Goal: Information Seeking & Learning: Learn about a topic

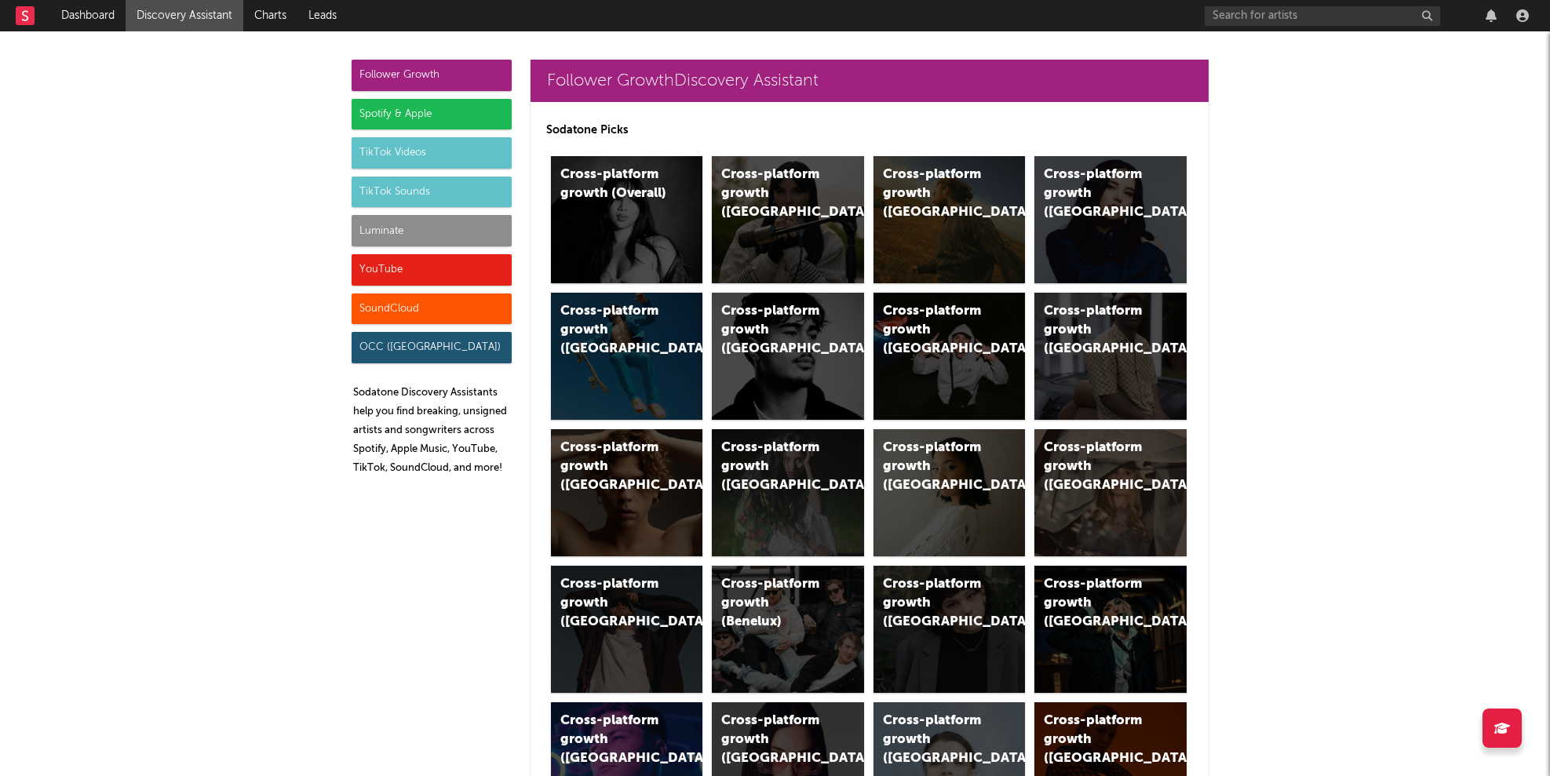
click at [373, 228] on div "Luminate" at bounding box center [432, 230] width 160 height 31
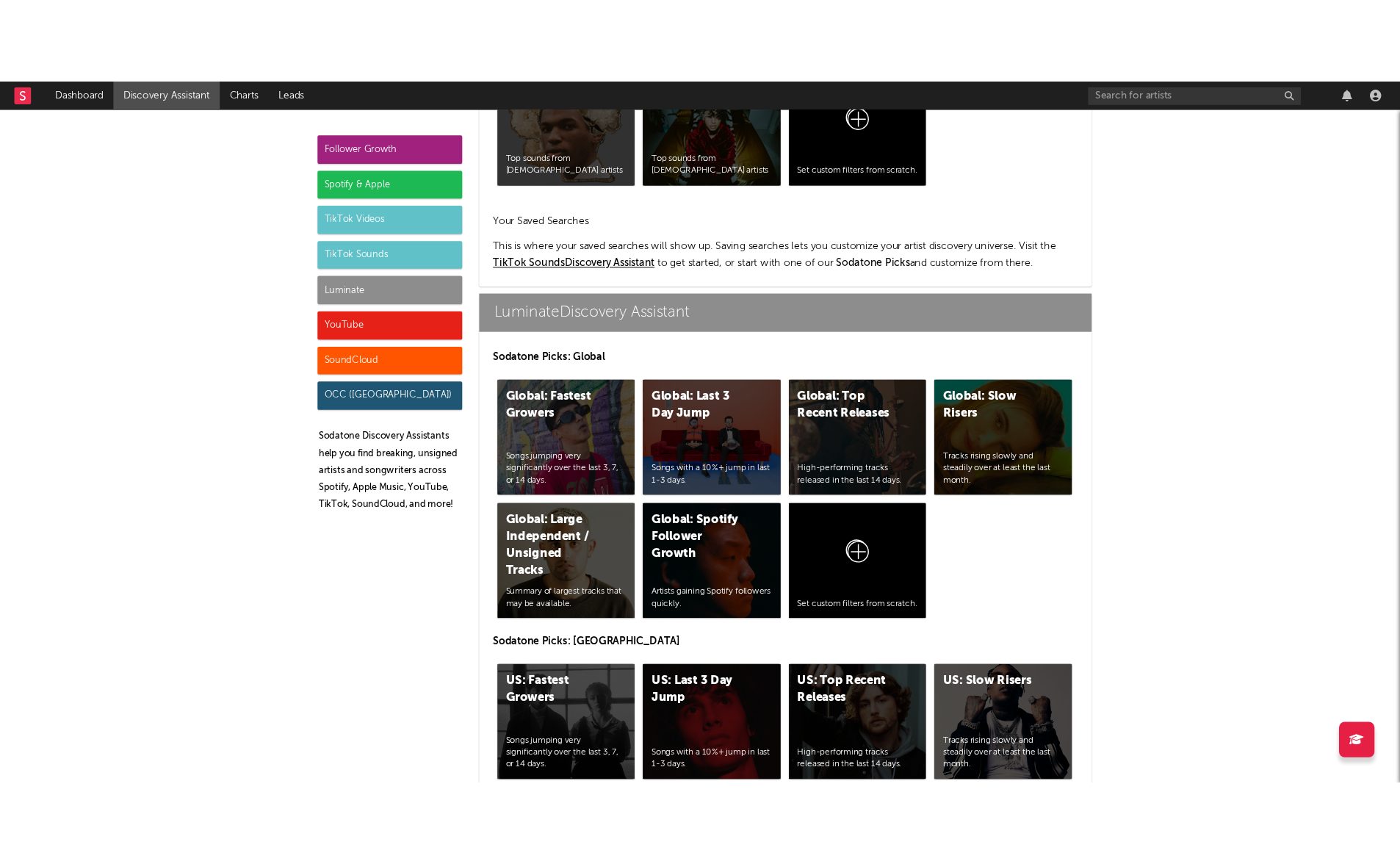
scroll to position [6521, 0]
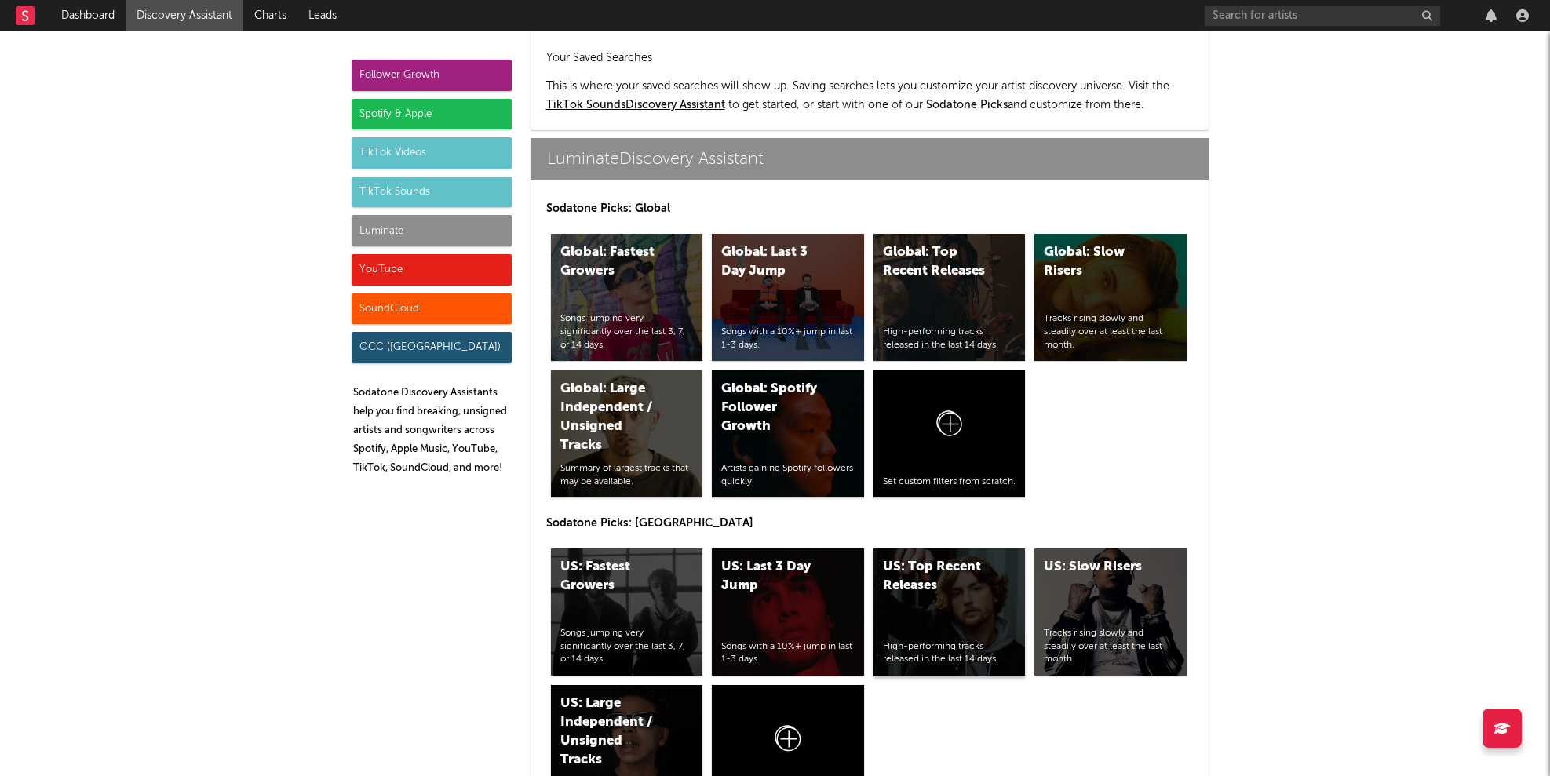
click at [927, 640] on div "High-performing tracks released in the last 14 days." at bounding box center [949, 653] width 133 height 27
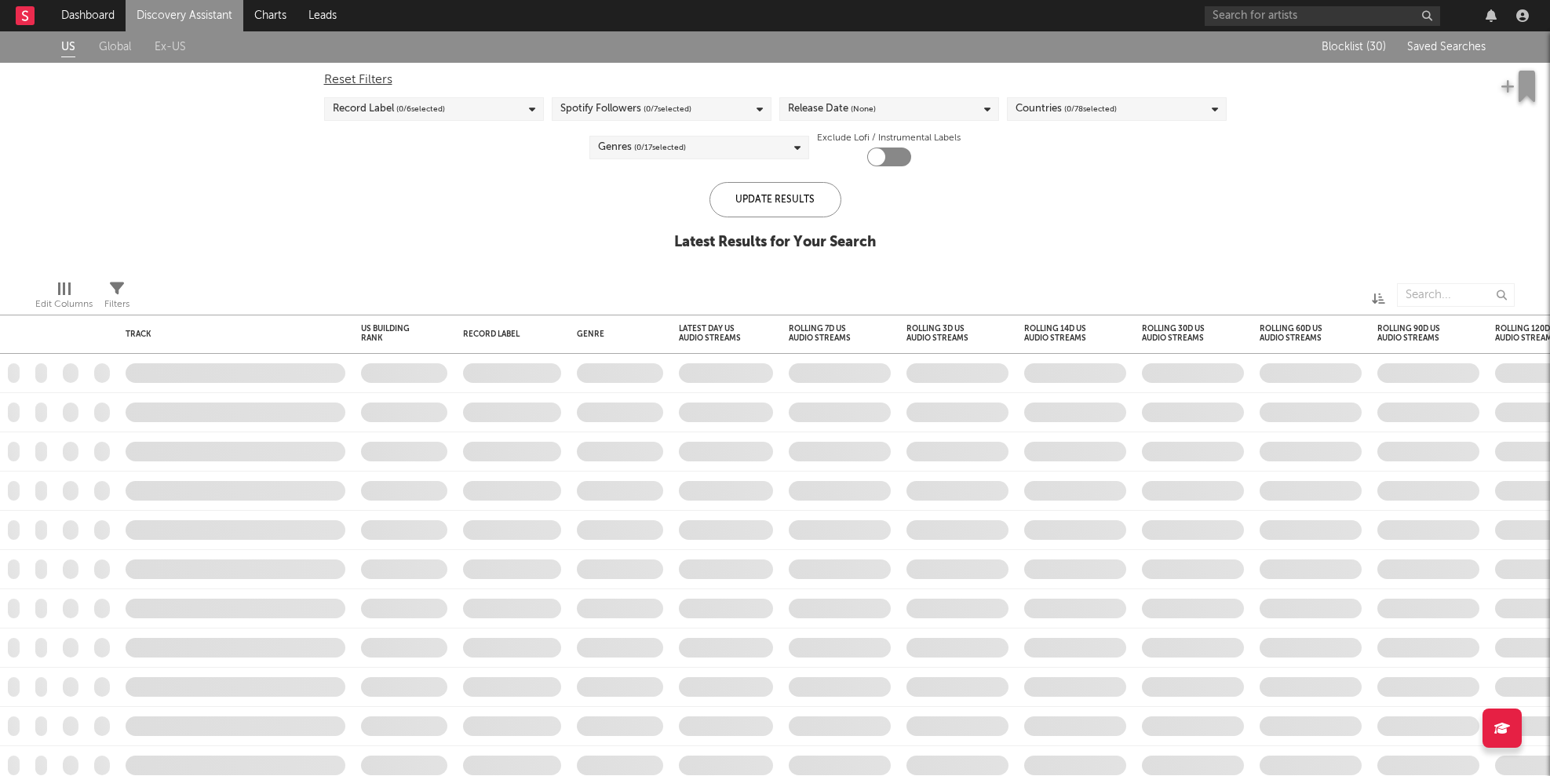
checkbox input "true"
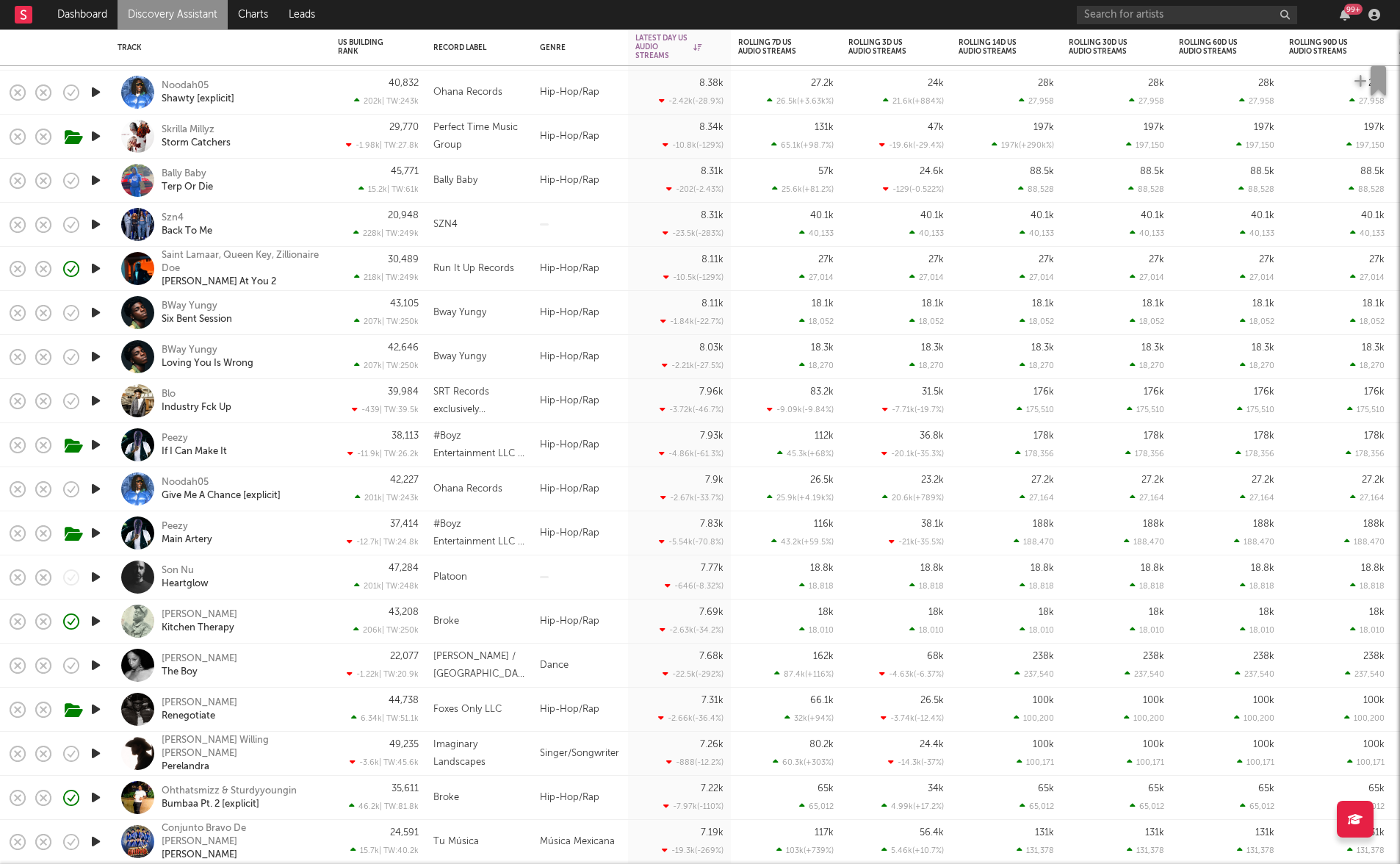
click at [274, 217] on div "Szn4 Back To Me" at bounding box center [241, 225] width 158 height 26
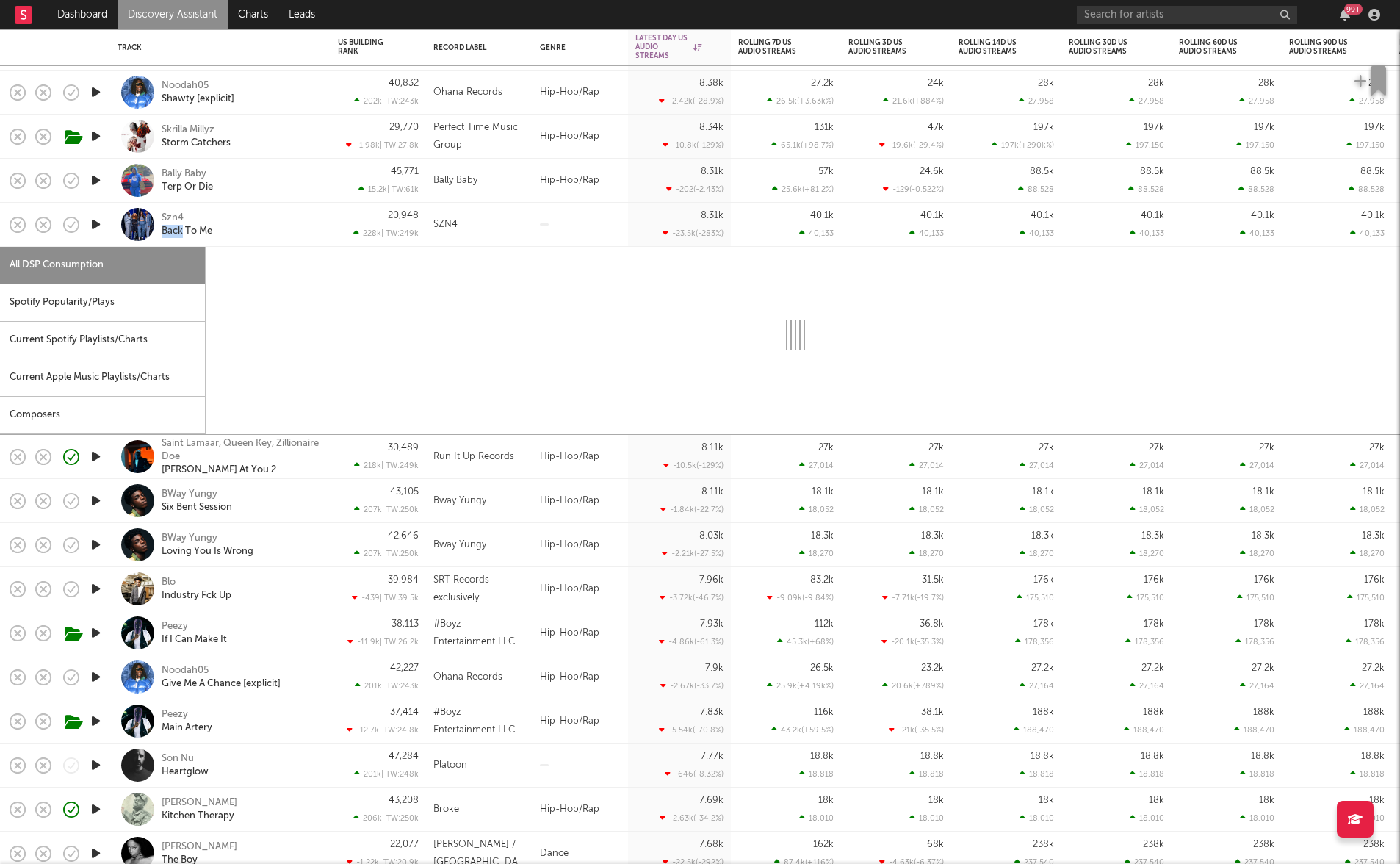
click at [274, 217] on div "Szn4 Back To Me" at bounding box center [241, 225] width 158 height 26
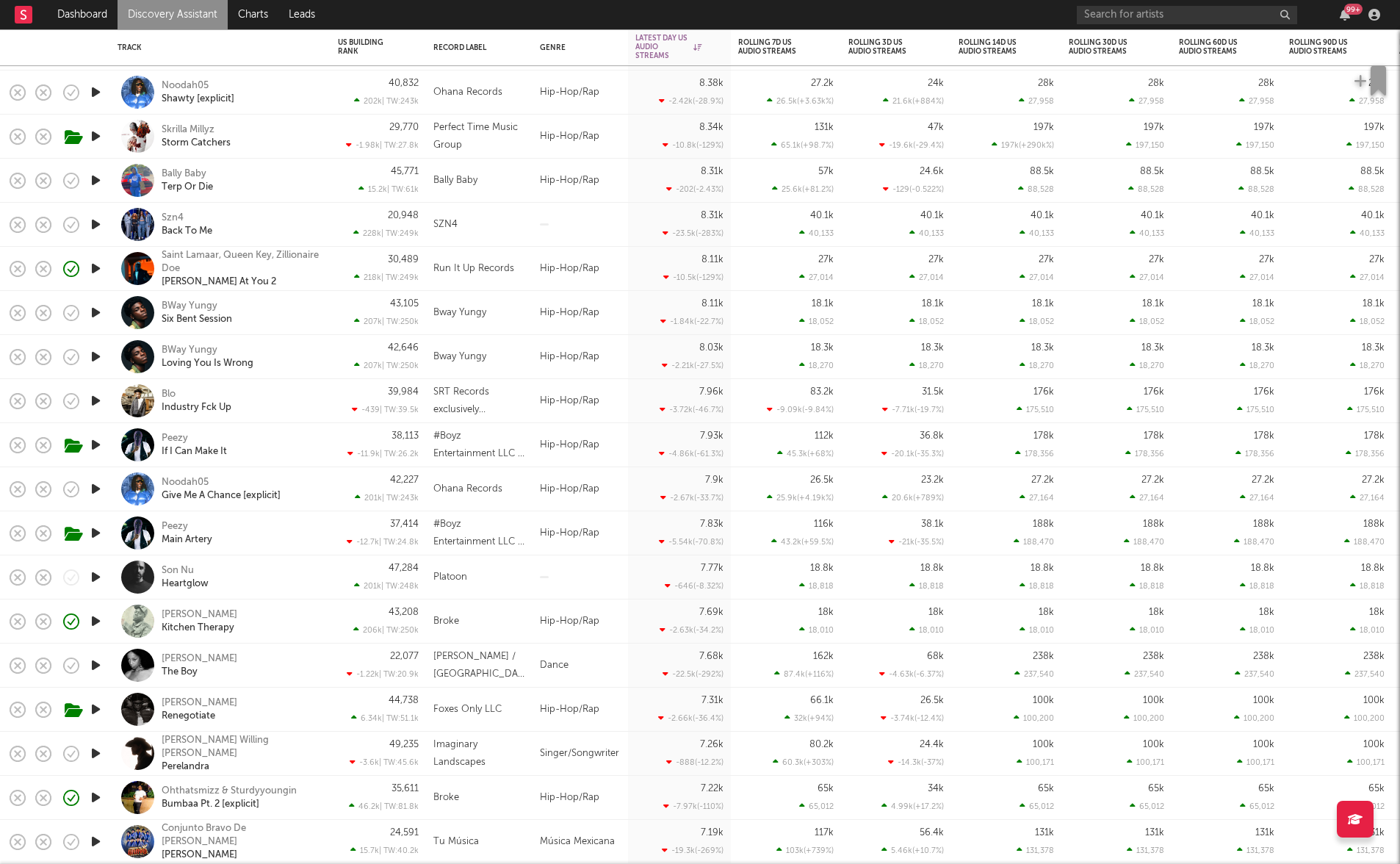
click at [287, 229] on div "Szn4 Back To Me" at bounding box center [241, 225] width 158 height 26
select select "1w"
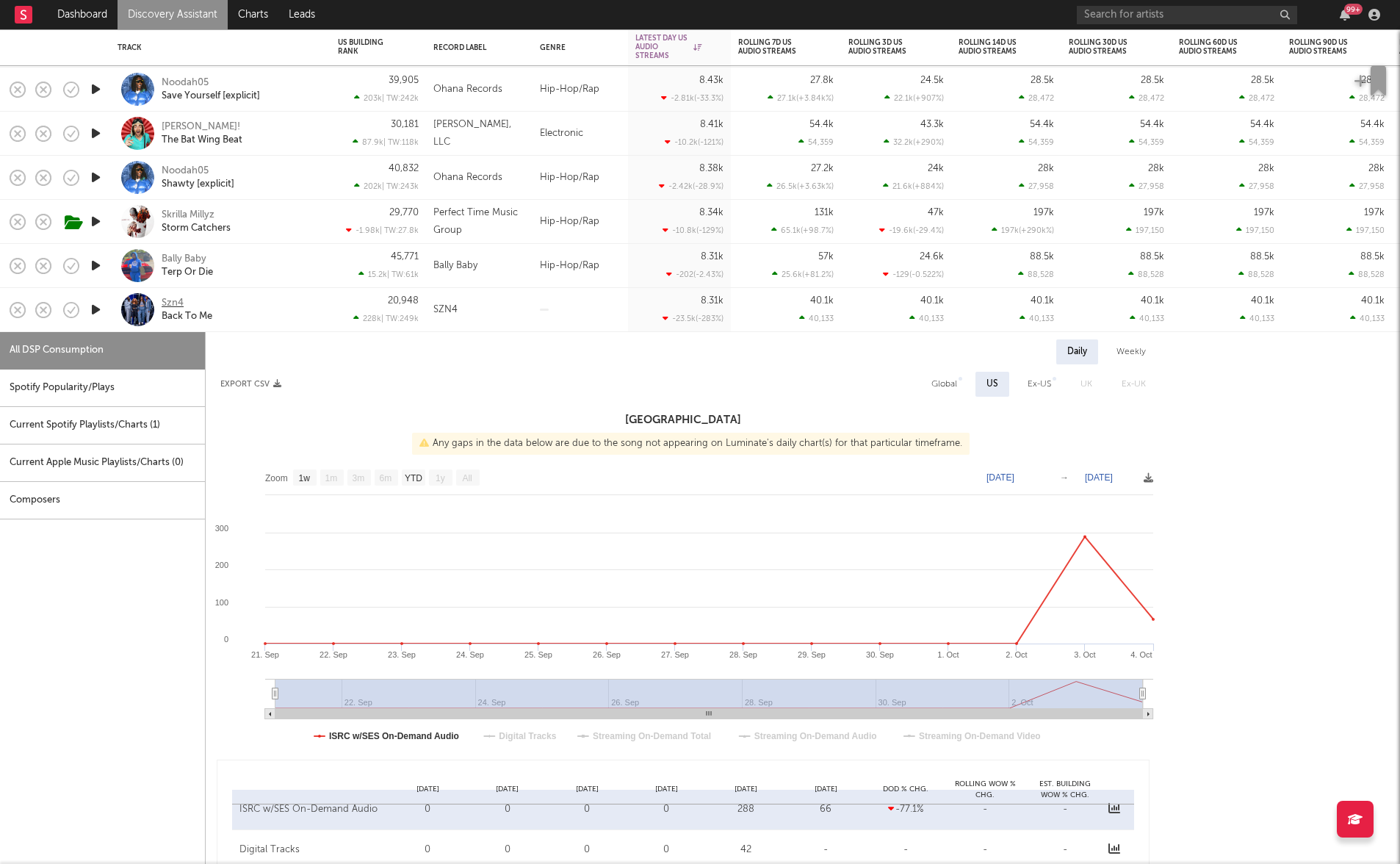
click at [171, 299] on div "Szn4" at bounding box center [173, 303] width 22 height 13
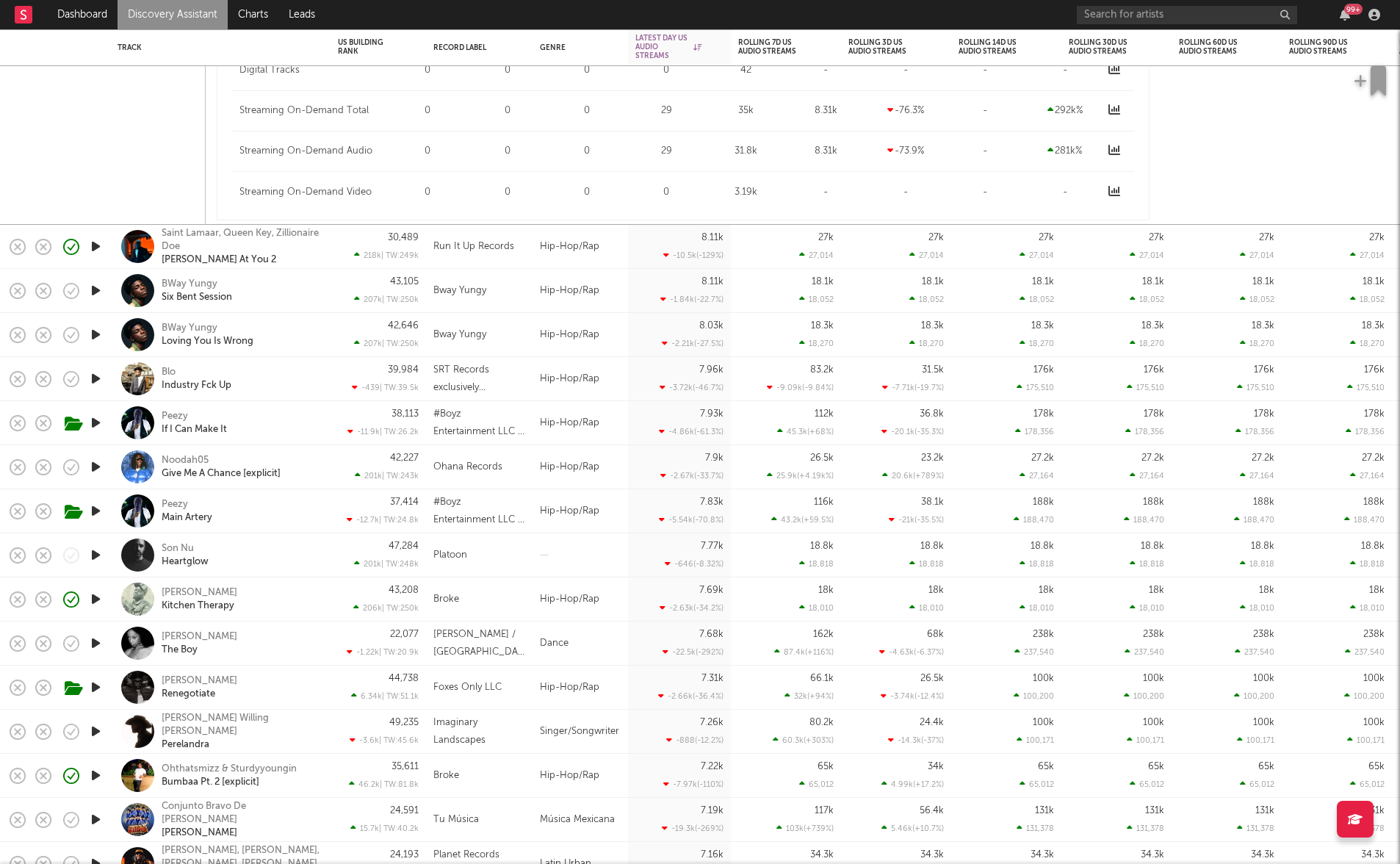
click at [185, 12] on link "Discovery Assistant" at bounding box center [173, 14] width 110 height 29
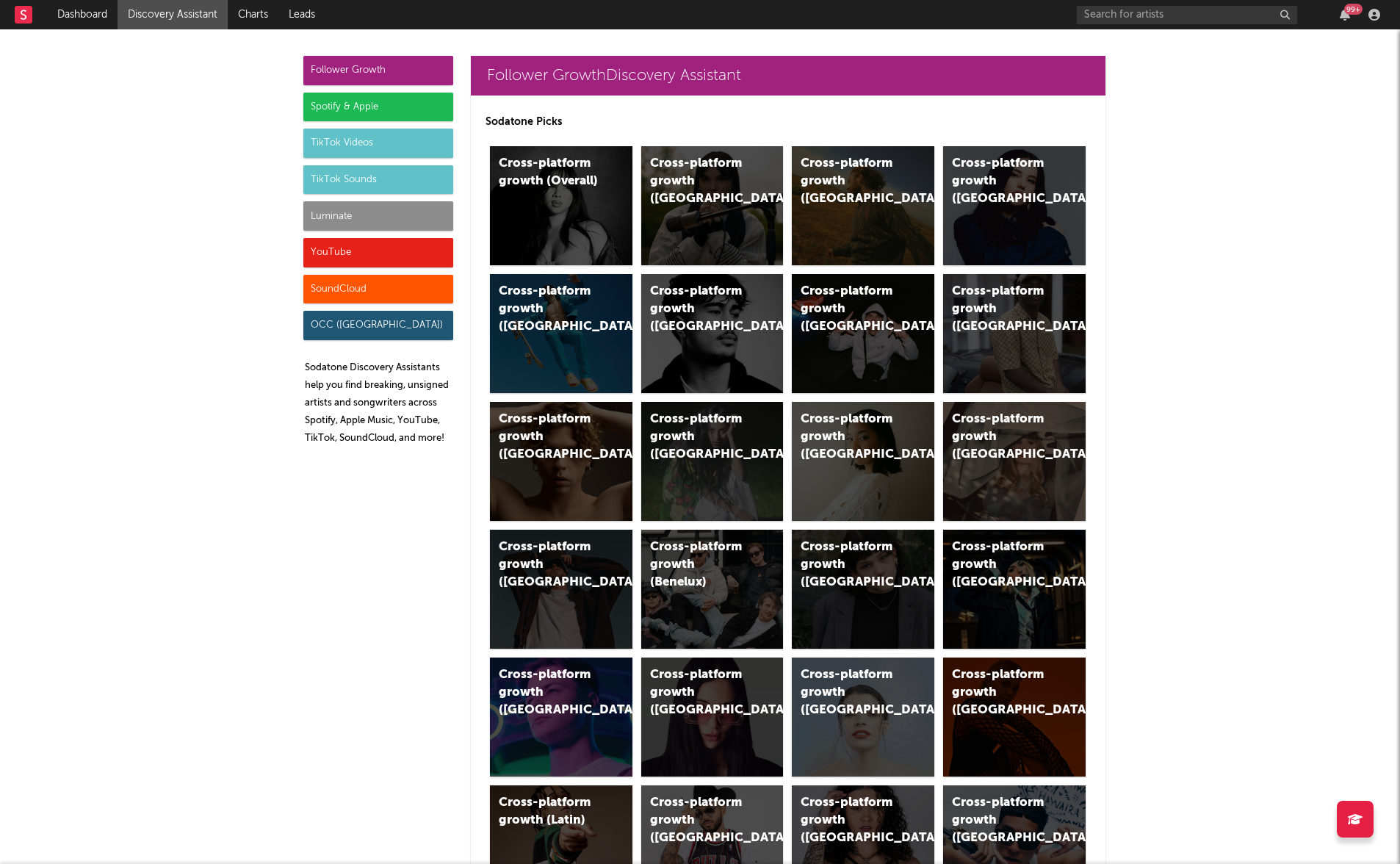
click at [366, 211] on div "Luminate" at bounding box center [378, 215] width 150 height 29
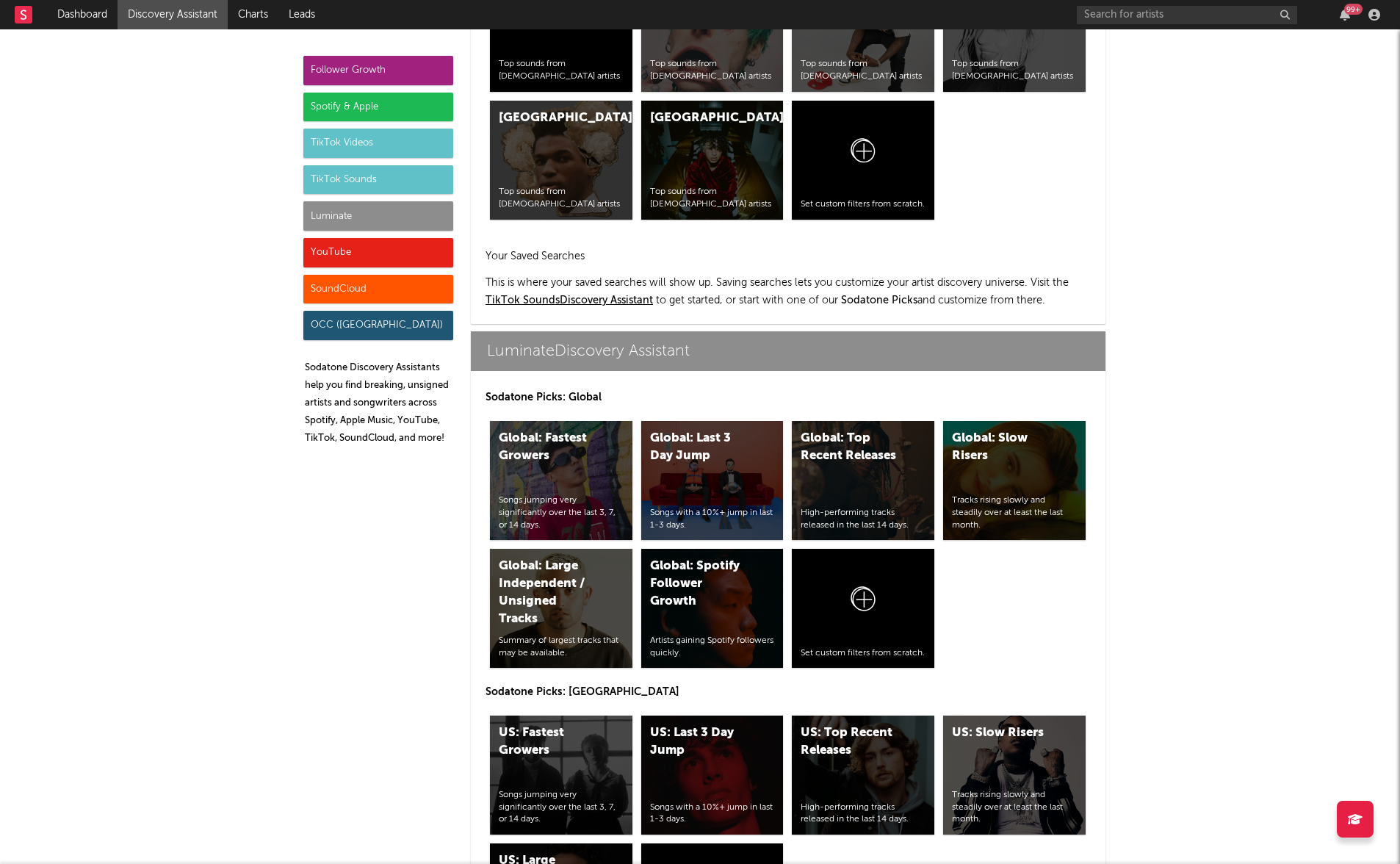
scroll to position [6521, 0]
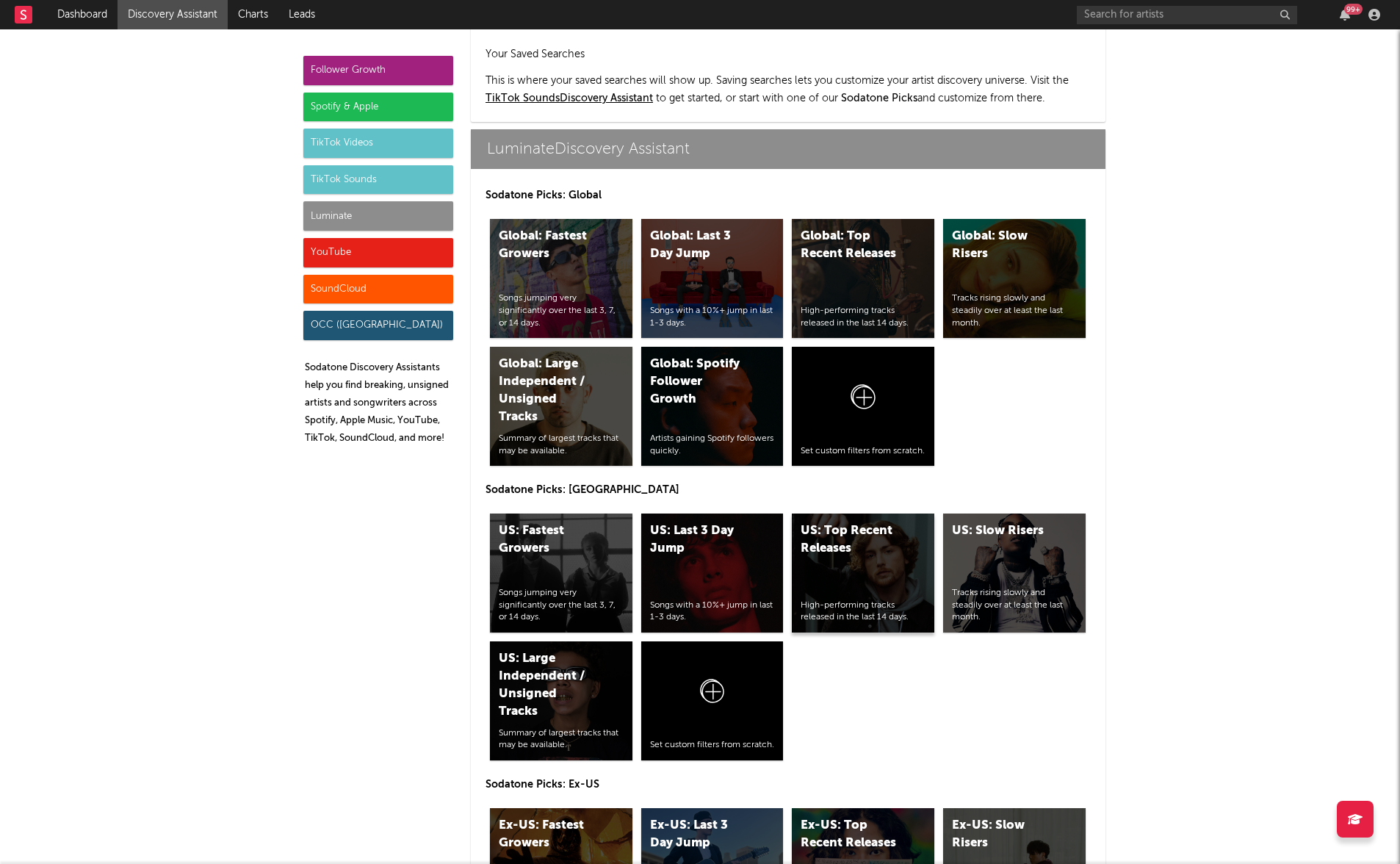
click at [814, 599] on div "High-performing tracks released in the last 14 days." at bounding box center [862, 611] width 124 height 25
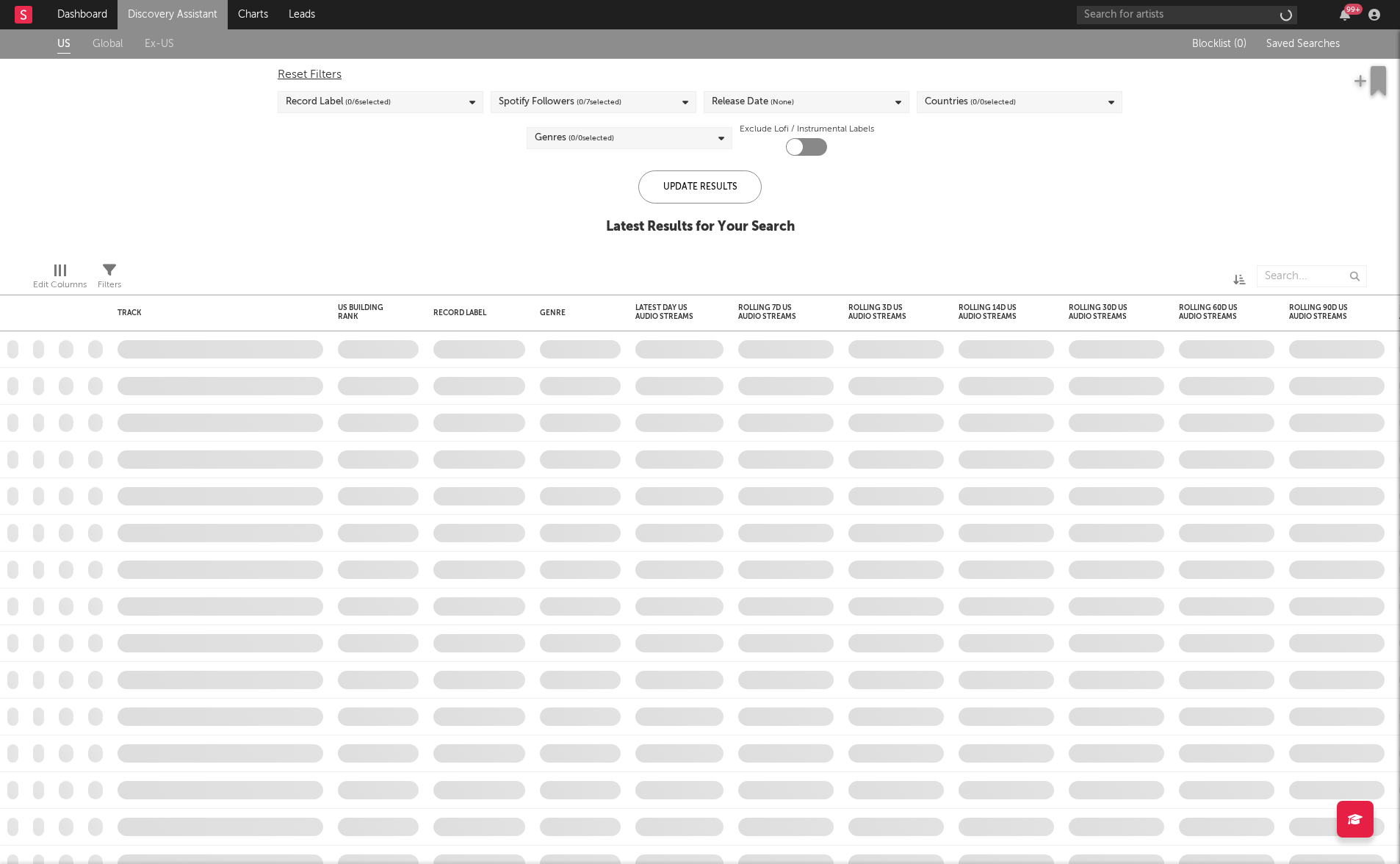
checkbox input "true"
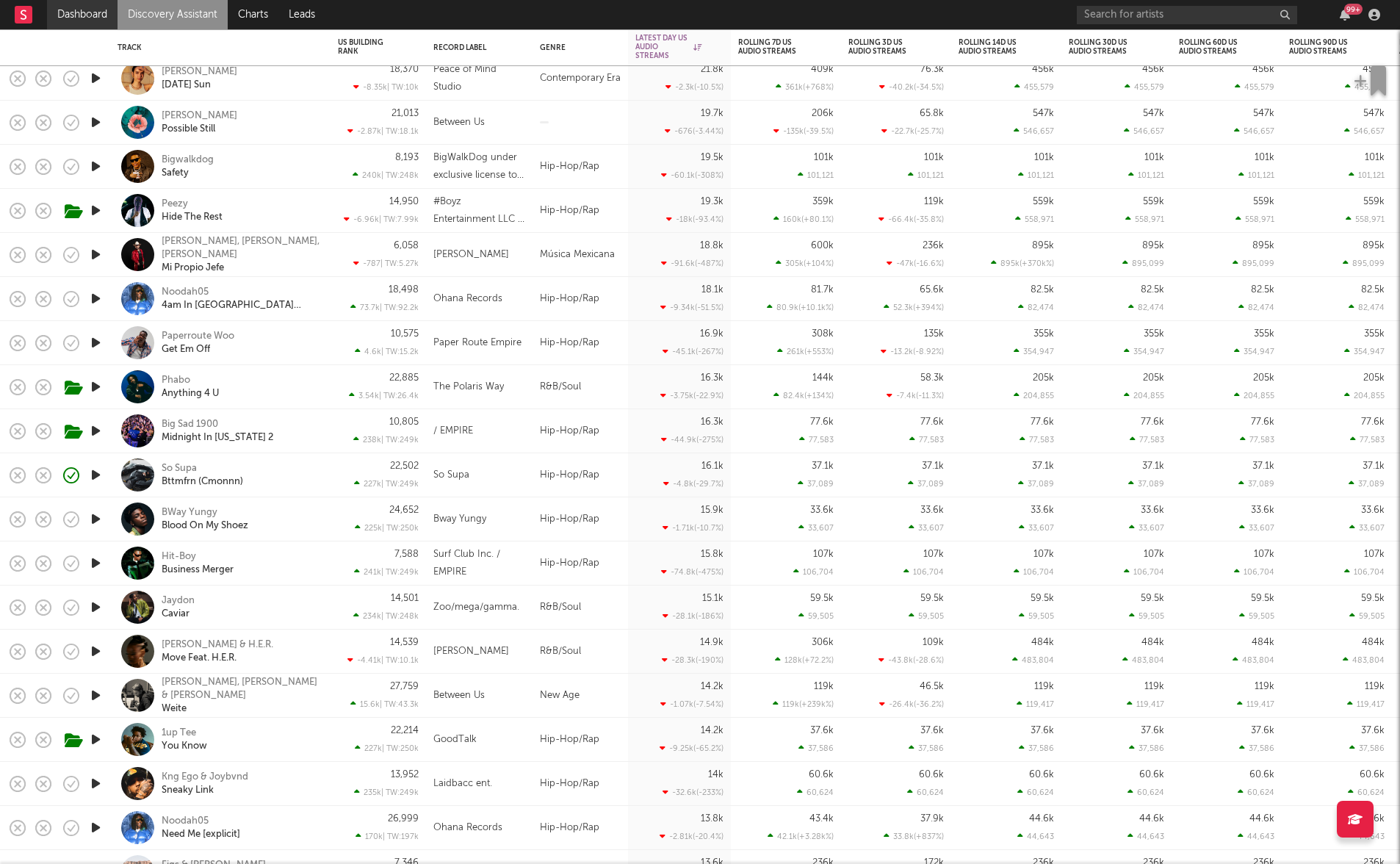
click at [83, 15] on link "Dashboard" at bounding box center [81, 14] width 70 height 29
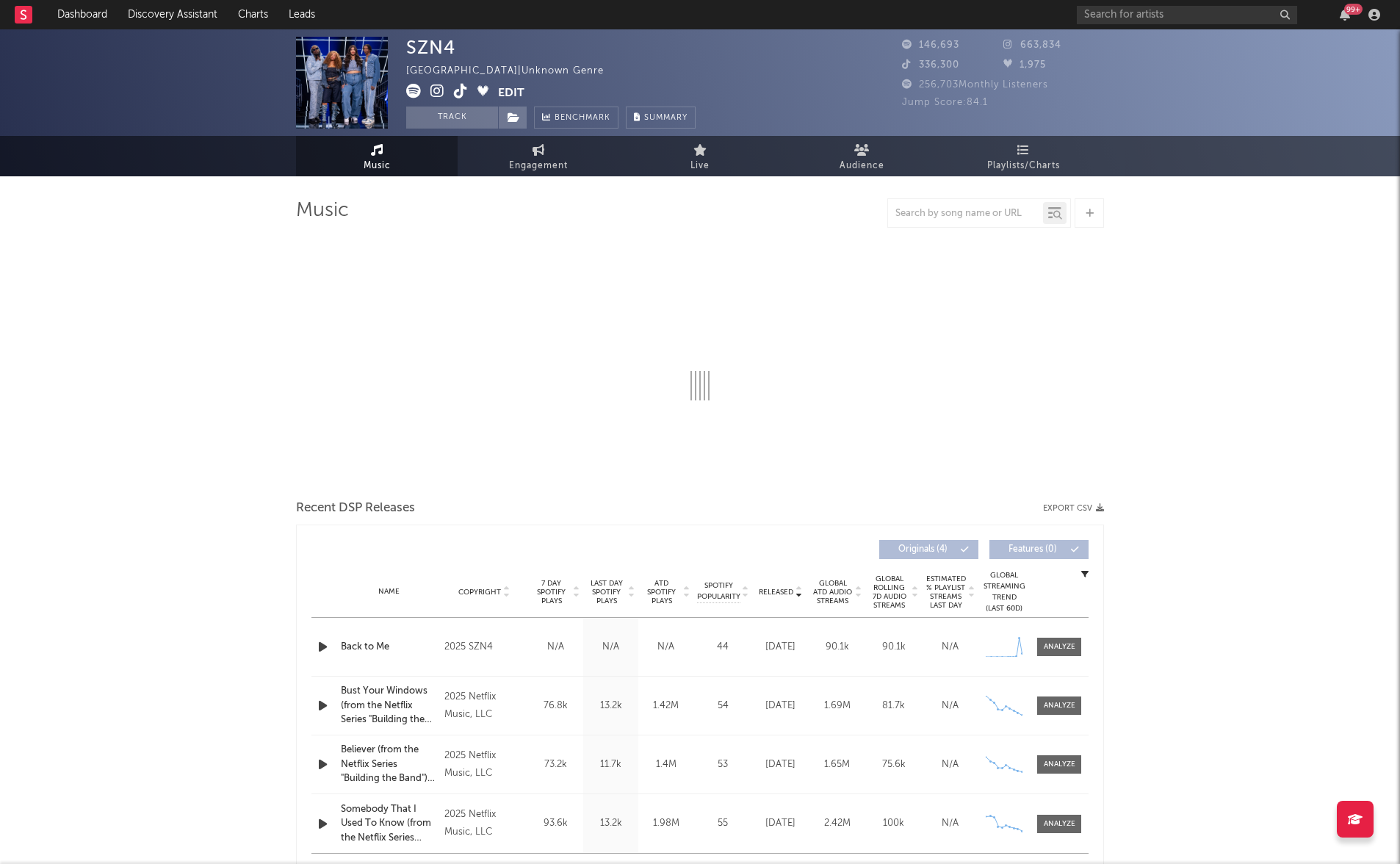
select select "1w"
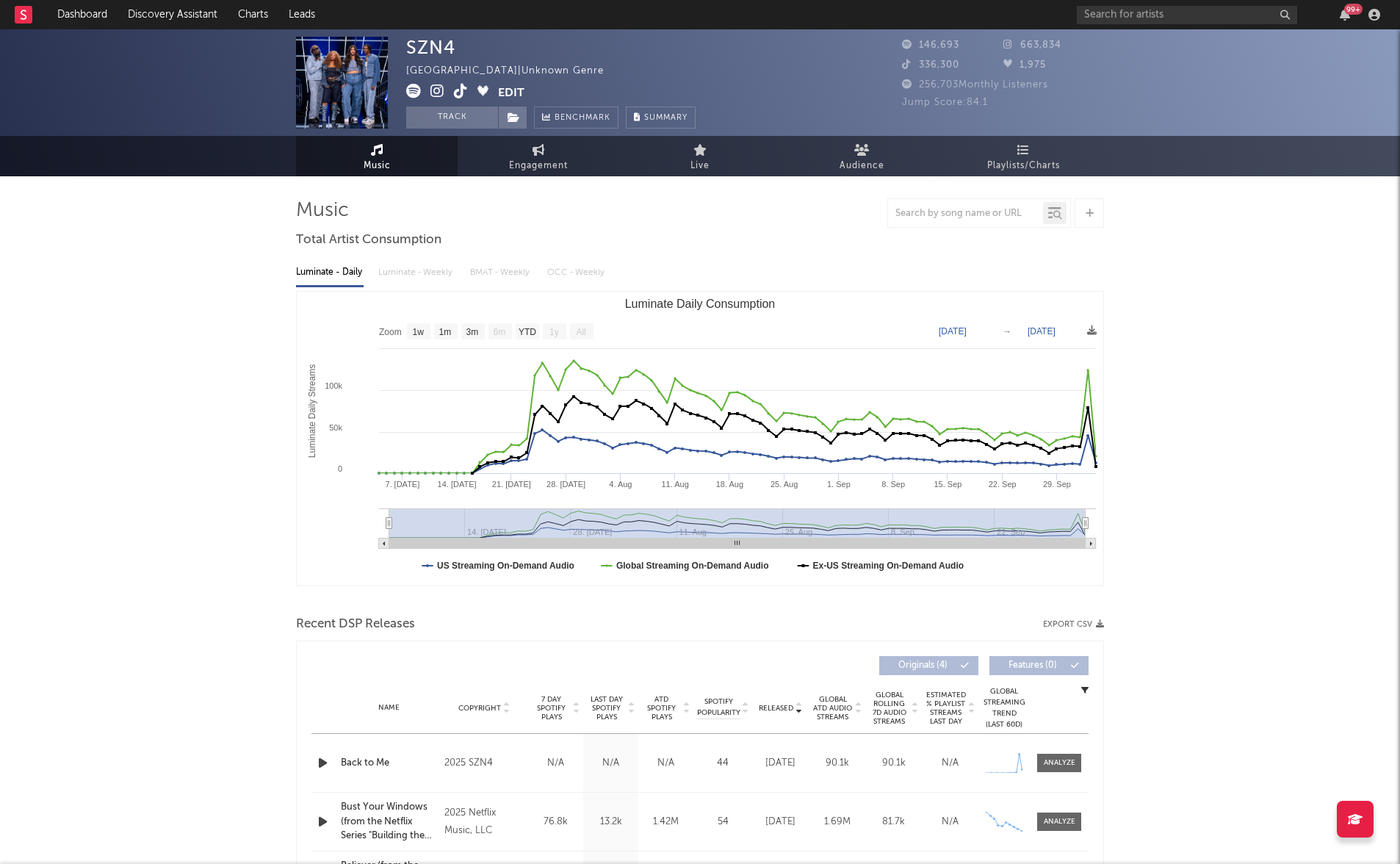
scroll to position [2, 0]
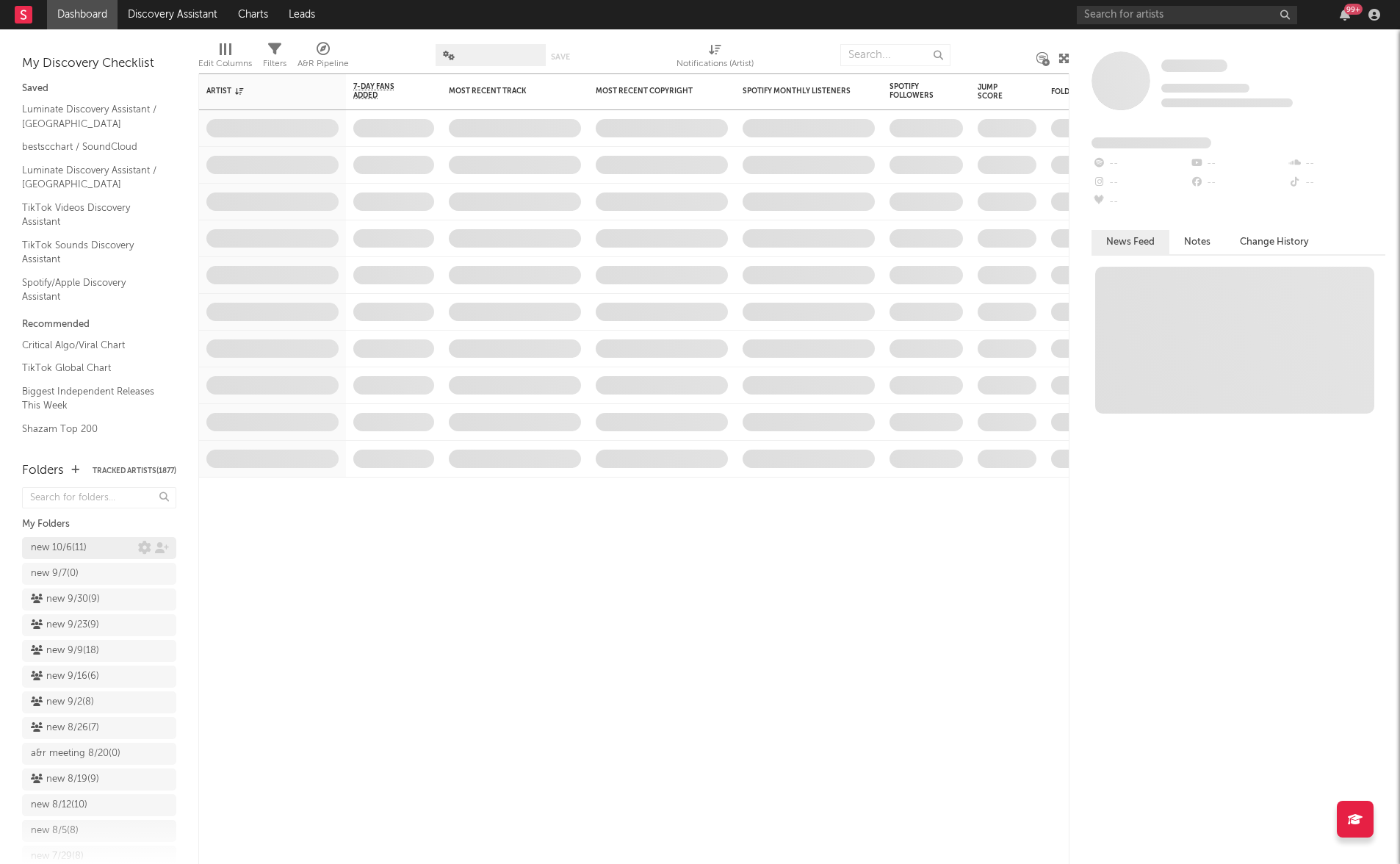
click at [59, 548] on div "new 10/6 ( 11 )" at bounding box center [59, 548] width 56 height 18
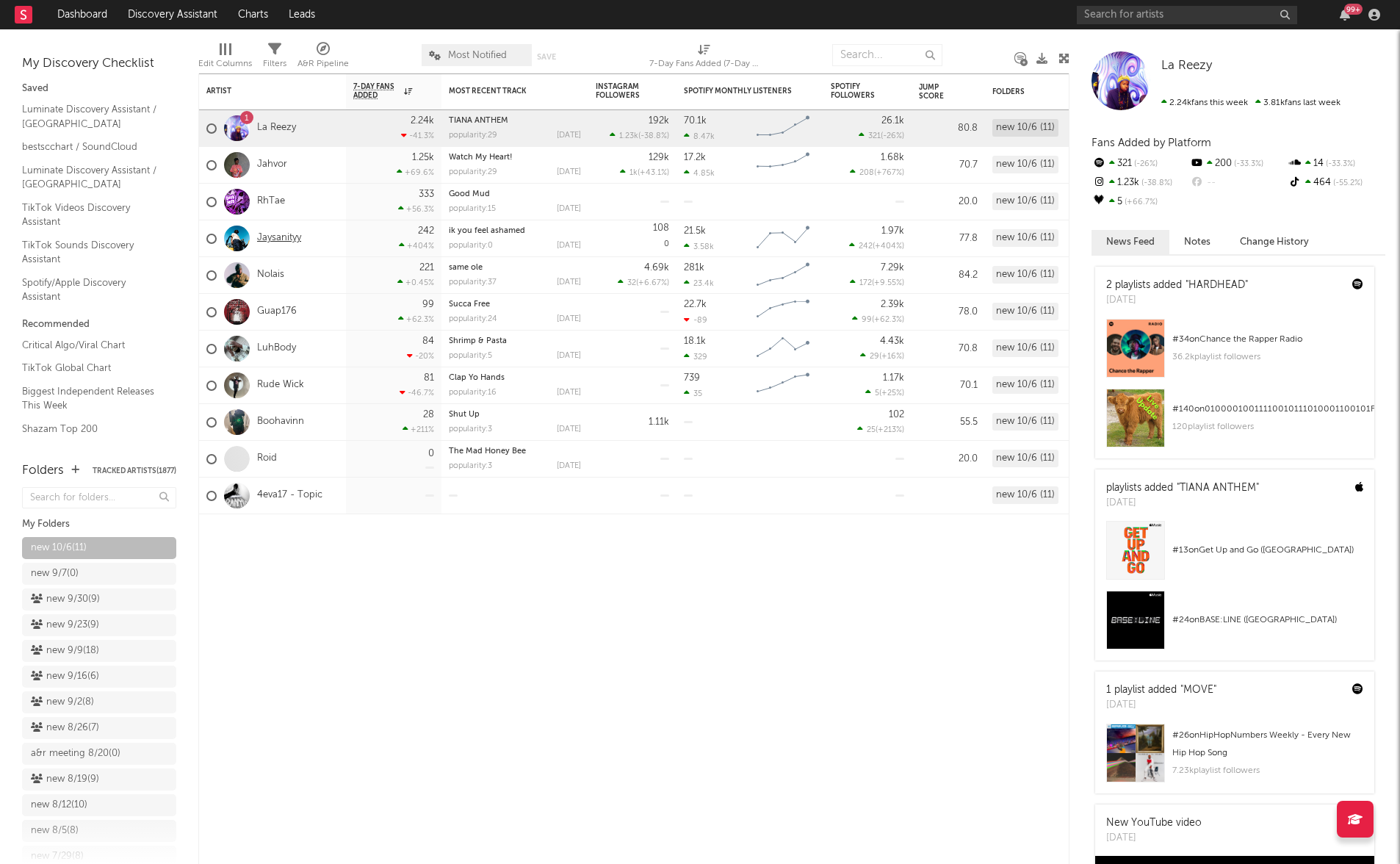
click at [292, 235] on link "Jaysanityy" at bounding box center [279, 238] width 44 height 12
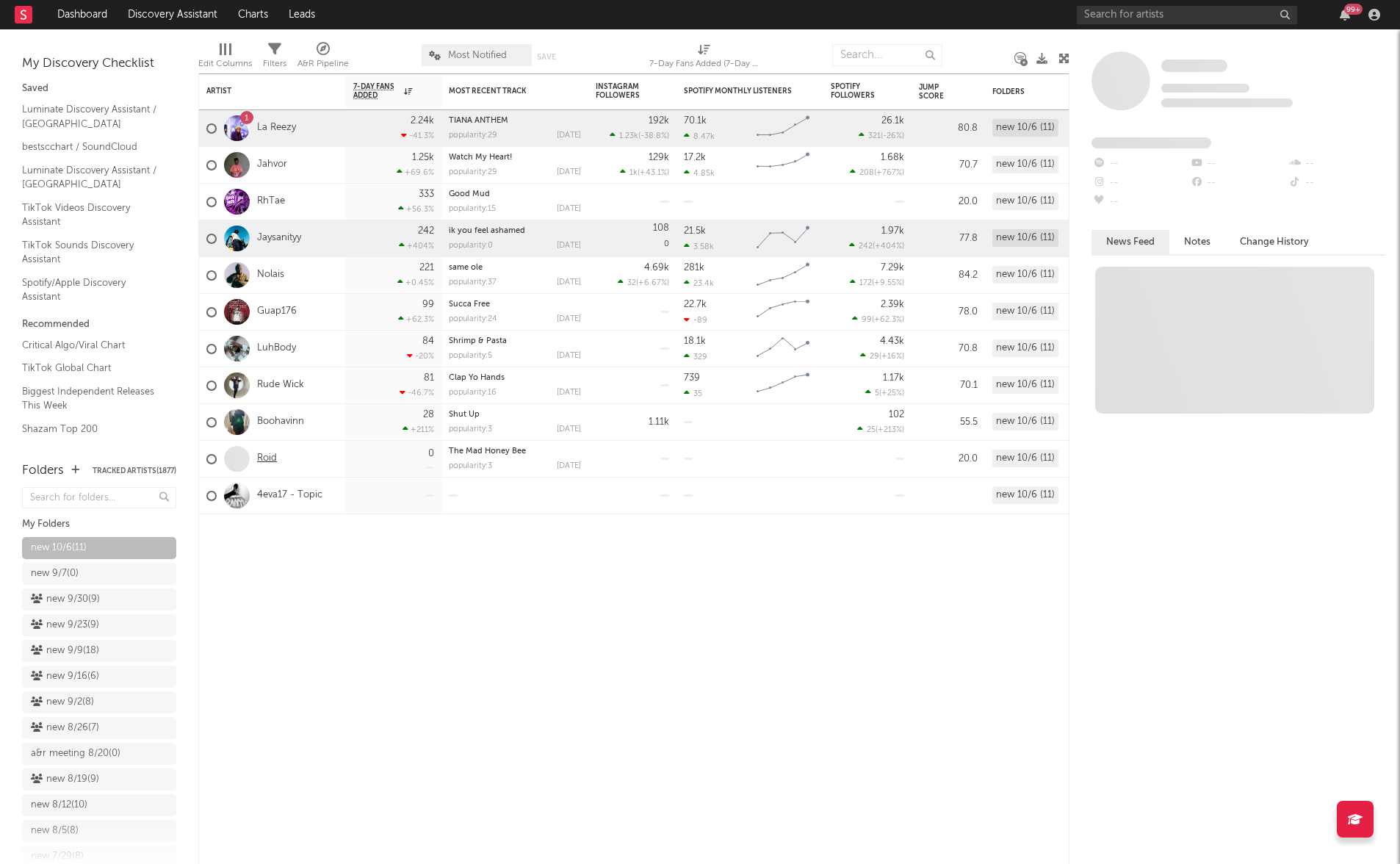
click at [270, 458] on link "Roid" at bounding box center [267, 458] width 20 height 12
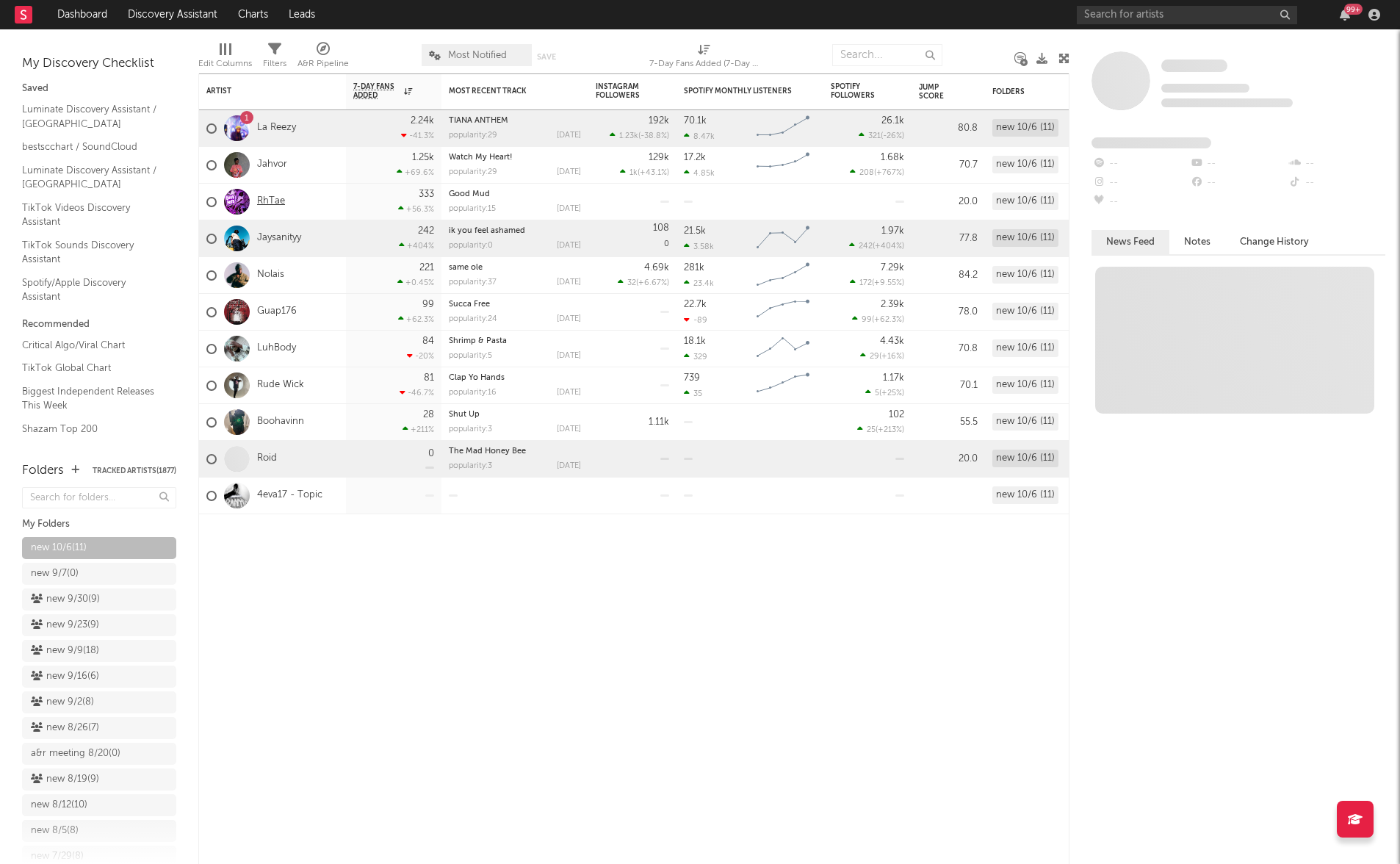
click at [278, 207] on link "RhTae" at bounding box center [271, 201] width 28 height 12
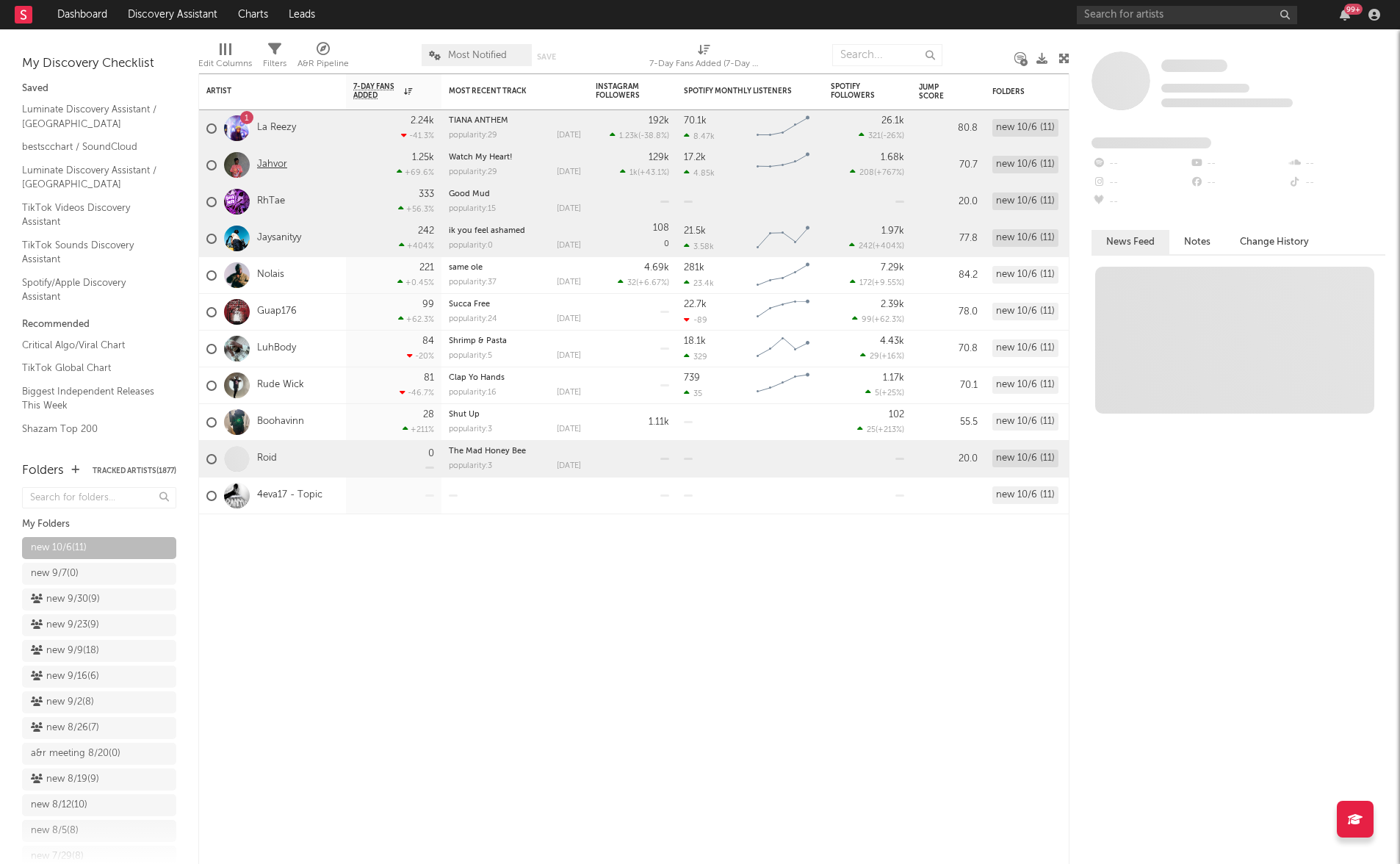
click at [275, 161] on link "Jahvor" at bounding box center [272, 165] width 30 height 12
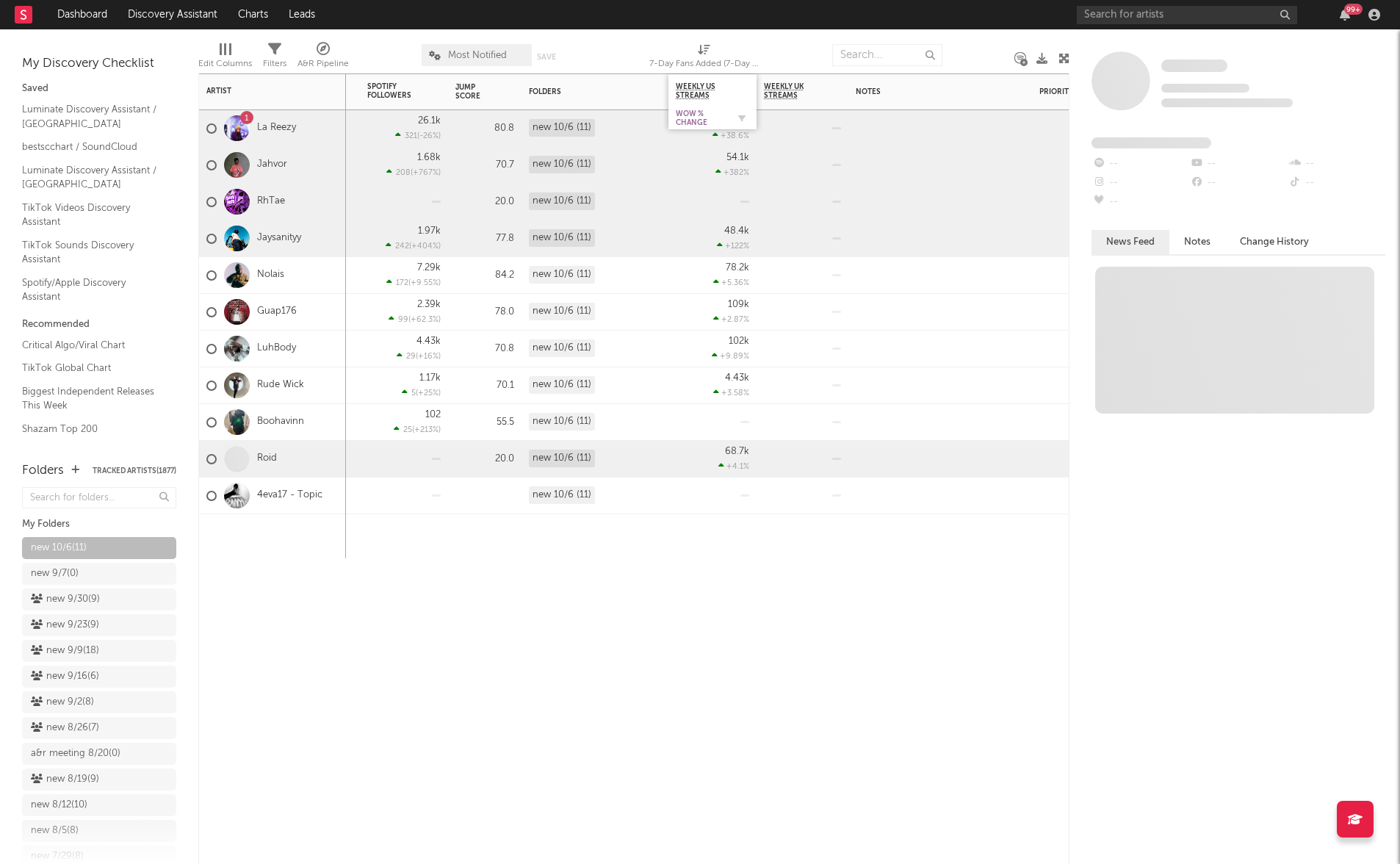
click at [692, 115] on div "WoW % Change" at bounding box center [701, 118] width 51 height 18
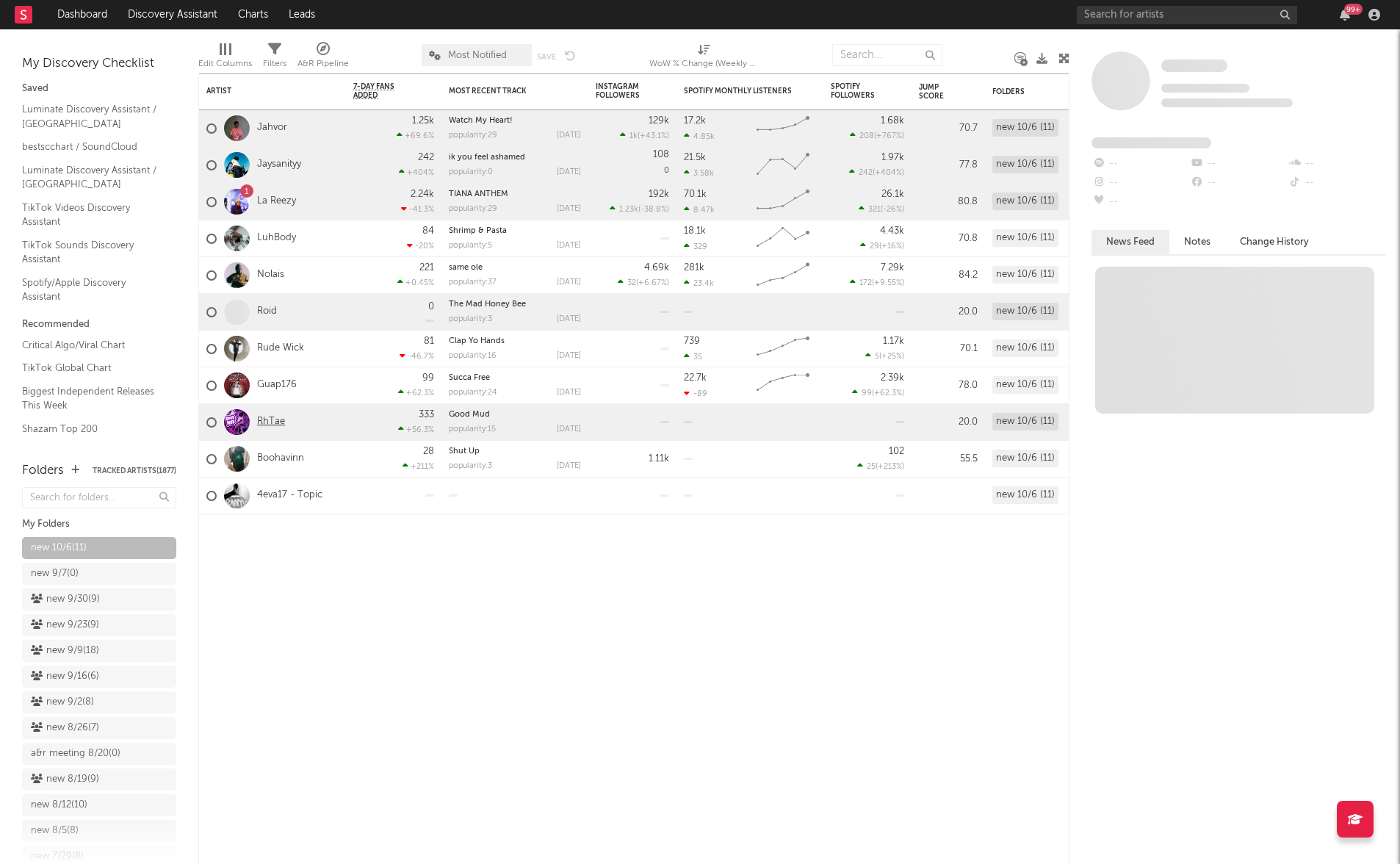
click at [268, 421] on link "RhTae" at bounding box center [271, 421] width 28 height 12
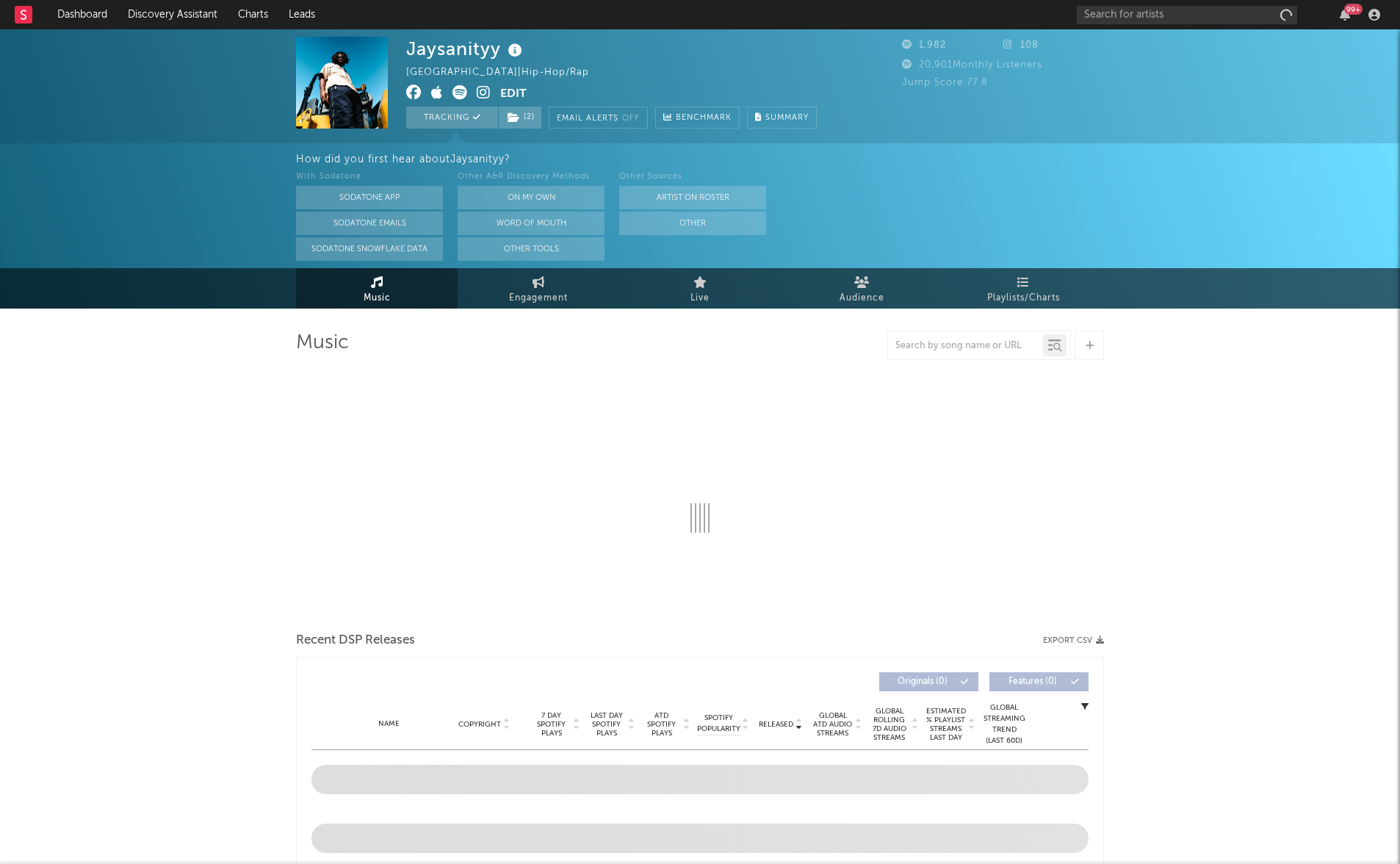
select select "1w"
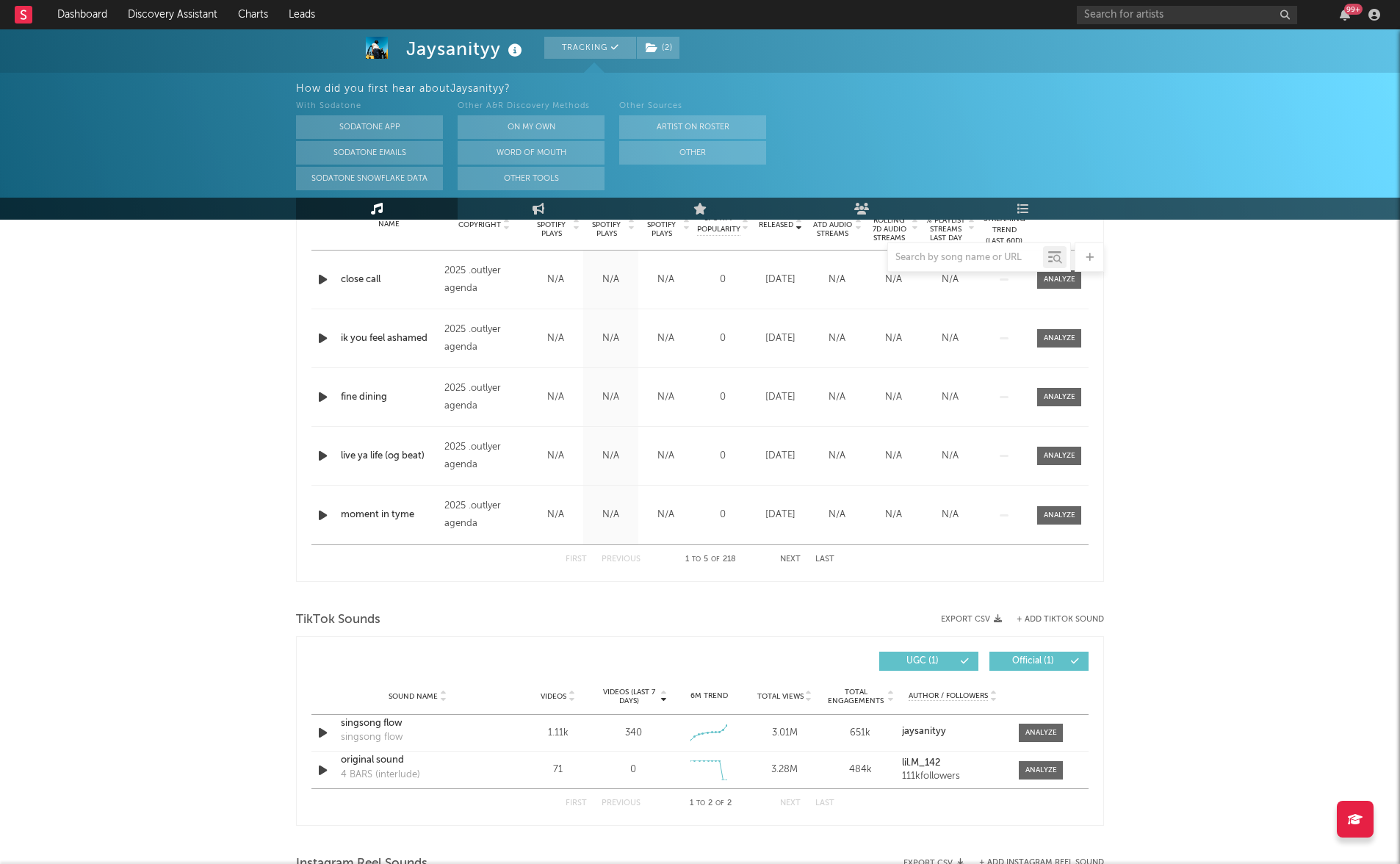
scroll to position [835, 0]
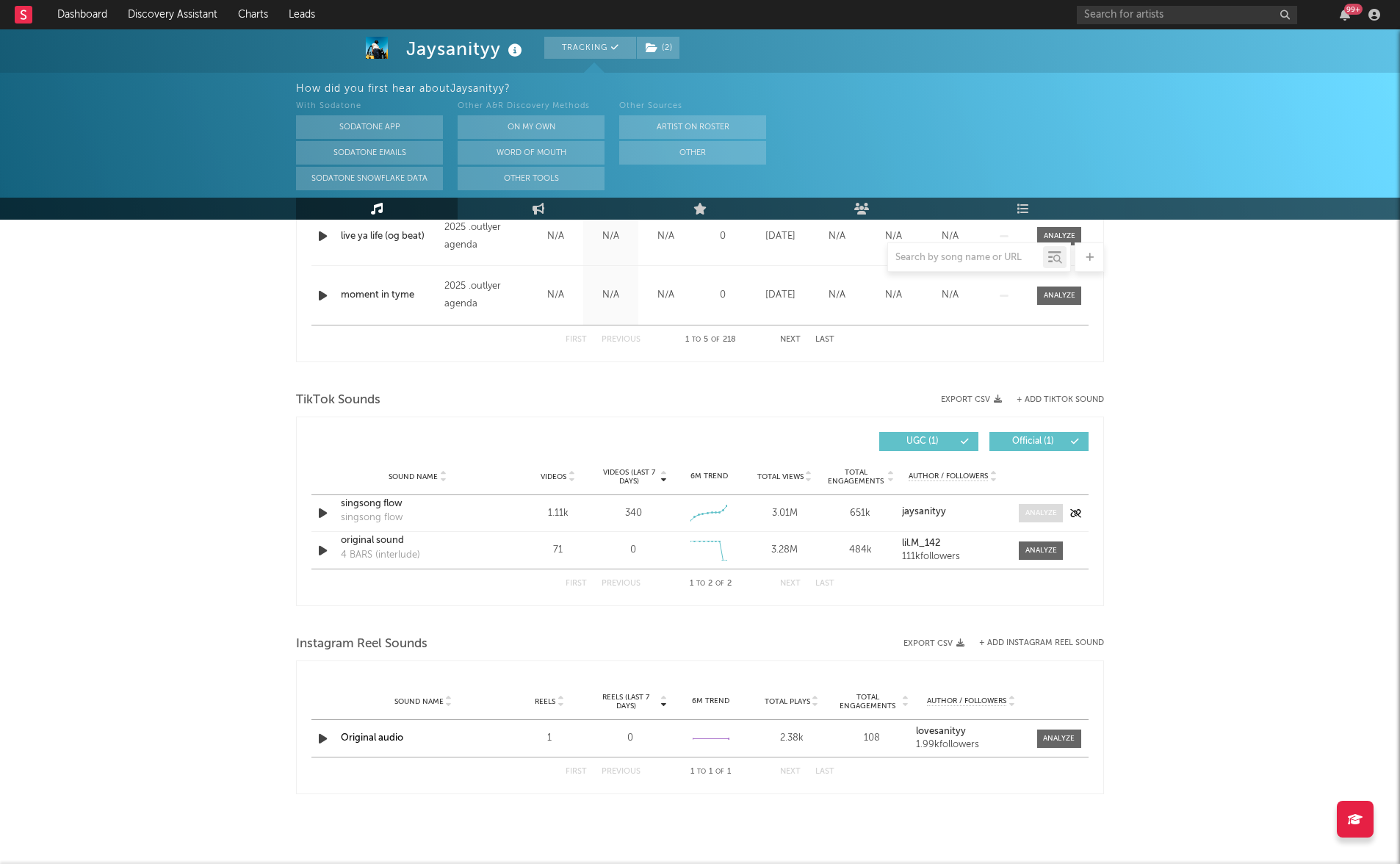
click at [1036, 510] on div at bounding box center [1041, 513] width 32 height 11
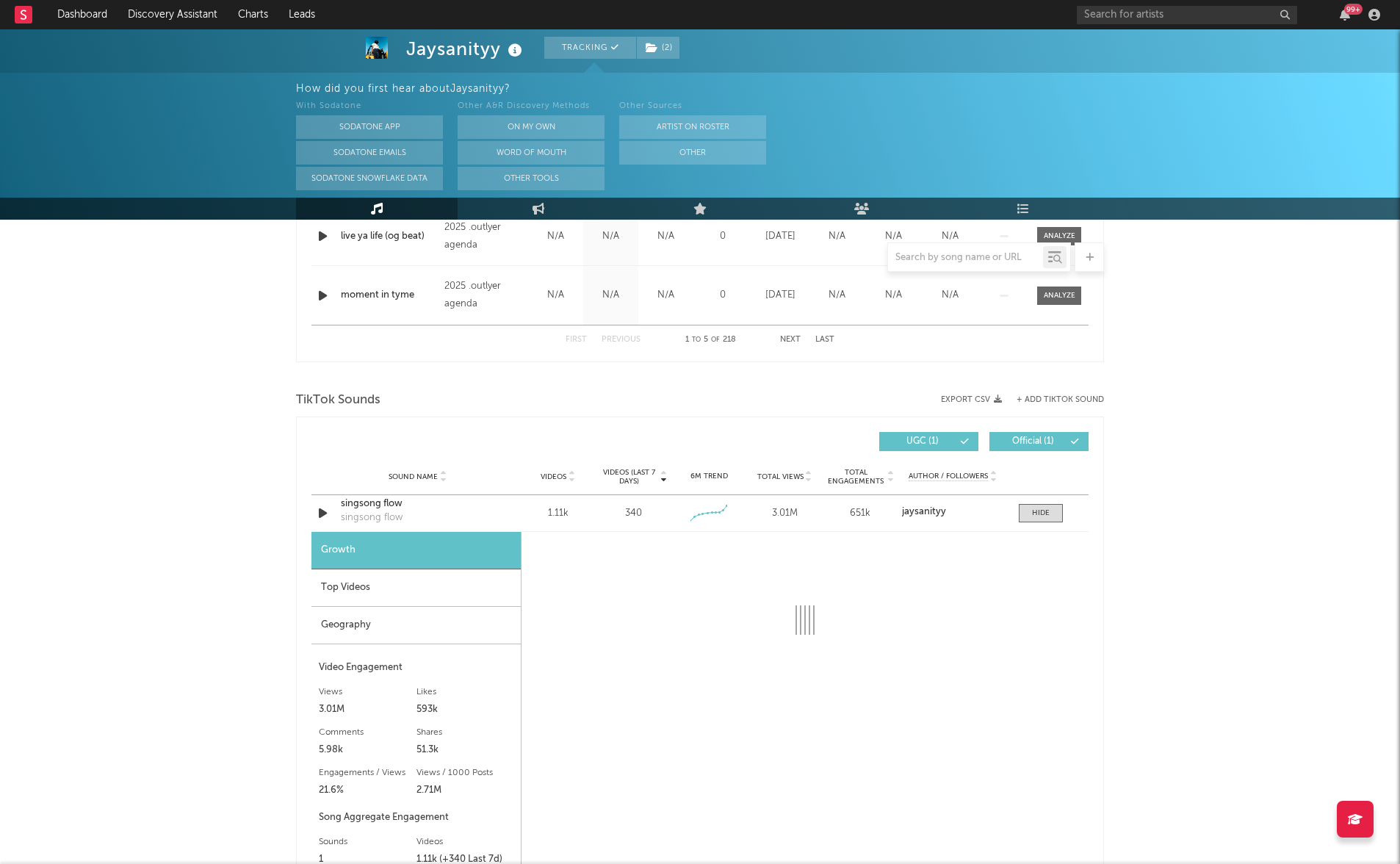
select select "1w"
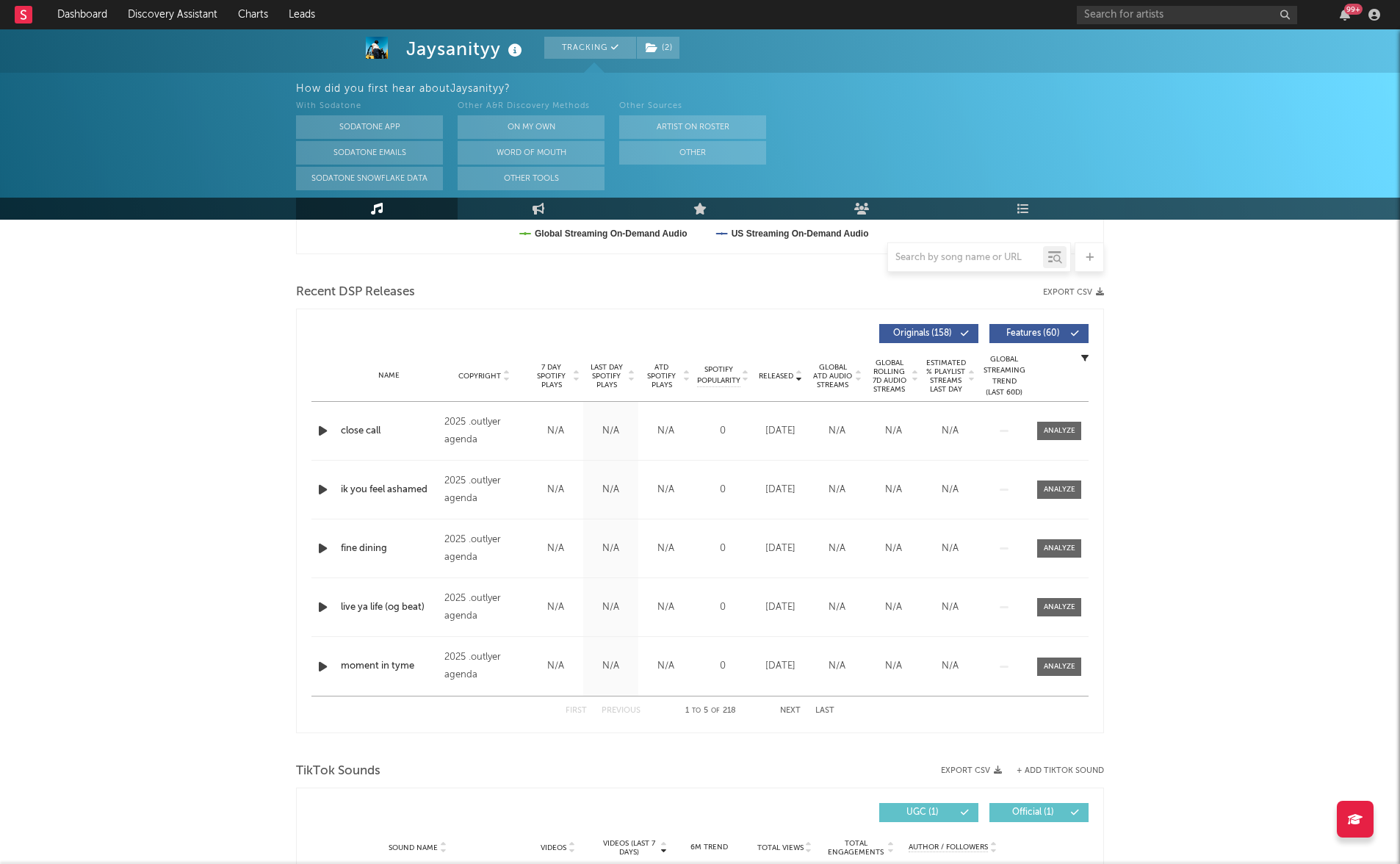
scroll to position [0, 0]
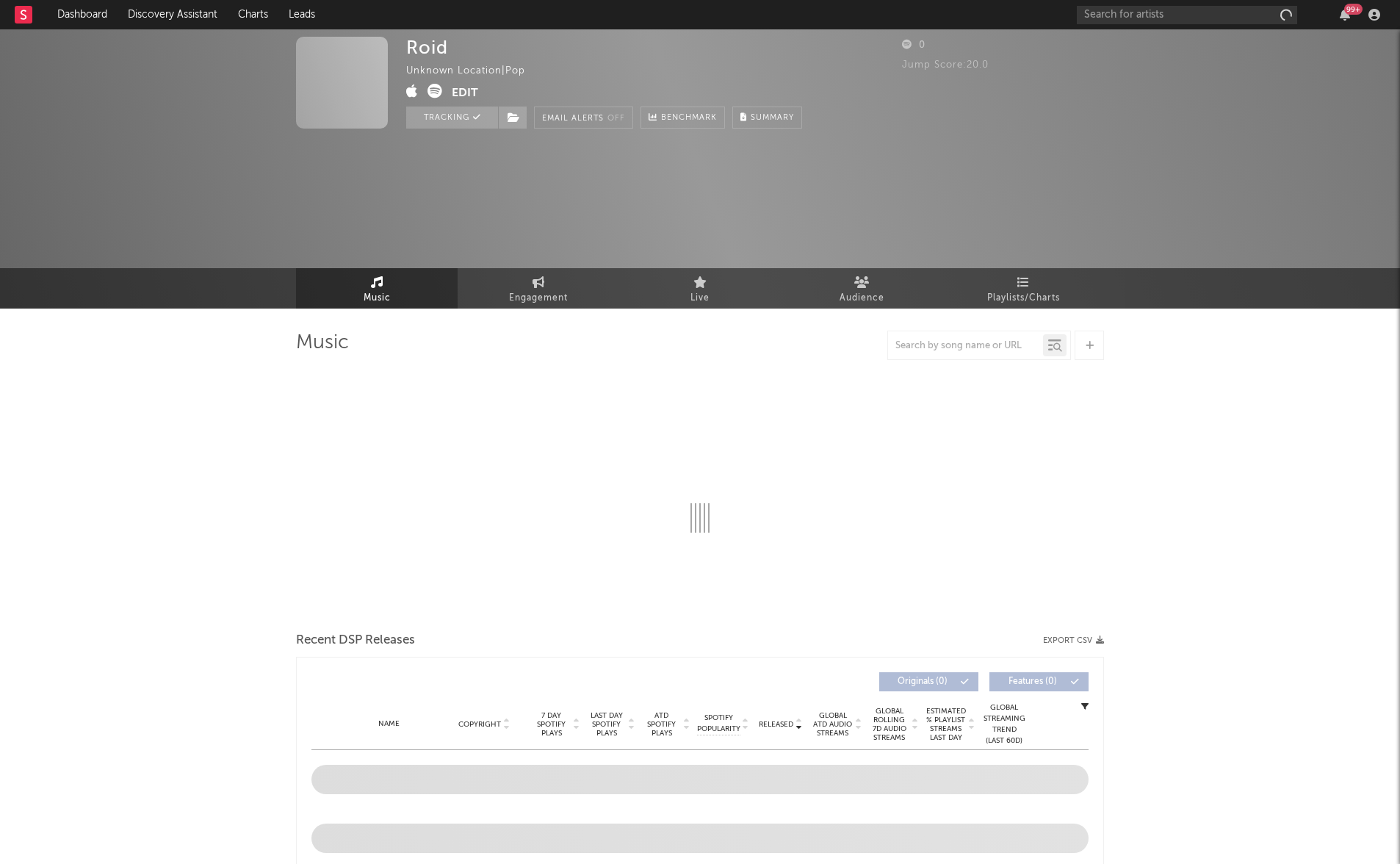
select select "1w"
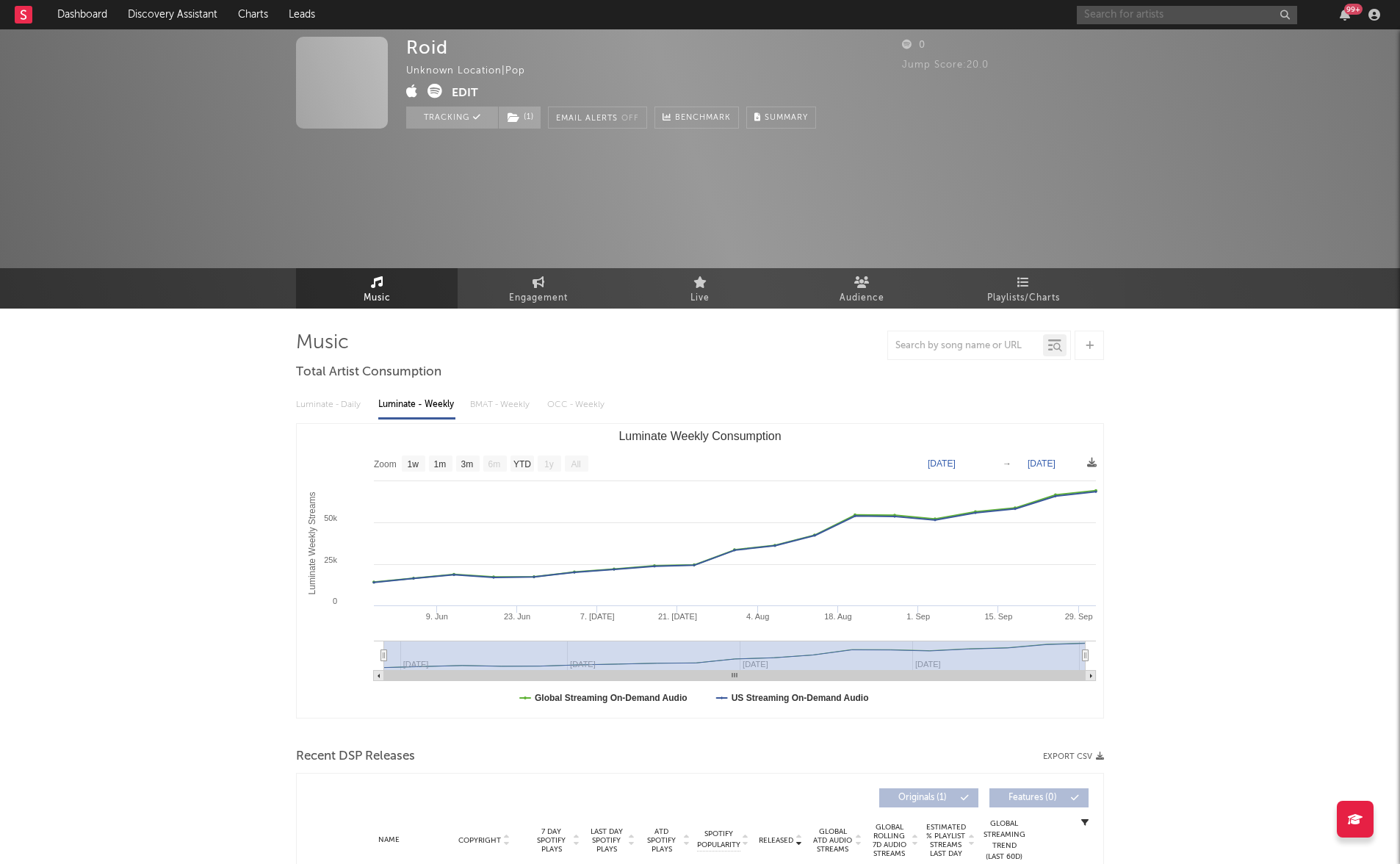
click at [1108, 22] on input "text" at bounding box center [1186, 15] width 220 height 19
type input "baby bartier"
click at [1162, 46] on div "BabyBartier" at bounding box center [1208, 44] width 162 height 18
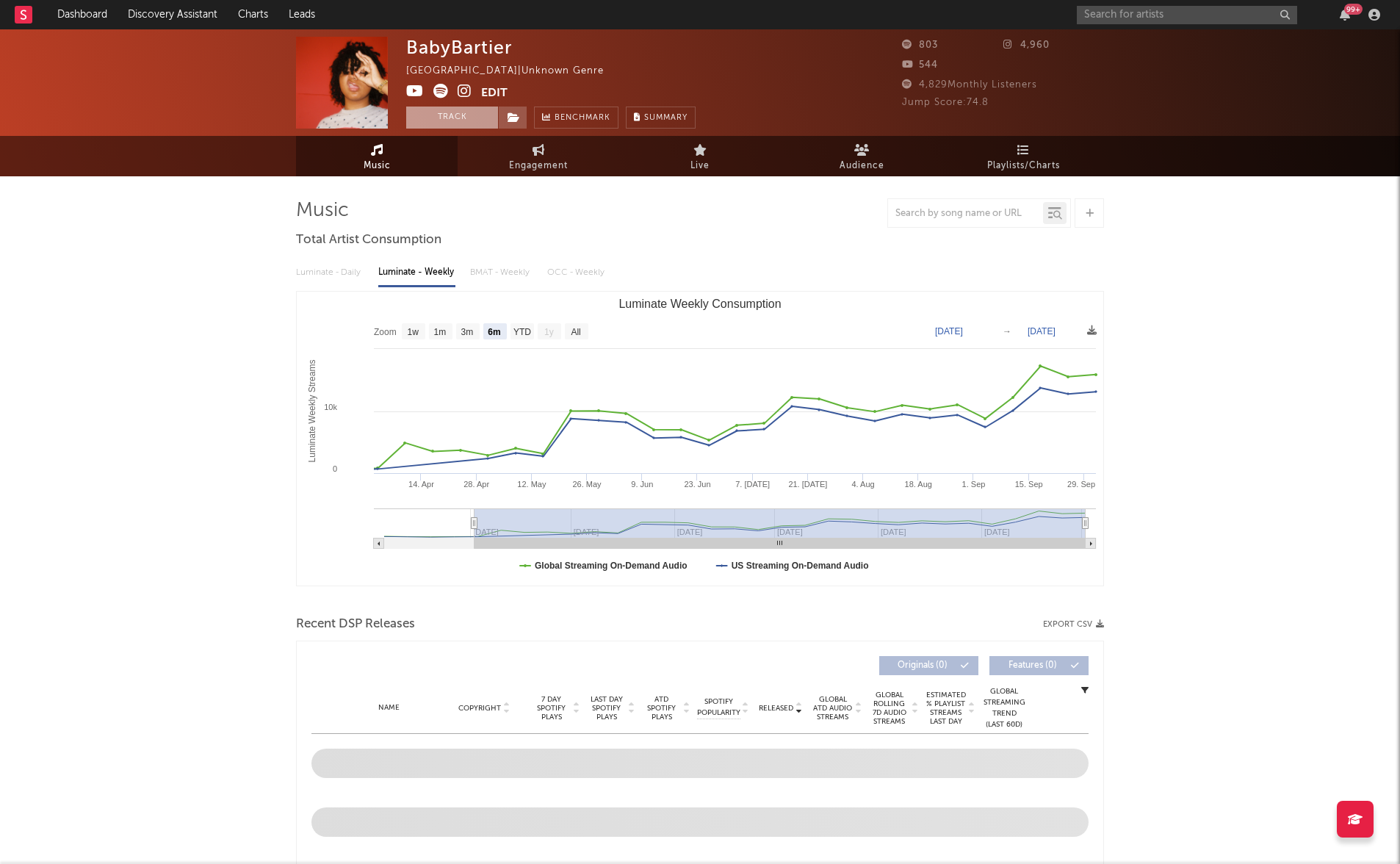
click at [436, 118] on button "Track" at bounding box center [452, 118] width 92 height 22
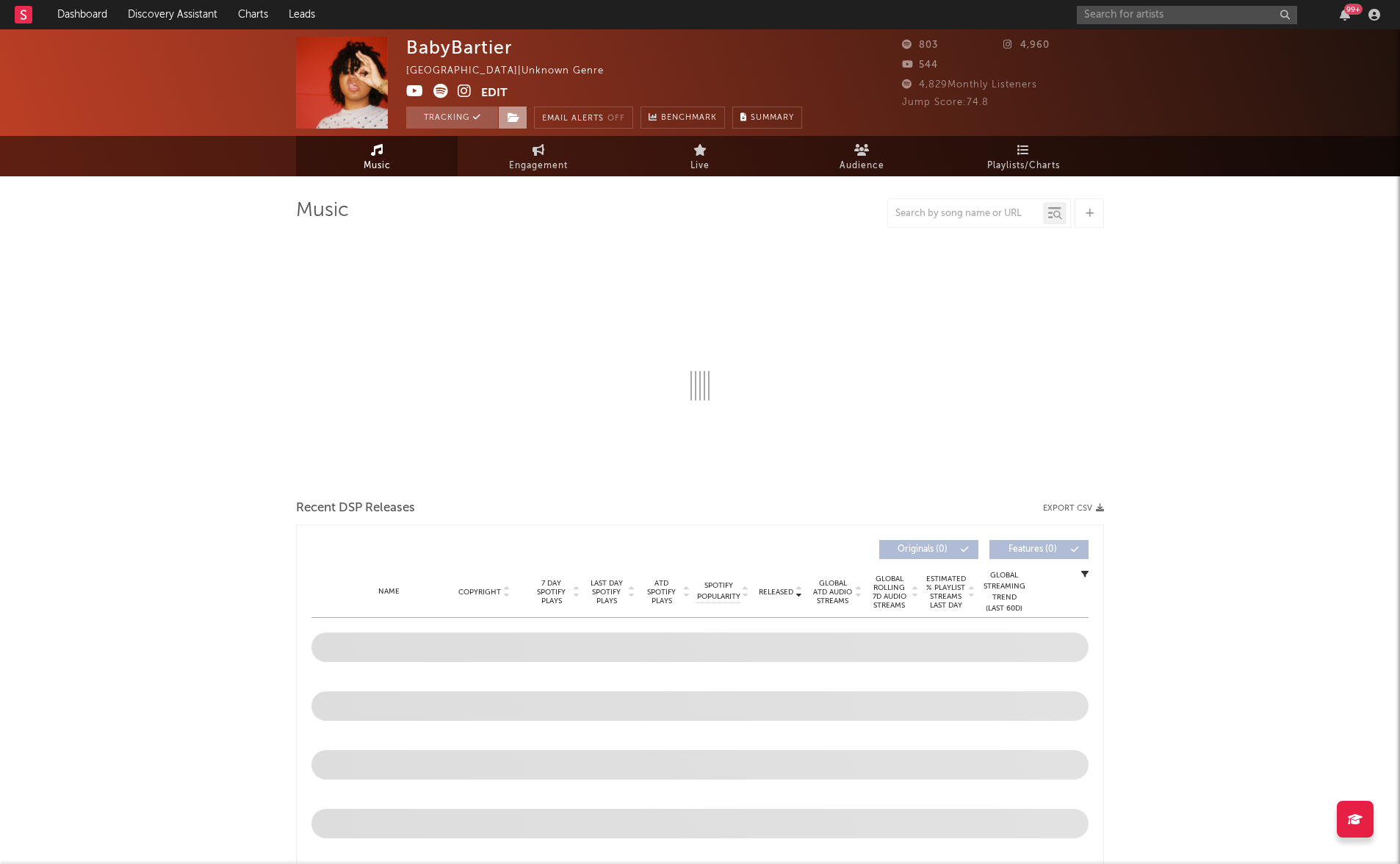
click at [513, 115] on icon at bounding box center [513, 117] width 12 height 10
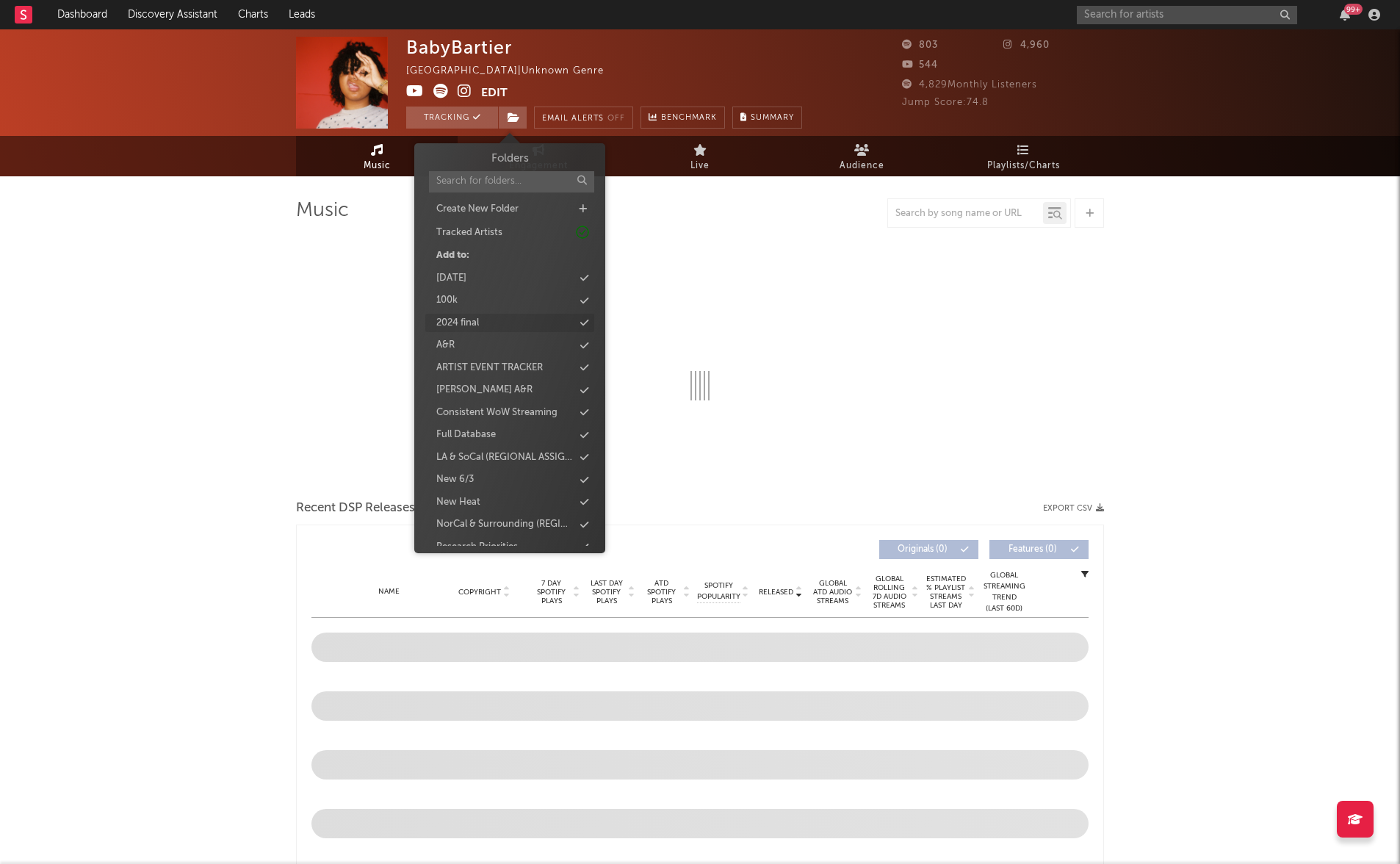
select select "6m"
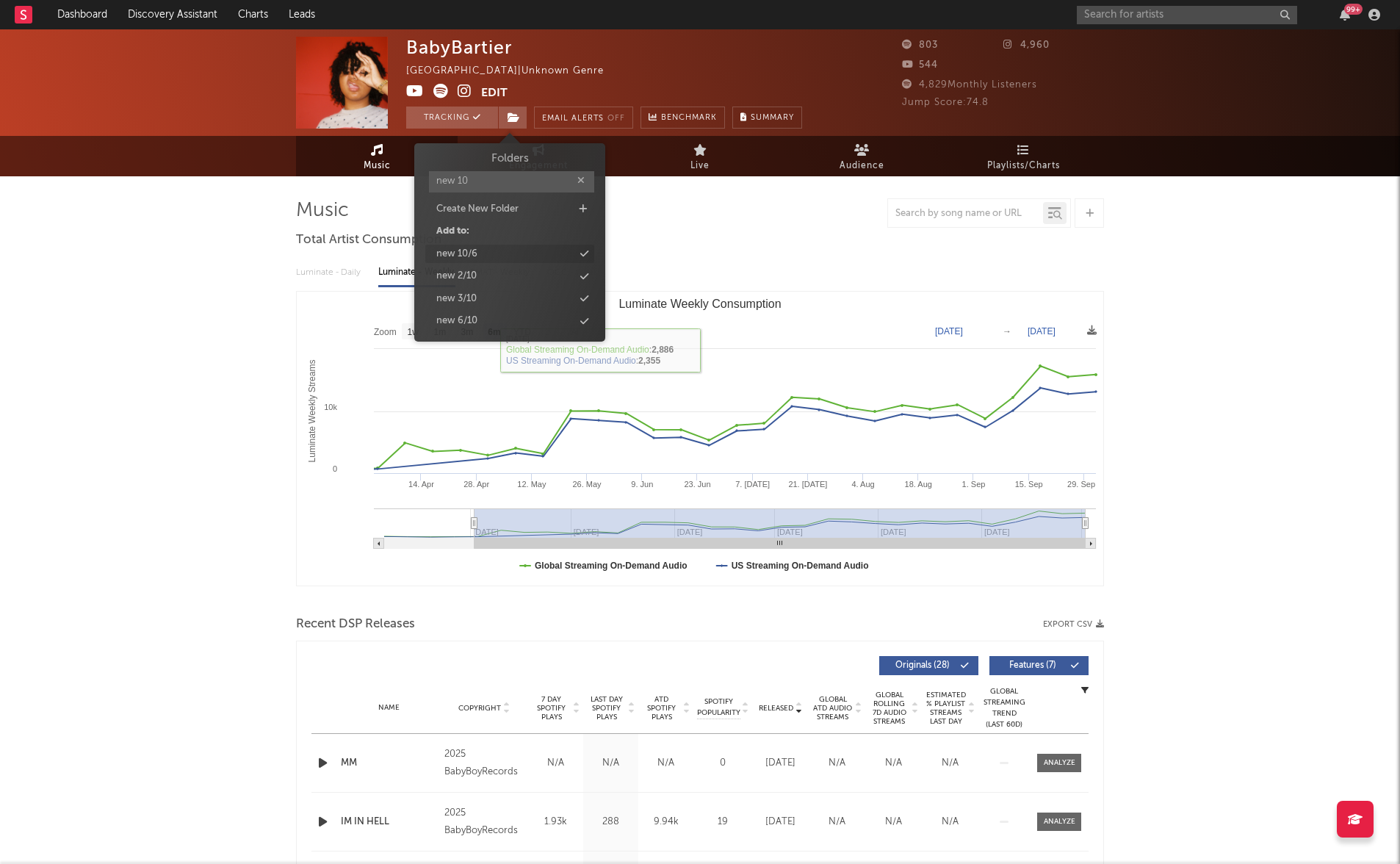
type input "new 10"
click at [457, 251] on div "new 10/6" at bounding box center [457, 255] width 41 height 15
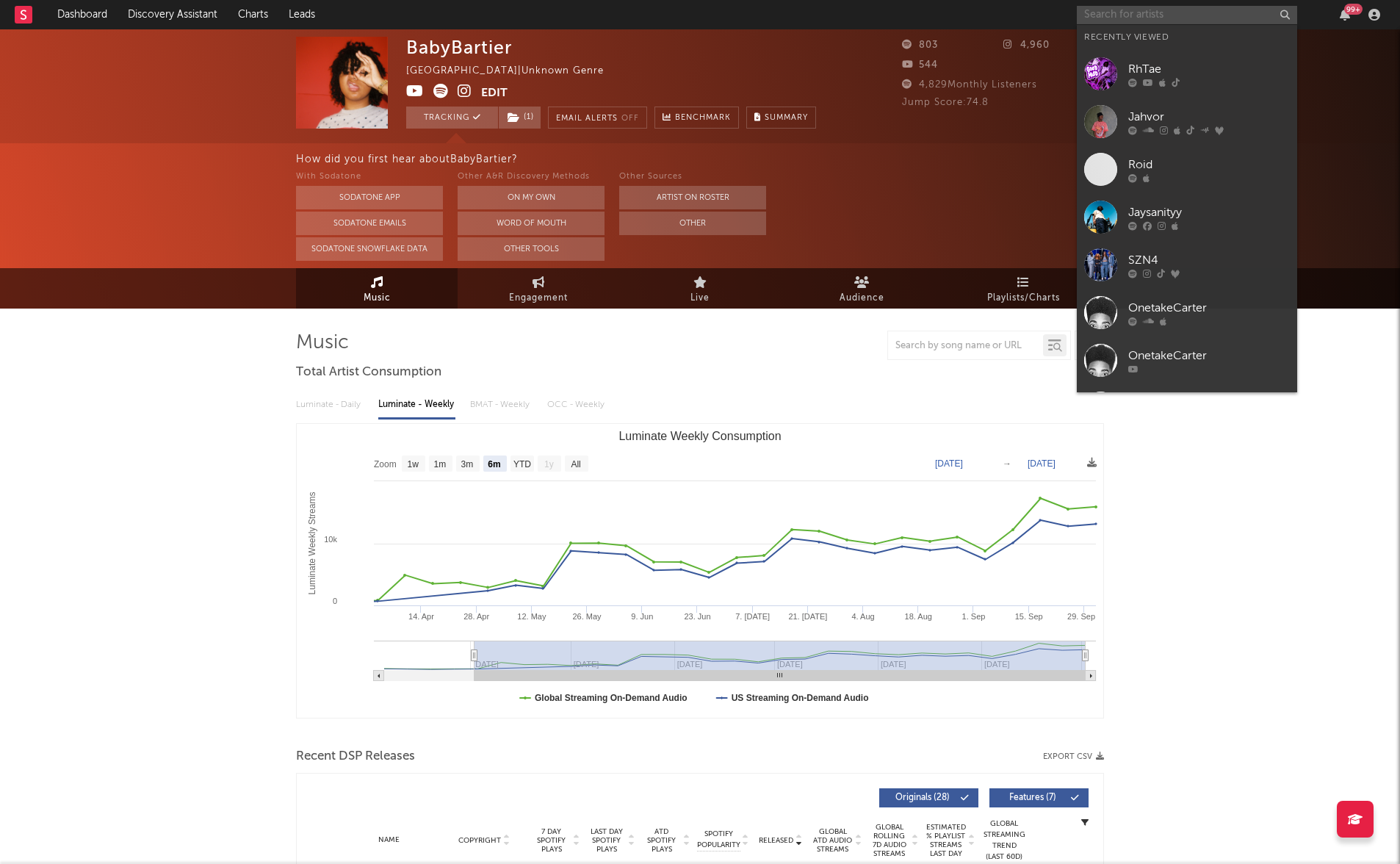
click at [1141, 15] on input "text" at bounding box center [1186, 15] width 220 height 19
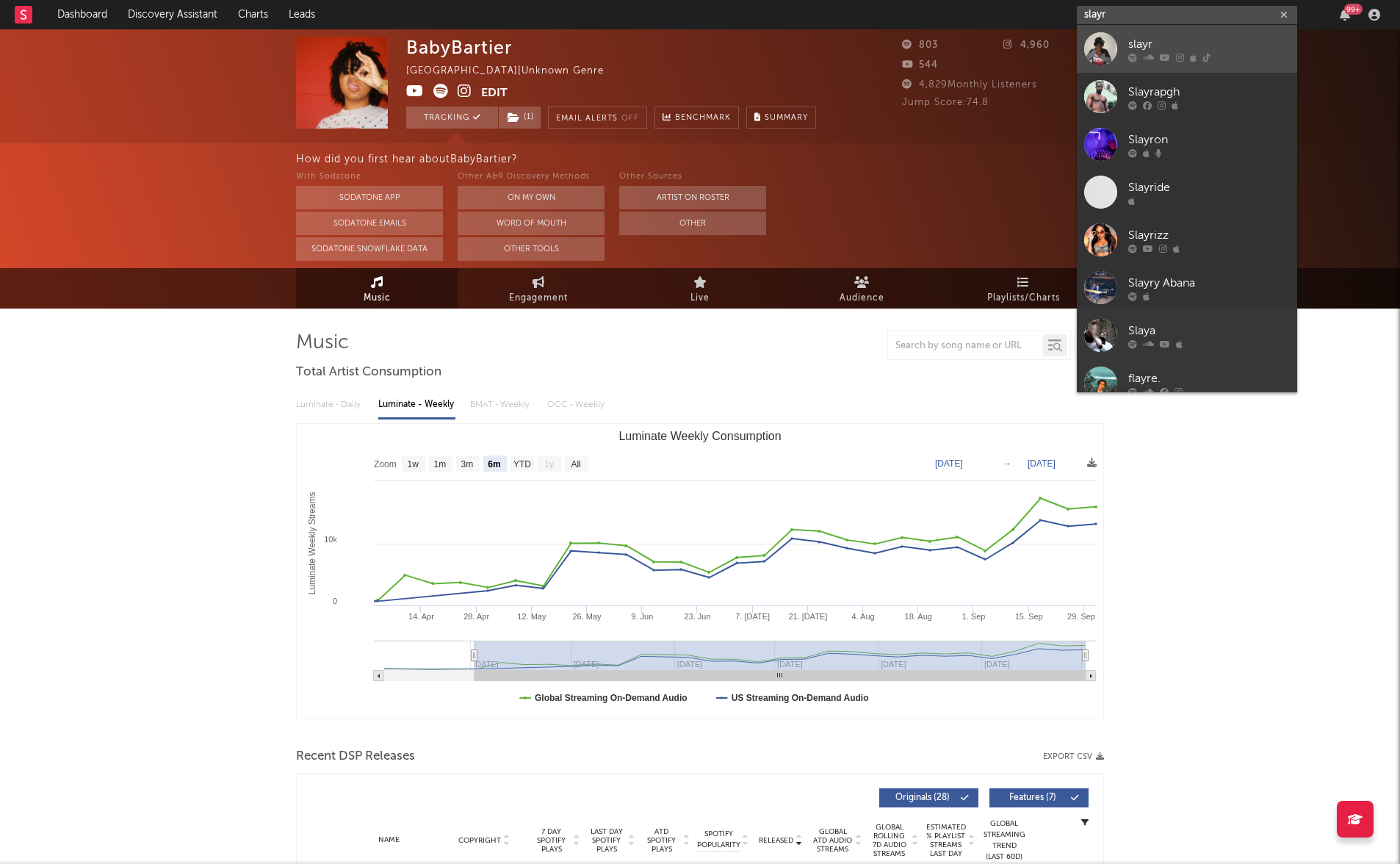
type input "slayr"
click at [1165, 50] on div "slayr" at bounding box center [1208, 44] width 162 height 18
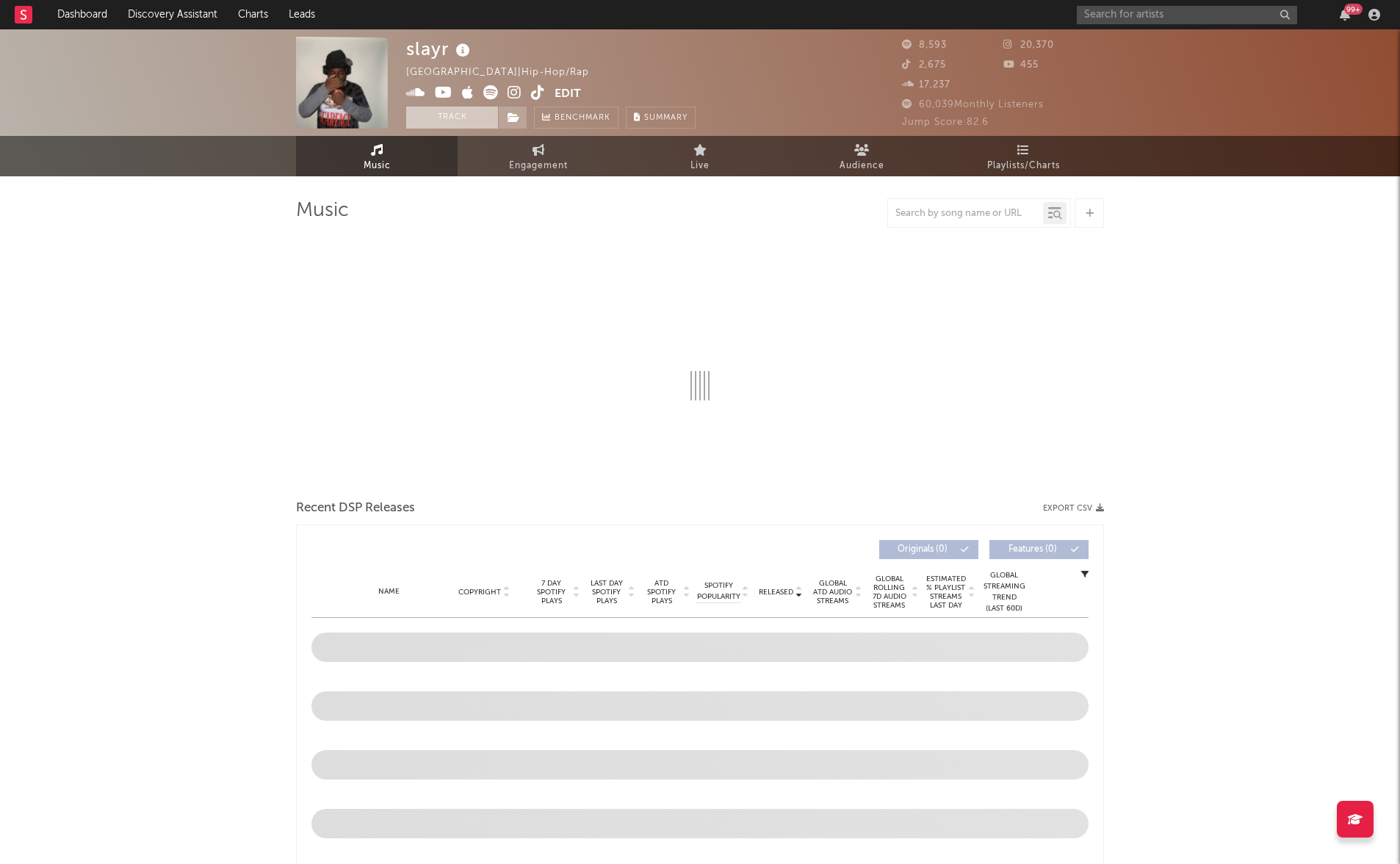
drag, startPoint x: 452, startPoint y: 124, endPoint x: 459, endPoint y: 122, distance: 7.3
click at [451, 124] on button "Track" at bounding box center [452, 118] width 92 height 22
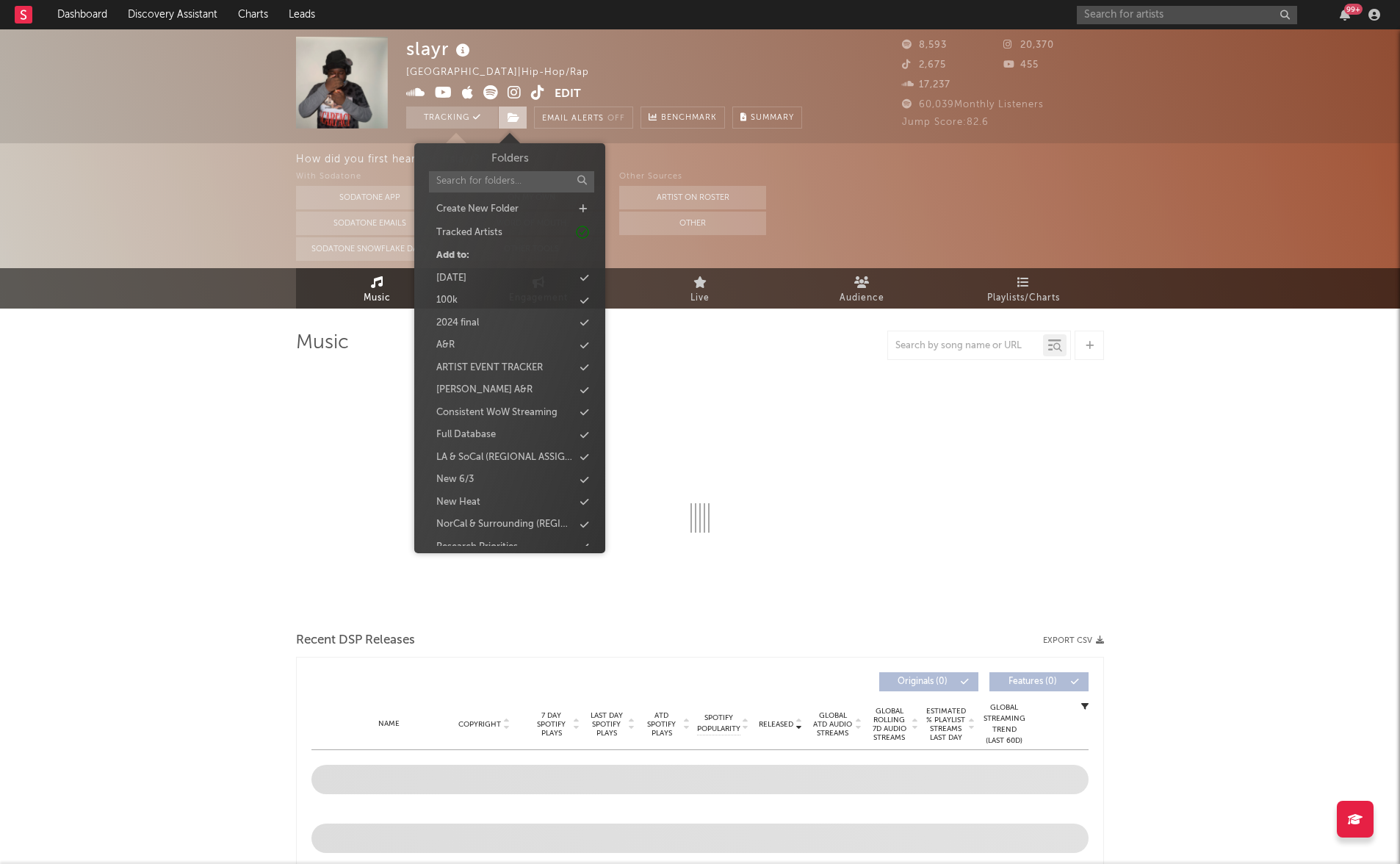
click at [514, 119] on icon at bounding box center [513, 117] width 12 height 10
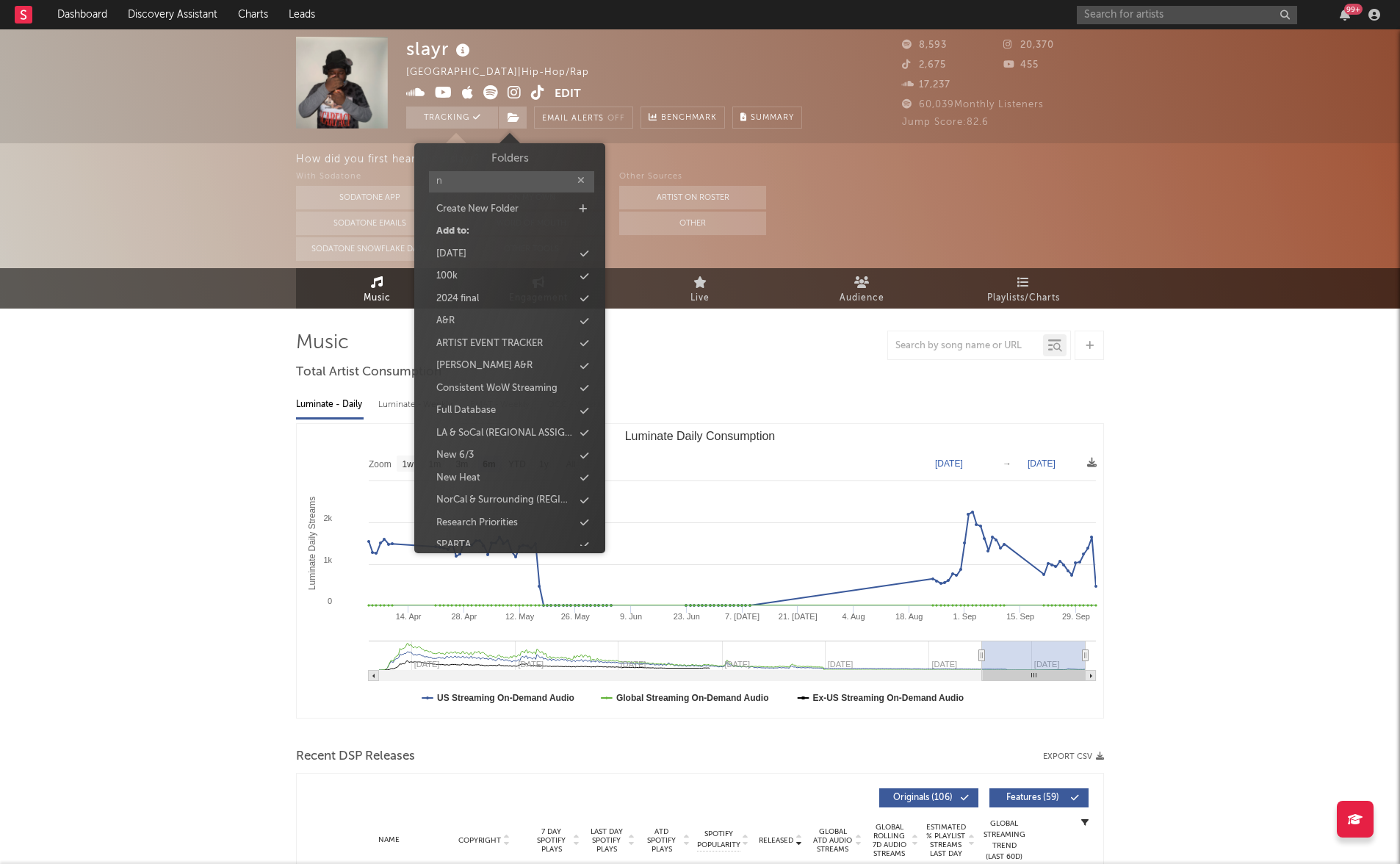
type input "ne"
select select "6m"
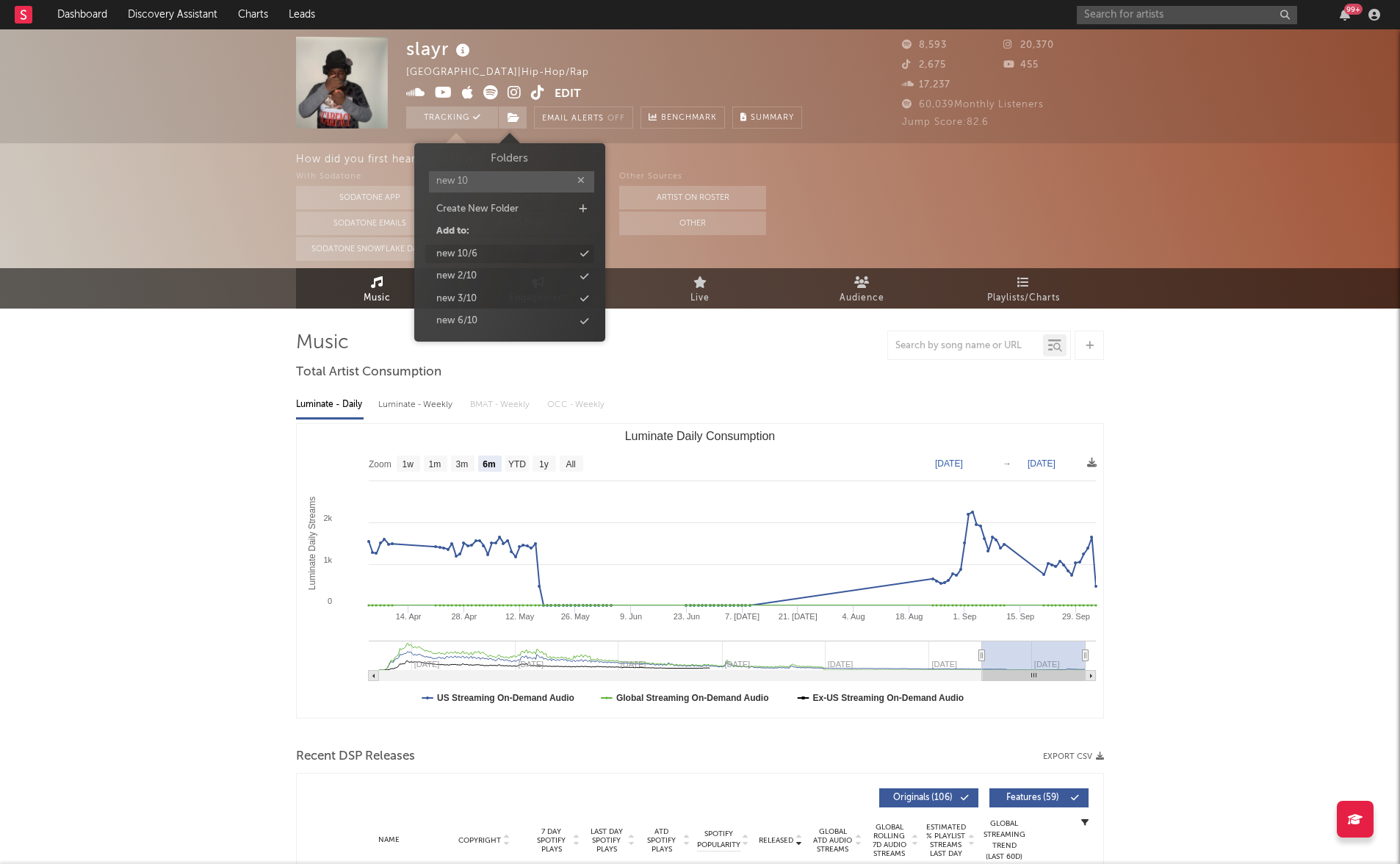
type input "new 10"
click at [496, 251] on div "new 10/6" at bounding box center [509, 254] width 168 height 19
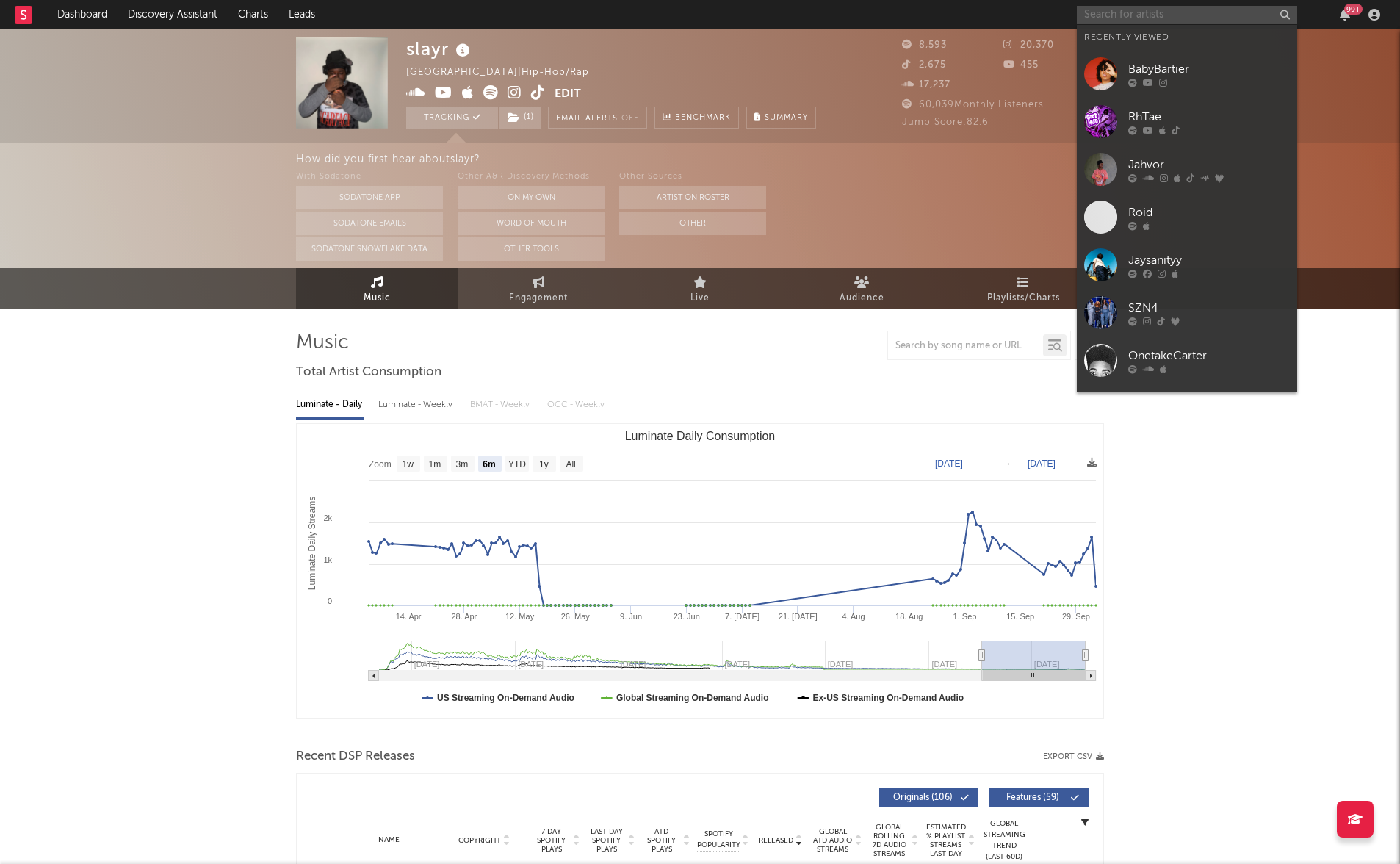
click at [1199, 12] on input "text" at bounding box center [1186, 15] width 220 height 19
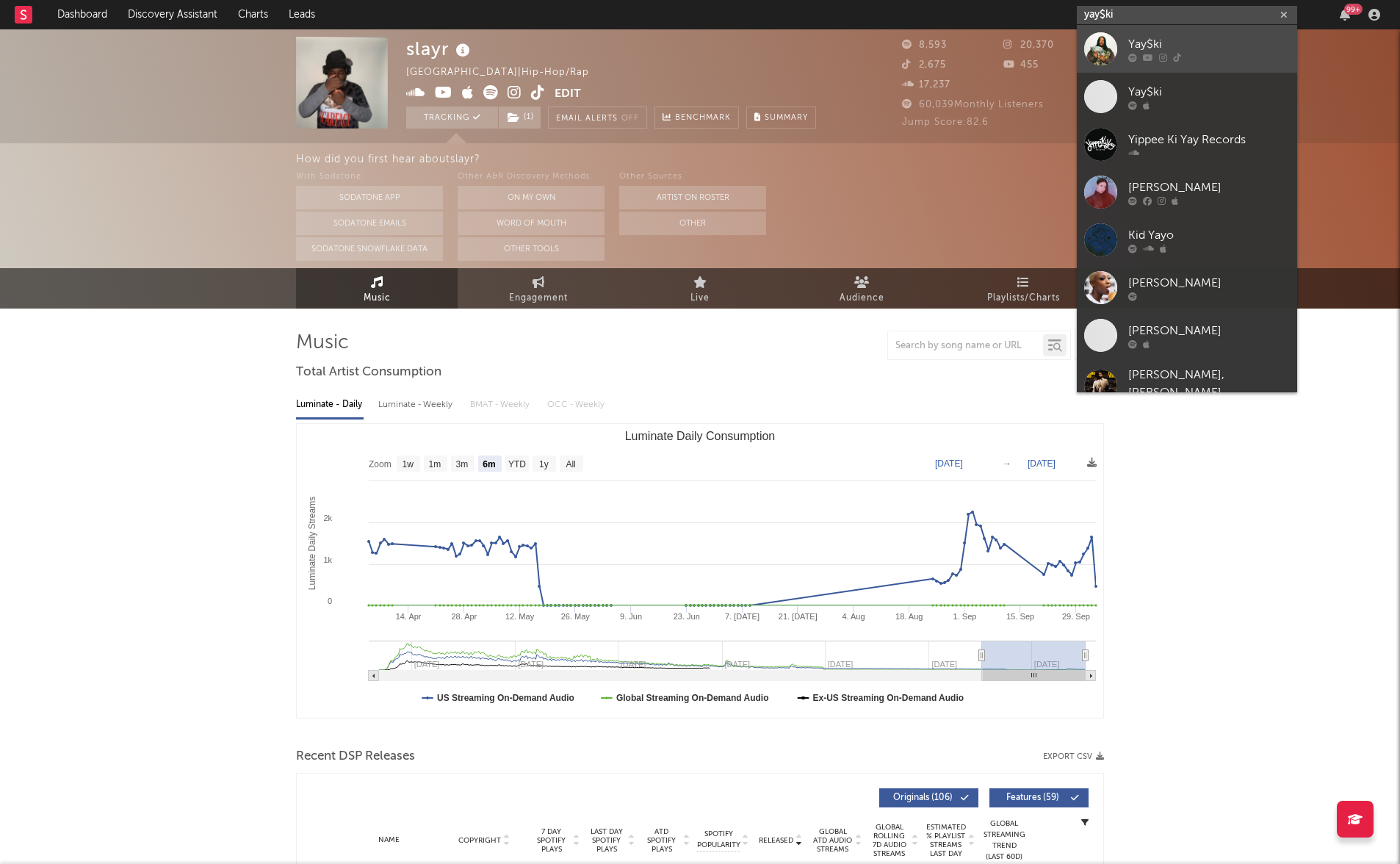
type input "yay$ki"
click at [1159, 53] on icon at bounding box center [1162, 57] width 8 height 8
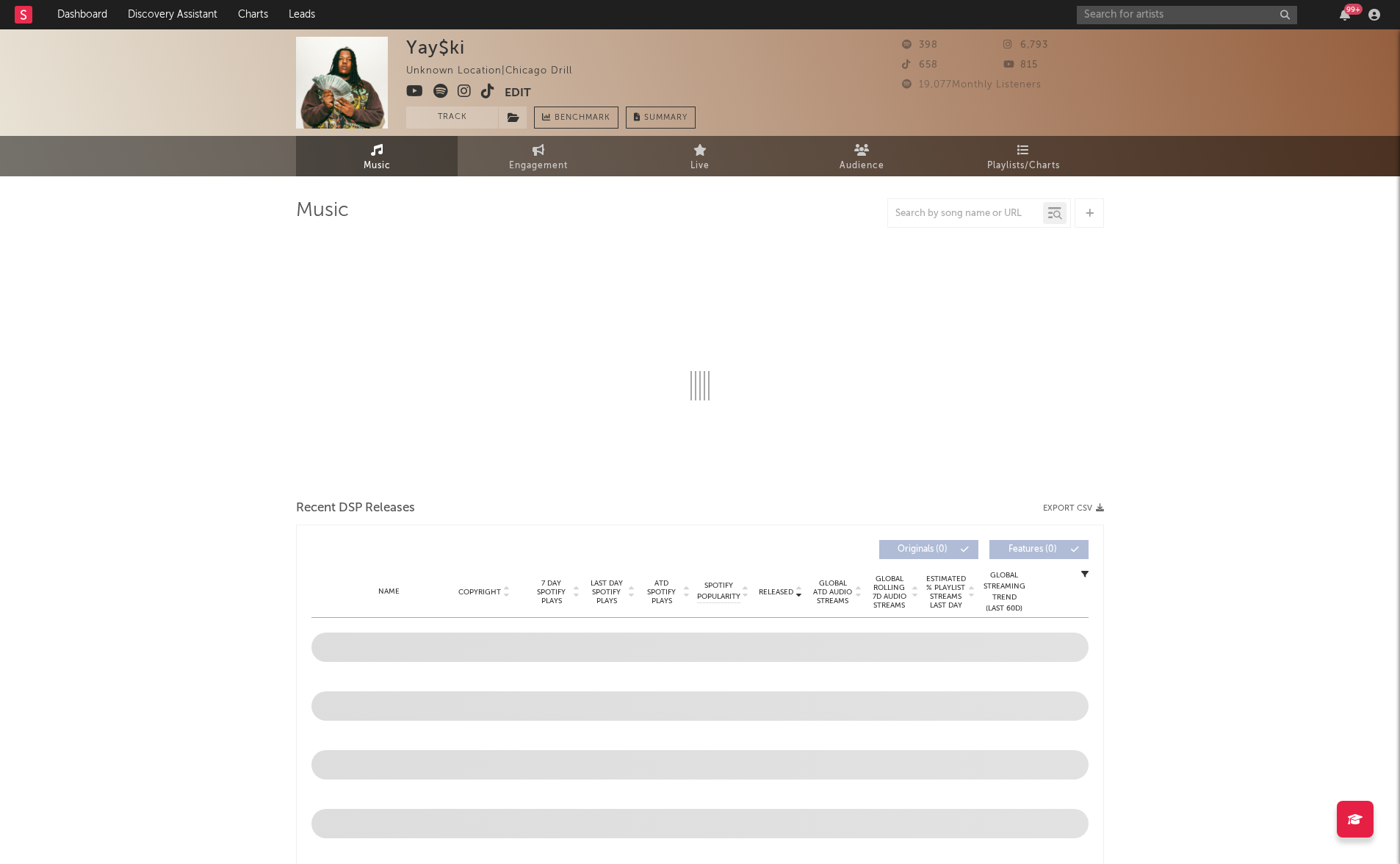
select select "1w"
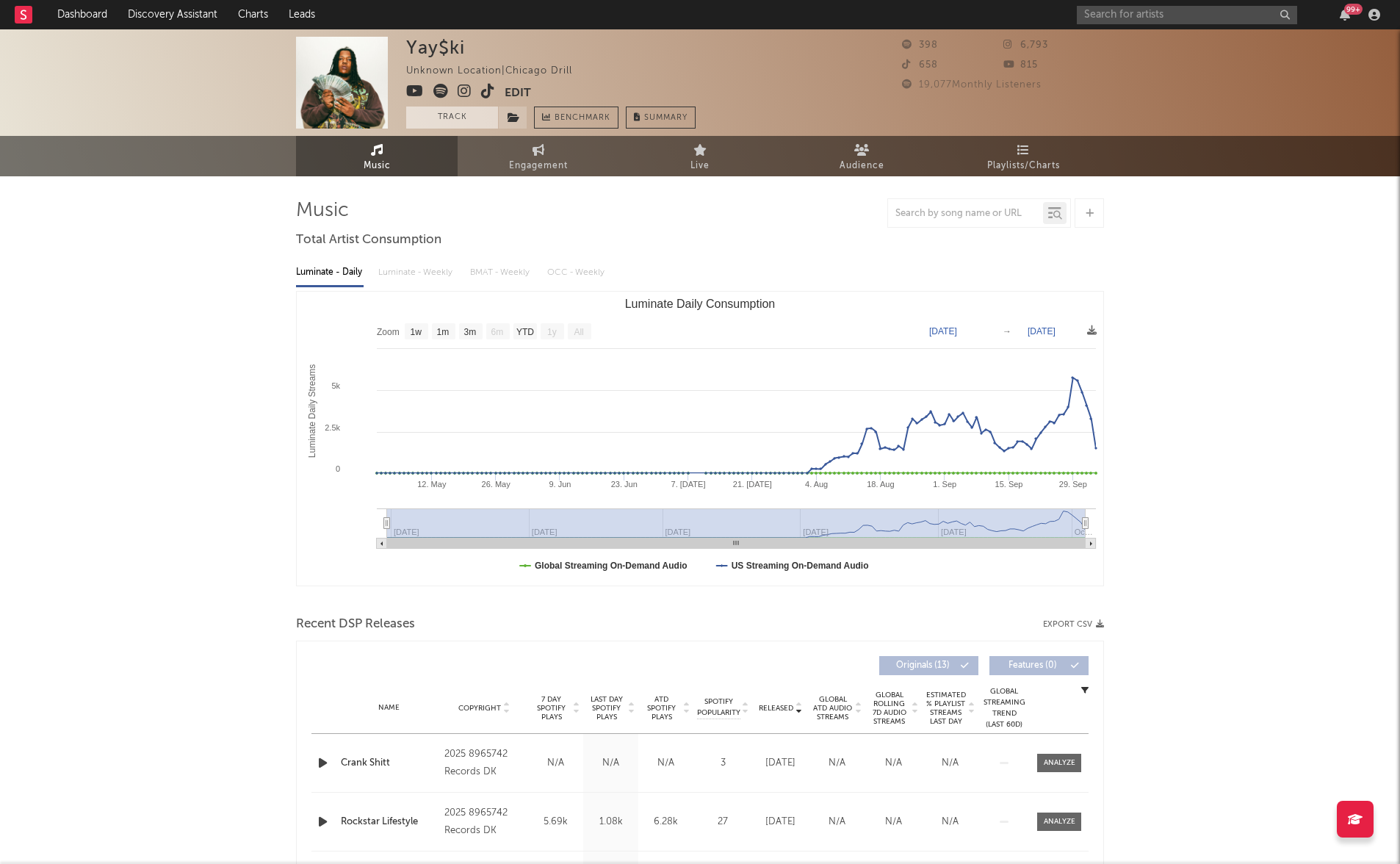
click at [463, 118] on button "Track" at bounding box center [452, 118] width 92 height 22
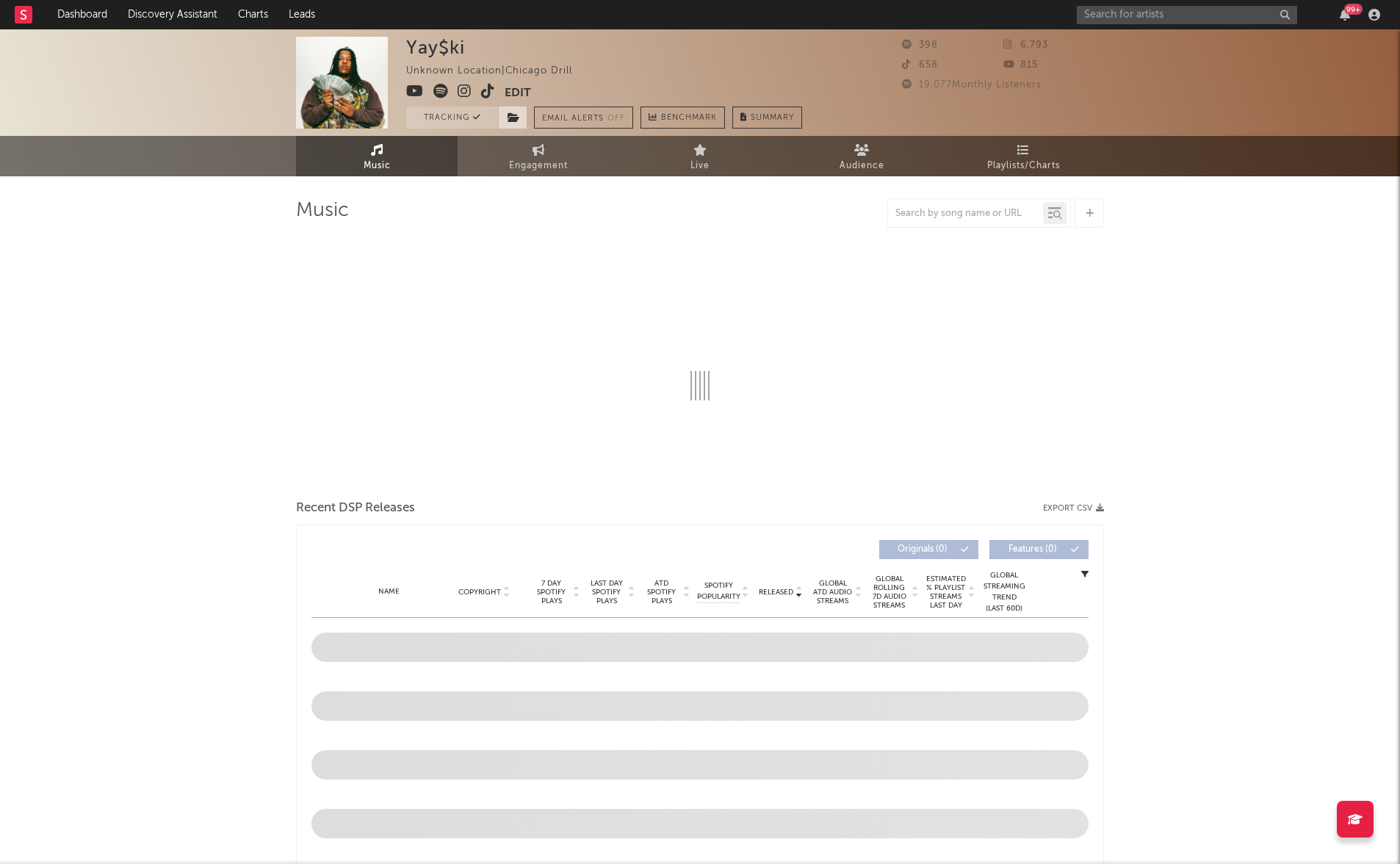
select select "1w"
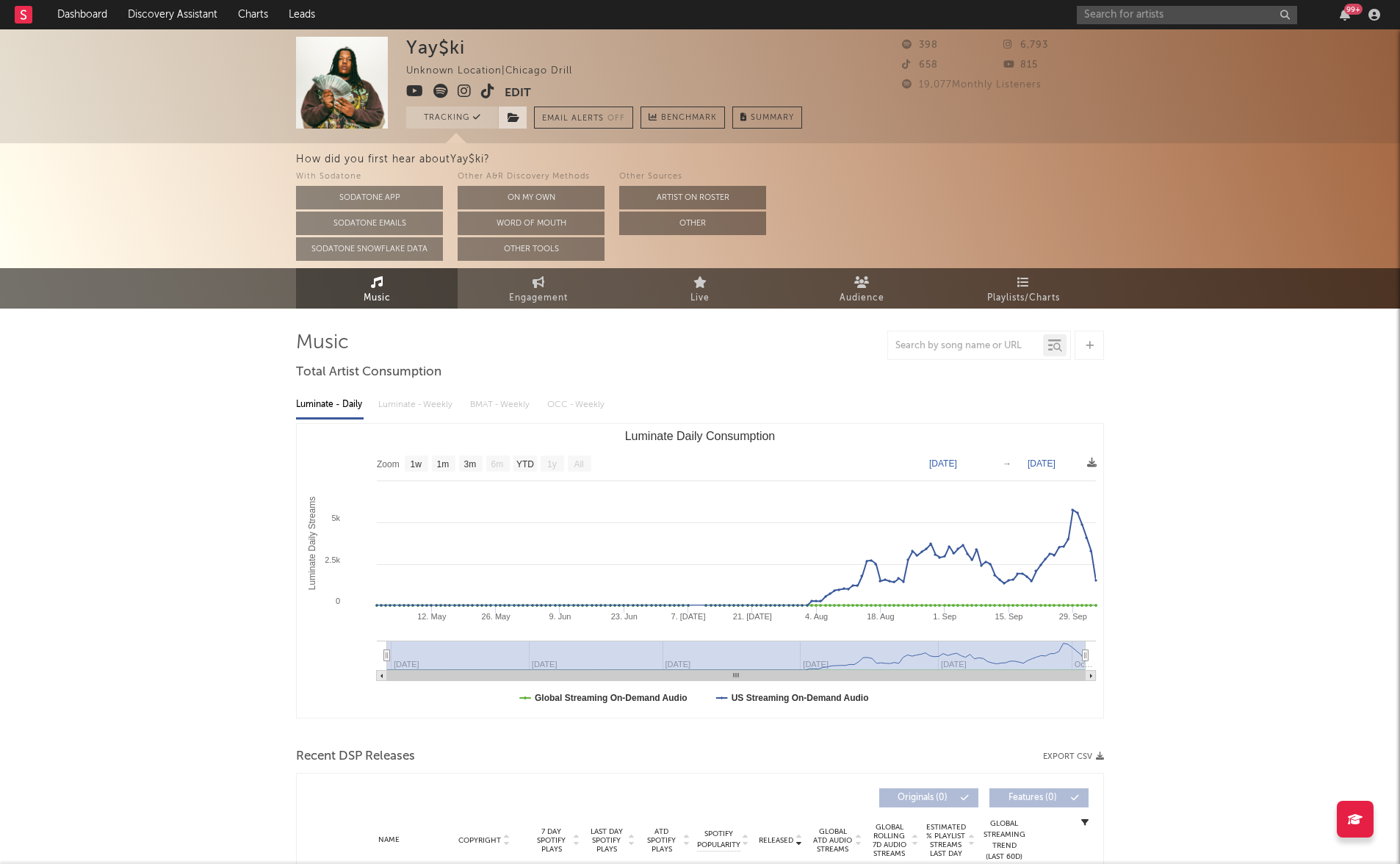
click at [506, 117] on span at bounding box center [512, 118] width 29 height 22
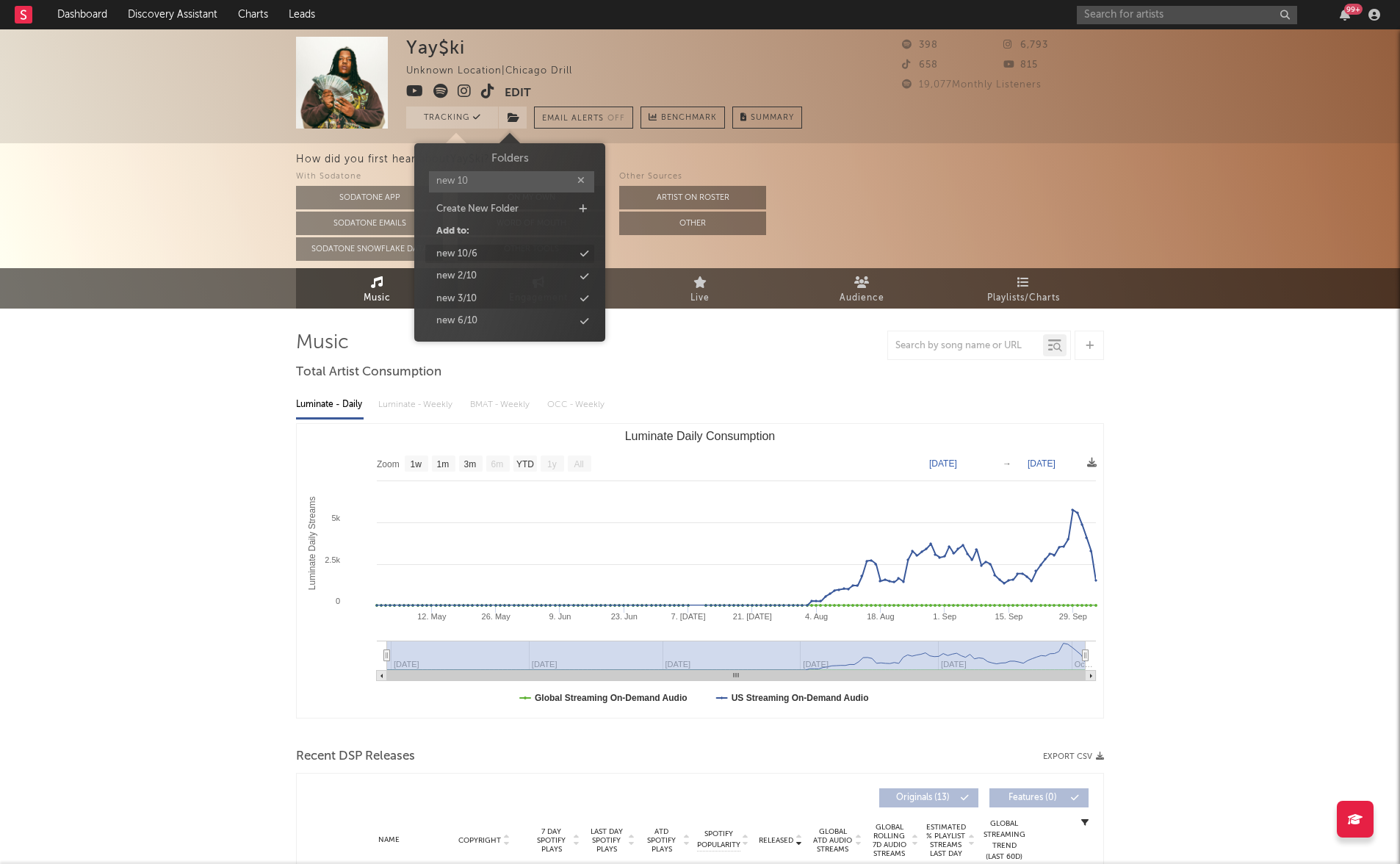
type input "new 10"
click at [496, 255] on div "new 10/6" at bounding box center [509, 254] width 168 height 19
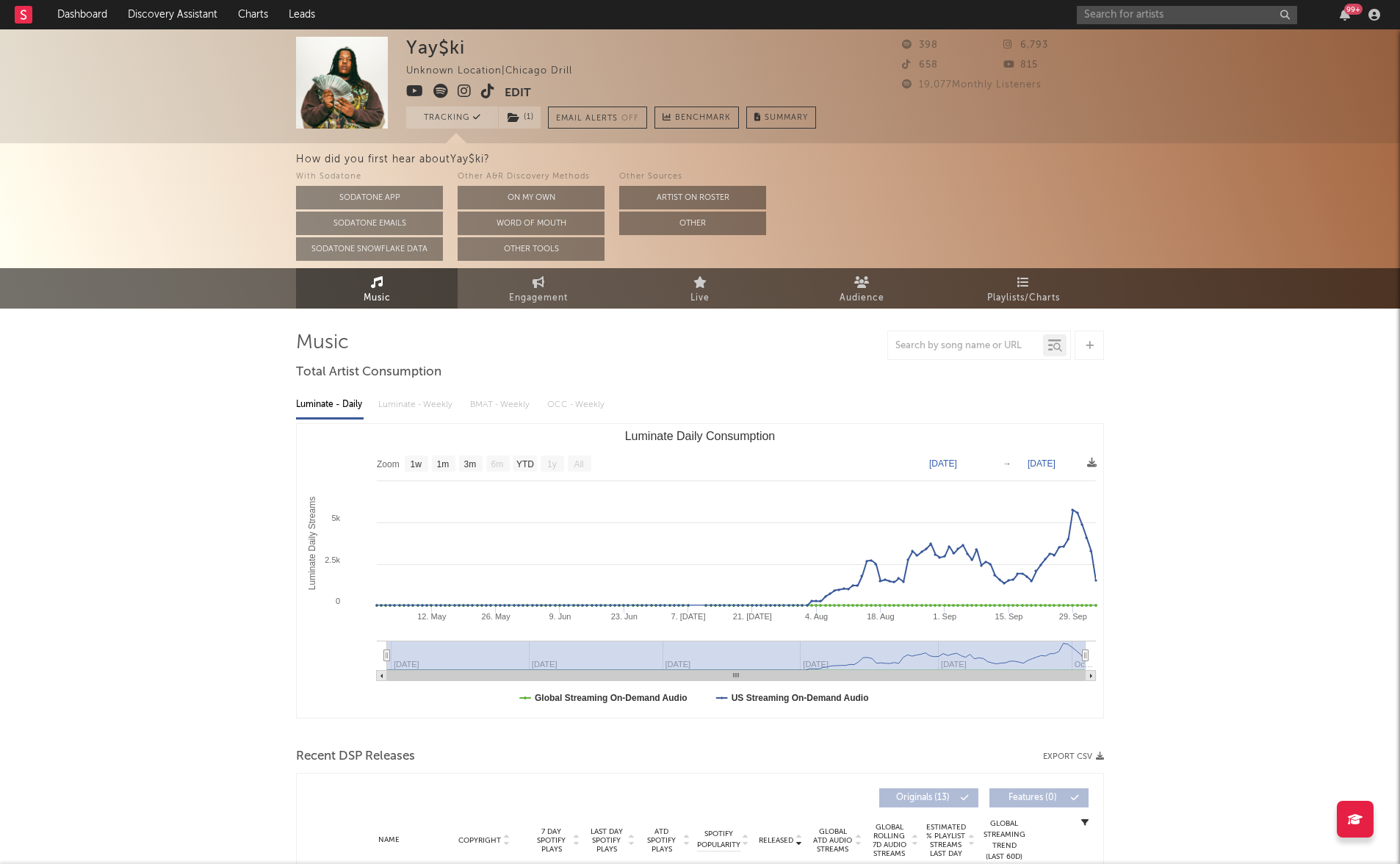
click at [162, 550] on div "Yay$ki Unknown Location | Chicago Drill Edit Tracking ( 1 ) Email Alerts Off Be…" at bounding box center [700, 760] width 1400 height 1462
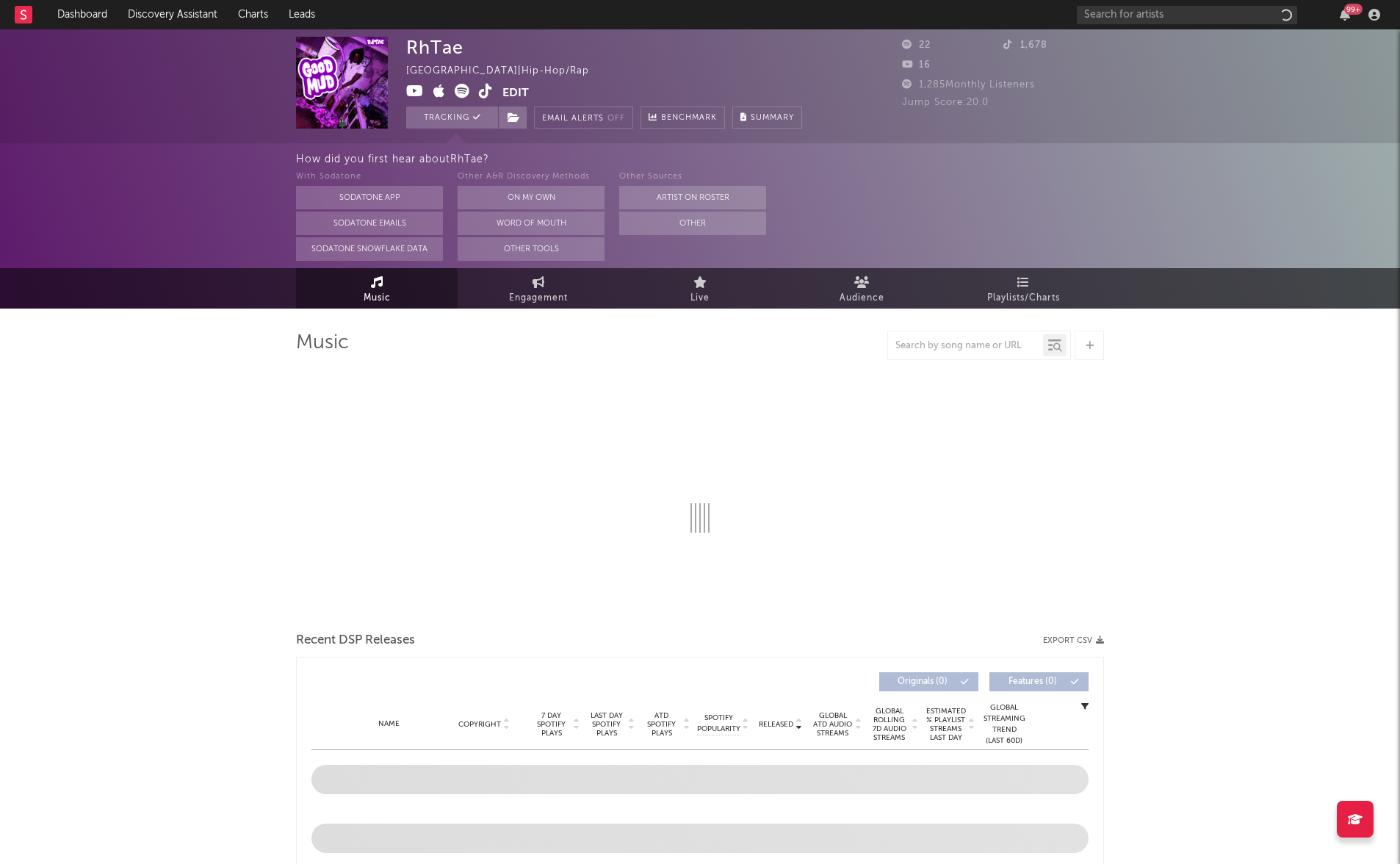
select select "1w"
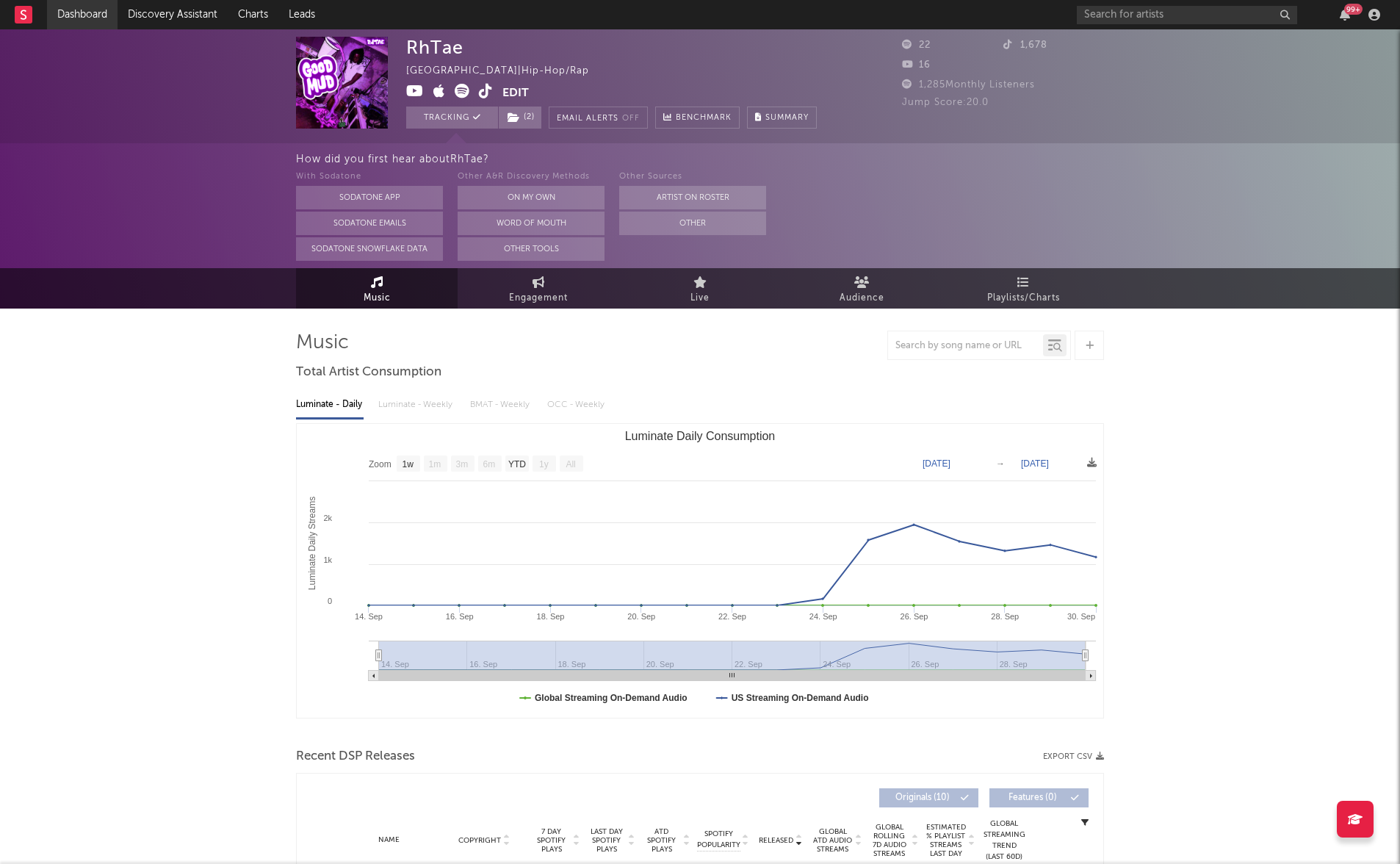
click at [87, 8] on link "Dashboard" at bounding box center [81, 14] width 70 height 29
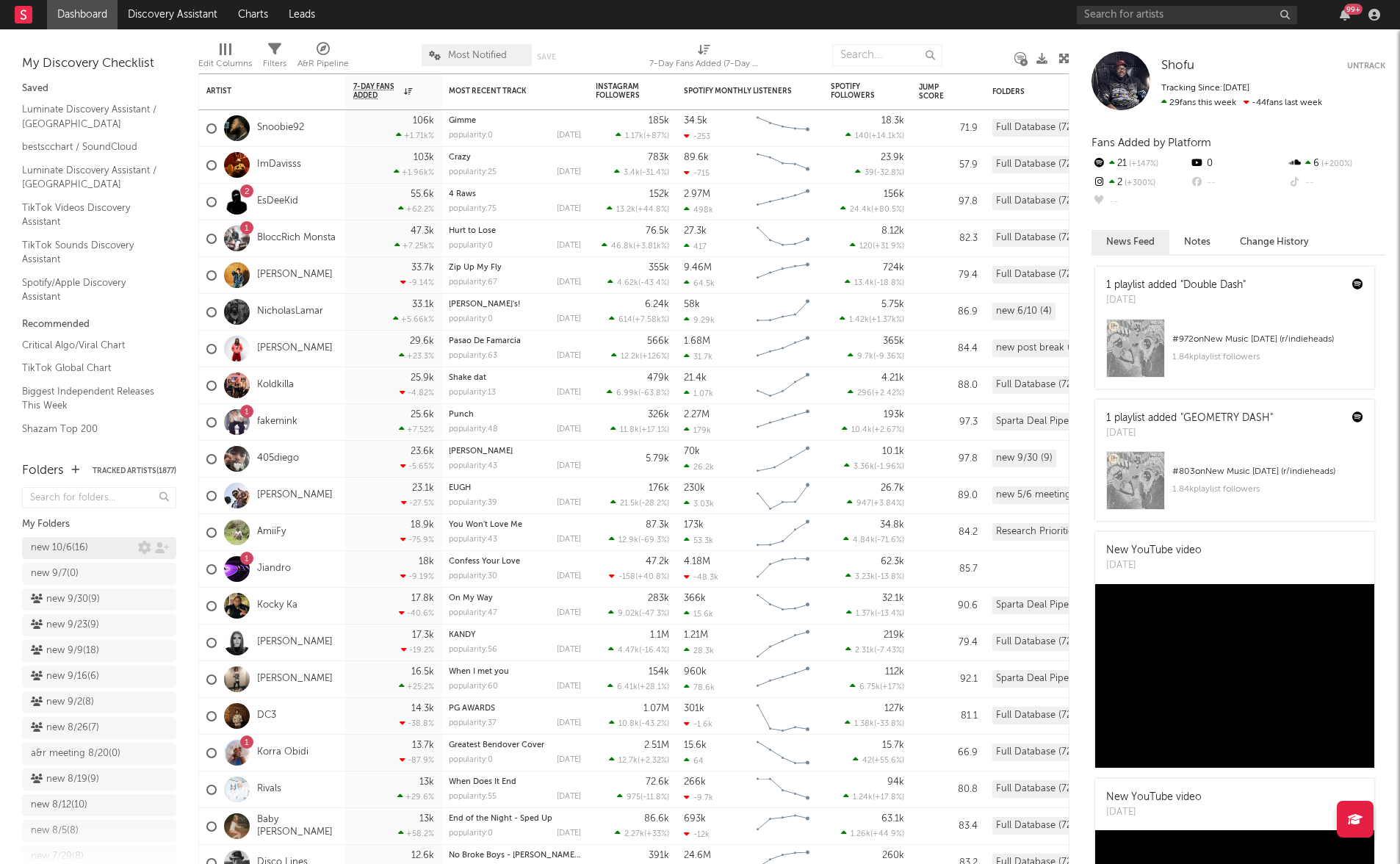
click at [75, 551] on div "new 10/6 ( 16 )" at bounding box center [59, 548] width 57 height 18
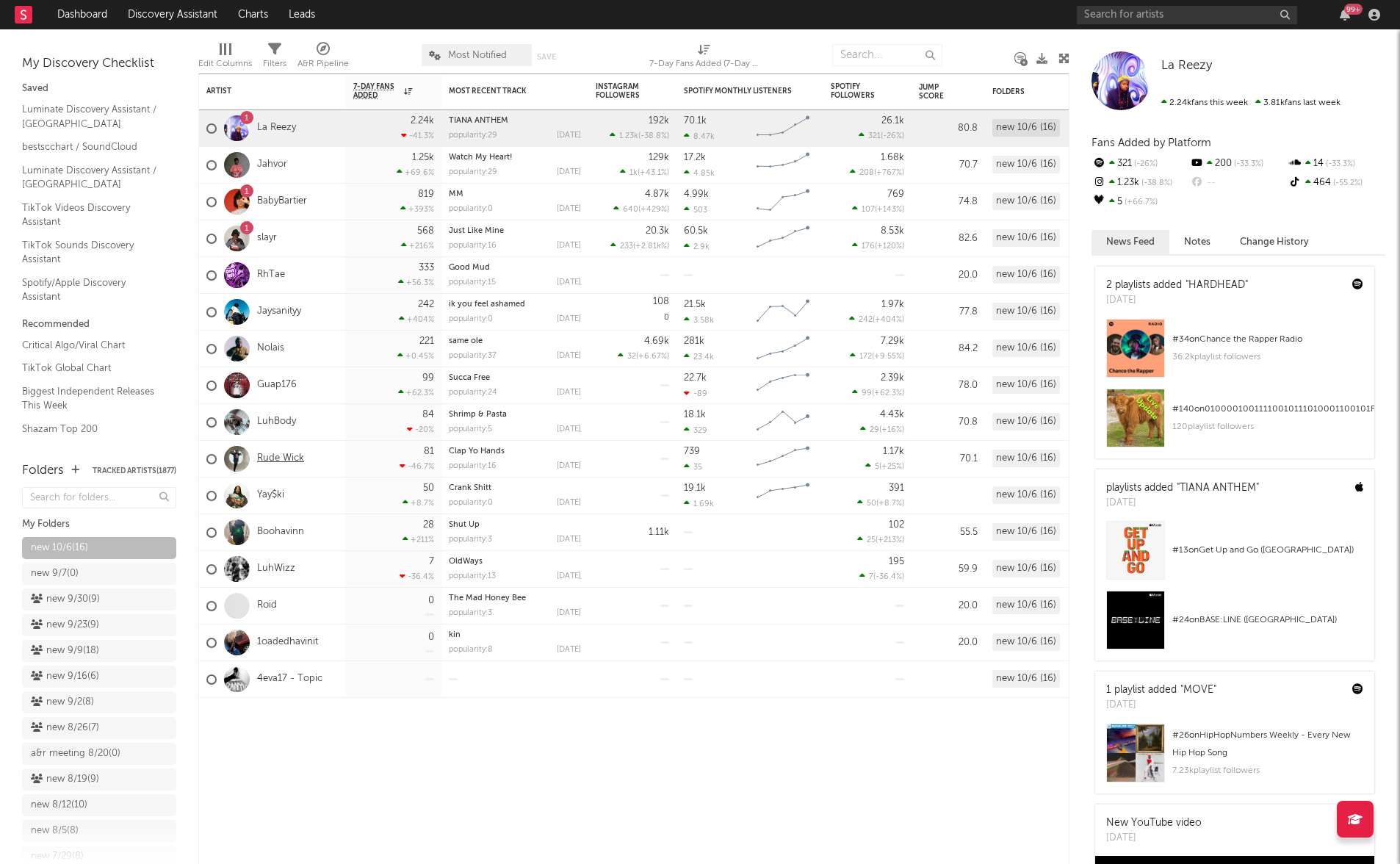
click at [272, 459] on link "Rude Wick" at bounding box center [281, 458] width 47 height 12
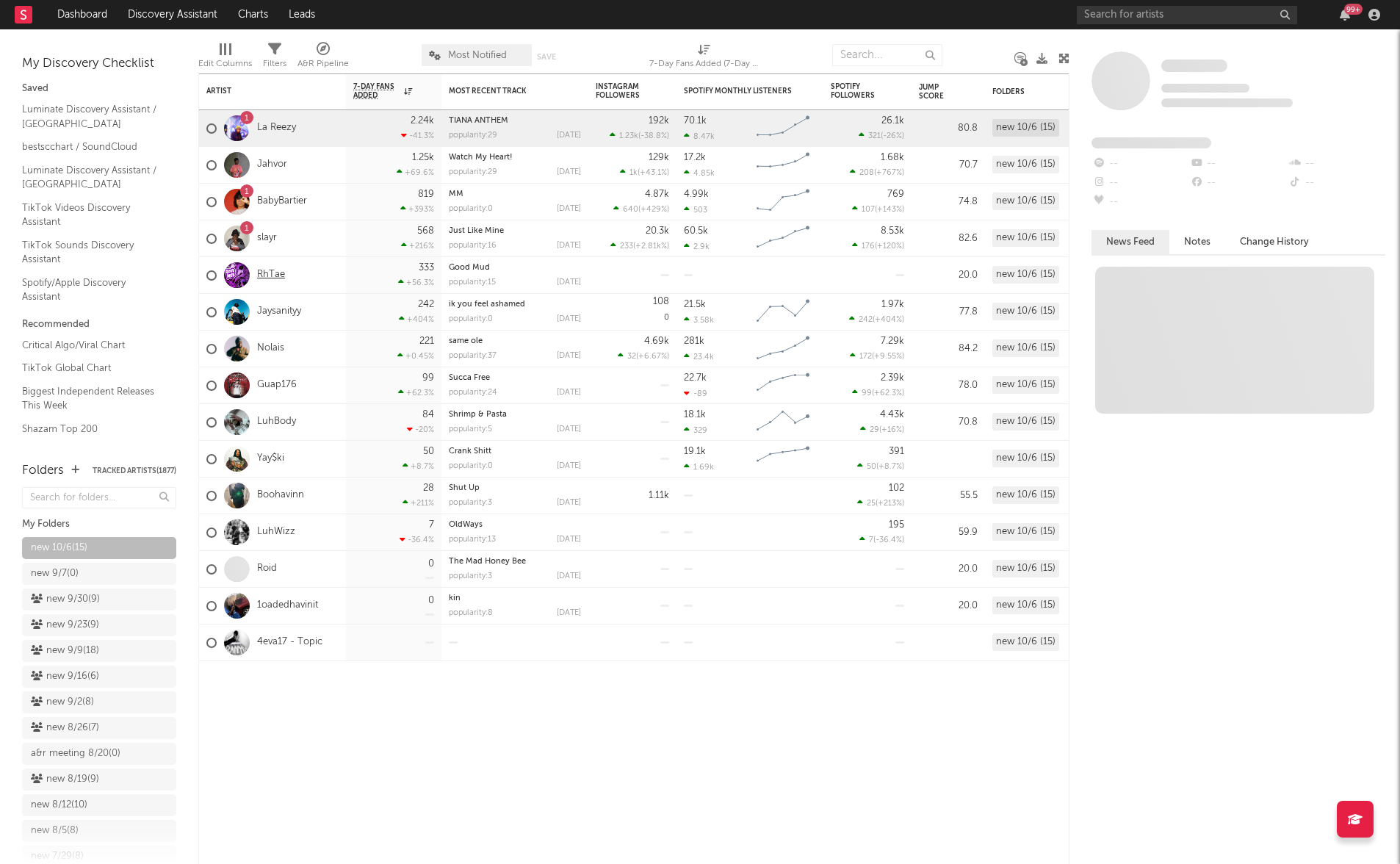
click at [271, 278] on link "RhTae" at bounding box center [271, 274] width 28 height 12
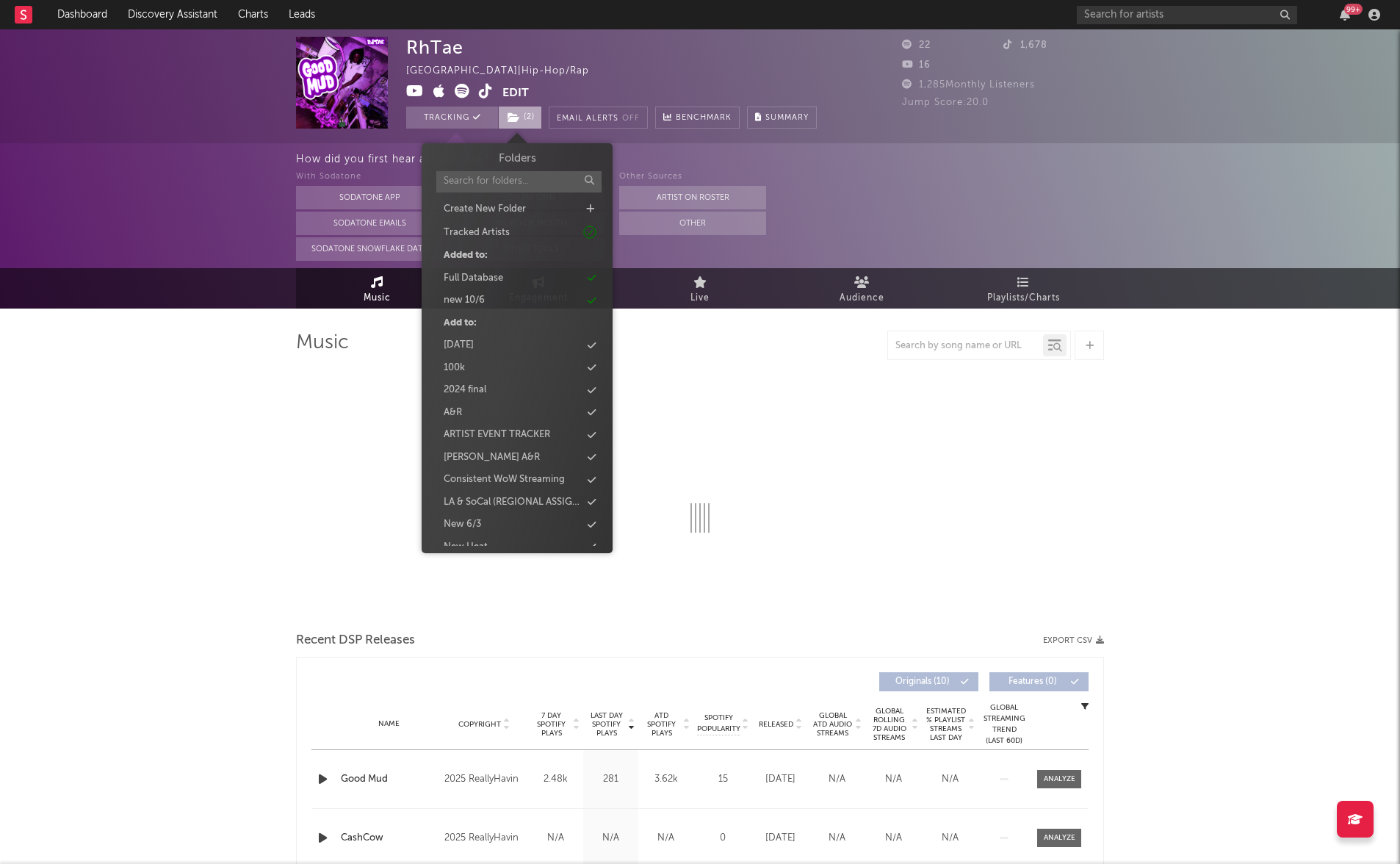
click at [515, 116] on icon at bounding box center [513, 117] width 12 height 10
select select "1w"
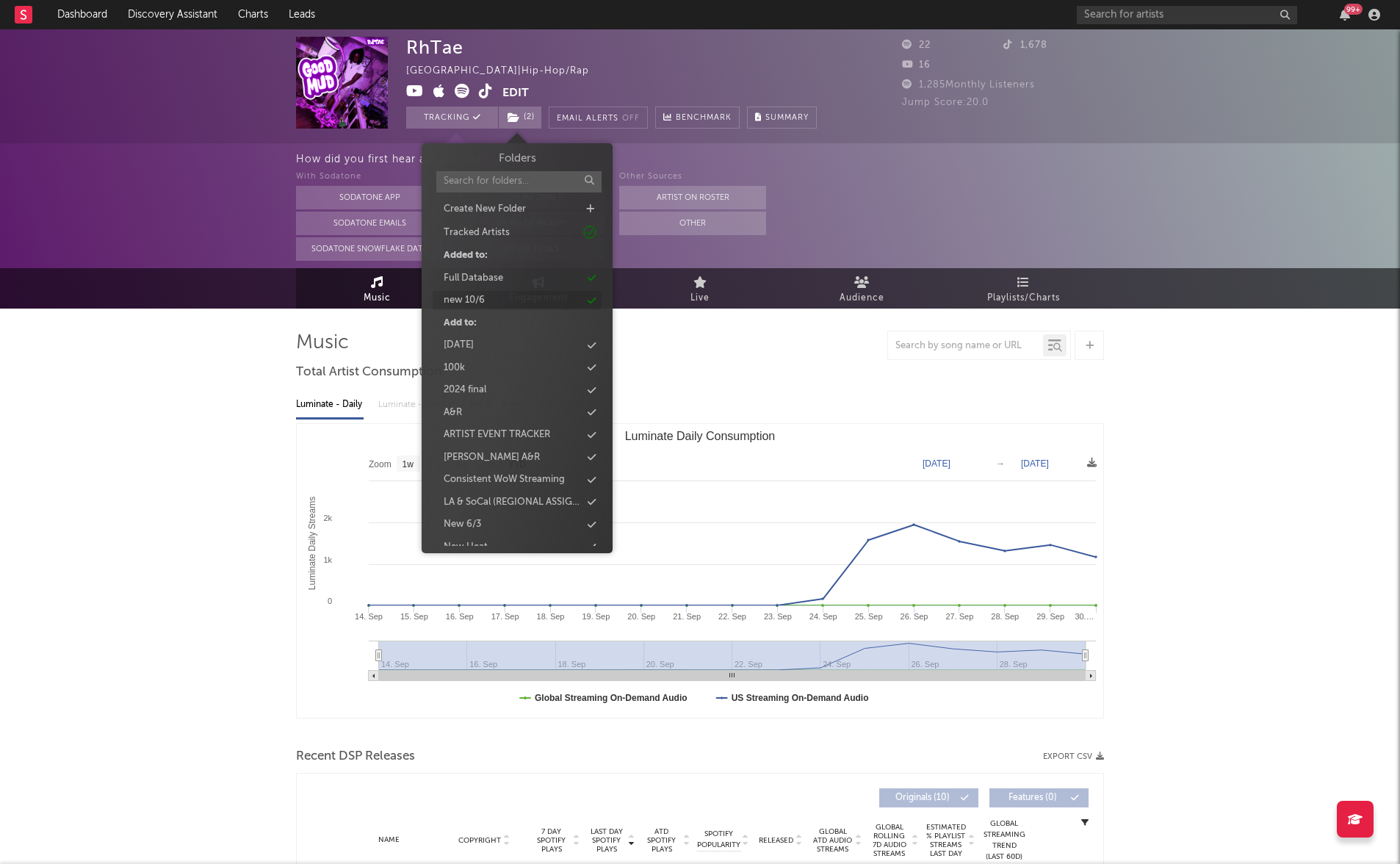
click at [490, 302] on div "new 10/6" at bounding box center [517, 300] width 168 height 19
click at [89, 332] on div "RhTae United States | Hip-Hop/Rap Edit Tracking ( 1 ) Email Alerts Off Benchmar…" at bounding box center [700, 860] width 1400 height 1662
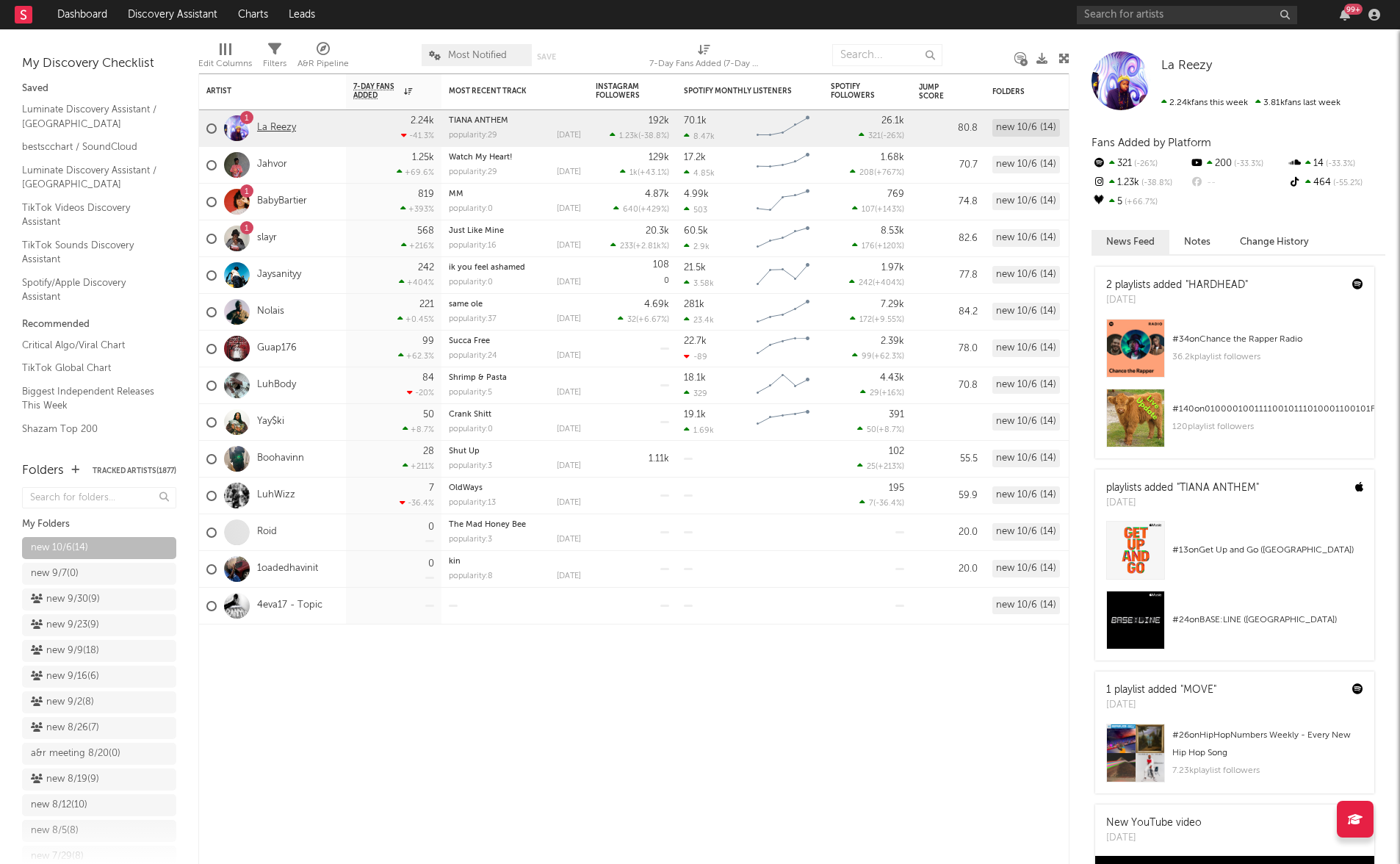
click at [284, 129] on link "La Reezy" at bounding box center [277, 127] width 39 height 12
click at [258, 130] on link "La Reezy" at bounding box center [277, 127] width 39 height 12
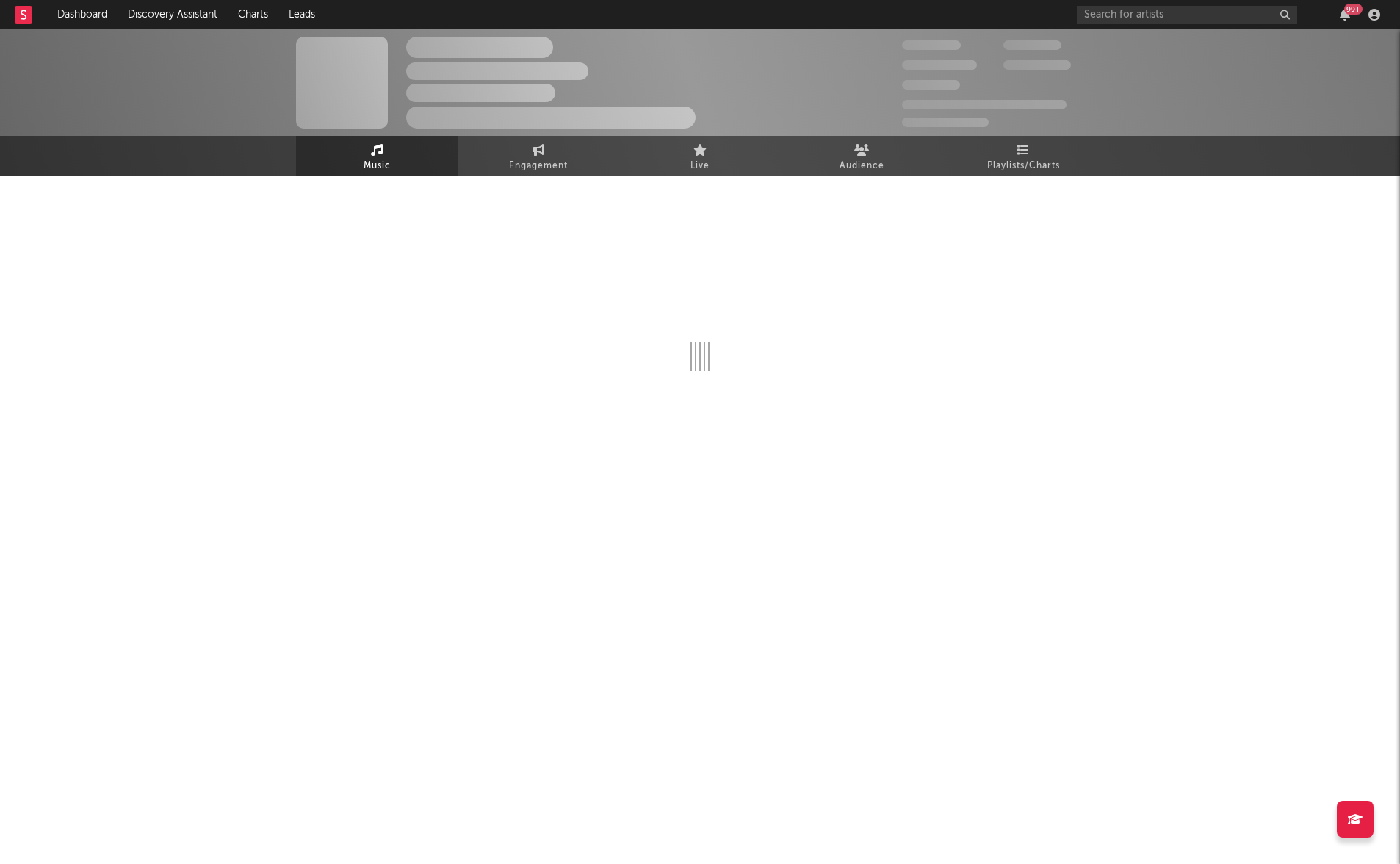
select select "6m"
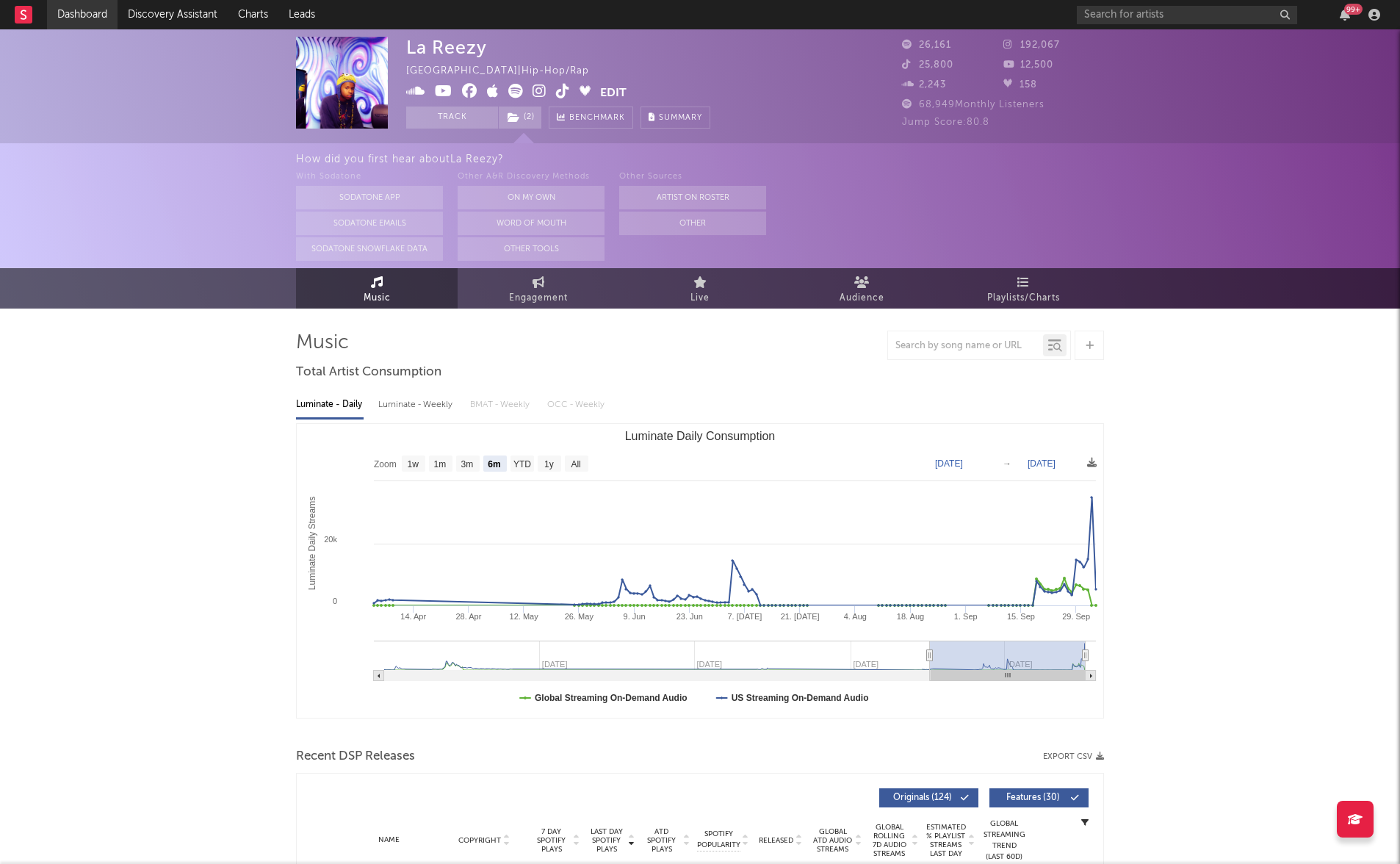
click at [81, 6] on link "Dashboard" at bounding box center [81, 14] width 70 height 29
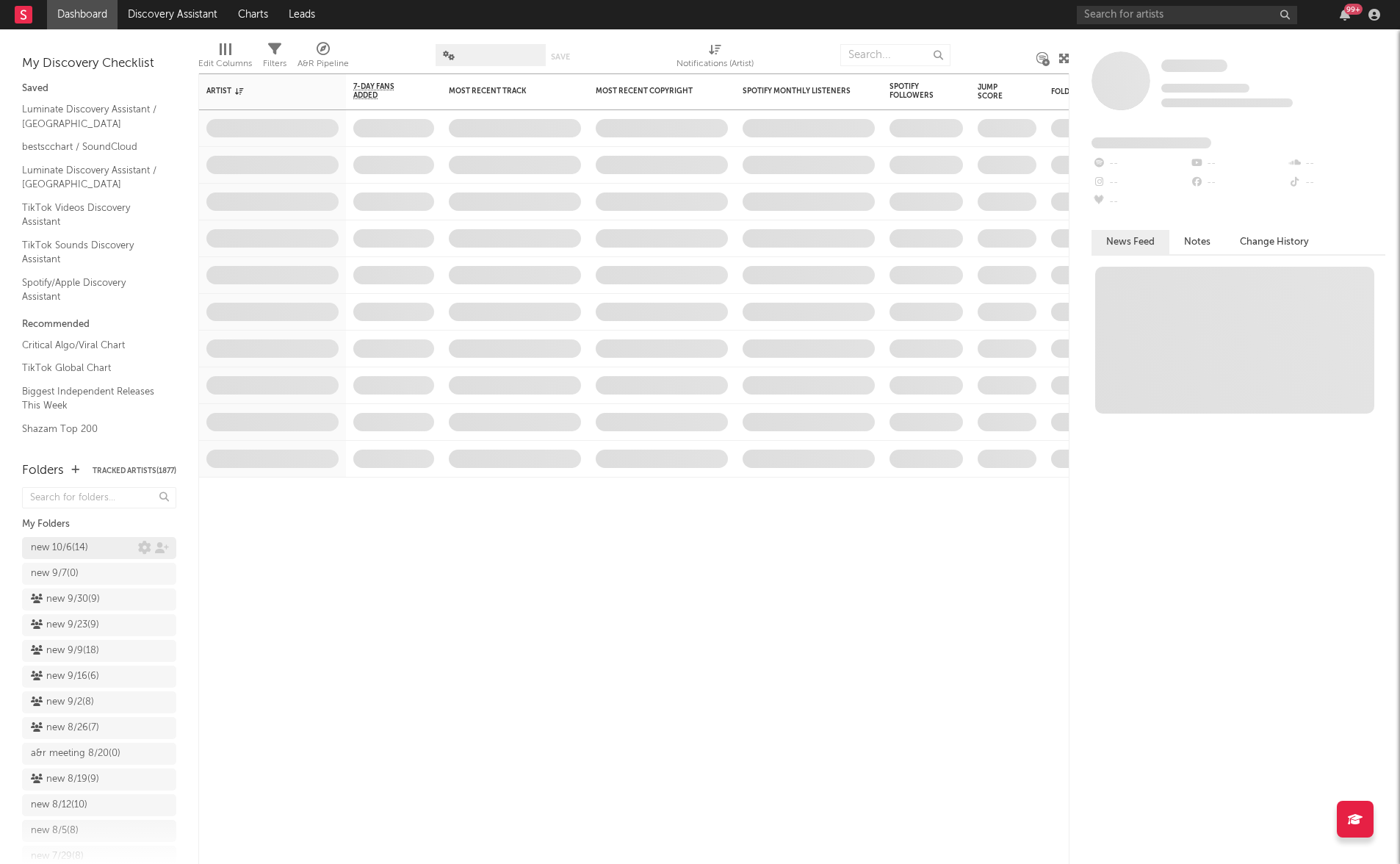
click at [58, 554] on div "new 10/6 ( 14 )" at bounding box center [59, 548] width 57 height 18
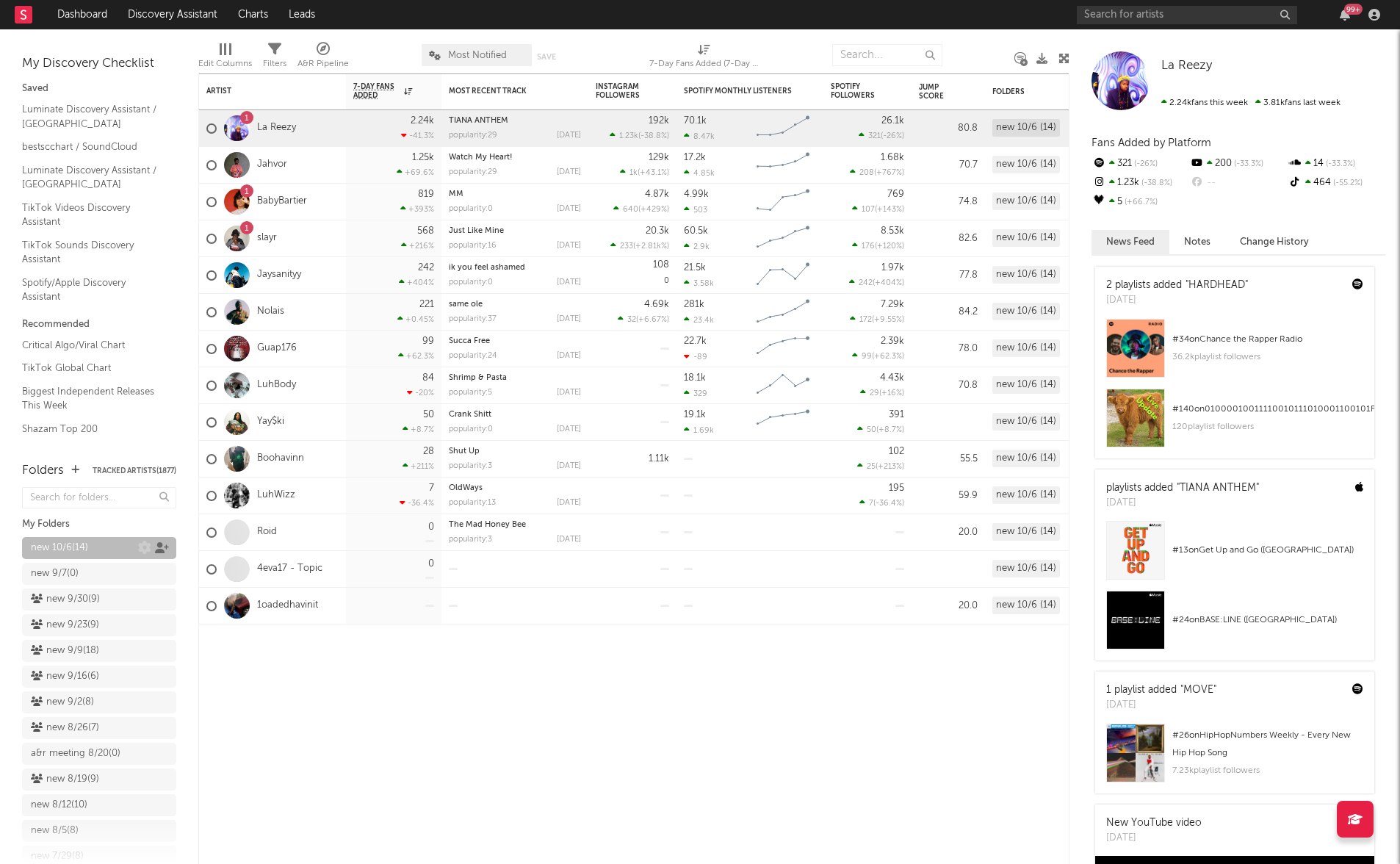
click at [159, 549] on icon at bounding box center [162, 548] width 14 height 11
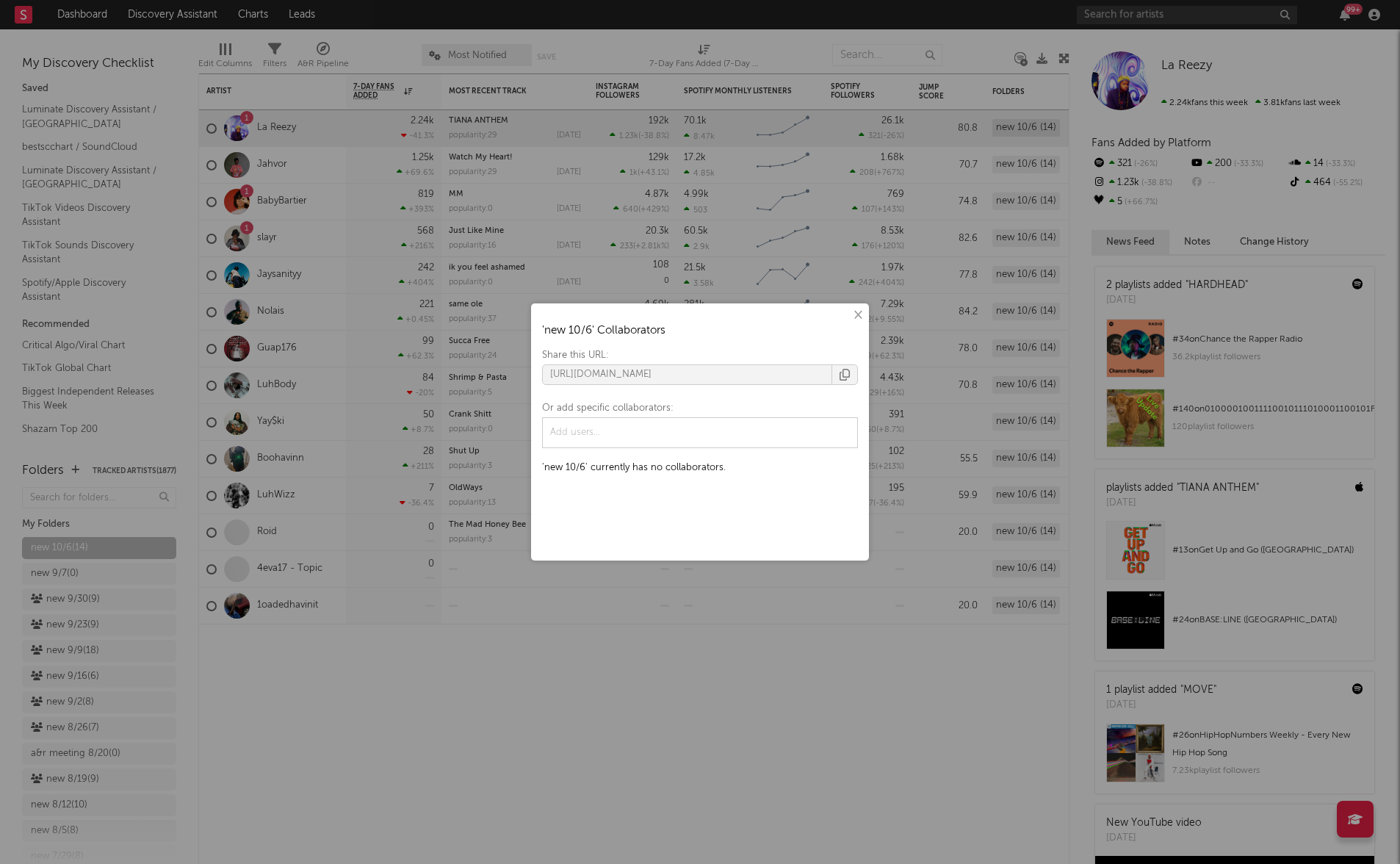
click at [839, 369] on icon "button" at bounding box center [844, 374] width 10 height 12
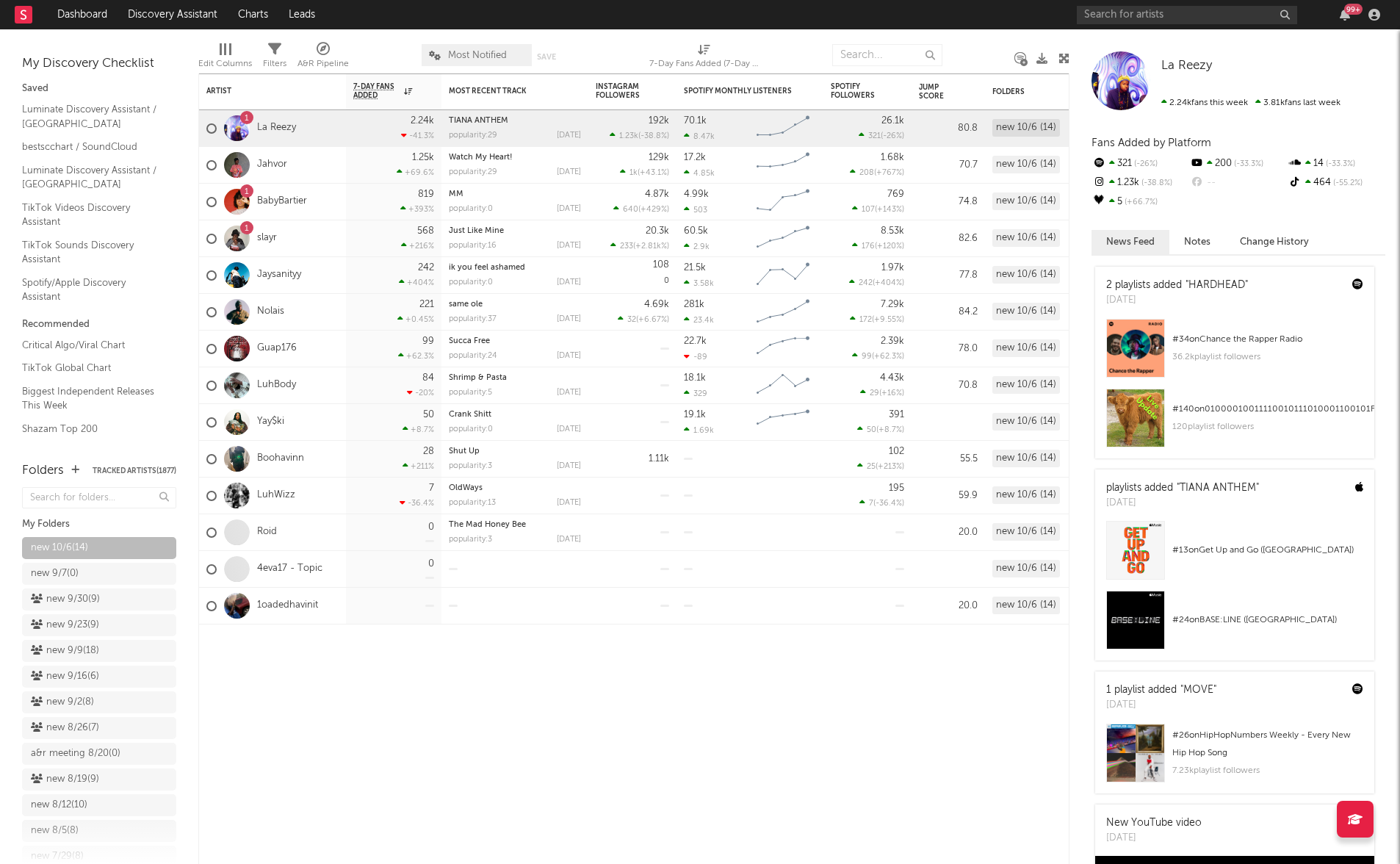
click at [550, 159] on div "× ' new 10/6 ' Collaborators Share this URL: https://app.sodatone.com/folders/1…" at bounding box center [700, 432] width 1400 height 864
click at [144, 547] on icon at bounding box center [145, 548] width 13 height 13
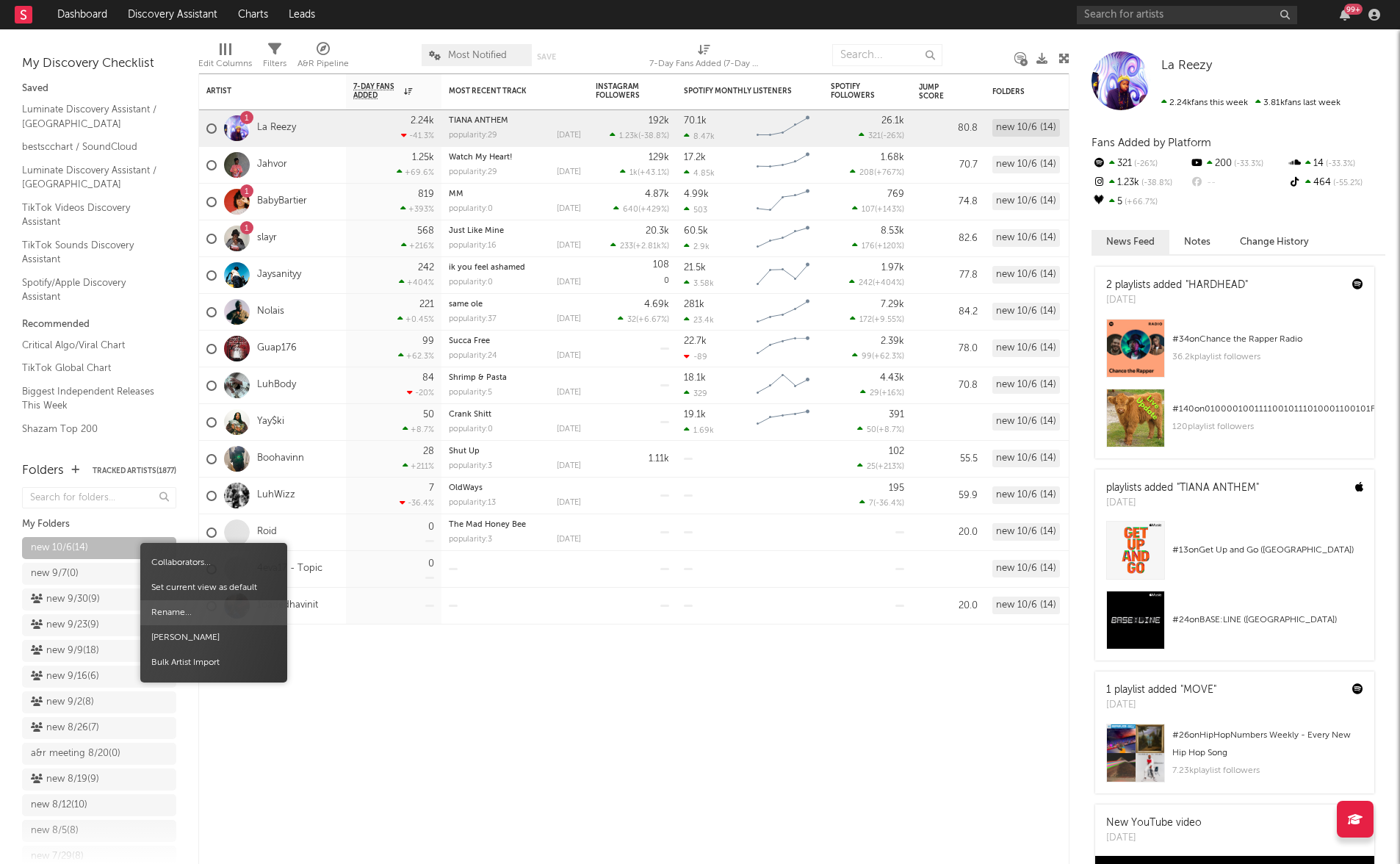
click at [189, 615] on span "Rename..." at bounding box center [213, 612] width 147 height 25
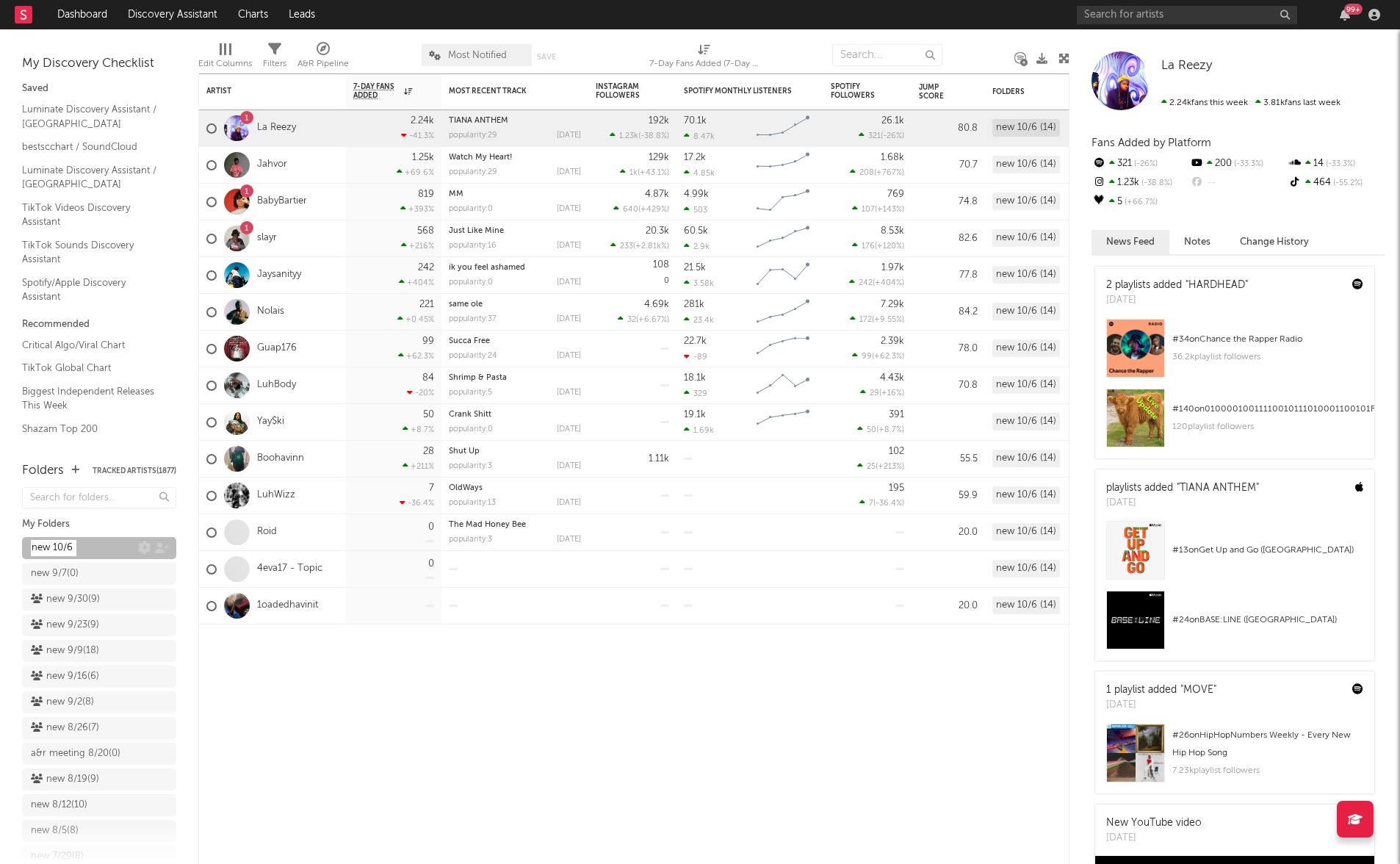
click at [68, 547] on input "new 10/6" at bounding box center [53, 548] width 46 height 16
type input "new 10/7"
click at [337, 763] on div "Artist Notifications 7-Day Fans Added WoW % Change Most Recent Track Popularity…" at bounding box center [634, 468] width 871 height 790
click at [146, 548] on icon at bounding box center [145, 548] width 13 height 13
click at [97, 550] on div "new 10/7 ( 14 )" at bounding box center [99, 549] width 154 height 22
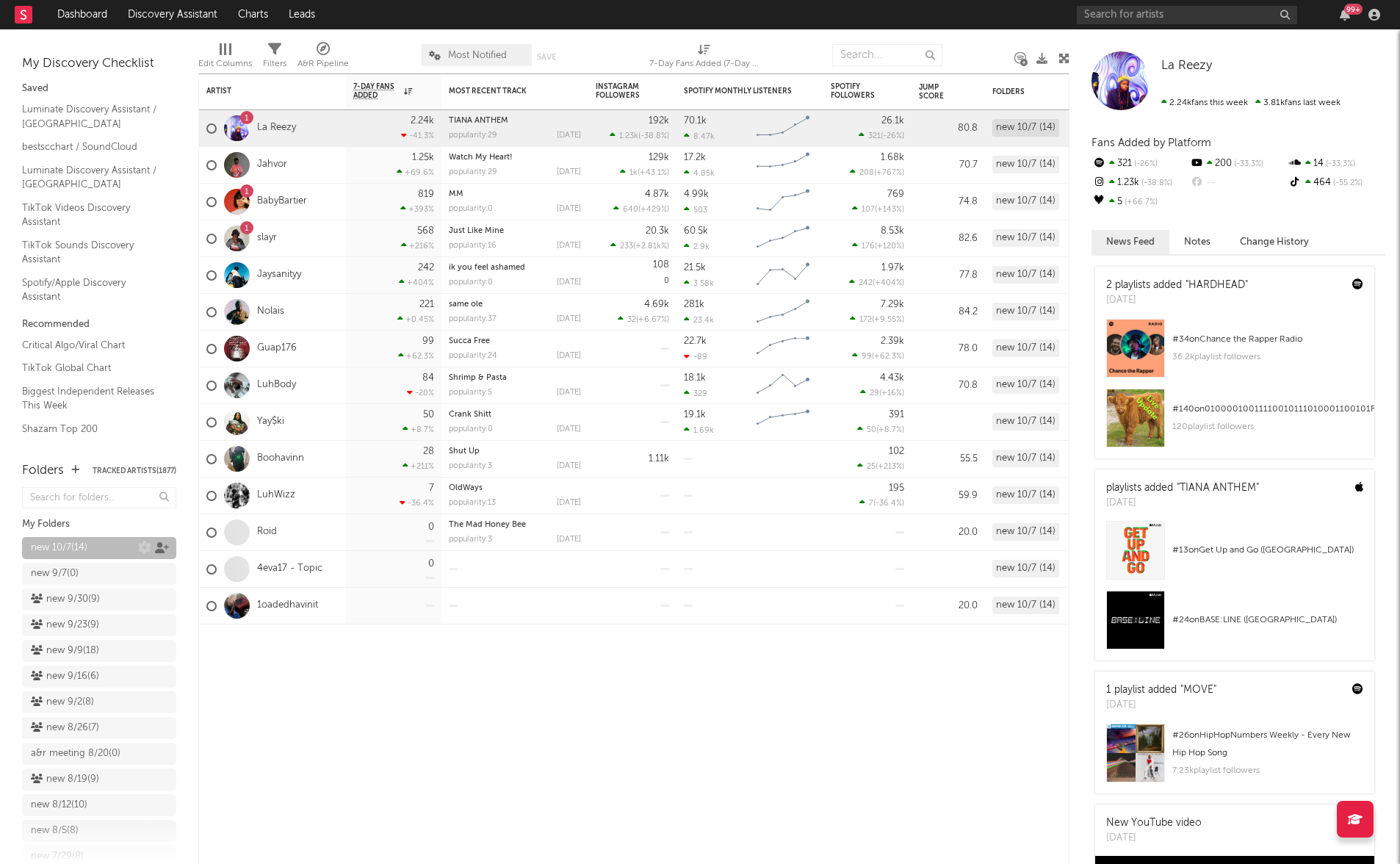
click at [164, 549] on icon at bounding box center [162, 548] width 14 height 11
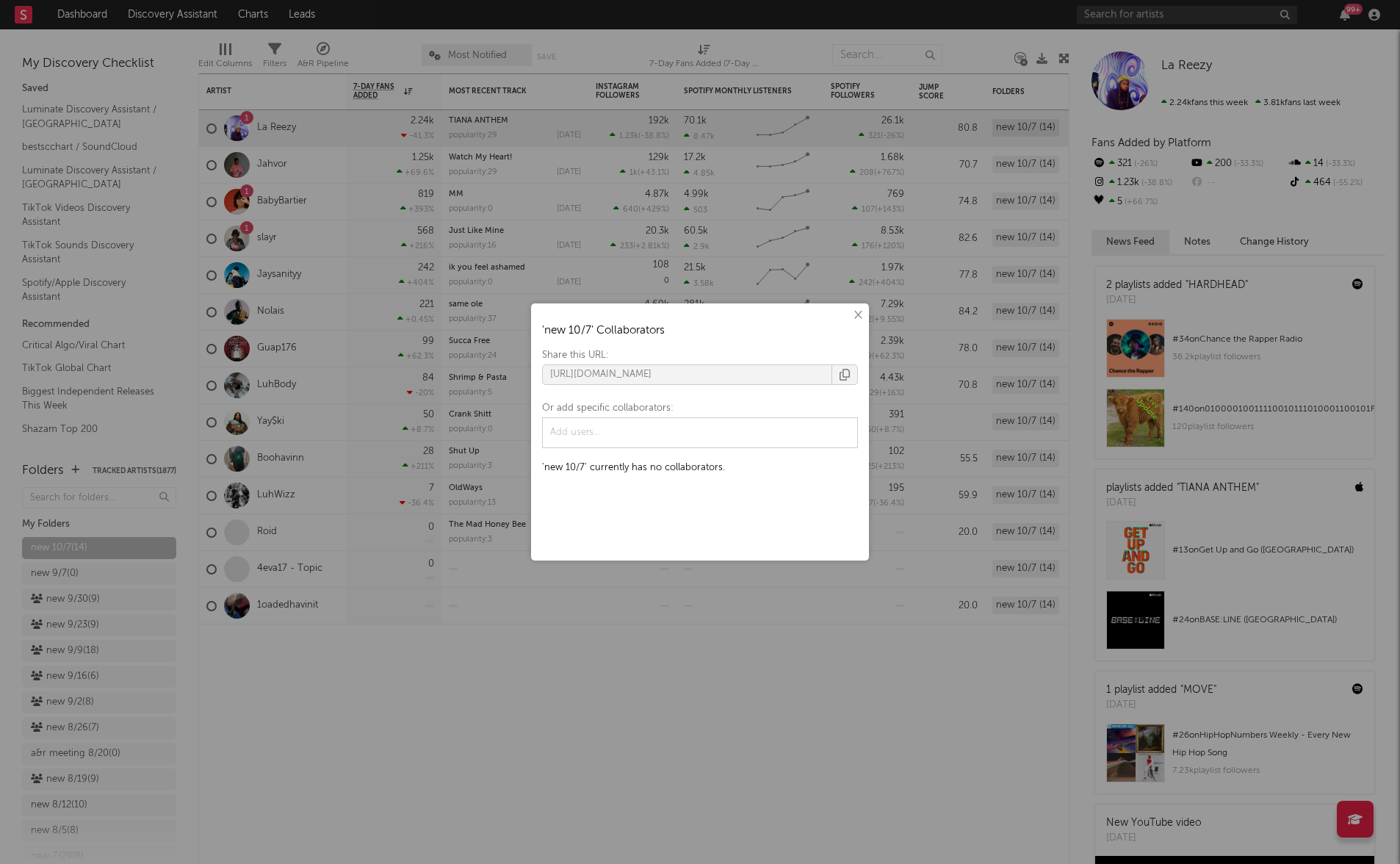
click at [843, 373] on icon "button" at bounding box center [844, 374] width 10 height 12
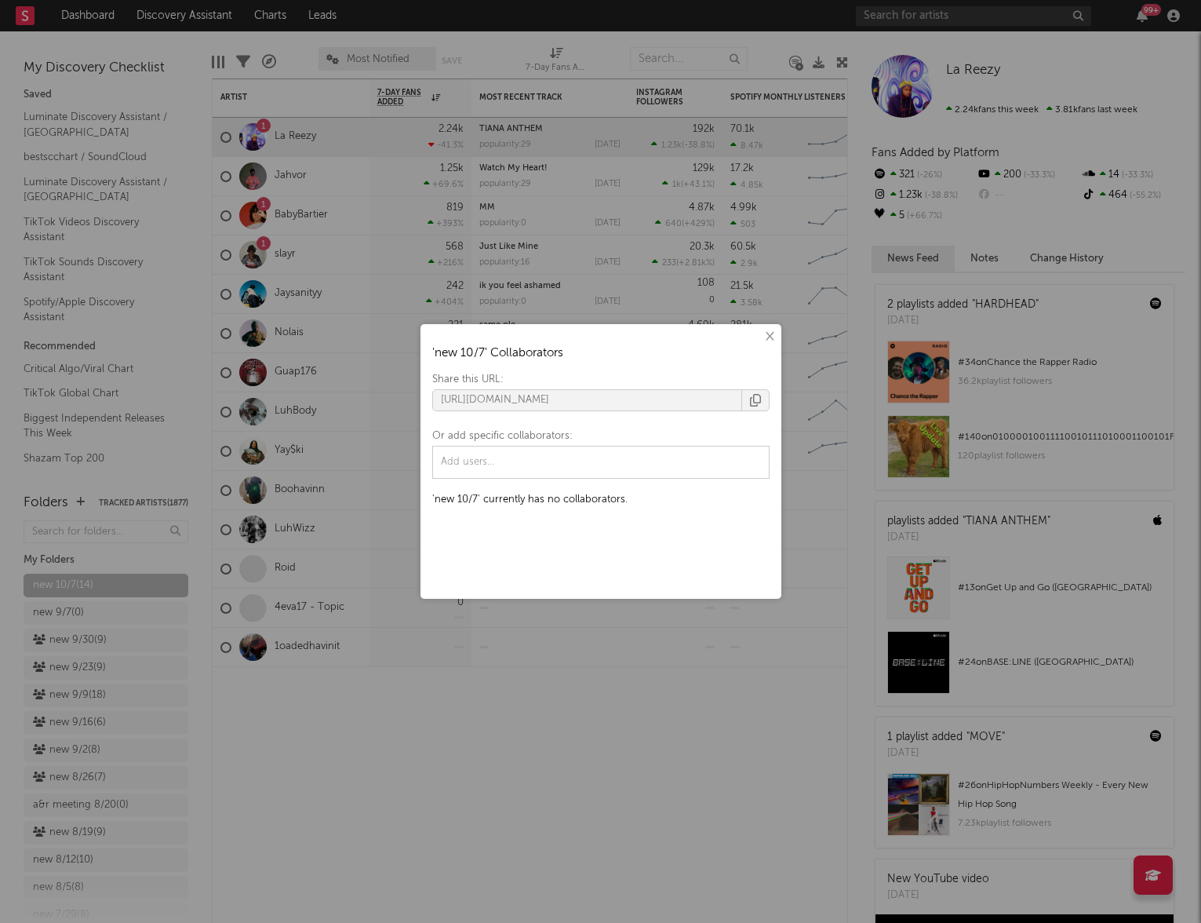
click at [293, 170] on div "× ' new 10/7 ' Collaborators Share this URL: https://app.sodatone.com/folders/1…" at bounding box center [600, 461] width 1201 height 923
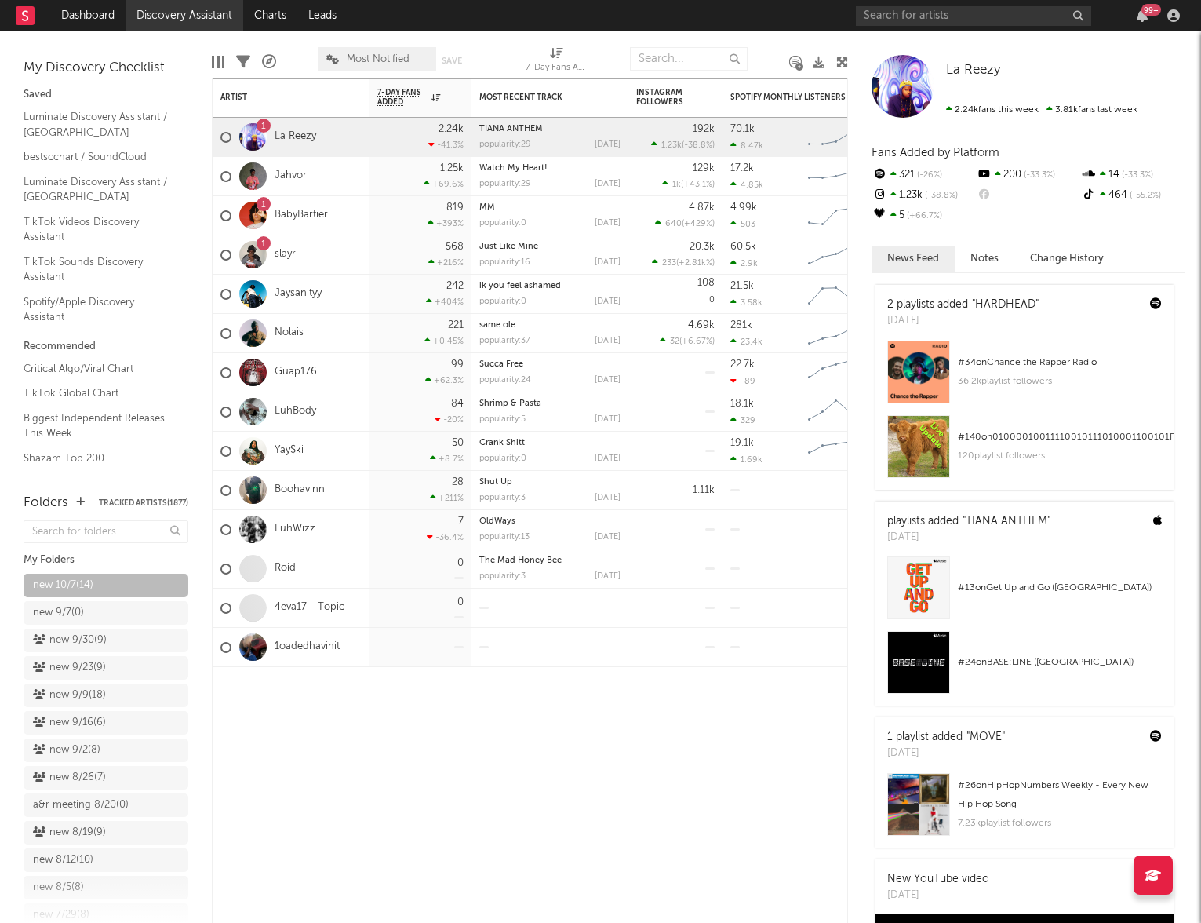
click at [201, 16] on link "Discovery Assistant" at bounding box center [185, 15] width 118 height 31
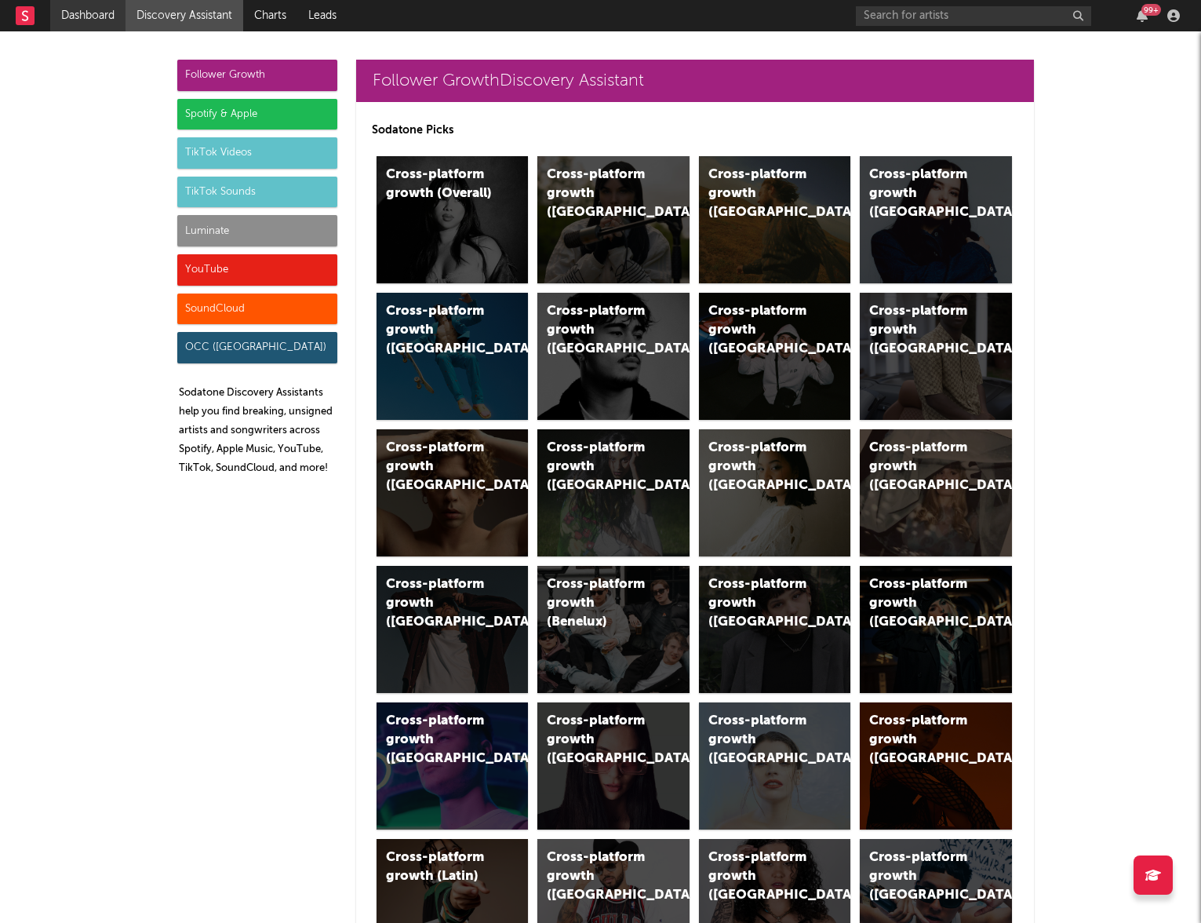
click at [77, 20] on link "Dashboard" at bounding box center [87, 15] width 75 height 31
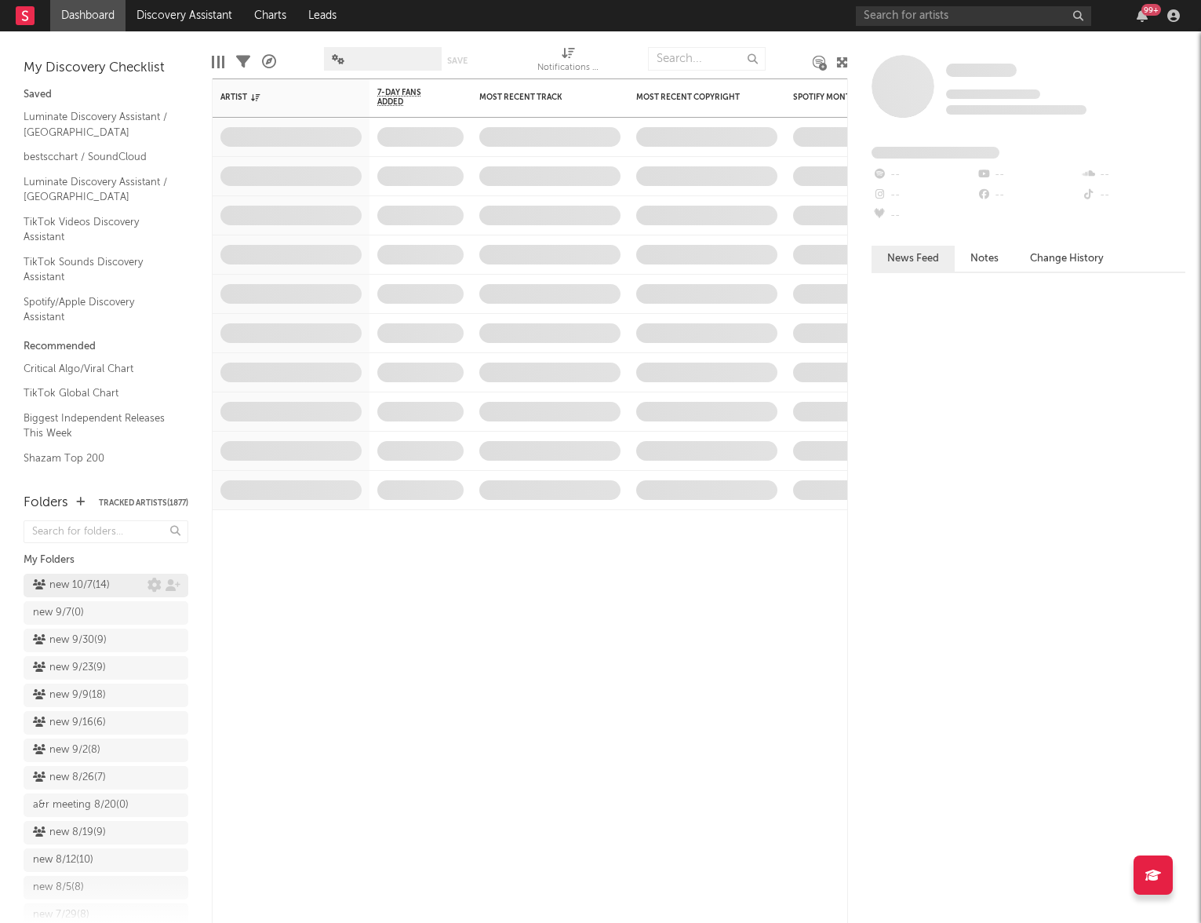
click at [85, 588] on div "new 10/7 ( 14 )" at bounding box center [71, 585] width 77 height 19
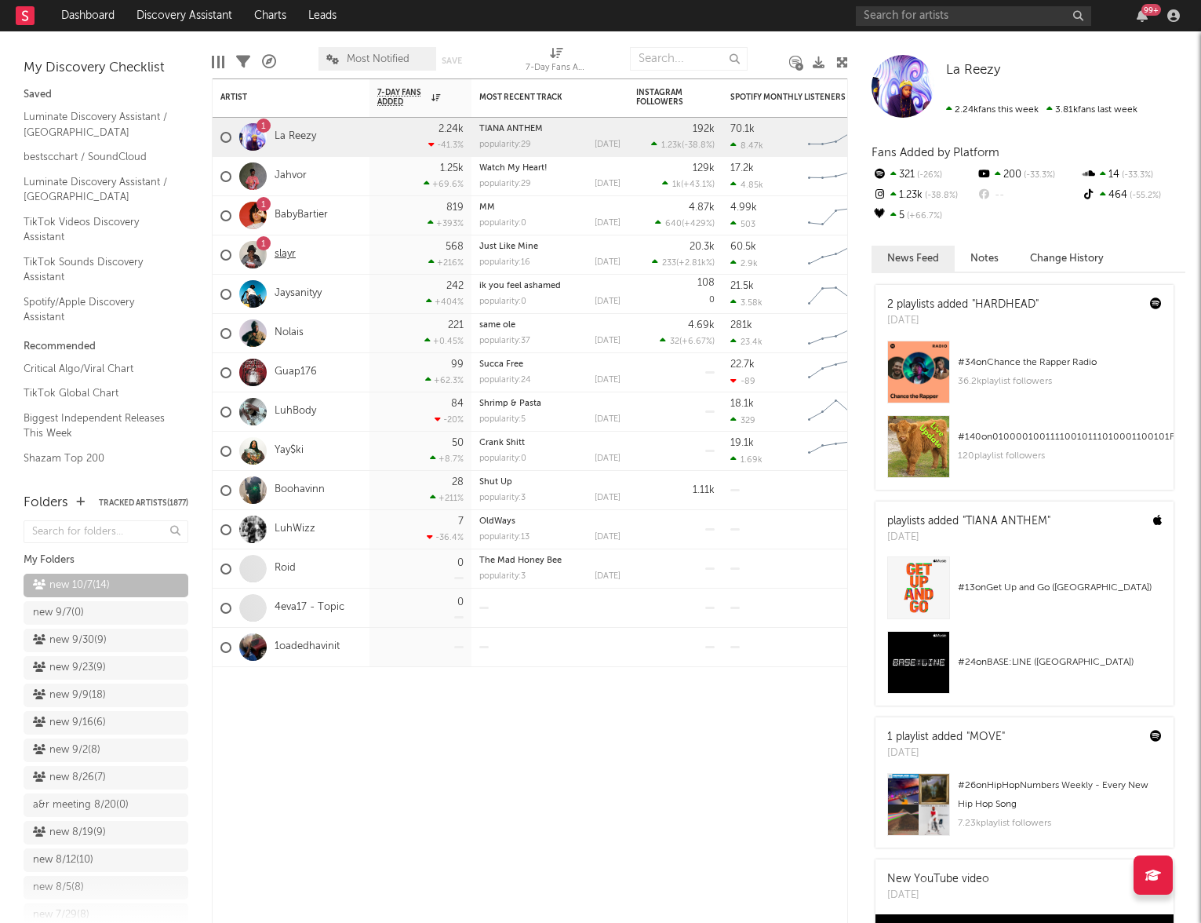
click at [285, 253] on link "slayr" at bounding box center [285, 254] width 21 height 13
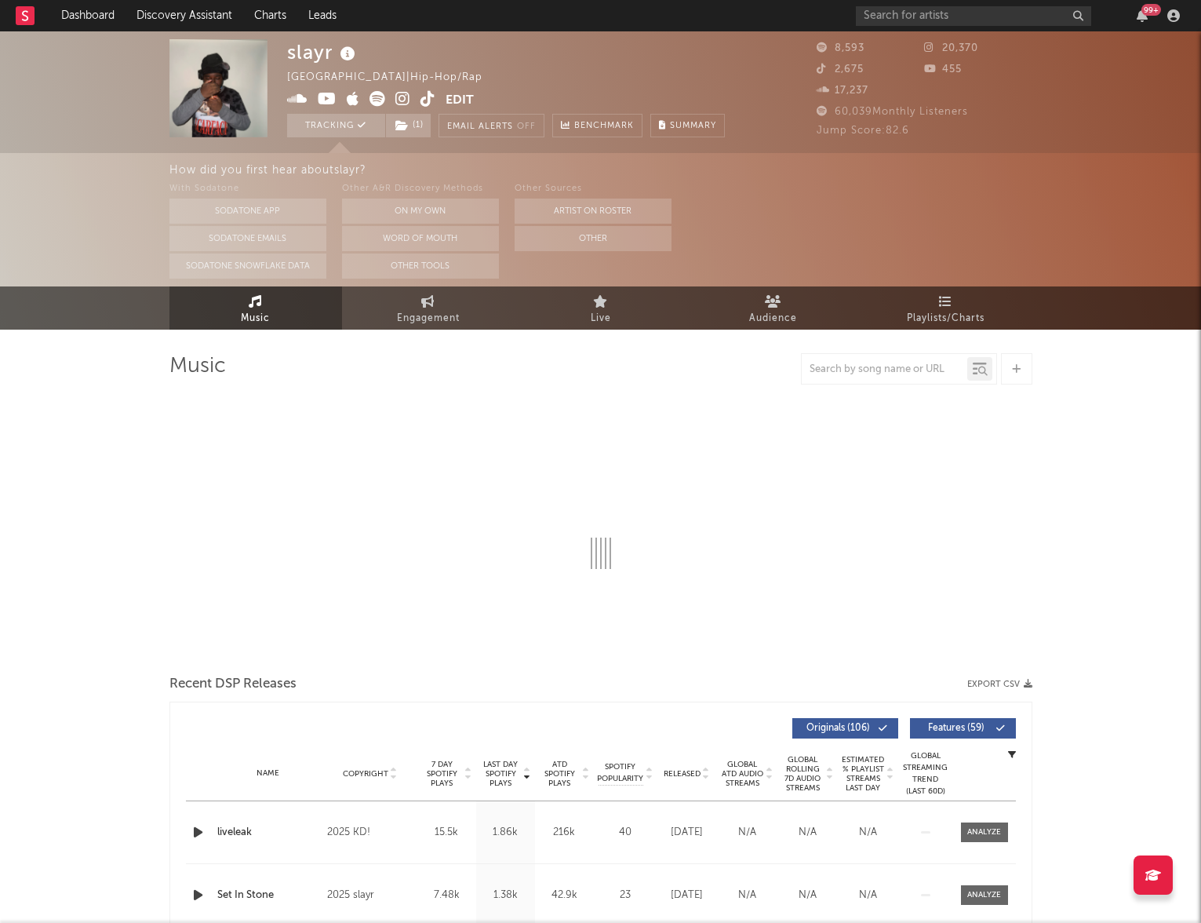
select select "6m"
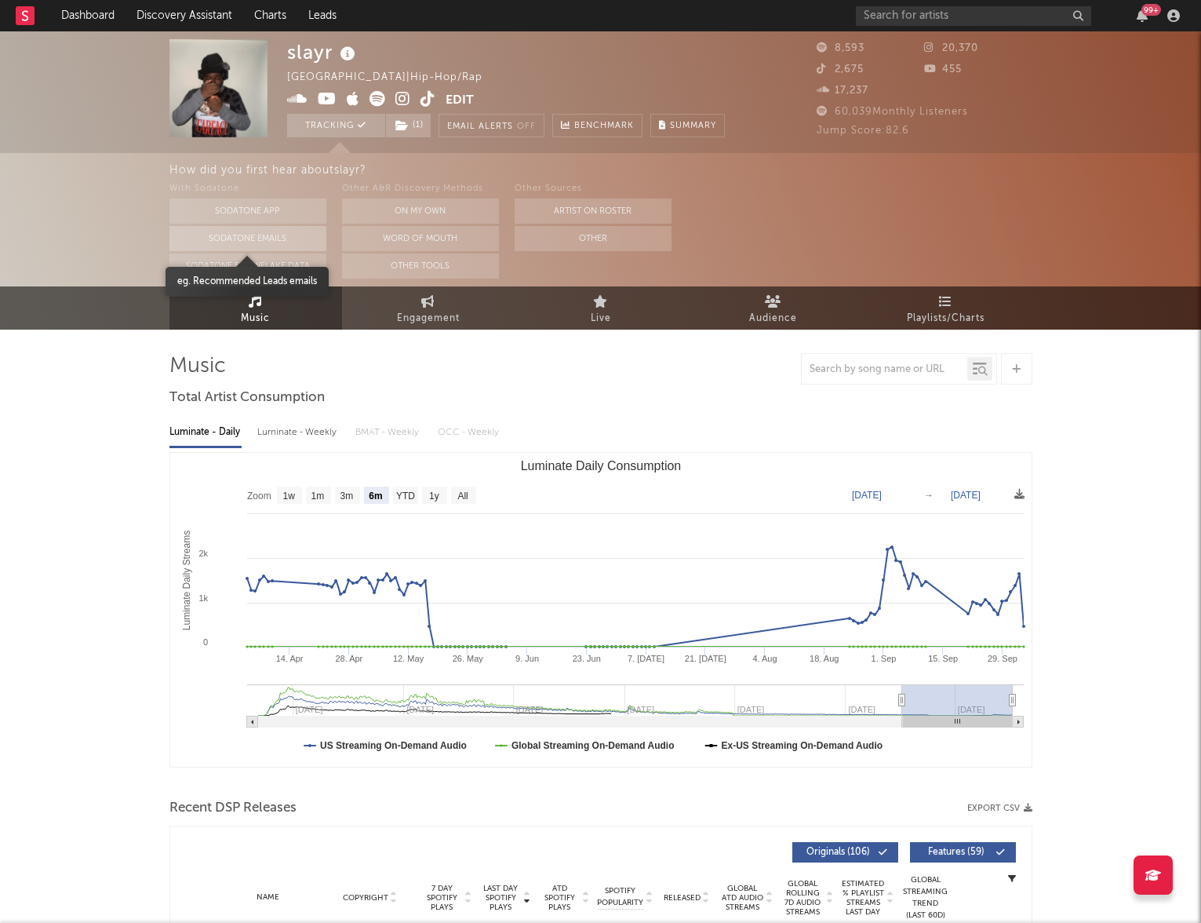
select select "6m"
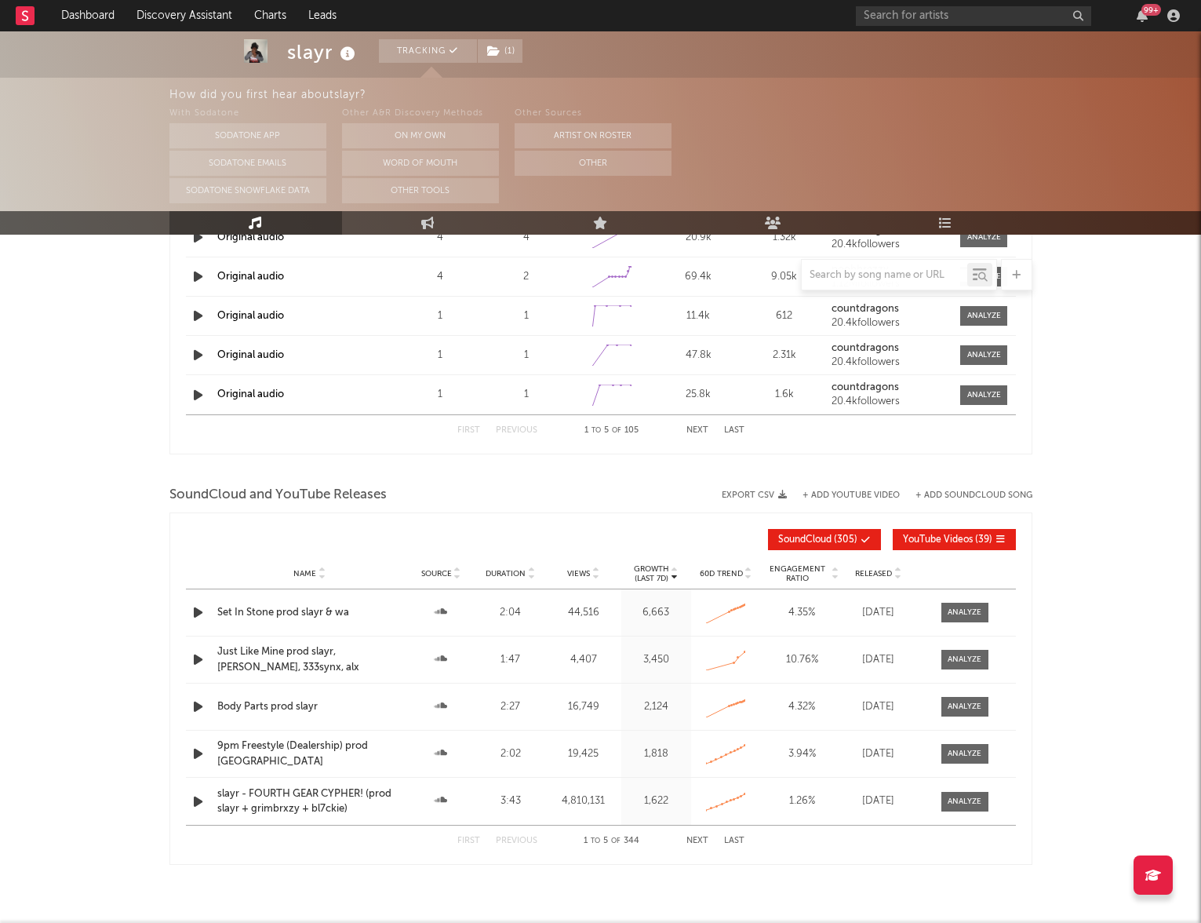
scroll to position [1620, 0]
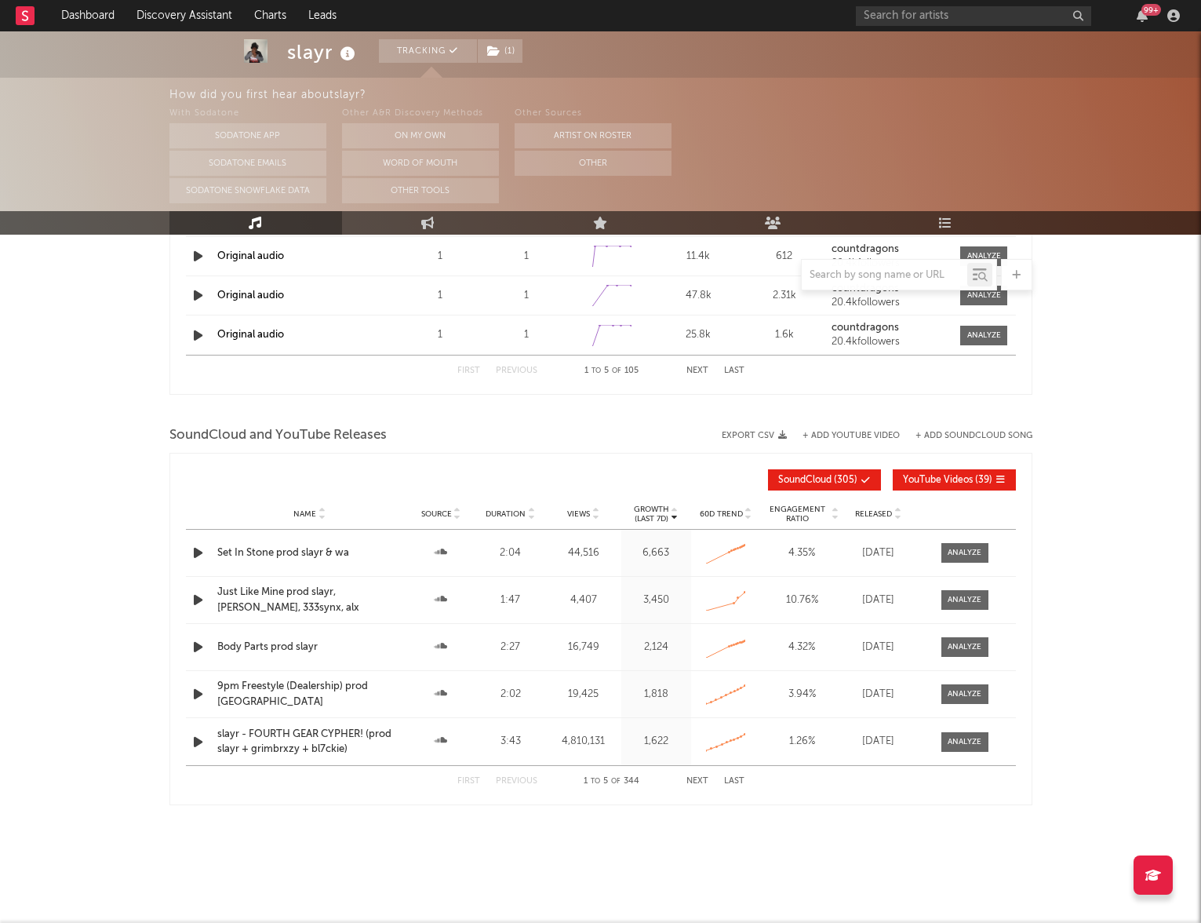
click at [955, 610] on div "Name Just Like Mine prod slayr, dani kiyoko, 333synx, alx Source Duration 1:47 …" at bounding box center [601, 600] width 830 height 46
click at [956, 605] on div at bounding box center [965, 600] width 34 height 12
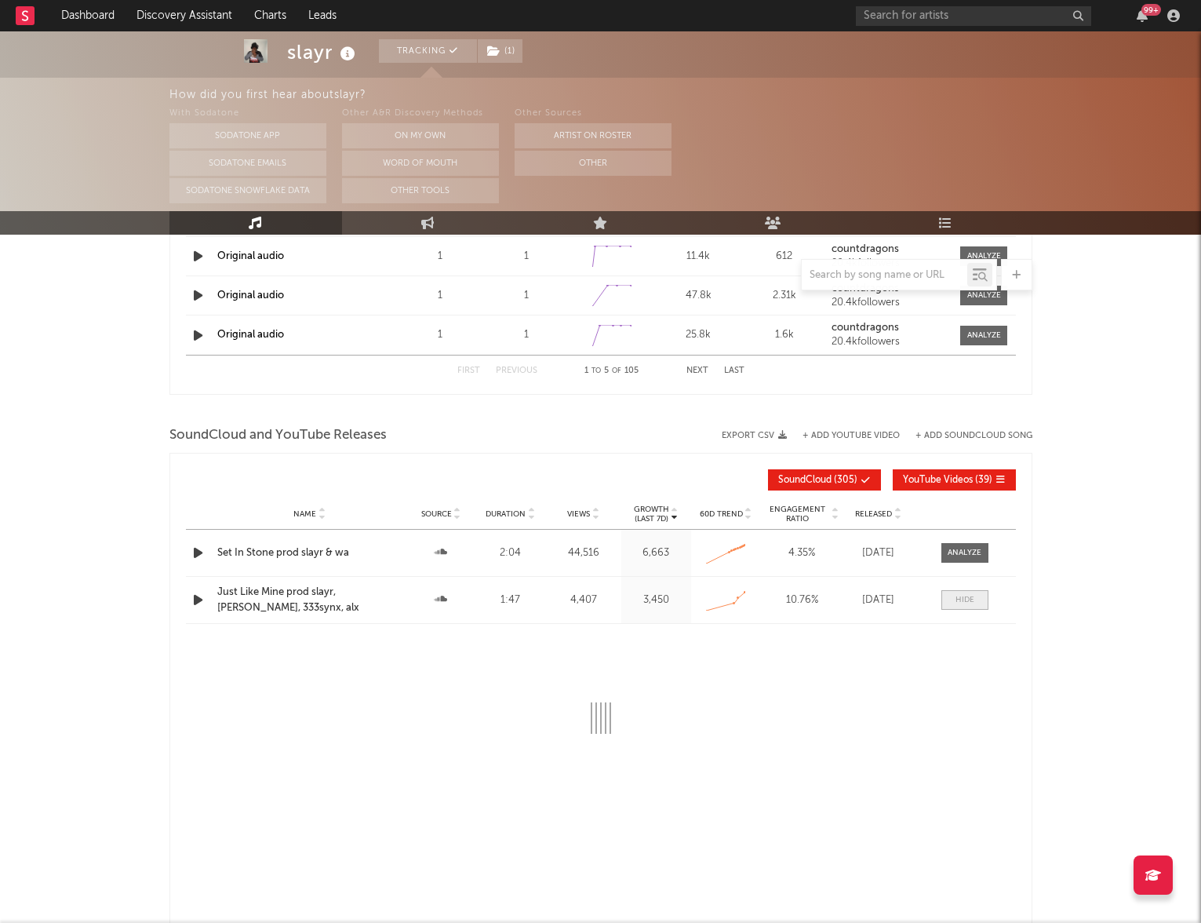
select select "All"
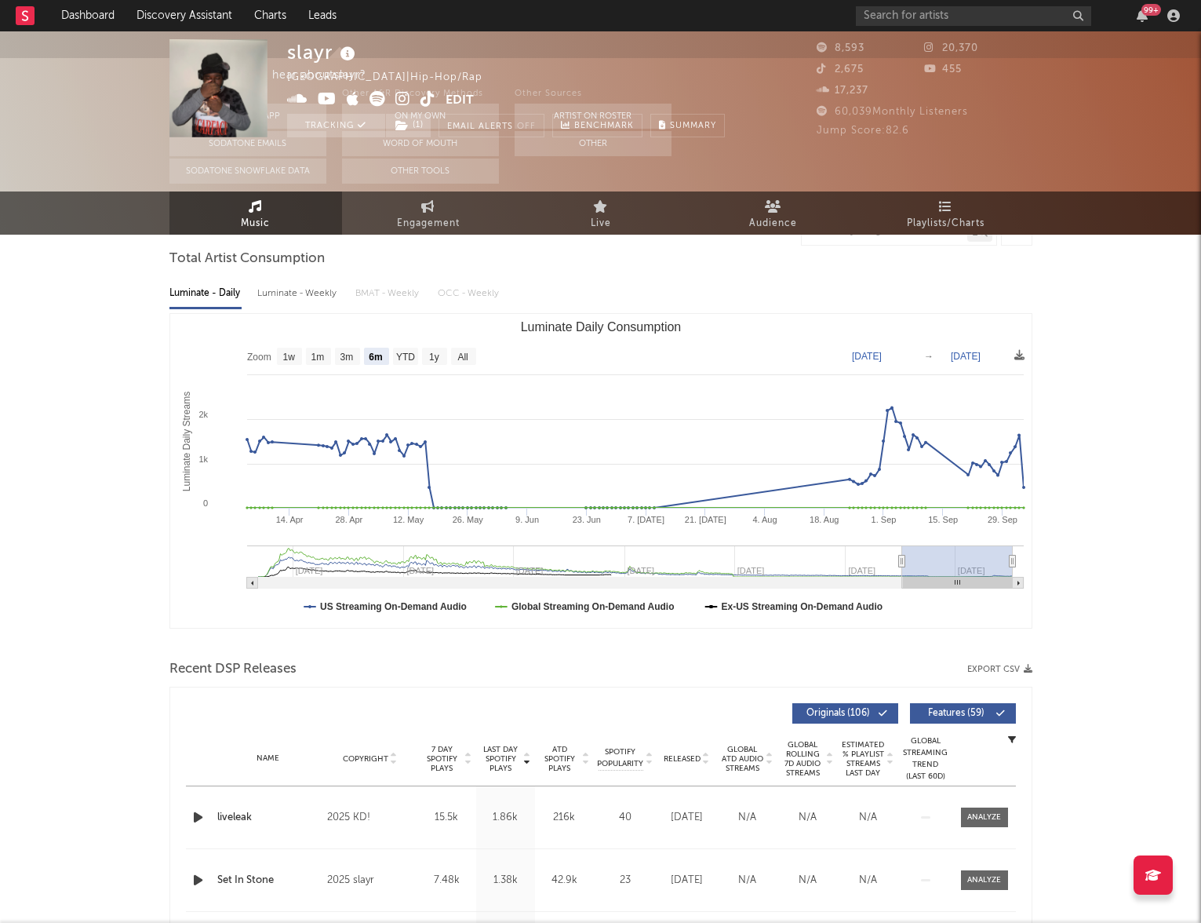
scroll to position [0, 0]
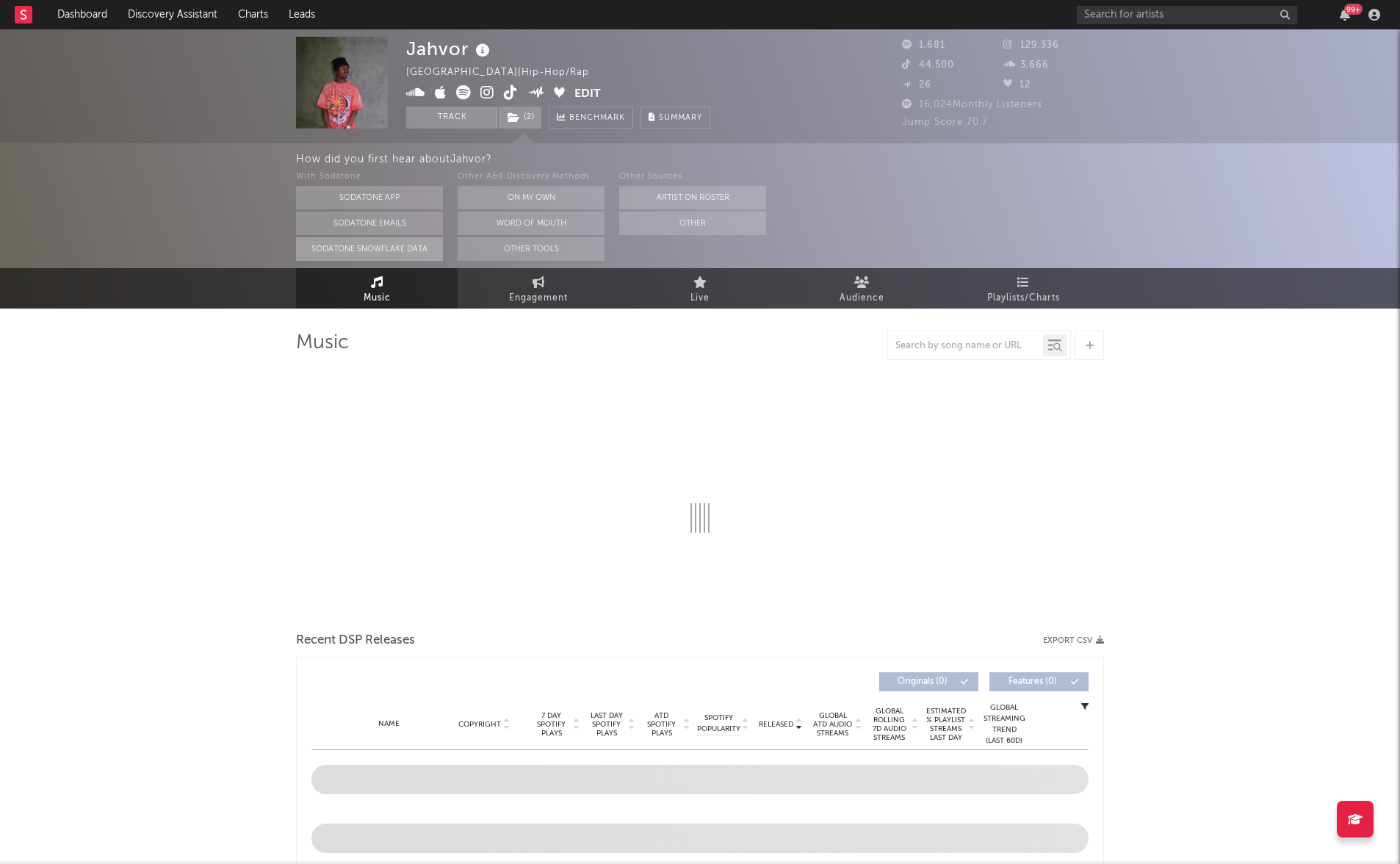
select select "1w"
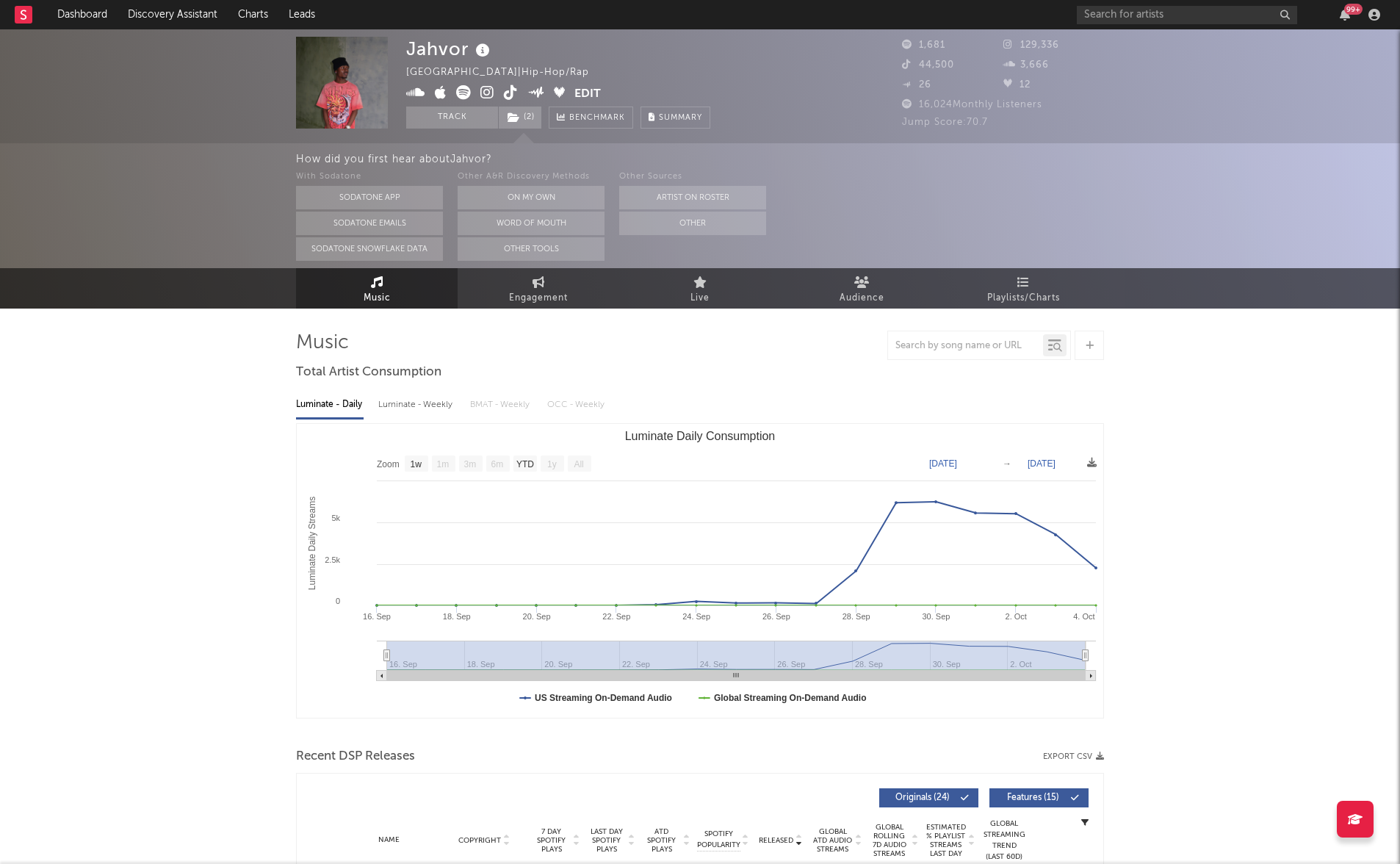
click at [489, 93] on icon at bounding box center [487, 93] width 14 height 15
click at [155, 5] on link "Discovery Assistant" at bounding box center [173, 14] width 110 height 29
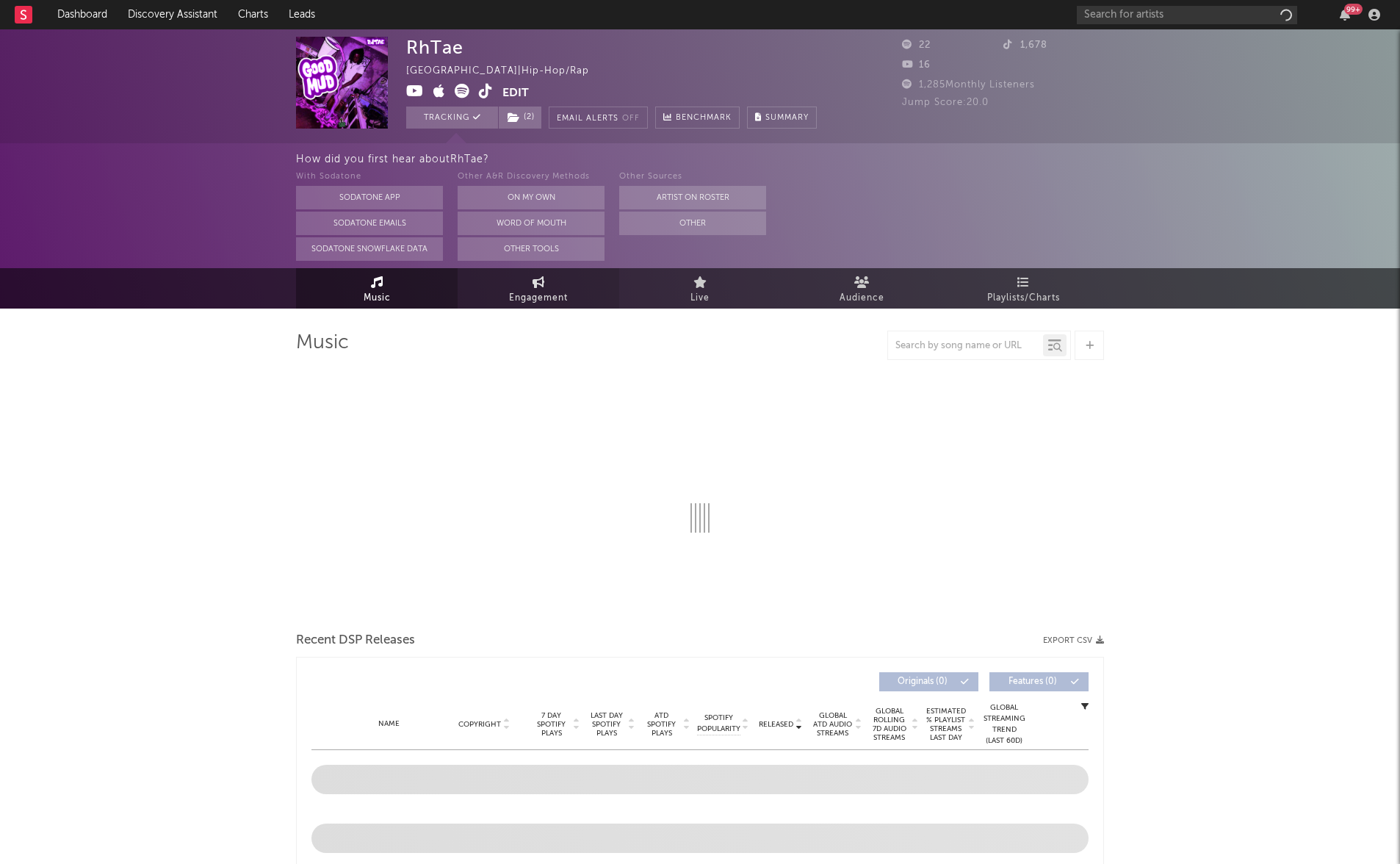
select select "1w"
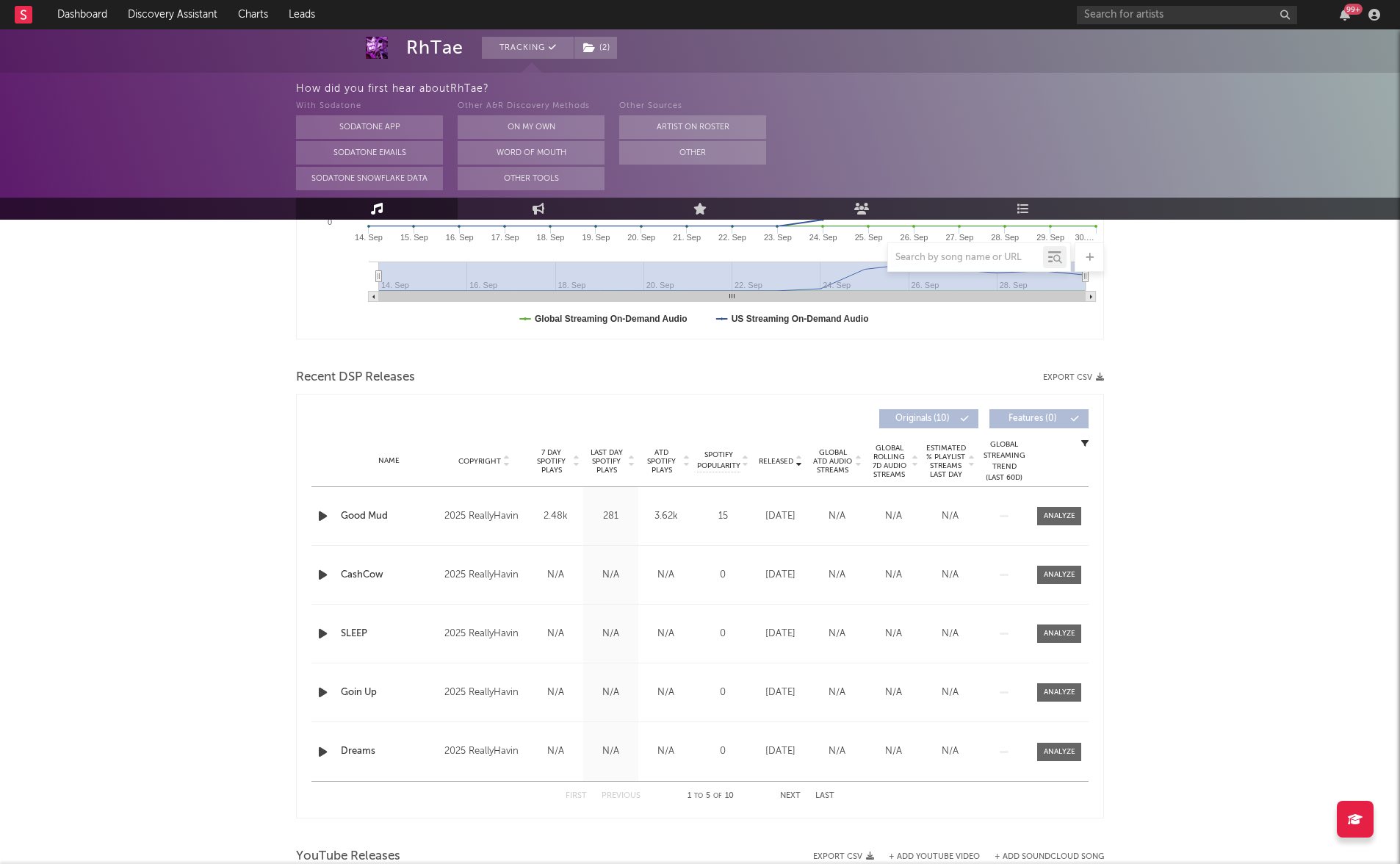
scroll to position [446, 0]
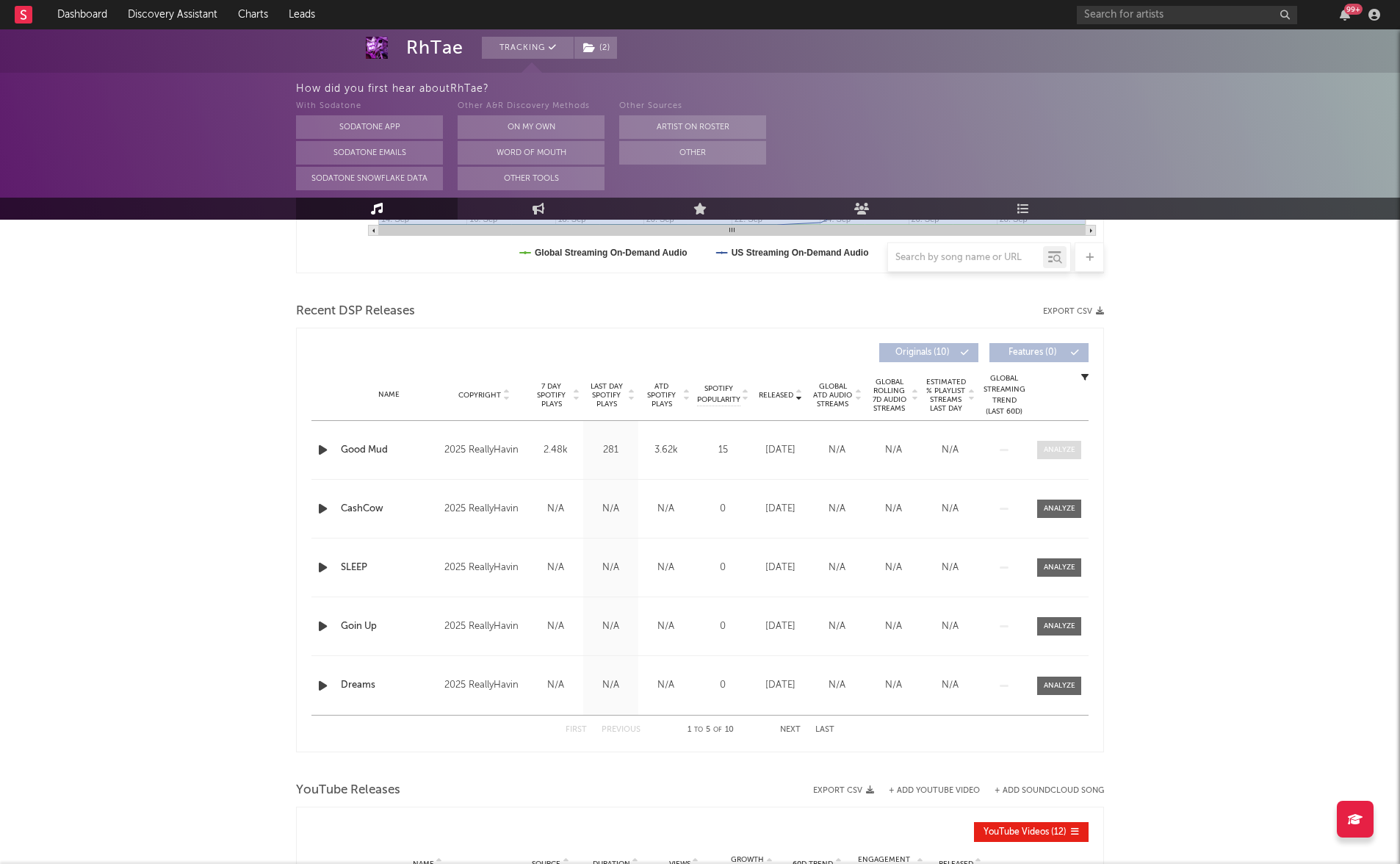
click at [1068, 448] on div at bounding box center [1059, 450] width 32 height 11
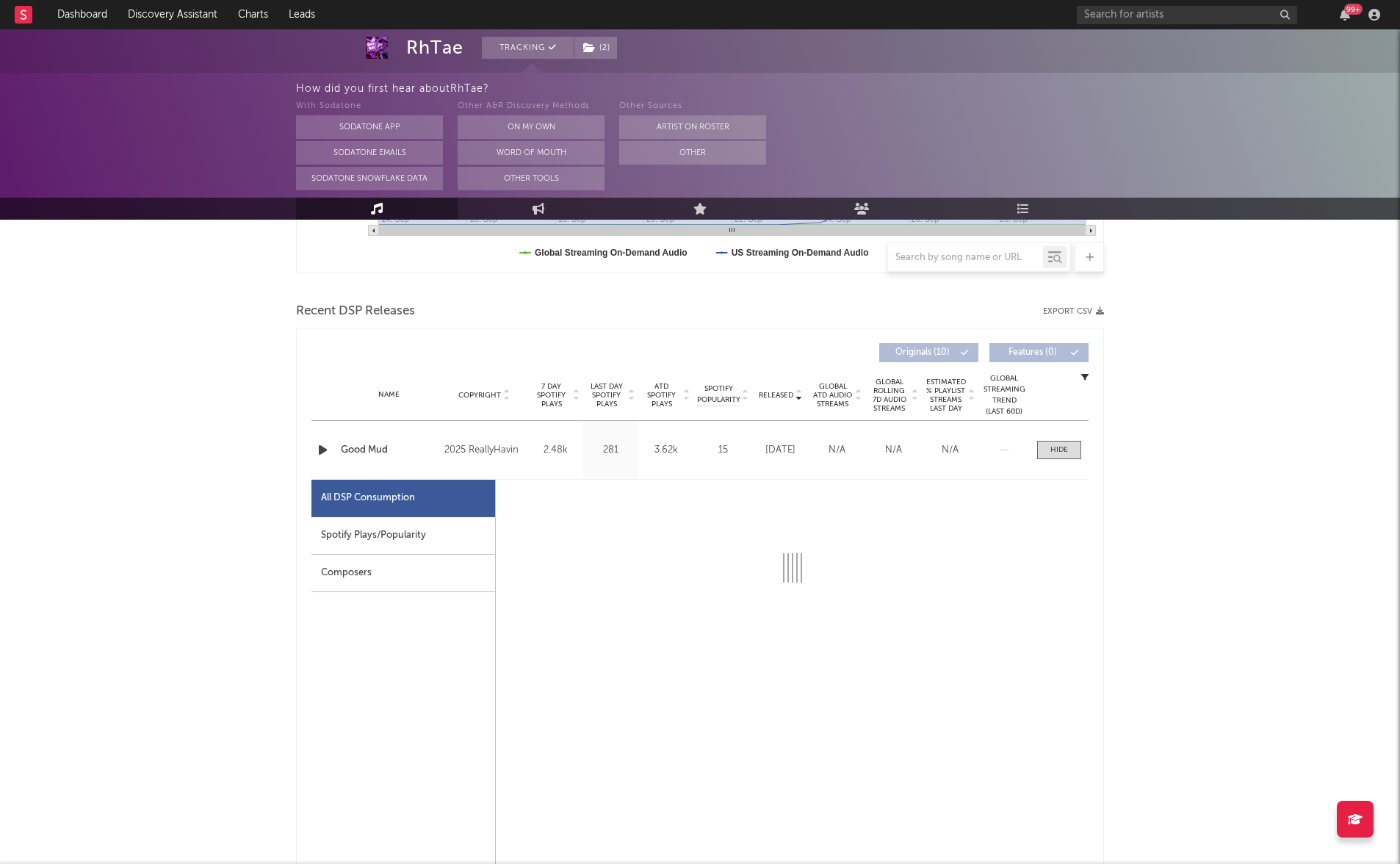
select select "1w"
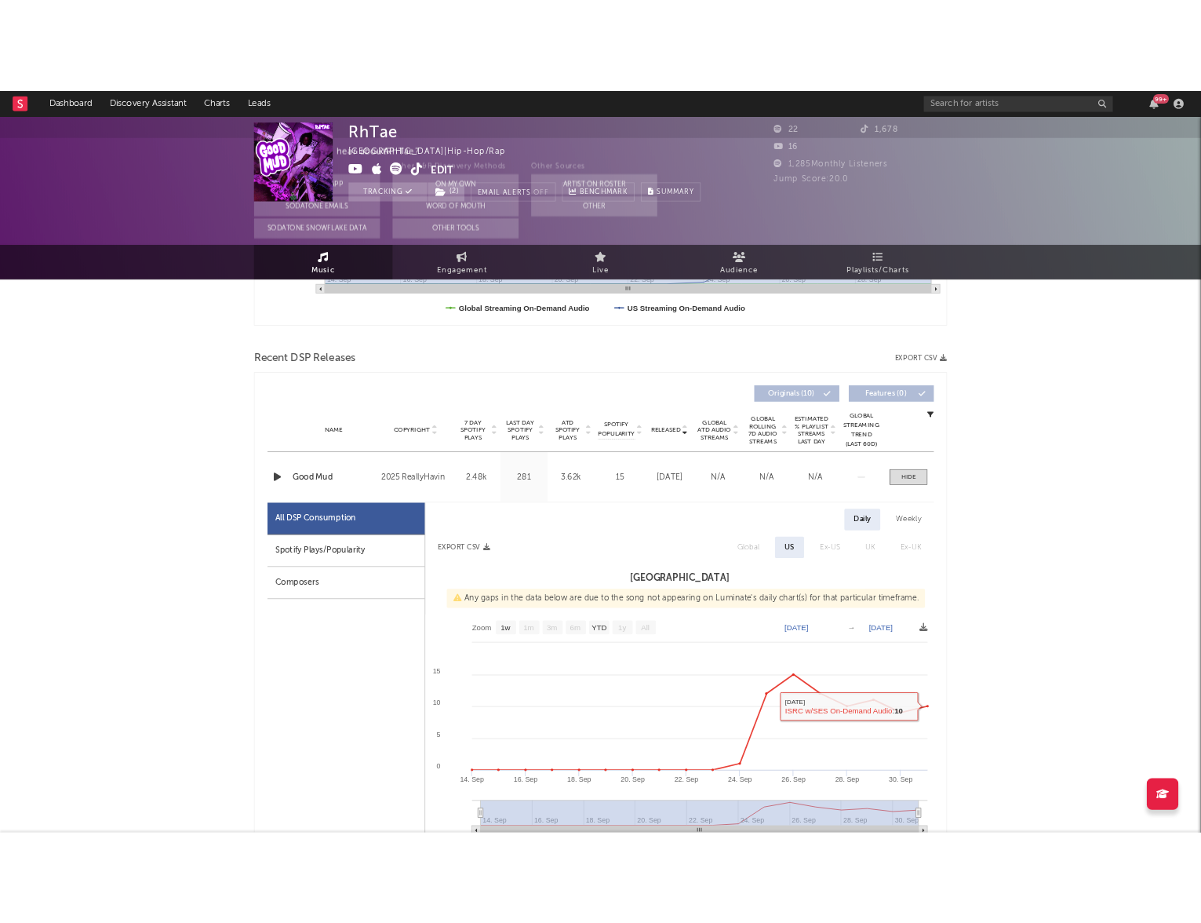
scroll to position [0, 0]
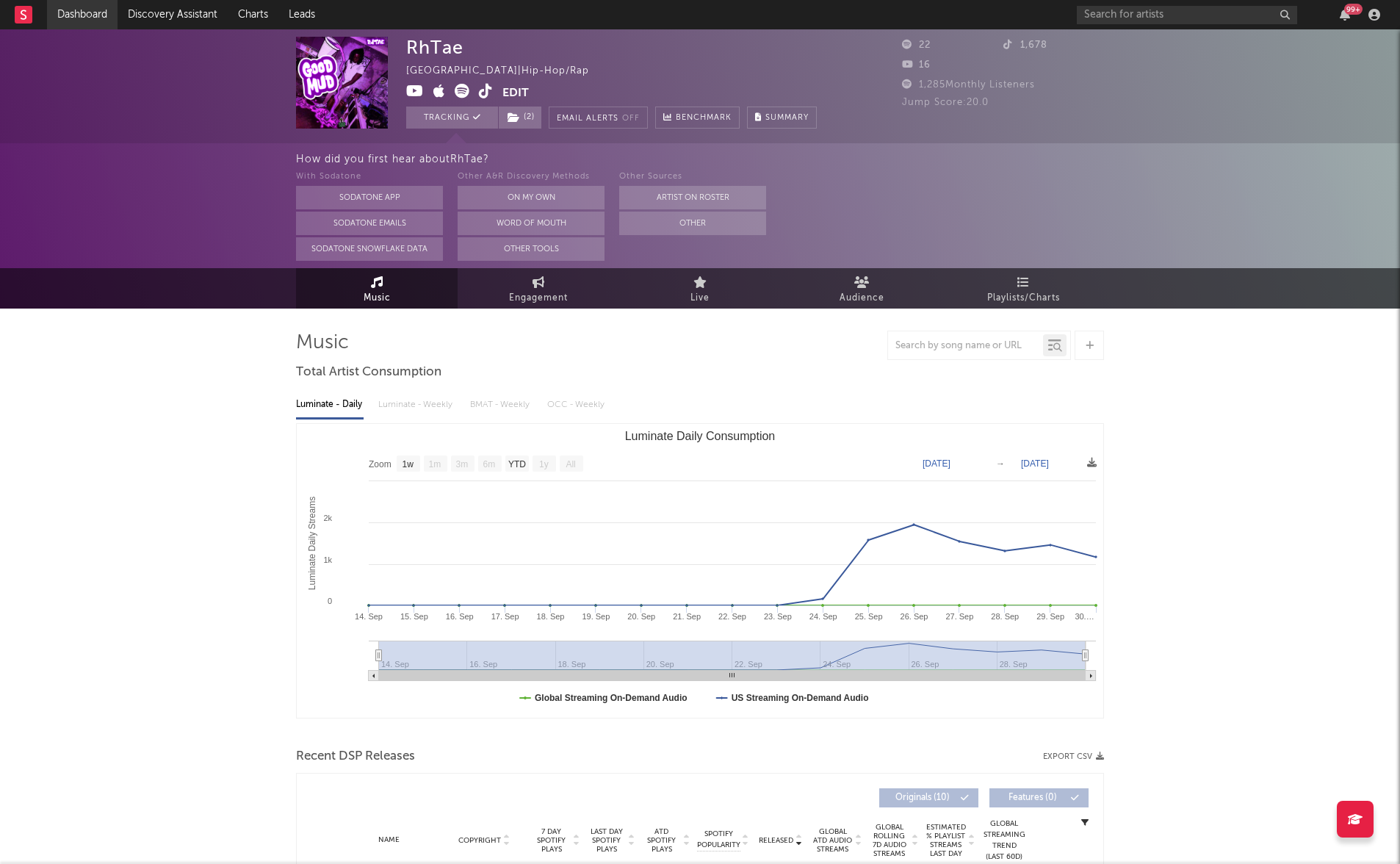
click at [80, 15] on link "Dashboard" at bounding box center [81, 14] width 70 height 29
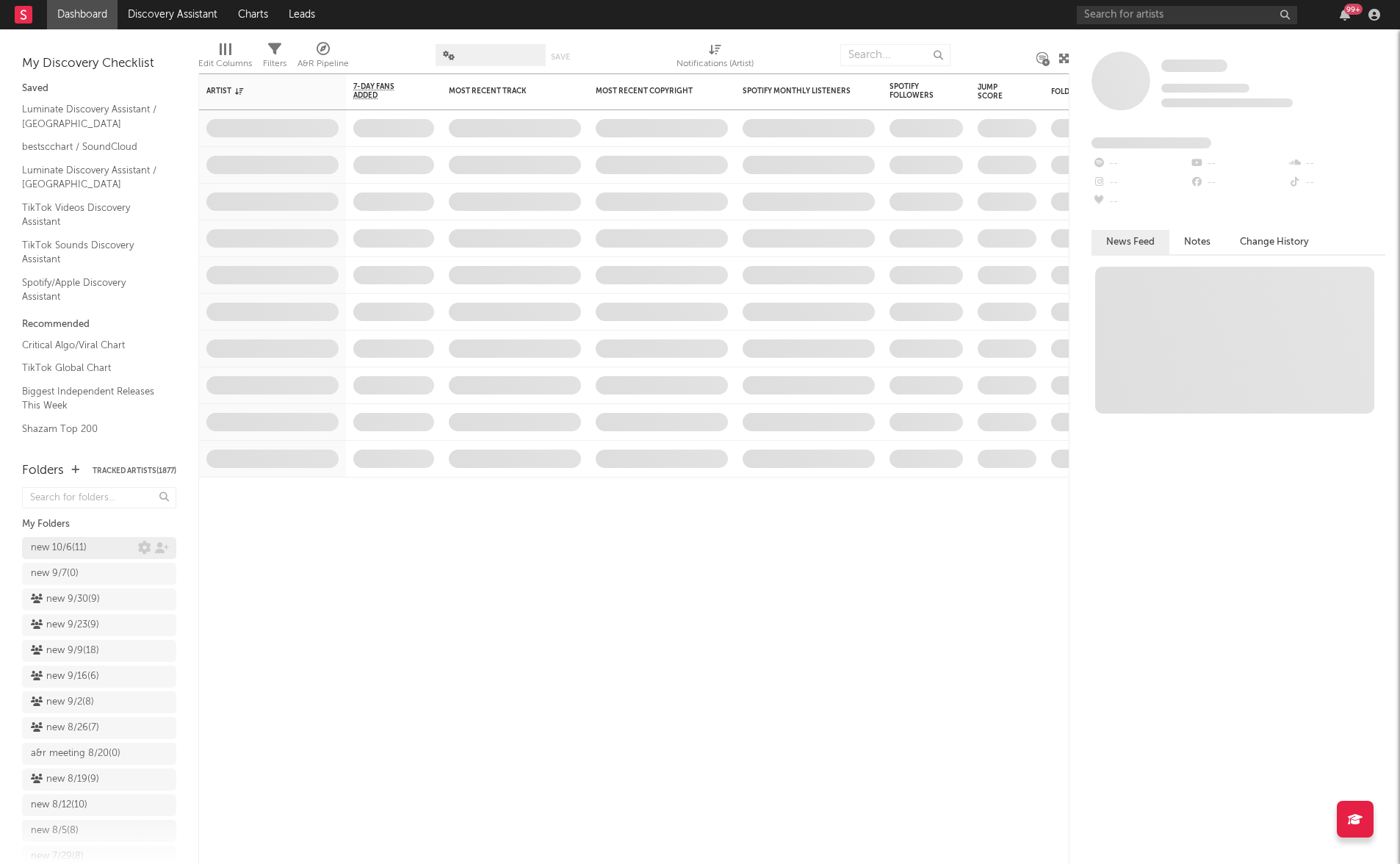
drag, startPoint x: 76, startPoint y: 542, endPoint x: 109, endPoint y: 543, distance: 33.0
click at [76, 542] on div "new 10/6 ( 11 )" at bounding box center [59, 548] width 56 height 18
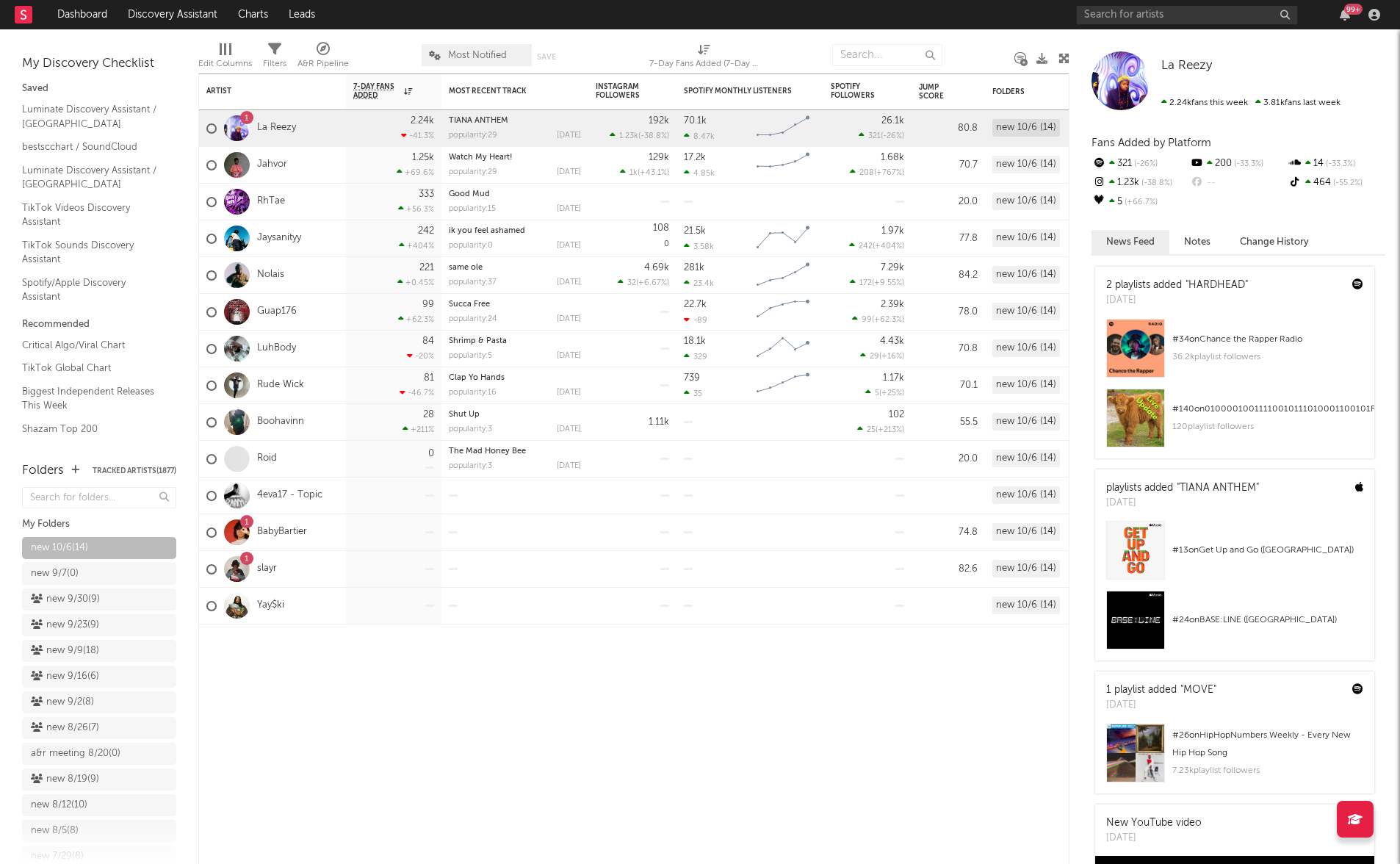
click at [1130, 4] on div "99 +" at bounding box center [1231, 14] width 309 height 29
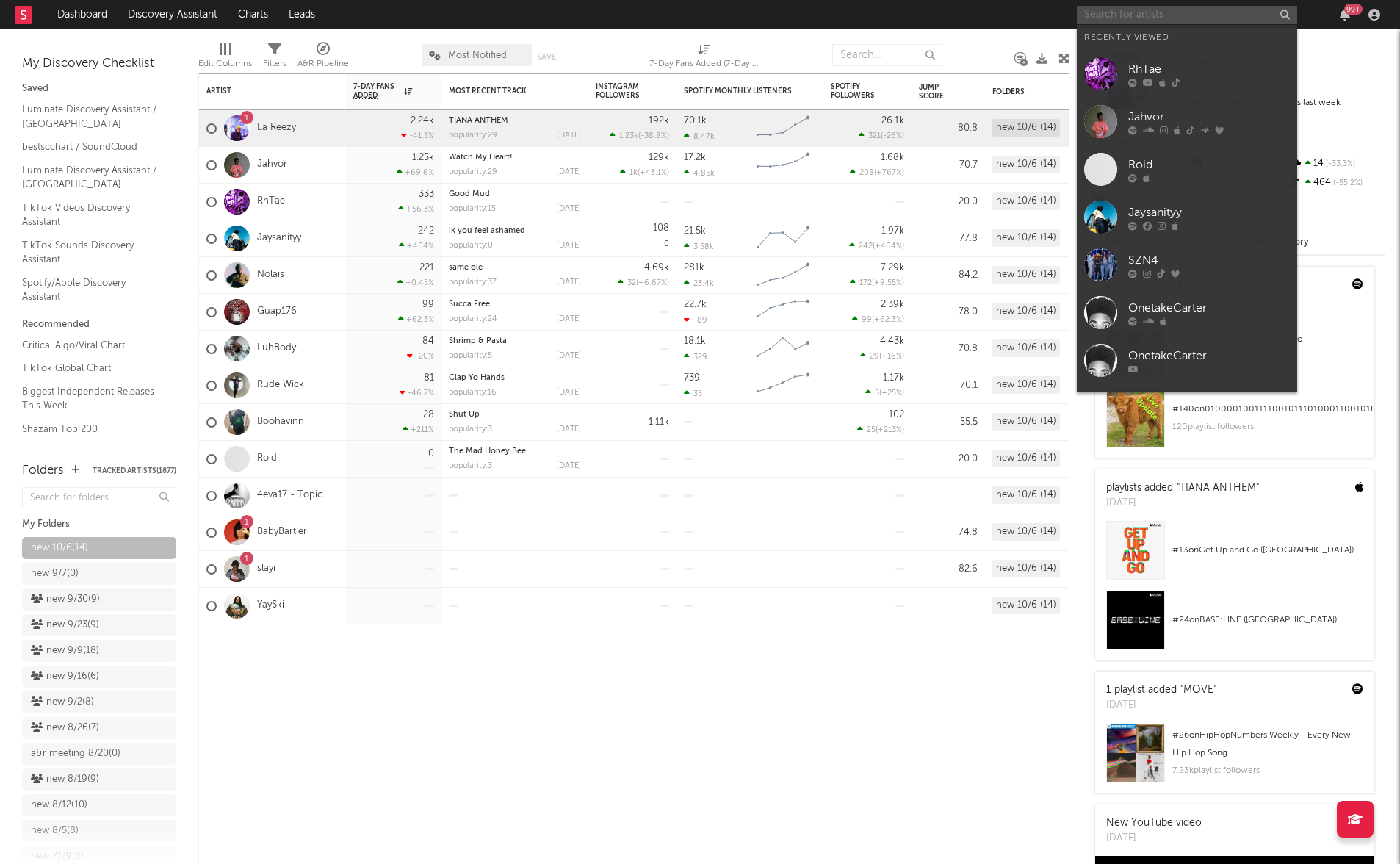
click at [1129, 10] on input "text" at bounding box center [1186, 15] width 220 height 19
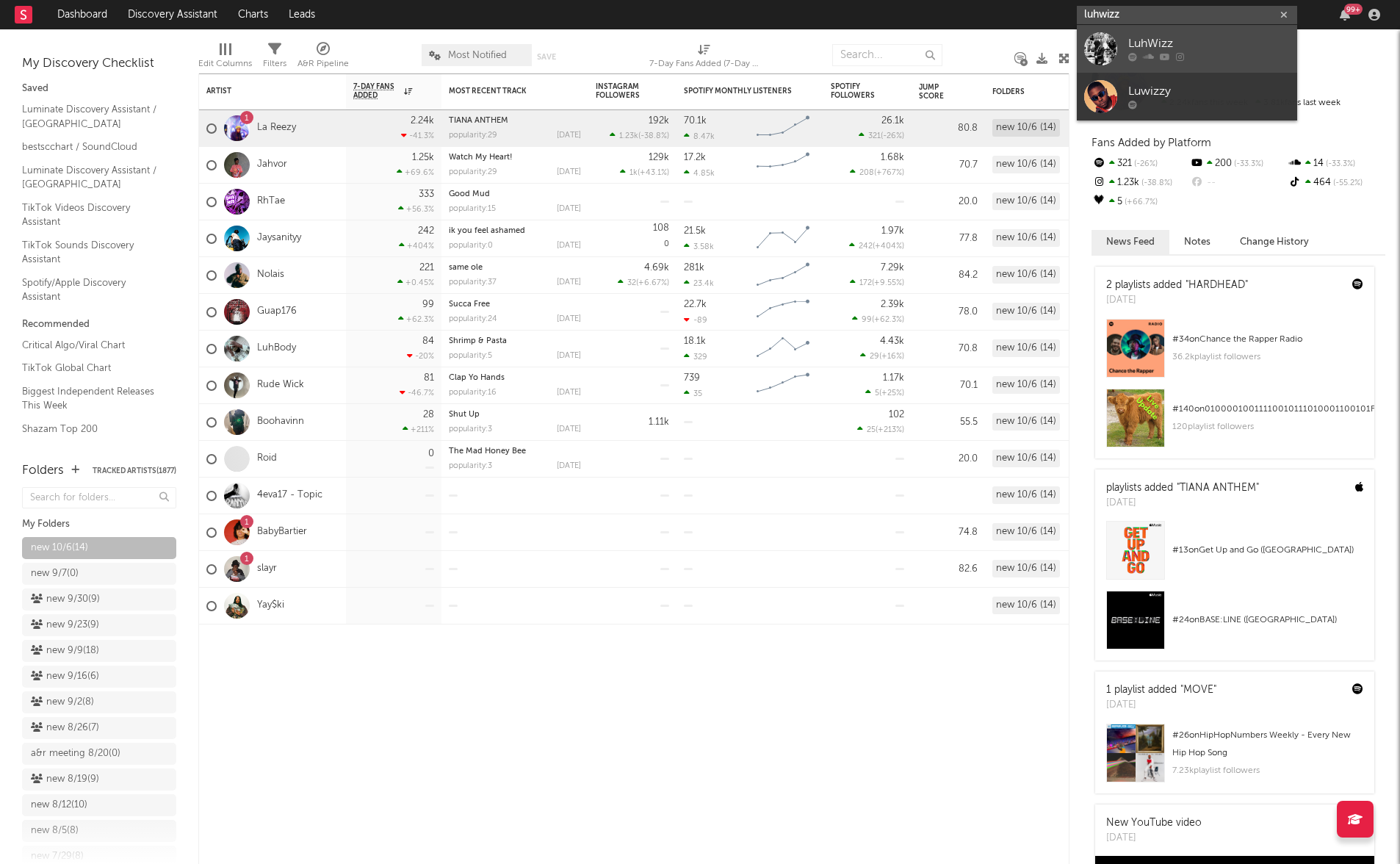
type input "luhwizz"
click at [1141, 36] on div "LuhWizz" at bounding box center [1208, 44] width 162 height 18
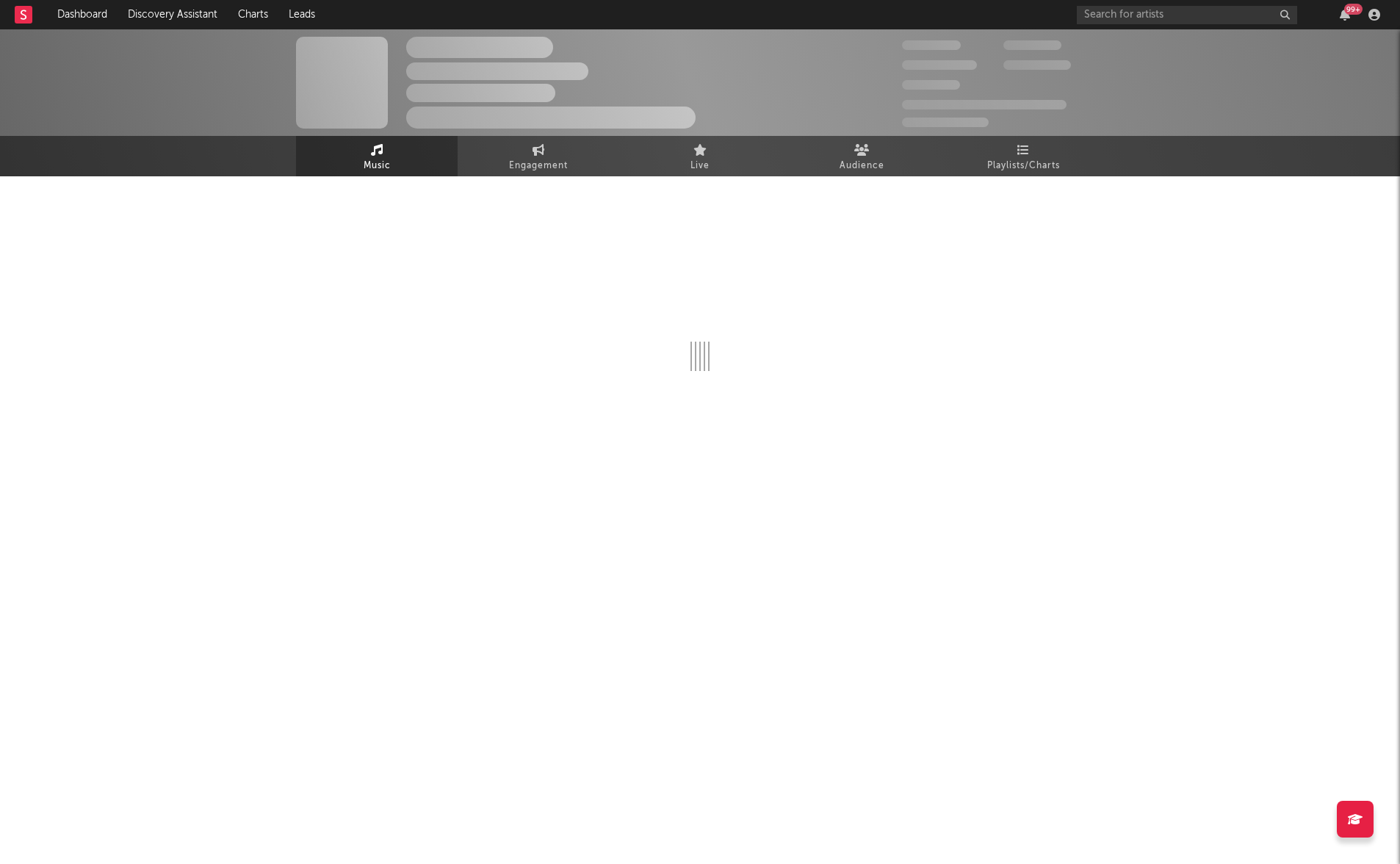
select select "1w"
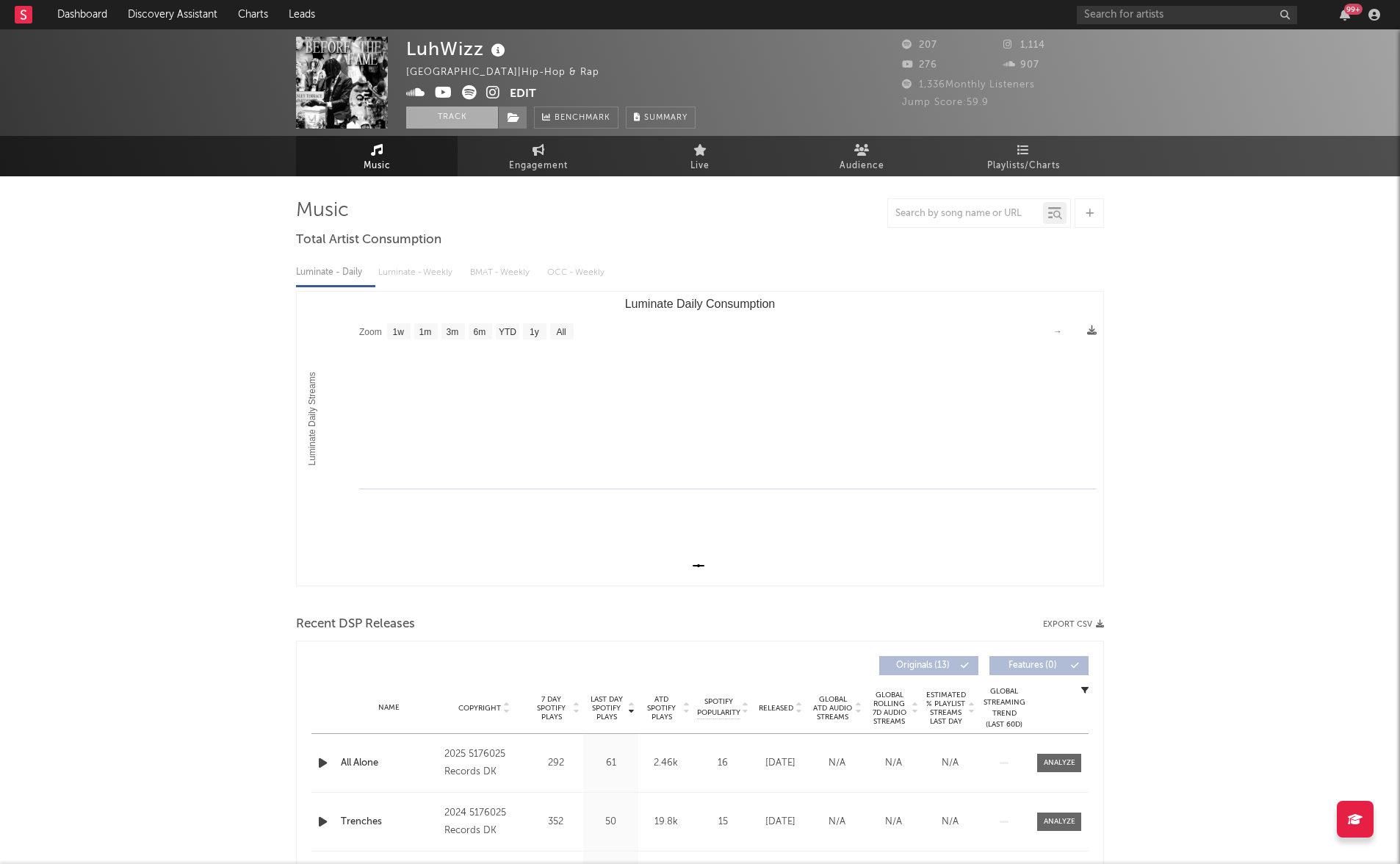
click at [428, 113] on button "Track" at bounding box center [452, 118] width 92 height 22
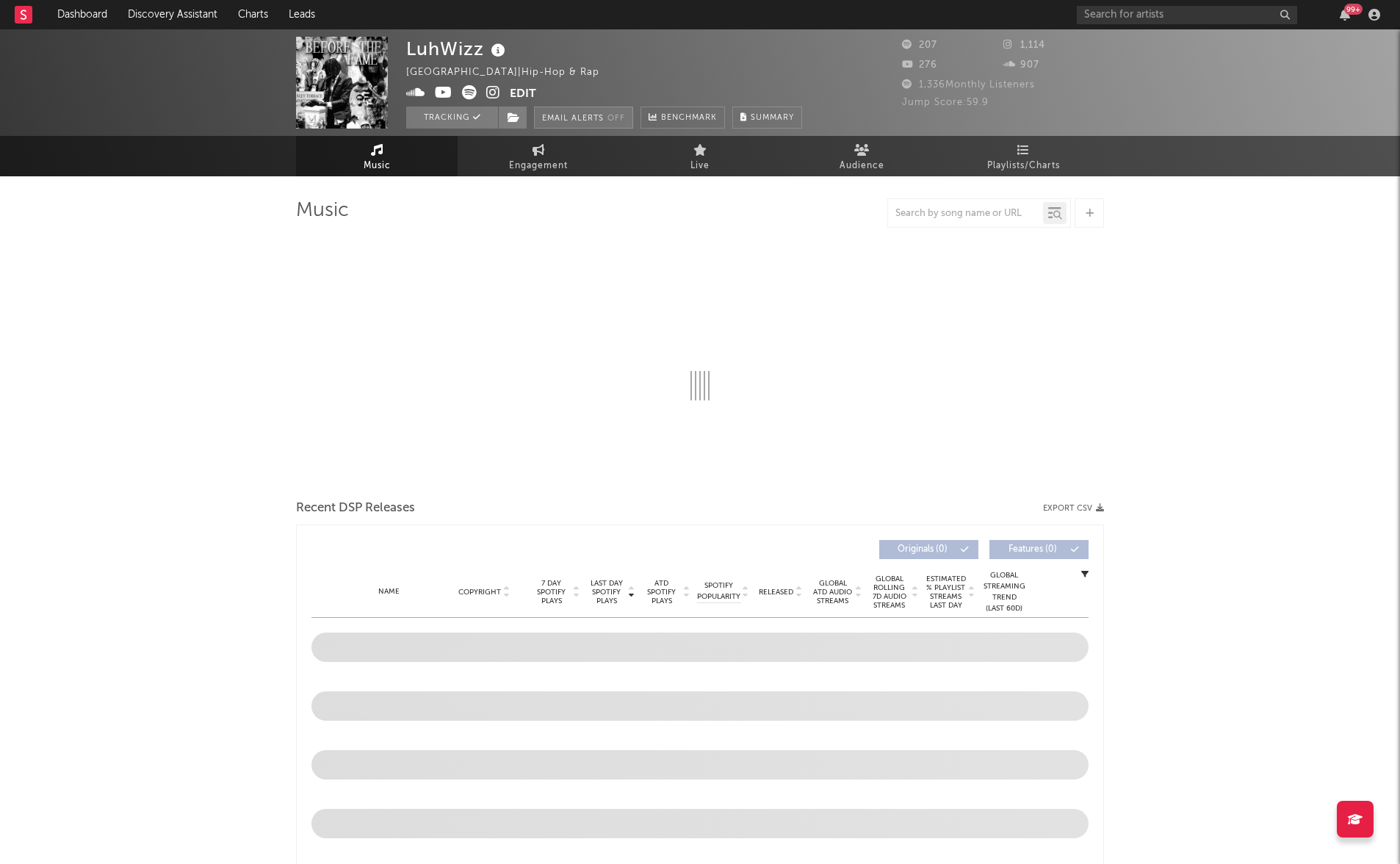
select select "1w"
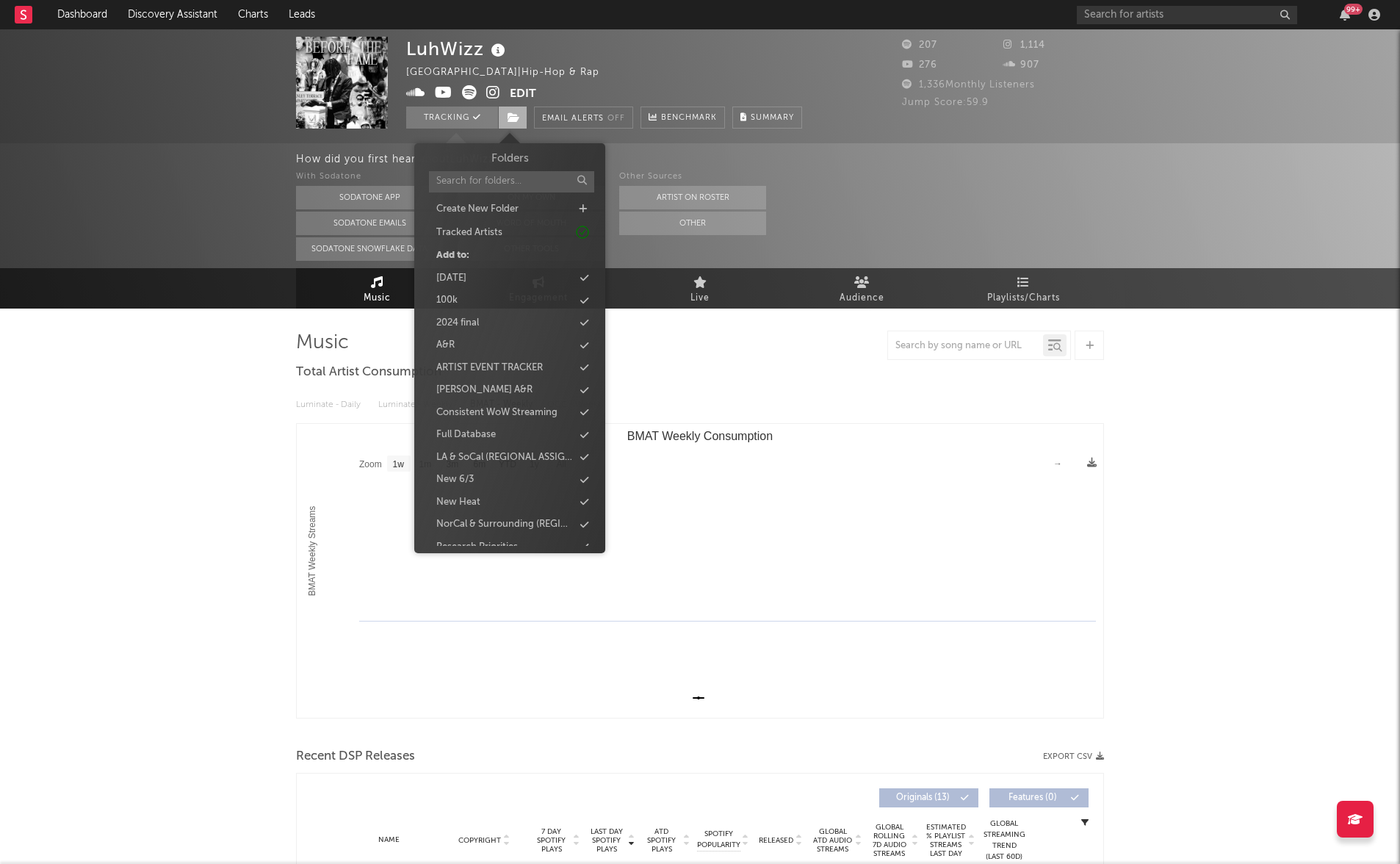
click at [521, 114] on span at bounding box center [512, 118] width 29 height 22
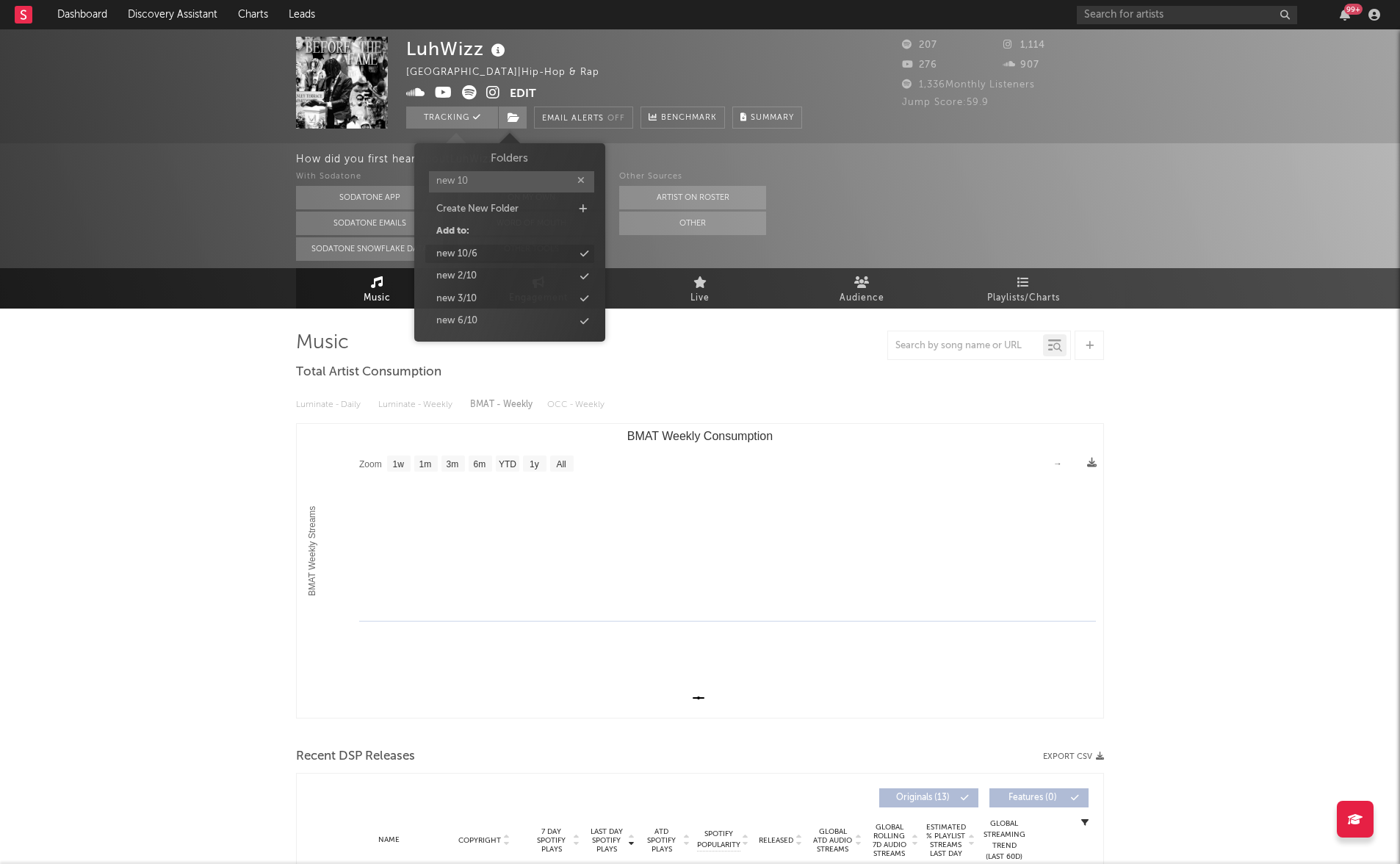
type input "new 10"
click at [489, 248] on div "new 10/6" at bounding box center [509, 254] width 168 height 19
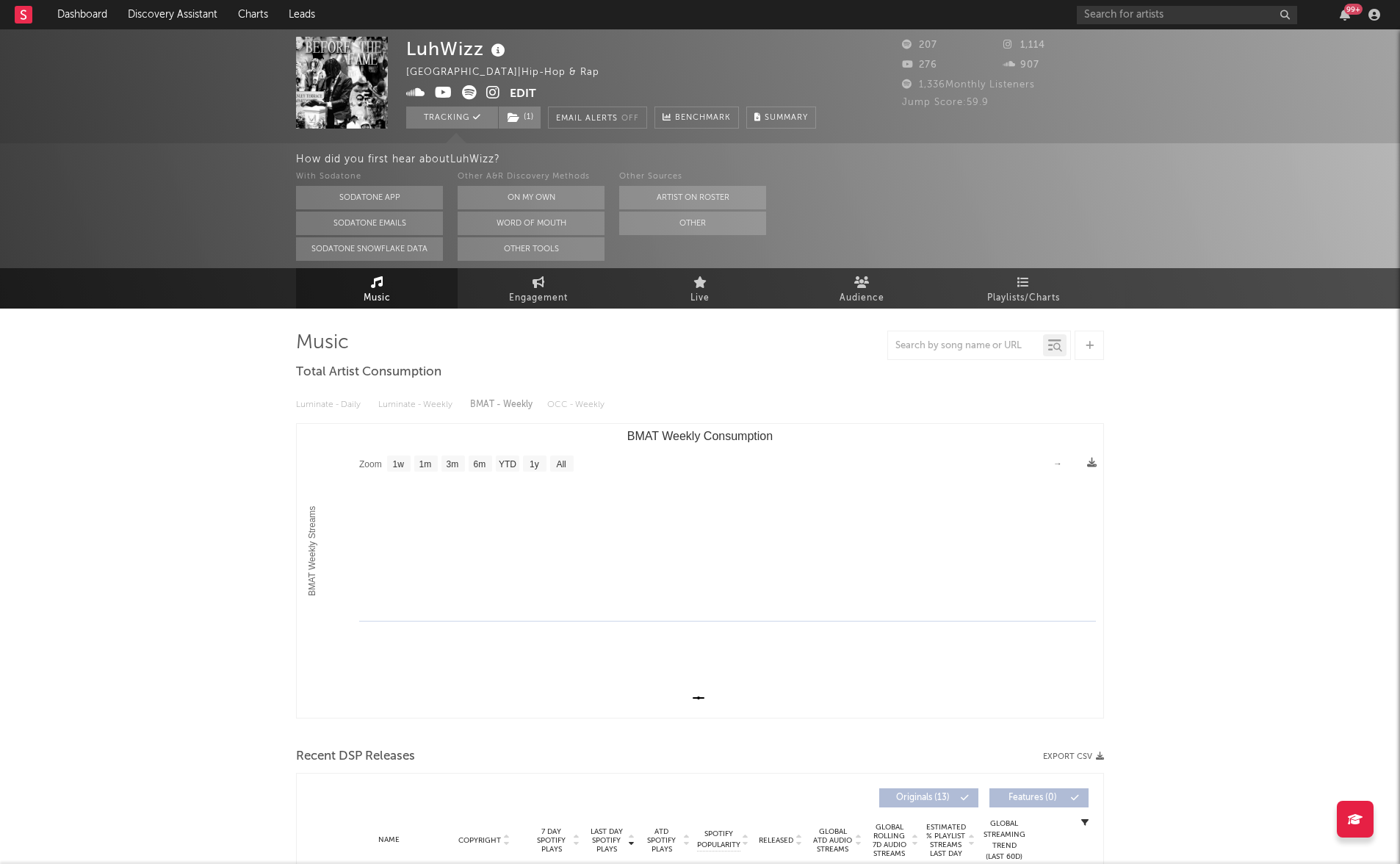
click at [230, 329] on div "LuhWizz United States | Hip-hop & Rap Edit Tracking ( 1 ) Email Alerts Off Benc…" at bounding box center [700, 860] width 1400 height 1662
click at [241, 15] on link "Charts" at bounding box center [253, 14] width 51 height 29
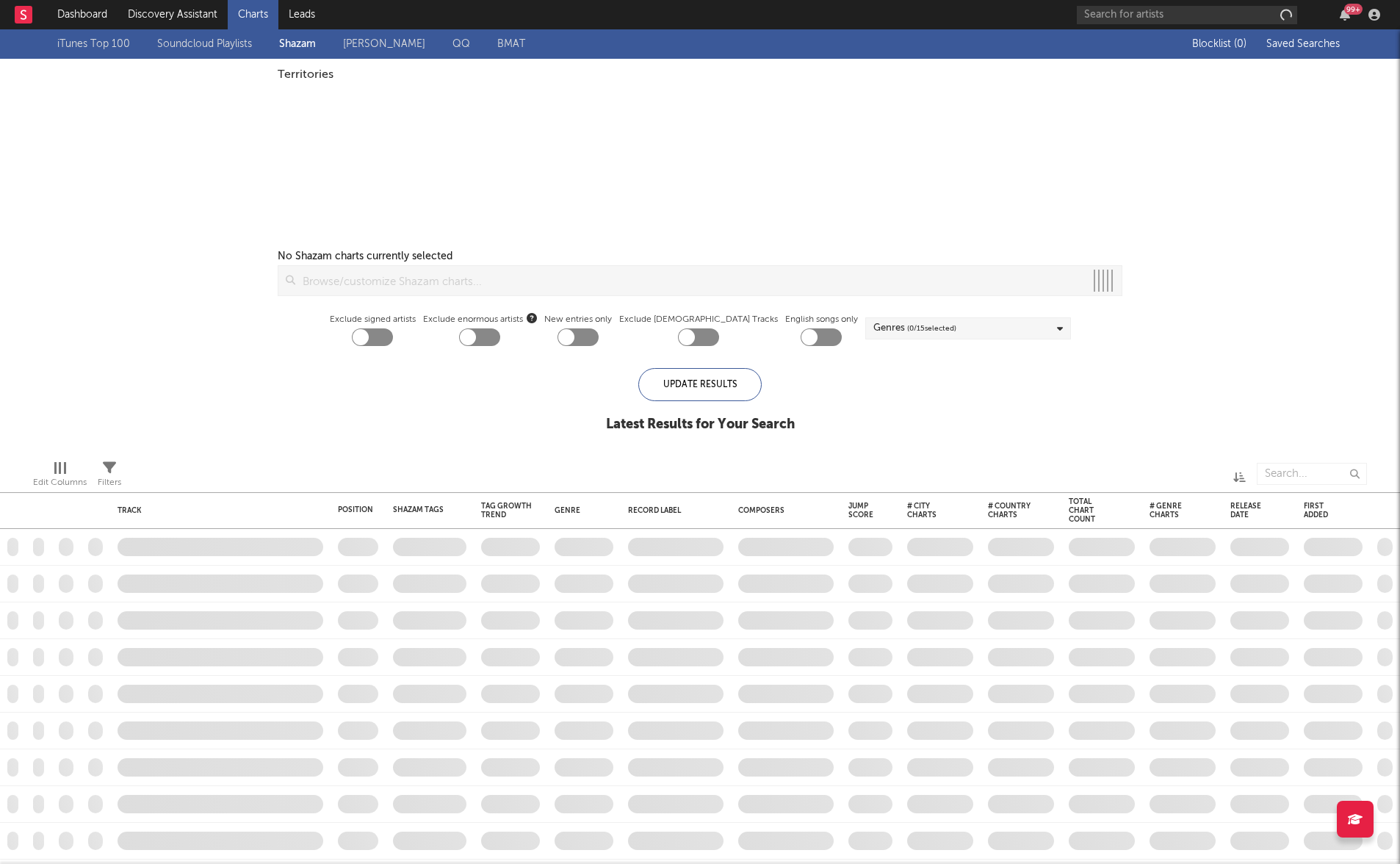
checkbox input "true"
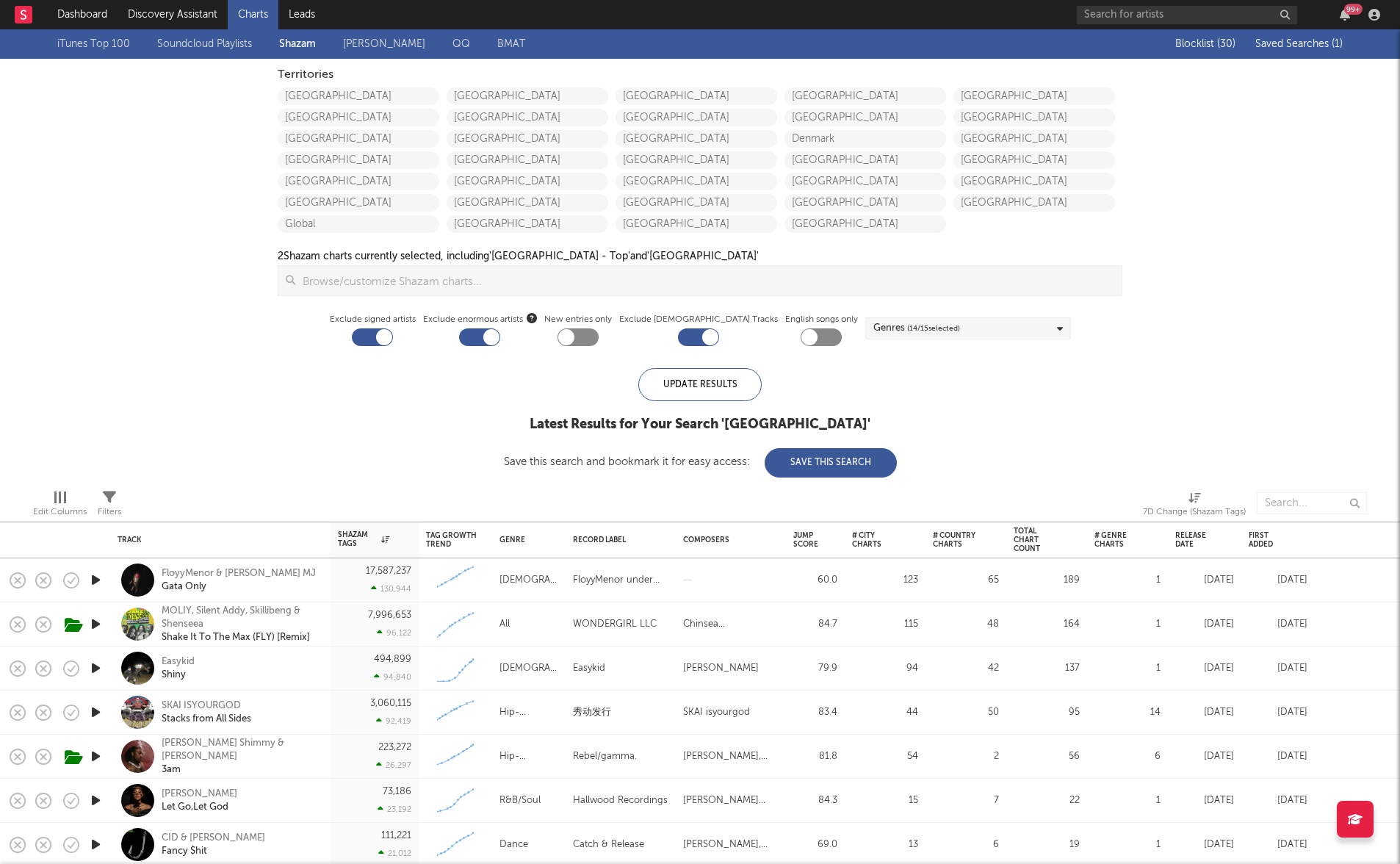
click at [1291, 48] on span "Saved Searches ( 1 )" at bounding box center [1298, 44] width 87 height 10
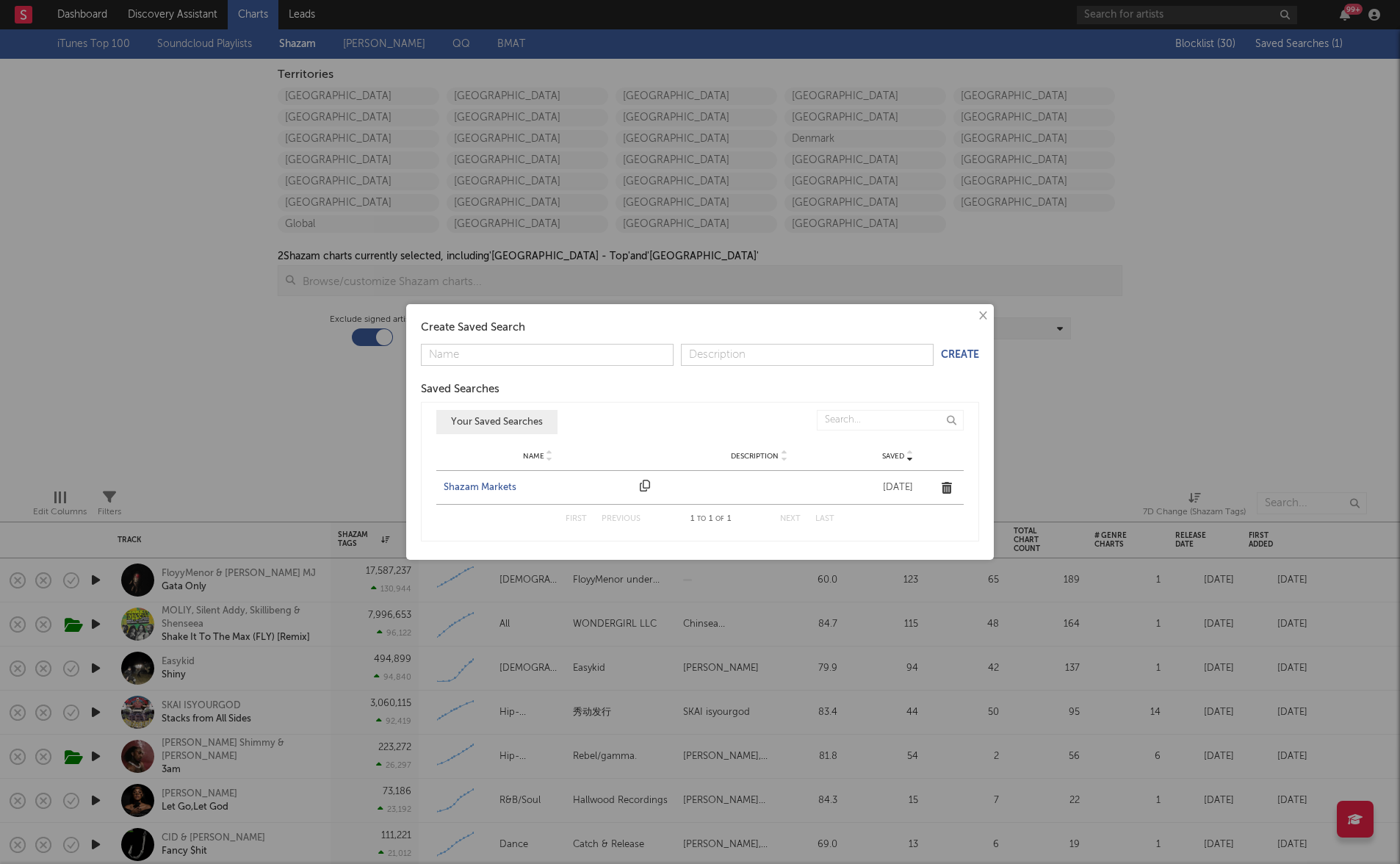
click at [489, 486] on div "Shazam Markets" at bounding box center [538, 488] width 189 height 15
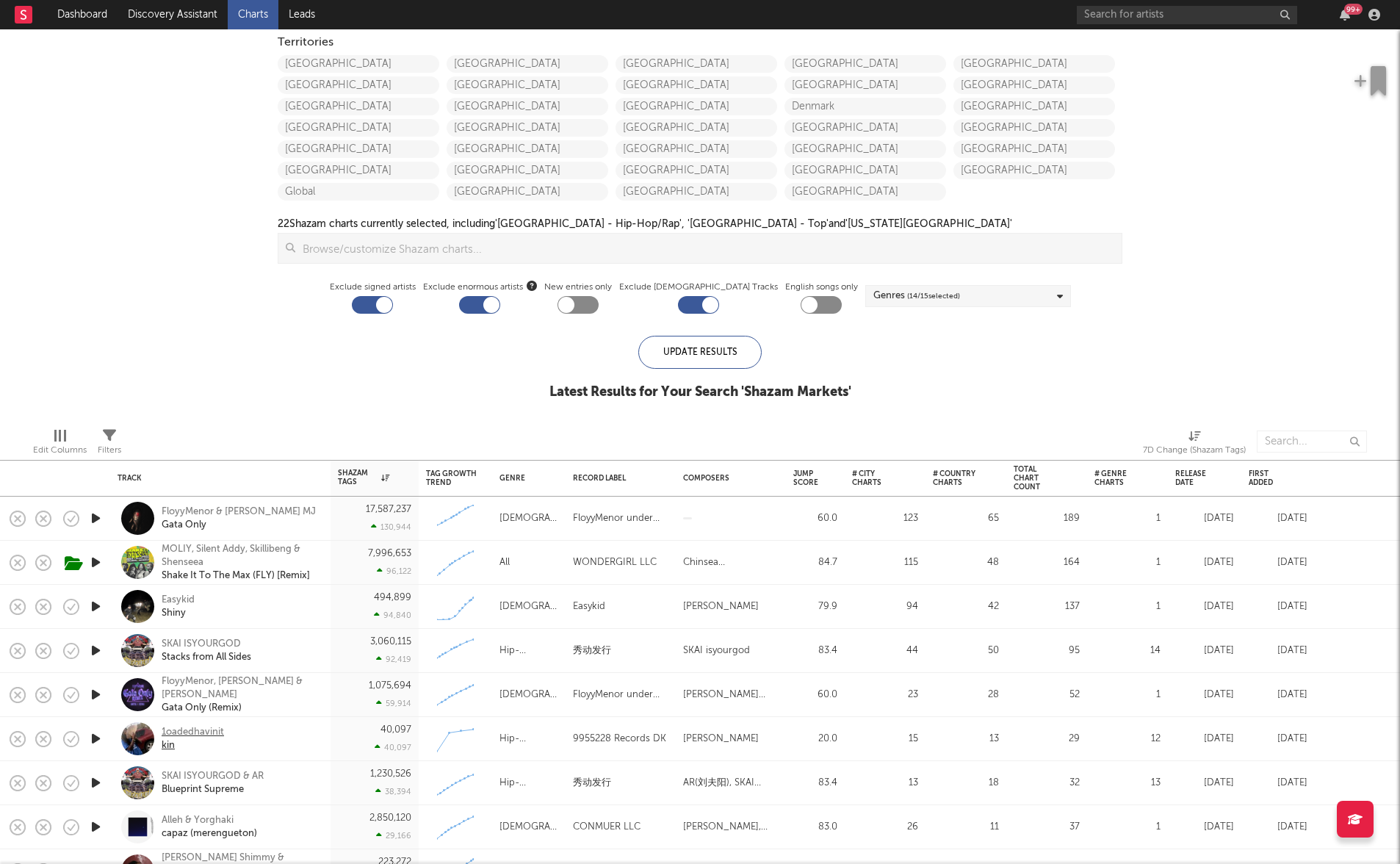
click at [209, 728] on div "1oadedhavinit" at bounding box center [193, 732] width 63 height 13
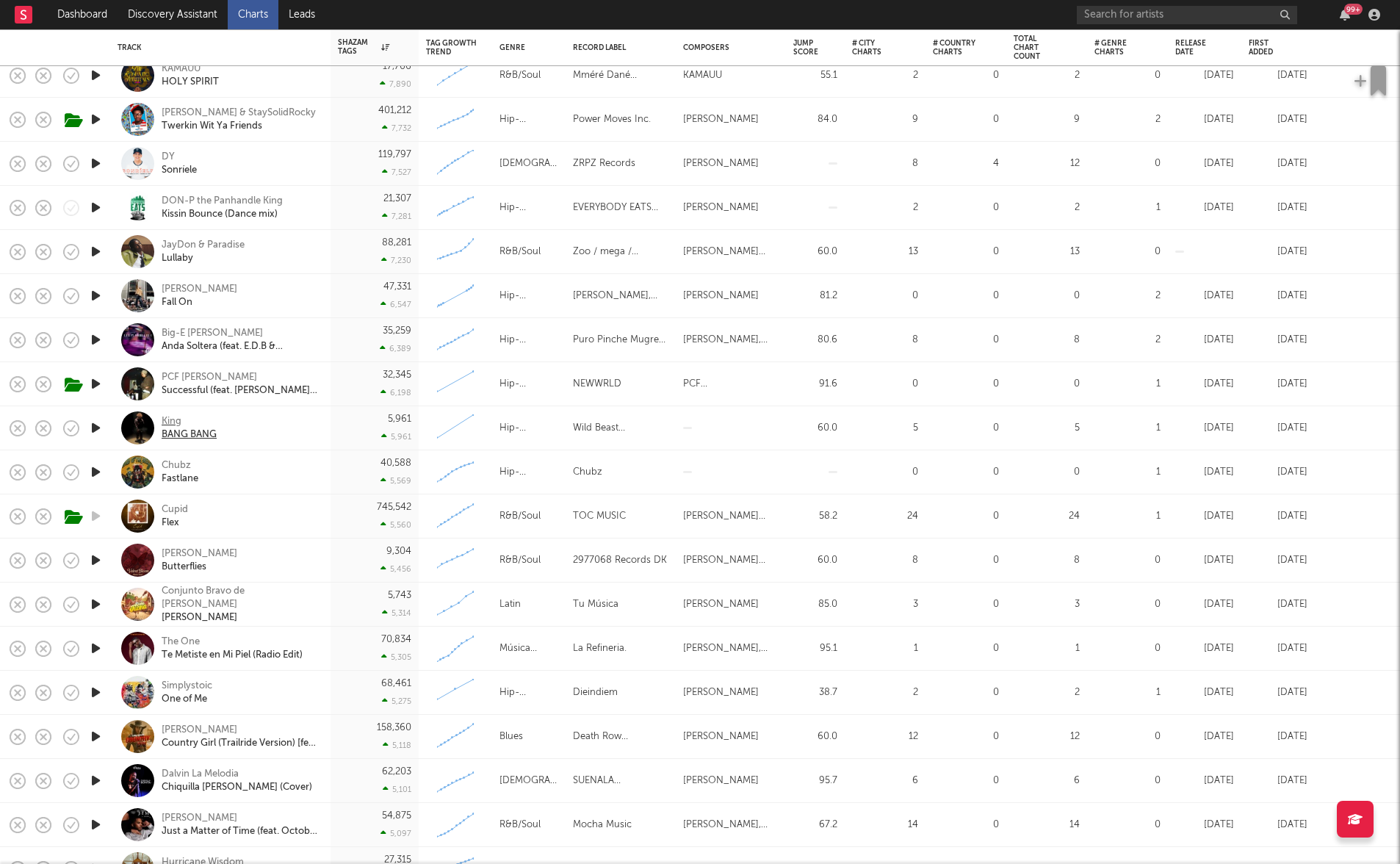
click at [176, 418] on div "King" at bounding box center [189, 421] width 55 height 13
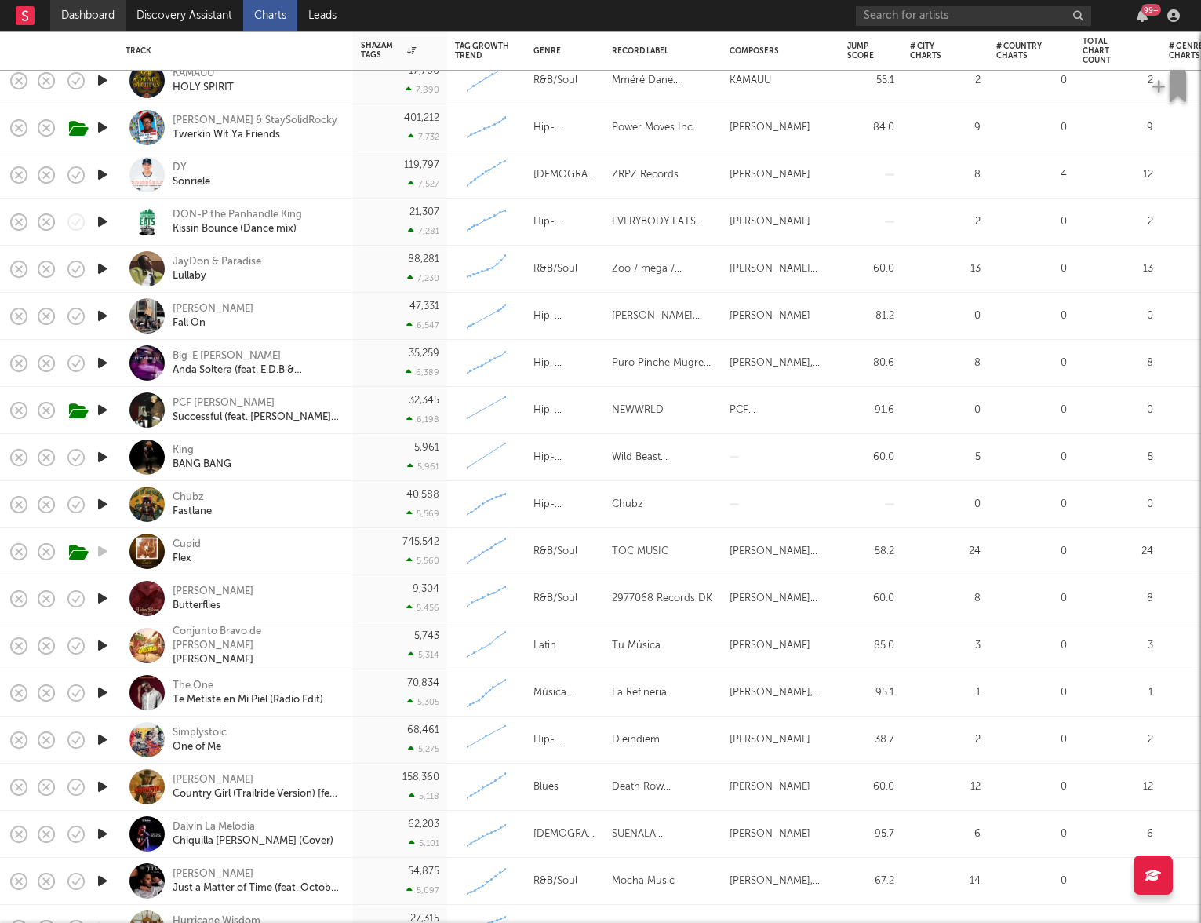
click at [89, 13] on link "Dashboard" at bounding box center [87, 15] width 75 height 31
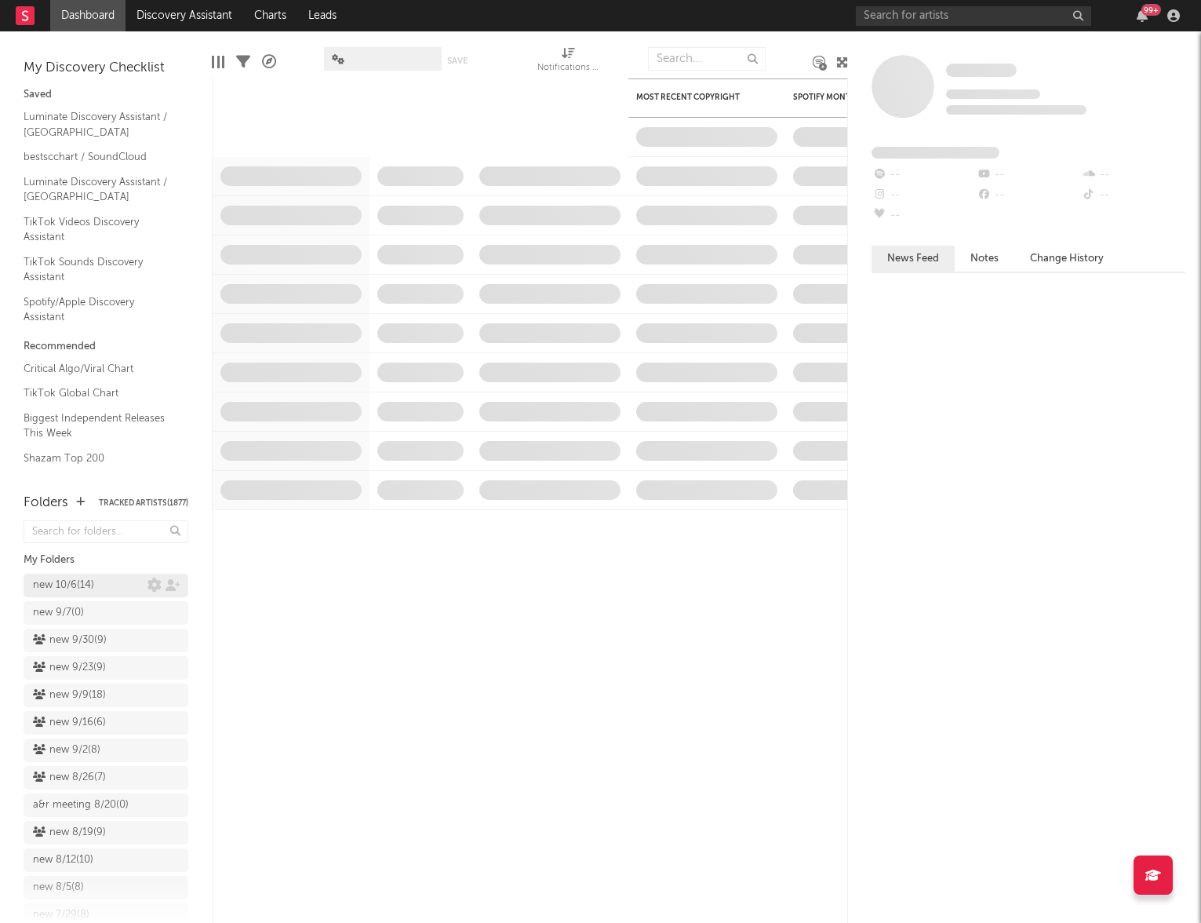
click at [83, 586] on div "new 10/6 ( 14 )" at bounding box center [63, 585] width 61 height 19
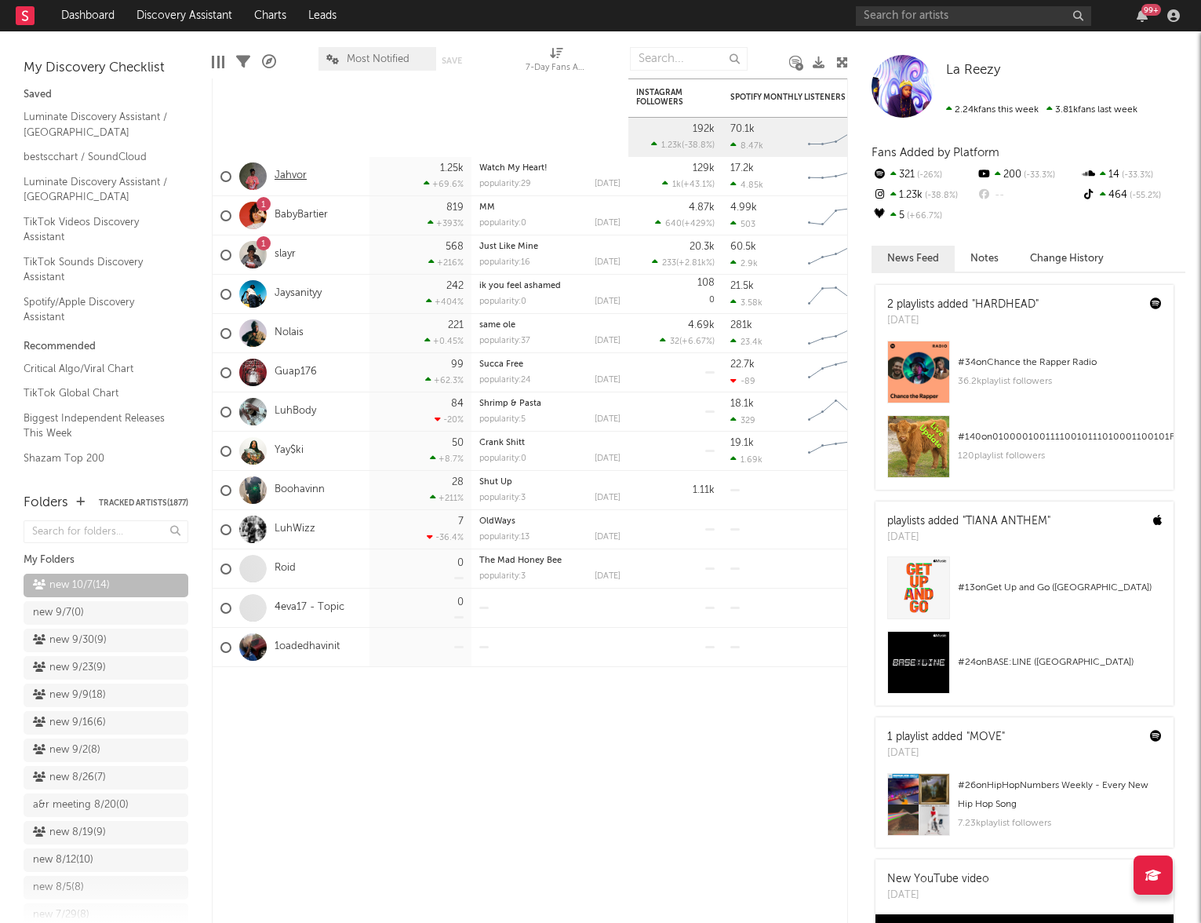
click at [297, 177] on link "Jahvor" at bounding box center [291, 176] width 32 height 13
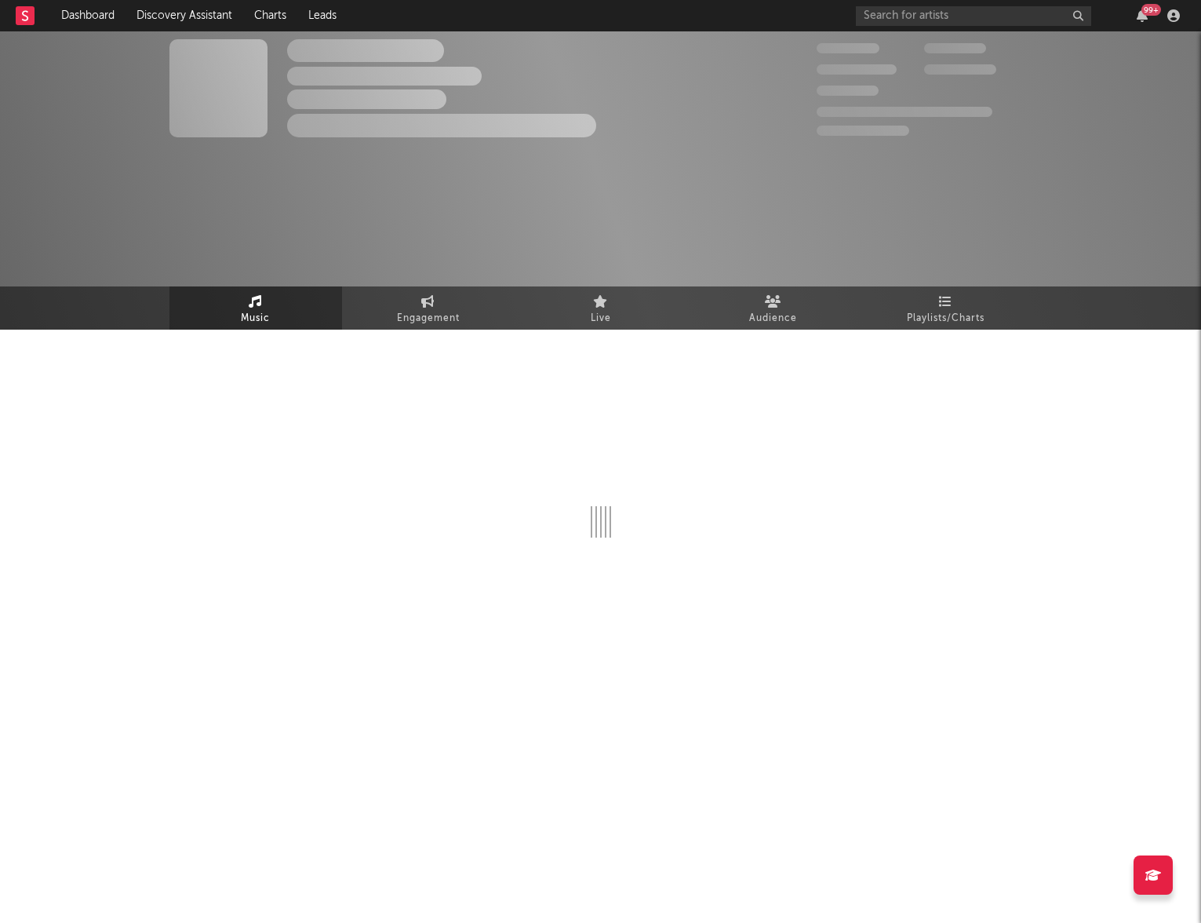
select select "1w"
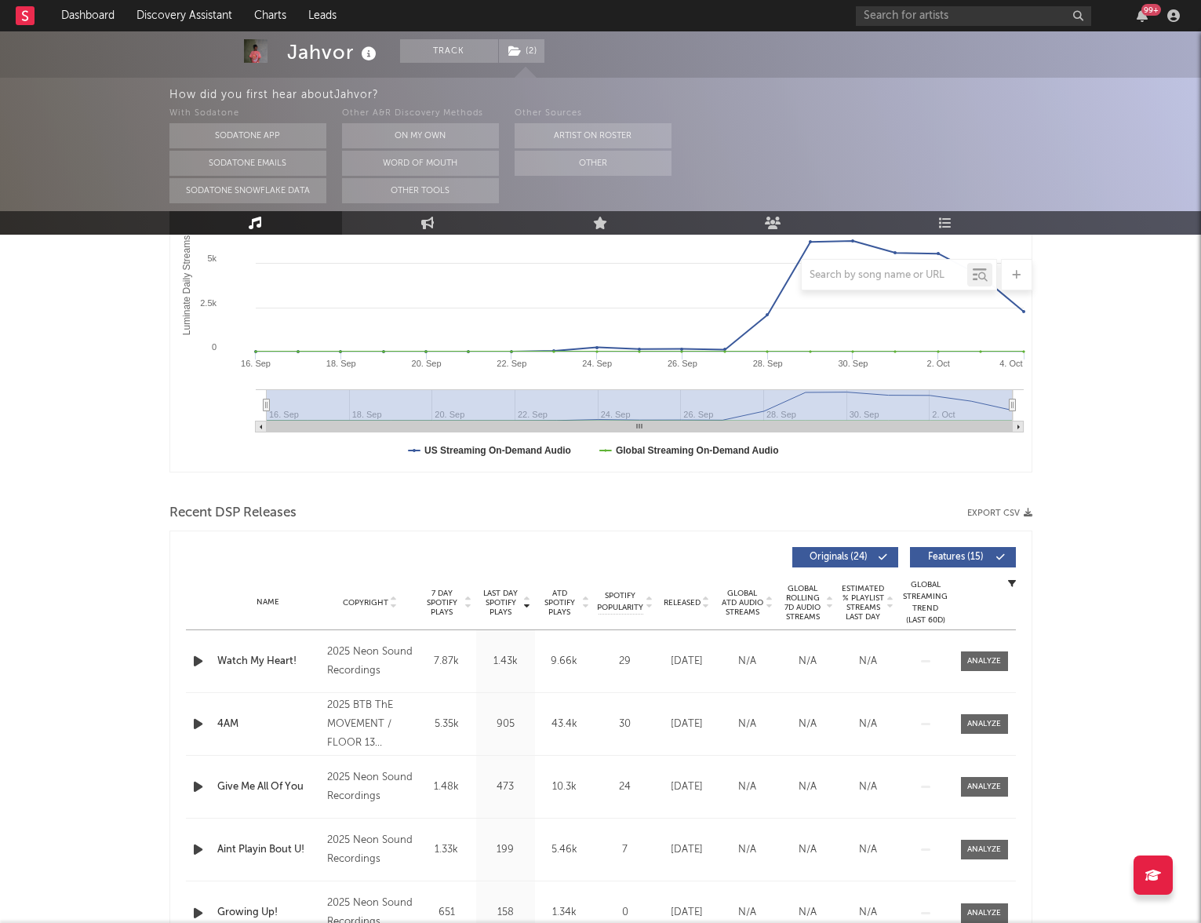
scroll to position [329, 0]
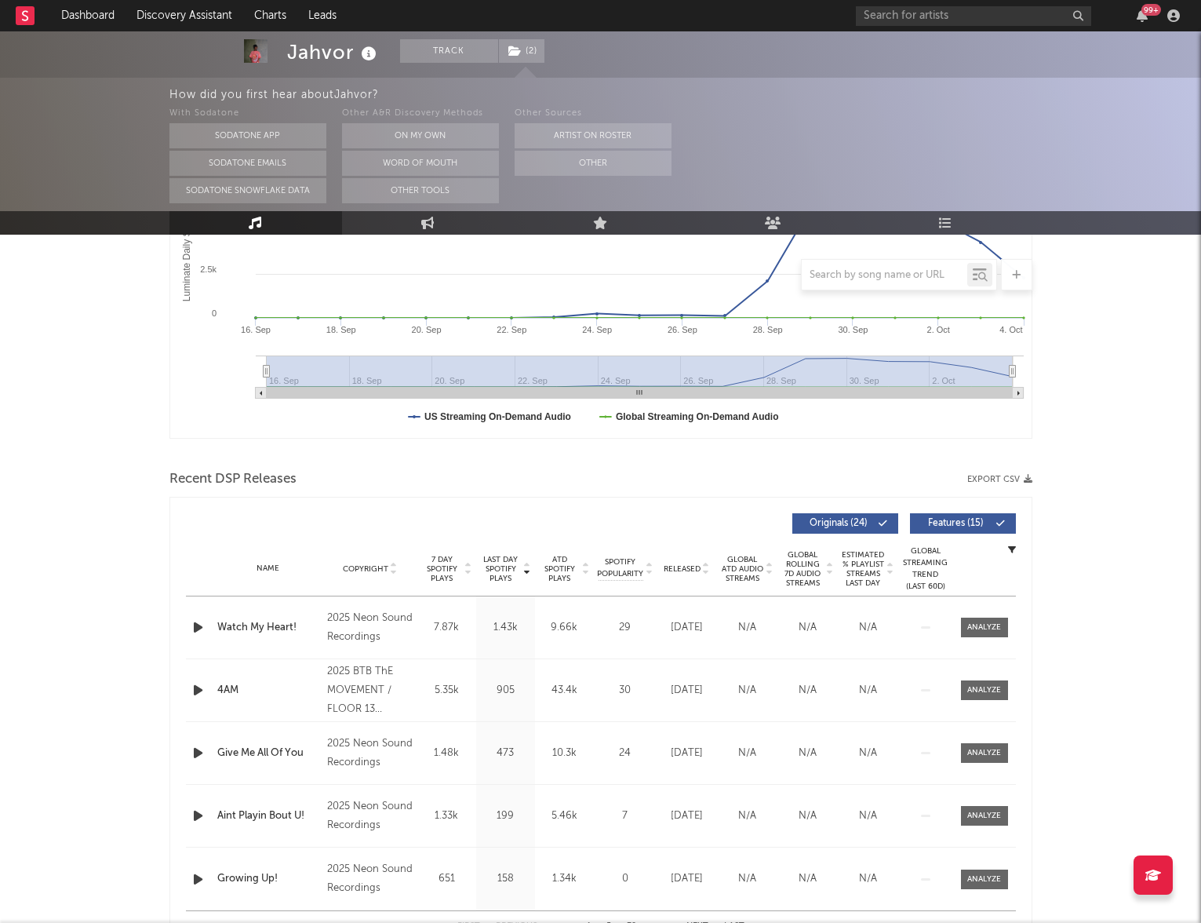
click at [687, 569] on span "Released" at bounding box center [682, 568] width 37 height 9
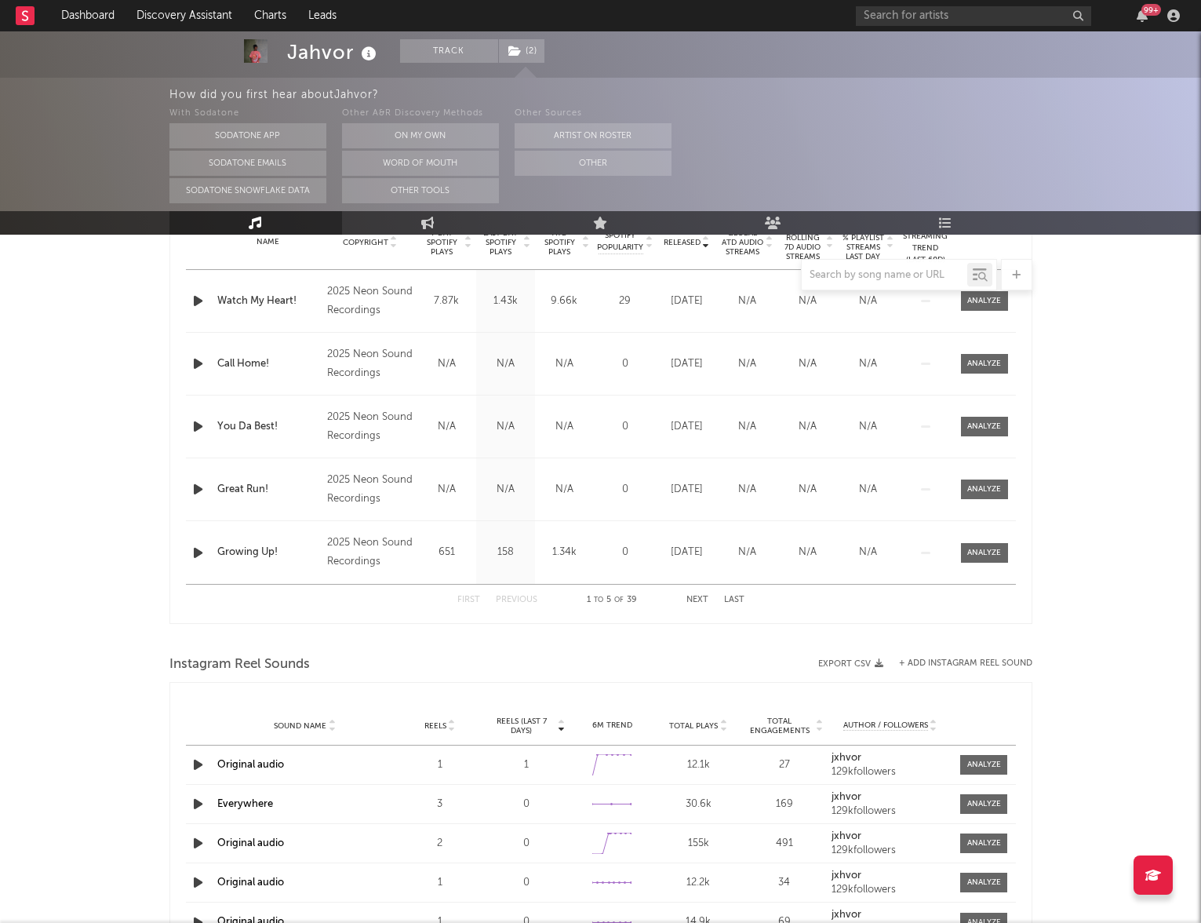
scroll to position [0, 0]
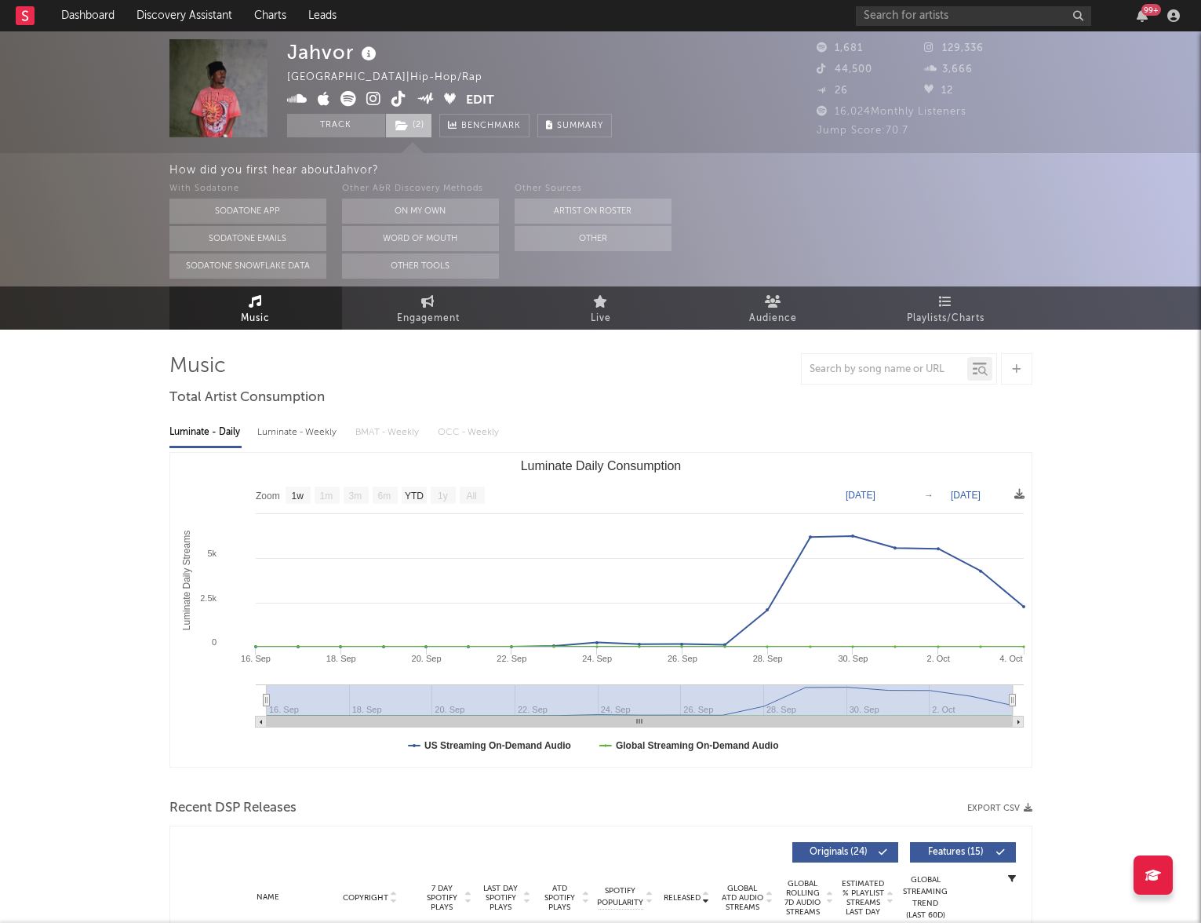
click at [417, 125] on span "( 2 )" at bounding box center [408, 126] width 47 height 24
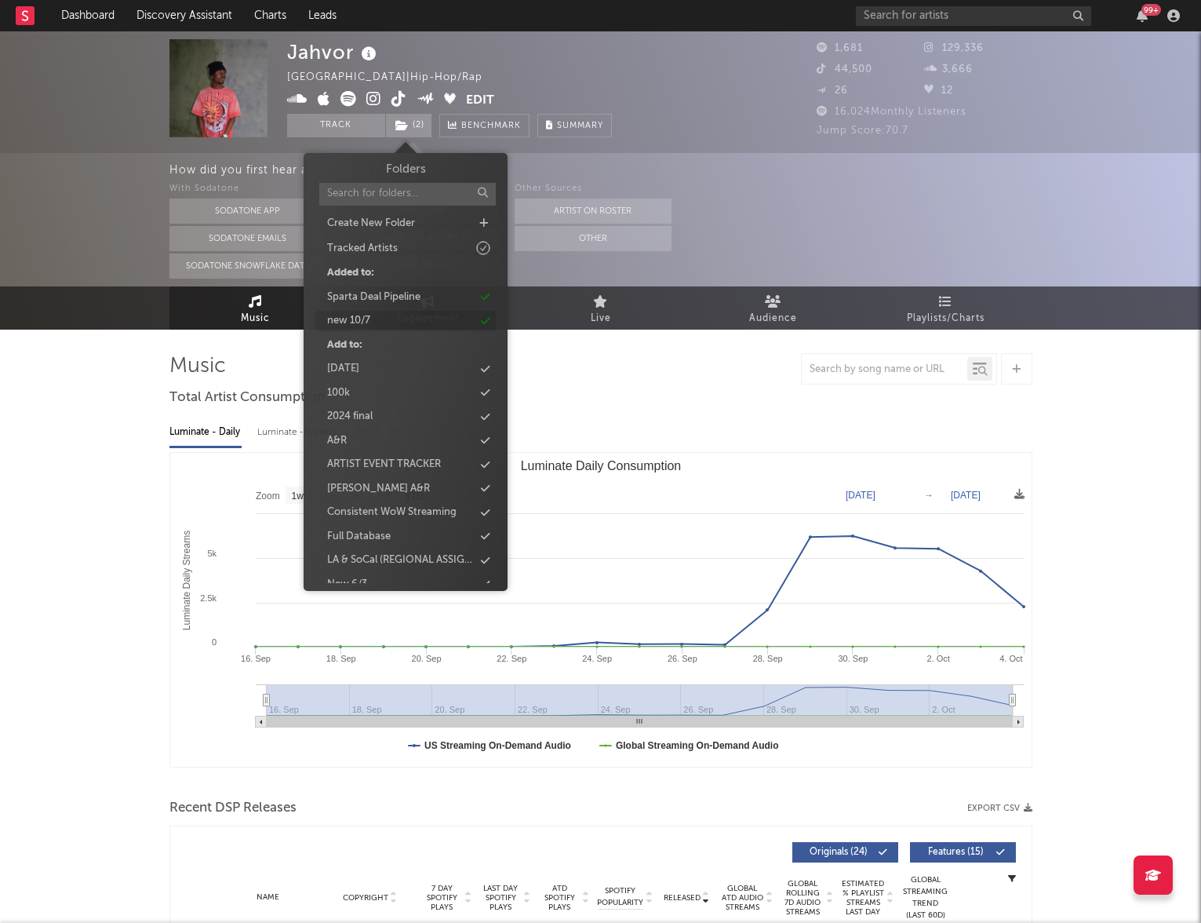
click at [421, 319] on div "new 10/7" at bounding box center [405, 321] width 180 height 20
click at [170, 297] on link "Music" at bounding box center [256, 307] width 173 height 43
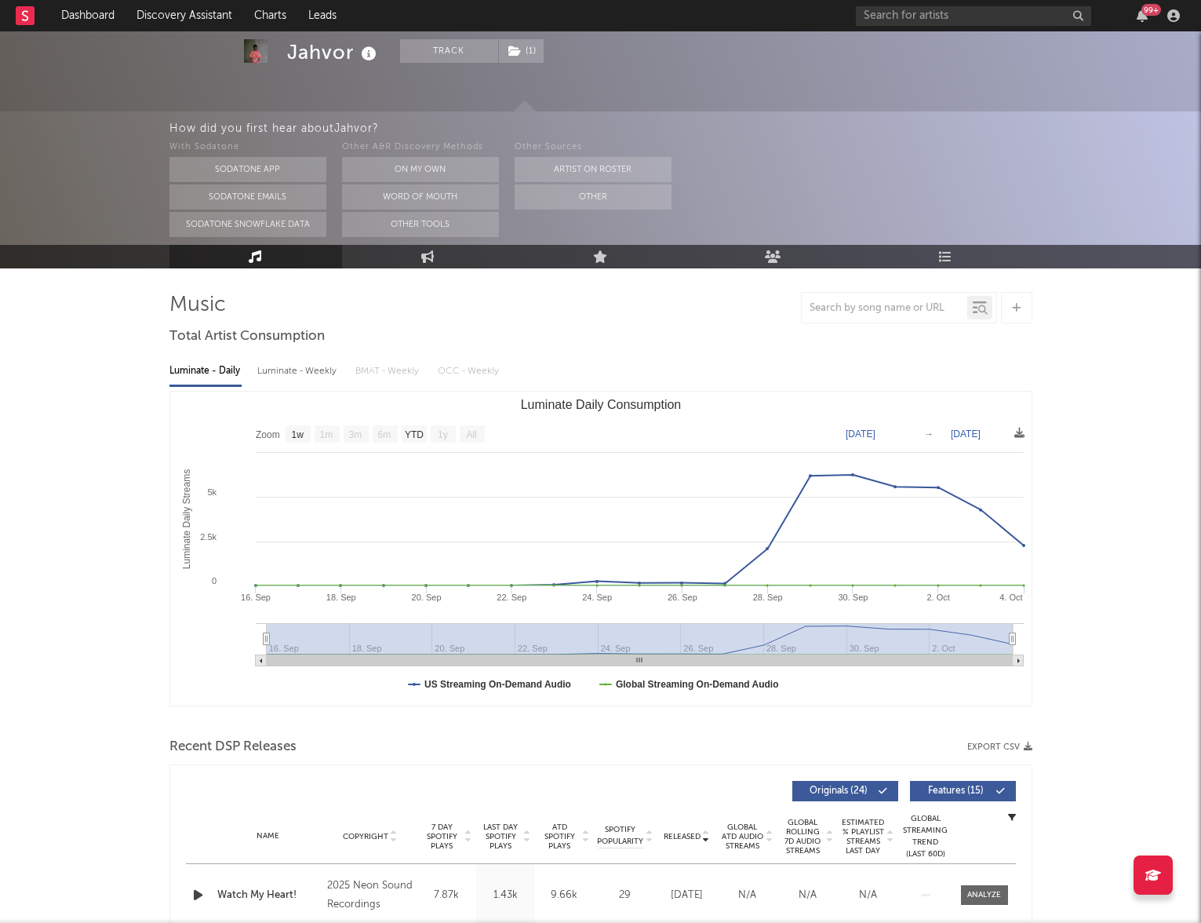
scroll to position [74, 0]
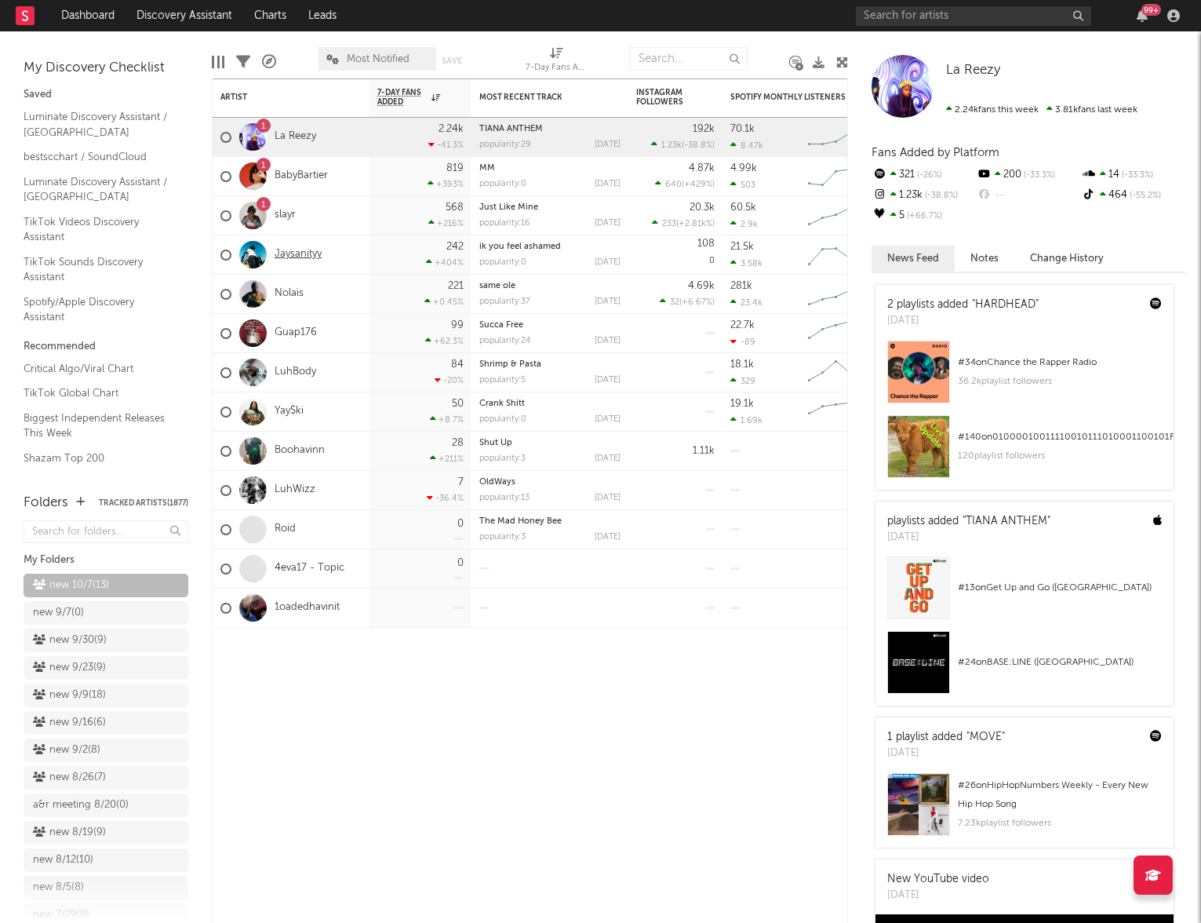
click at [312, 260] on link "Jaysanityy" at bounding box center [298, 254] width 47 height 13
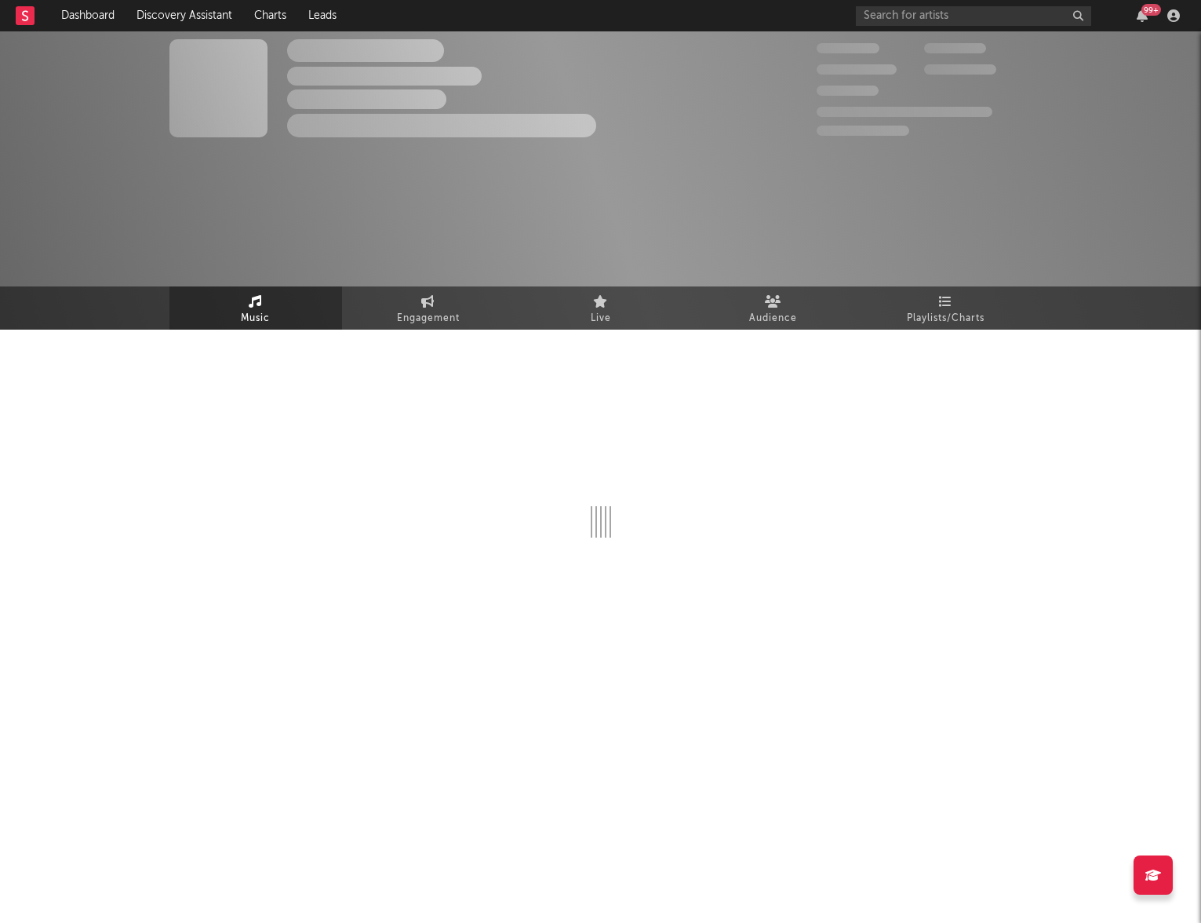
select select "1w"
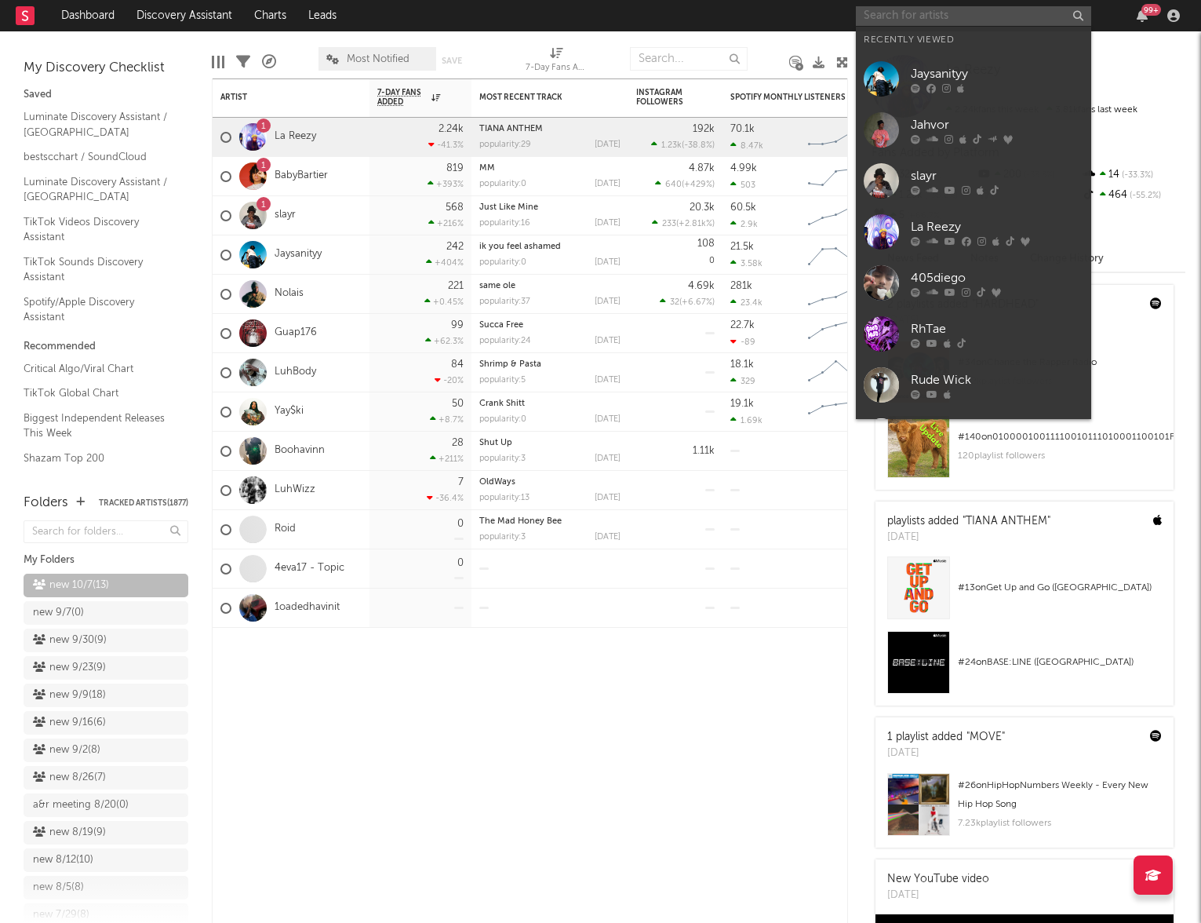
click at [910, 16] on input "text" at bounding box center [973, 16] width 235 height 20
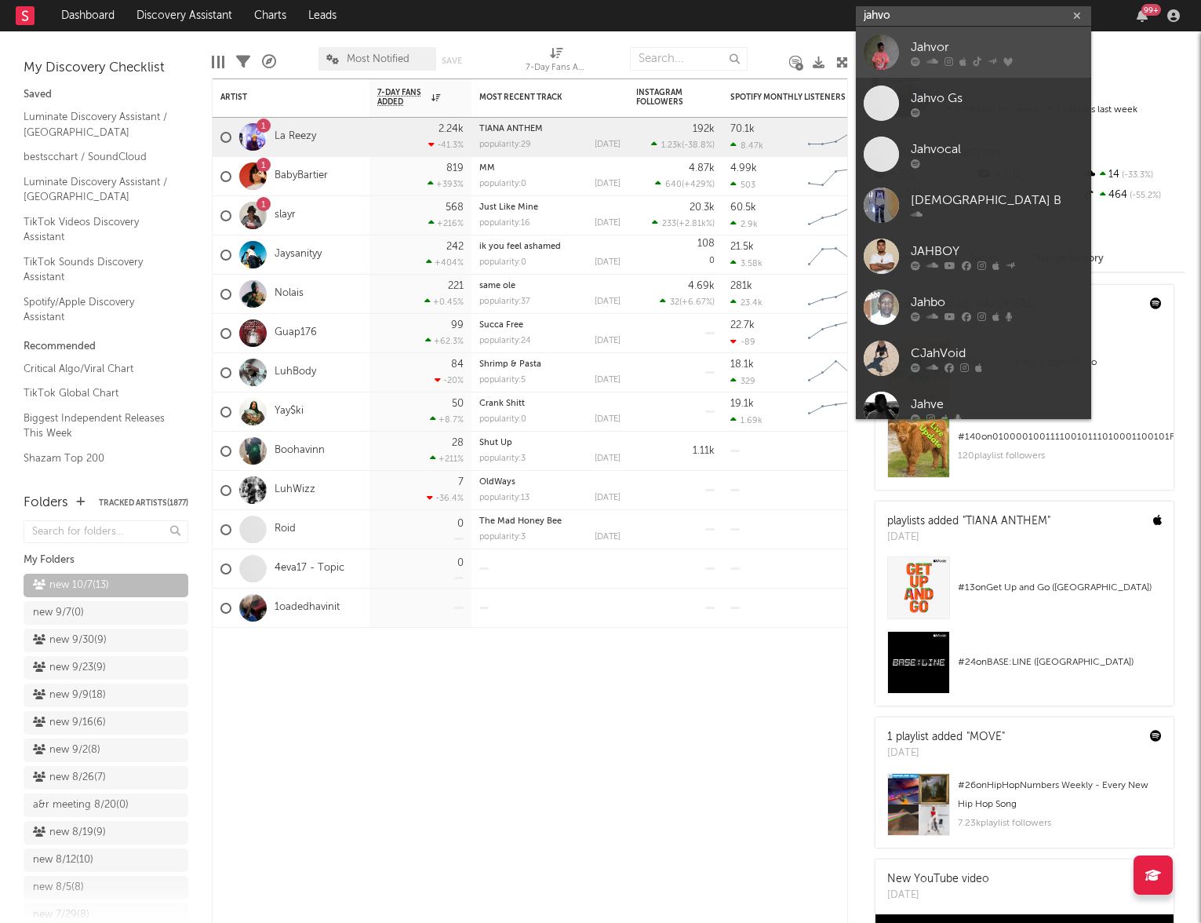
type input "jahvo"
click at [922, 49] on div "Jahvor" at bounding box center [997, 47] width 173 height 19
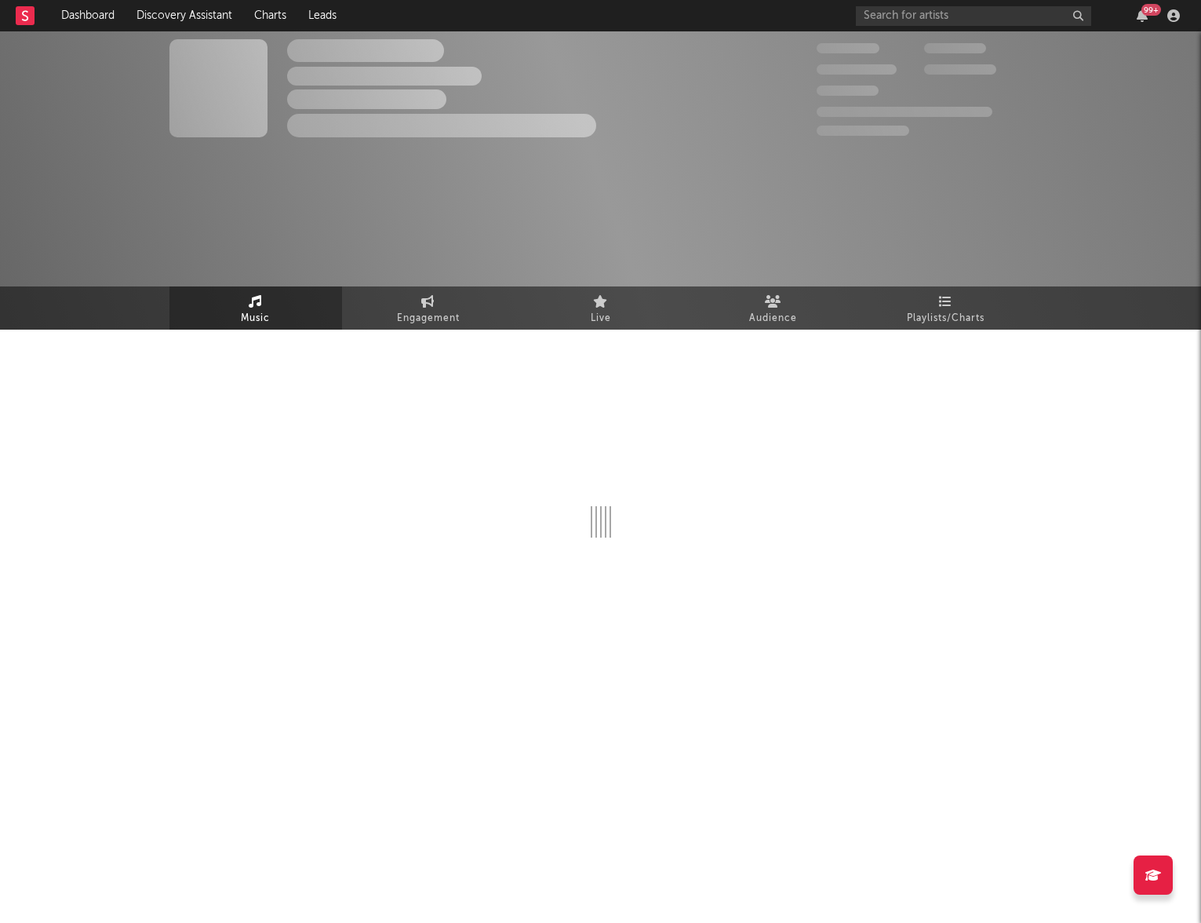
select select "1w"
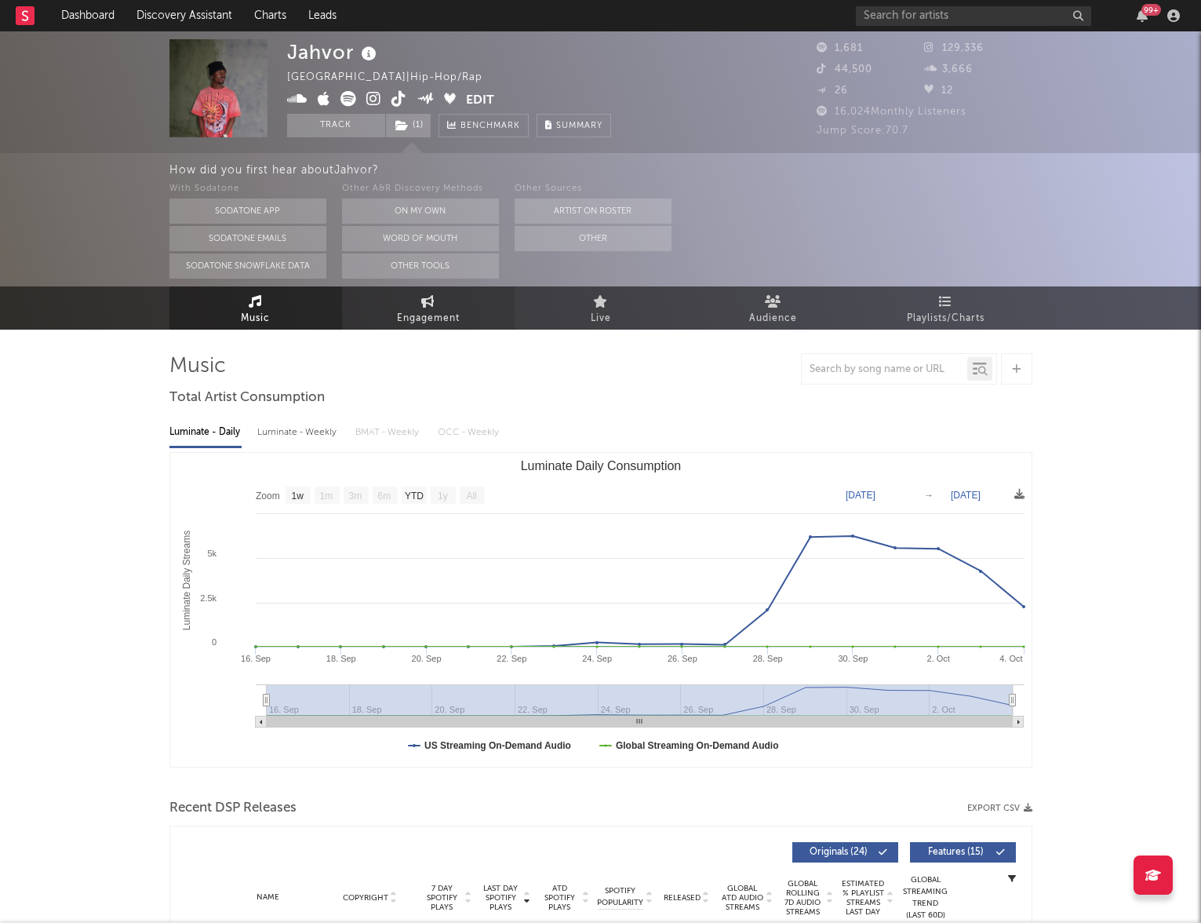
click at [401, 301] on link "Engagement" at bounding box center [428, 307] width 173 height 43
select select "1w"
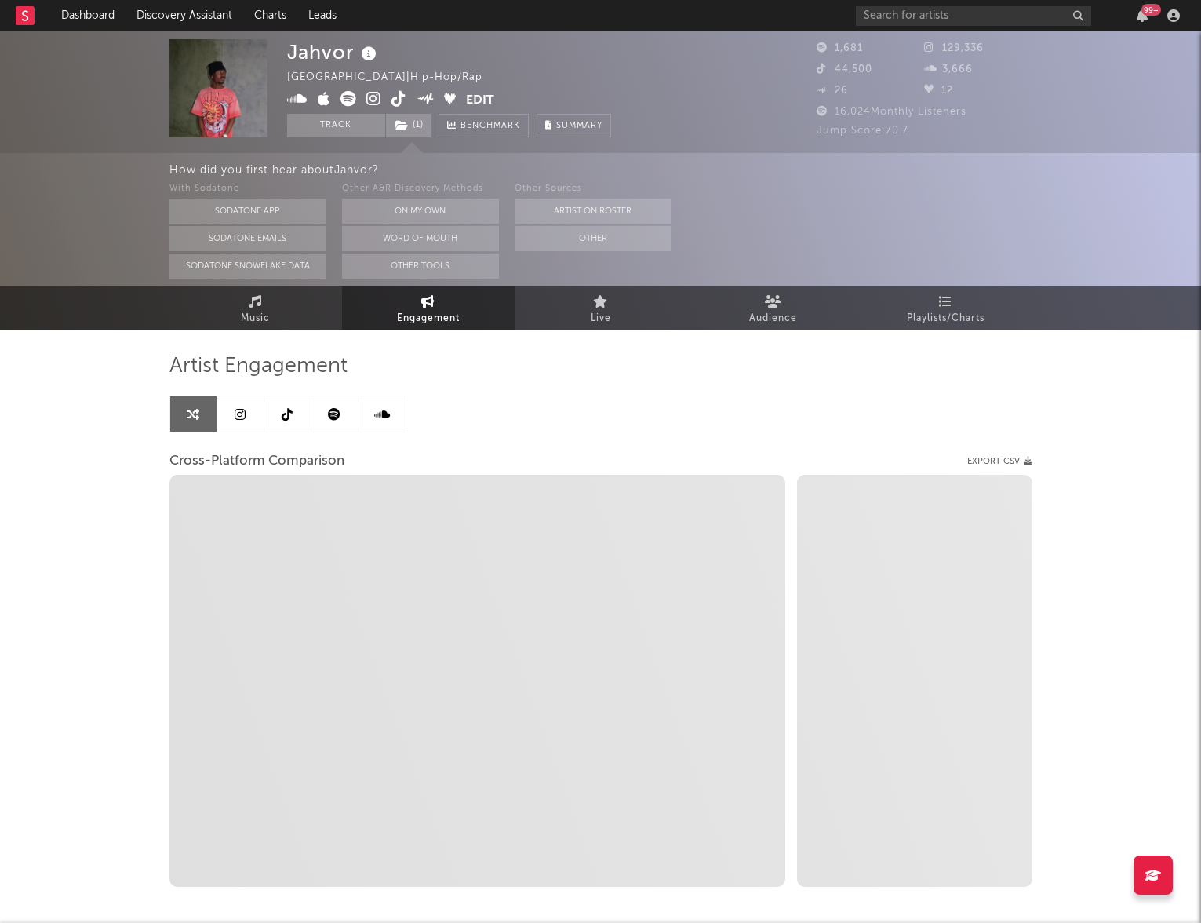
click at [372, 100] on icon at bounding box center [373, 99] width 15 height 16
select select "1m"
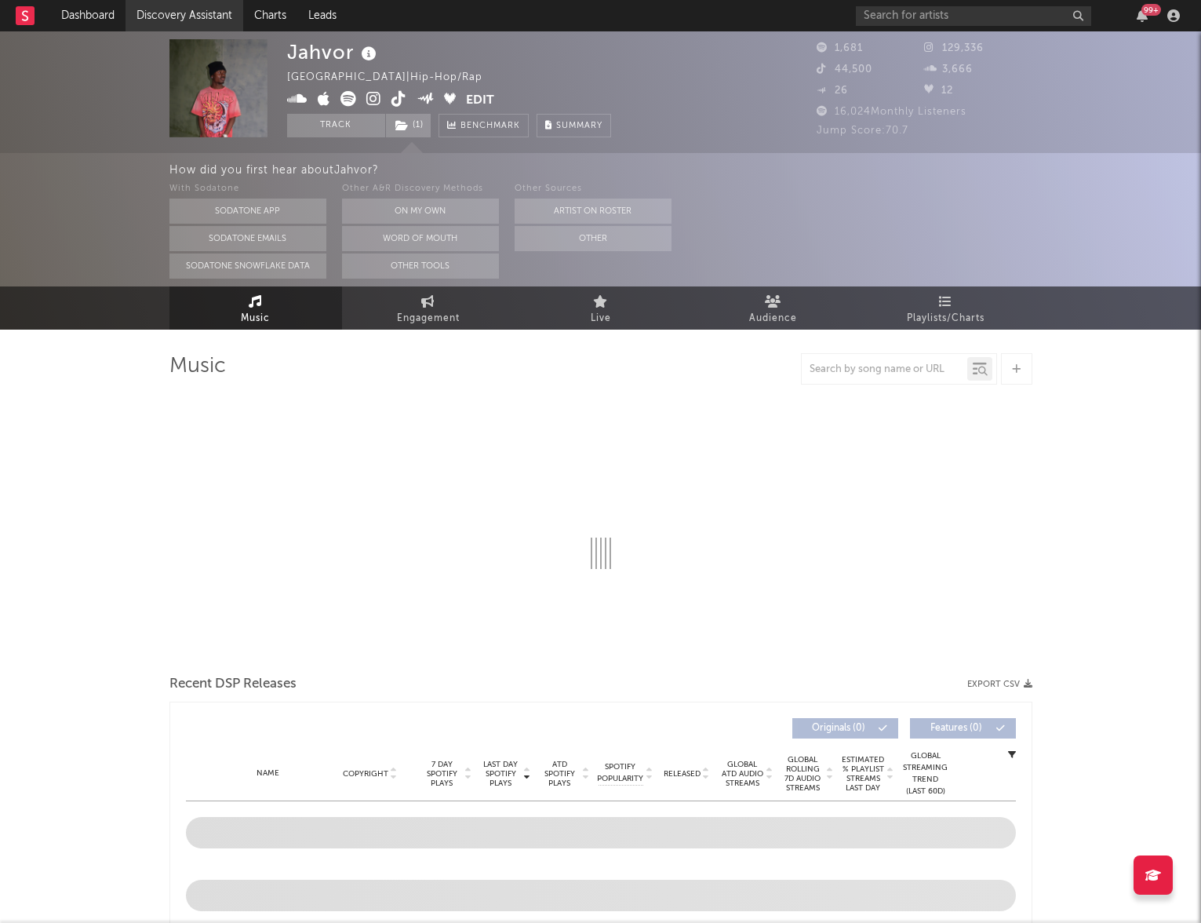
select select "1w"
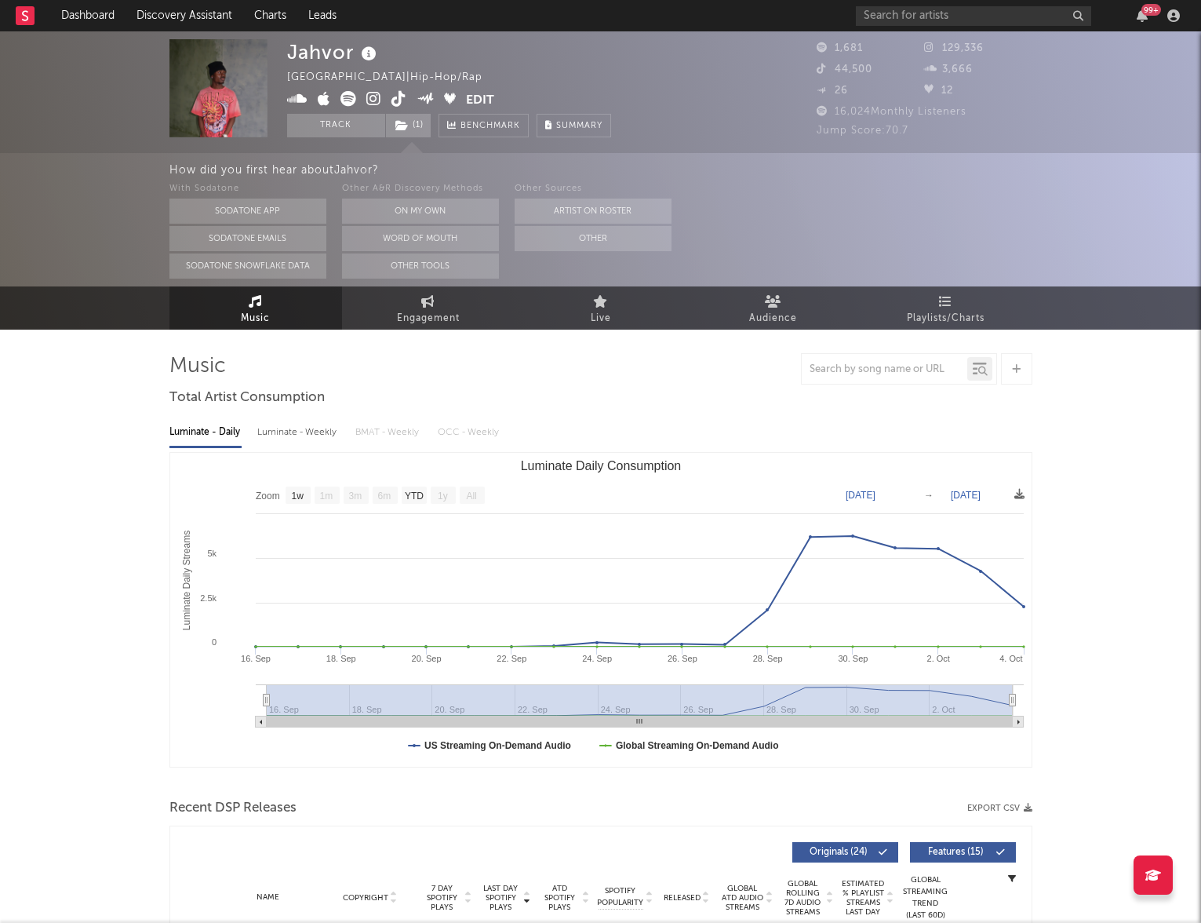
scroll to position [2, 0]
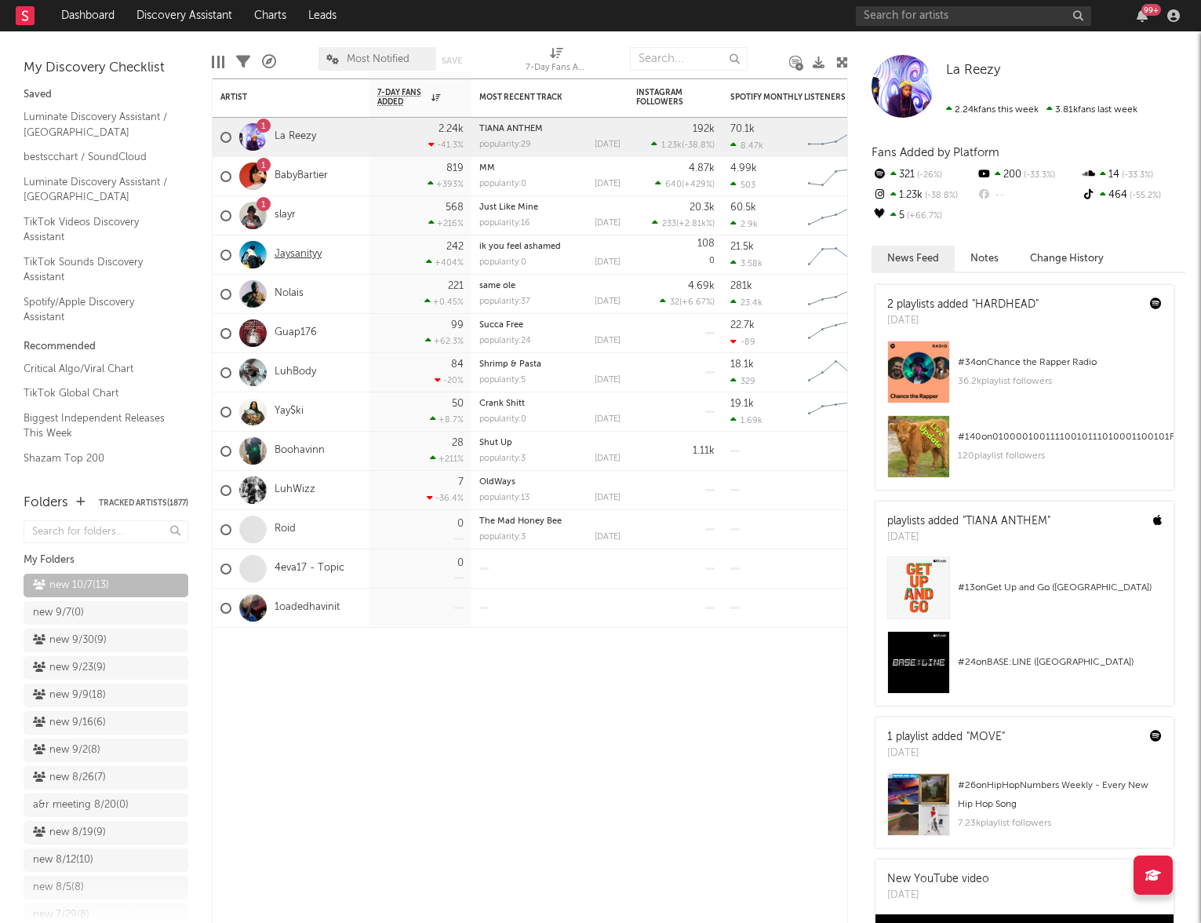
click at [303, 258] on link "Jaysanityy" at bounding box center [298, 254] width 47 height 13
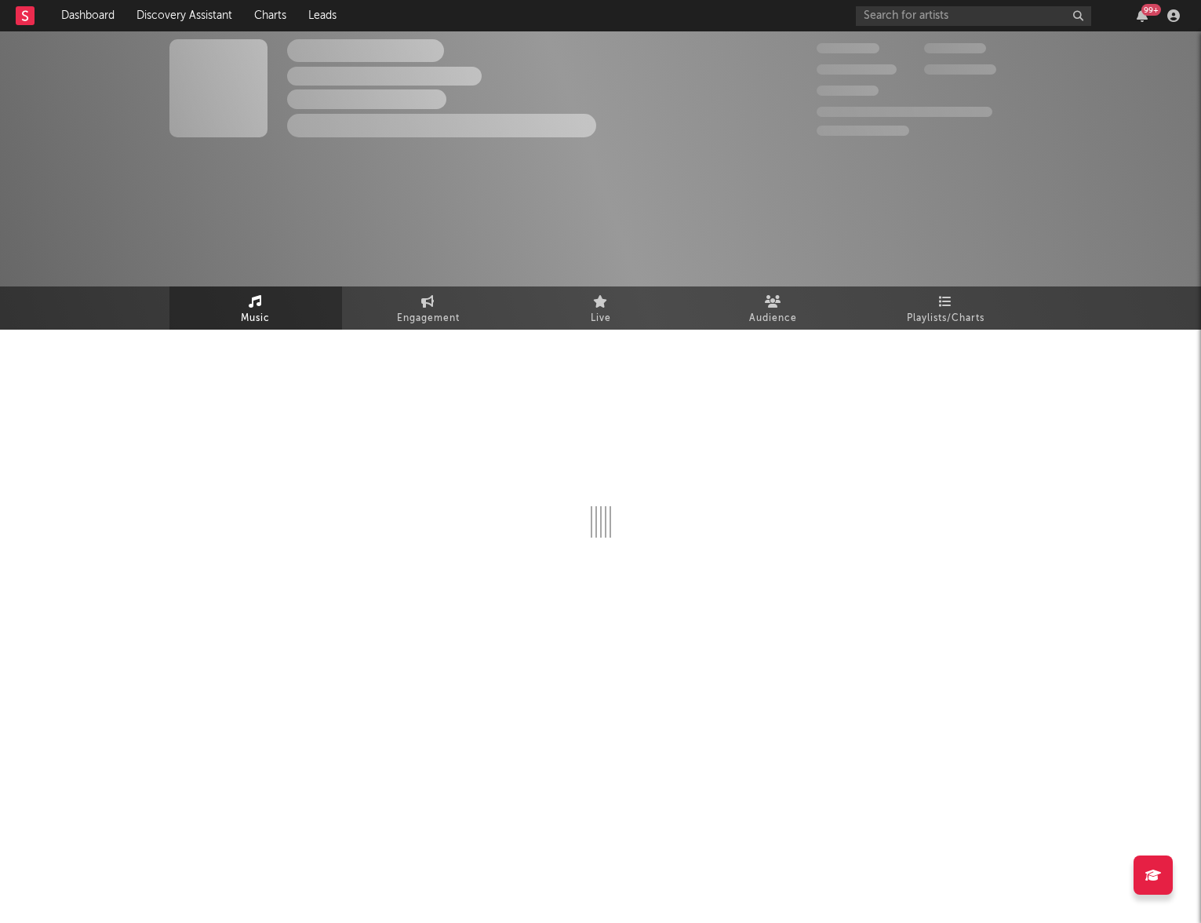
select select "1w"
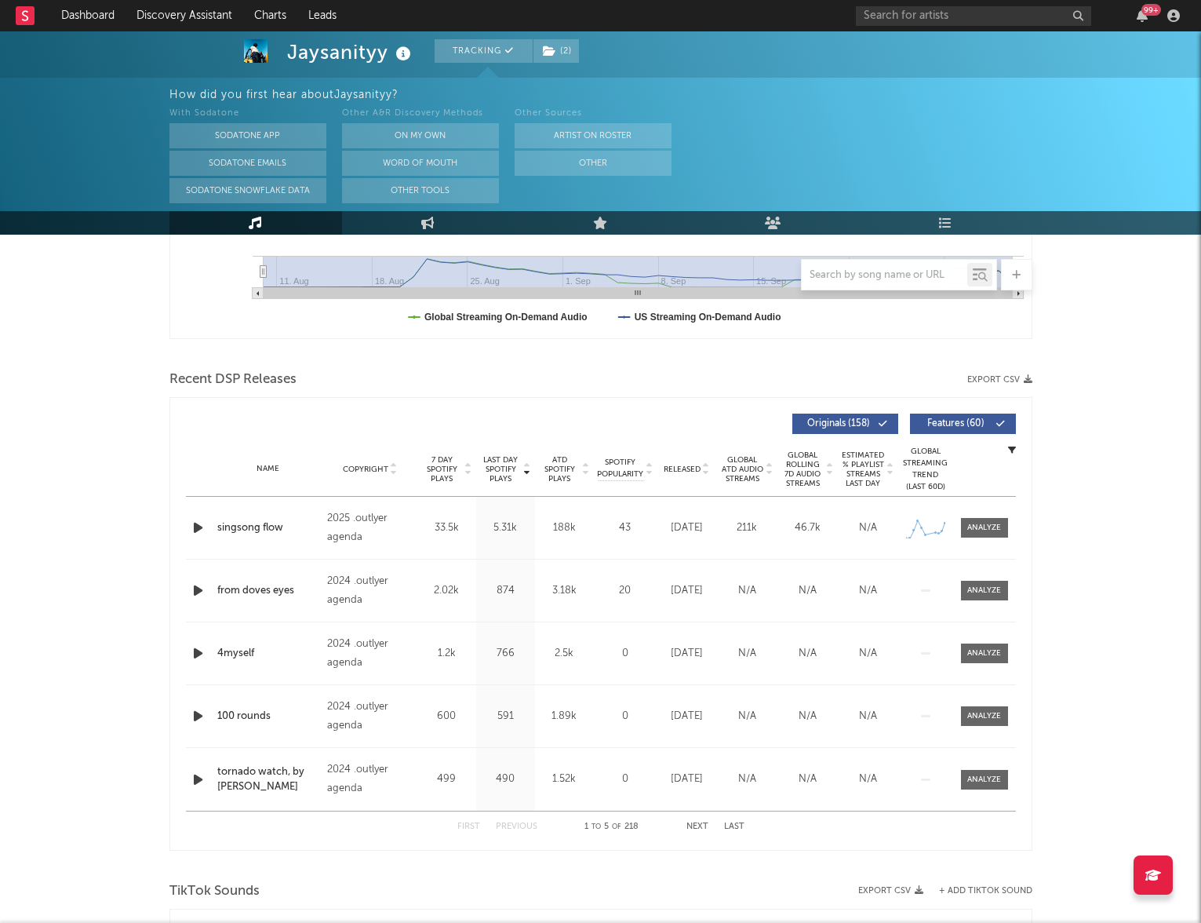
scroll to position [441, 0]
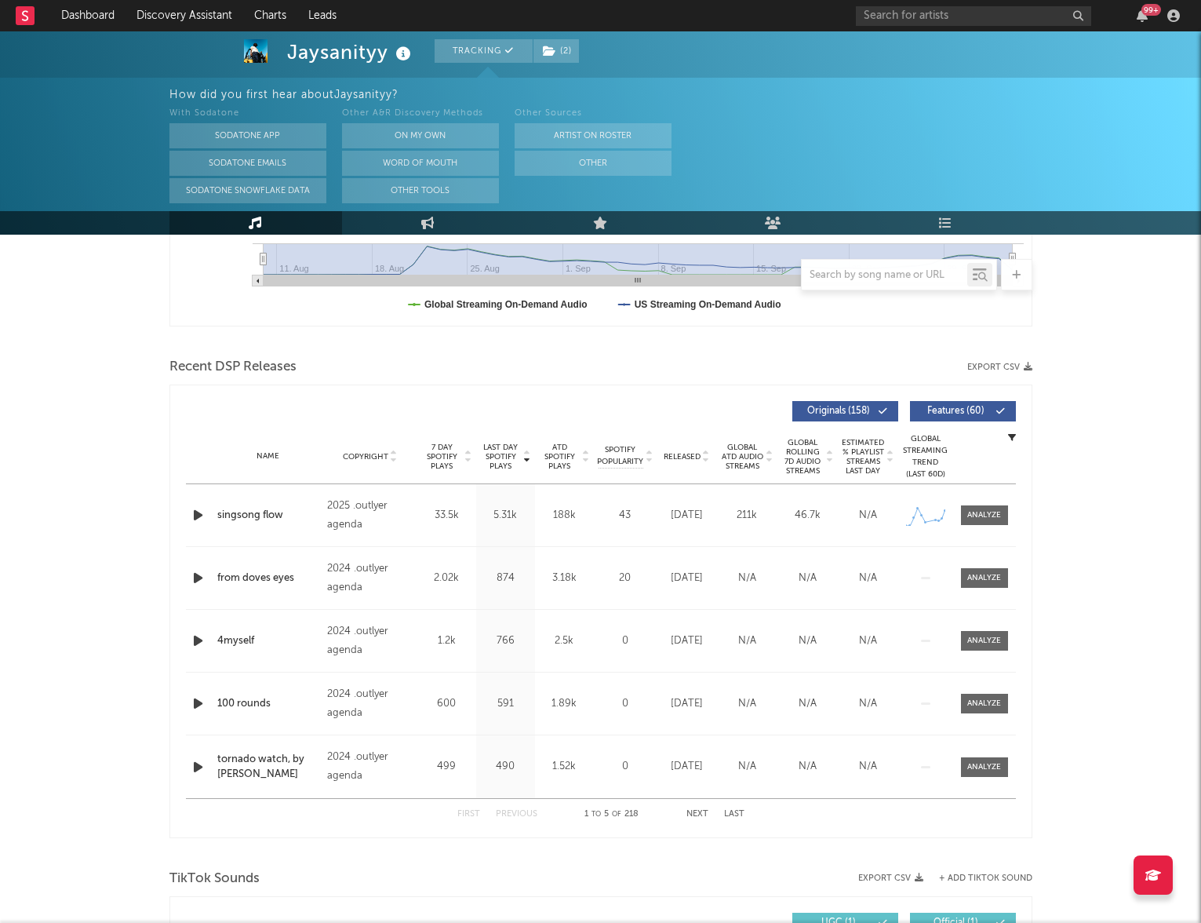
click at [682, 452] on span "Released" at bounding box center [682, 456] width 37 height 9
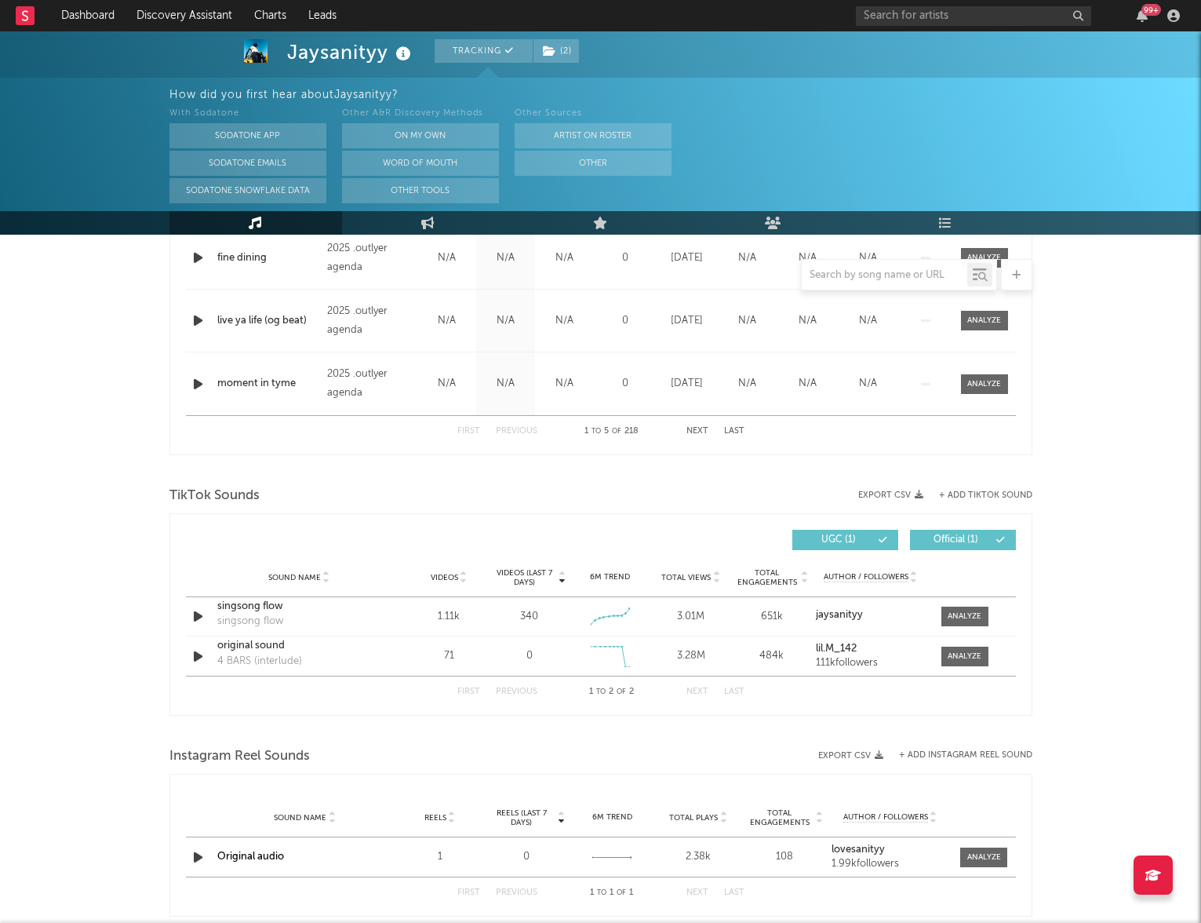
scroll to position [892, 0]
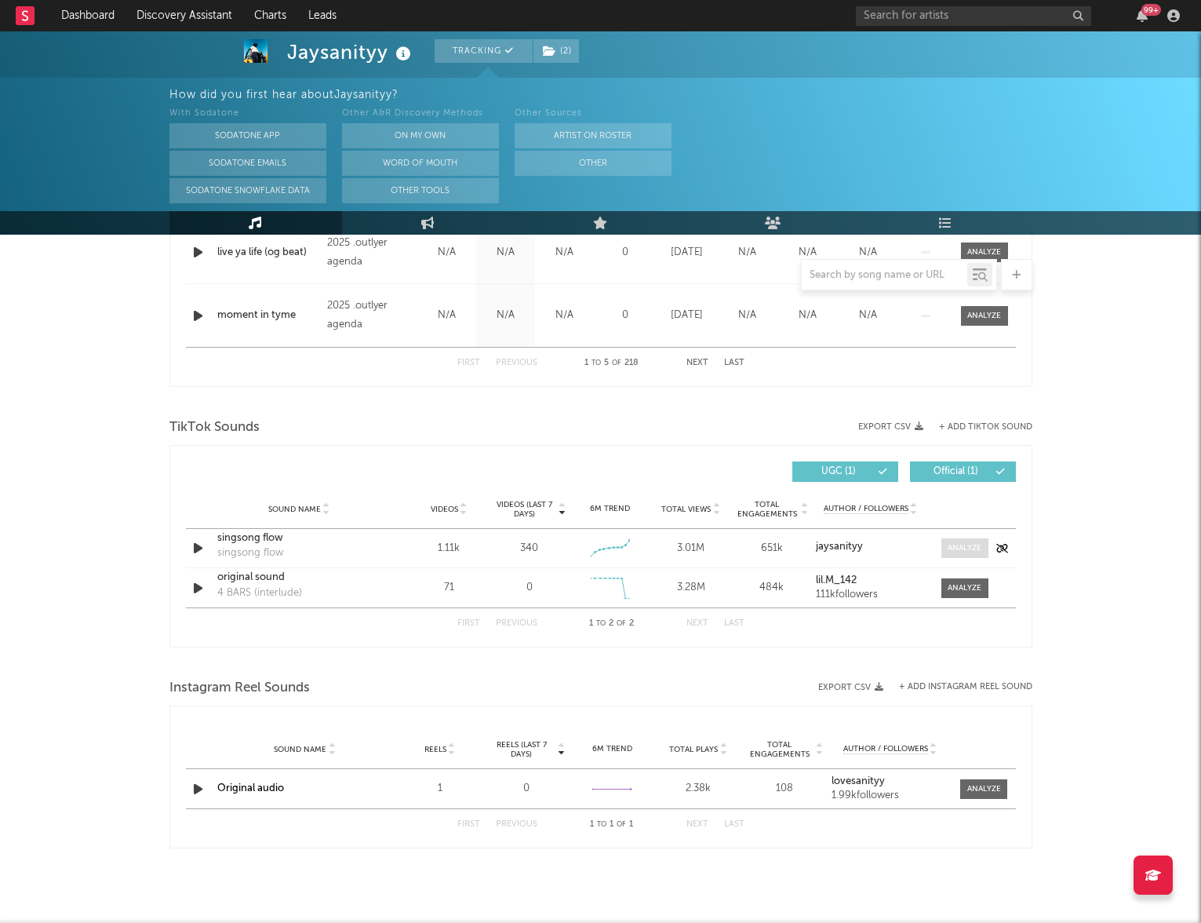
click at [960, 539] on span at bounding box center [965, 548] width 47 height 20
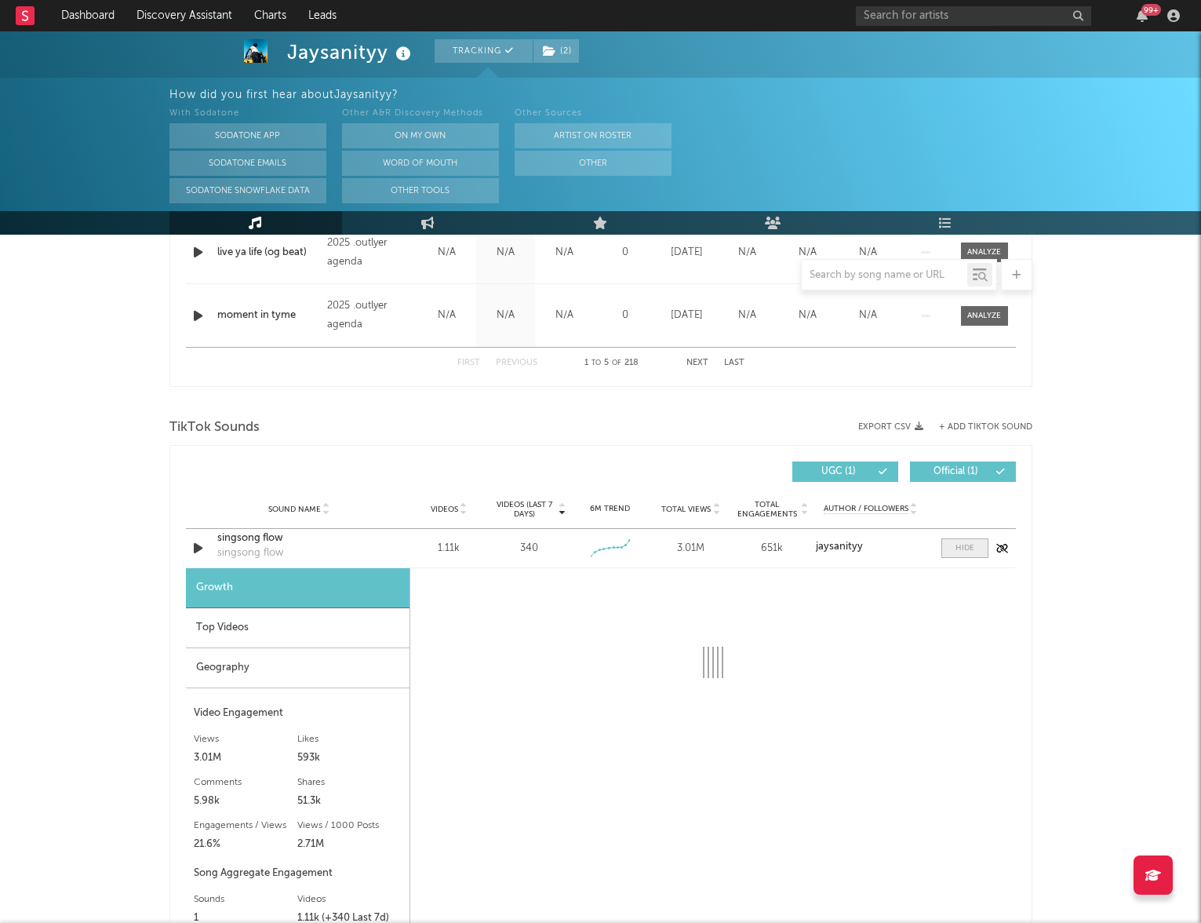
select select "1w"
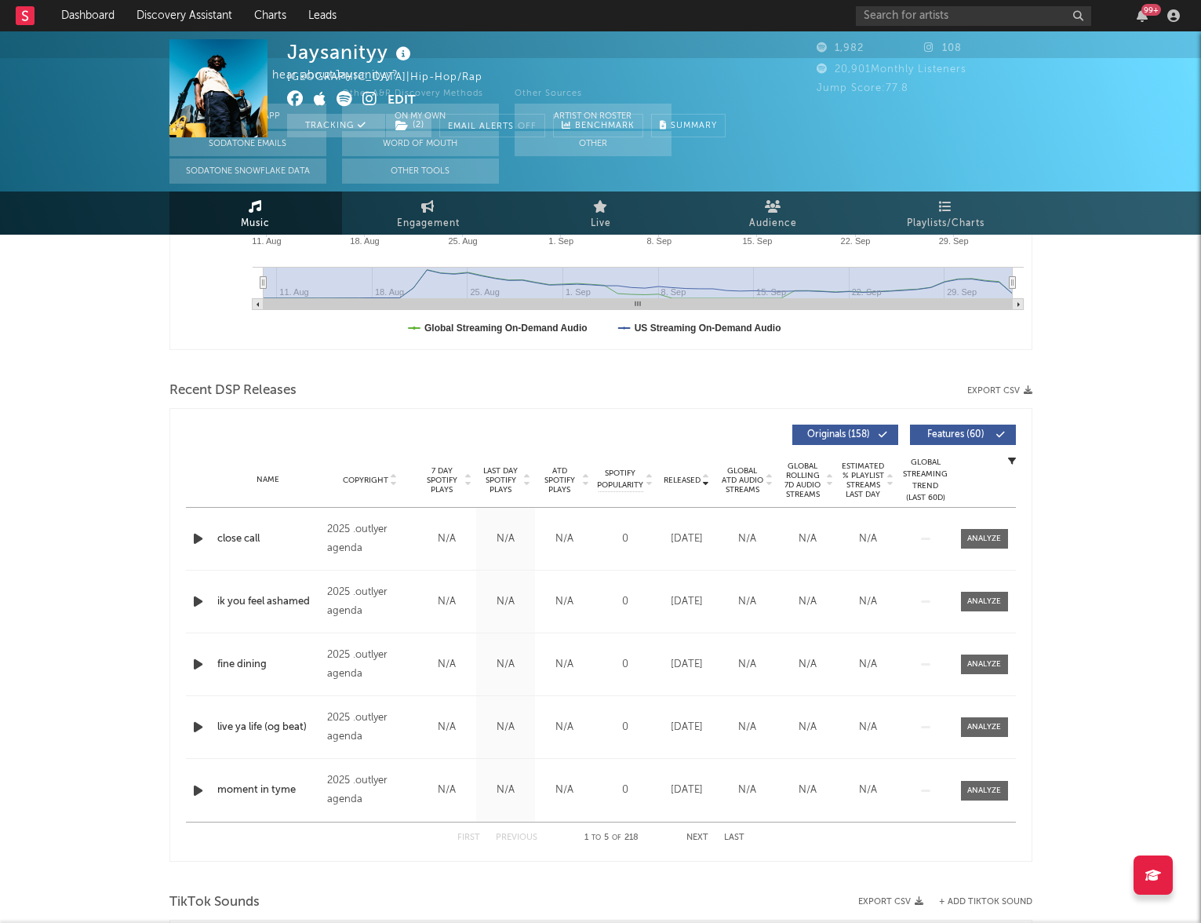
scroll to position [0, 0]
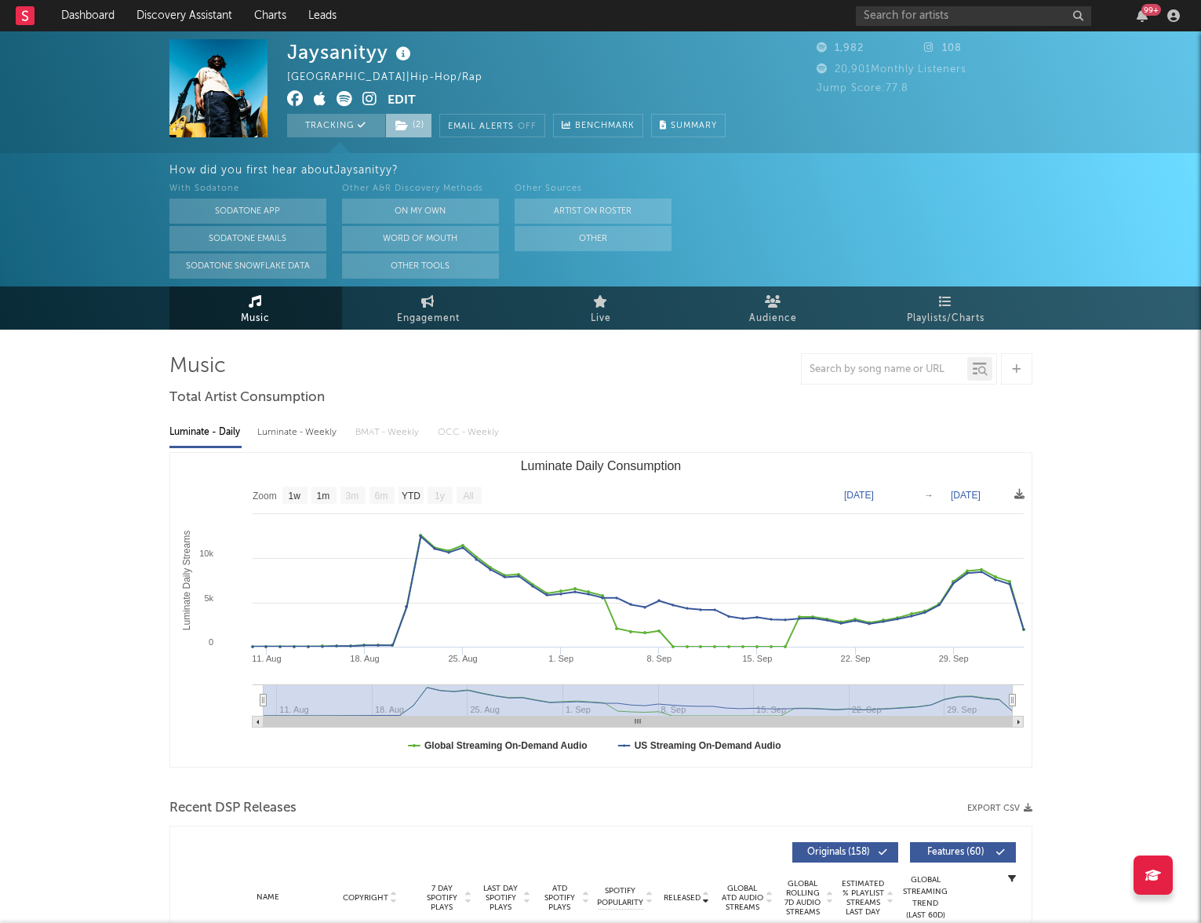
click at [406, 129] on icon at bounding box center [402, 125] width 13 height 11
click at [411, 129] on span "( 2 )" at bounding box center [408, 126] width 47 height 24
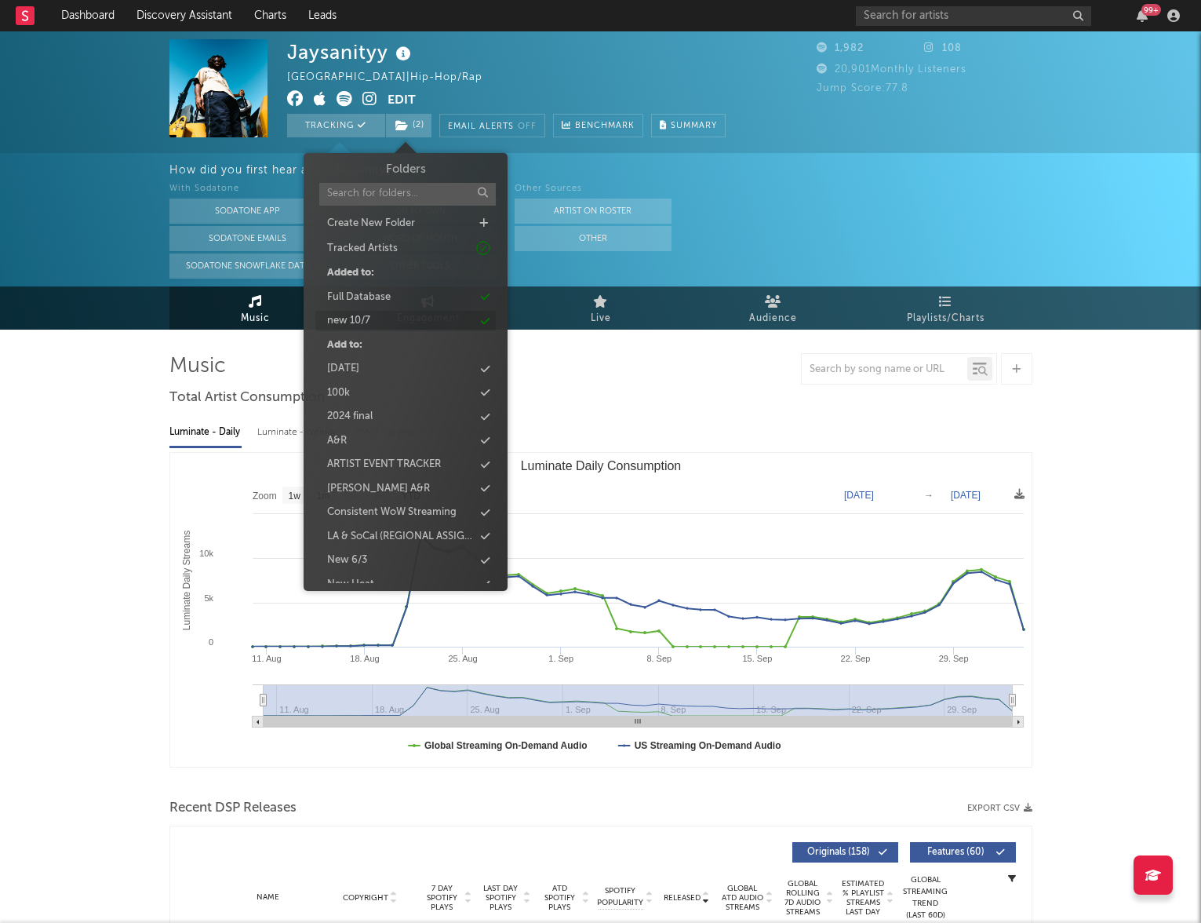
click at [441, 325] on div "new 10/7" at bounding box center [405, 321] width 180 height 20
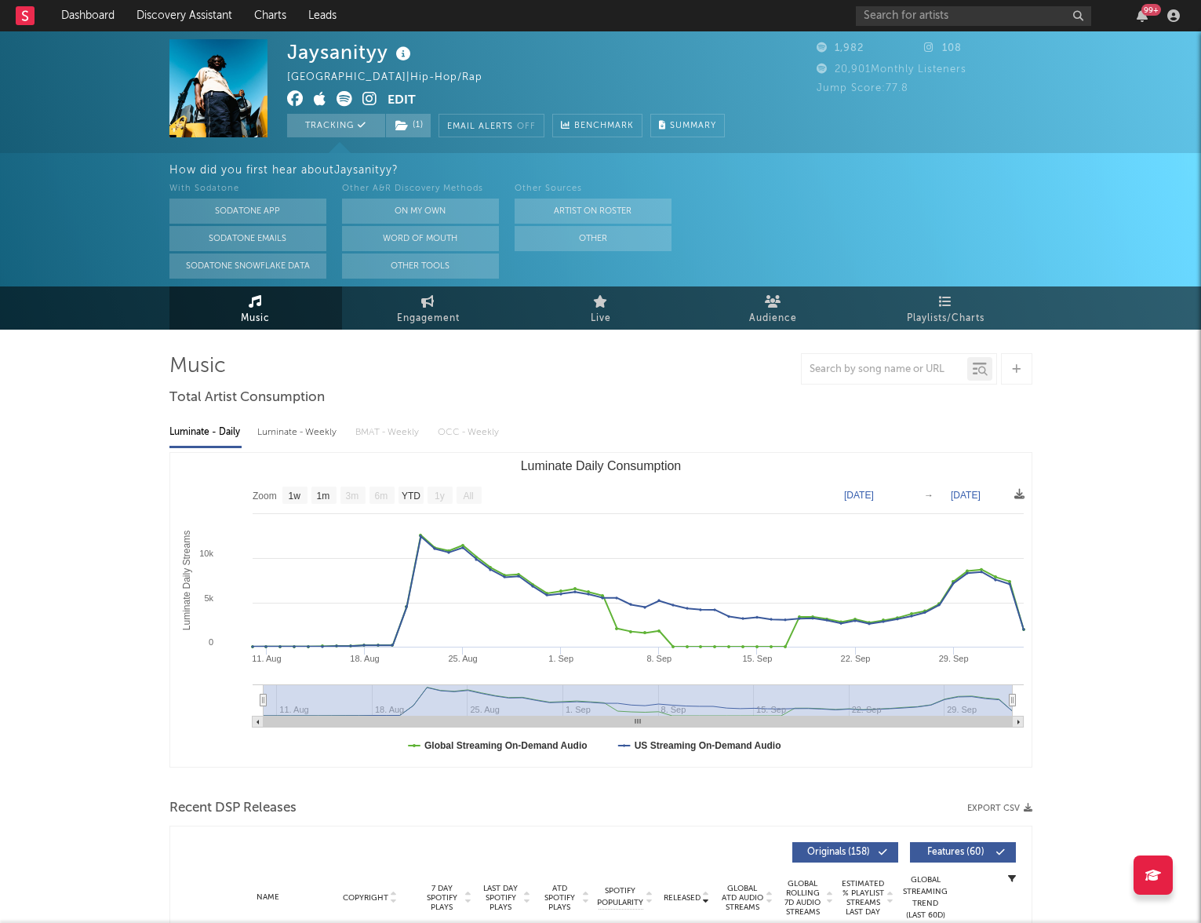
click at [166, 277] on div "How did you first hear about Jaysanityy ? With Sodatone Sodatone App Sodatone E…" at bounding box center [600, 219] width 1201 height 133
click at [89, 20] on link "Dashboard" at bounding box center [87, 15] width 75 height 31
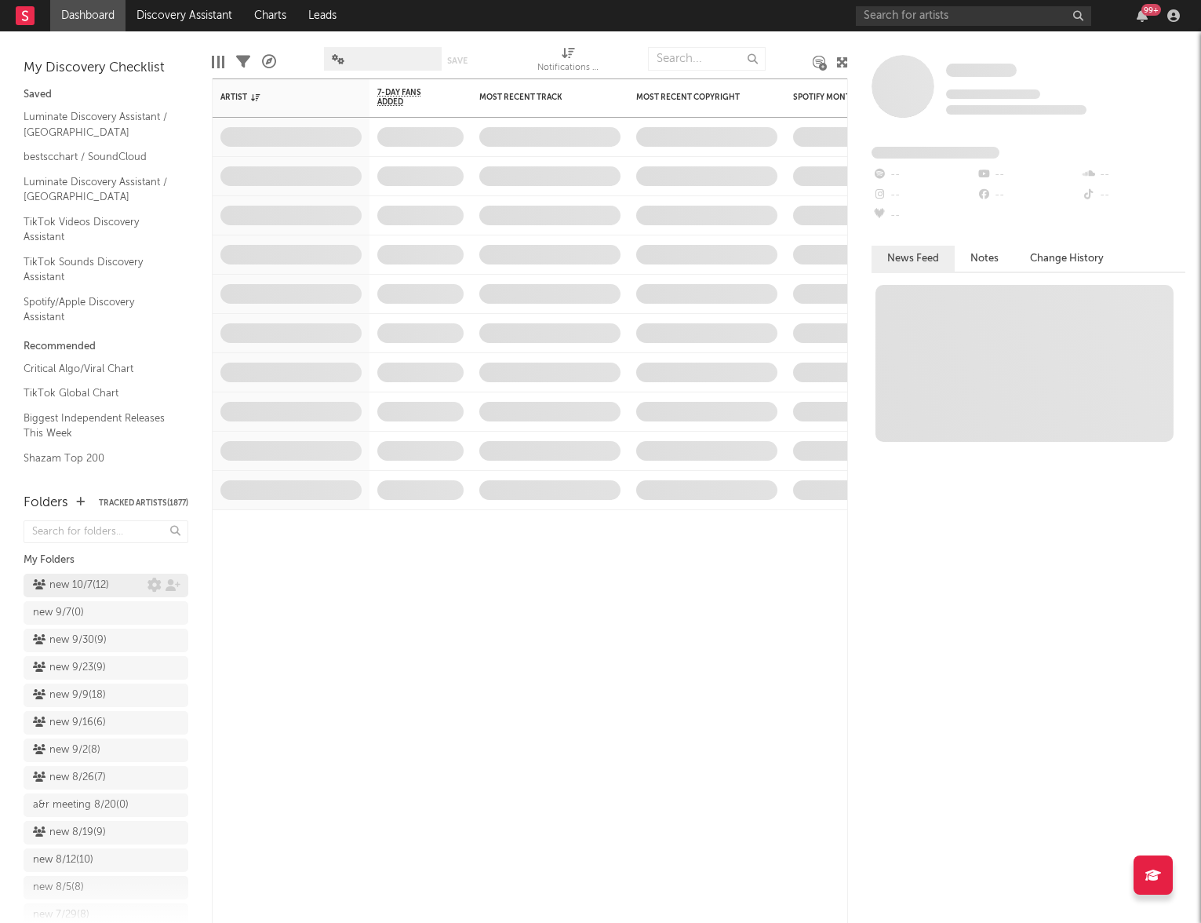
click at [86, 584] on div "new 10/7 ( 12 )" at bounding box center [71, 585] width 76 height 19
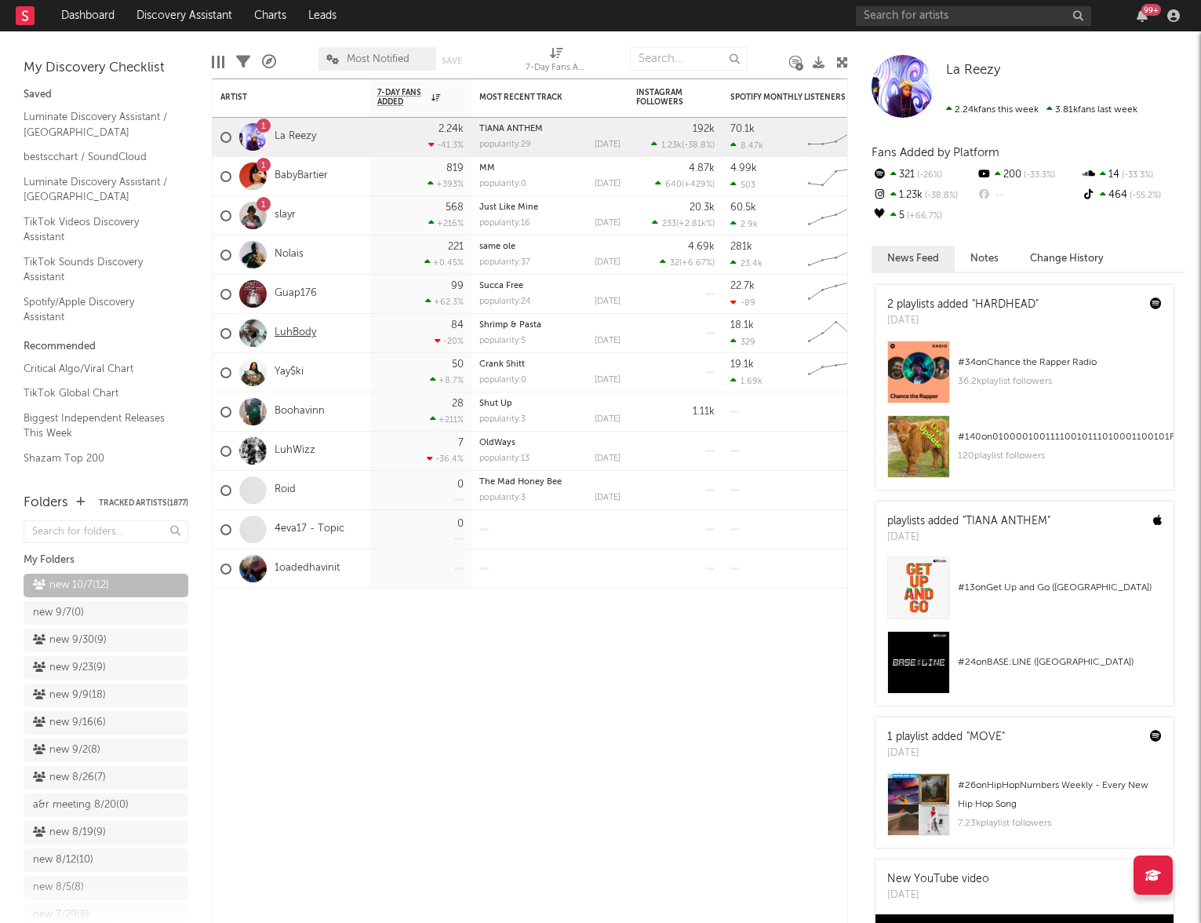
click at [297, 331] on link "LuhBody" at bounding box center [296, 332] width 42 height 13
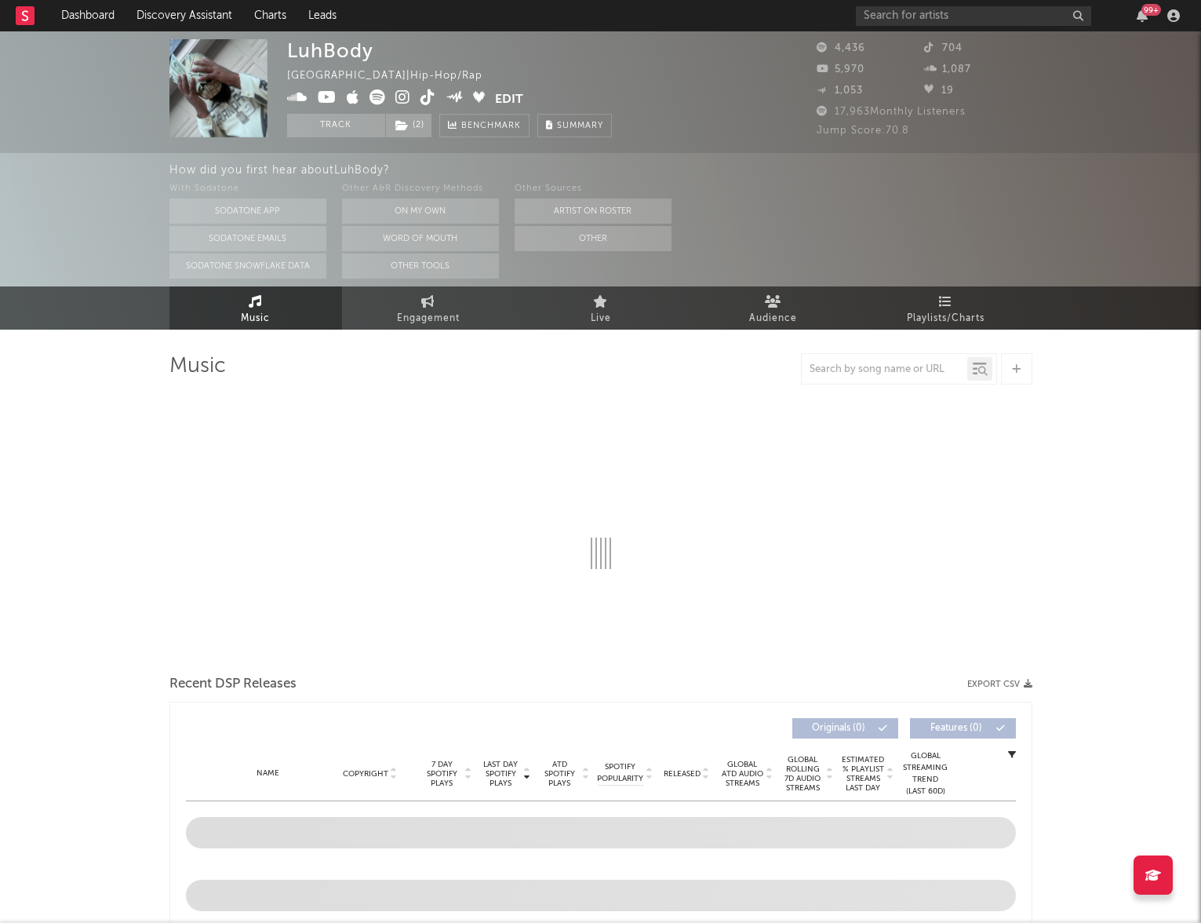
select select "6m"
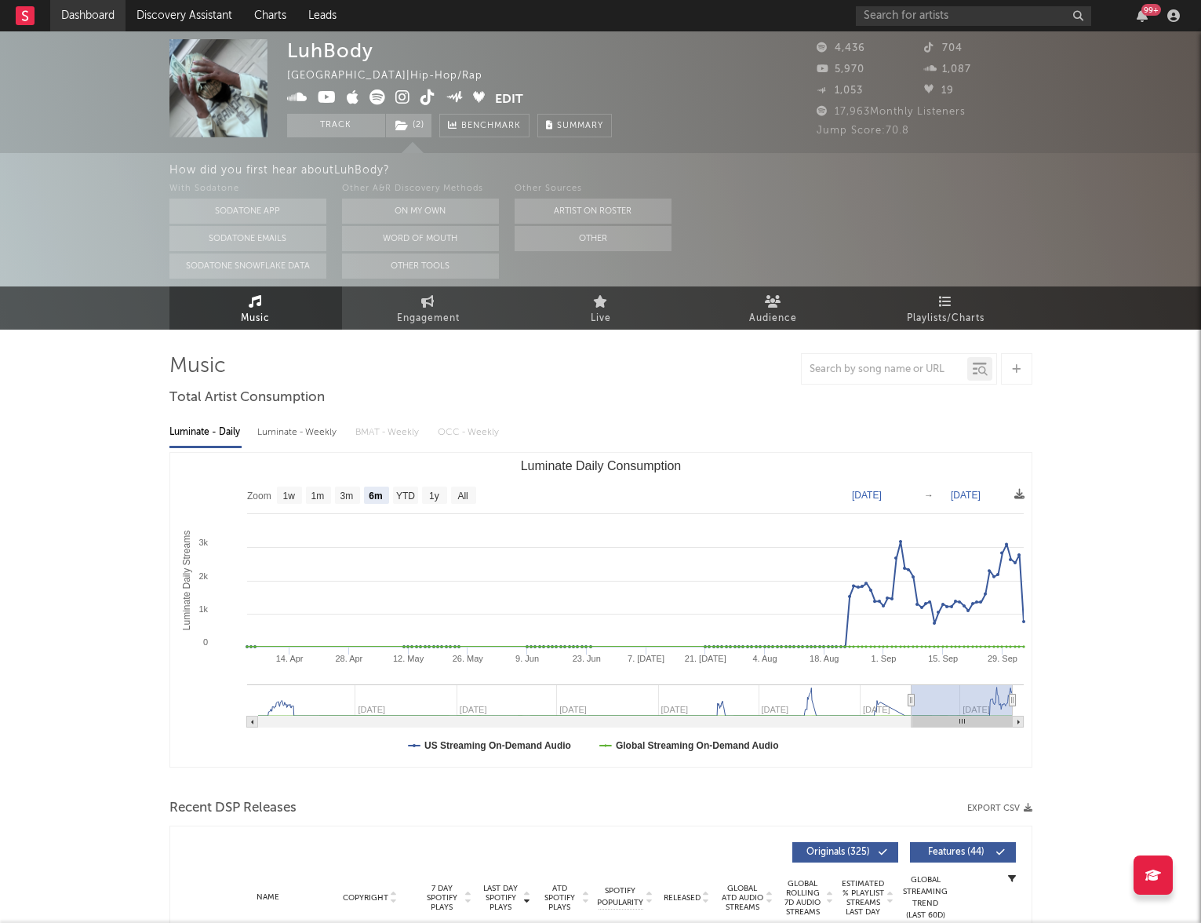
click at [110, 21] on link "Dashboard" at bounding box center [87, 15] width 75 height 31
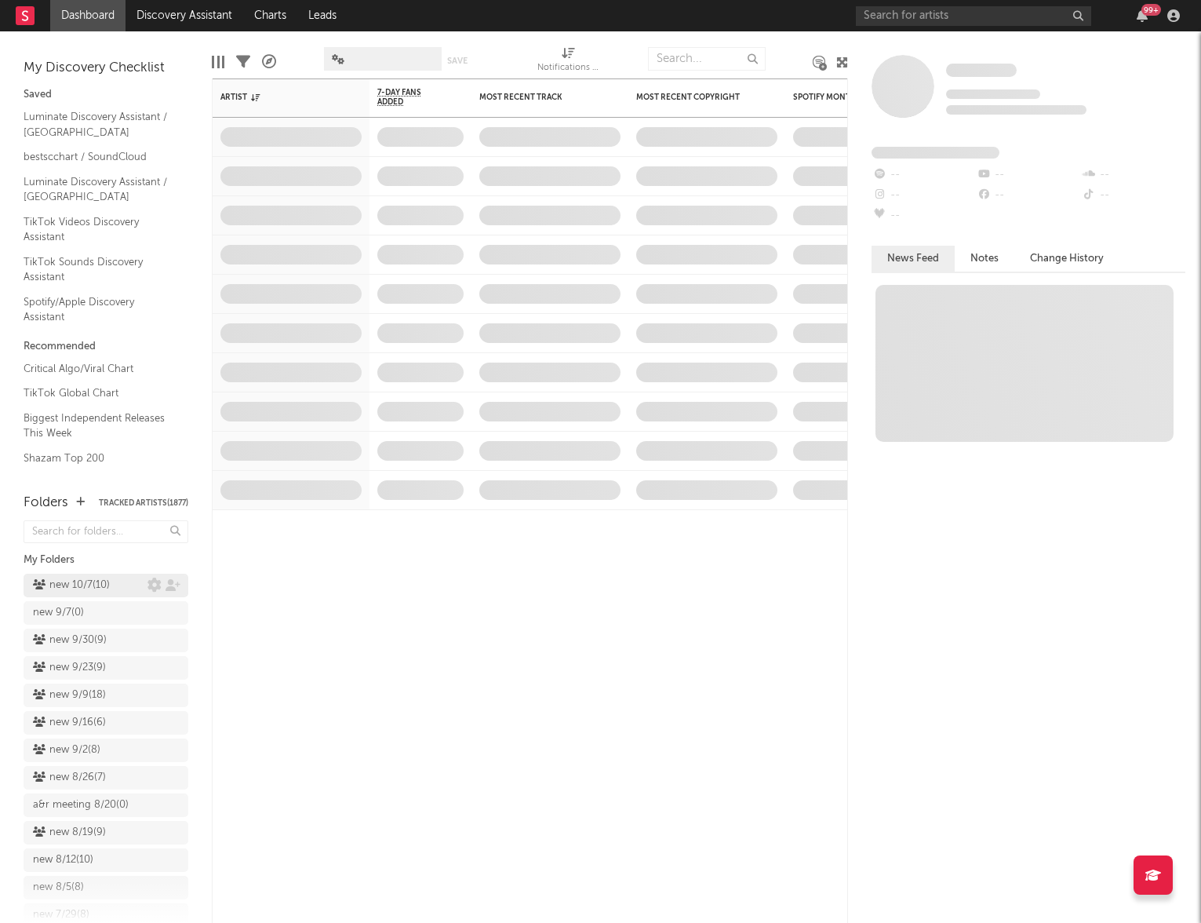
click at [83, 588] on div "new 10/7 ( 10 )" at bounding box center [71, 585] width 77 height 19
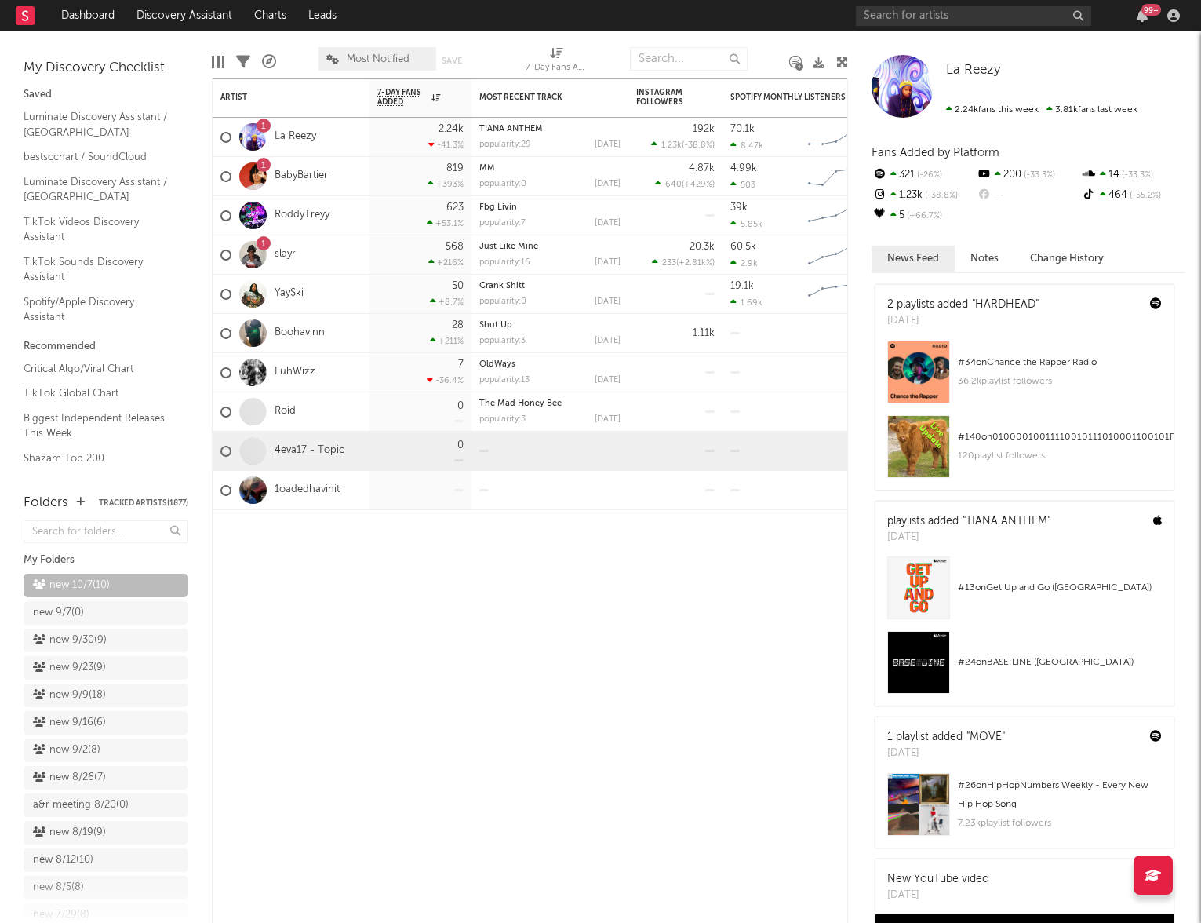
click at [298, 450] on link "4eva17 - Topic" at bounding box center [310, 450] width 70 height 13
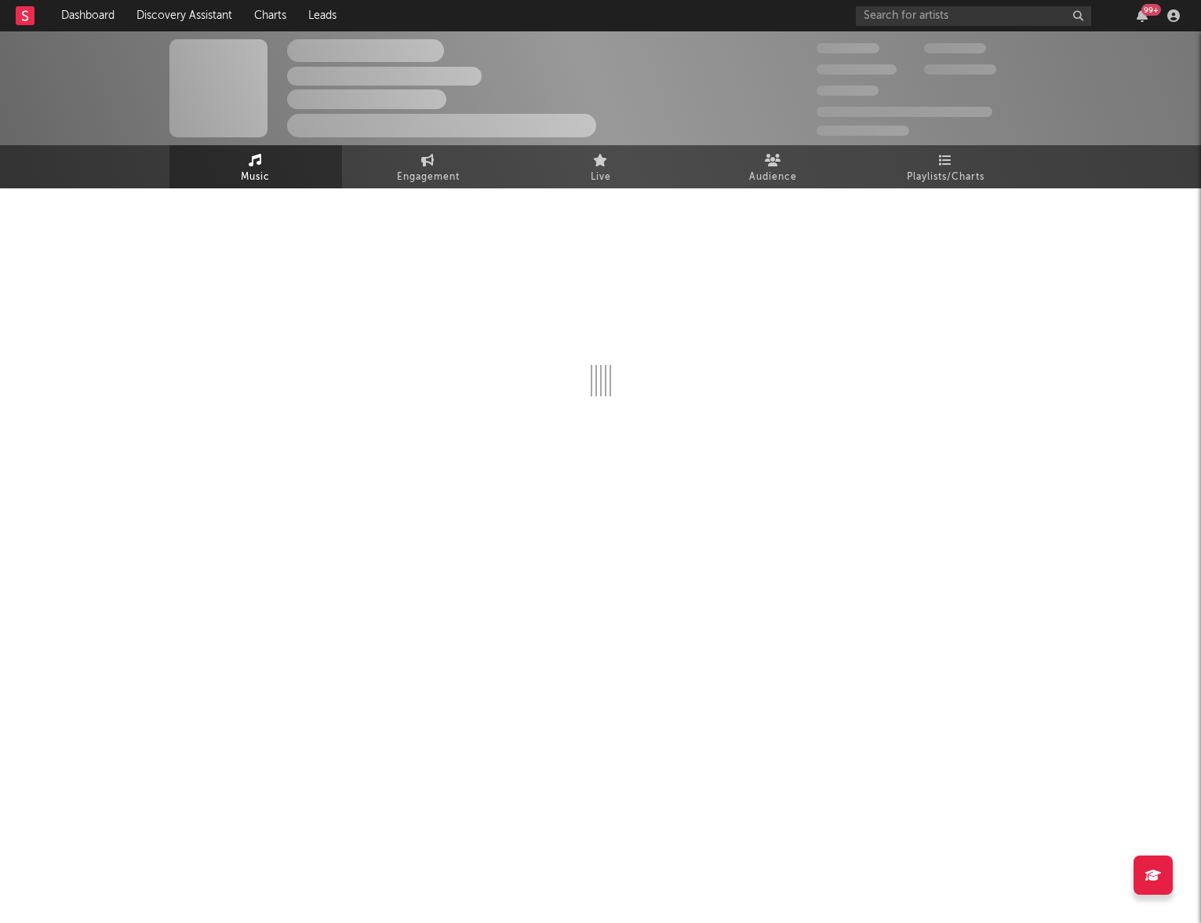
select select "1w"
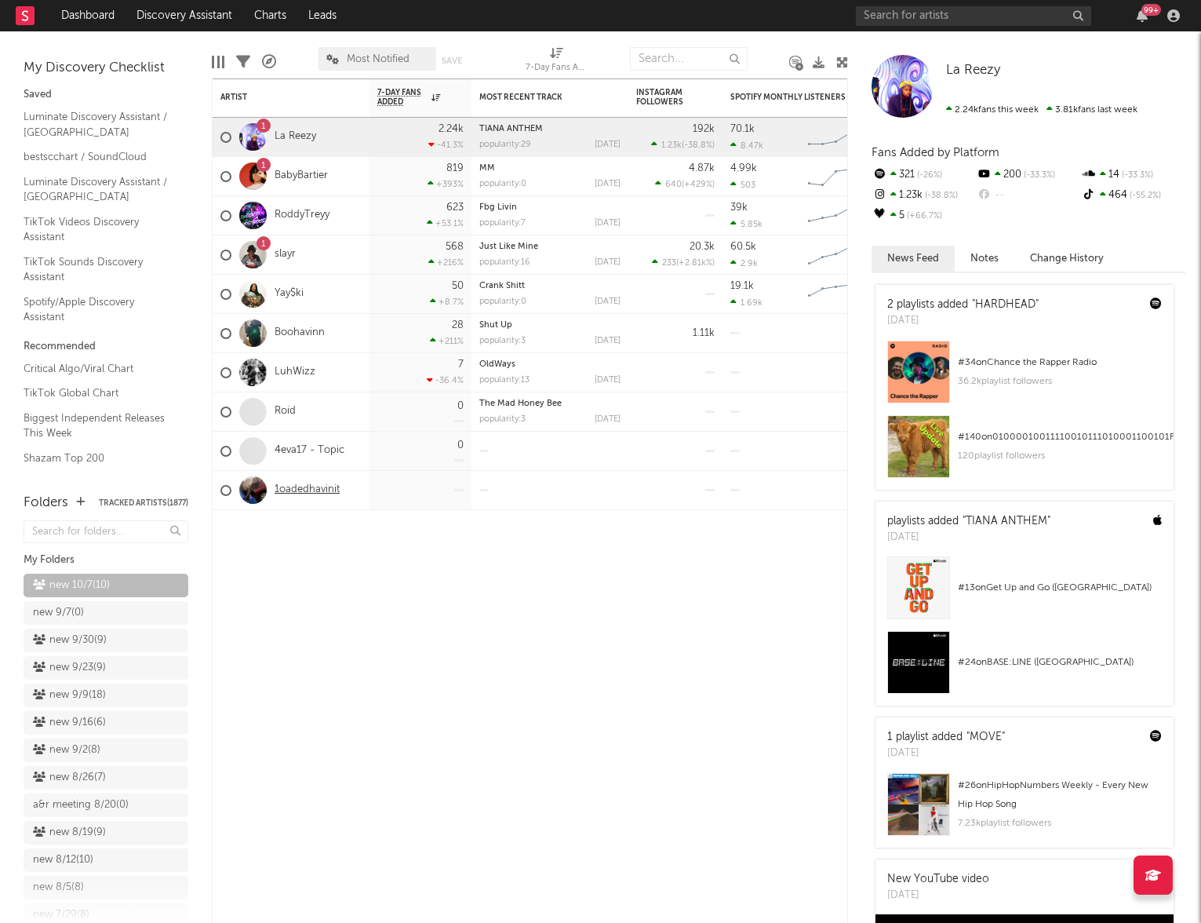
click at [308, 490] on link "1oadedhavinit" at bounding box center [307, 489] width 65 height 13
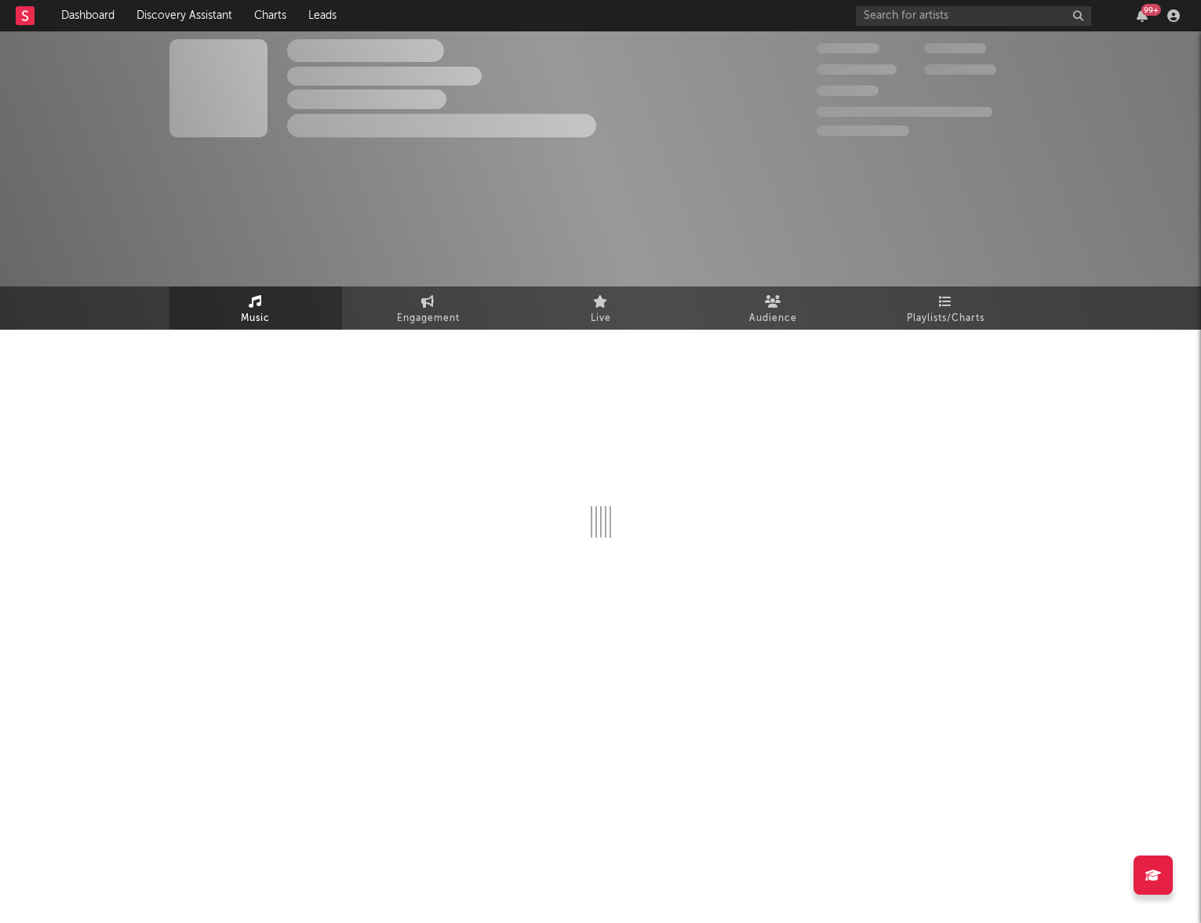
select select "1w"
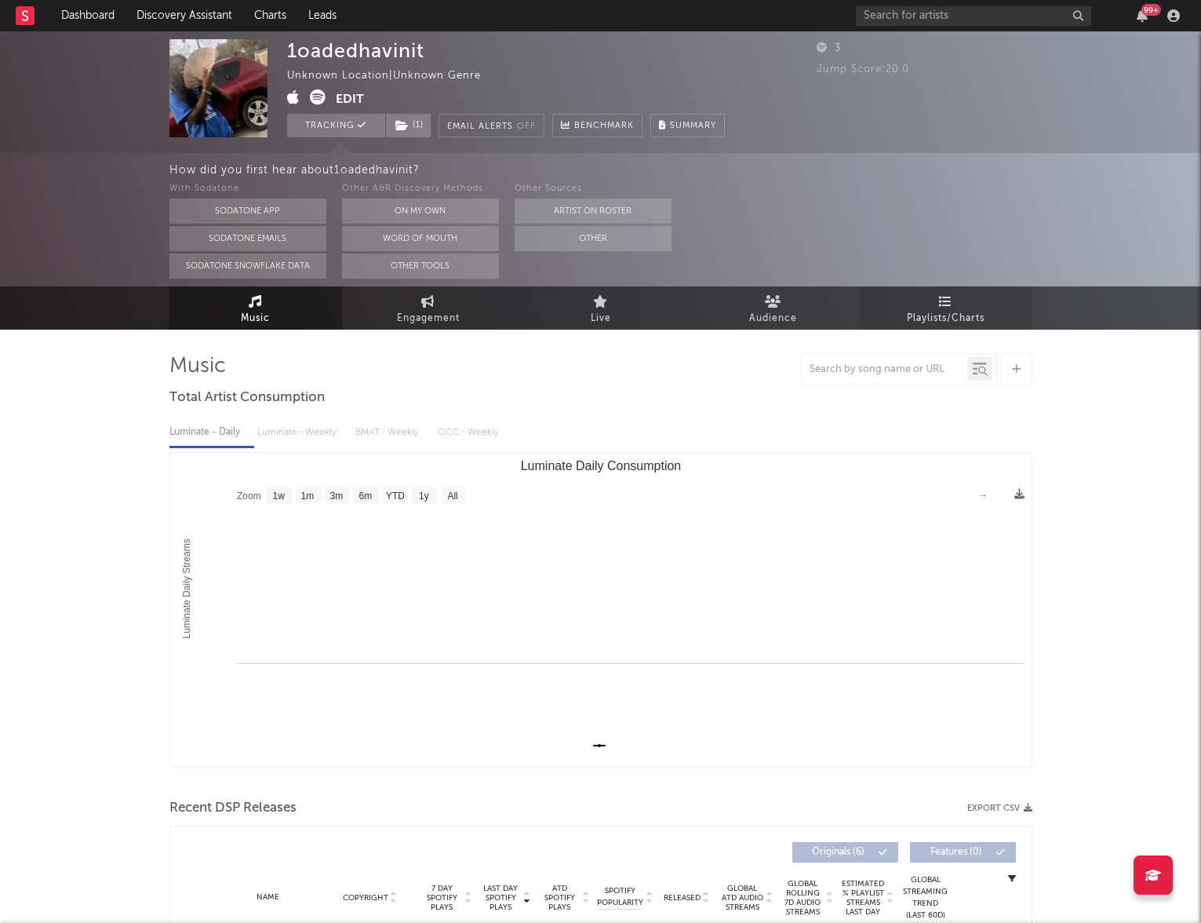
click at [910, 308] on link "Playlists/Charts" at bounding box center [946, 307] width 173 height 43
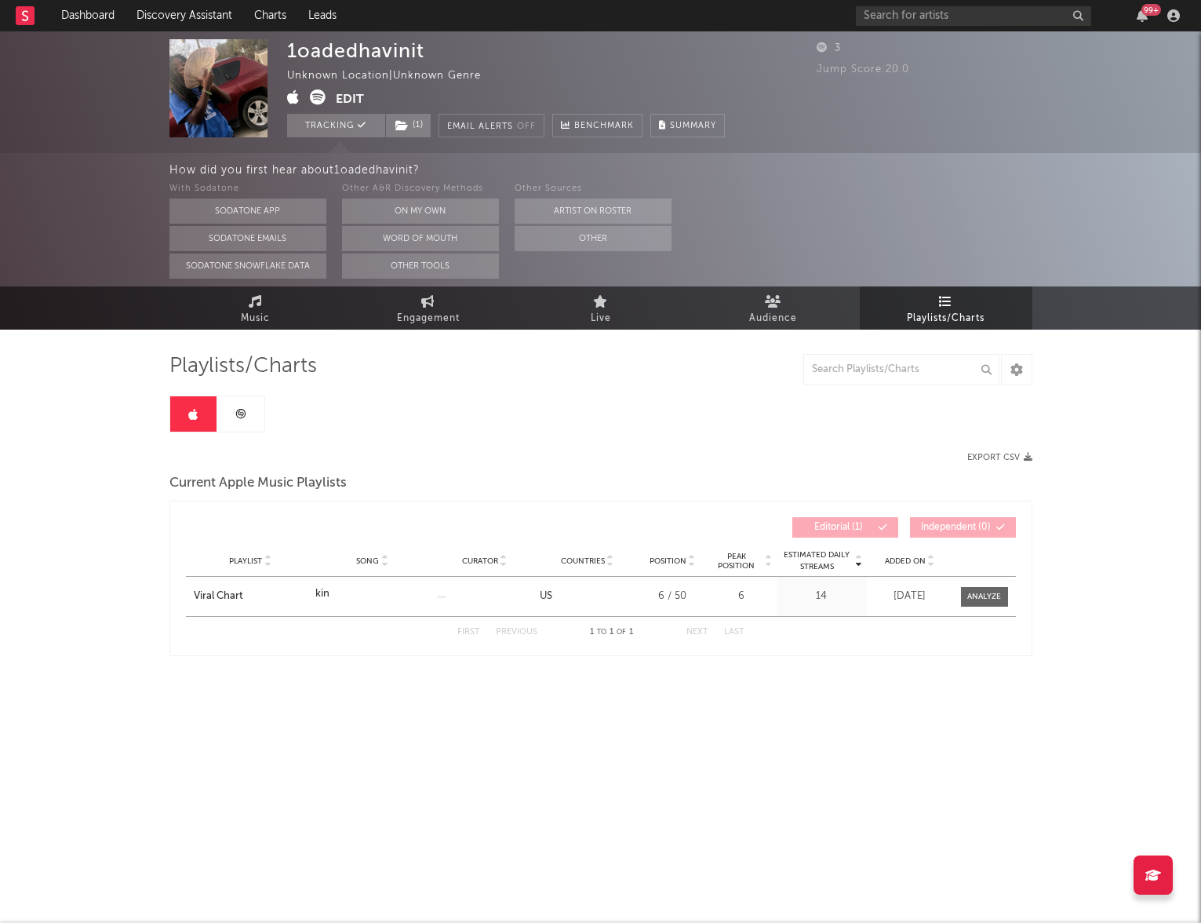
click at [253, 400] on link at bounding box center [240, 413] width 47 height 35
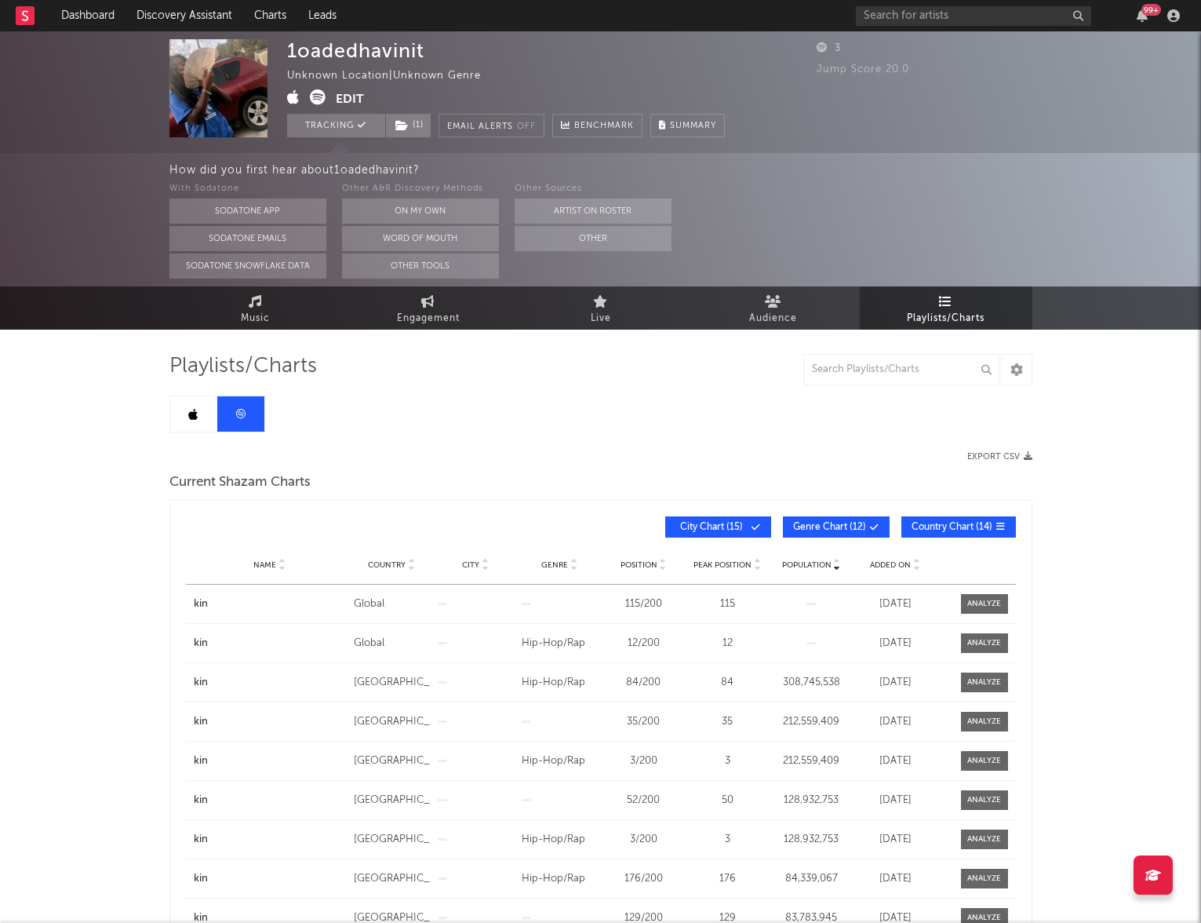
click at [241, 330] on div "Playlists/Charts Export CSV Current Shazam Charts Population Name Country City …" at bounding box center [601, 697] width 863 height 735
click at [973, 612] on span at bounding box center [984, 604] width 47 height 20
select select "All"
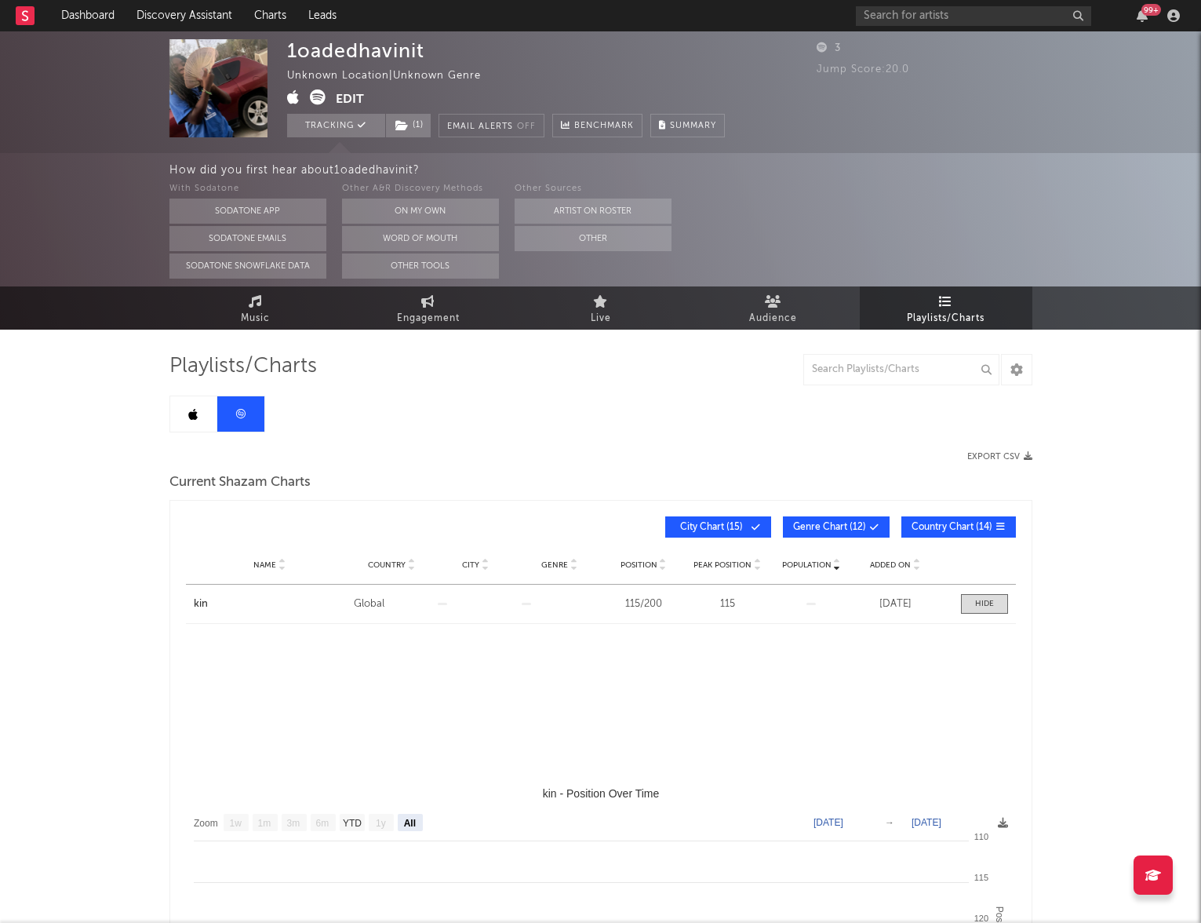
select select "1w"
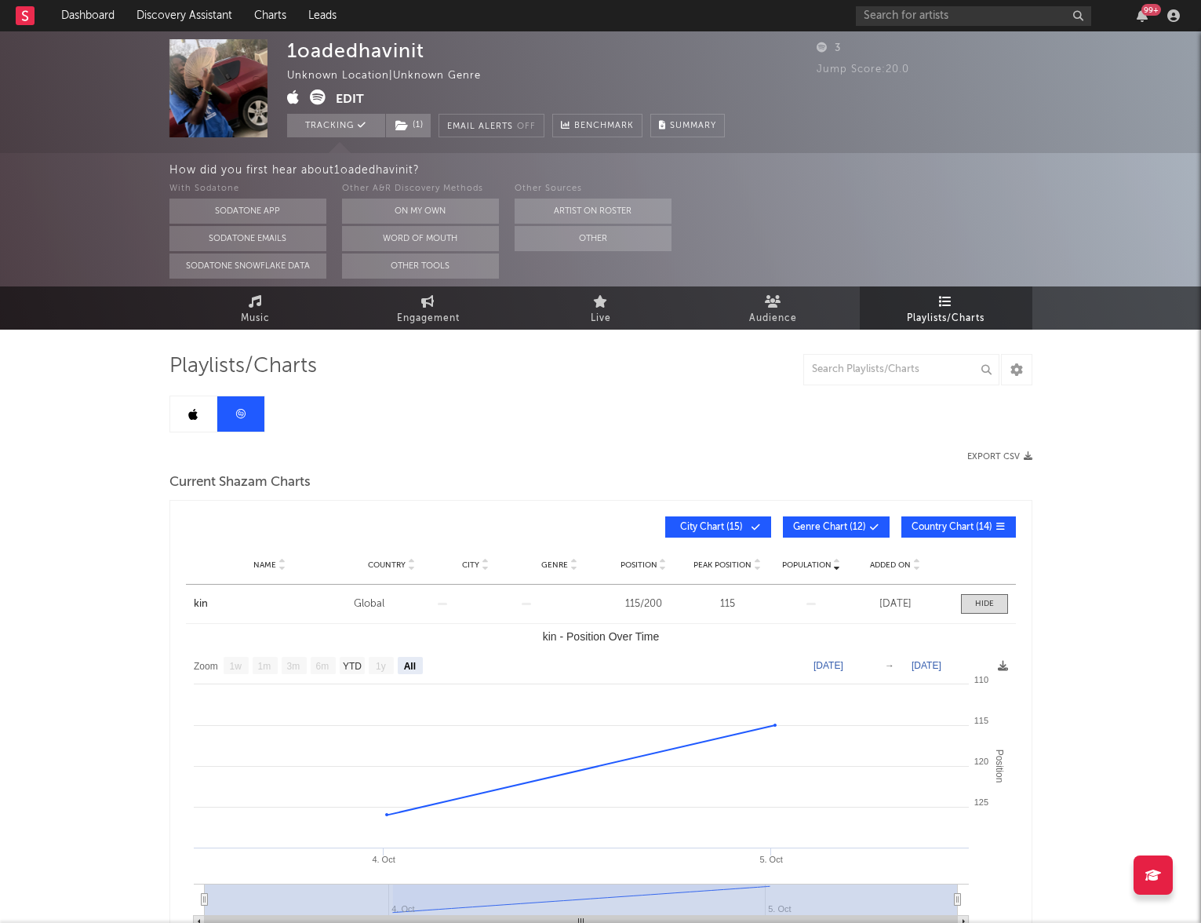
click at [194, 422] on link at bounding box center [193, 413] width 47 height 35
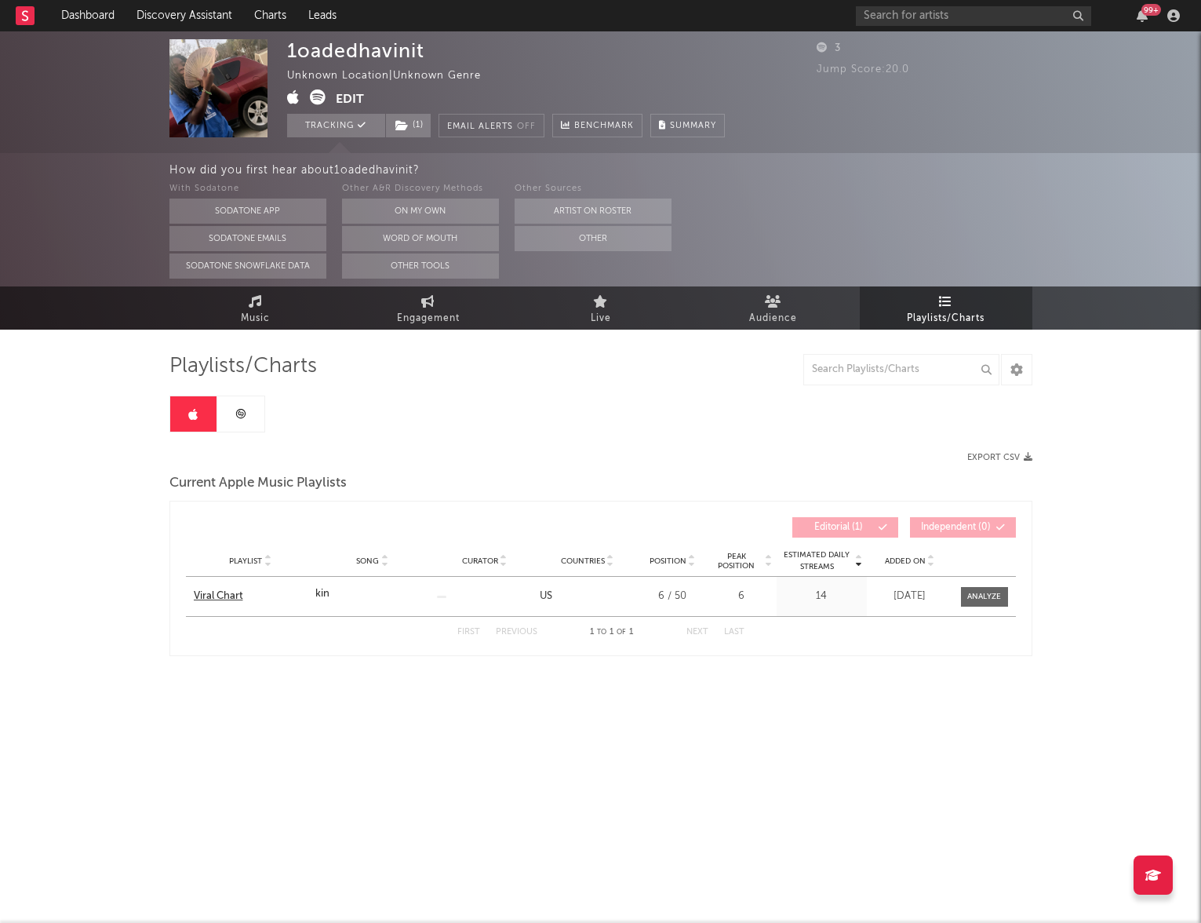
click at [217, 593] on div "Viral Chart" at bounding box center [251, 597] width 114 height 16
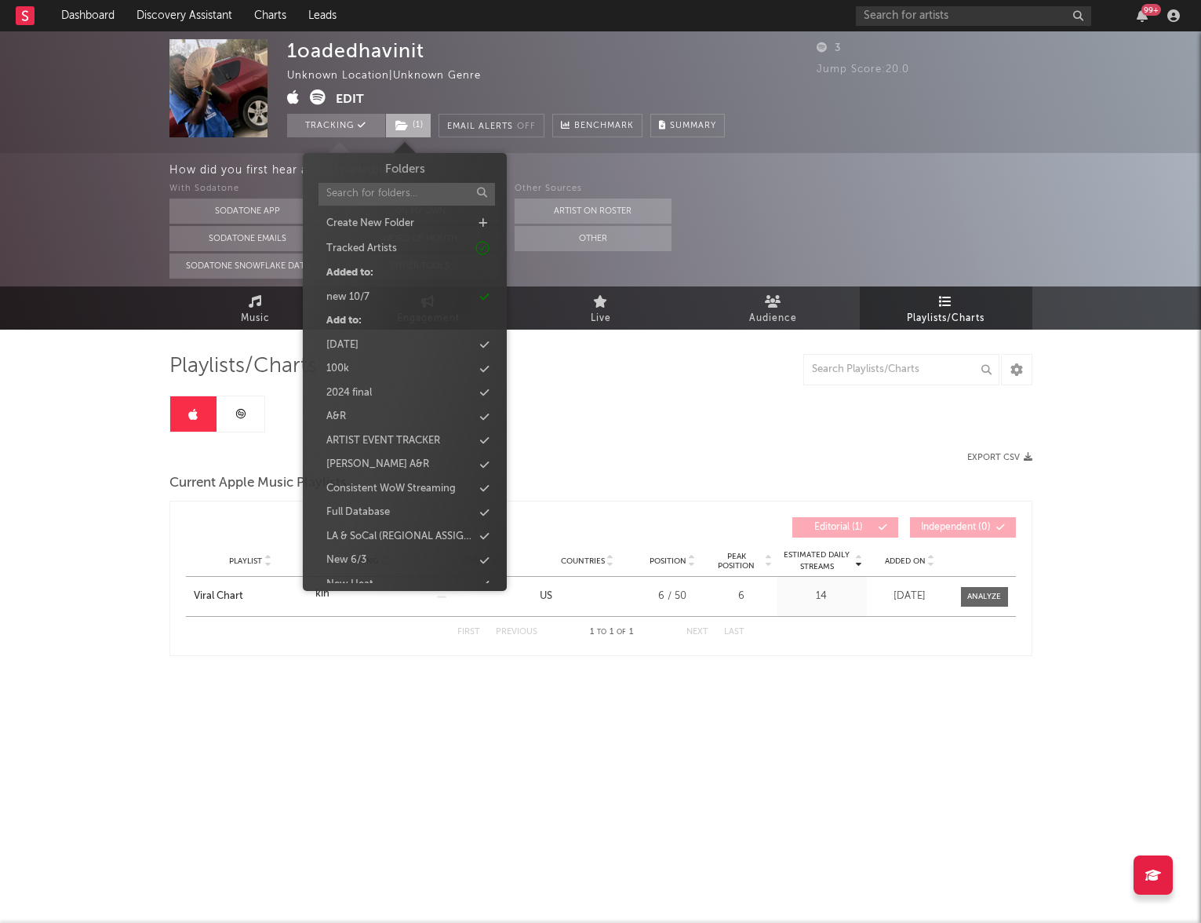
click at [411, 126] on span "( 1 )" at bounding box center [408, 126] width 46 height 24
click at [367, 296] on div "new 10/7" at bounding box center [347, 298] width 43 height 16
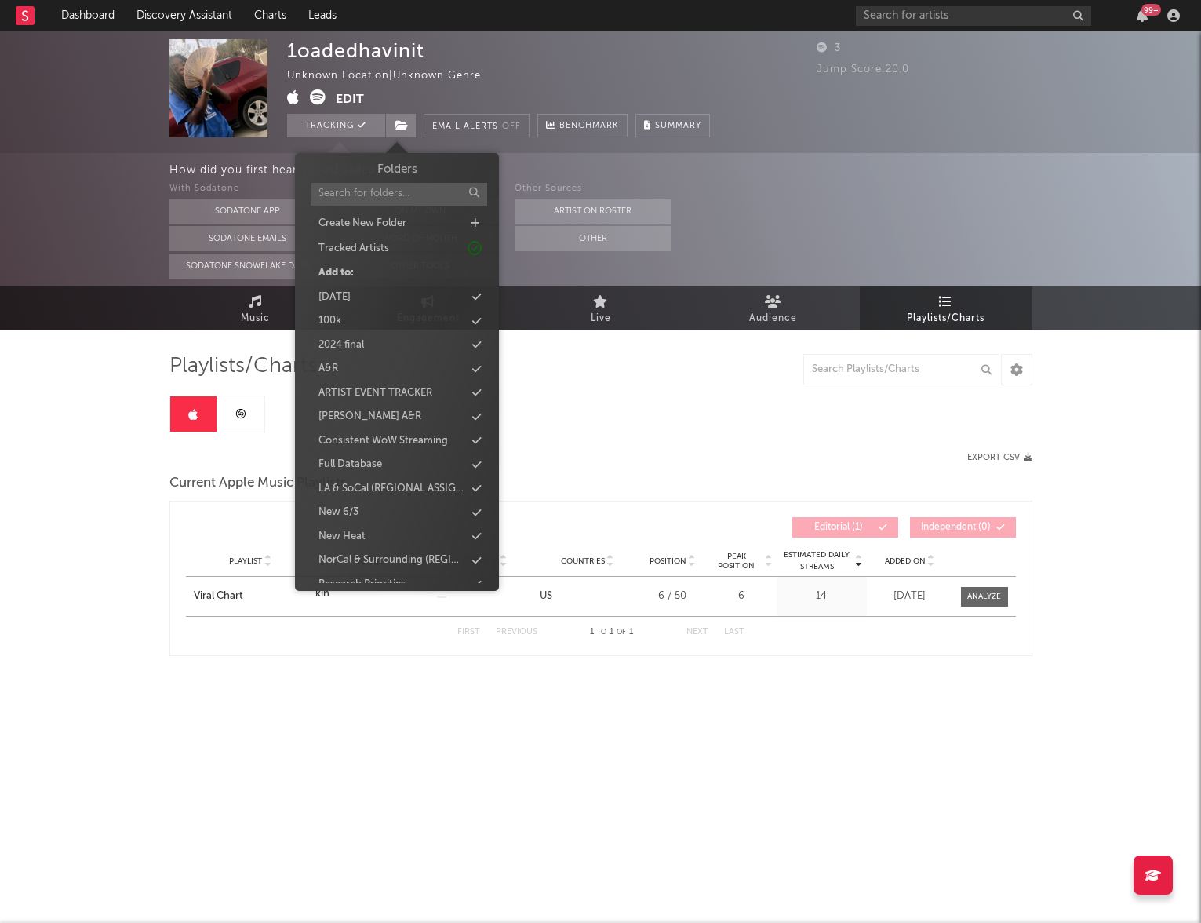
click at [122, 364] on div "1oadedhavinit Unknown Location | Unknown Genre Edit Tracking Email Alerts Off B…" at bounding box center [600, 390] width 1201 height 719
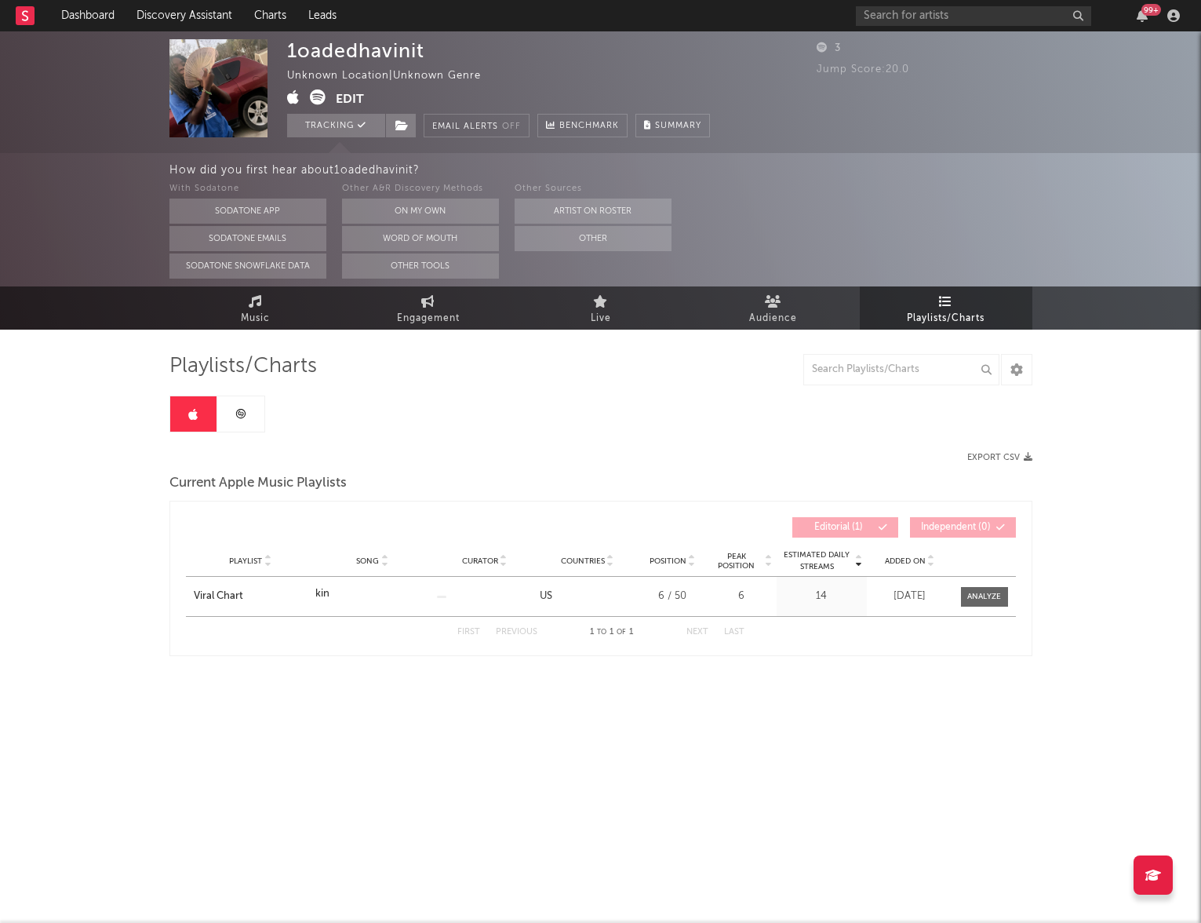
click at [249, 419] on link at bounding box center [240, 413] width 47 height 35
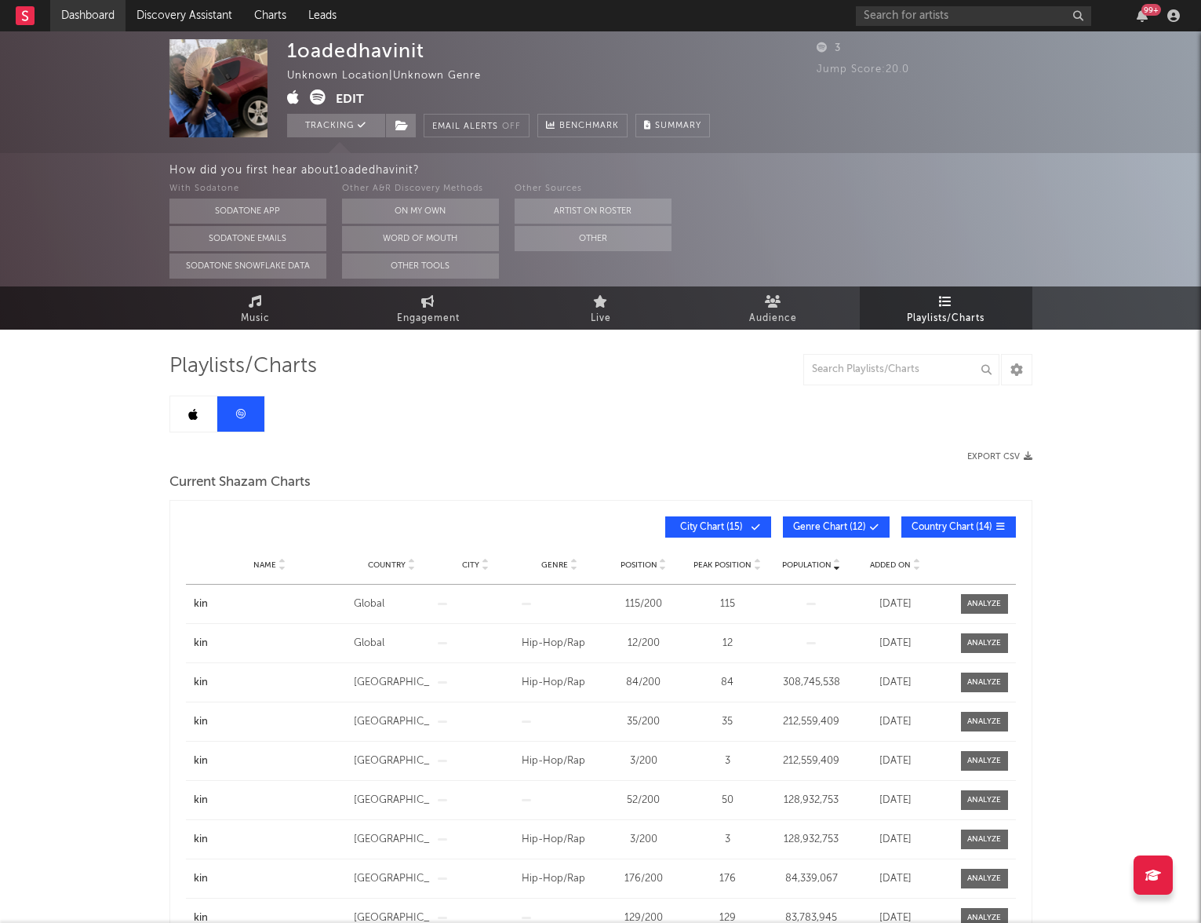
click at [84, 23] on link "Dashboard" at bounding box center [87, 15] width 75 height 31
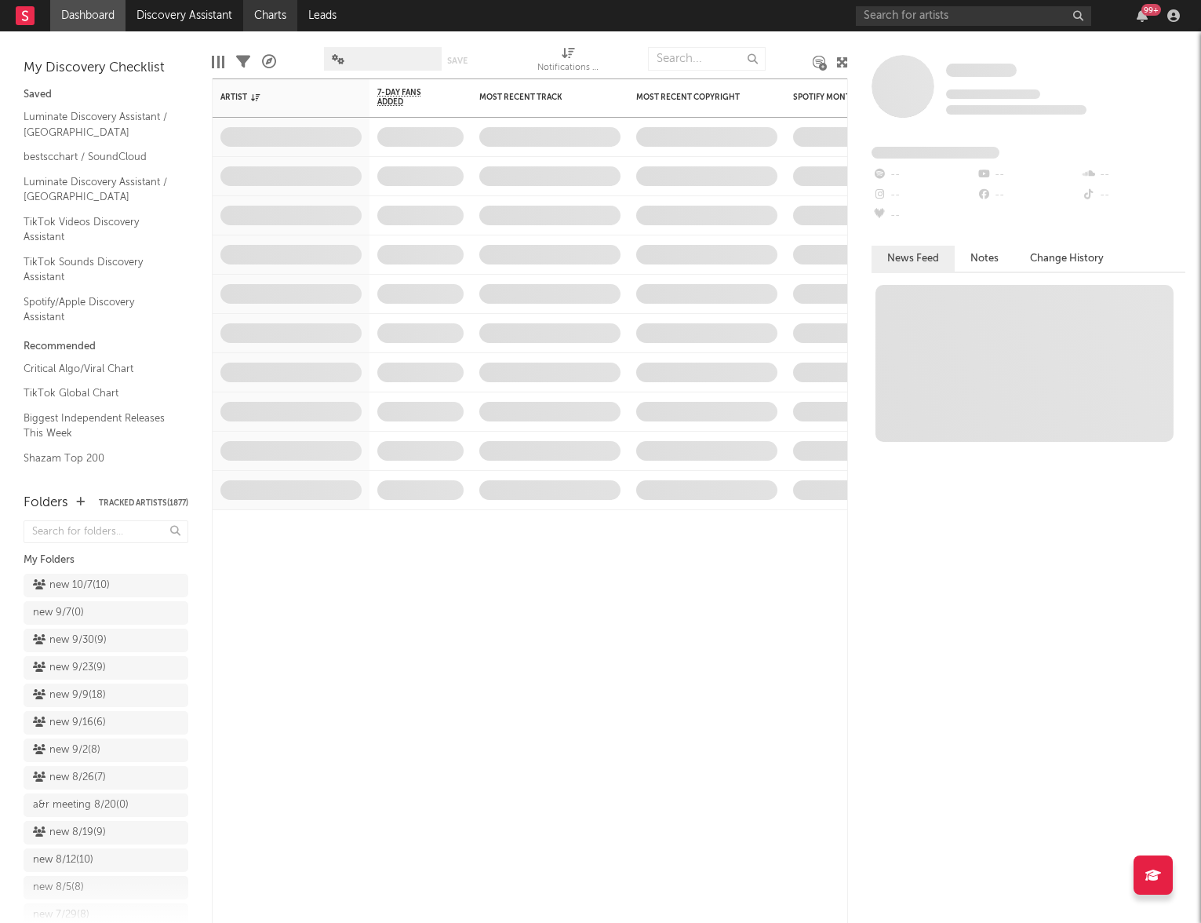
click at [282, 15] on link "Charts" at bounding box center [270, 15] width 54 height 31
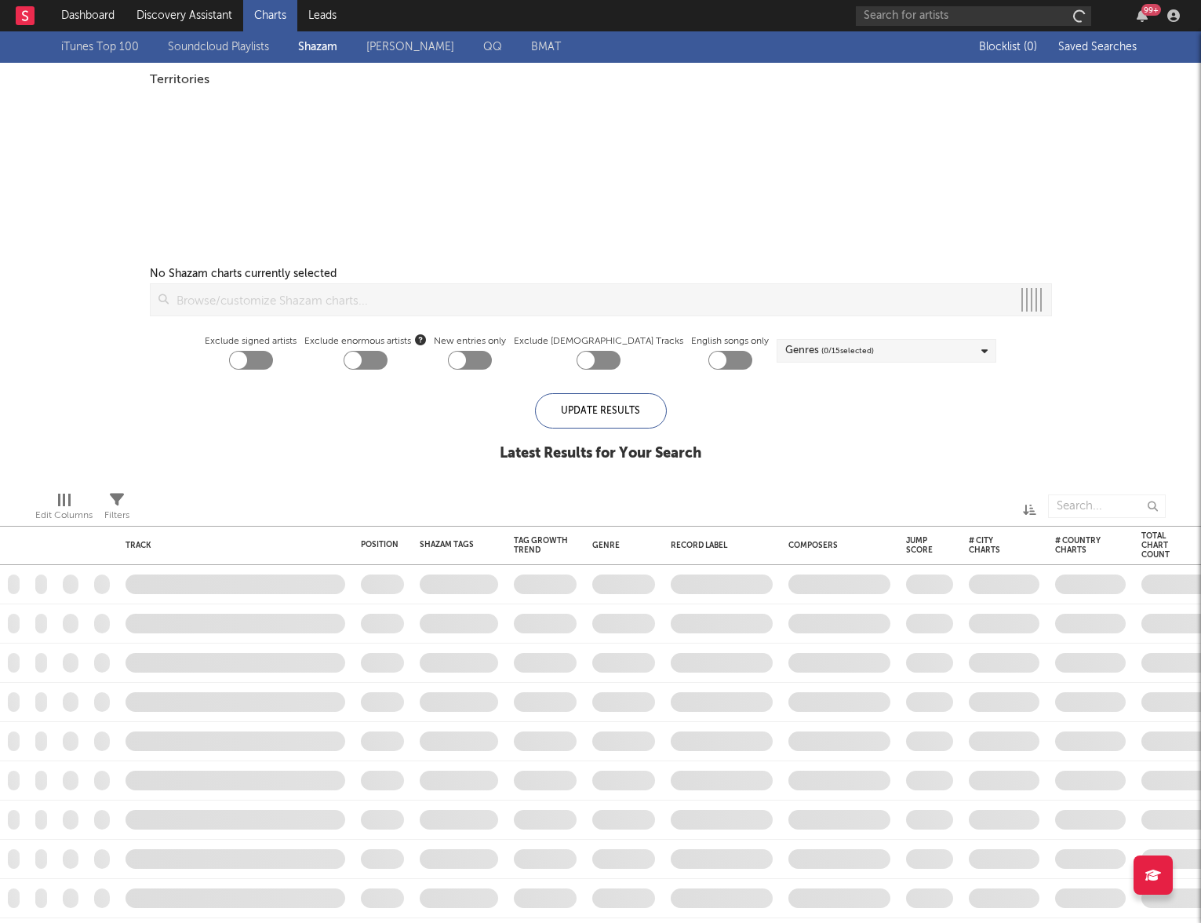
checkbox input "true"
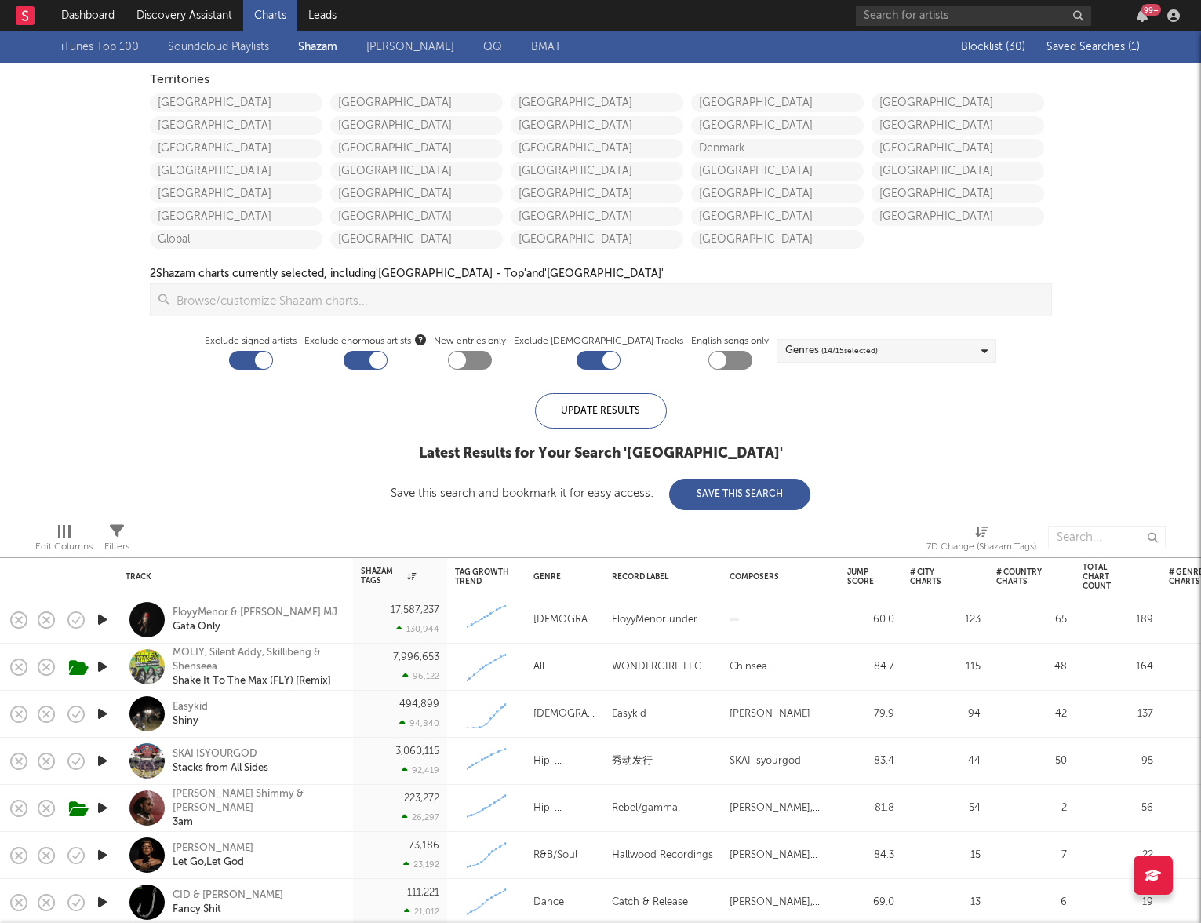
click at [1116, 47] on span "Saved Searches ( 1 )" at bounding box center [1093, 47] width 93 height 11
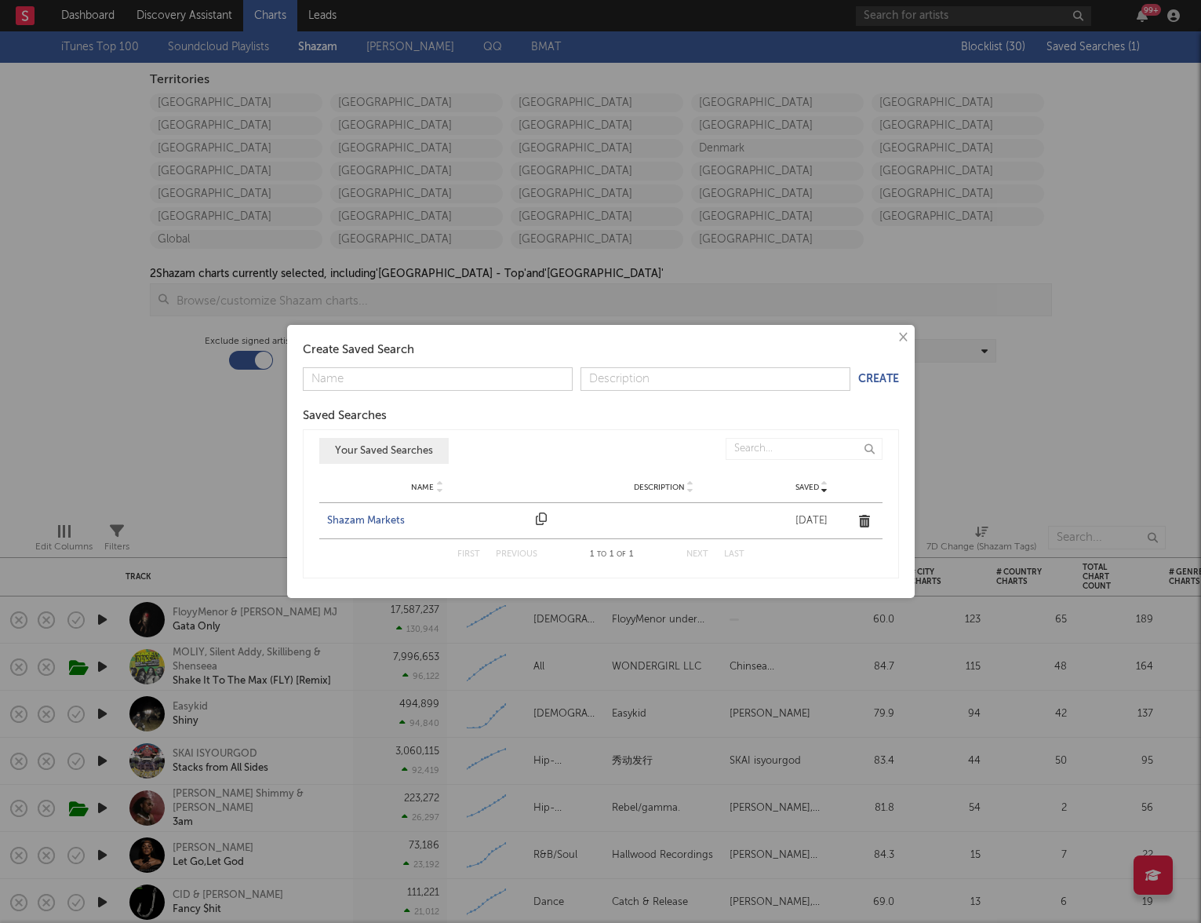
click at [391, 515] on div "Shazam Markets" at bounding box center [428, 521] width 202 height 16
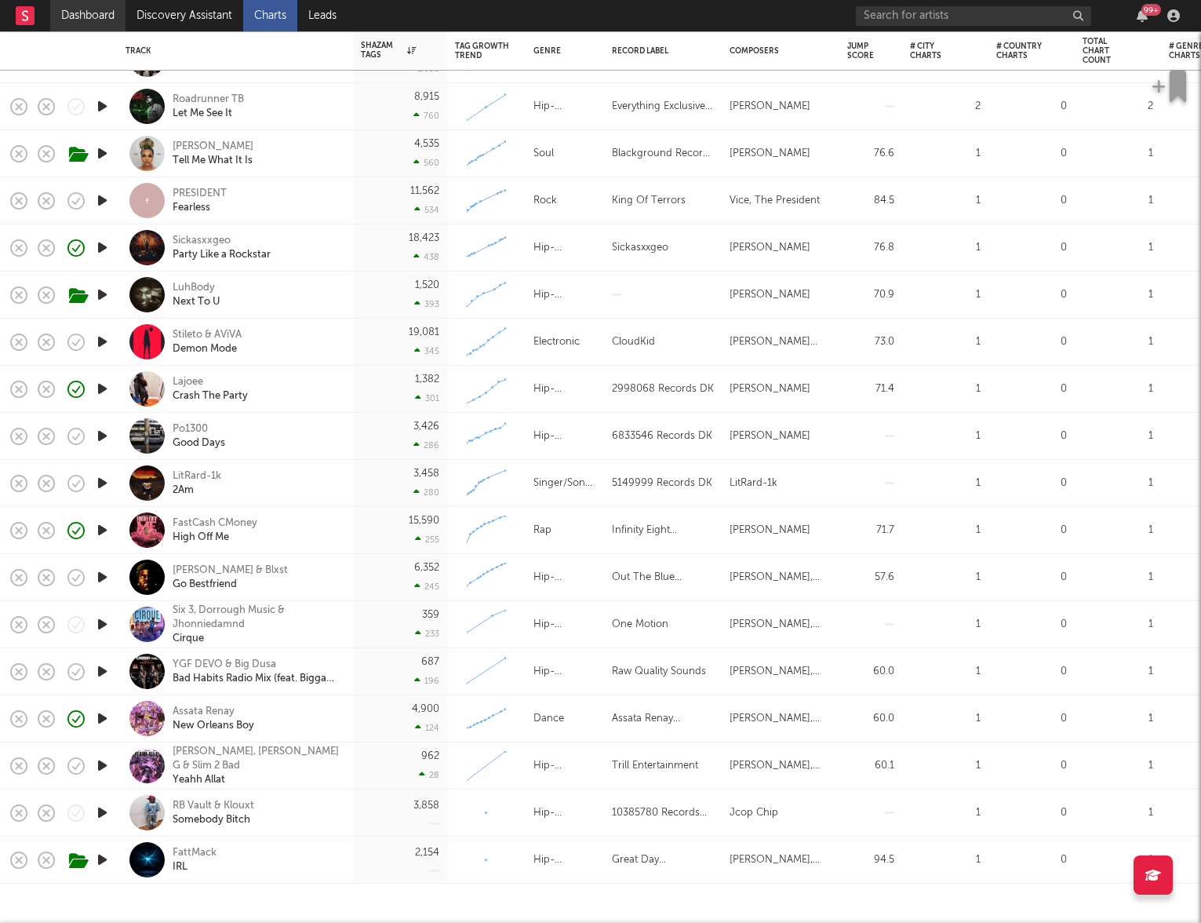
click at [89, 29] on link "Dashboard" at bounding box center [87, 15] width 75 height 31
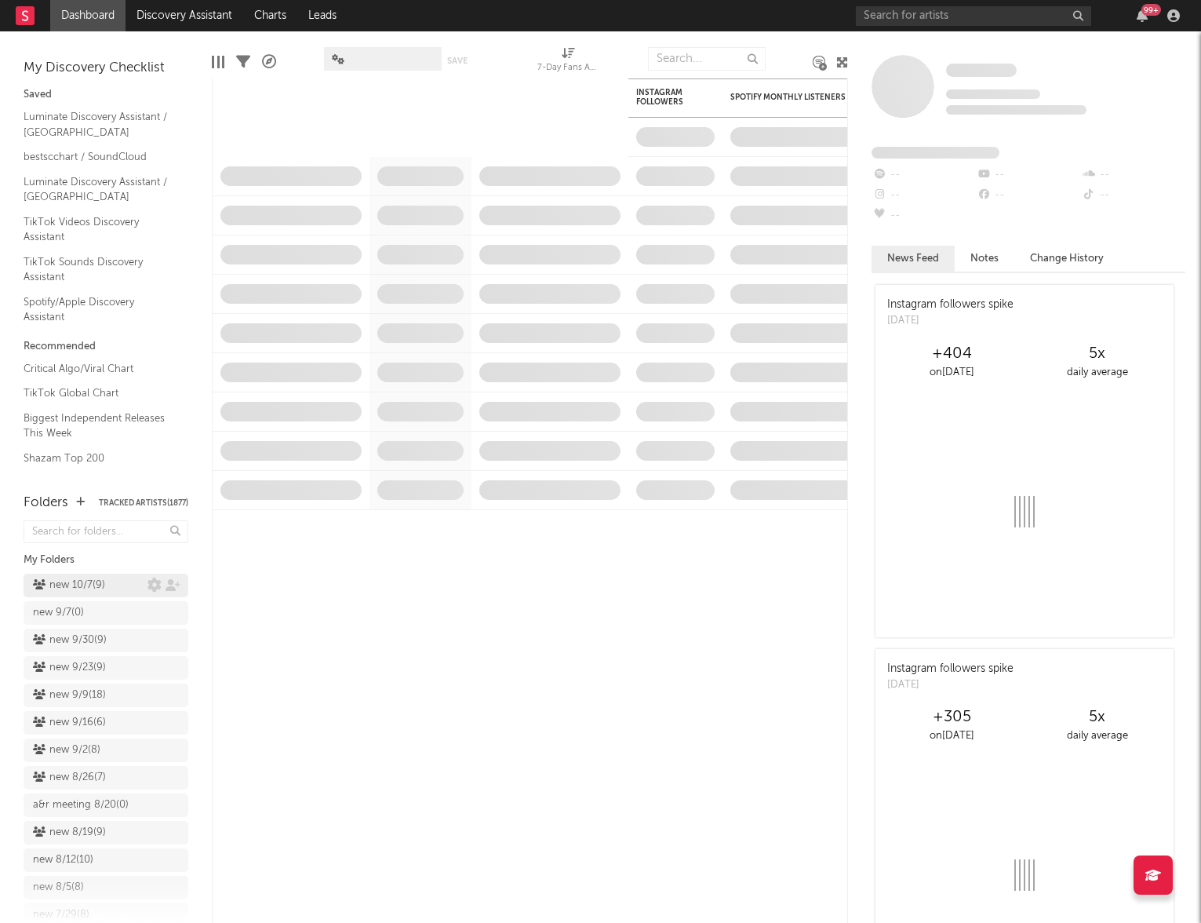
click at [83, 584] on div "new 10/7 ( 9 )" at bounding box center [69, 585] width 72 height 19
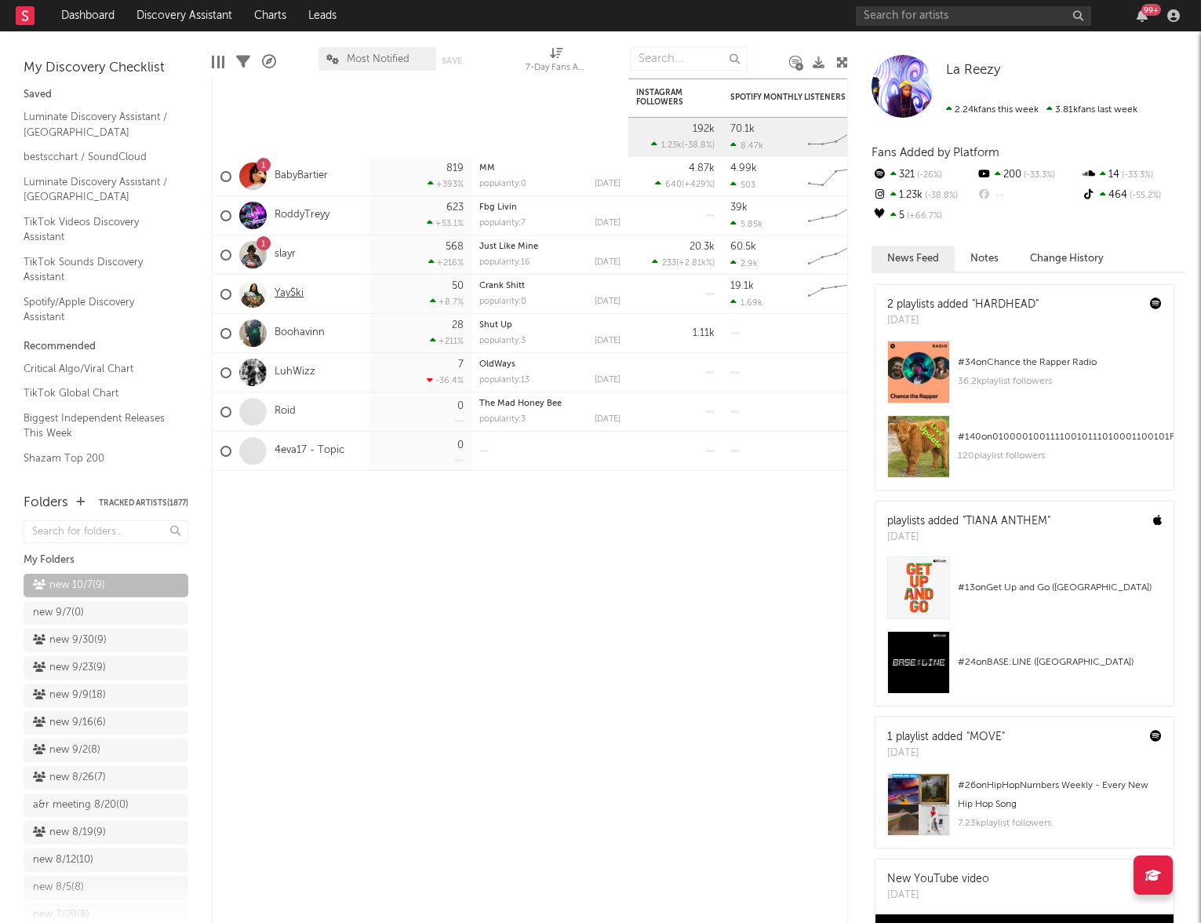
click at [297, 294] on link "Yay$ki" at bounding box center [289, 293] width 29 height 13
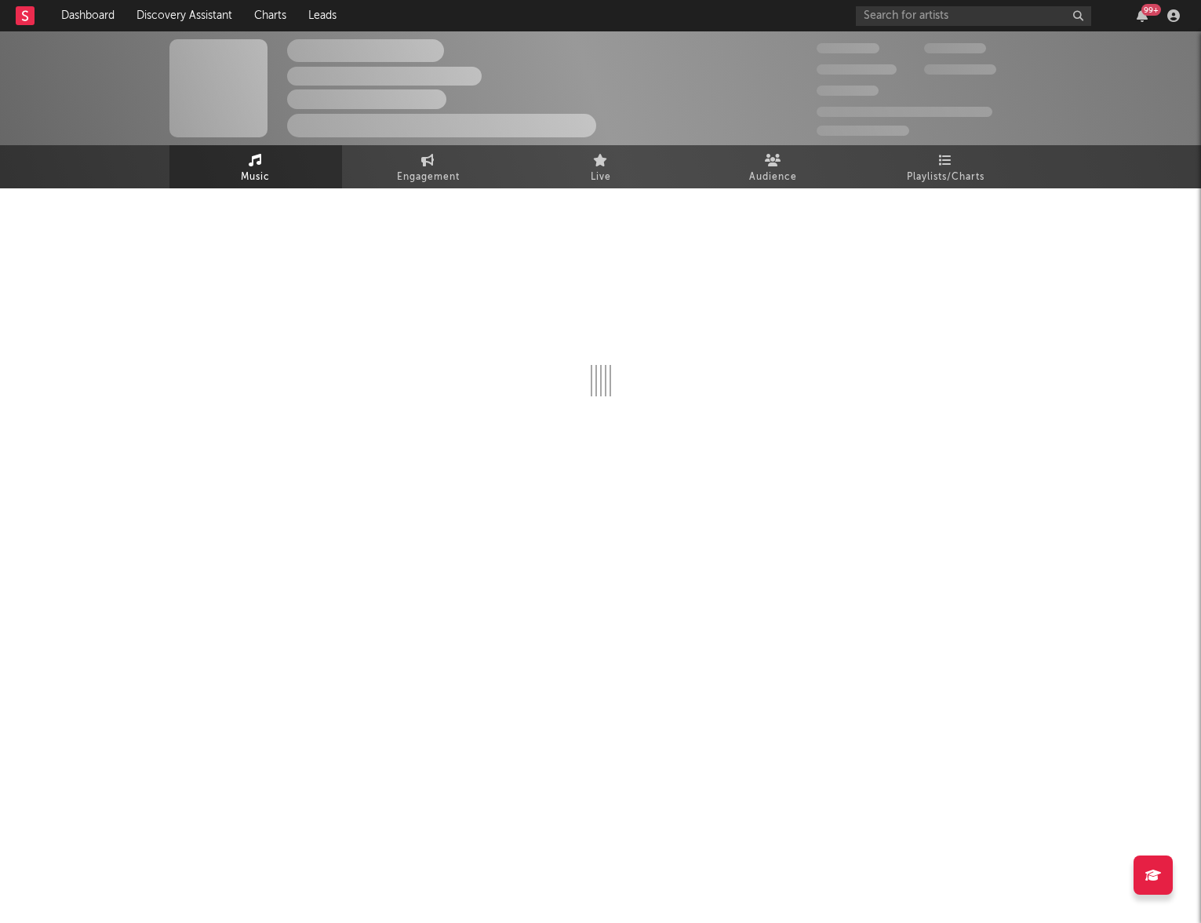
select select "1w"
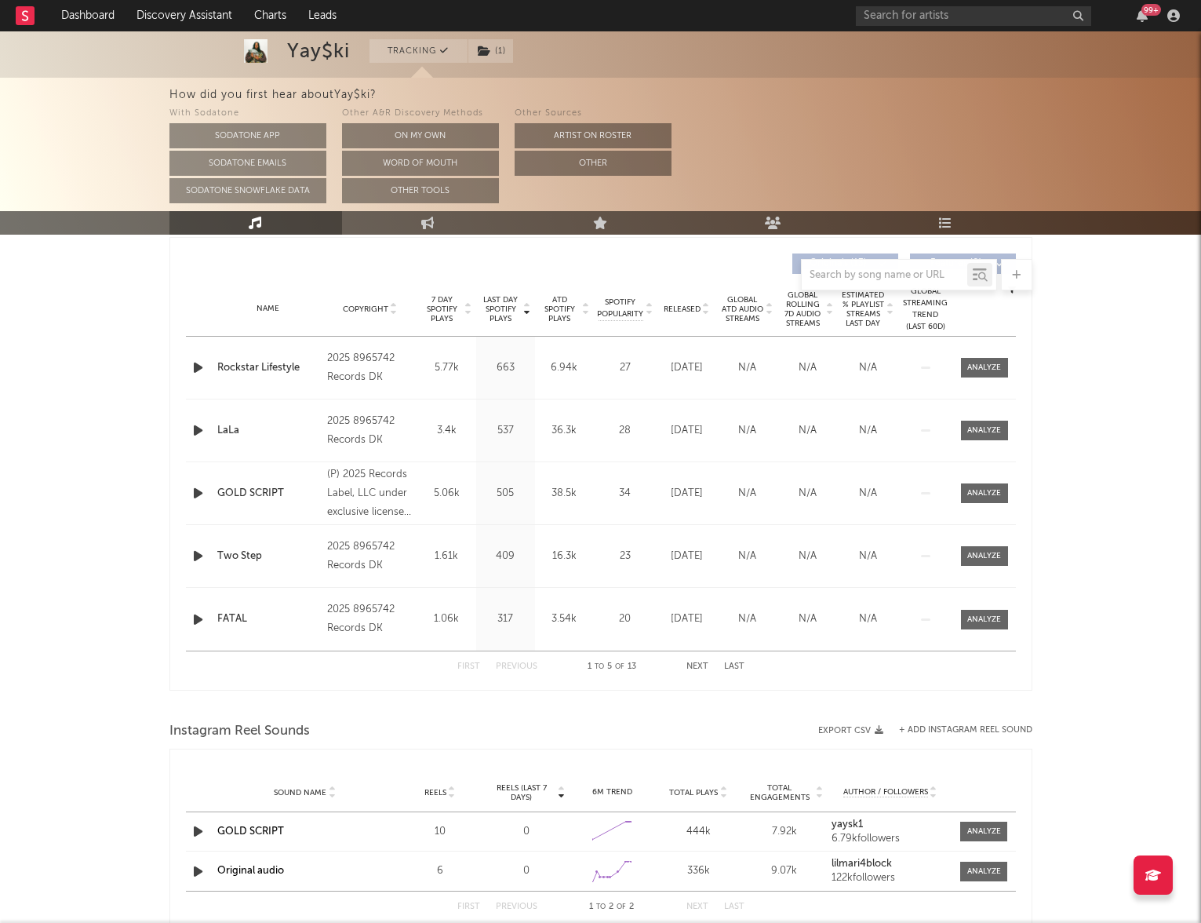
scroll to position [587, 0]
click at [677, 307] on span "Released" at bounding box center [682, 310] width 37 height 9
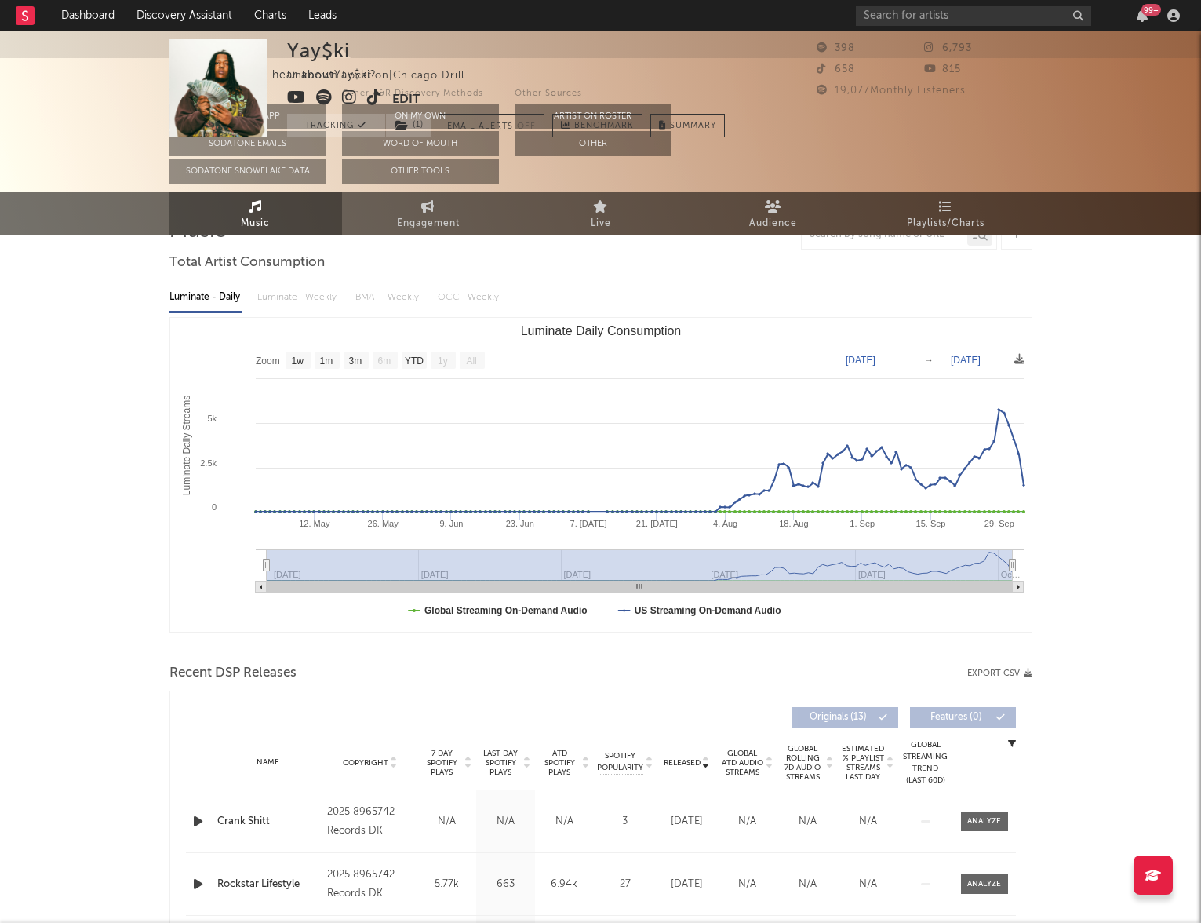
scroll to position [0, 0]
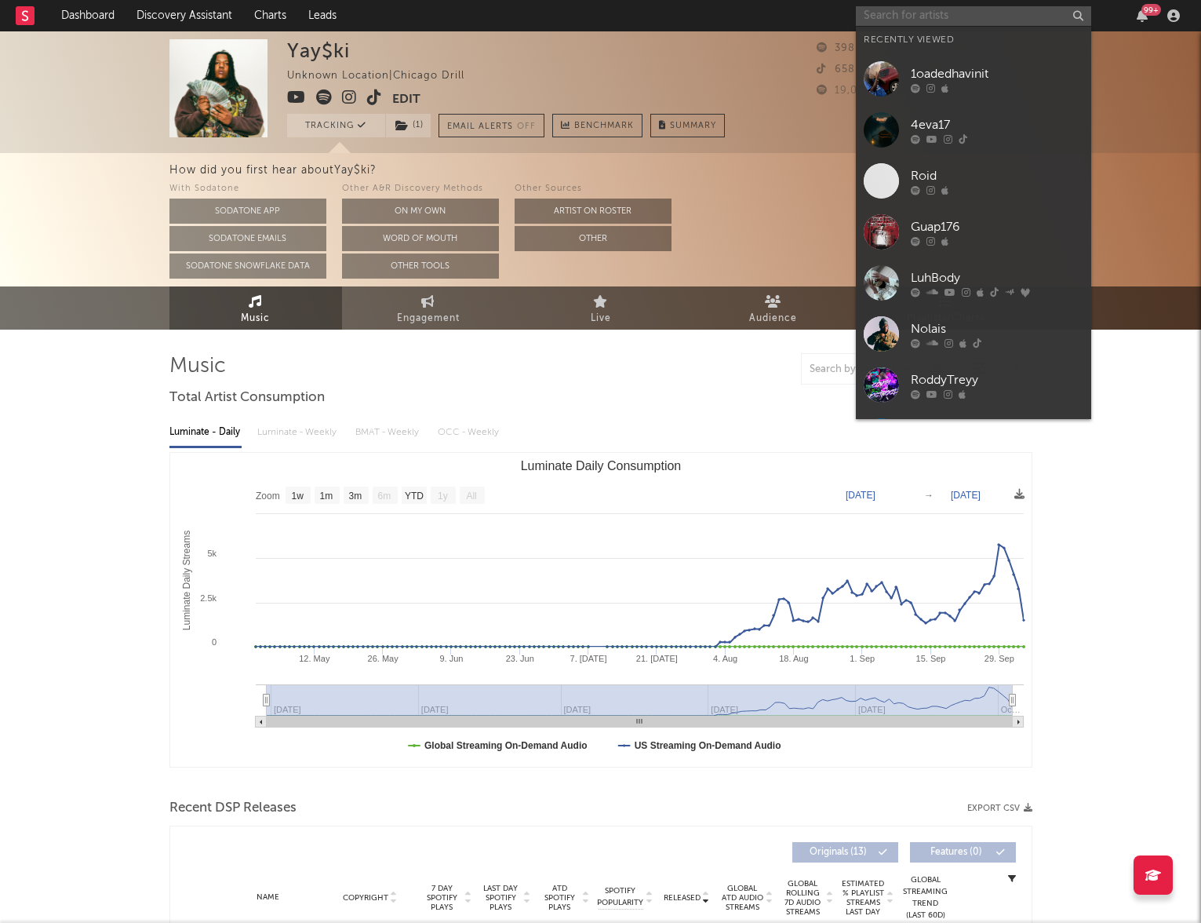
click at [933, 21] on input "text" at bounding box center [973, 16] width 235 height 20
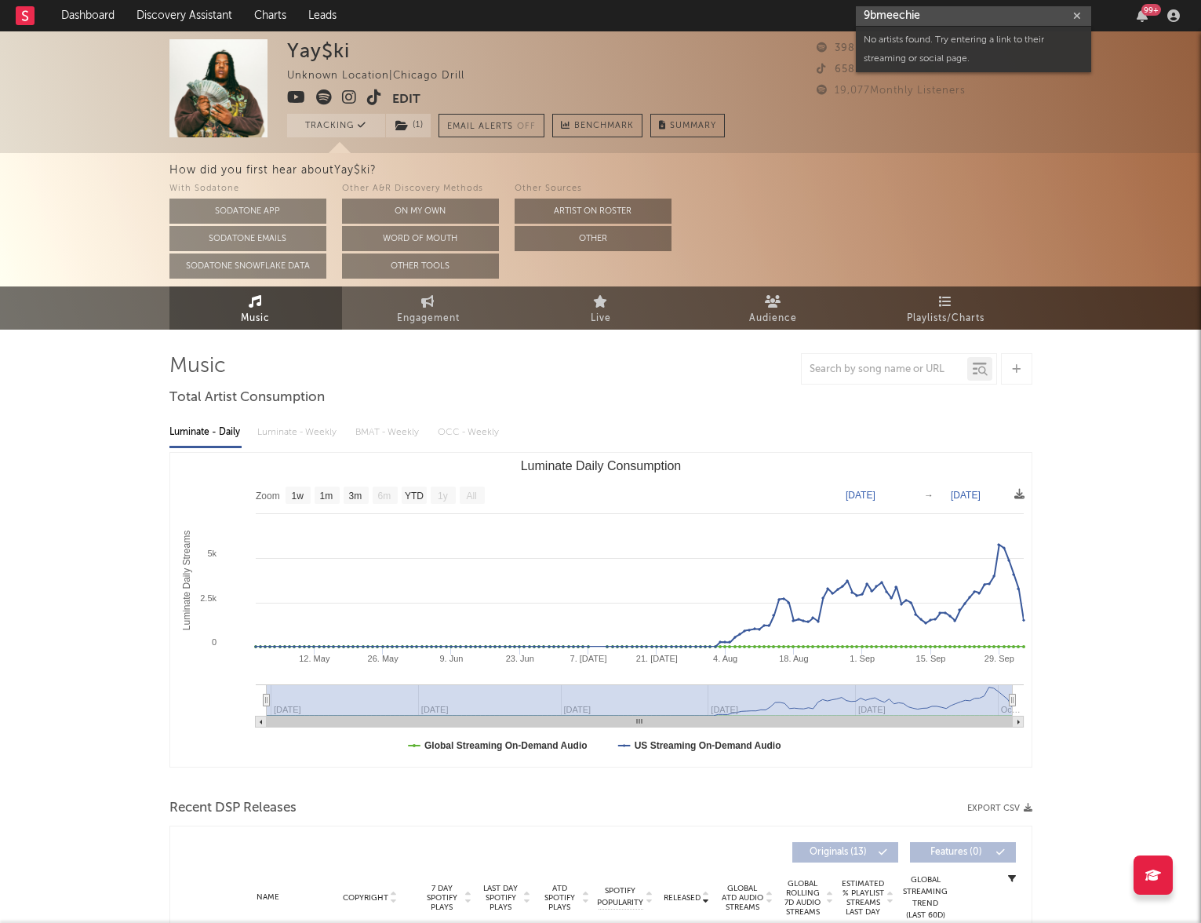
drag, startPoint x: 935, startPoint y: 15, endPoint x: 745, endPoint y: 0, distance: 189.7
click at [756, 1] on nav "Dashboard Discovery Assistant Charts Leads 9bmeechie 99 +" at bounding box center [600, 15] width 1201 height 31
drag, startPoint x: 914, startPoint y: 13, endPoint x: 840, endPoint y: -4, distance: 75.6
click at [840, 0] on html "Dashboard Discovery Assistant Charts Leads 9 99 + Notifications Settings Mark a…" at bounding box center [600, 797] width 1201 height 1594
paste input "https://www.youtube.com/watch?v=cHRaIPyVTGU"
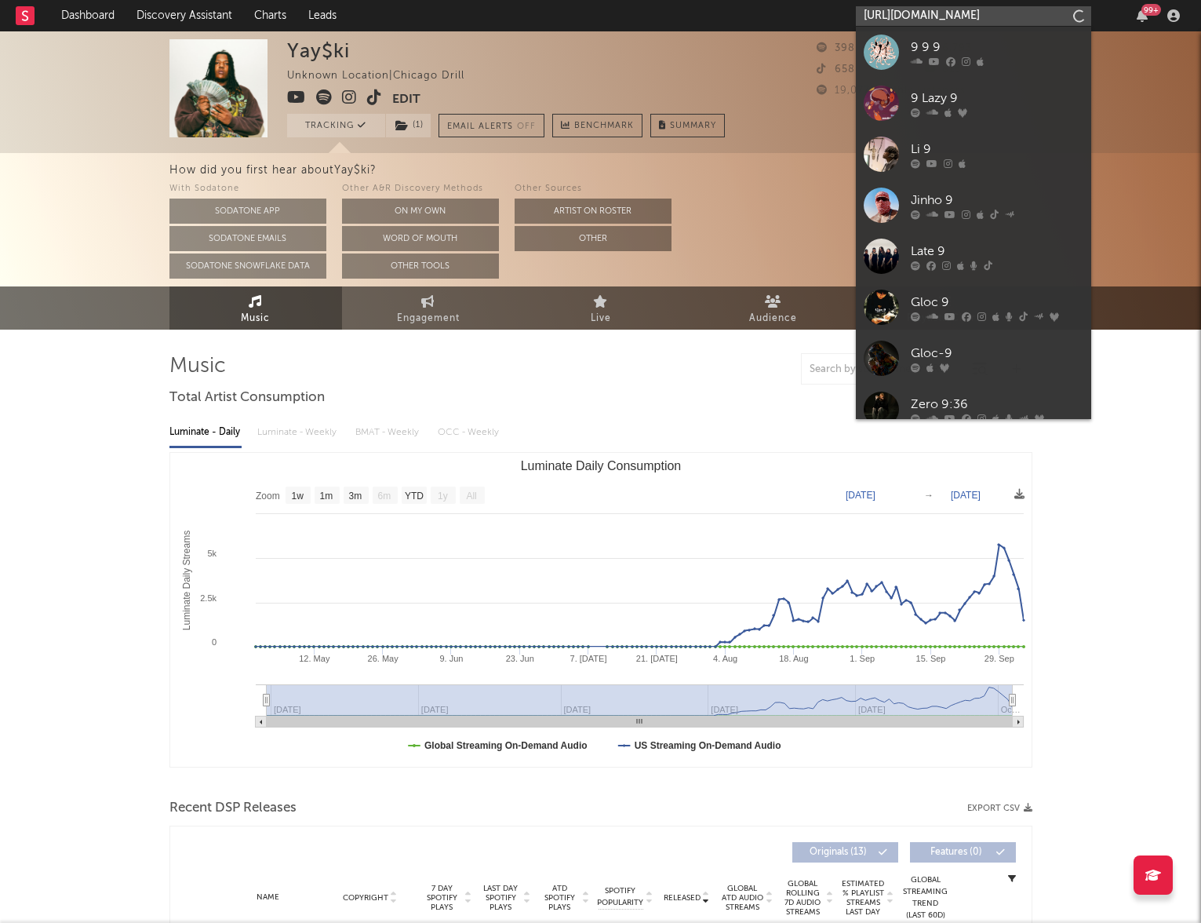
scroll to position [0, 53]
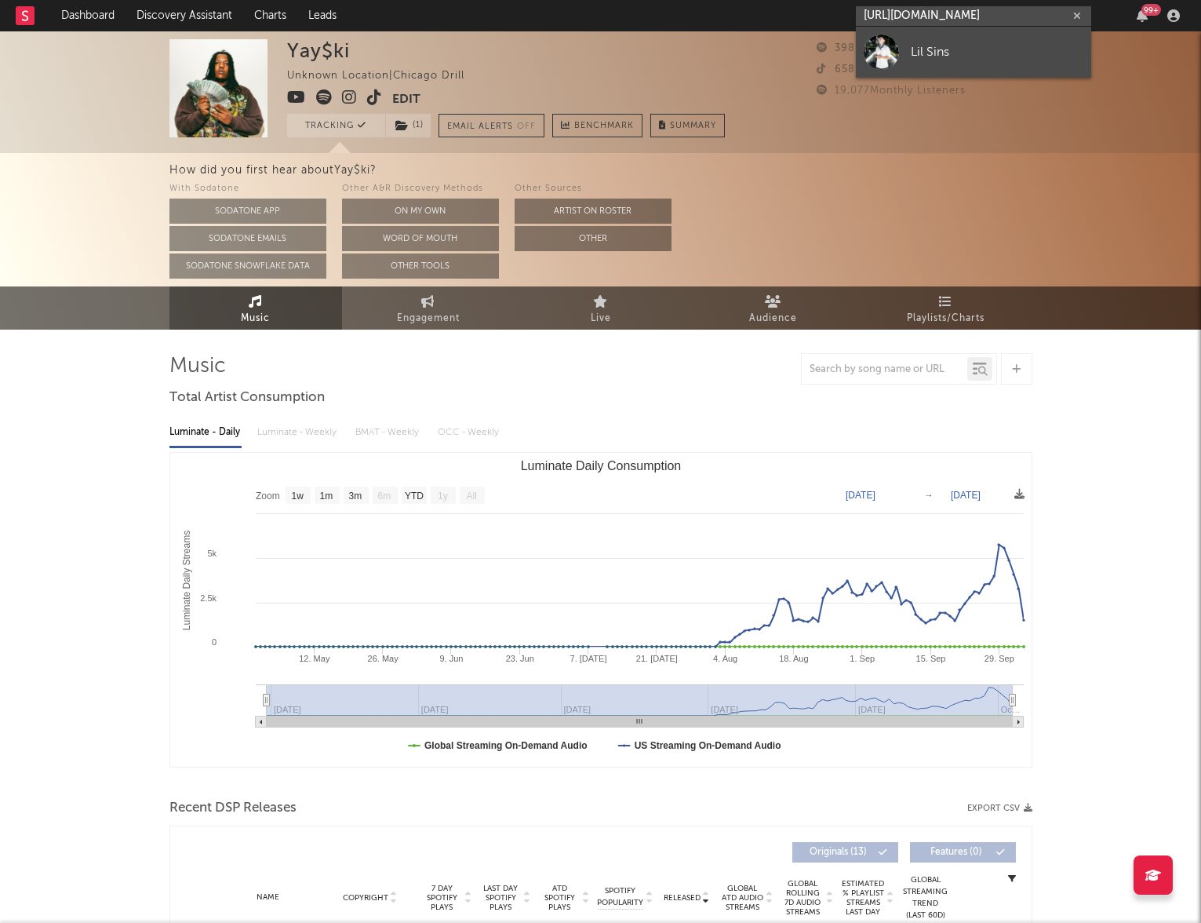
type input "https://www.youtube.com/watch?v=cHRaIPyVTGU"
click at [979, 60] on div "Lil Sins" at bounding box center [997, 51] width 173 height 19
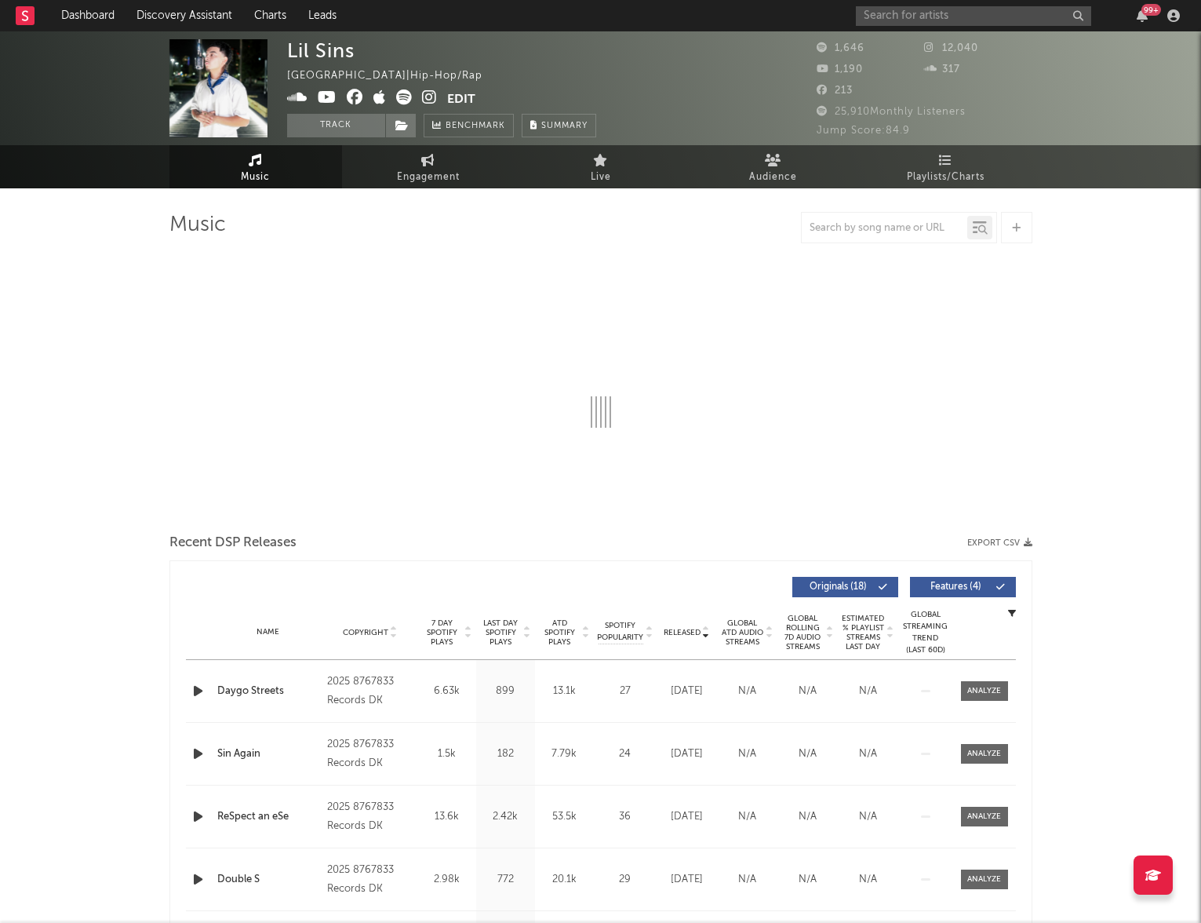
select select "1w"
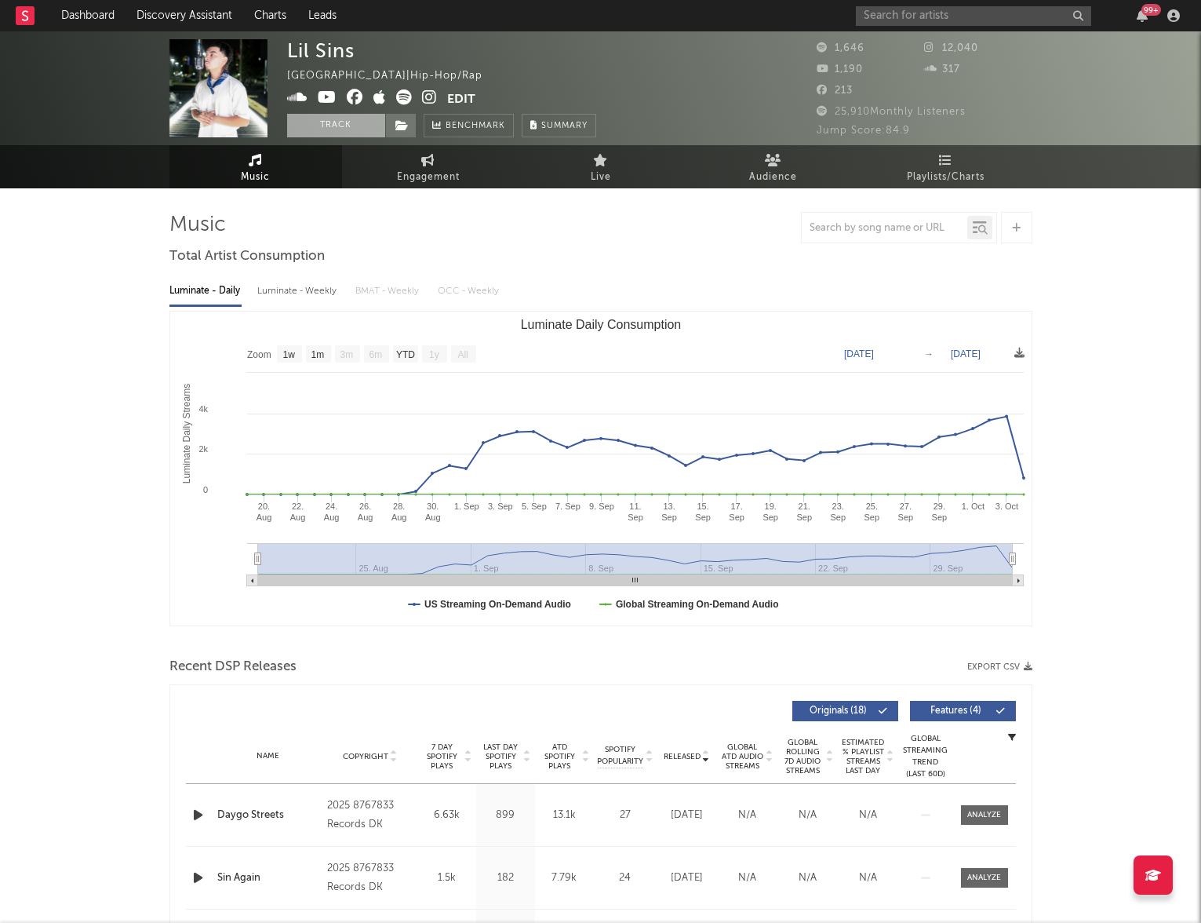
click at [350, 129] on button "Track" at bounding box center [336, 126] width 98 height 24
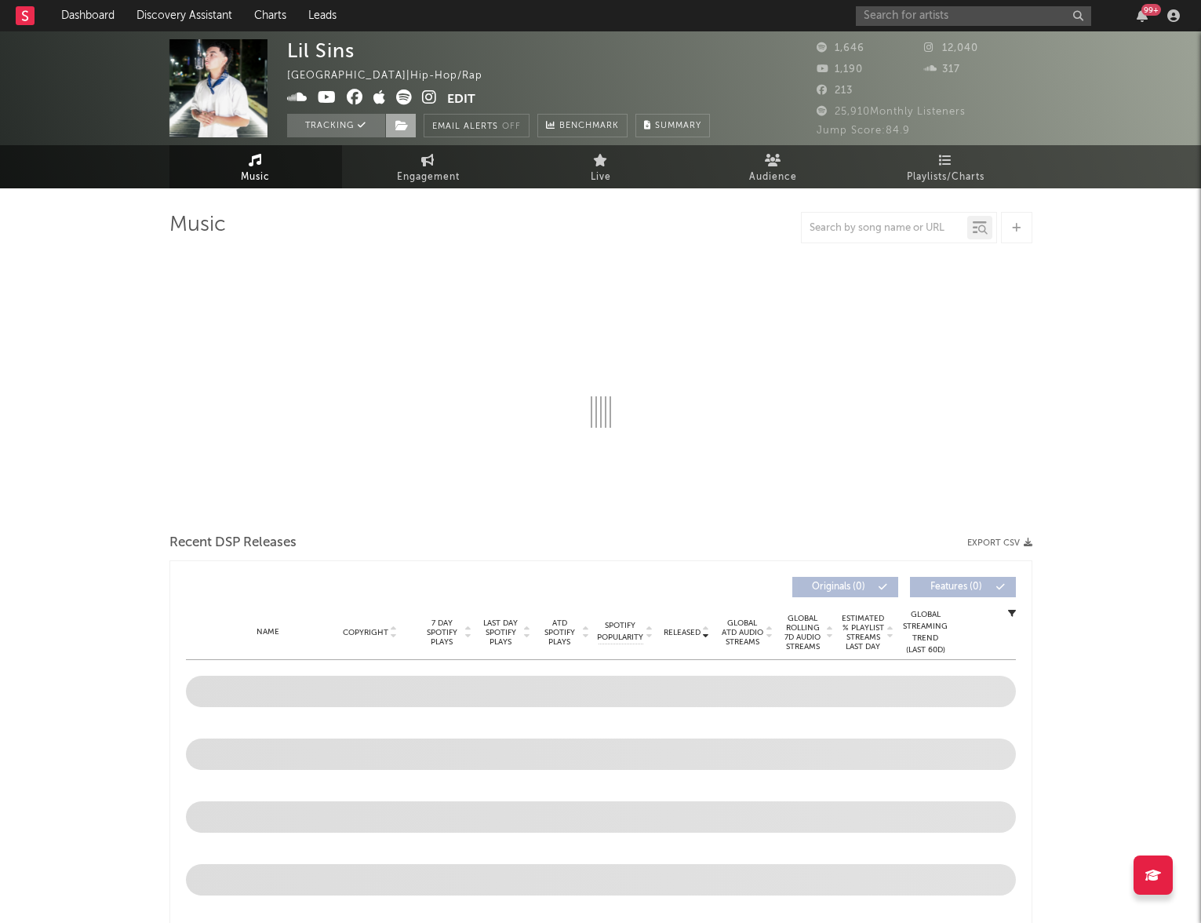
click at [399, 122] on icon at bounding box center [402, 125] width 13 height 11
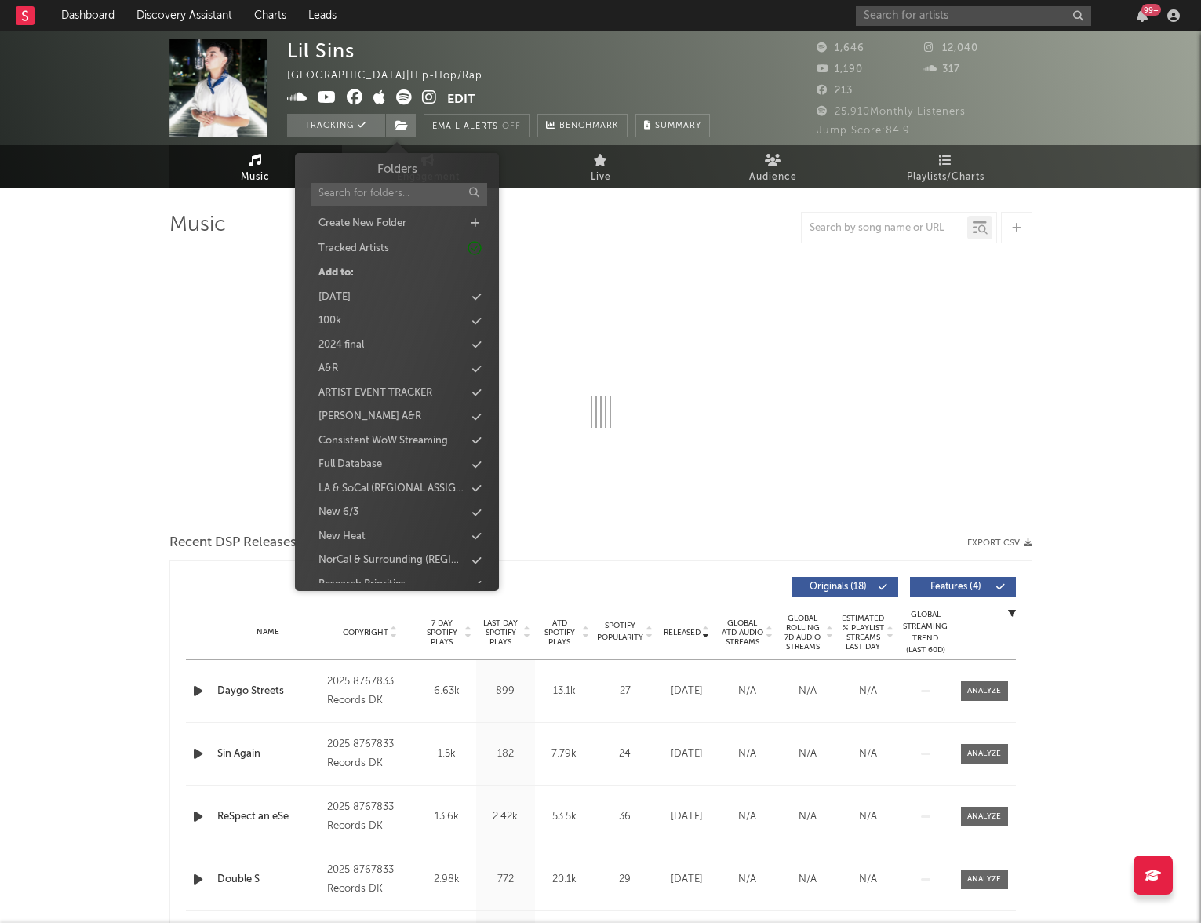
select select "1w"
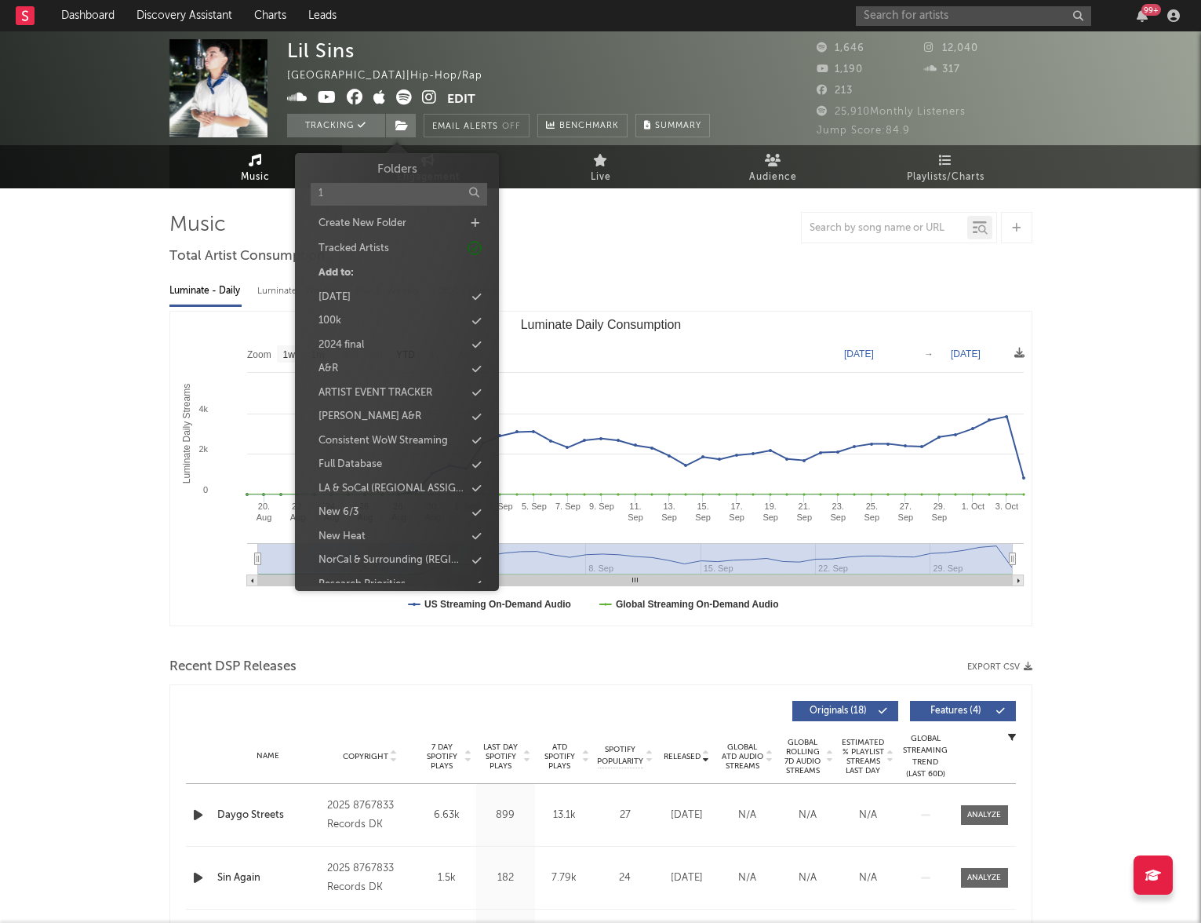
type input "10"
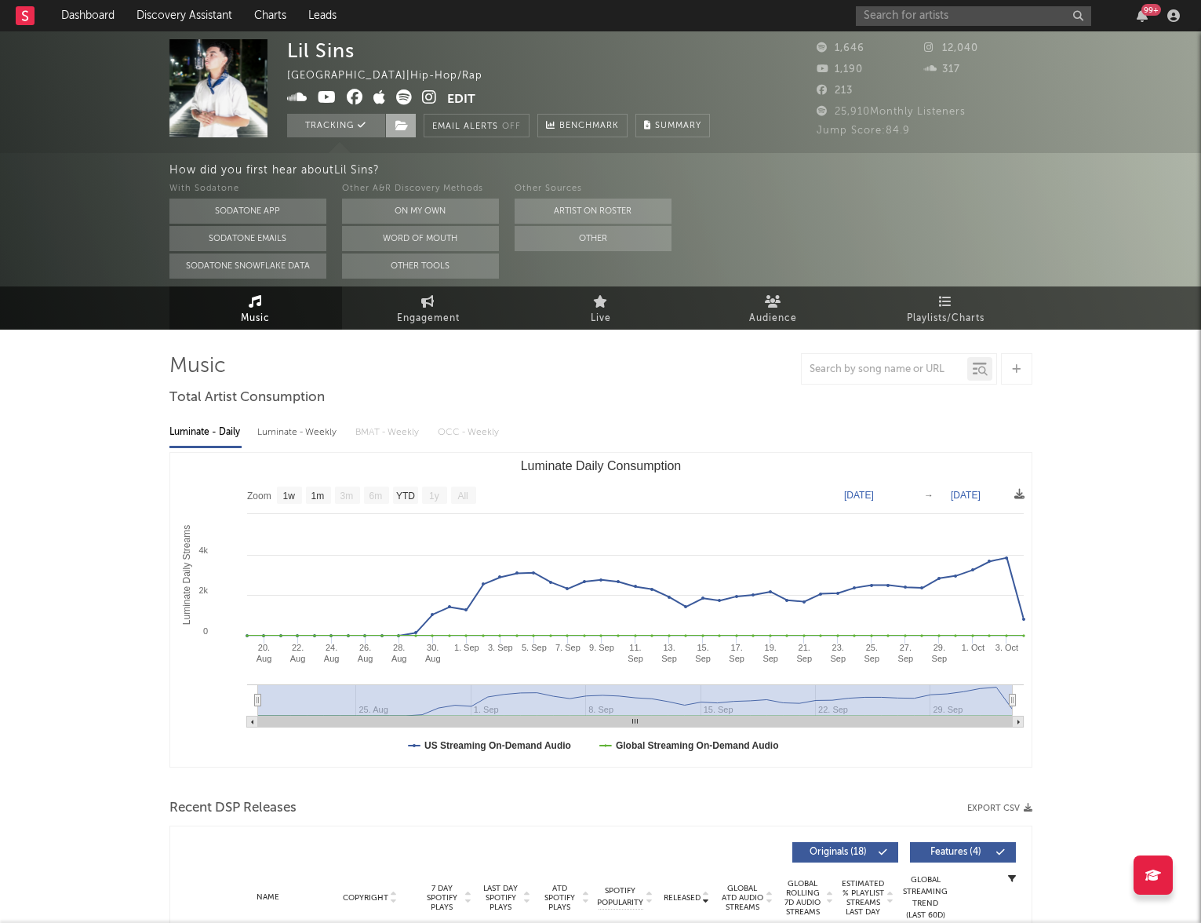
click at [405, 126] on icon at bounding box center [402, 125] width 13 height 11
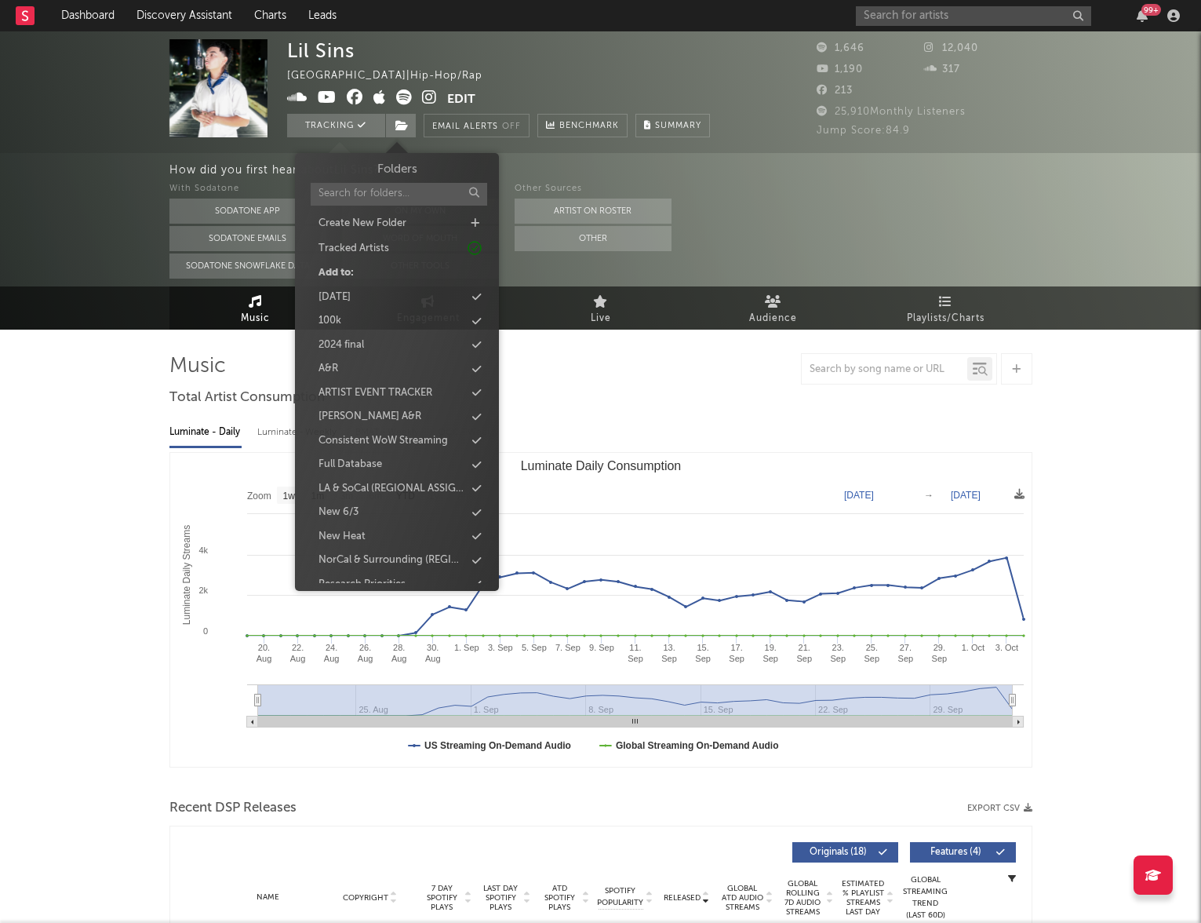
click at [385, 195] on input "text" at bounding box center [399, 194] width 177 height 23
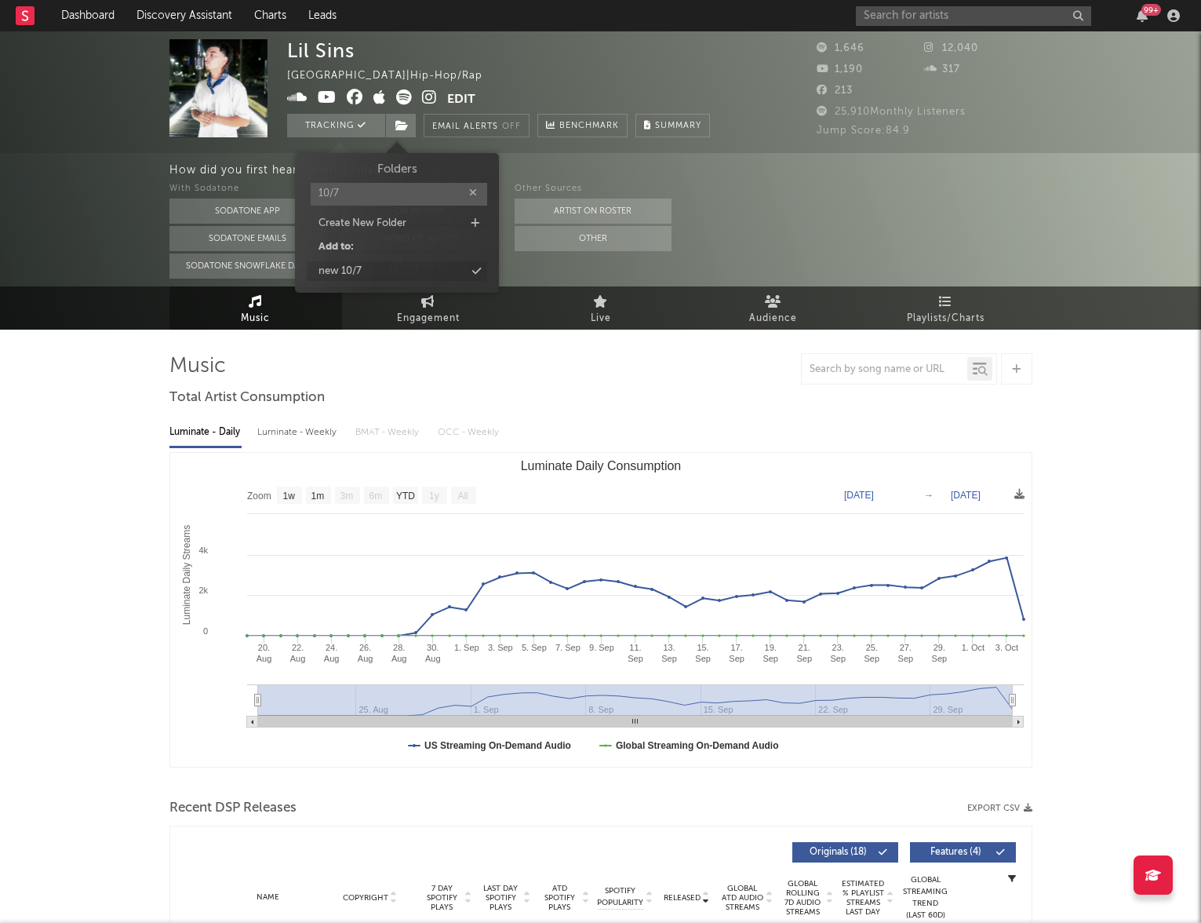
type input "10/7"
click at [371, 274] on div "new 10/7" at bounding box center [397, 271] width 180 height 20
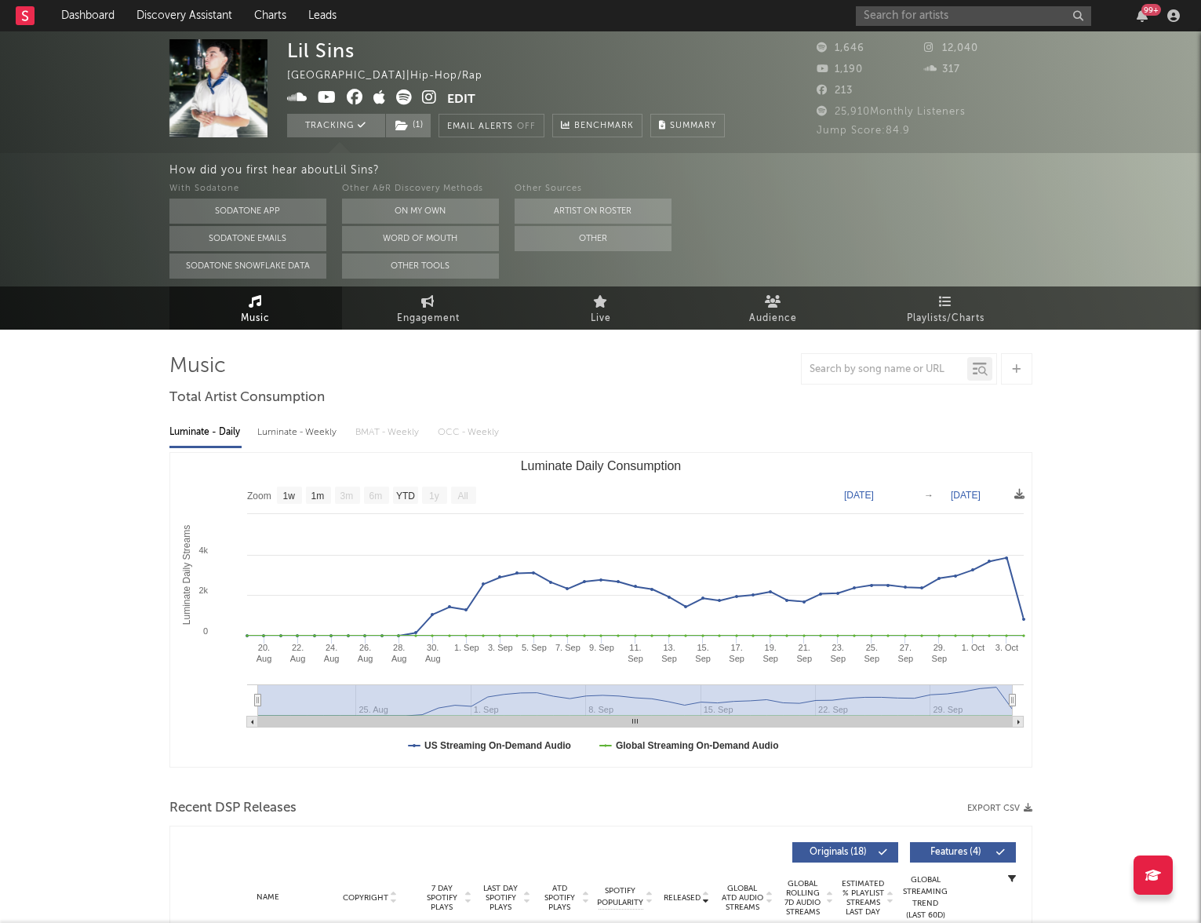
click at [404, 127] on icon at bounding box center [402, 125] width 13 height 11
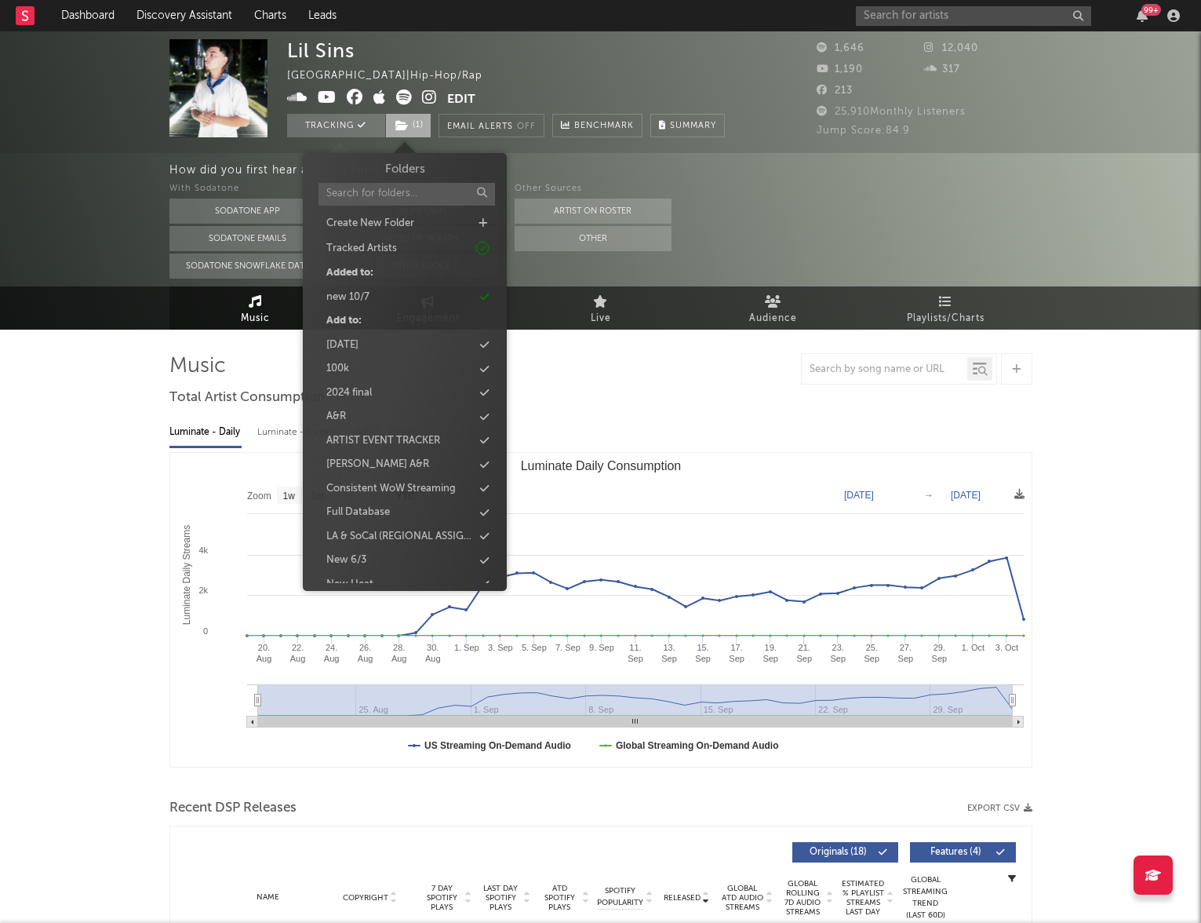
click at [404, 127] on icon at bounding box center [402, 125] width 13 height 11
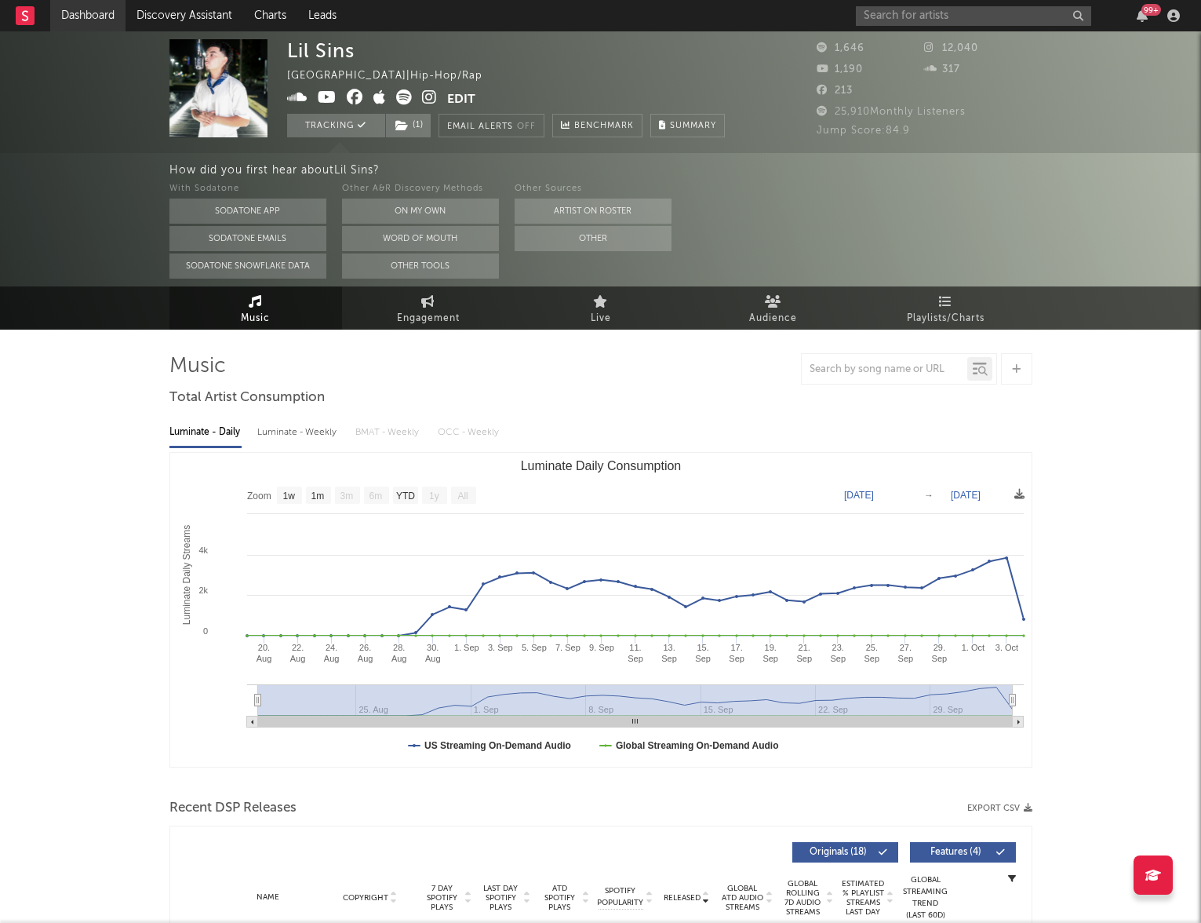
click at [100, 15] on link "Dashboard" at bounding box center [87, 15] width 75 height 31
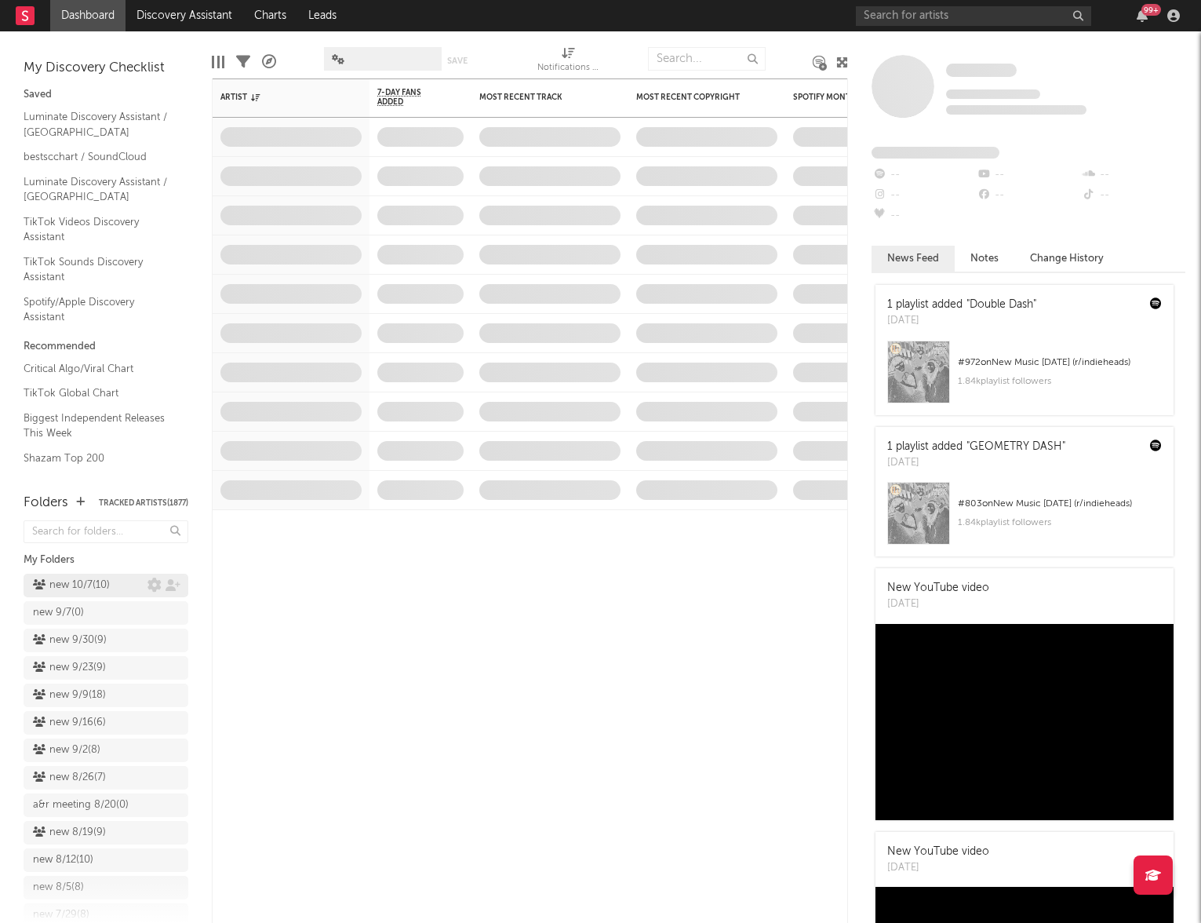
click at [101, 579] on div "new 10/7 ( 10 )" at bounding box center [71, 585] width 77 height 19
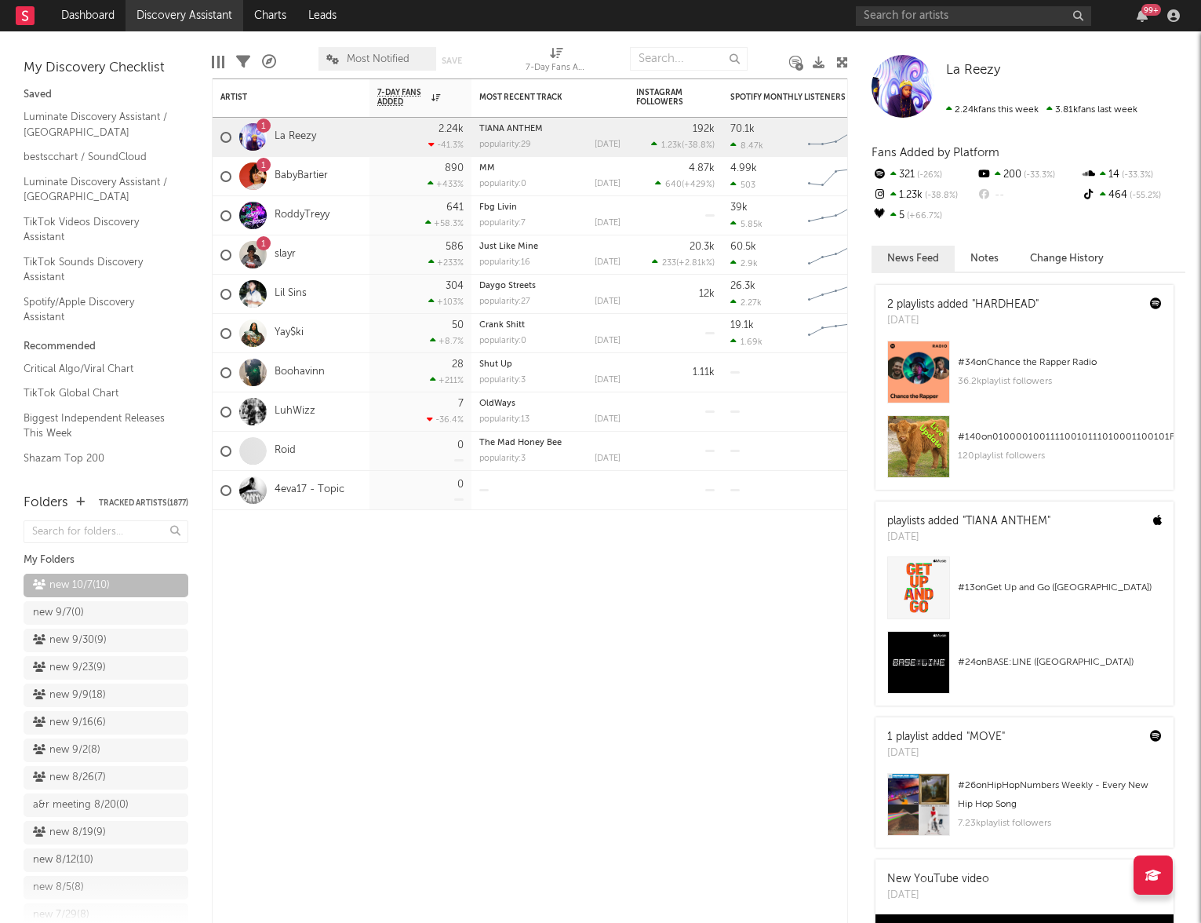
click at [207, 18] on link "Discovery Assistant" at bounding box center [185, 15] width 118 height 31
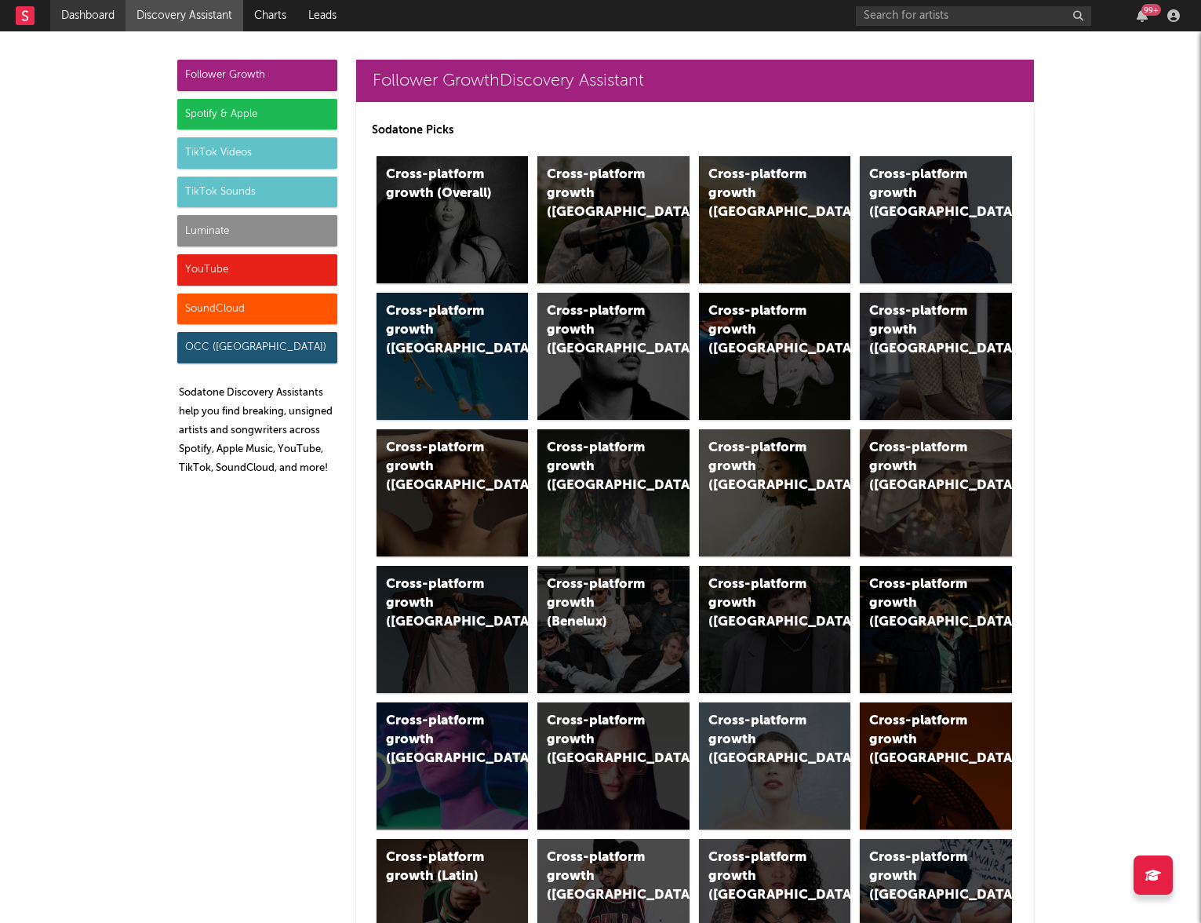
click at [98, 22] on link "Dashboard" at bounding box center [87, 15] width 75 height 31
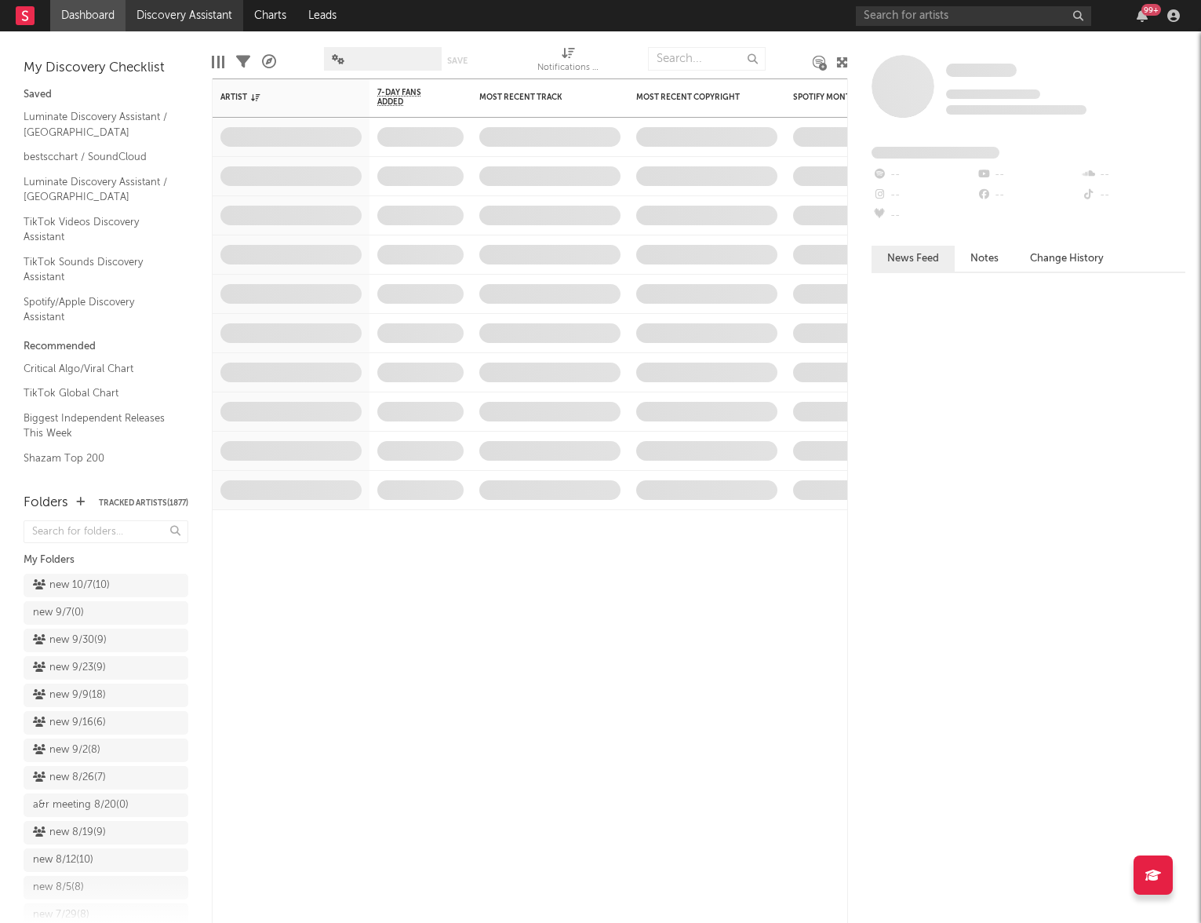
click at [162, 16] on link "Discovery Assistant" at bounding box center [185, 15] width 118 height 31
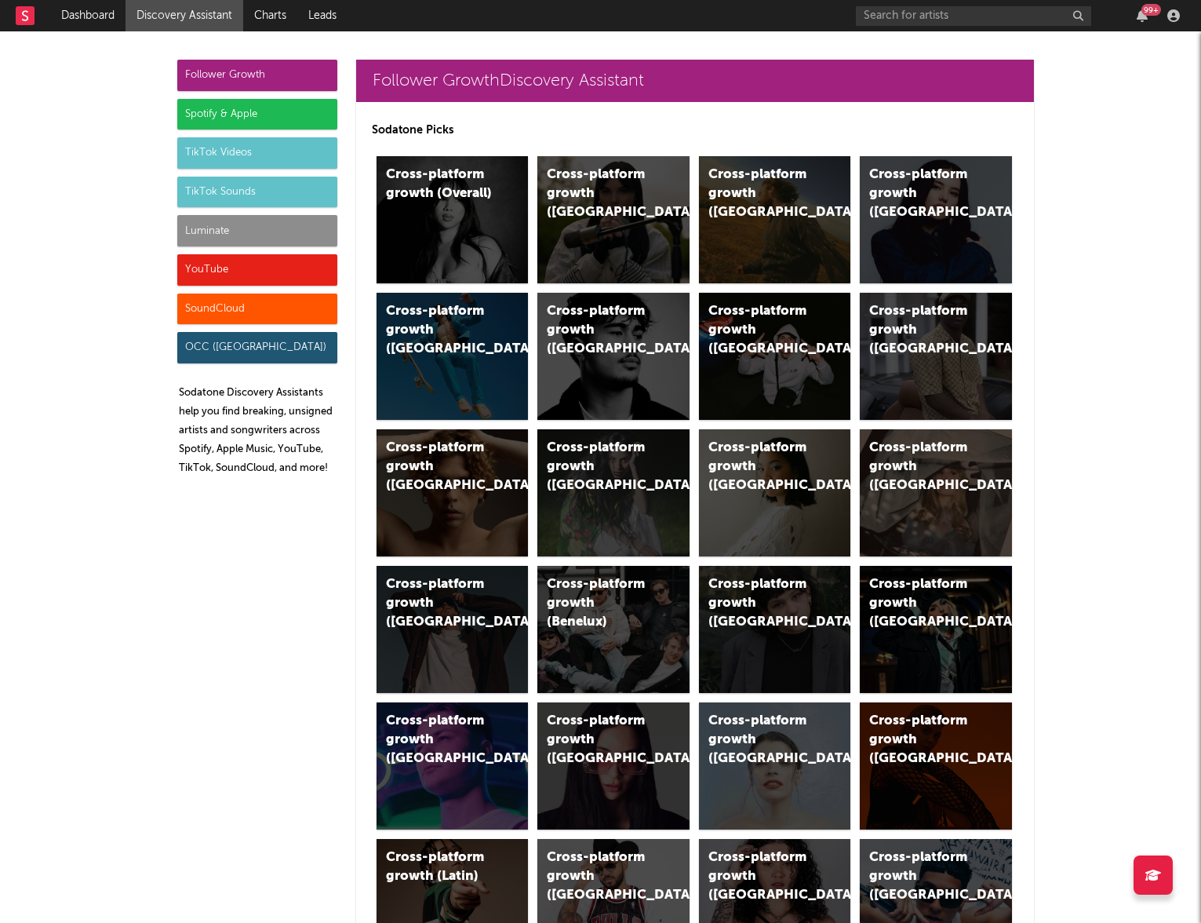
click at [219, 237] on div "Luminate" at bounding box center [257, 230] width 160 height 31
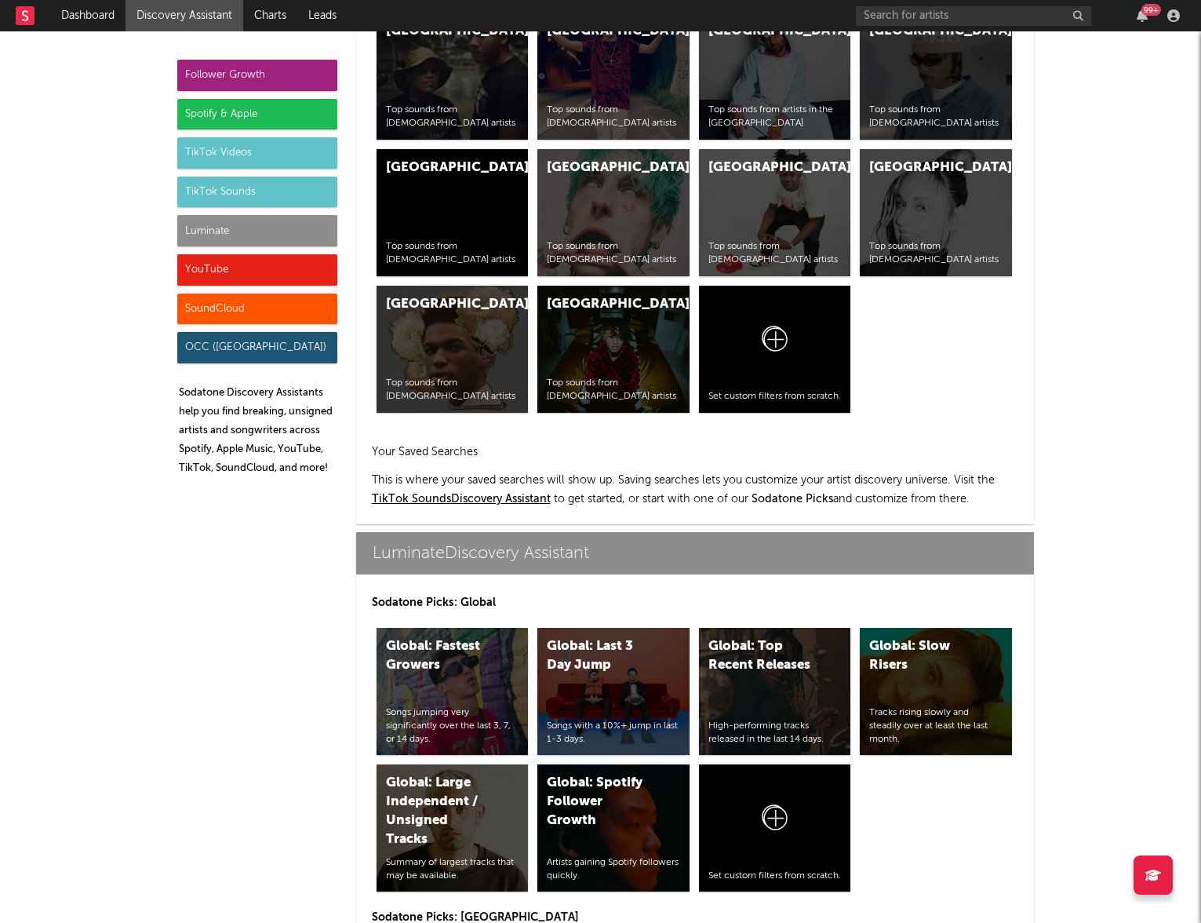
scroll to position [6966, 0]
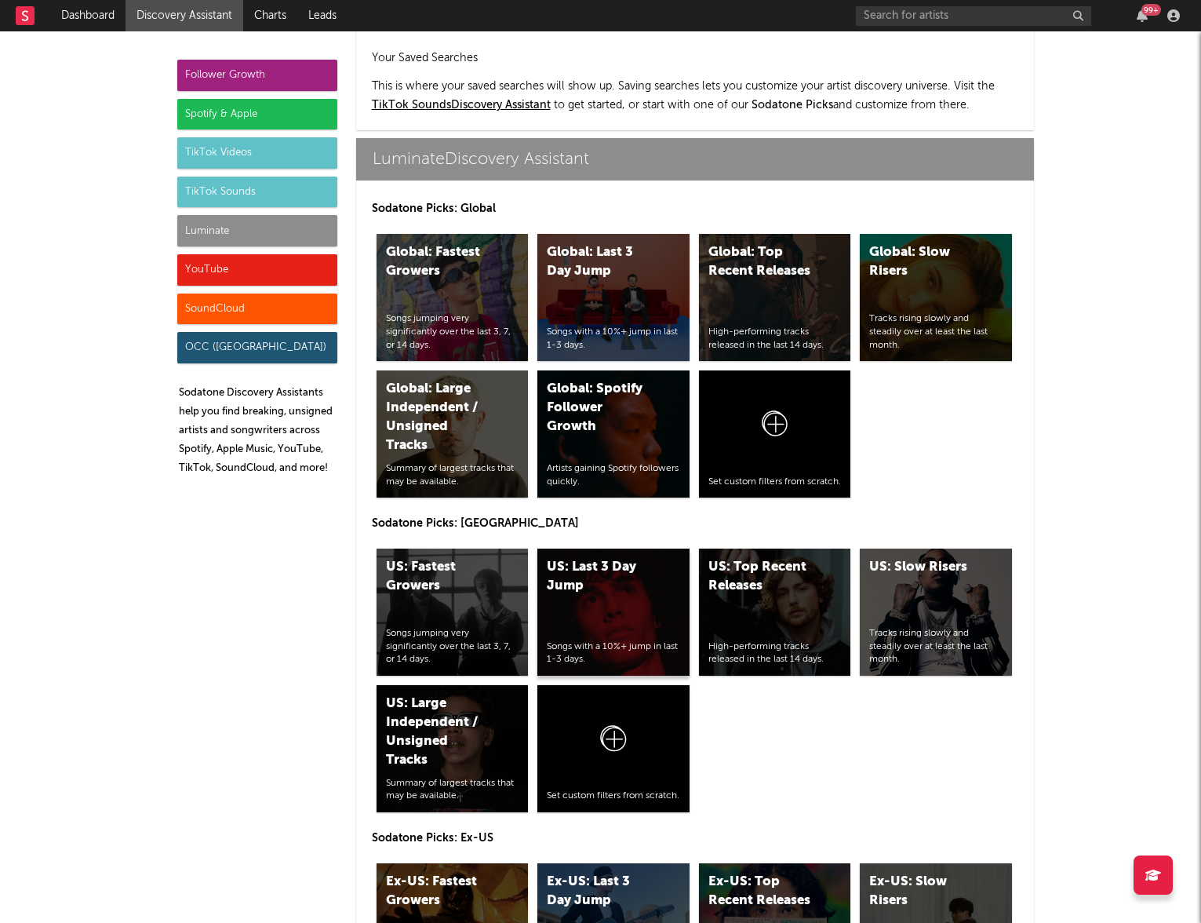
click at [624, 558] on div "US: Last 3 Day Jump" at bounding box center [600, 577] width 107 height 38
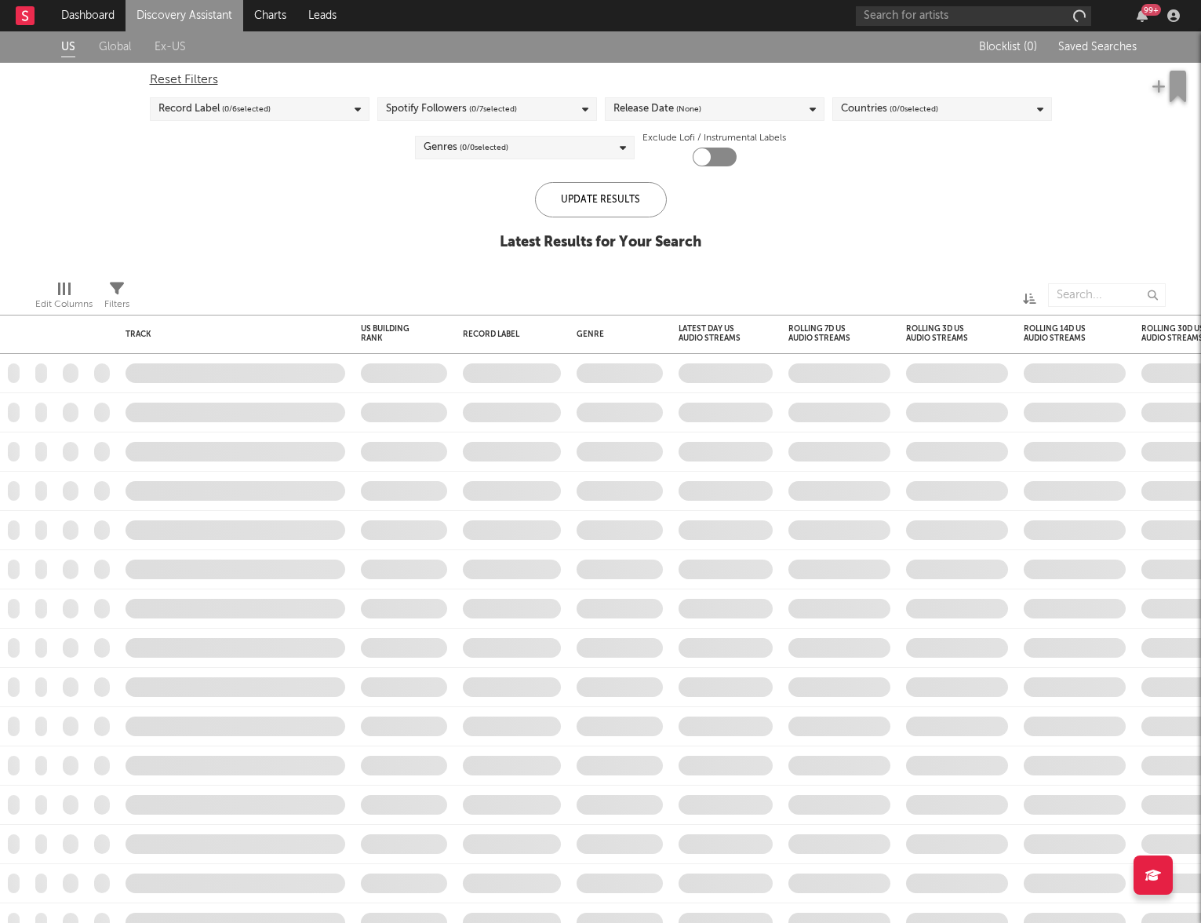
checkbox input "true"
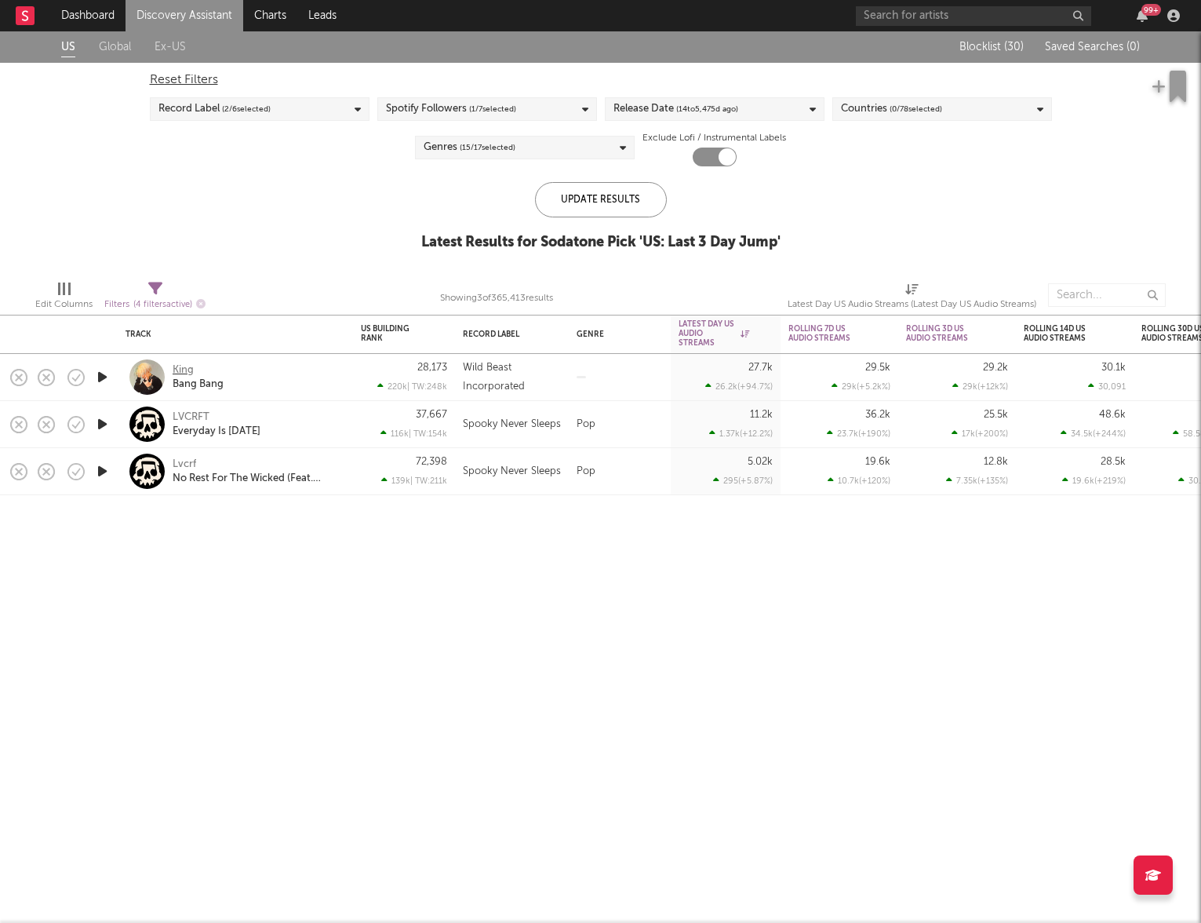
click at [184, 369] on div "King" at bounding box center [183, 370] width 21 height 14
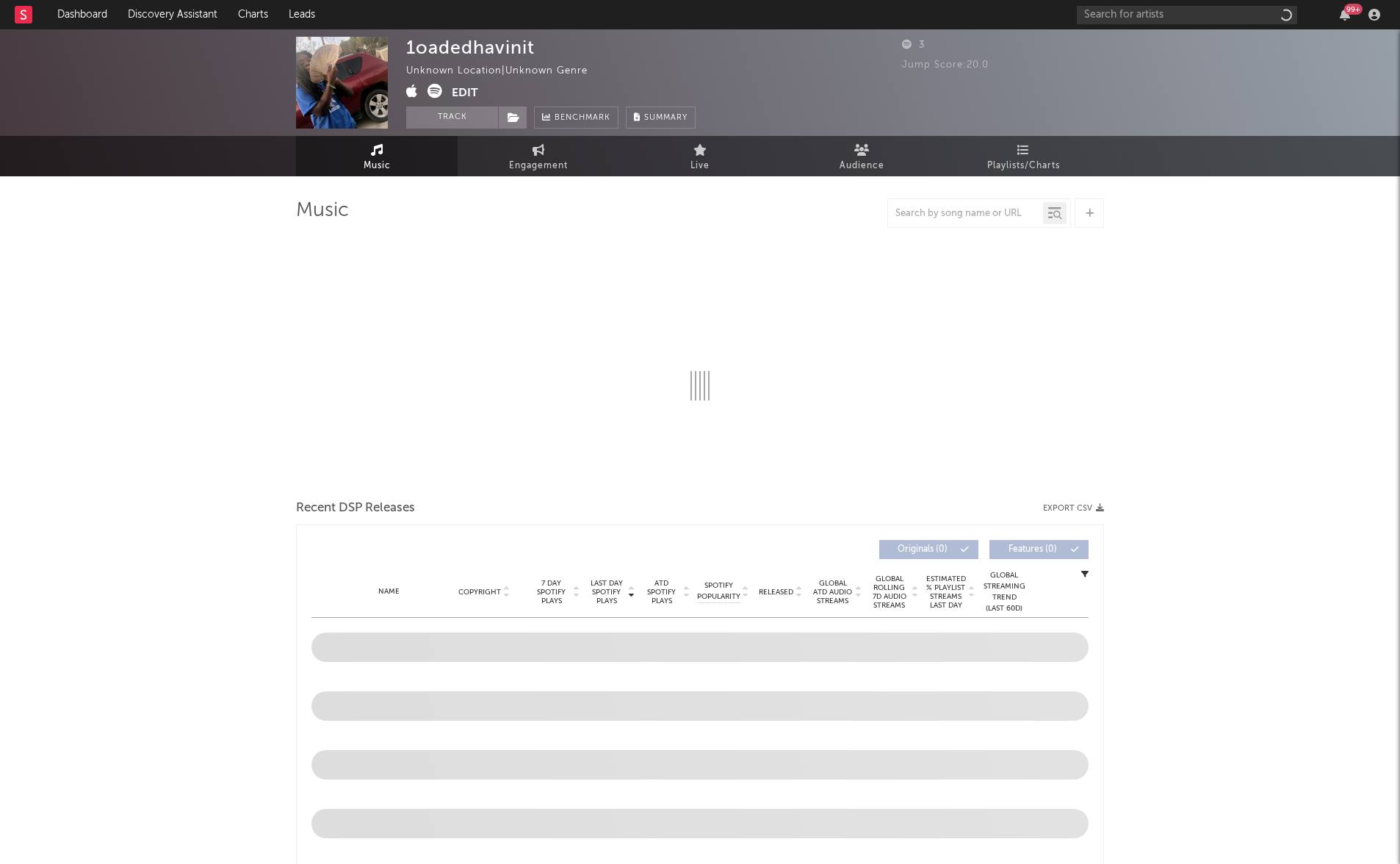
select select "1w"
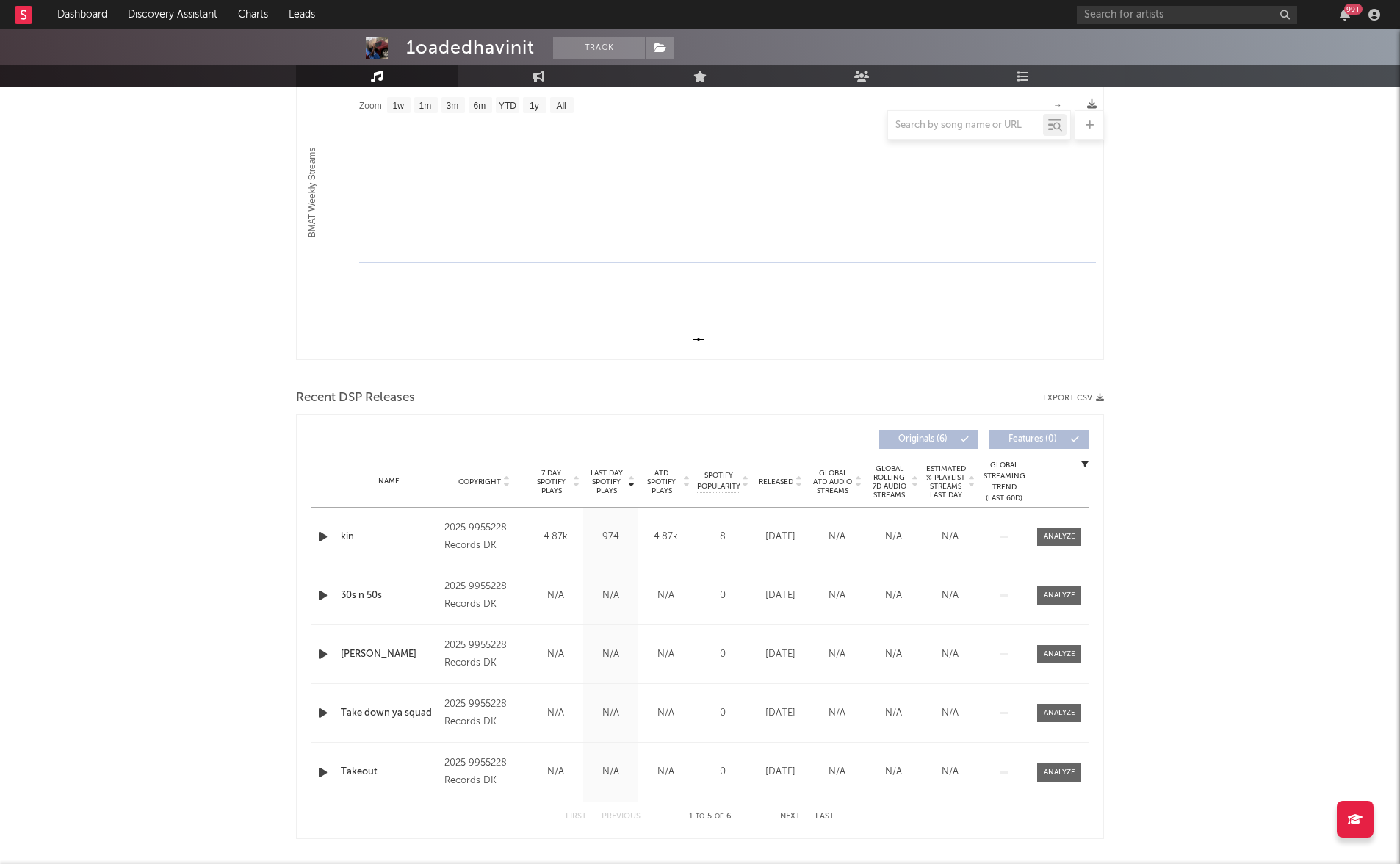
scroll to position [271, 0]
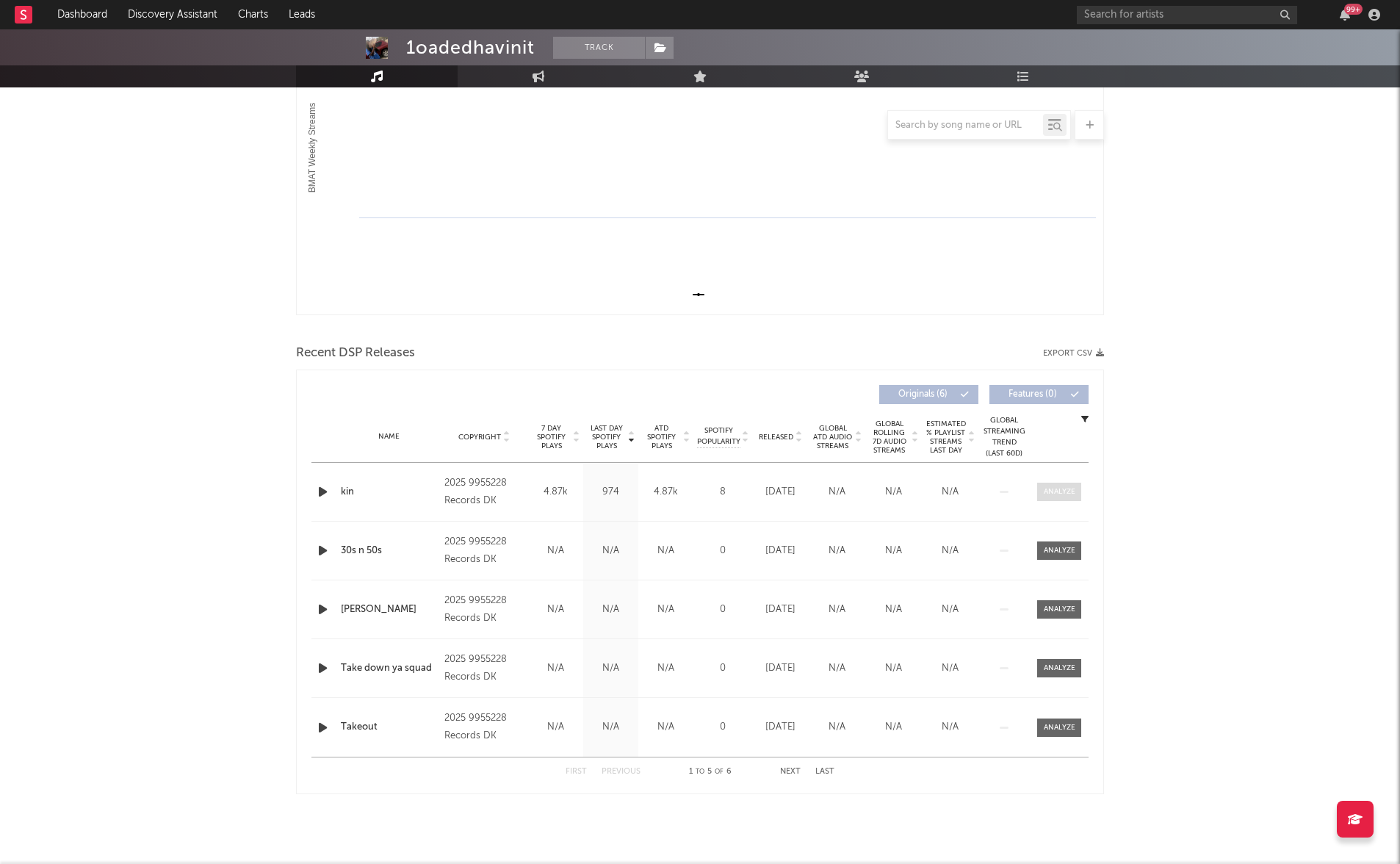
click at [1053, 492] on div at bounding box center [1059, 491] width 32 height 11
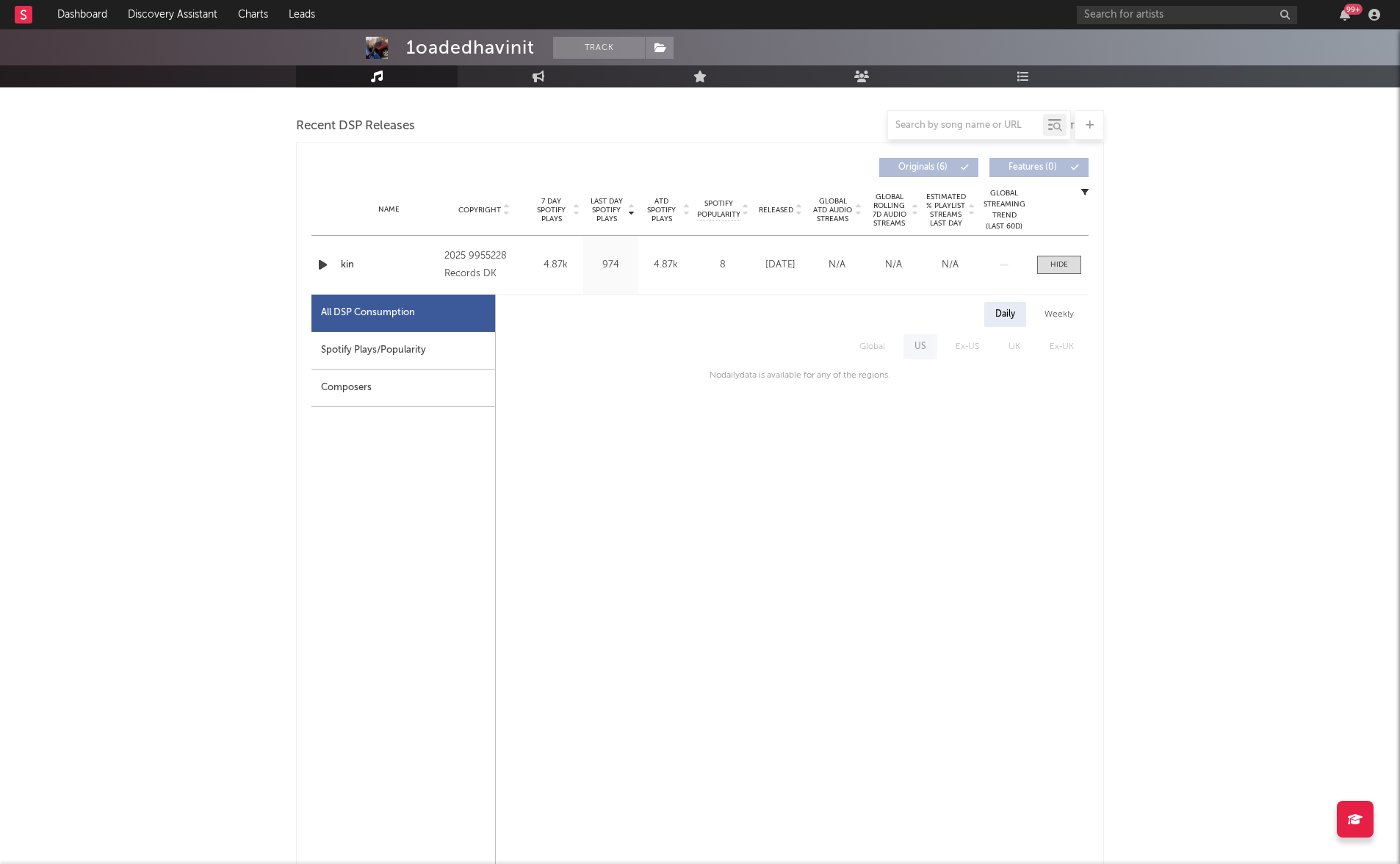
scroll to position [0, 0]
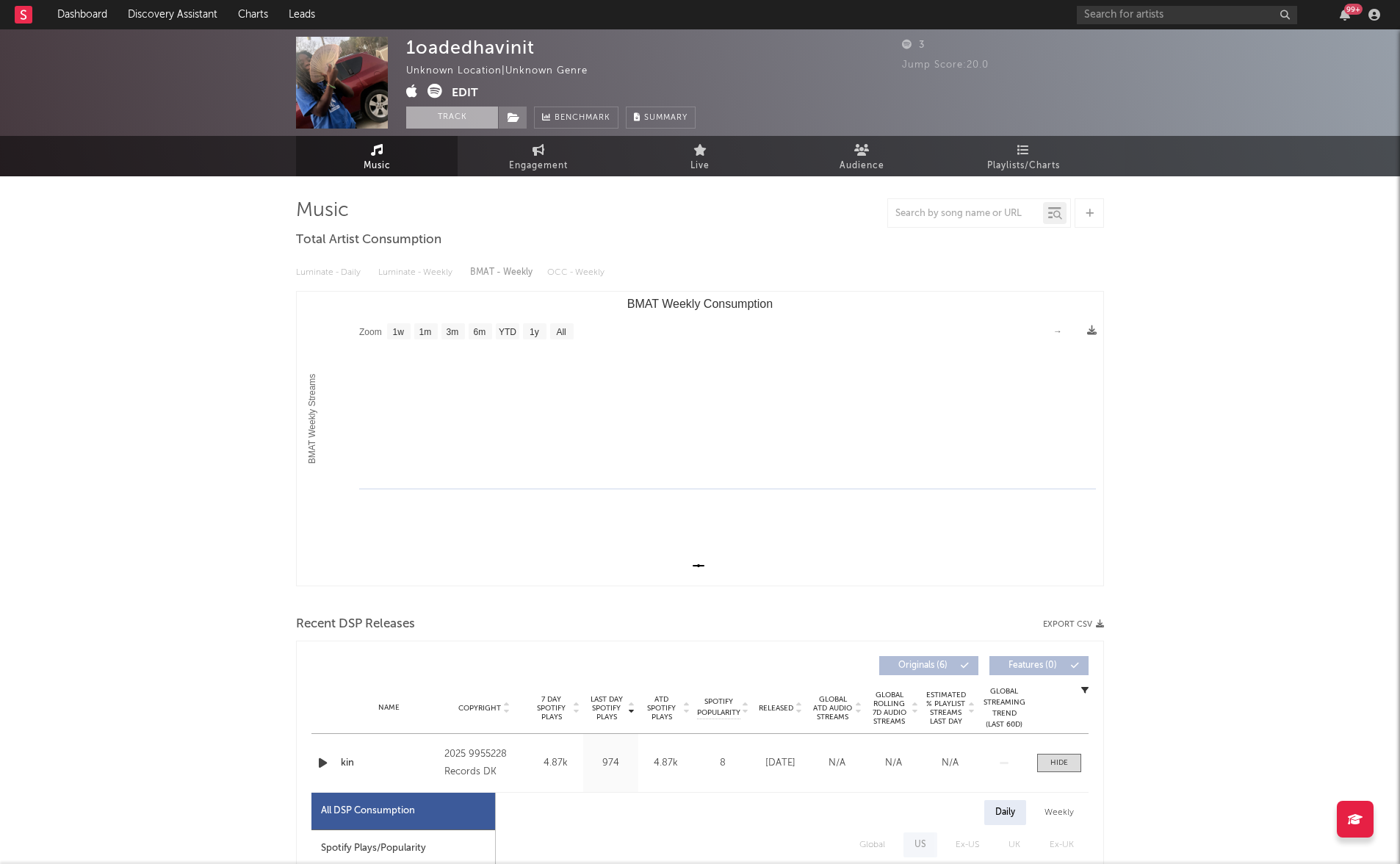
click at [468, 110] on button "Track" at bounding box center [452, 118] width 92 height 22
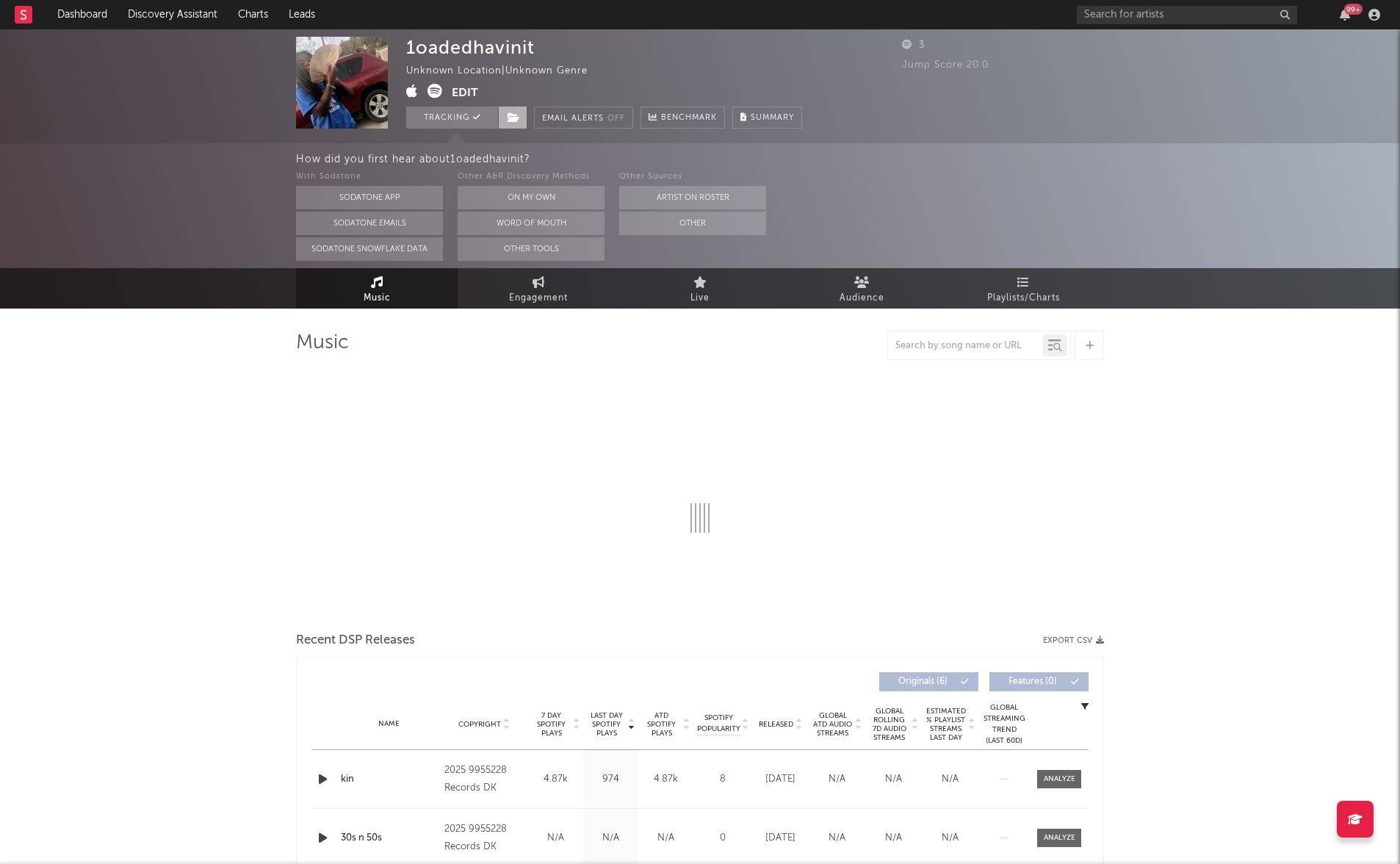
click at [510, 119] on icon at bounding box center [513, 117] width 12 height 10
select select "1w"
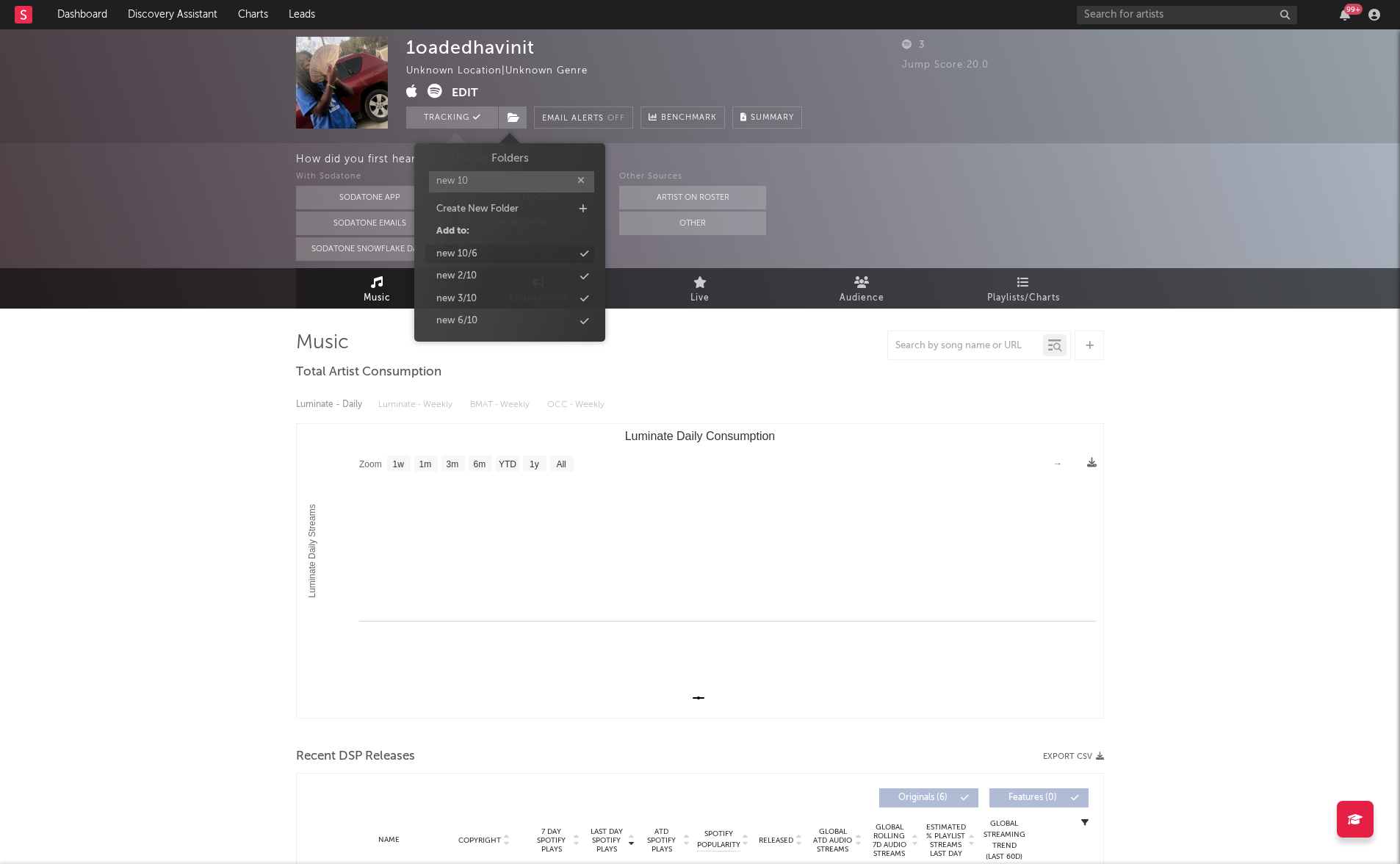
type input "new 10"
click at [452, 257] on div "new 10/6" at bounding box center [457, 255] width 41 height 15
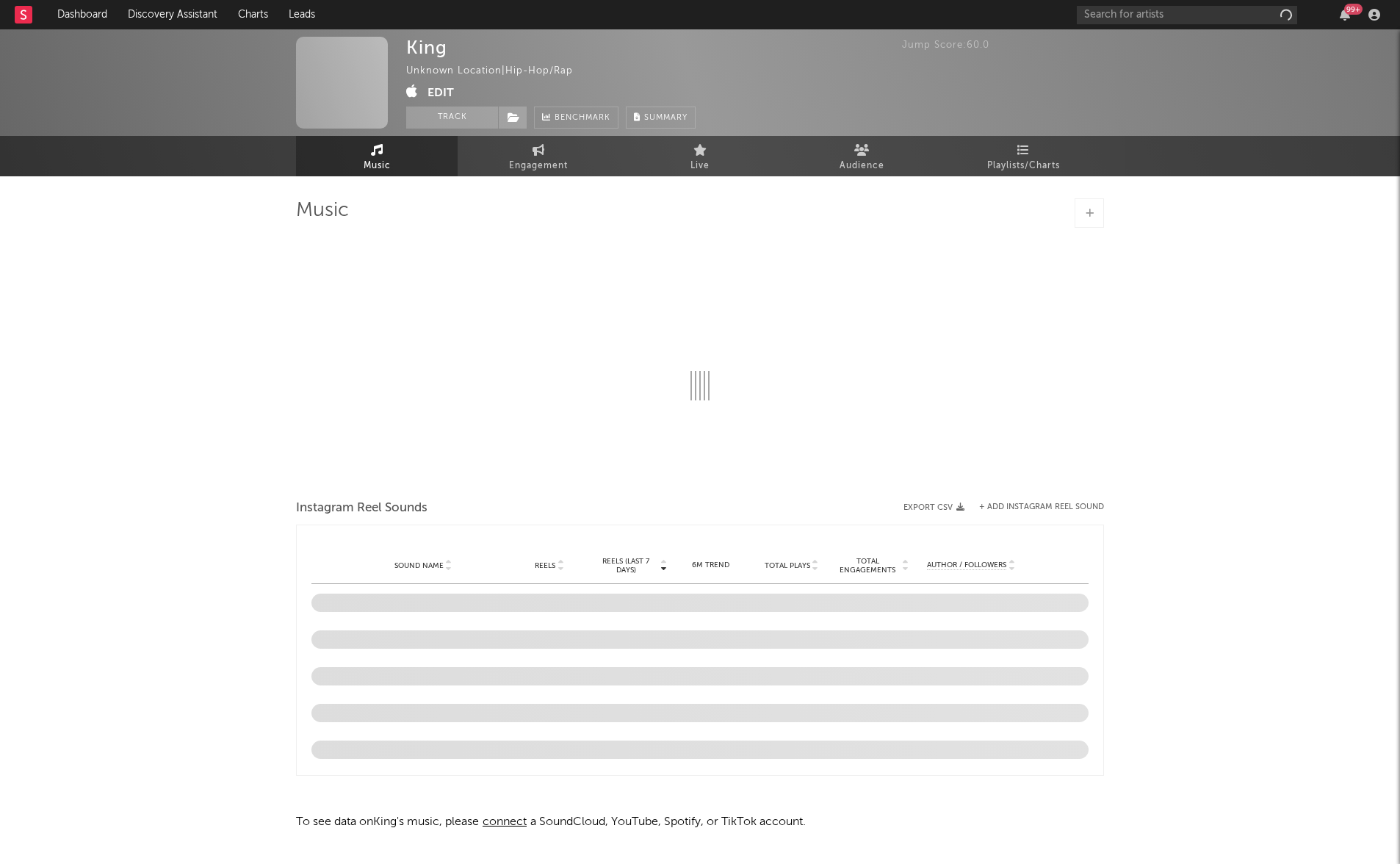
select select "1w"
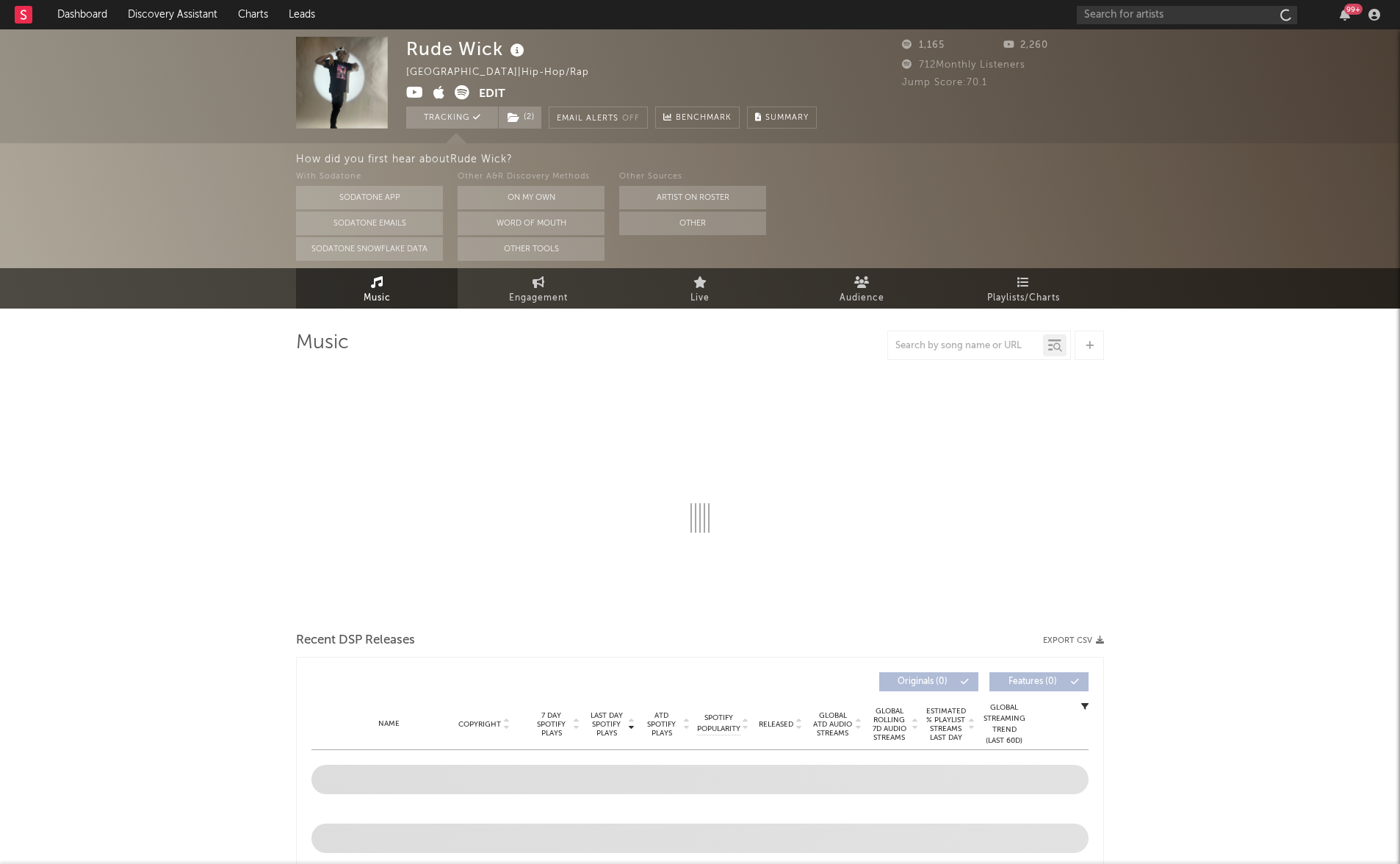
select select "1w"
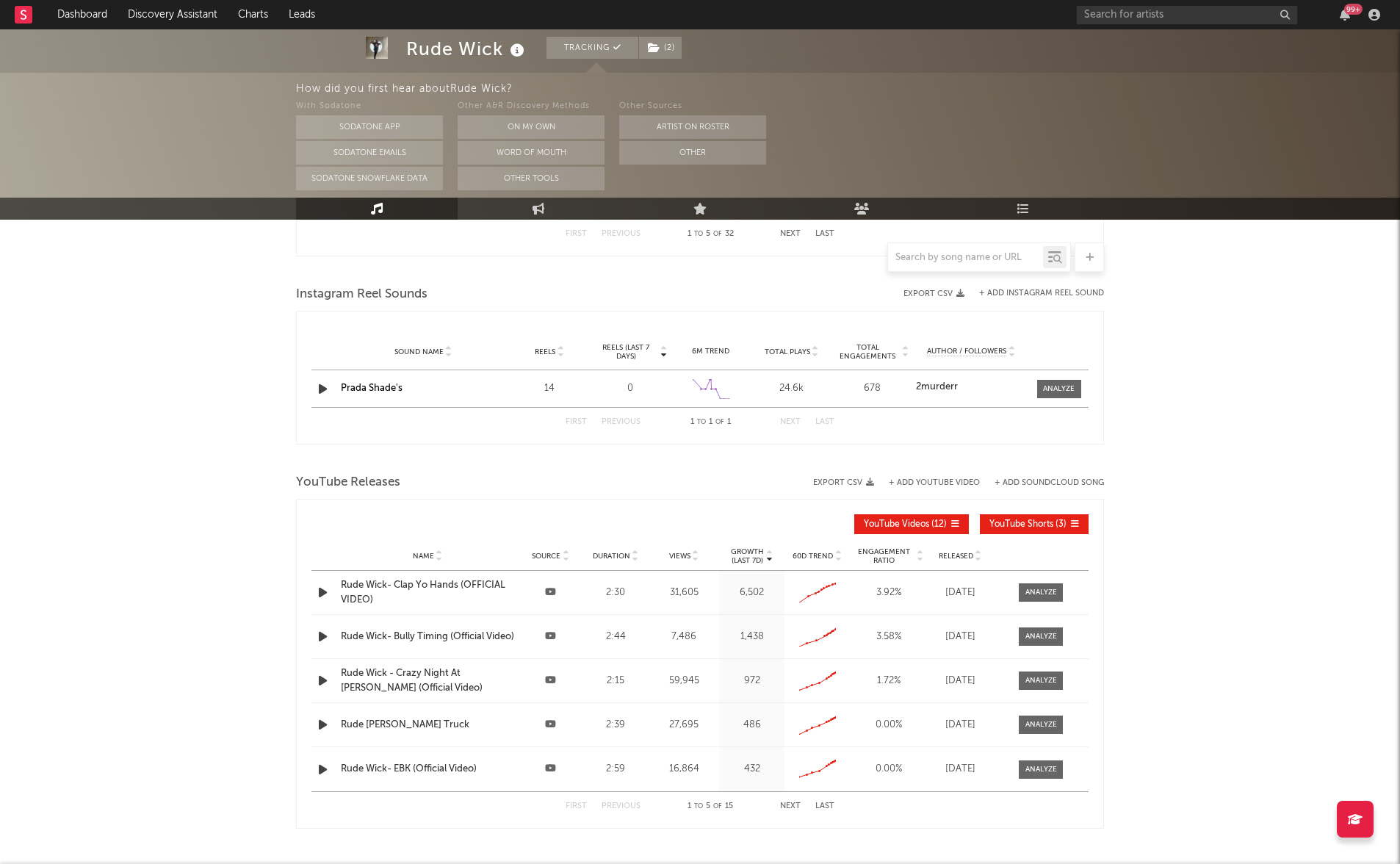
scroll to position [942, 0]
click at [1034, 592] on div at bounding box center [1041, 592] width 32 height 11
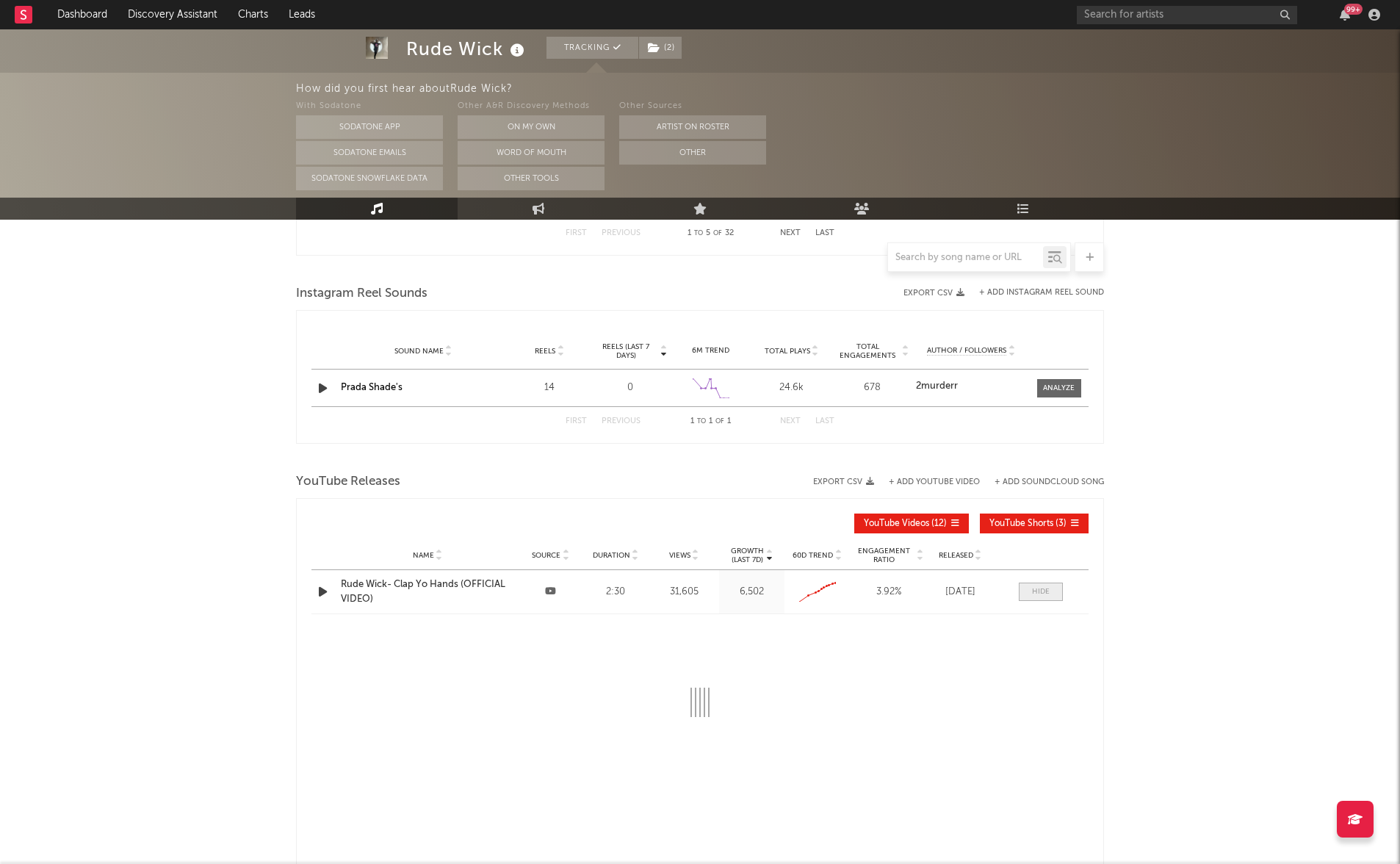
select select "All"
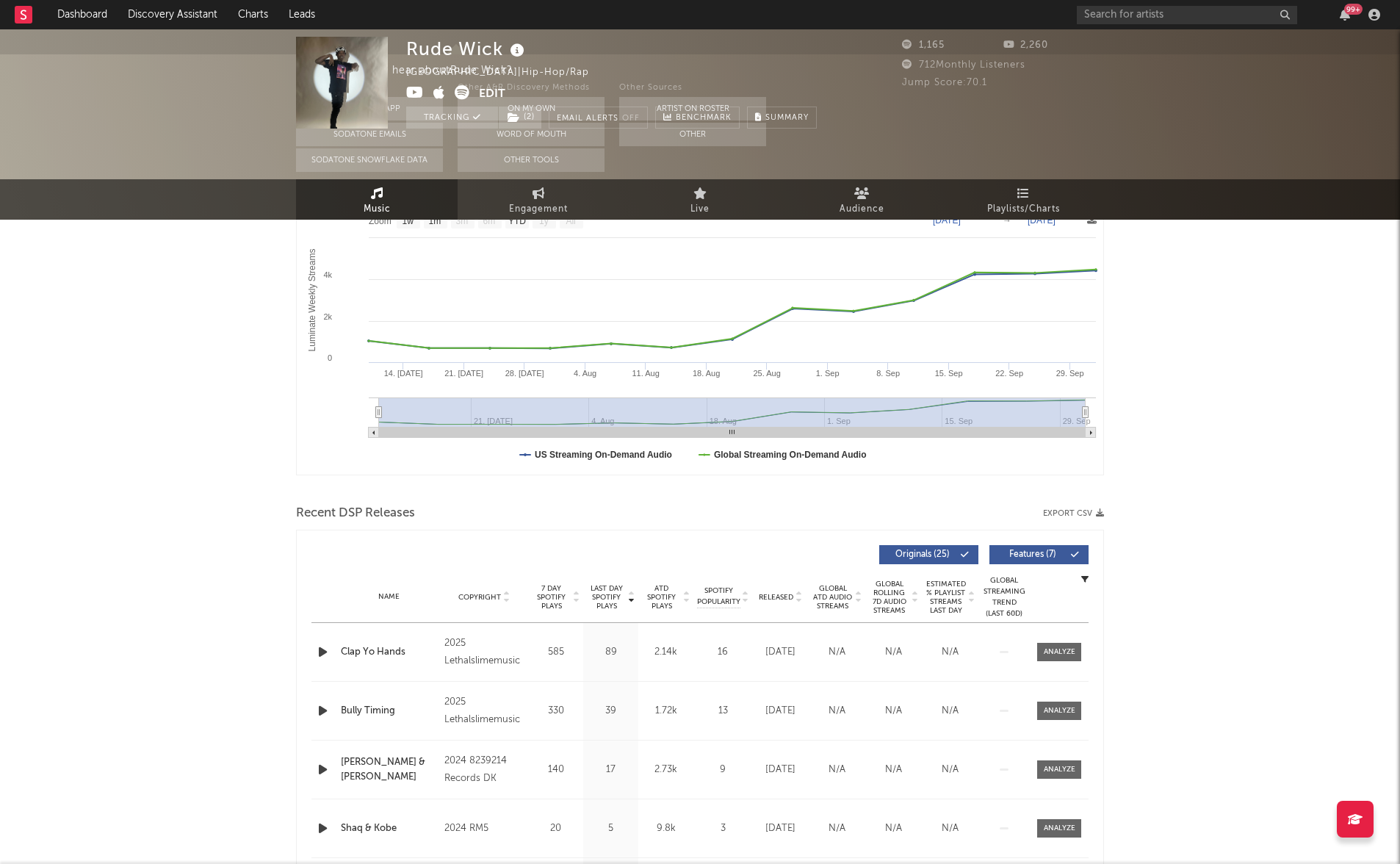
scroll to position [0, 0]
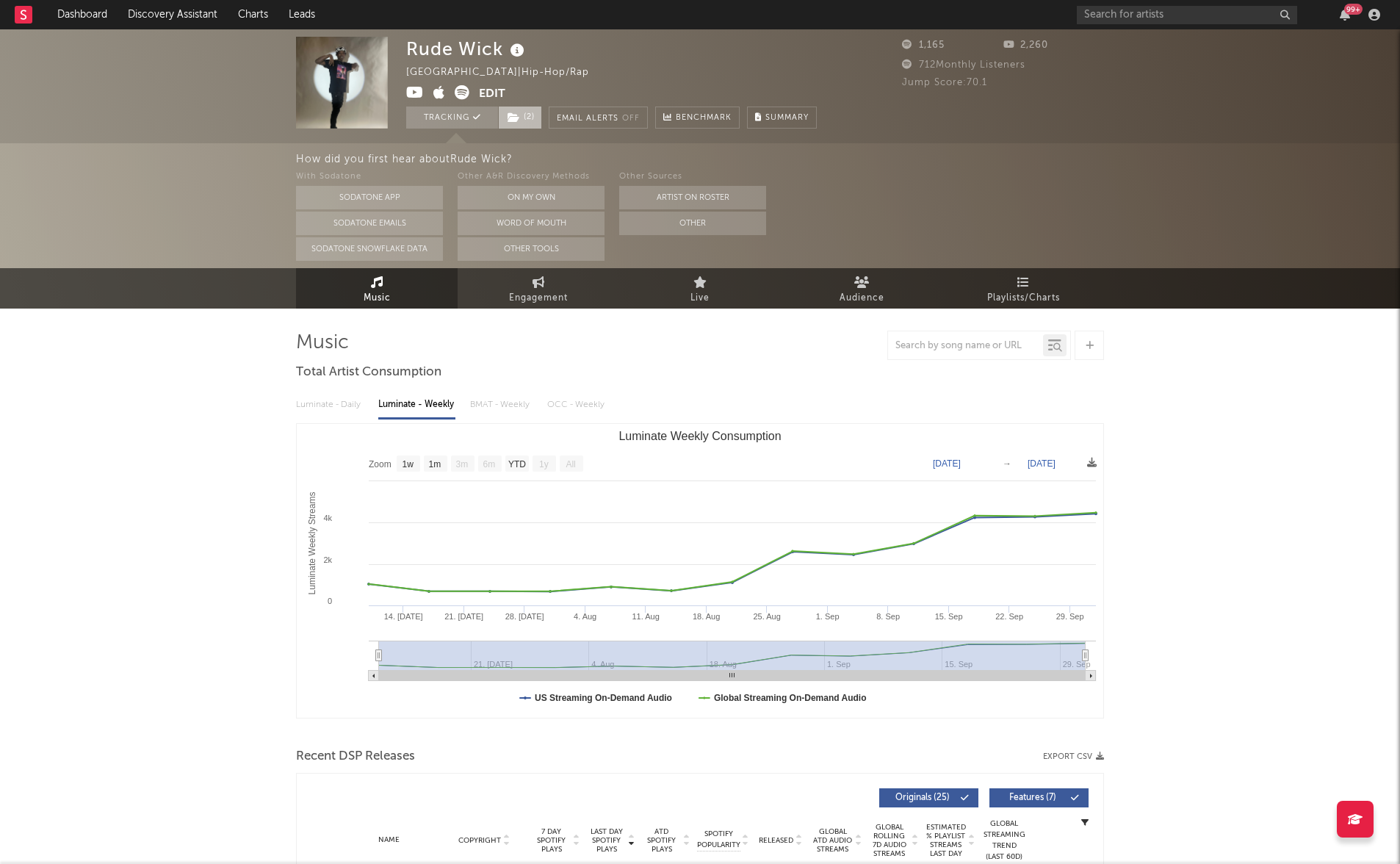
click at [514, 112] on icon at bounding box center [513, 117] width 12 height 10
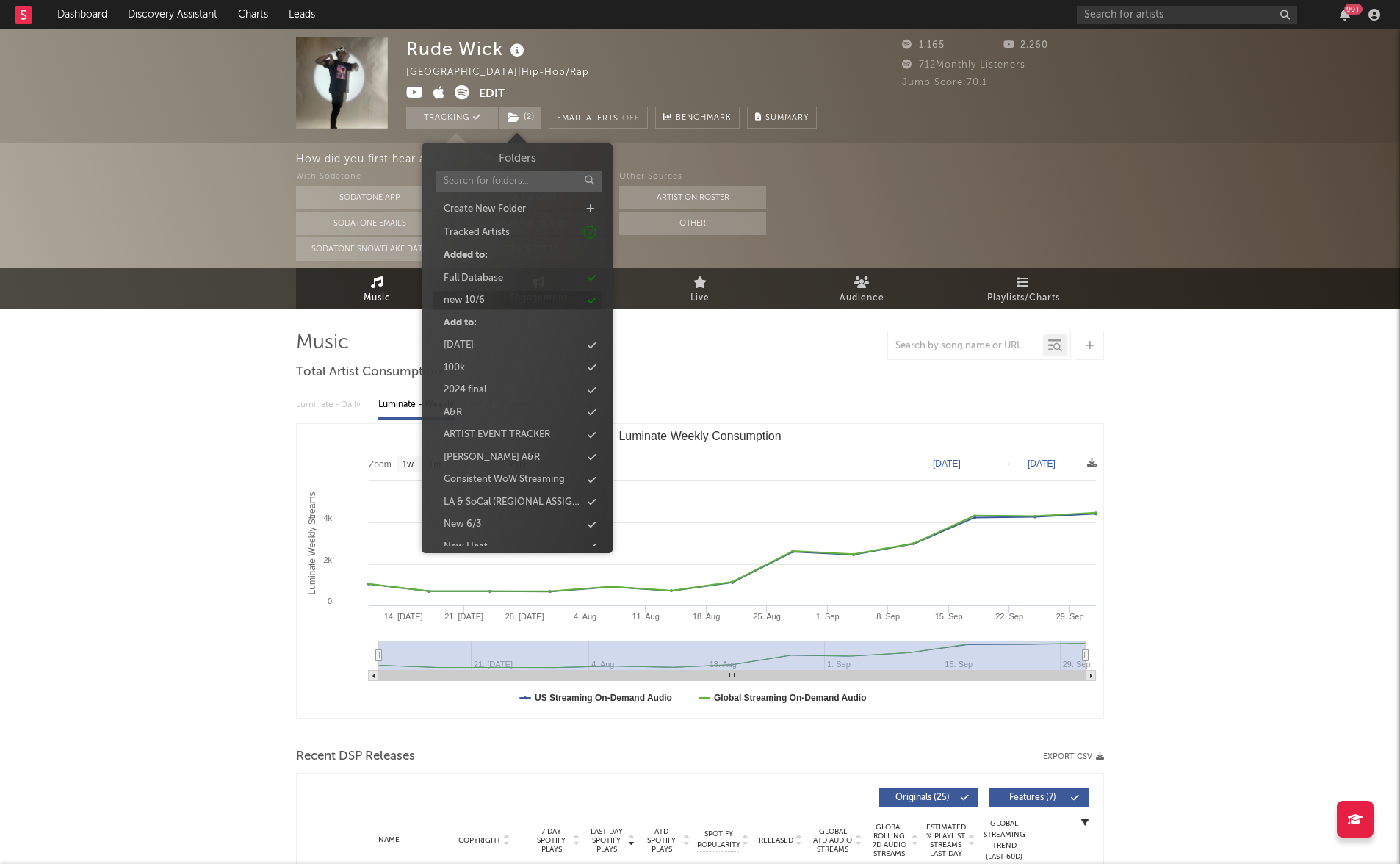
click at [517, 294] on div "new 10/6" at bounding box center [517, 300] width 168 height 19
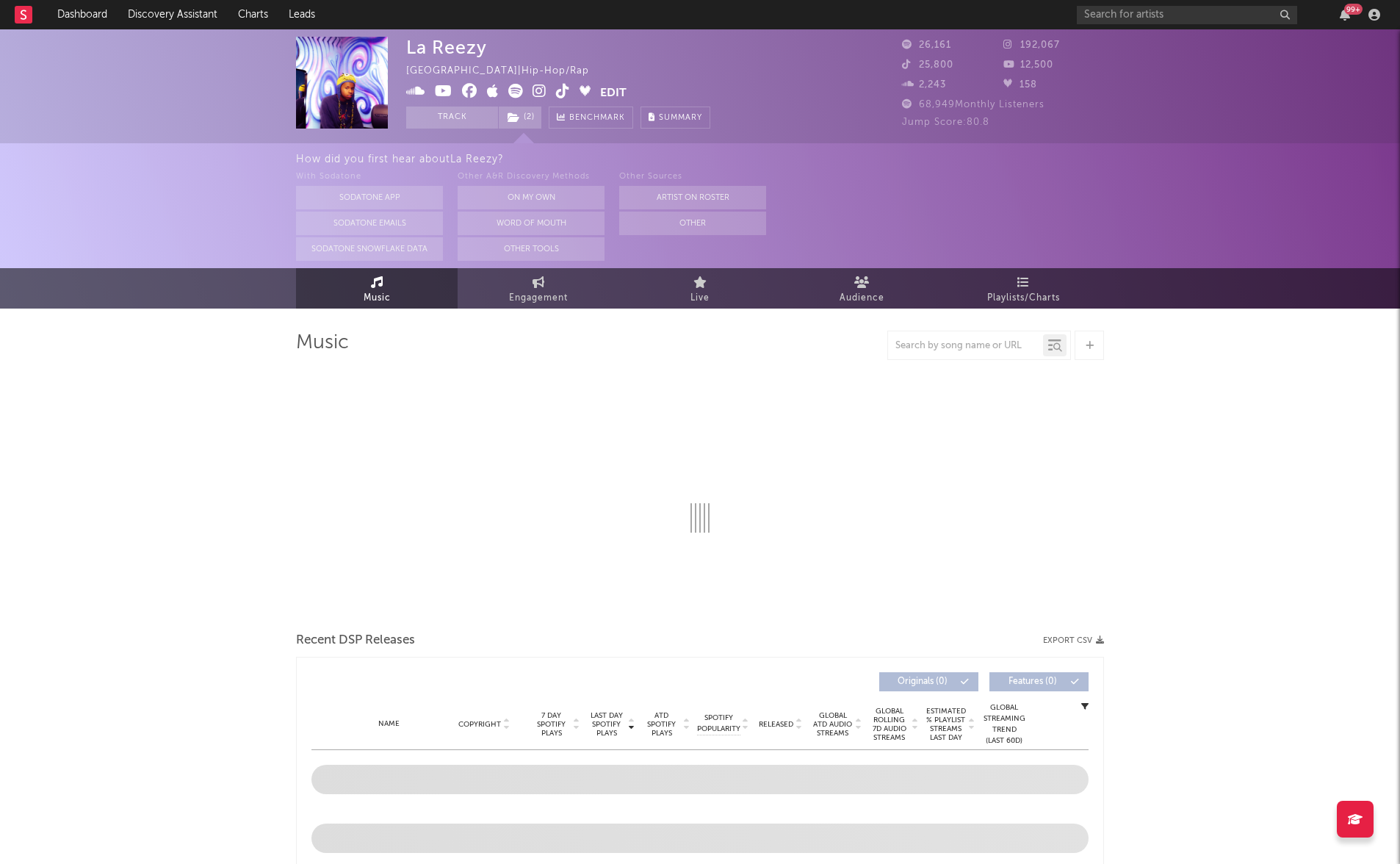
select select "6m"
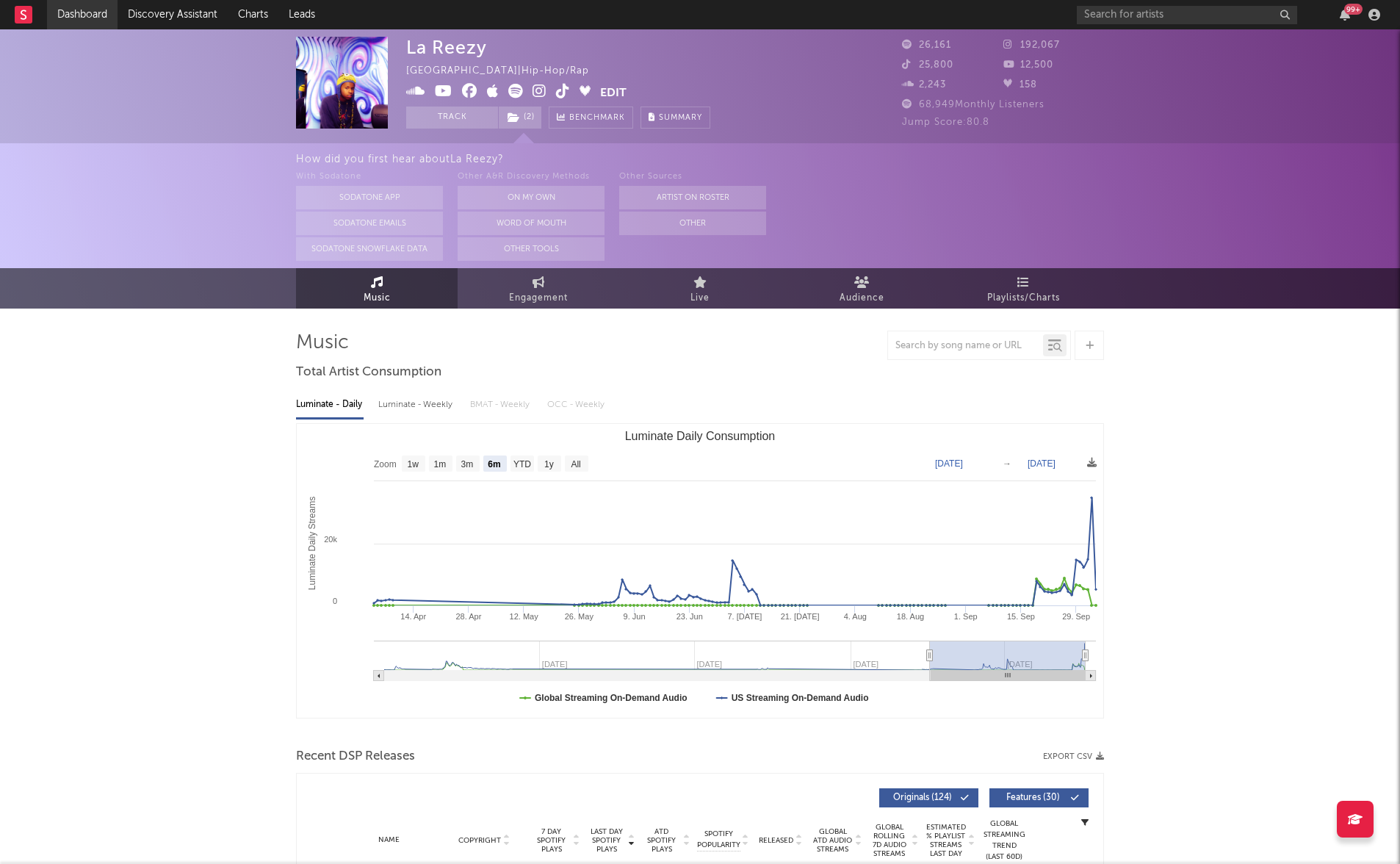
click at [66, 13] on link "Dashboard" at bounding box center [81, 14] width 70 height 29
click at [255, 22] on link "Charts" at bounding box center [253, 14] width 51 height 29
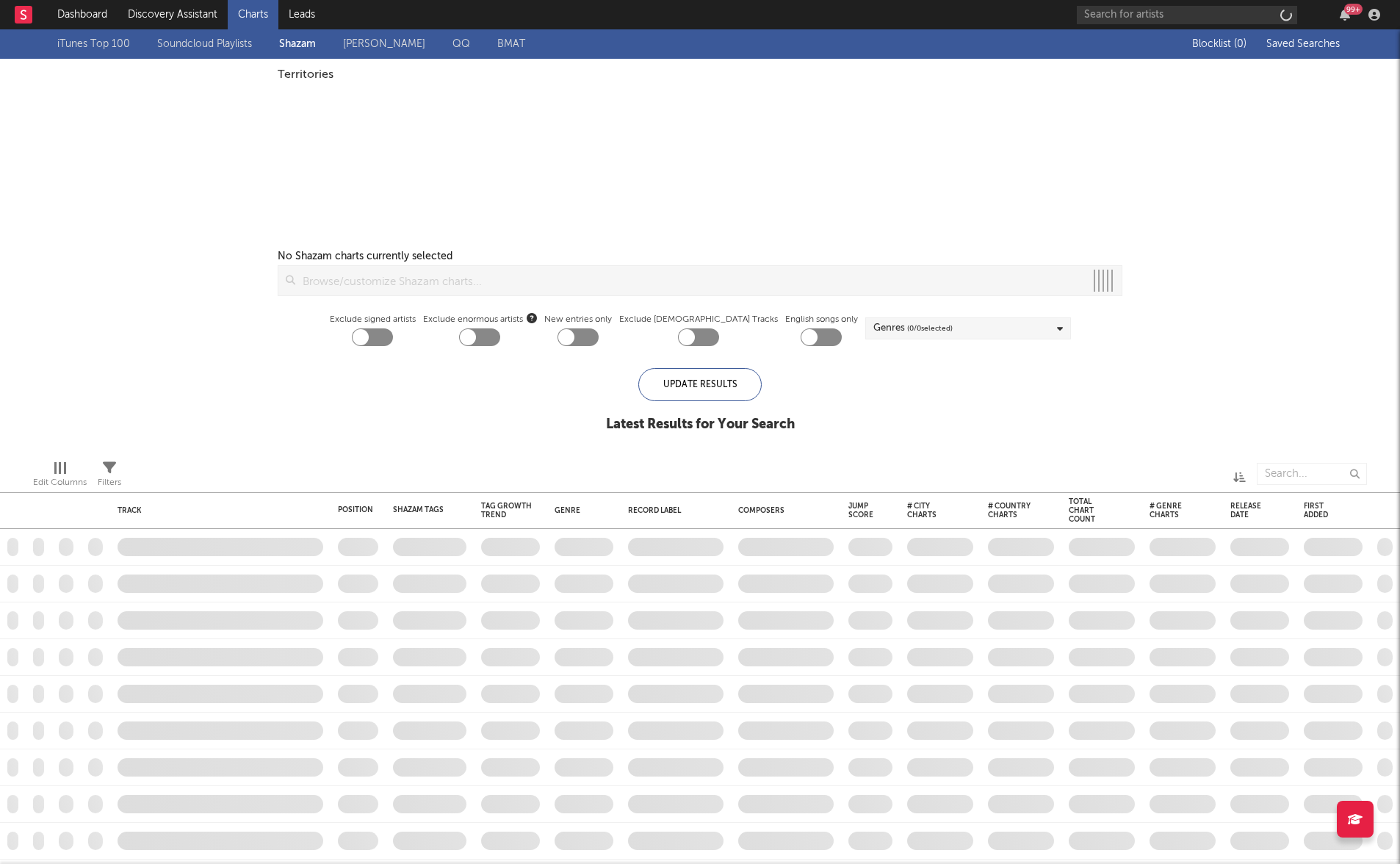
checkbox input "true"
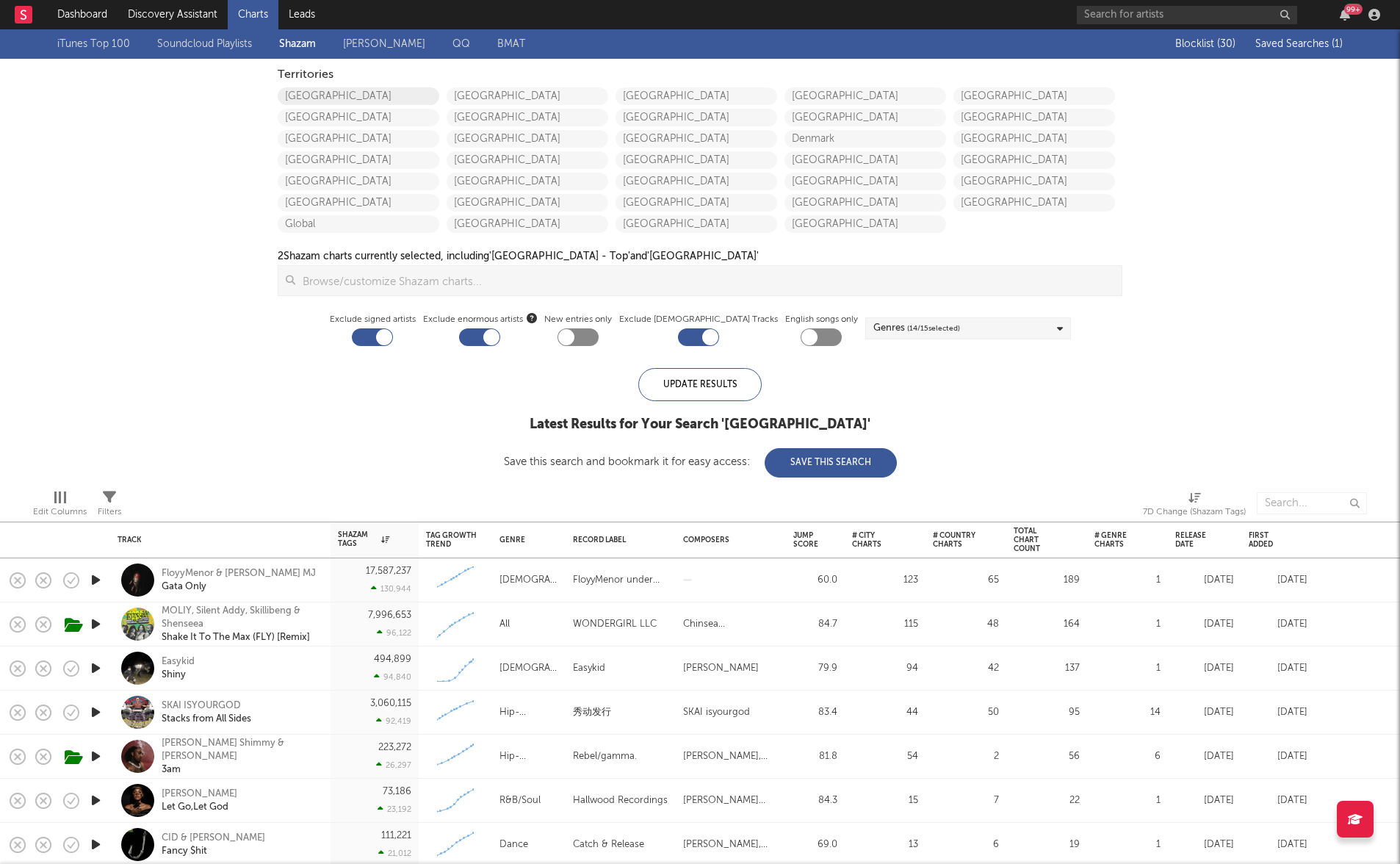
click at [292, 95] on link "United States" at bounding box center [358, 95] width 162 height 18
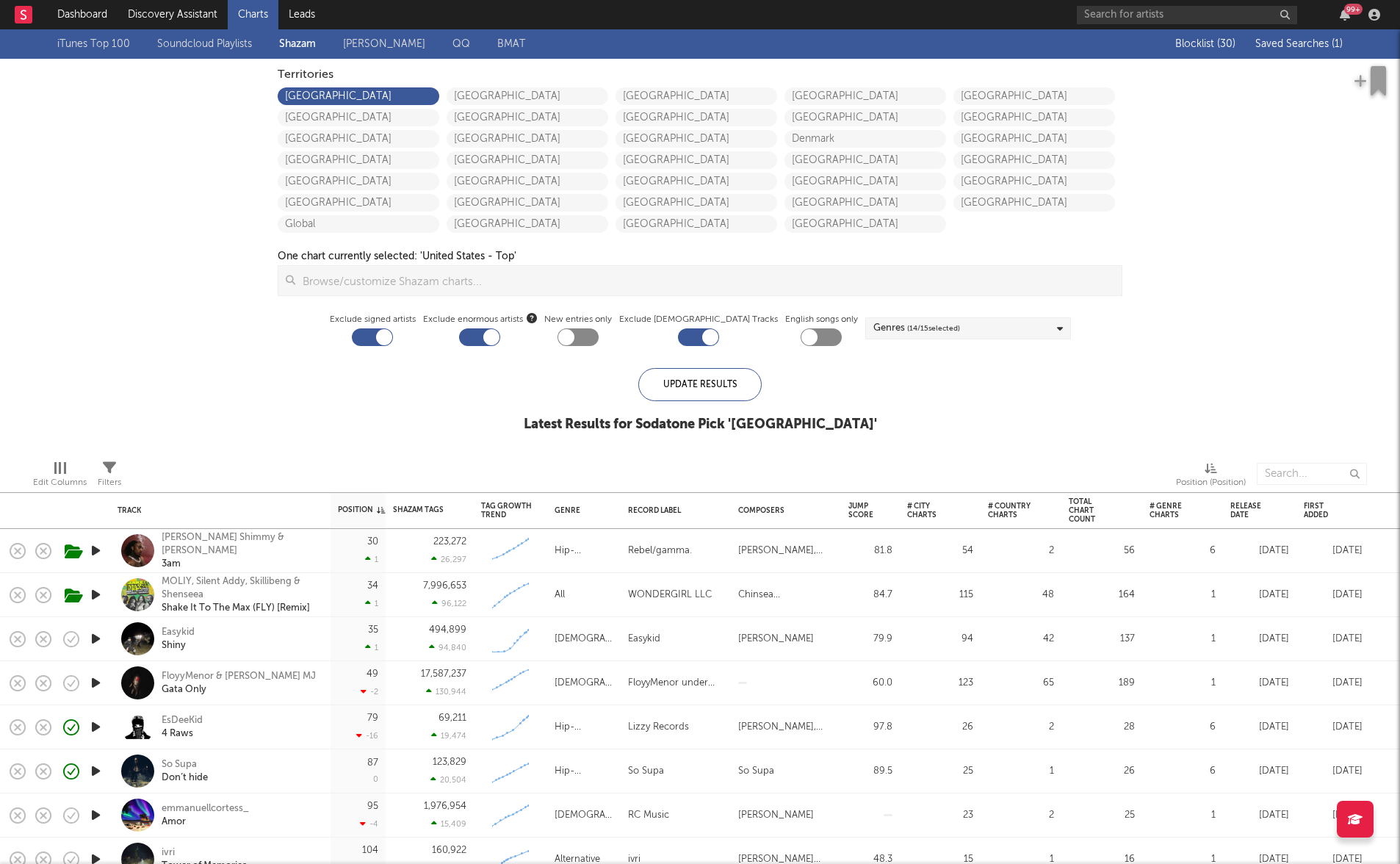
click at [1294, 46] on span "Saved Searches ( 1 )" at bounding box center [1298, 44] width 87 height 10
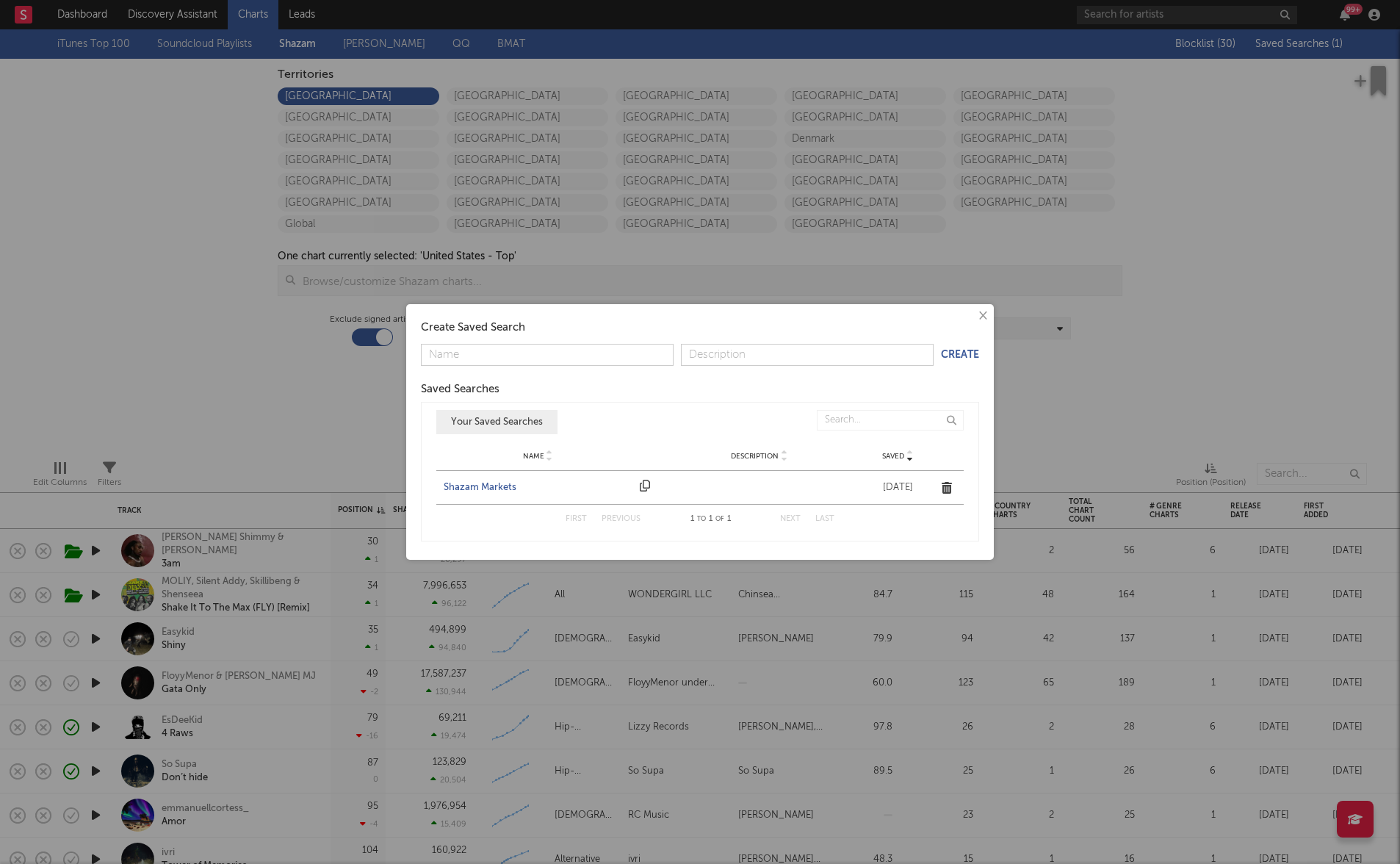
click at [507, 493] on div "Shazam Markets" at bounding box center [538, 488] width 189 height 15
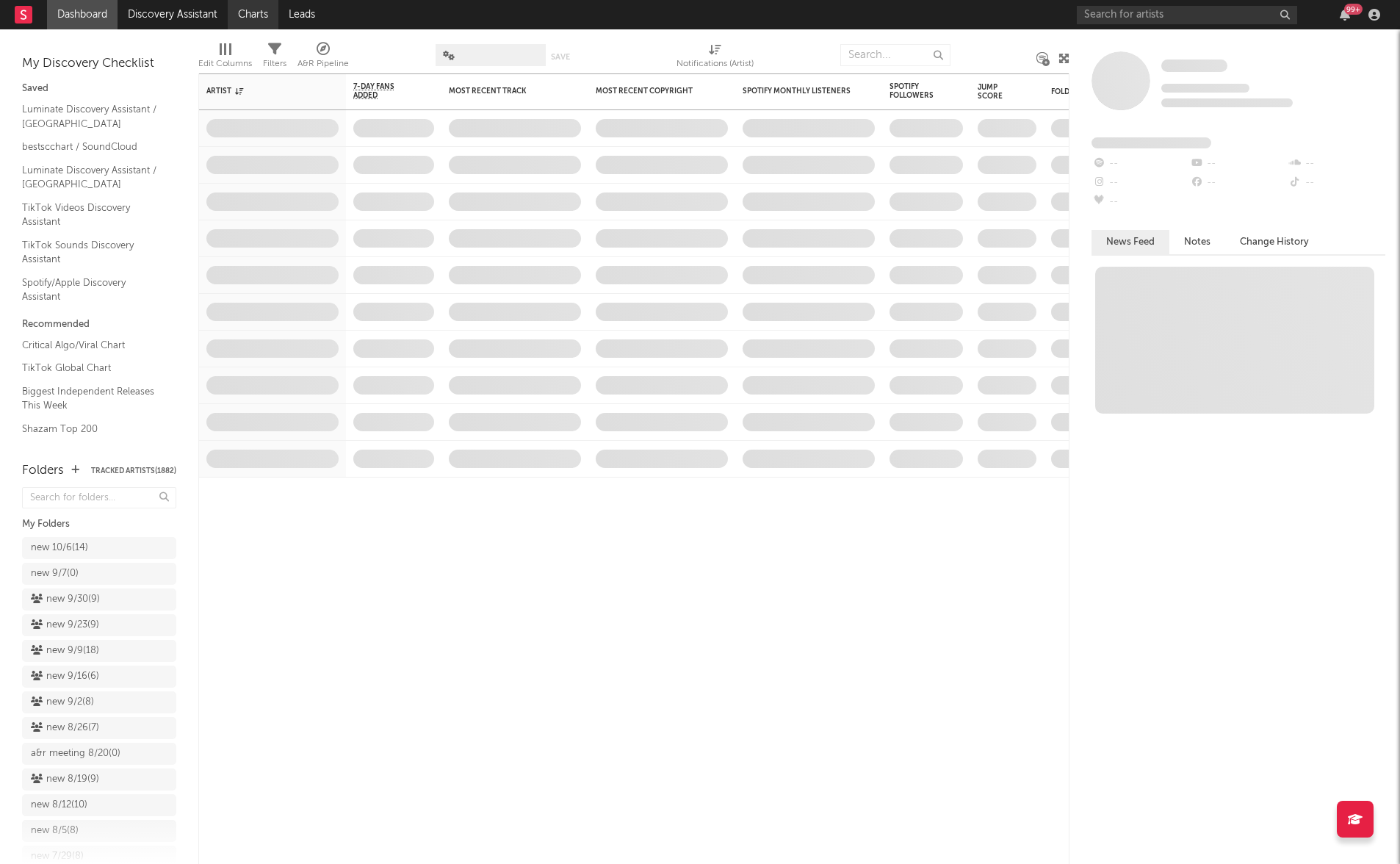
click at [258, 21] on link "Charts" at bounding box center [253, 14] width 51 height 29
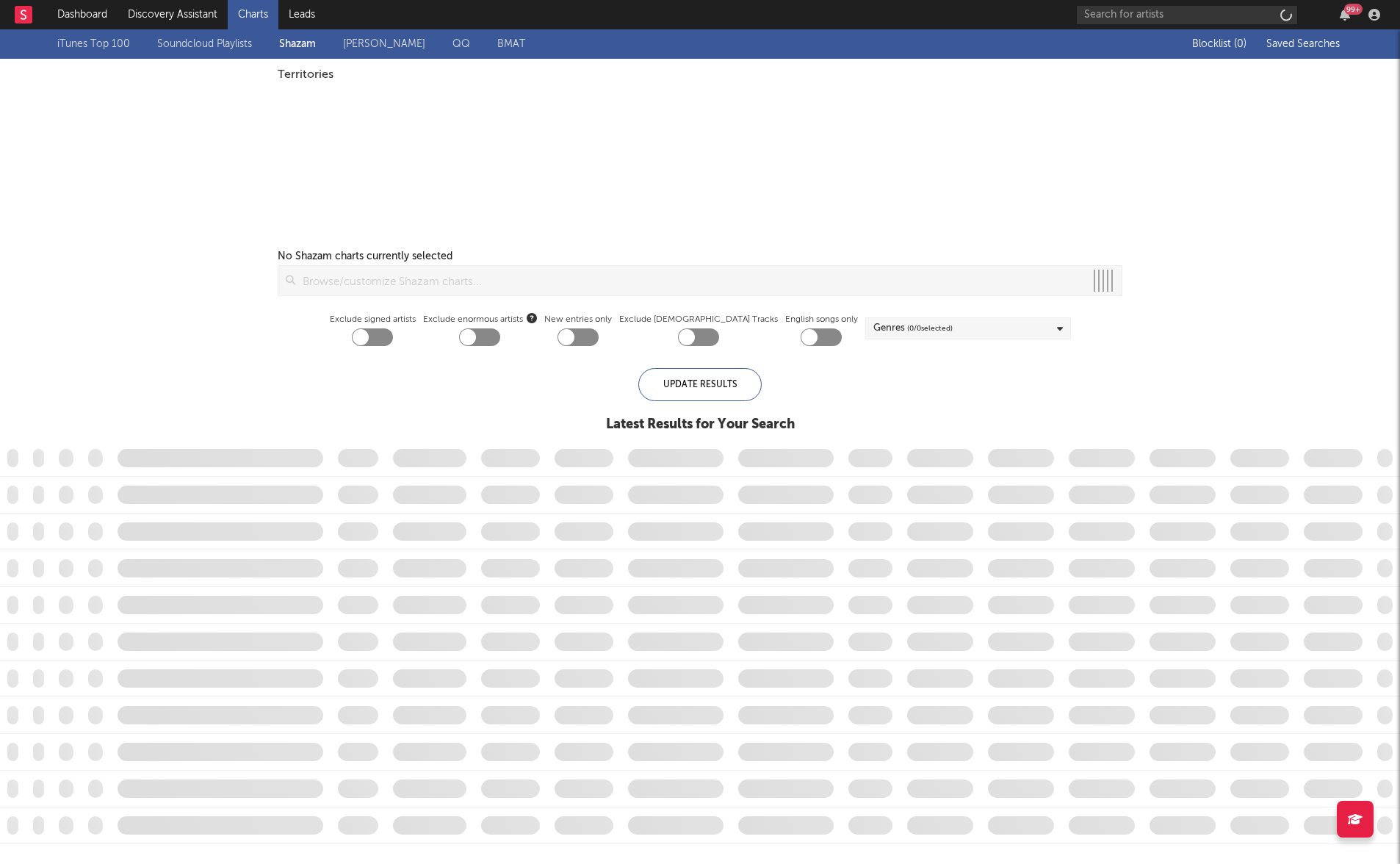
checkbox input "true"
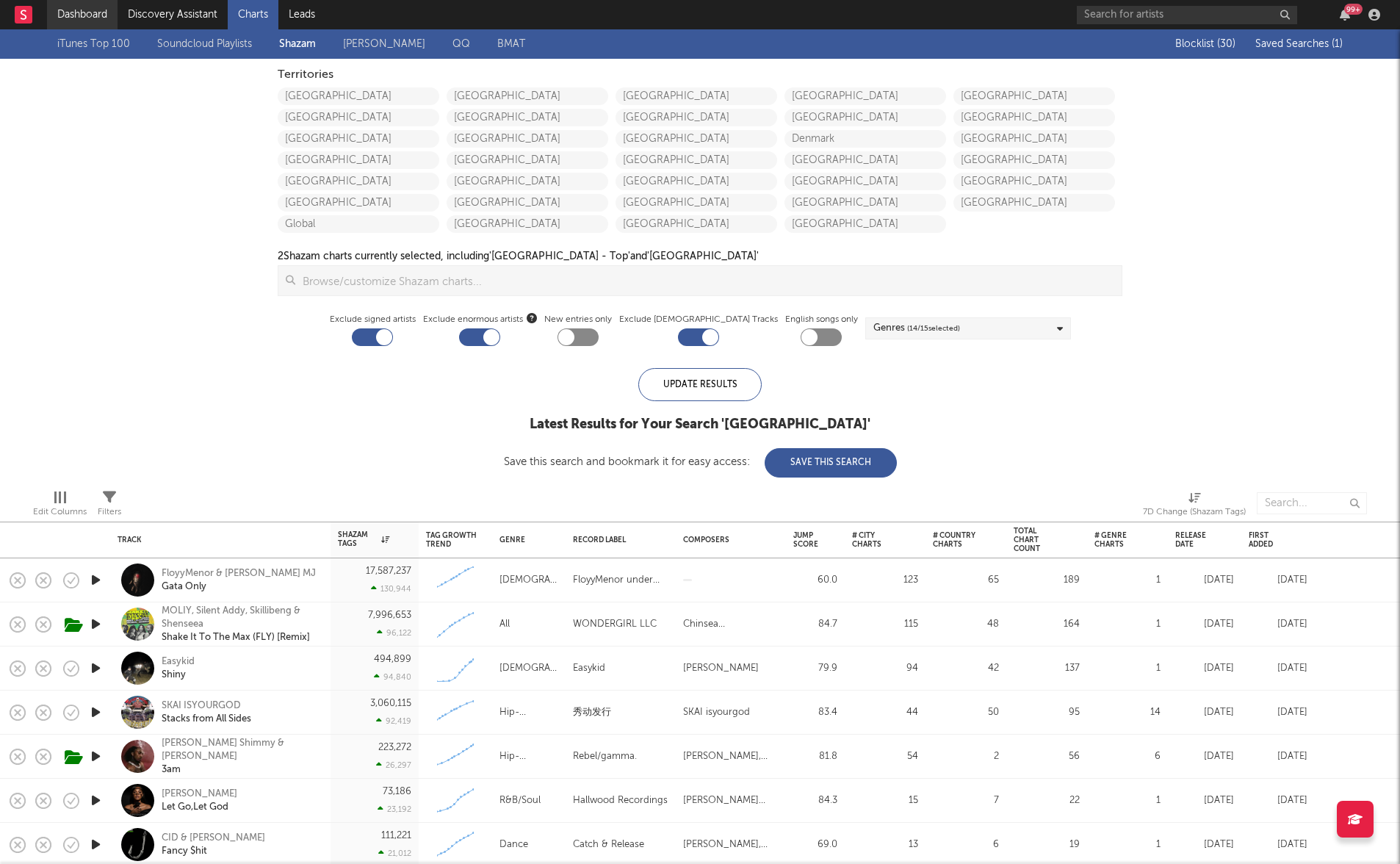
click at [77, 5] on link "Dashboard" at bounding box center [81, 14] width 70 height 29
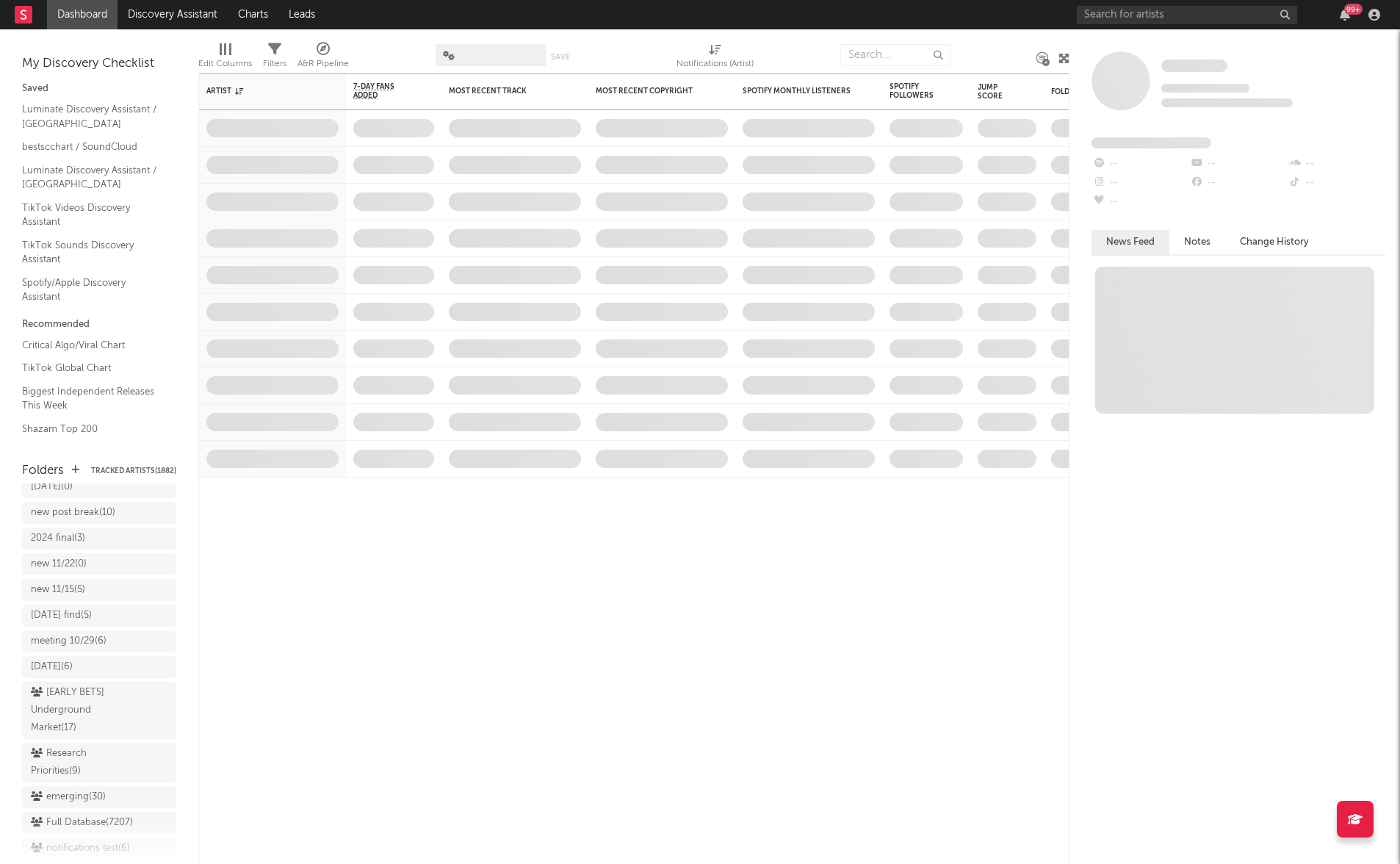
scroll to position [1309, 0]
click at [62, 701] on div "Research Priorities ( 9 )" at bounding box center [82, 715] width 104 height 36
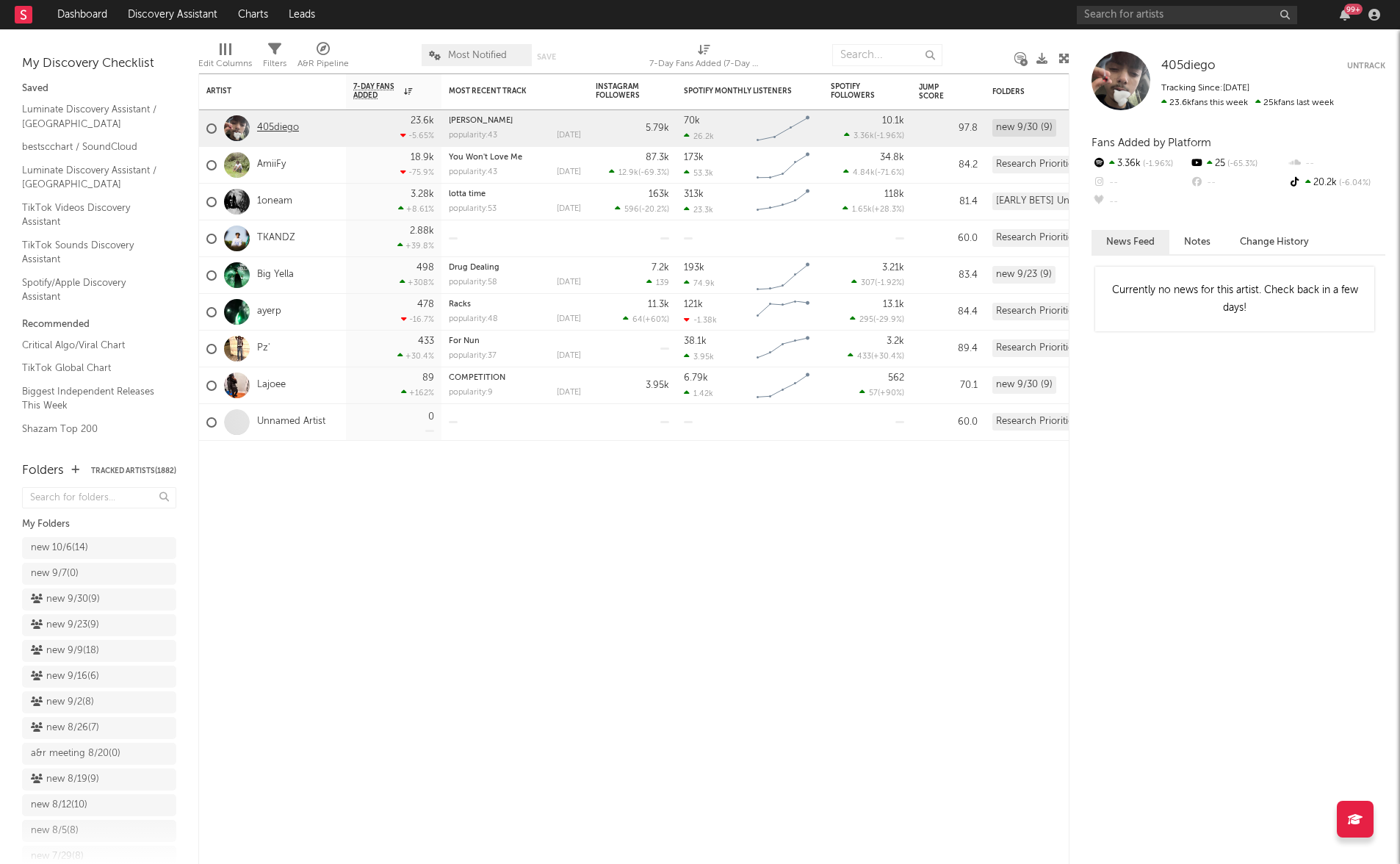
click at [270, 129] on link "405diego" at bounding box center [278, 127] width 42 height 12
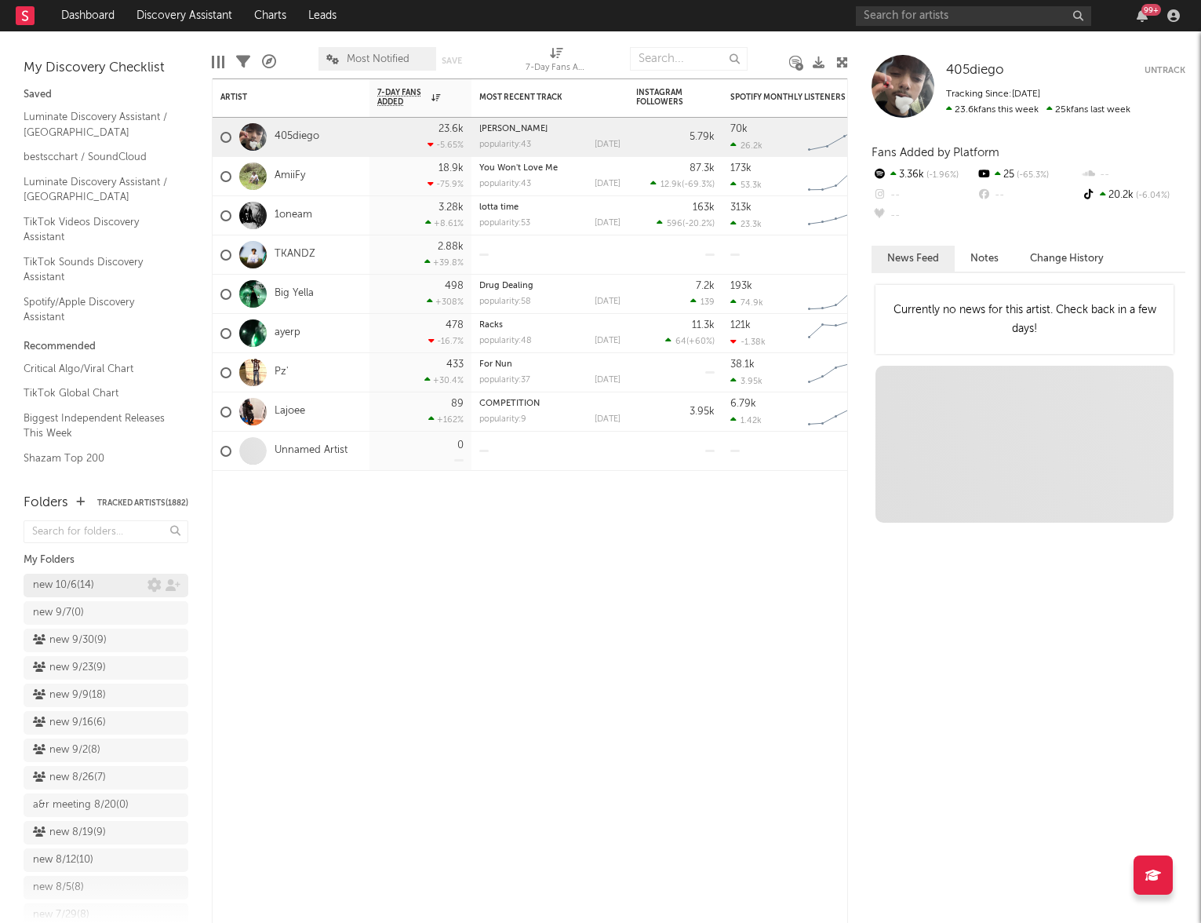
click at [74, 581] on div "new 10/6 ( 14 )" at bounding box center [63, 585] width 61 height 19
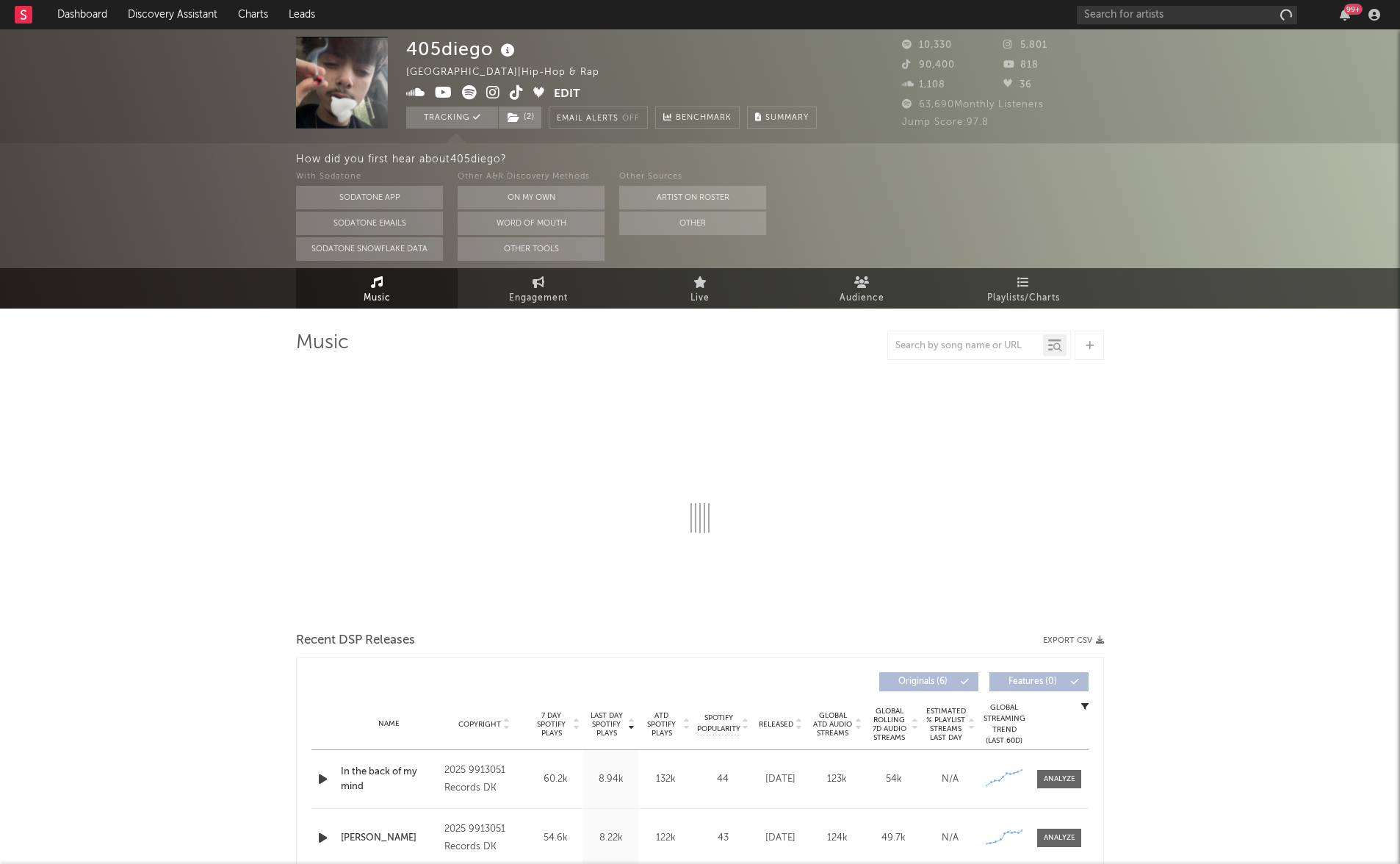
select select "1w"
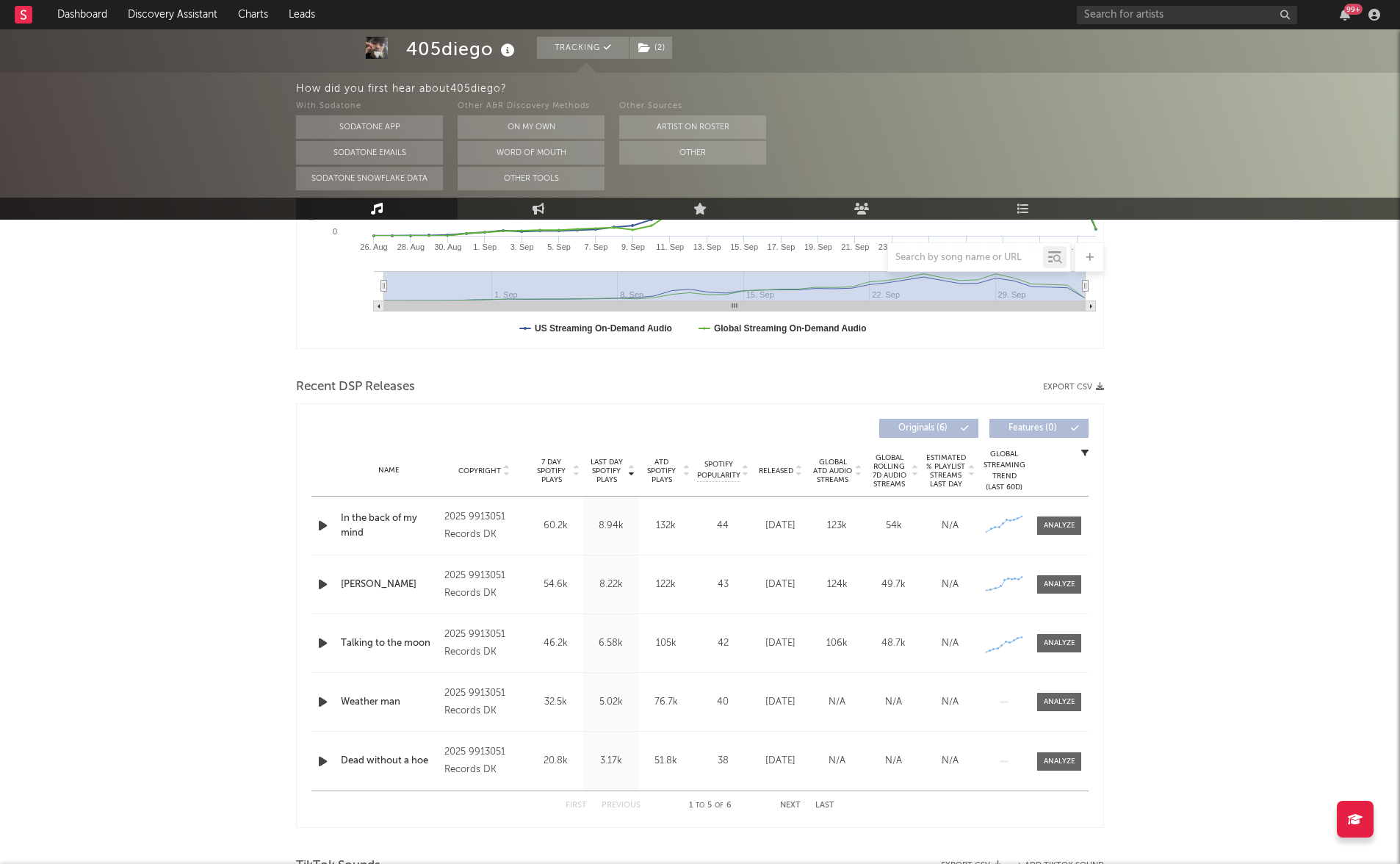
scroll to position [373, 0]
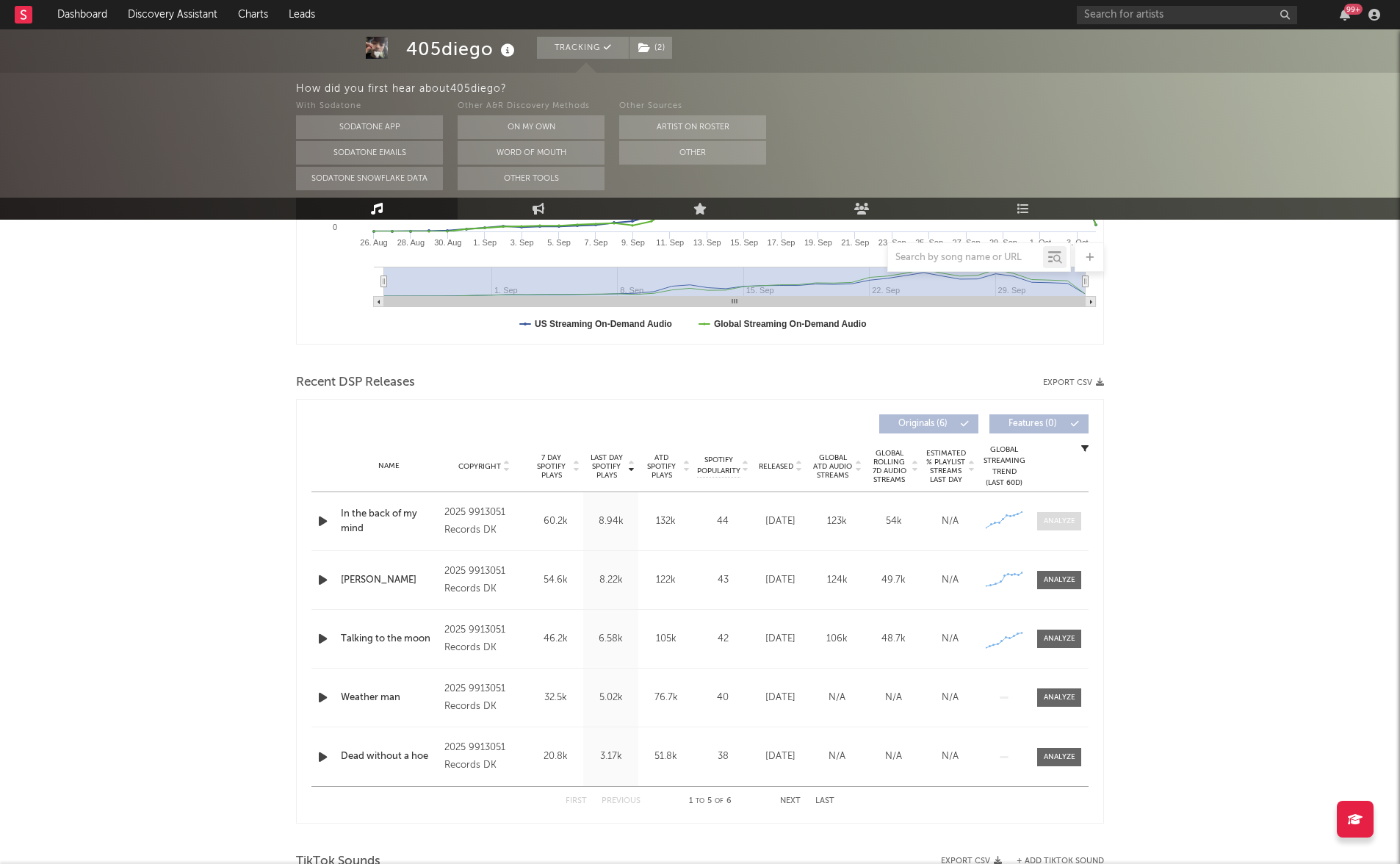
click at [1056, 520] on div at bounding box center [1059, 521] width 32 height 11
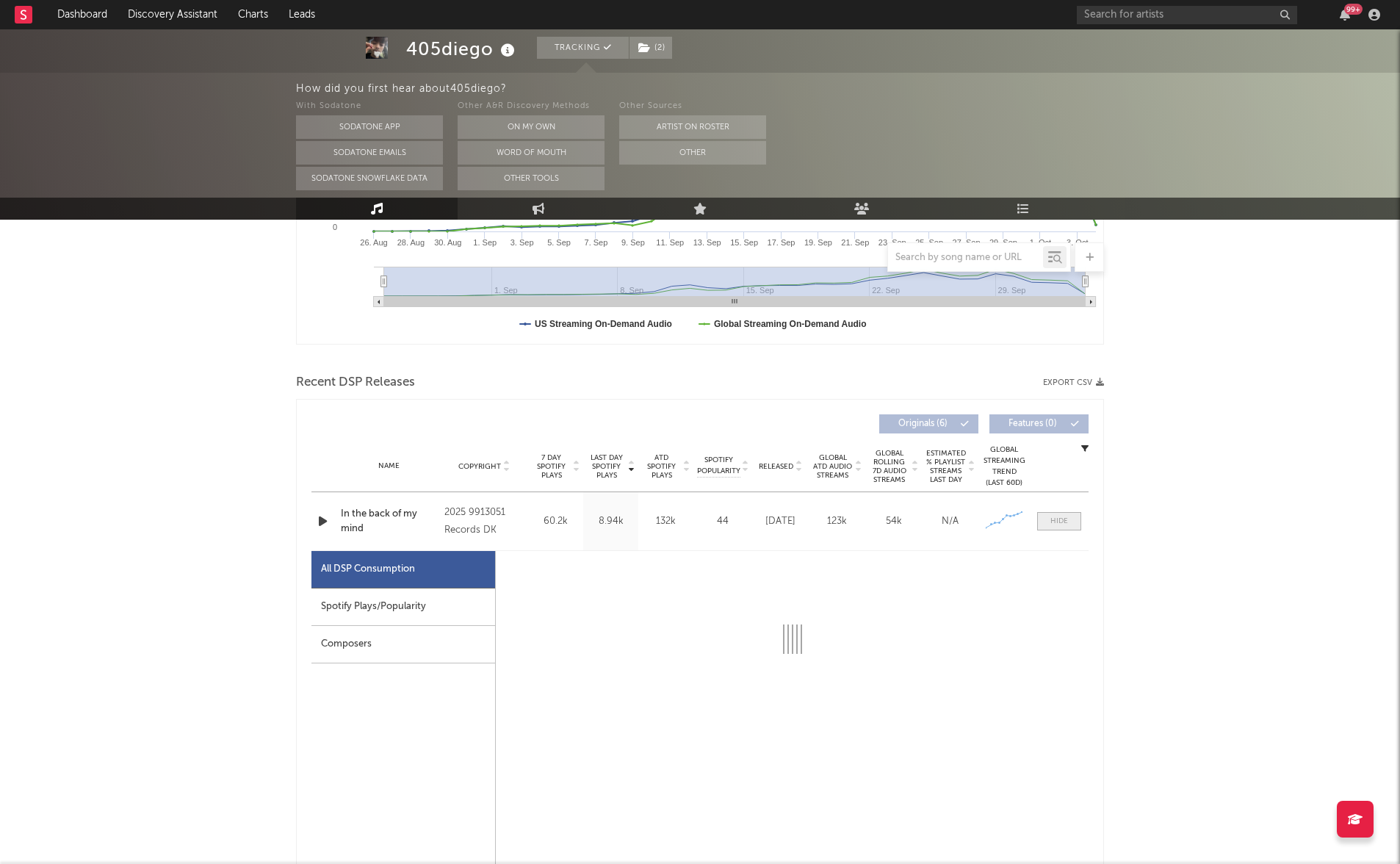
select select "1w"
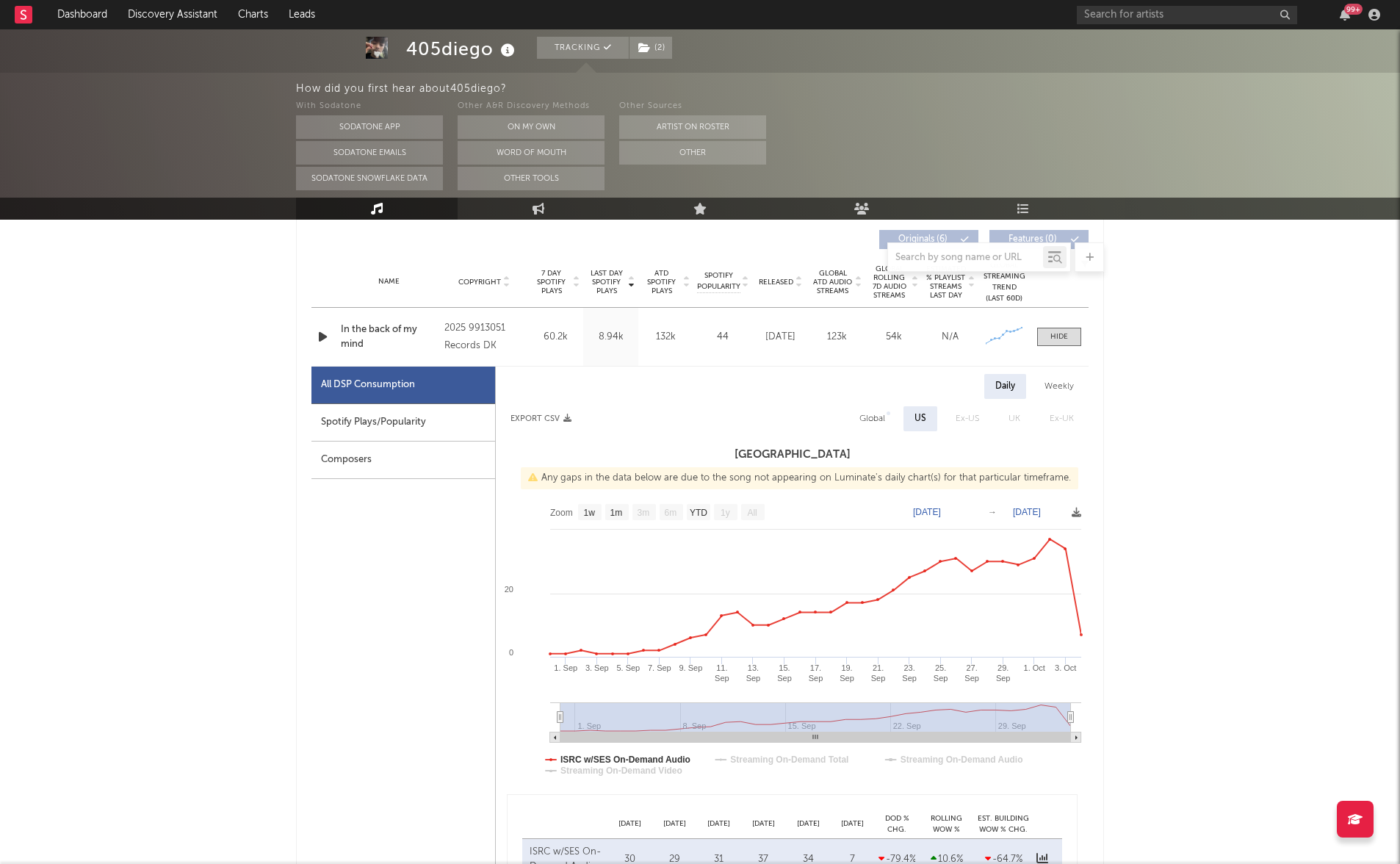
scroll to position [585, 0]
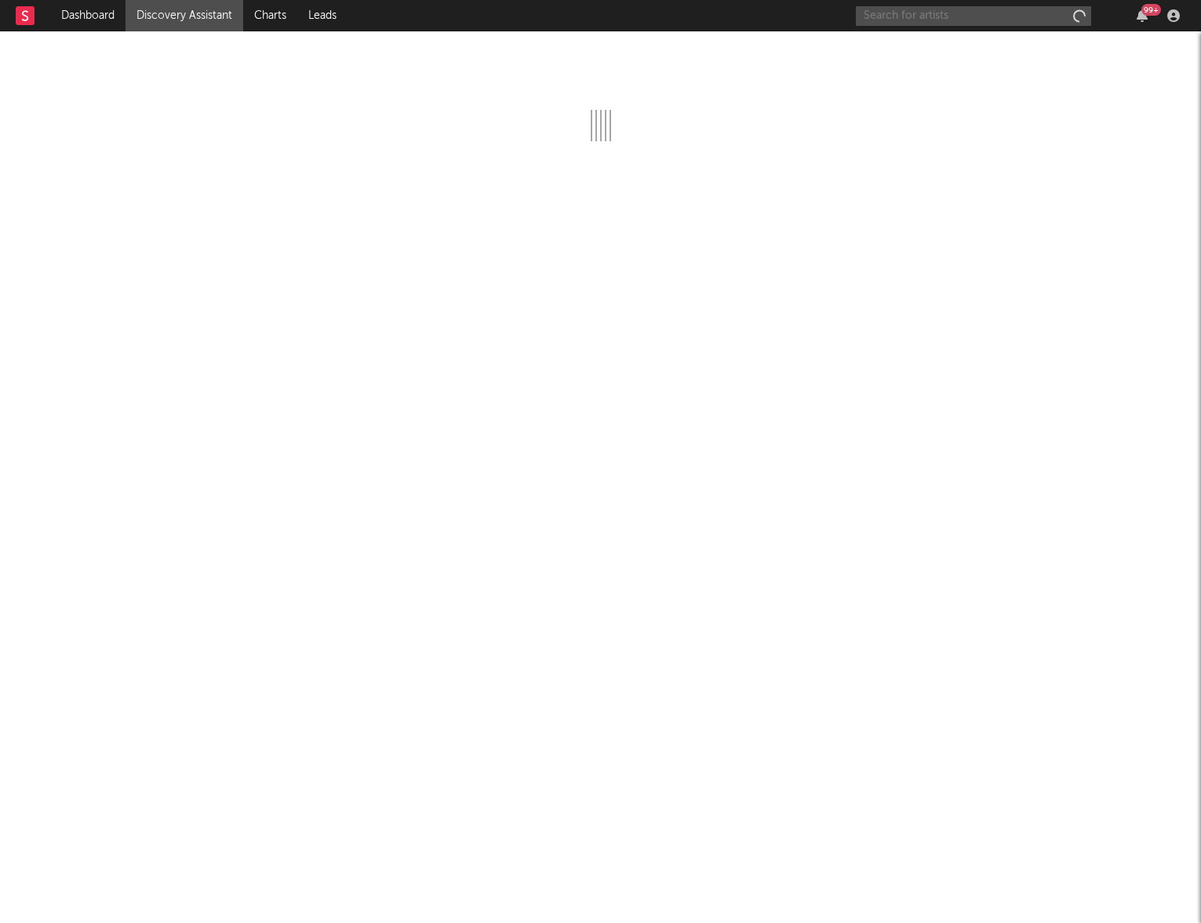
click at [1011, 18] on input "text" at bounding box center [973, 16] width 235 height 20
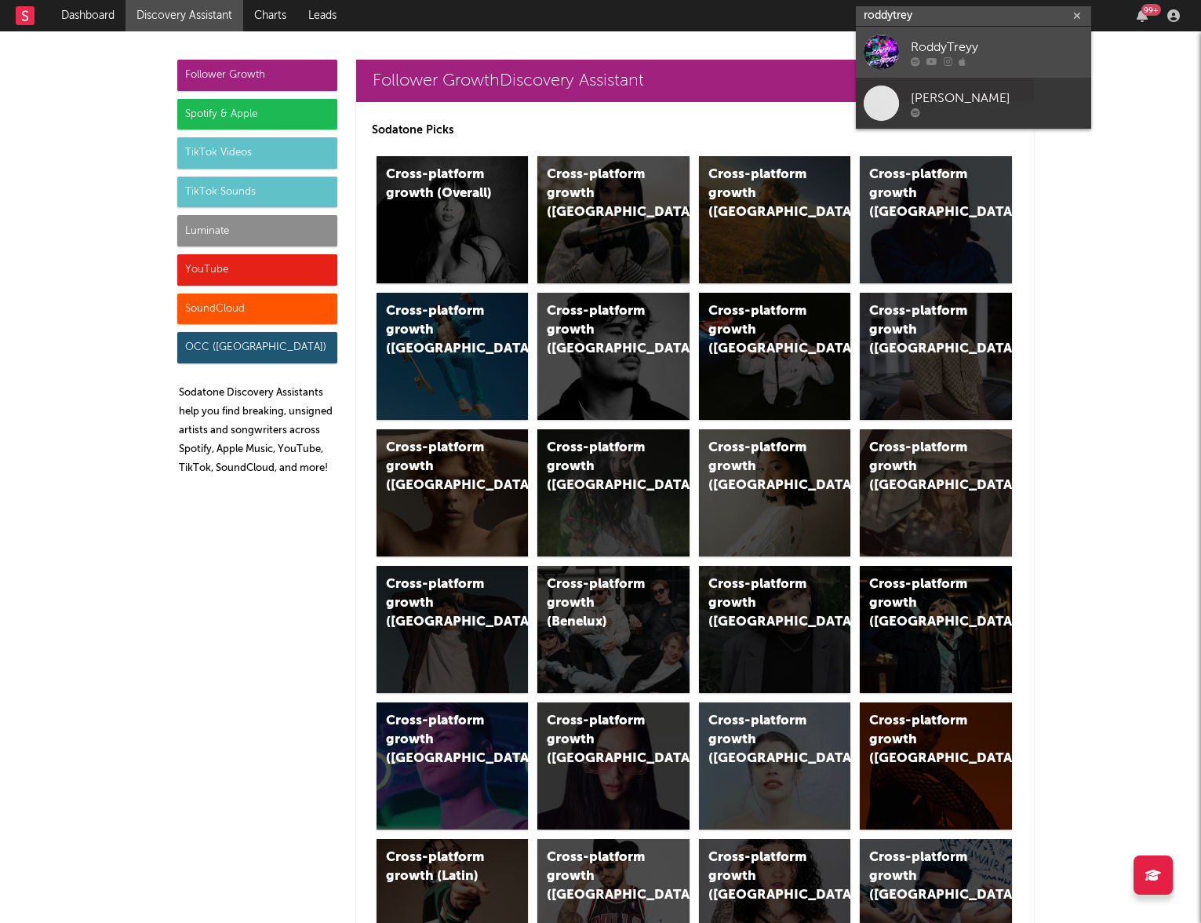
type input "roddytrey"
click at [1015, 54] on div "RoddyTreyy" at bounding box center [997, 47] width 173 height 19
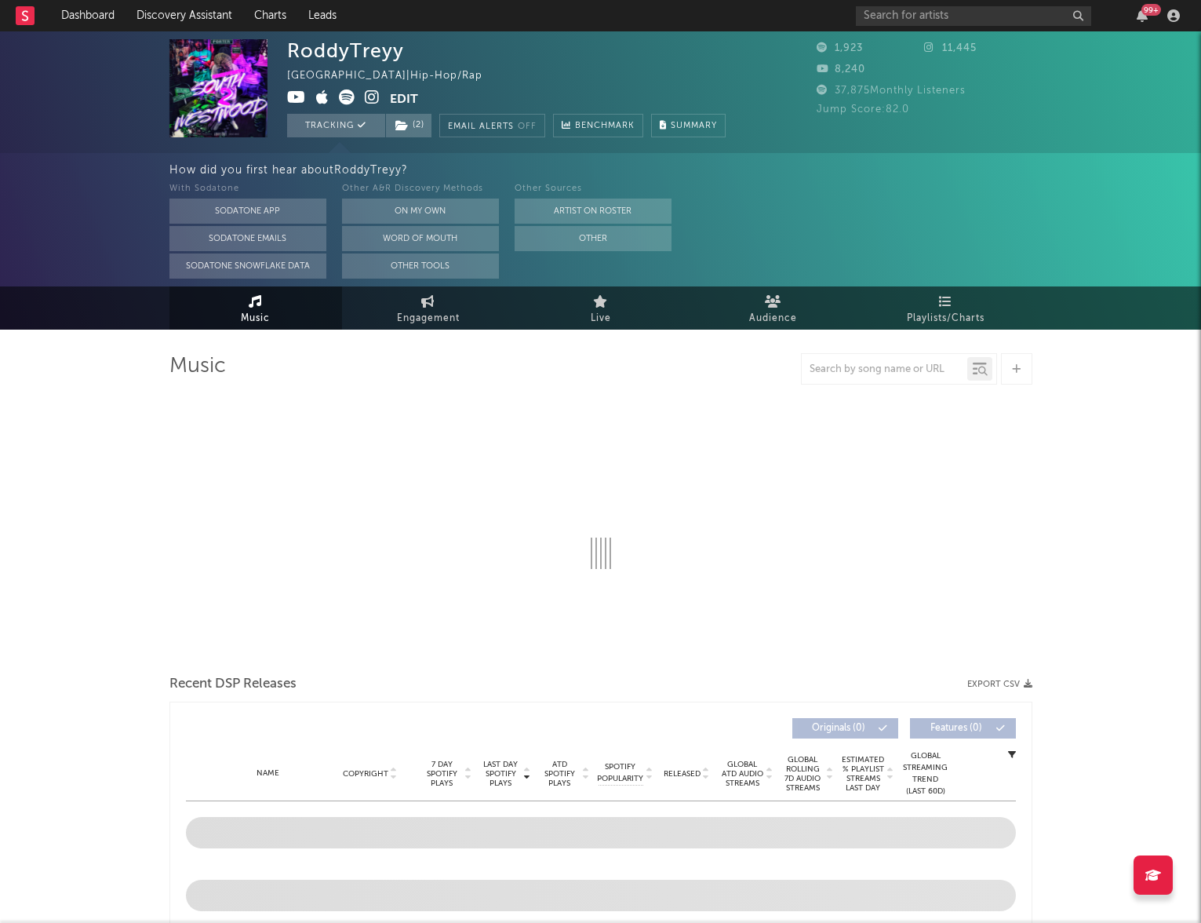
select select "1w"
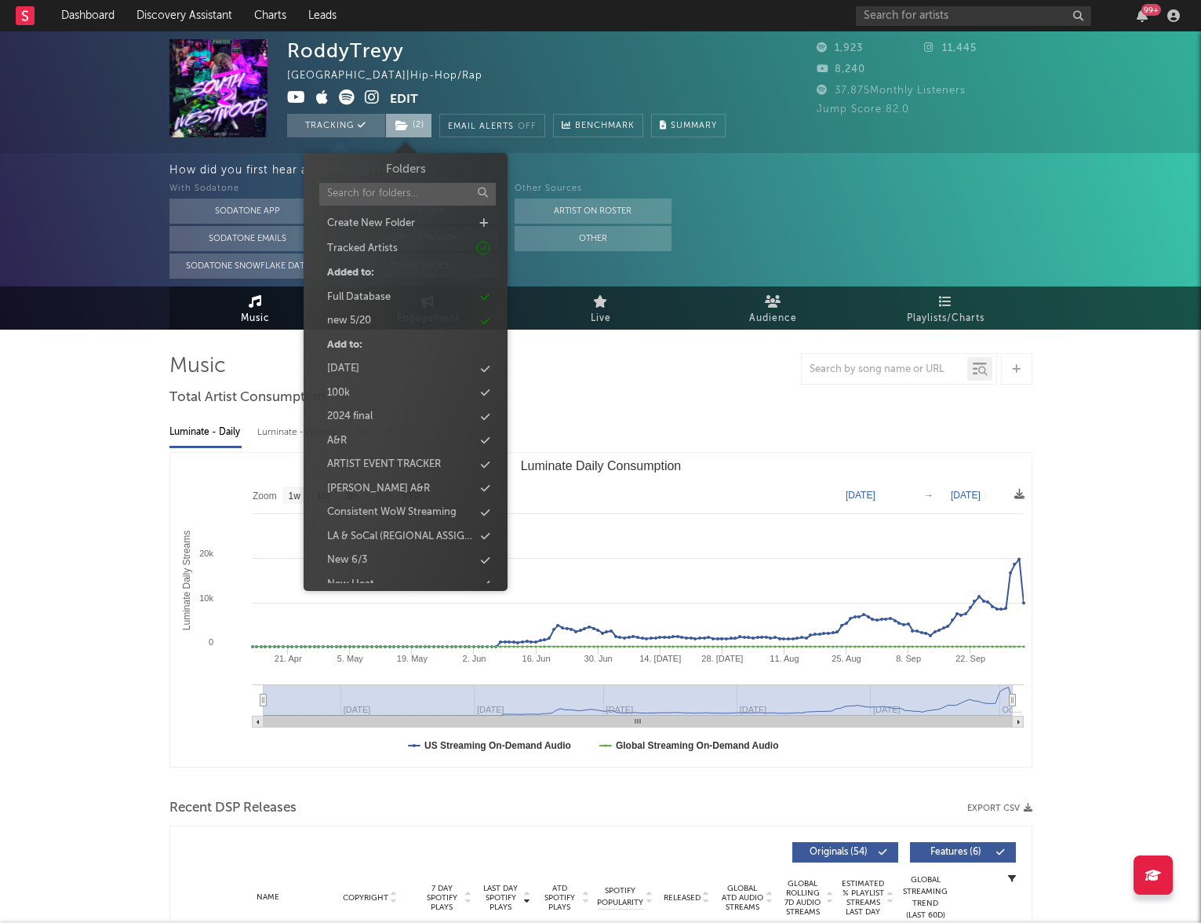
click at [414, 123] on span "( 2 )" at bounding box center [408, 126] width 47 height 24
click at [366, 194] on input "text" at bounding box center [407, 194] width 177 height 23
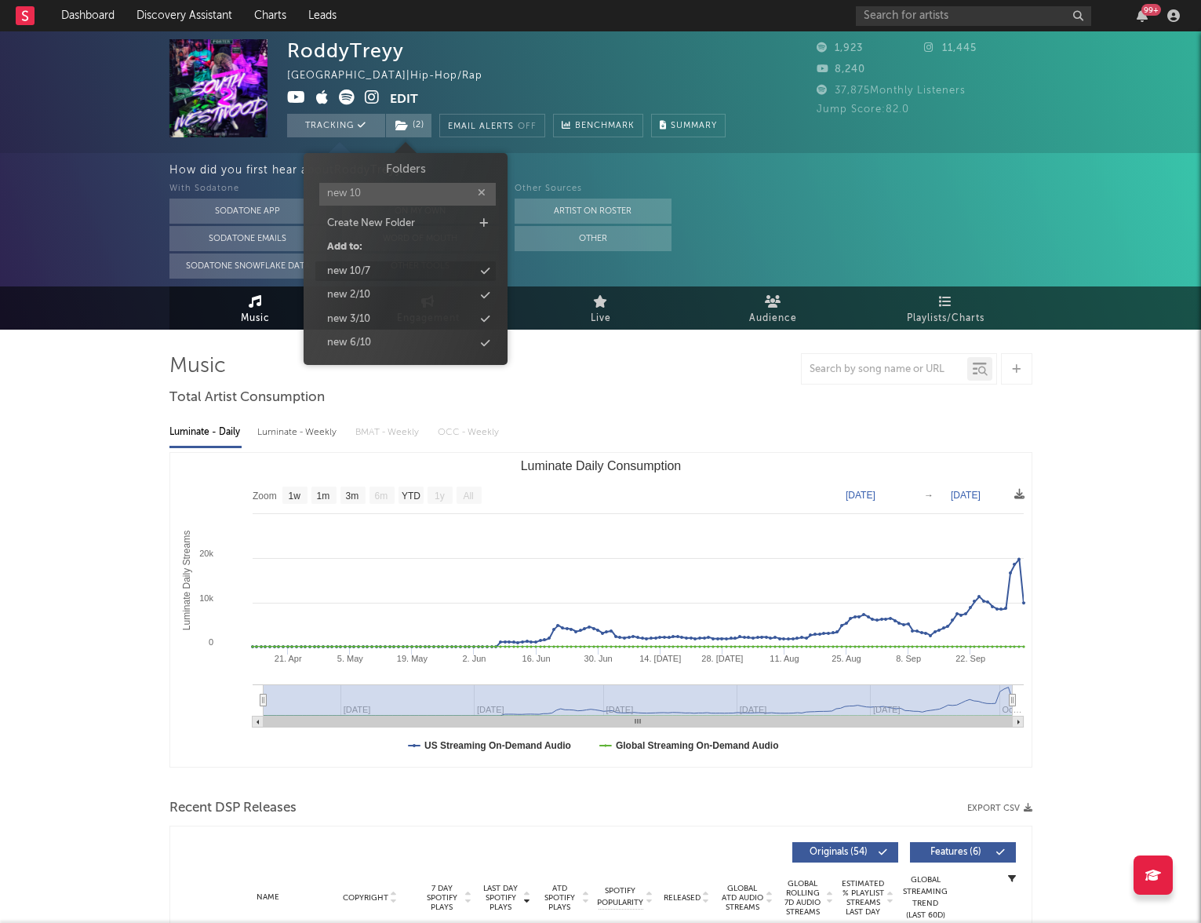
type input "new 10"
click at [370, 268] on div "new 10/7" at bounding box center [348, 272] width 43 height 16
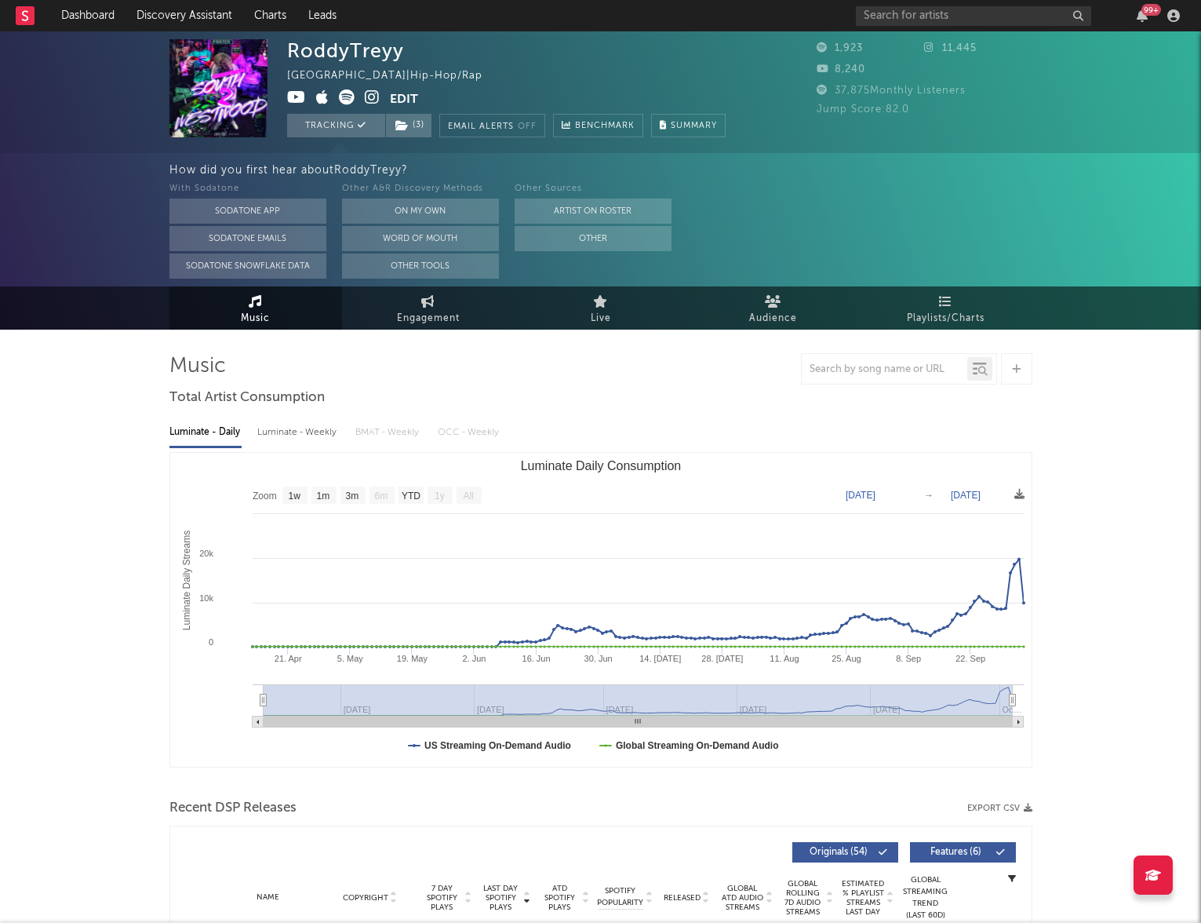
click at [69, 211] on div "How did you first hear about RoddyTreyy ? With Sodatone Sodatone App Sodatone E…" at bounding box center [600, 219] width 1201 height 133
click at [372, 100] on icon at bounding box center [372, 97] width 15 height 16
click at [425, 129] on span "( 3 )" at bounding box center [408, 126] width 47 height 24
click at [414, 130] on span "( 3 )" at bounding box center [408, 126] width 47 height 24
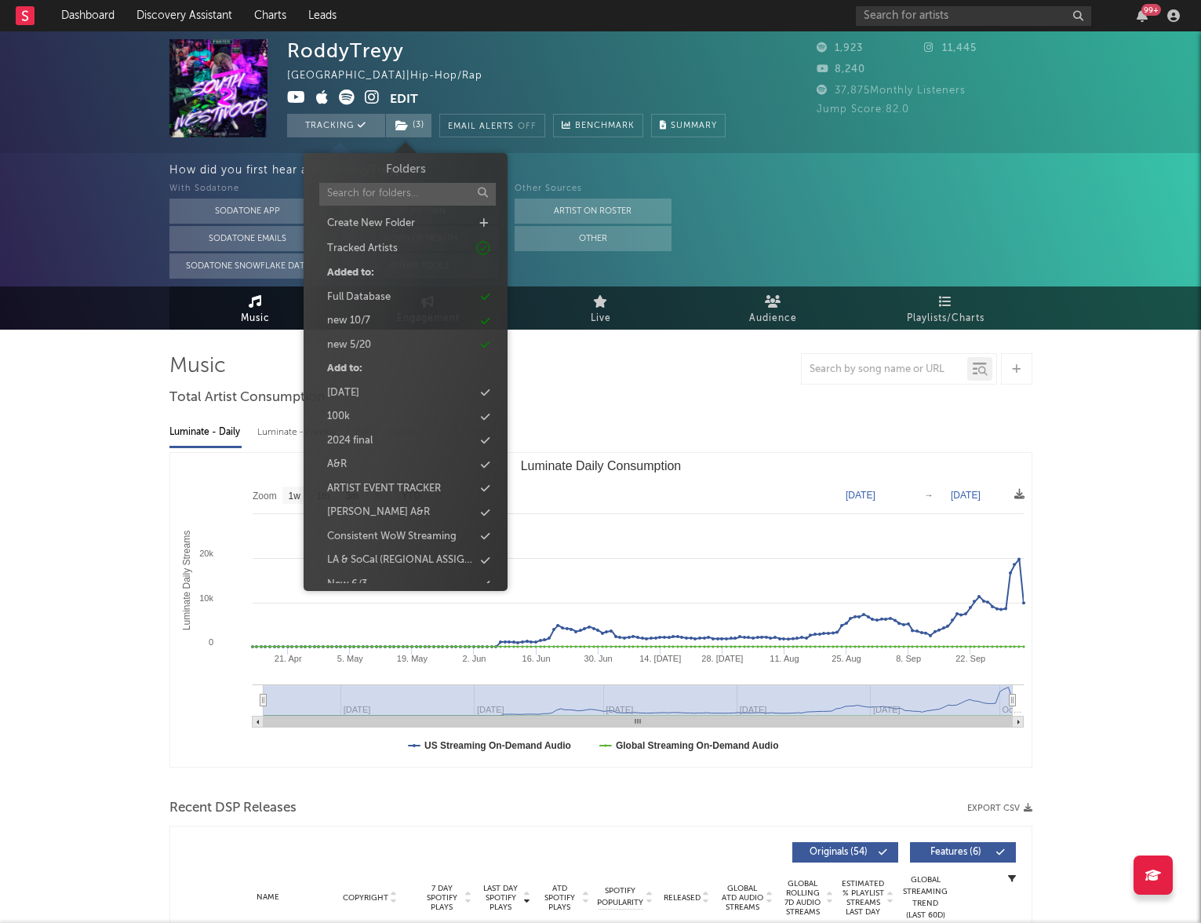
click at [376, 94] on icon at bounding box center [372, 97] width 15 height 16
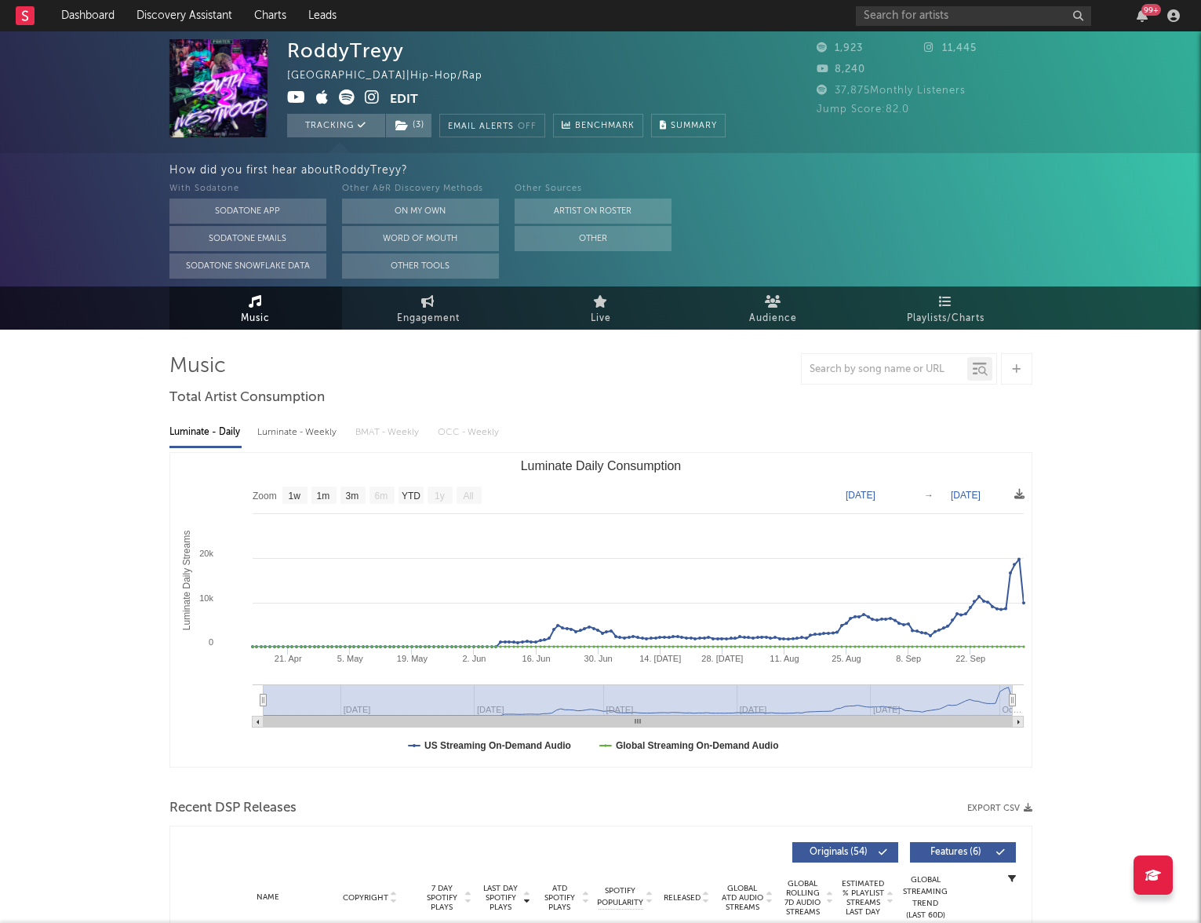
click at [302, 100] on icon at bounding box center [296, 97] width 19 height 16
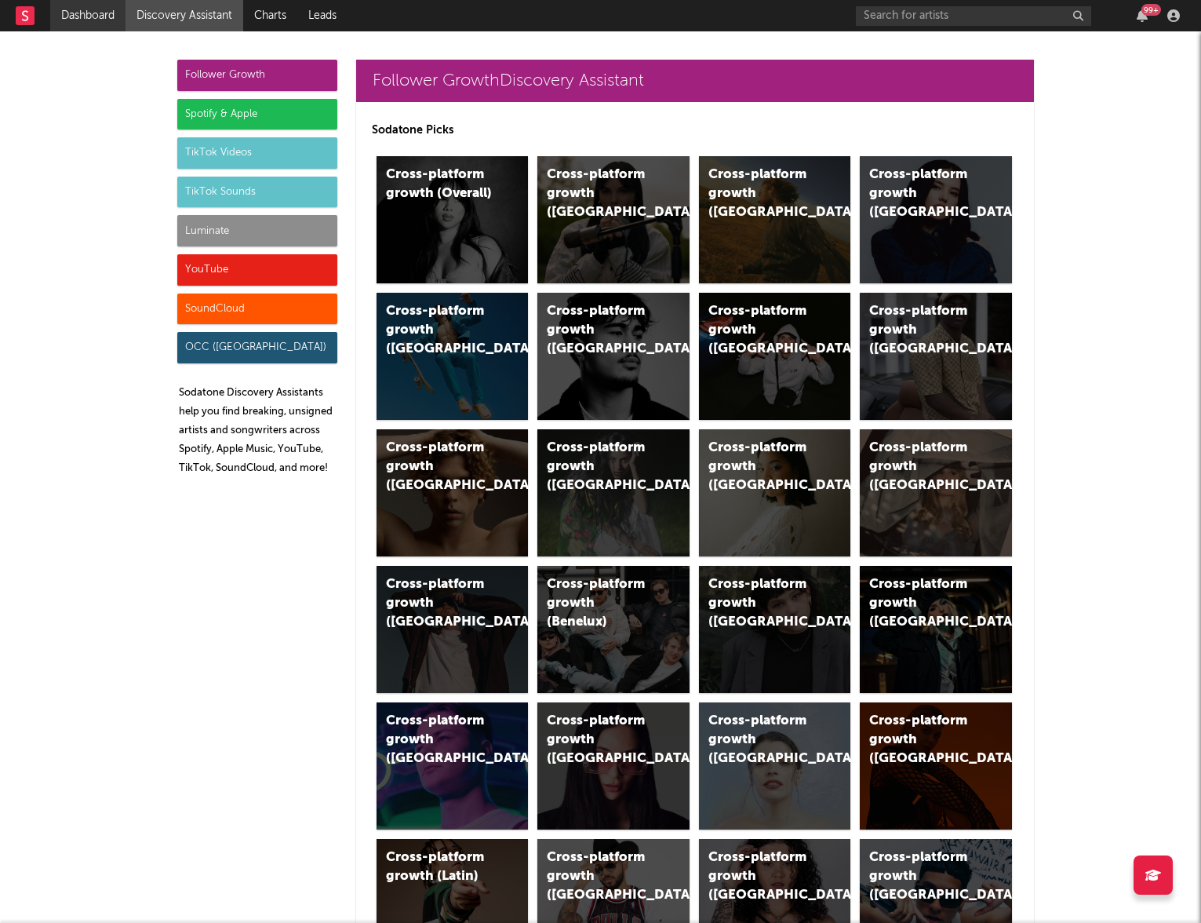
click at [84, 10] on link "Dashboard" at bounding box center [87, 15] width 75 height 31
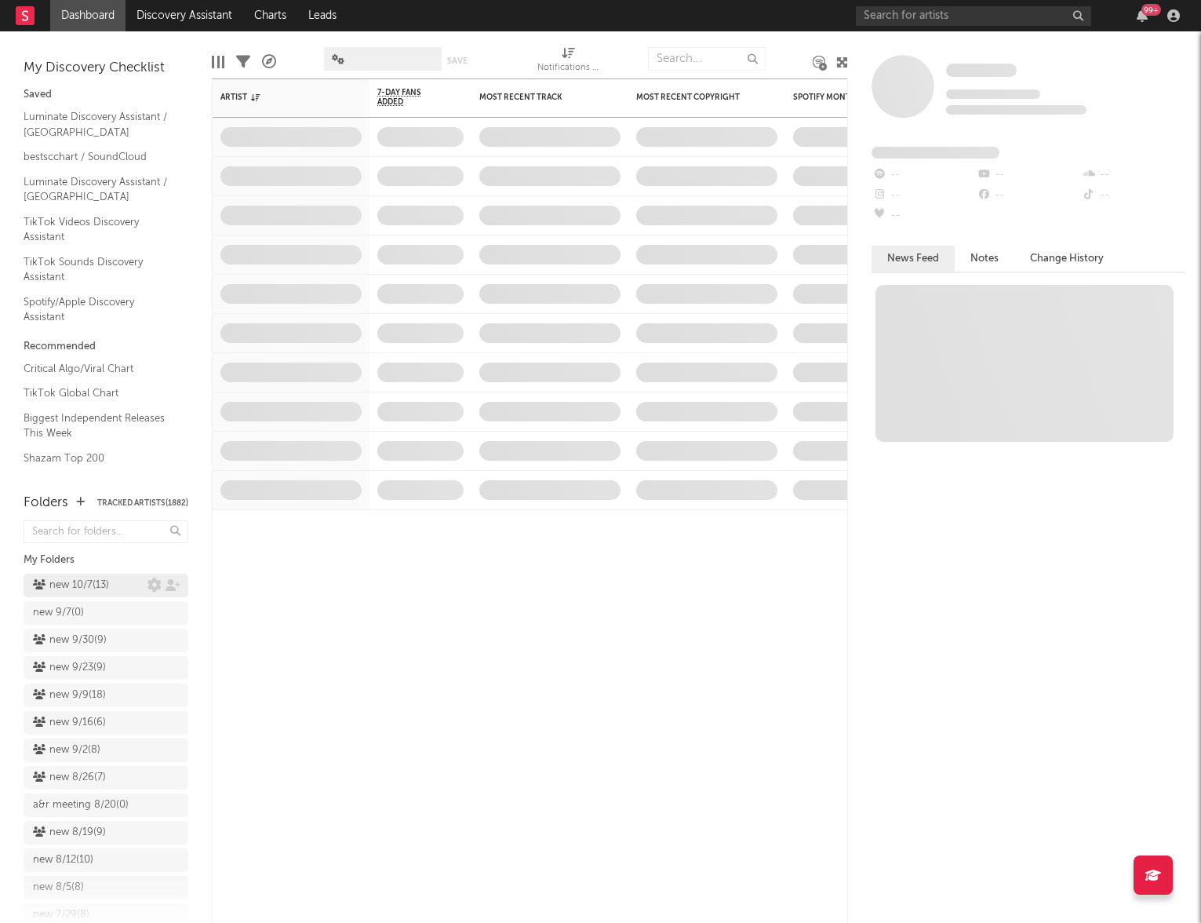
click at [103, 580] on div "new 10/7 ( 13 )" at bounding box center [71, 585] width 76 height 19
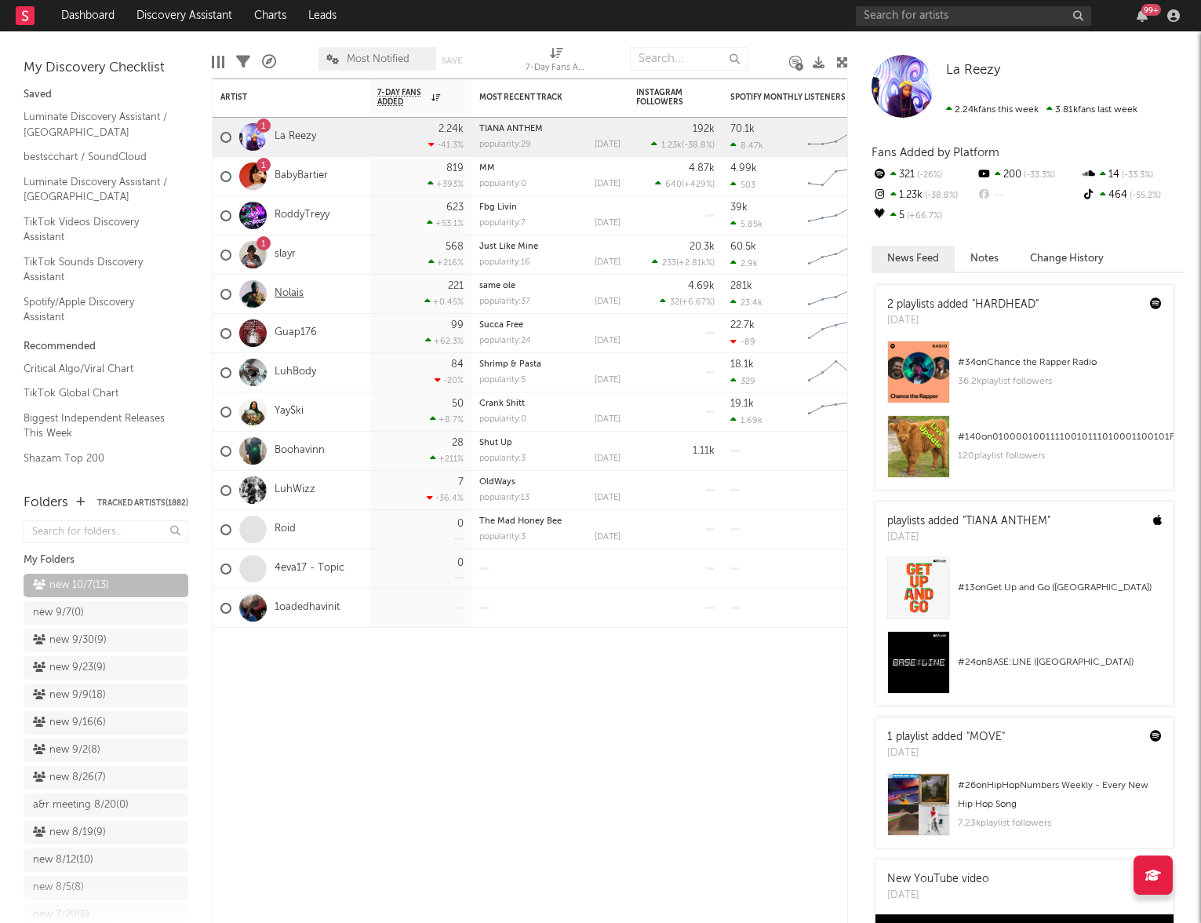
click at [292, 296] on link "Nolais" at bounding box center [289, 293] width 29 height 13
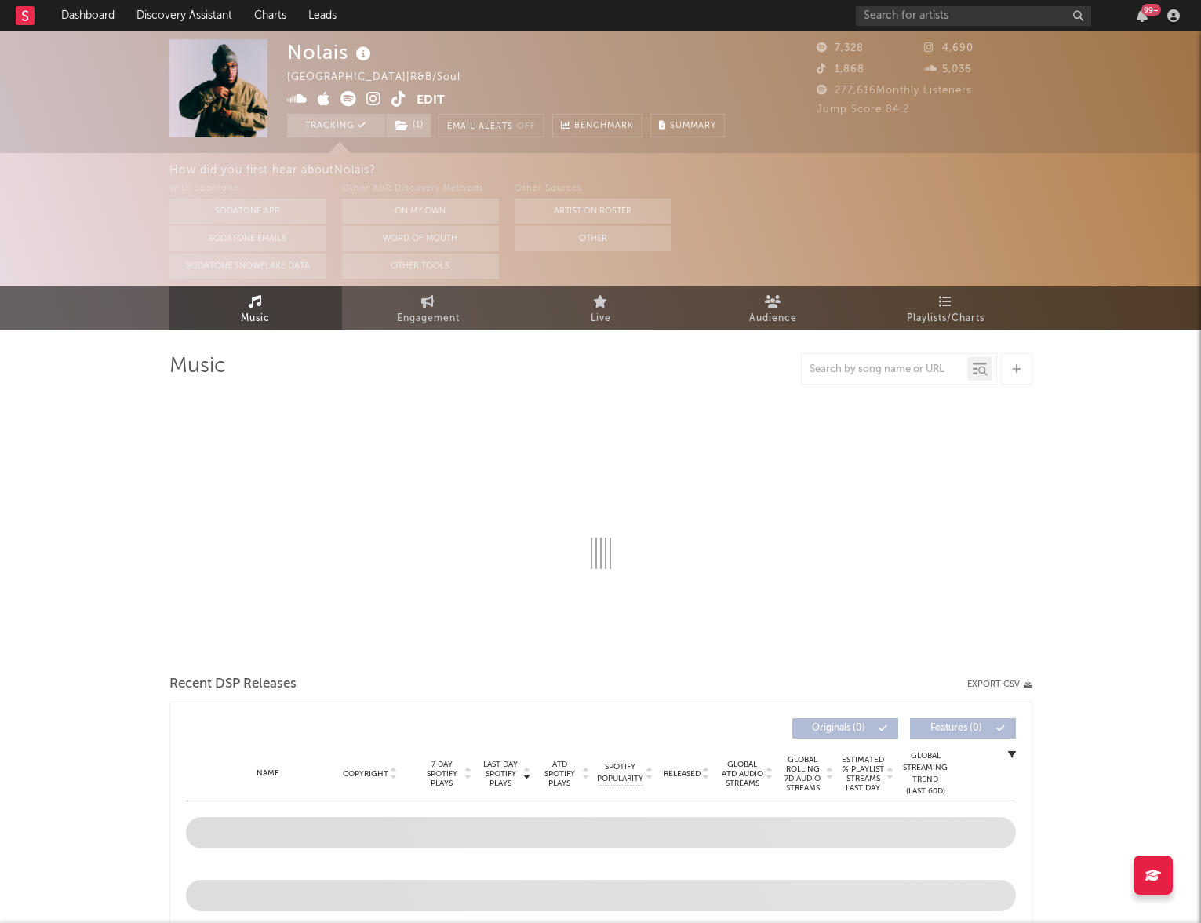
select select "6m"
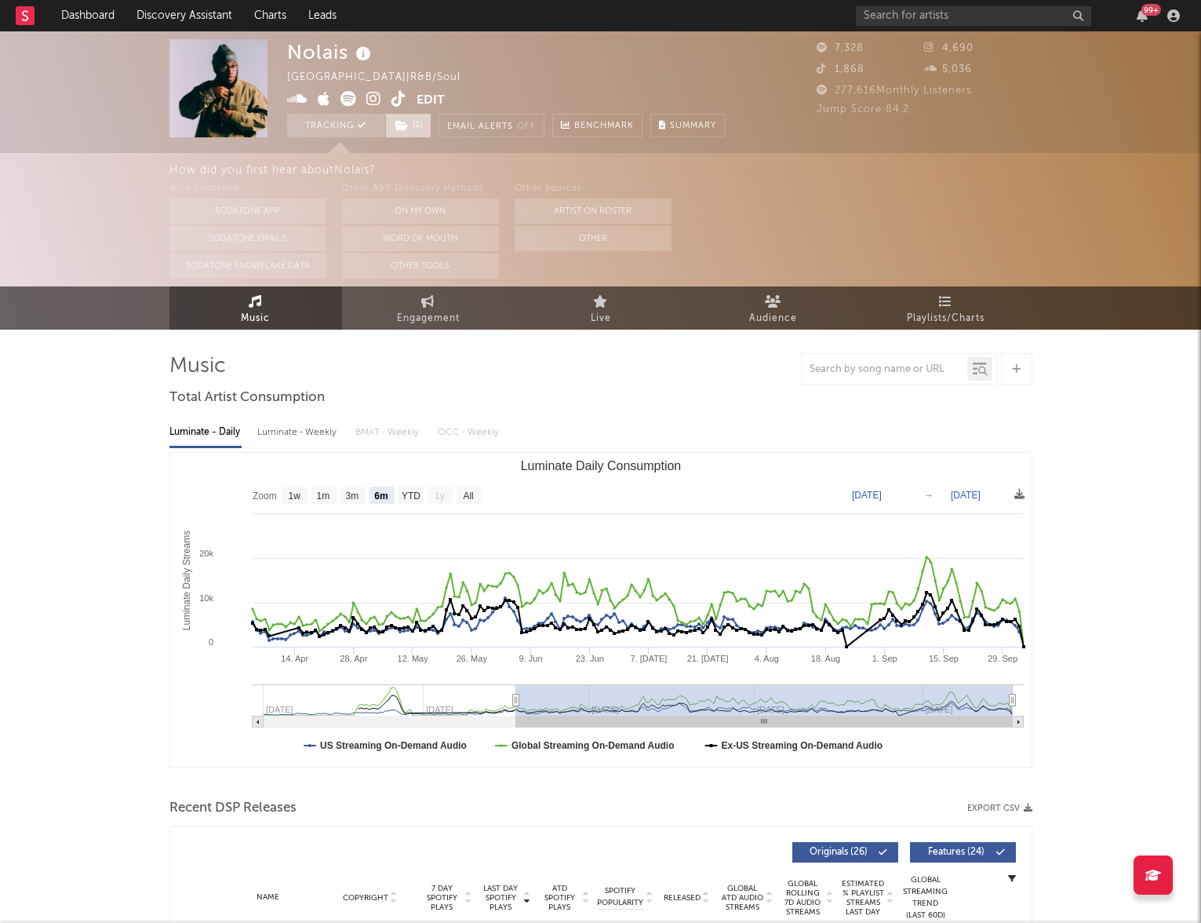
click at [414, 123] on span "( 1 )" at bounding box center [408, 126] width 46 height 24
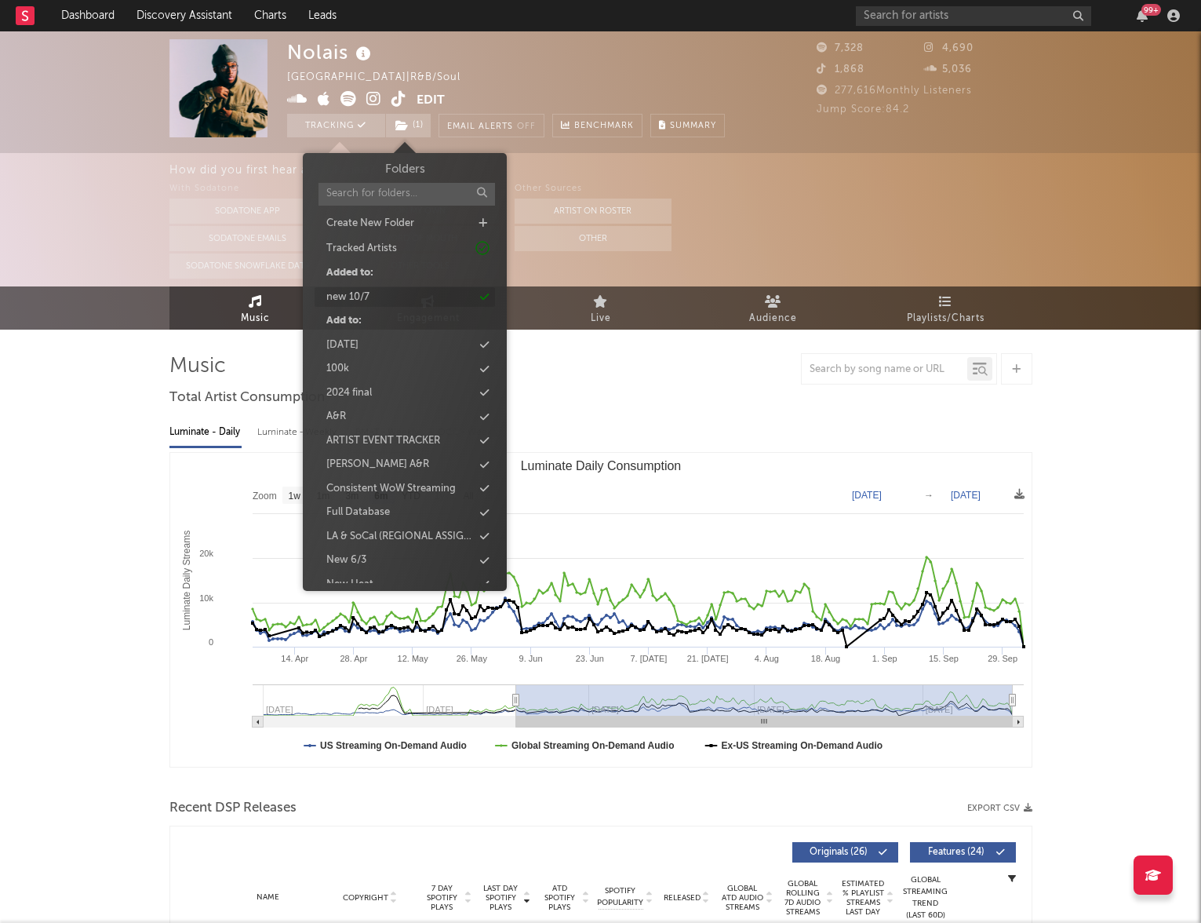
click at [384, 294] on div "new 10/7" at bounding box center [405, 297] width 180 height 20
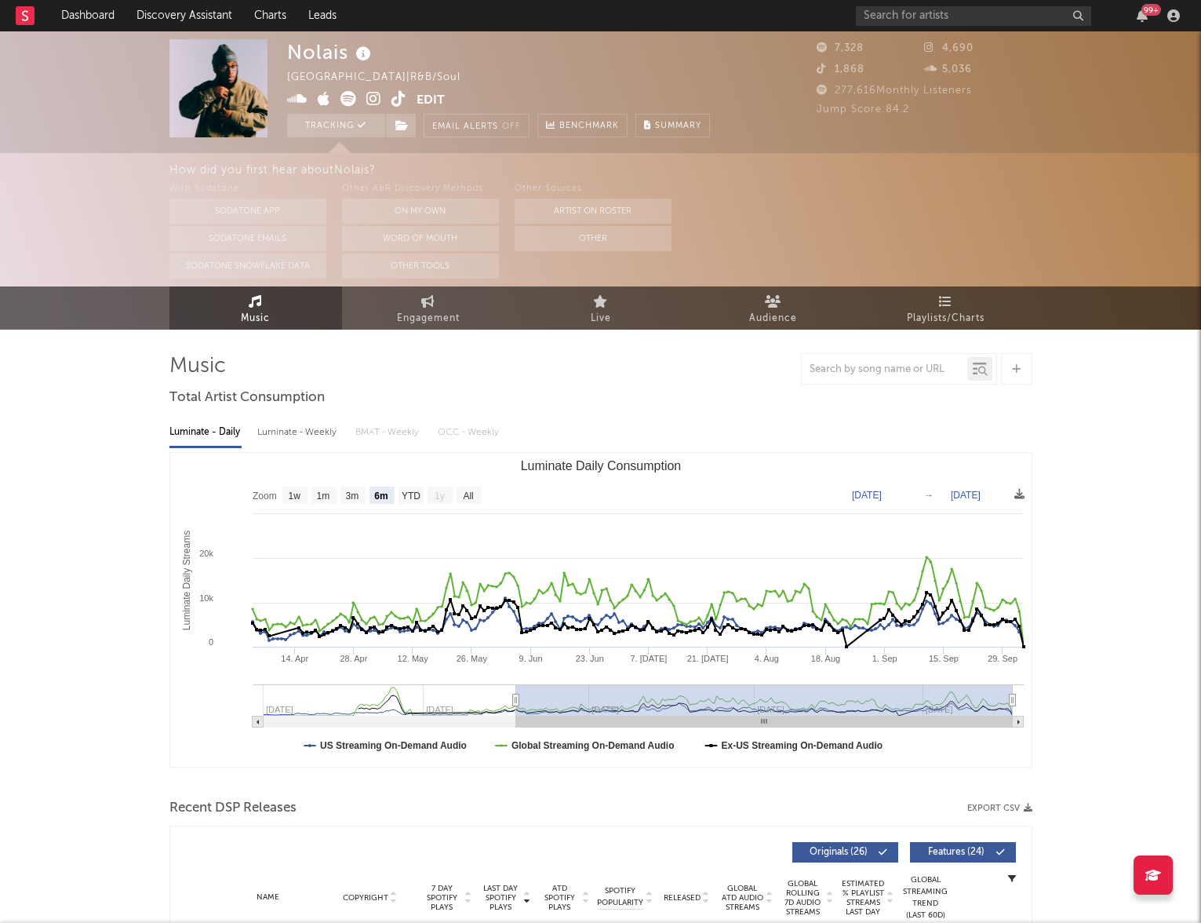
click at [23, 221] on div "How did you first hear about Nolais ? With Sodatone Sodatone App Sodatone Email…" at bounding box center [600, 219] width 1201 height 133
click at [92, 9] on link "Dashboard" at bounding box center [87, 15] width 75 height 31
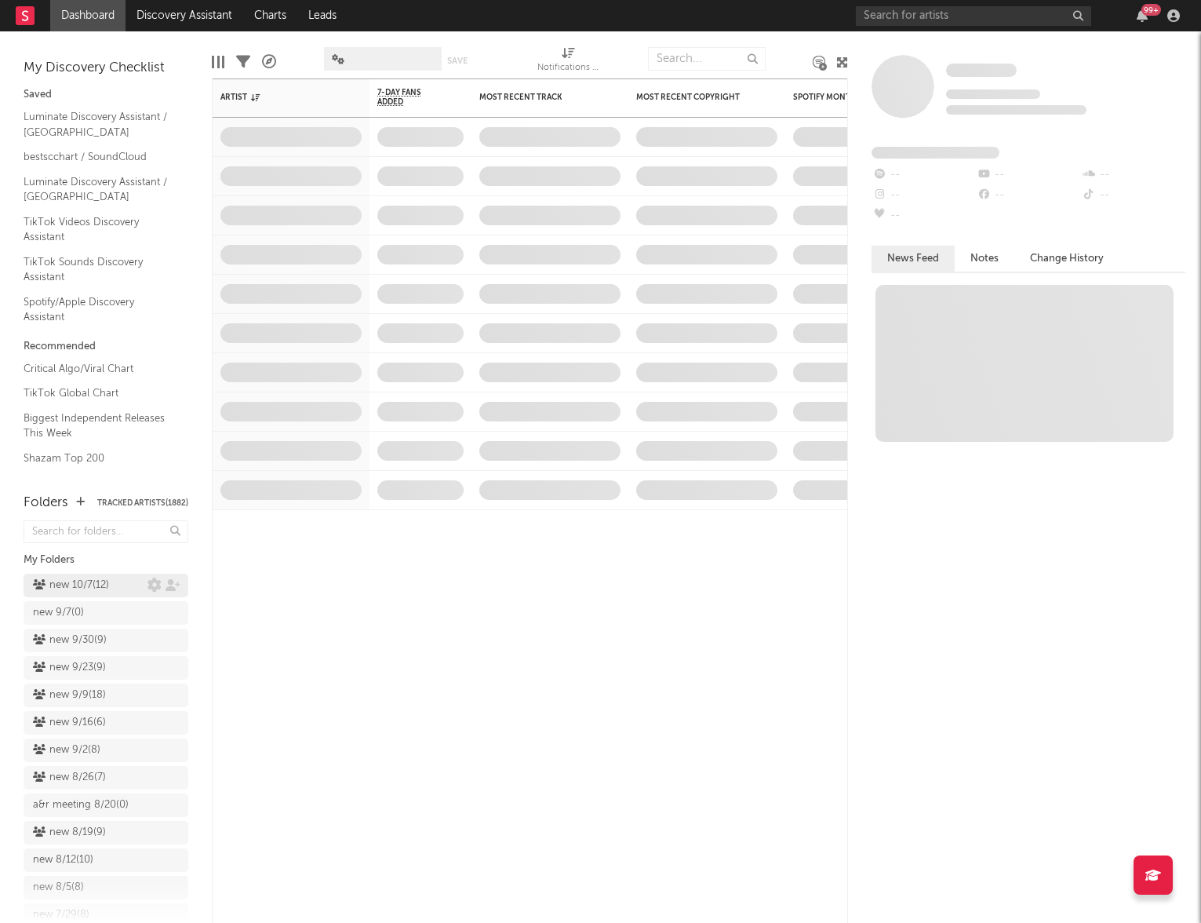
click at [80, 596] on link "new 10/7 ( 12 )" at bounding box center [106, 586] width 165 height 24
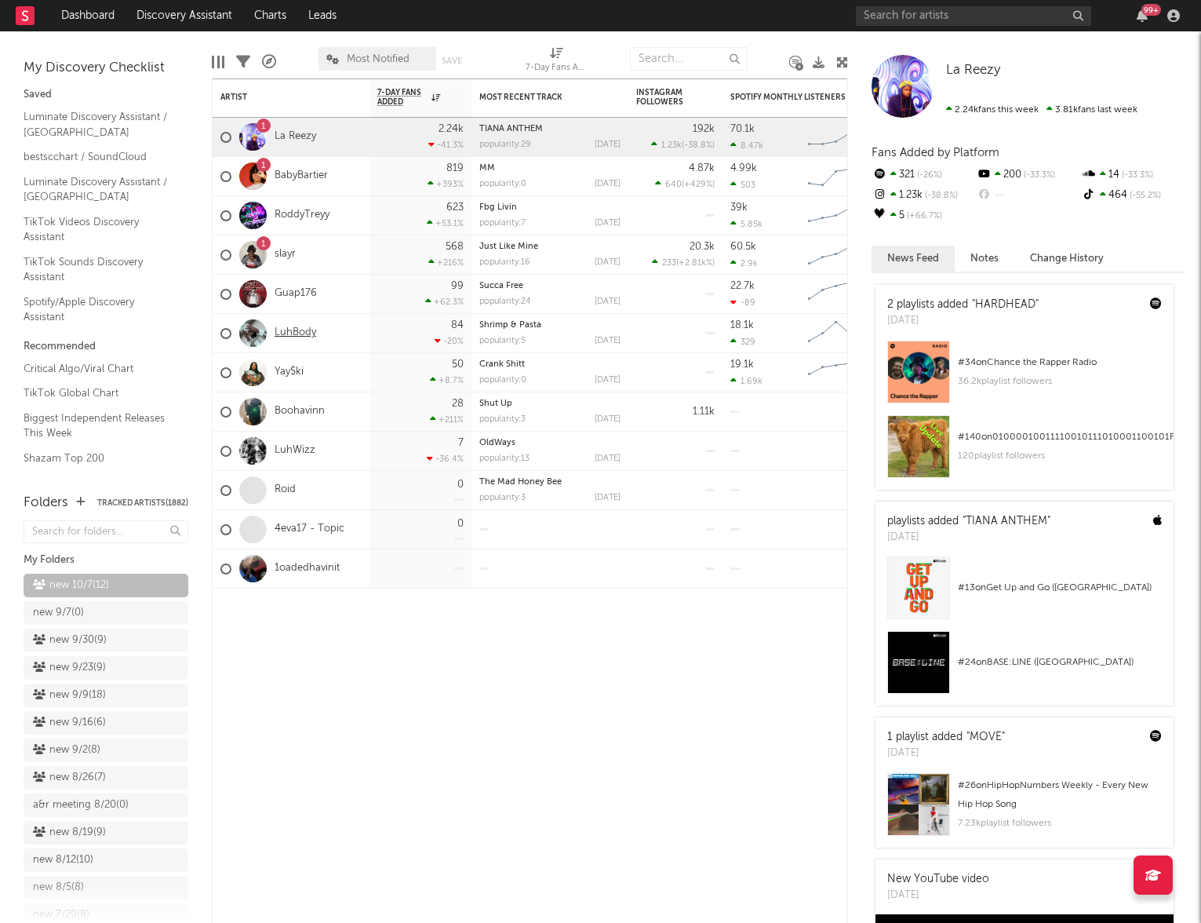
click at [297, 334] on link "LuhBody" at bounding box center [296, 332] width 42 height 13
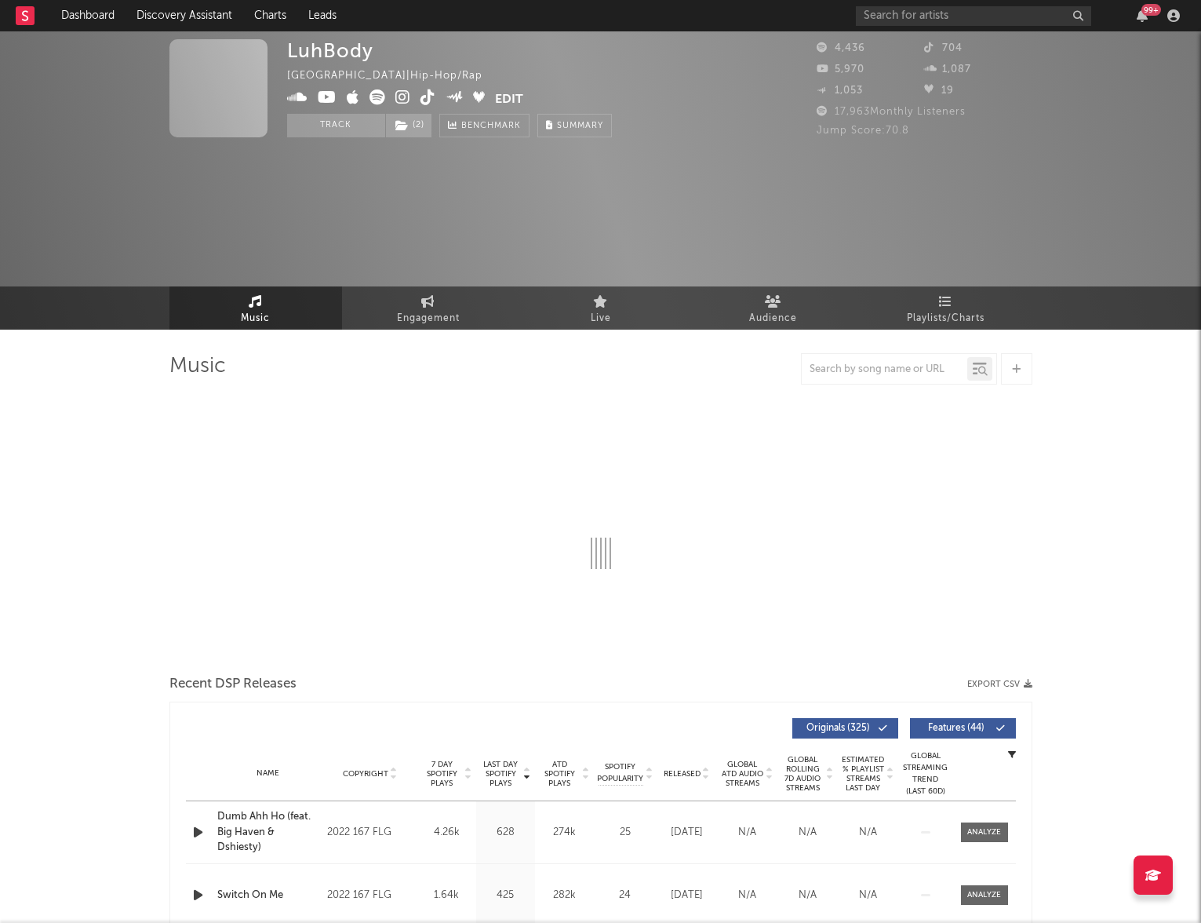
select select "6m"
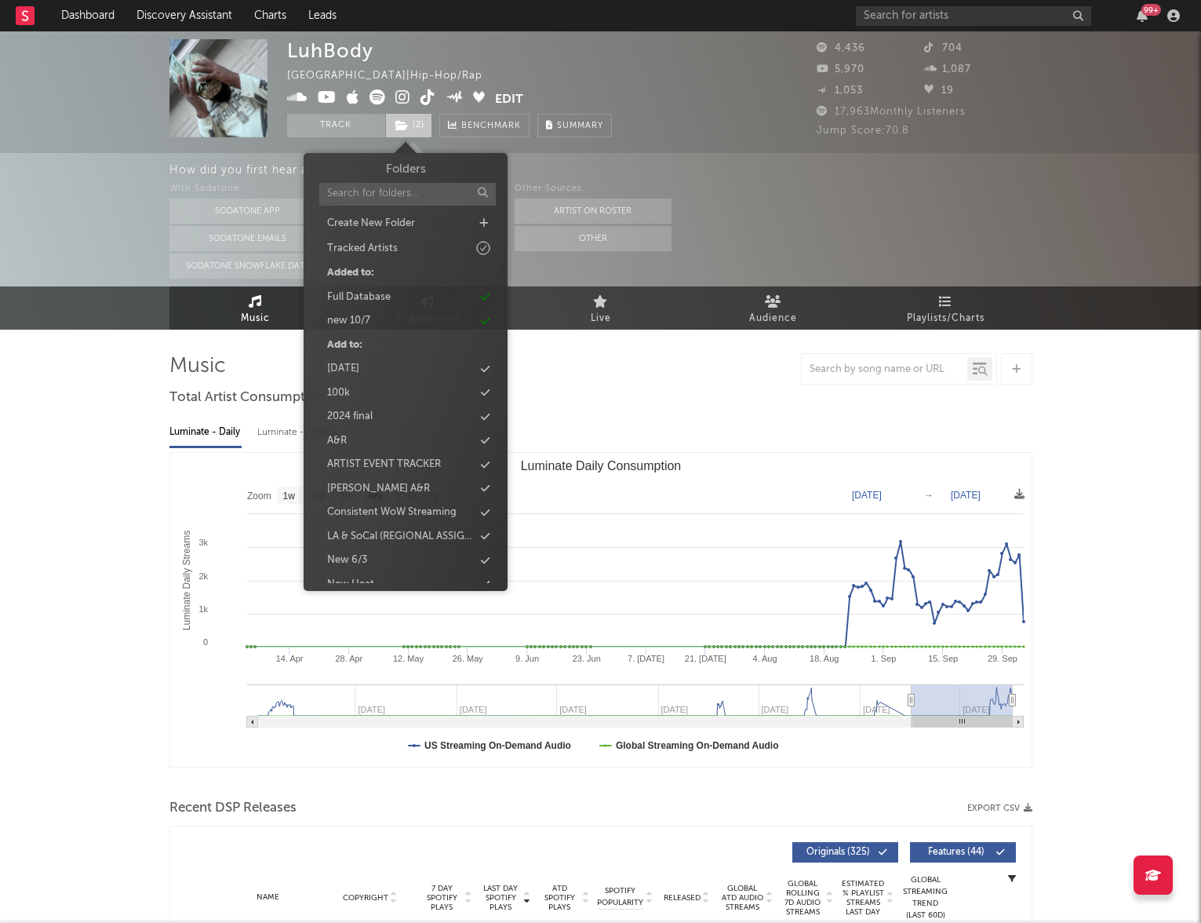
click at [421, 117] on span "( 2 )" at bounding box center [408, 126] width 47 height 24
click at [385, 318] on div "new 10/7" at bounding box center [405, 321] width 180 height 20
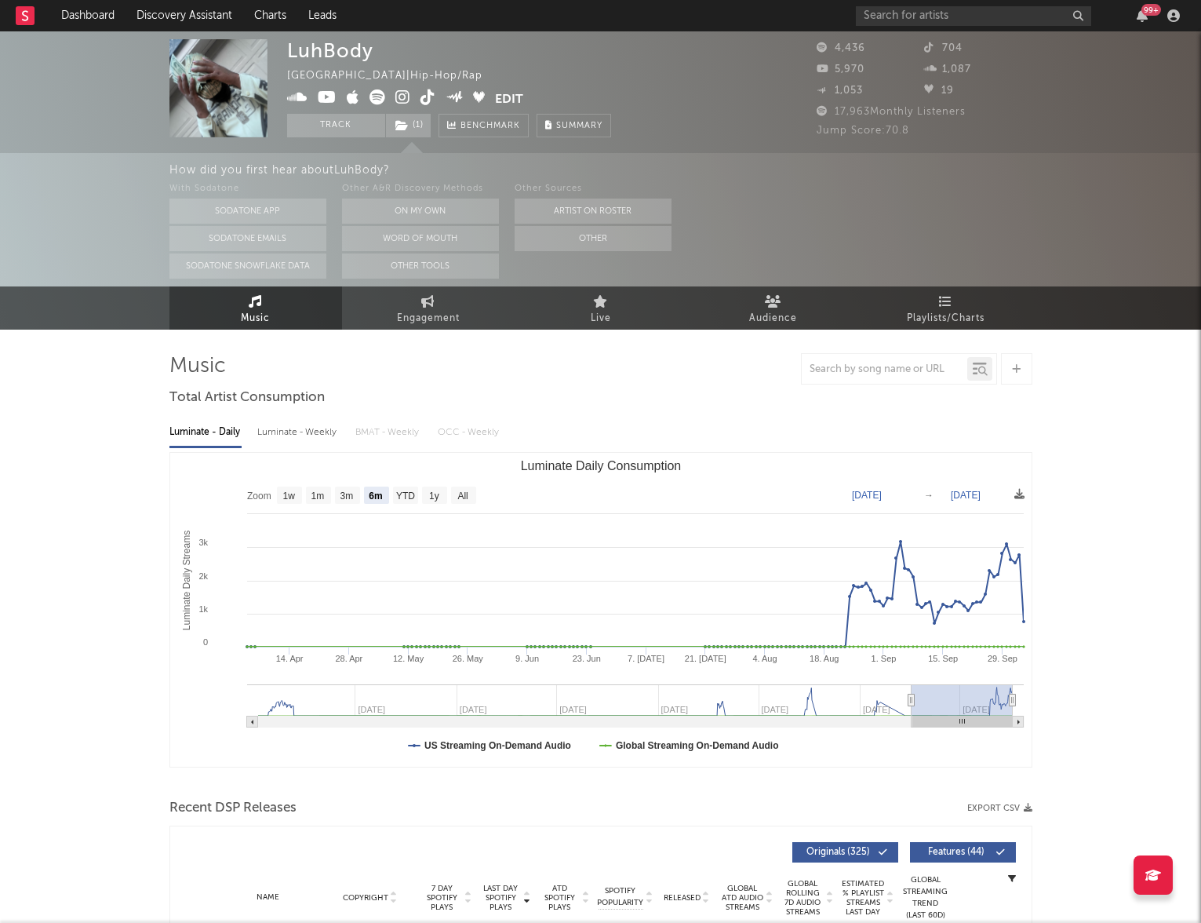
click at [94, 329] on div "Music Engagement Live Audience Playlists/Charts" at bounding box center [600, 307] width 1201 height 43
click at [89, 15] on link "Dashboard" at bounding box center [87, 15] width 75 height 31
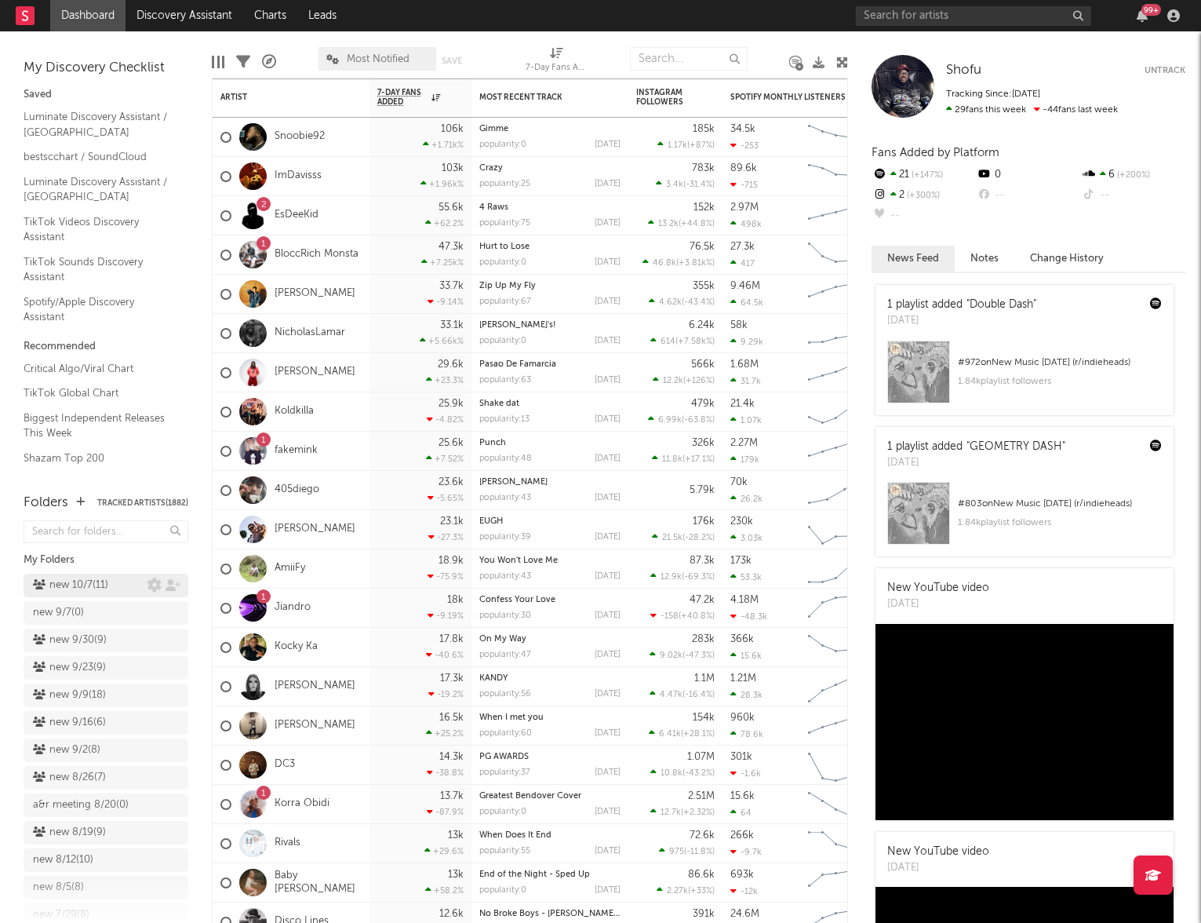
click at [100, 594] on div "new 10/7 ( 11 )" at bounding box center [70, 585] width 75 height 19
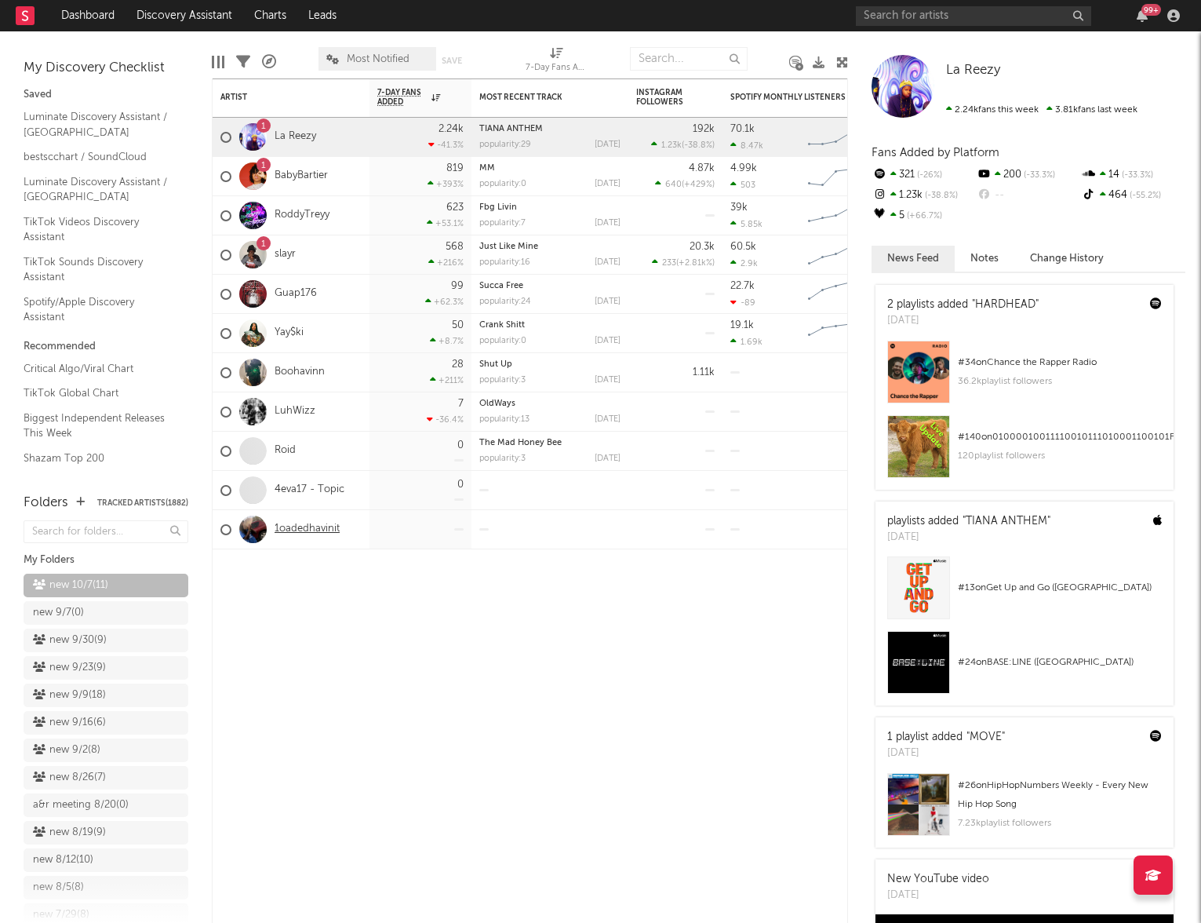
click at [300, 532] on link "1oadedhavinit" at bounding box center [307, 529] width 65 height 13
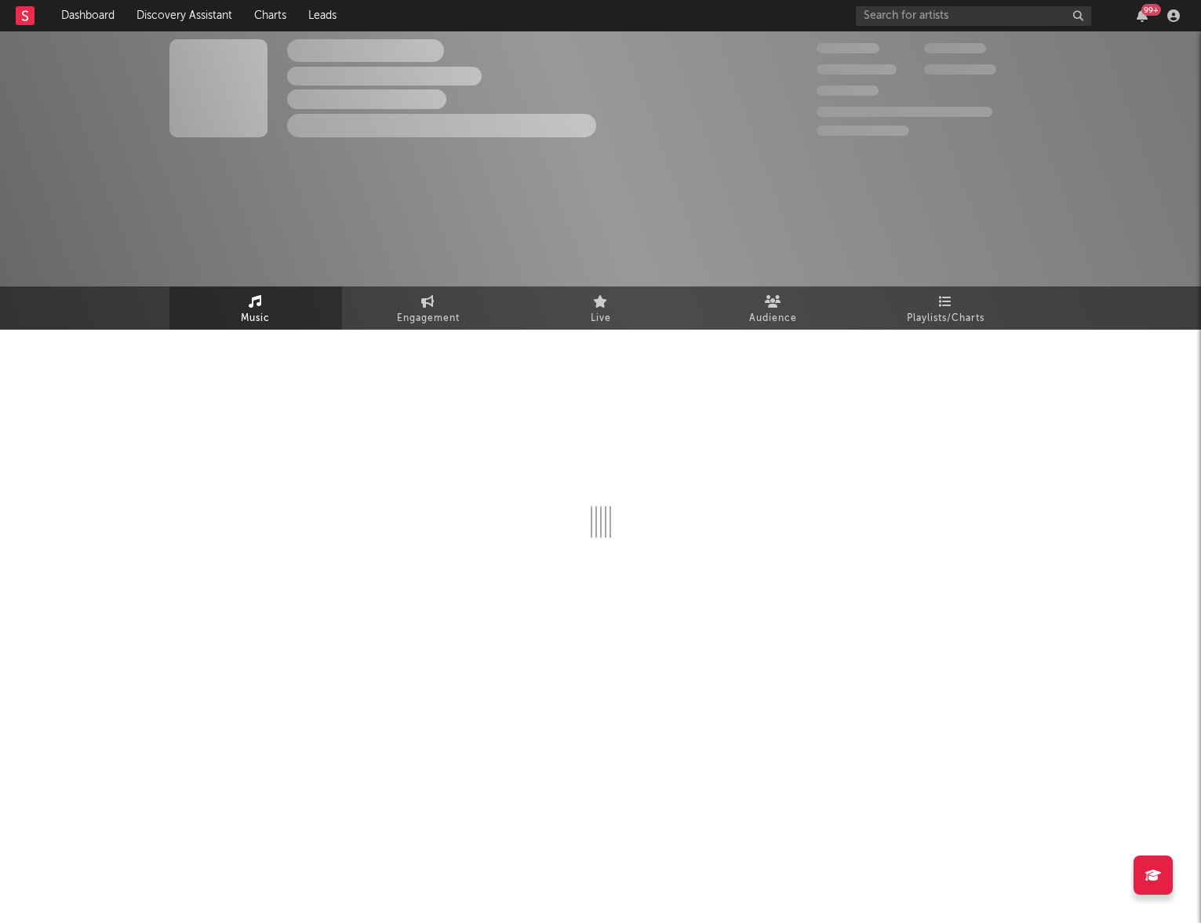
select select "1w"
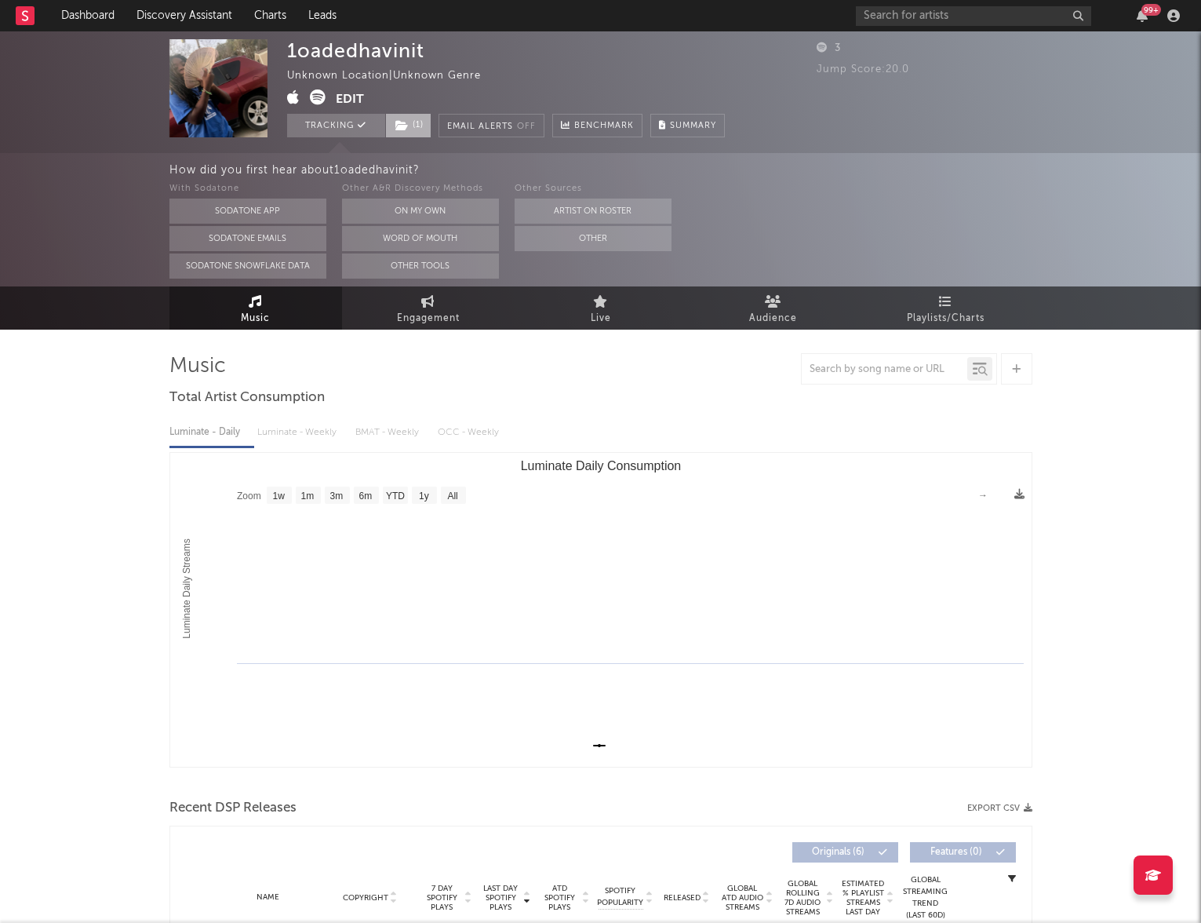
click at [425, 125] on span "( 1 )" at bounding box center [408, 126] width 46 height 24
click at [510, 53] on div "1oadedhavinit Unknown Location | Unknown Genre Edit Tracking ( 1 ) Email Alerts…" at bounding box center [506, 88] width 438 height 98
click at [954, 317] on span "Playlists/Charts" at bounding box center [946, 318] width 78 height 19
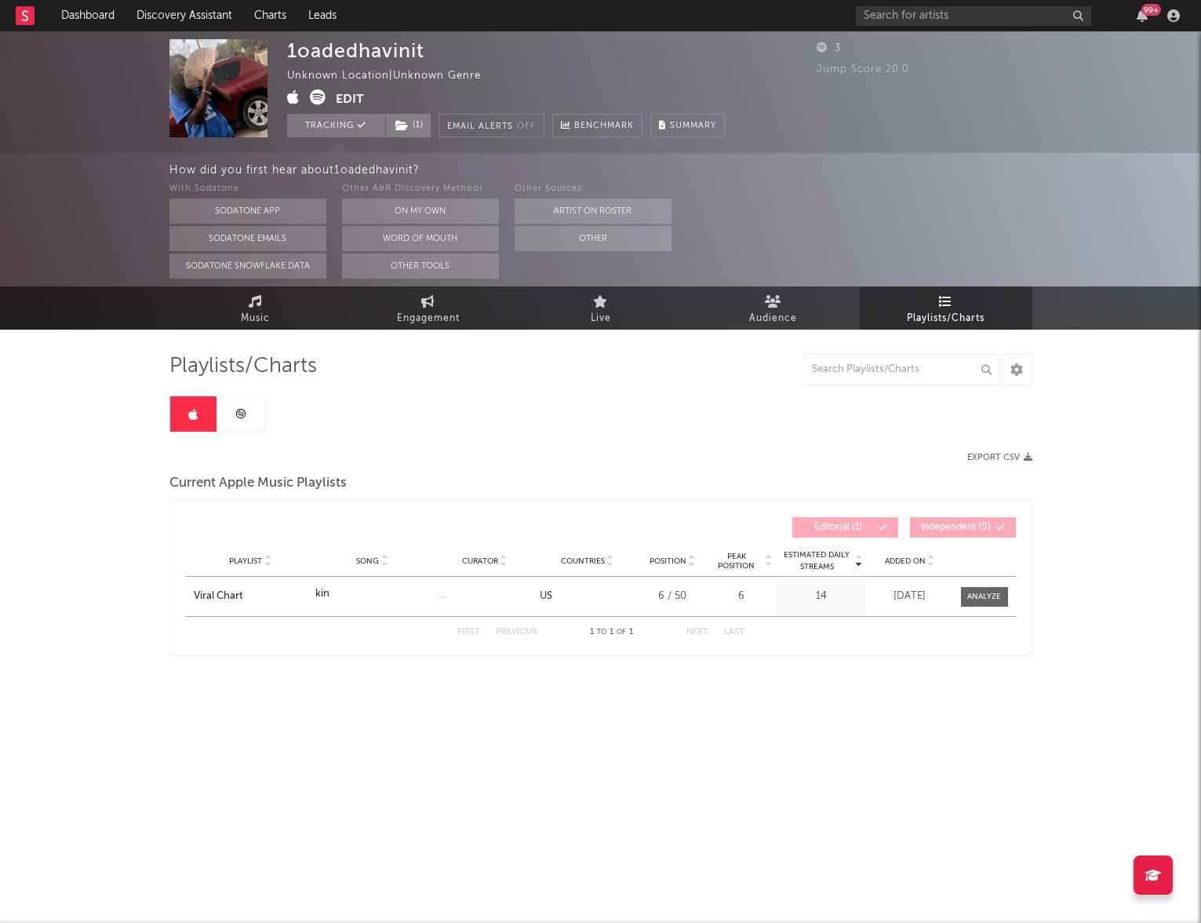
click at [681, 750] on html "Dashboard Discovery Assistant Charts Leads 99 + Notifications Settings Mark all…" at bounding box center [600, 375] width 1201 height 750
click at [246, 409] on link at bounding box center [240, 413] width 47 height 35
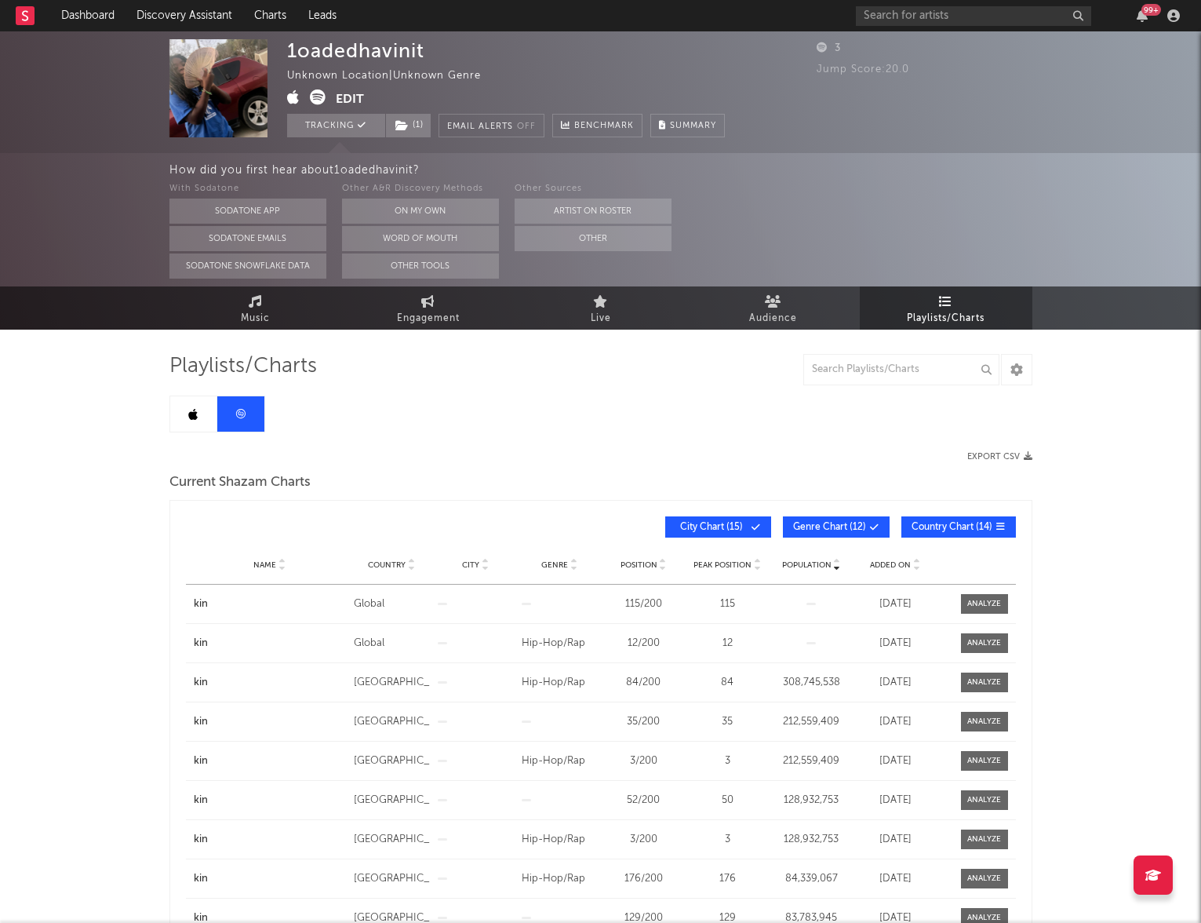
click at [195, 421] on link at bounding box center [193, 413] width 47 height 35
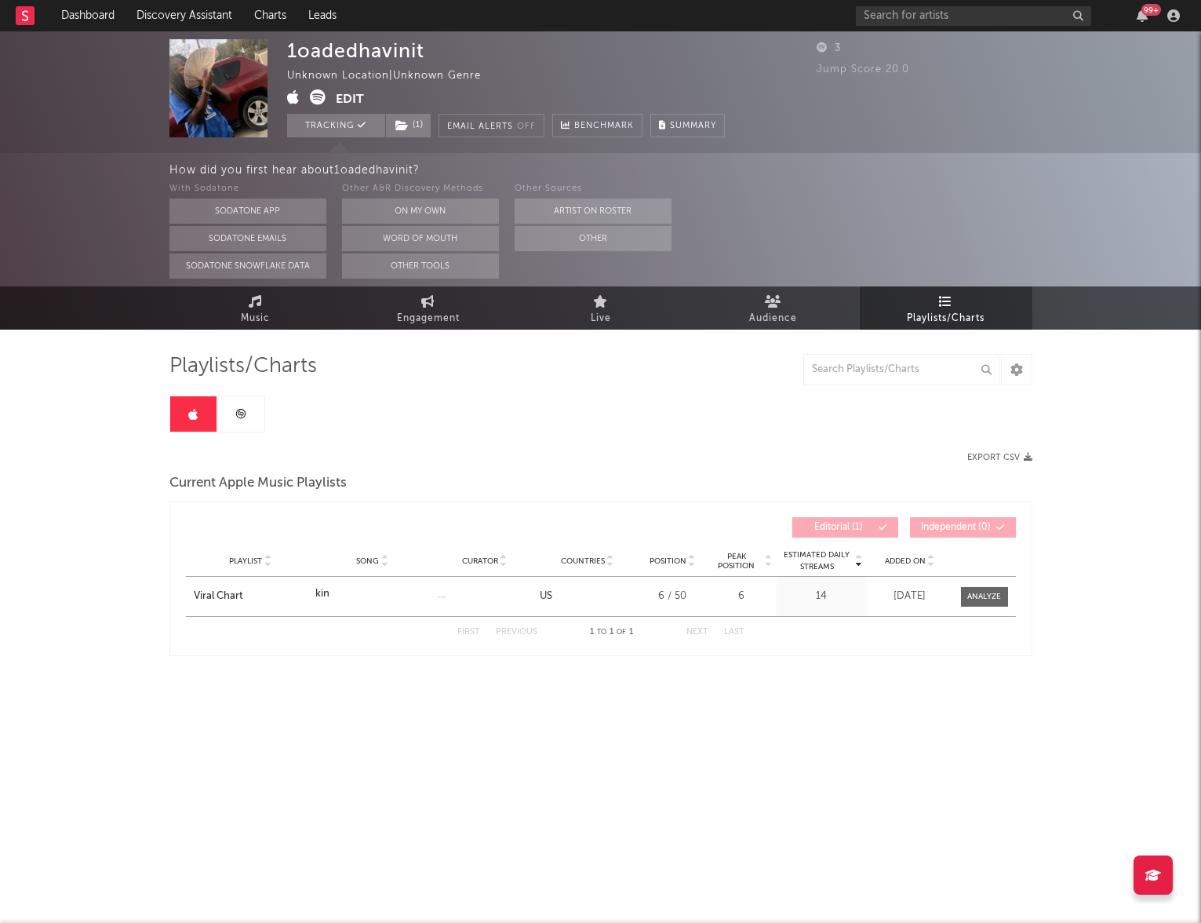
click at [237, 420] on link at bounding box center [240, 413] width 47 height 35
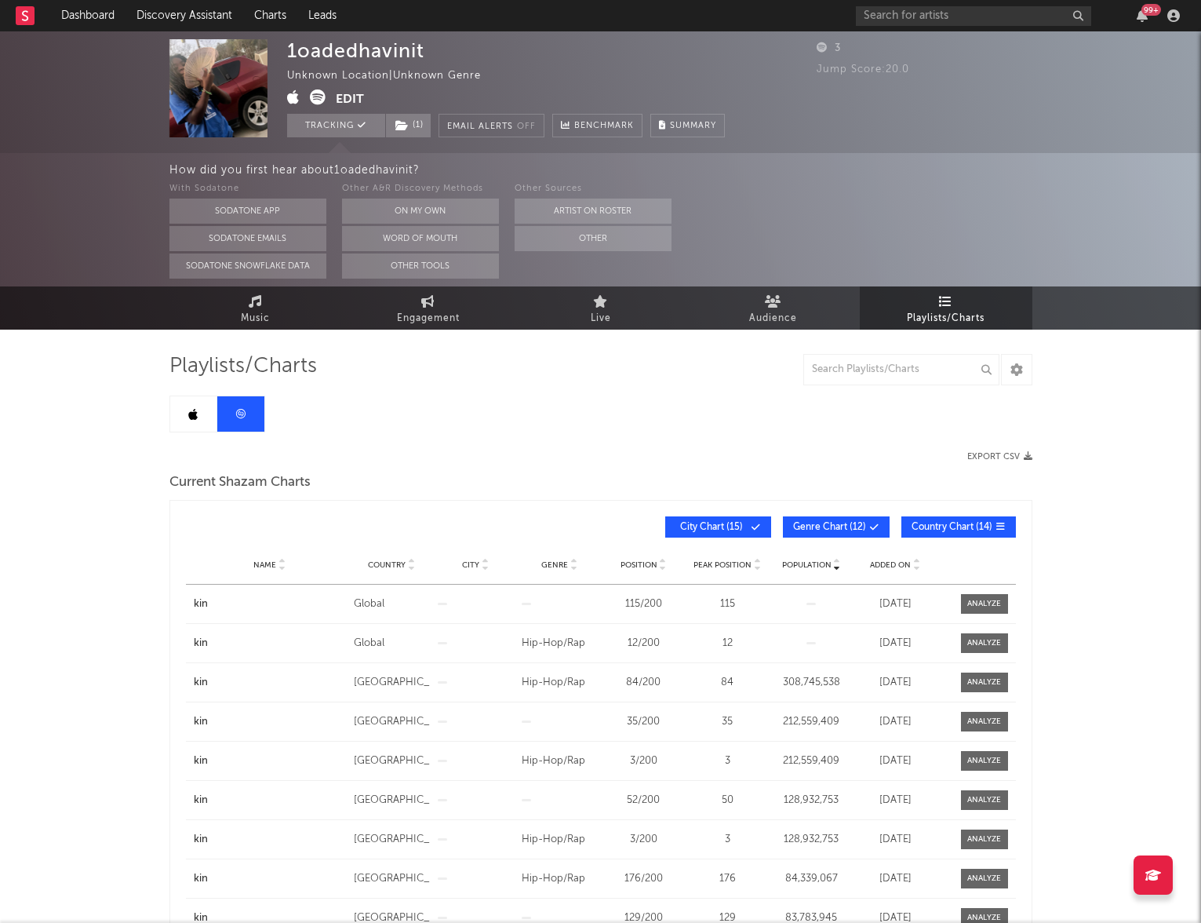
click at [192, 418] on icon at bounding box center [192, 414] width 9 height 13
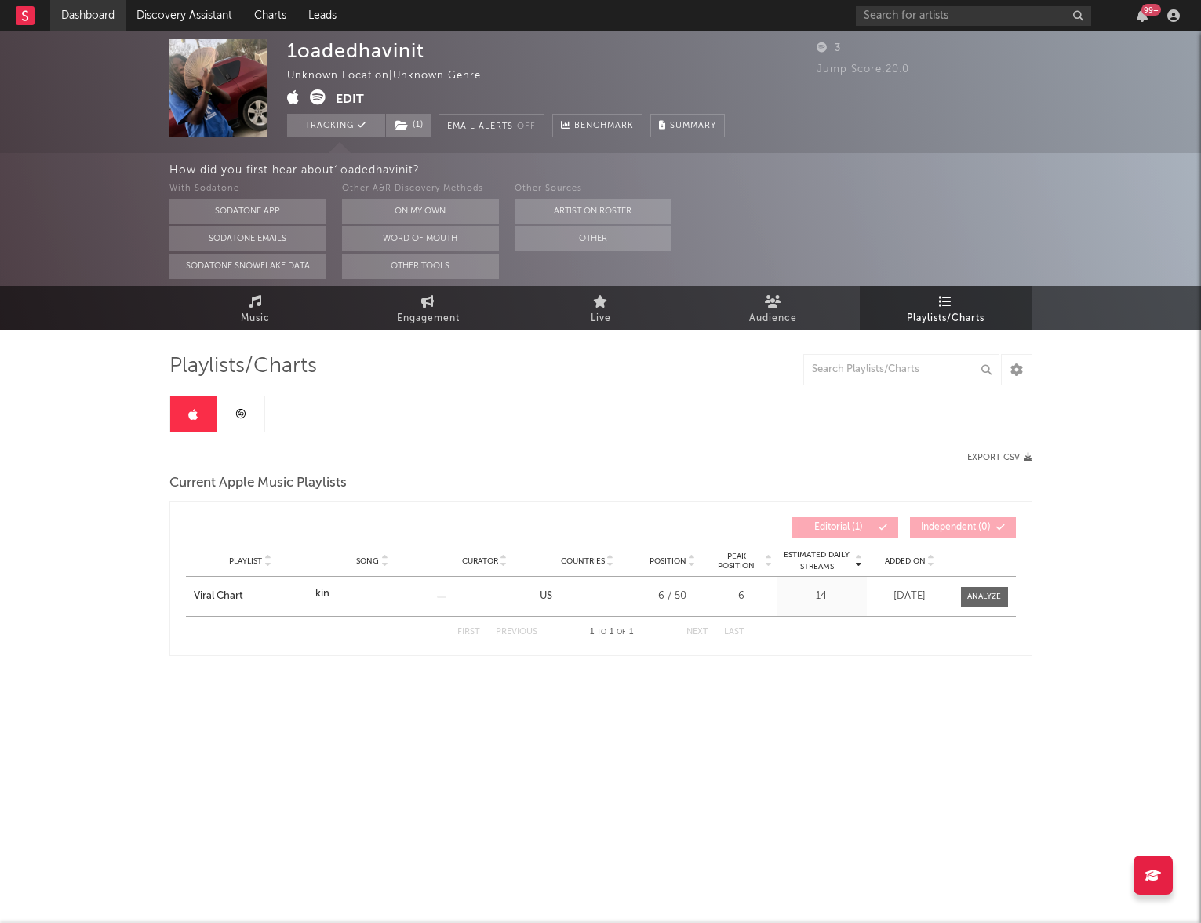
click at [89, 20] on link "Dashboard" at bounding box center [87, 15] width 75 height 31
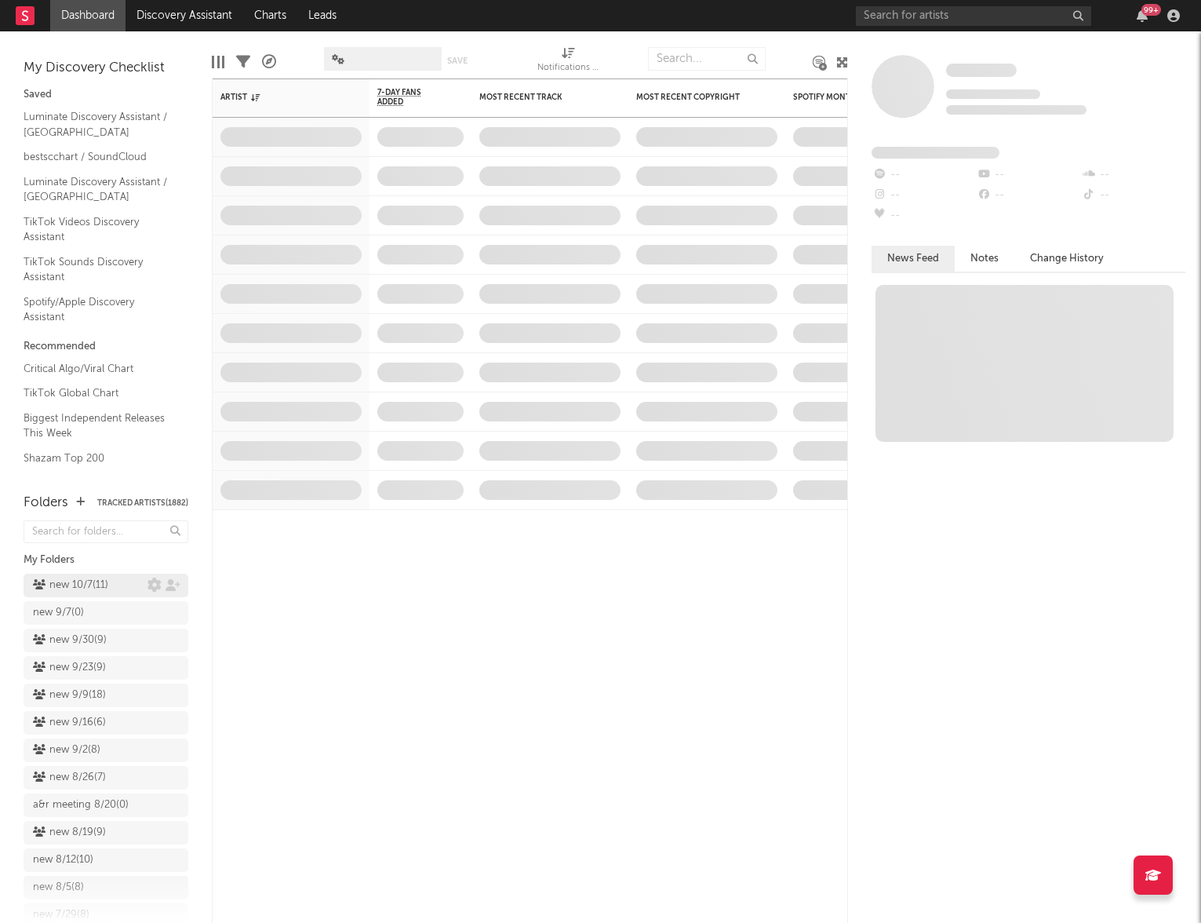
drag, startPoint x: 78, startPoint y: 590, endPoint x: 152, endPoint y: 573, distance: 75.8
click at [78, 590] on div "new 10/7 ( 11 )" at bounding box center [70, 585] width 75 height 19
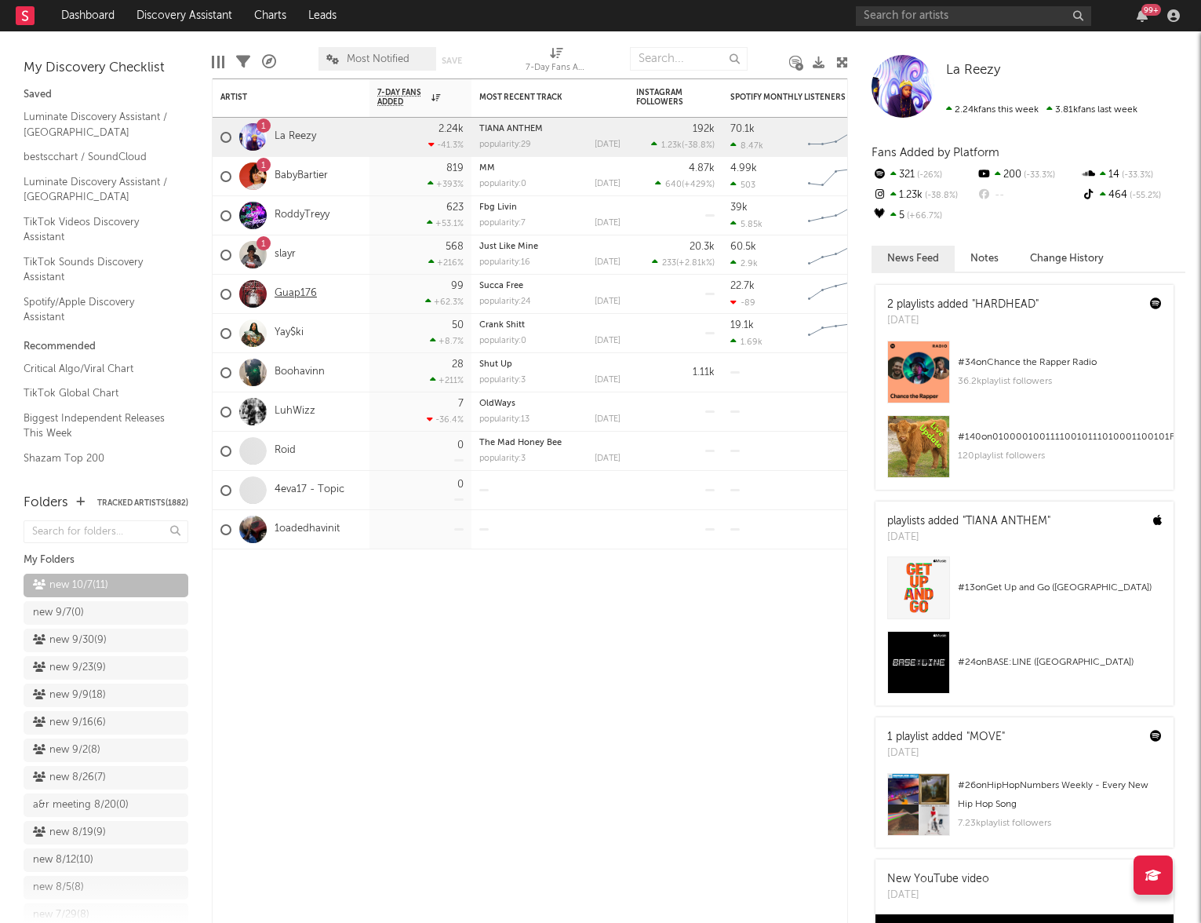
click at [299, 289] on link "Guap176" at bounding box center [296, 293] width 42 height 13
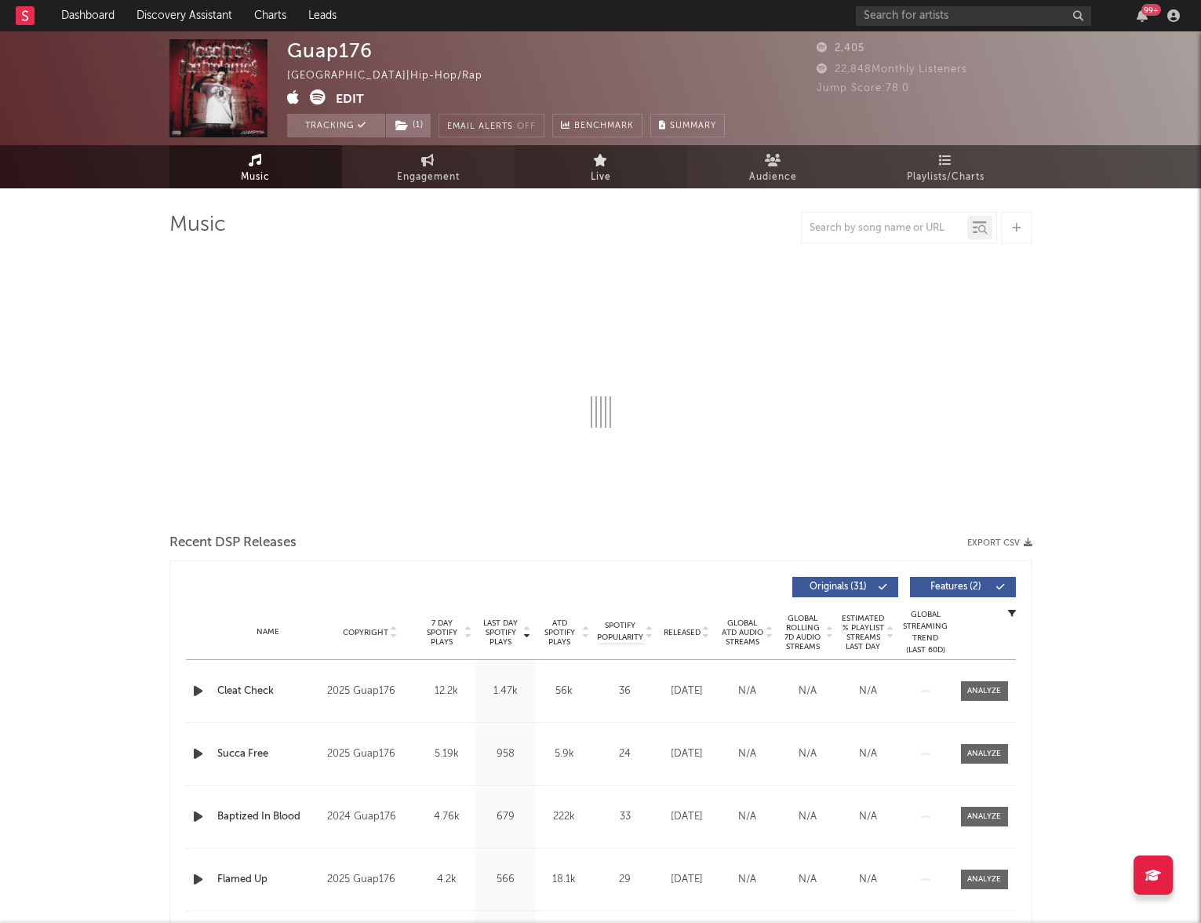
select select "6m"
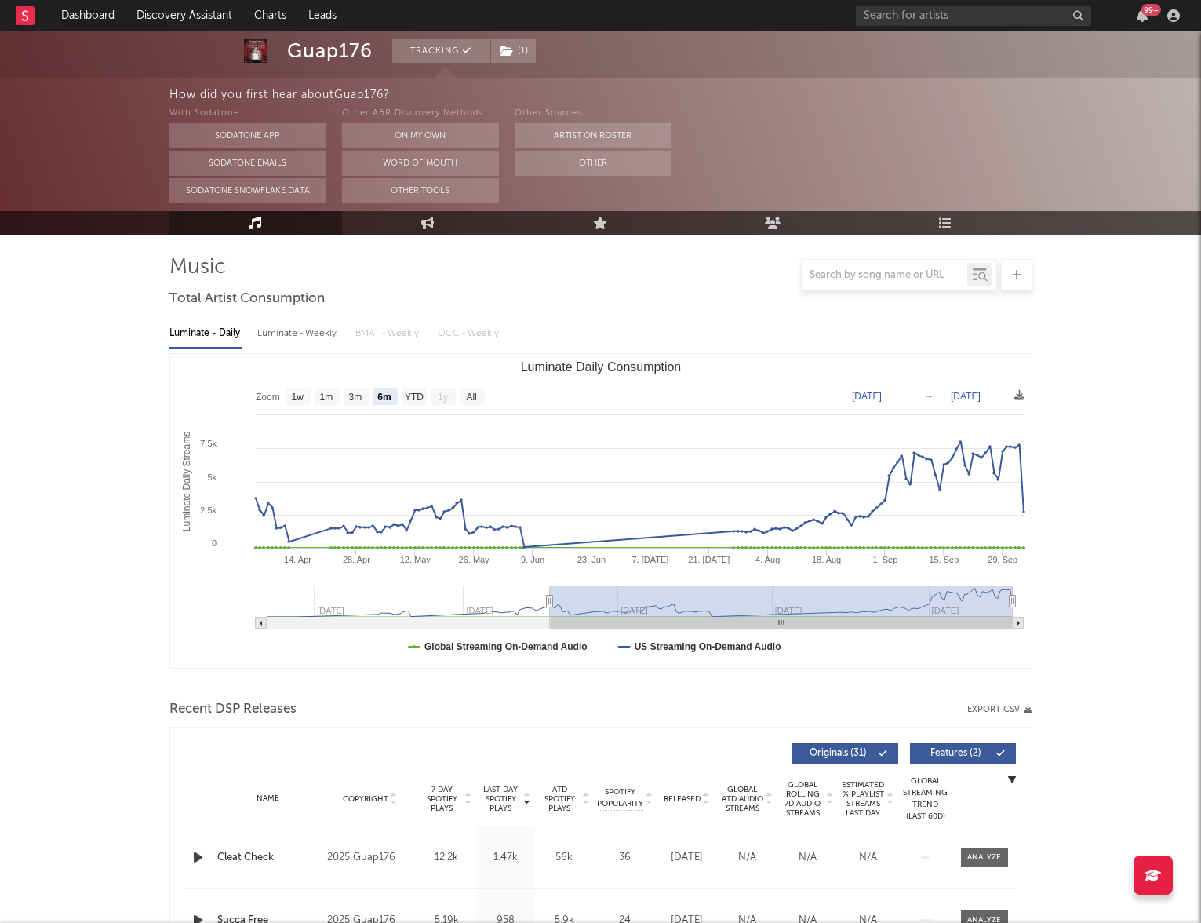
scroll to position [431, 0]
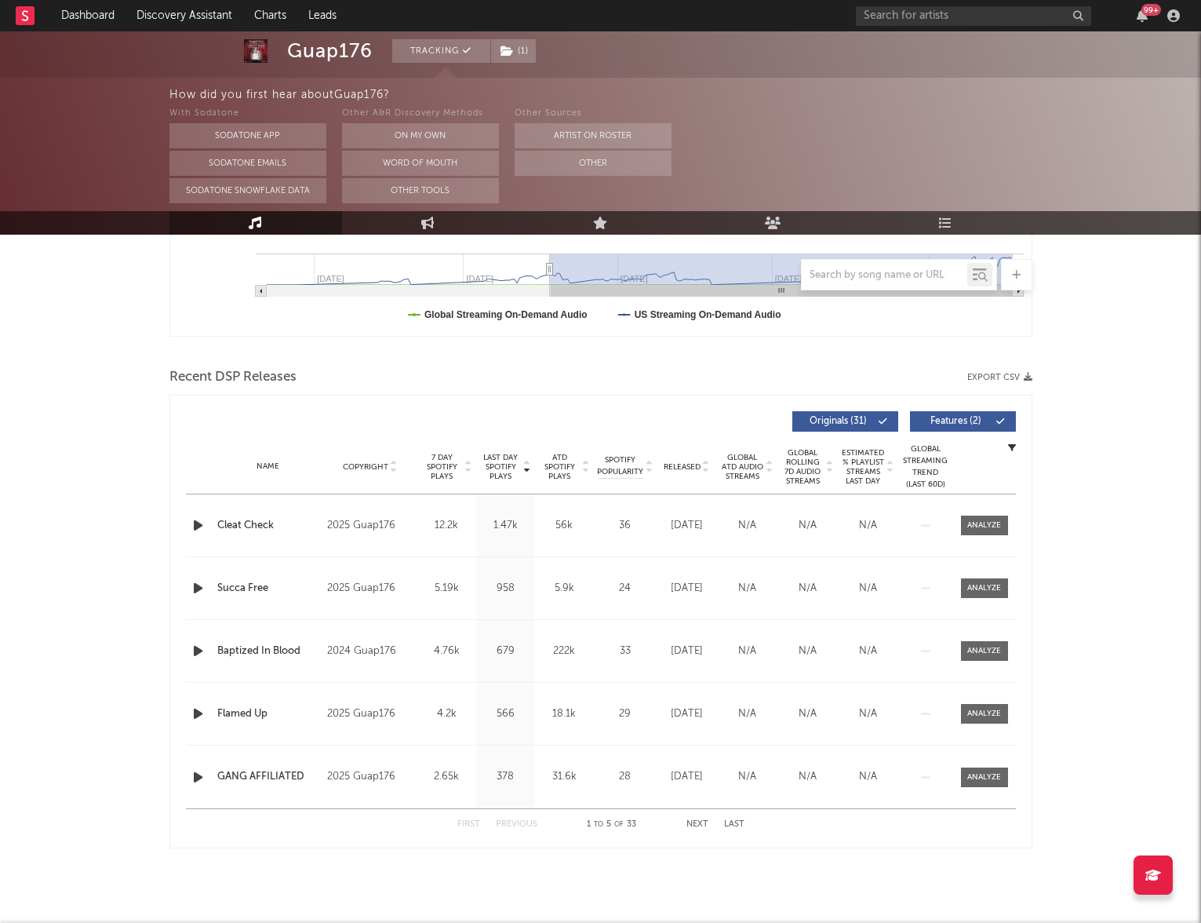
click at [1111, 575] on div "Guap176 Tracking ( 1 ) United States | Hip-Hop/Rap Edit Tracking ( 1 ) Email Al…" at bounding box center [600, 262] width 1201 height 1322
click at [990, 518] on span at bounding box center [984, 526] width 47 height 20
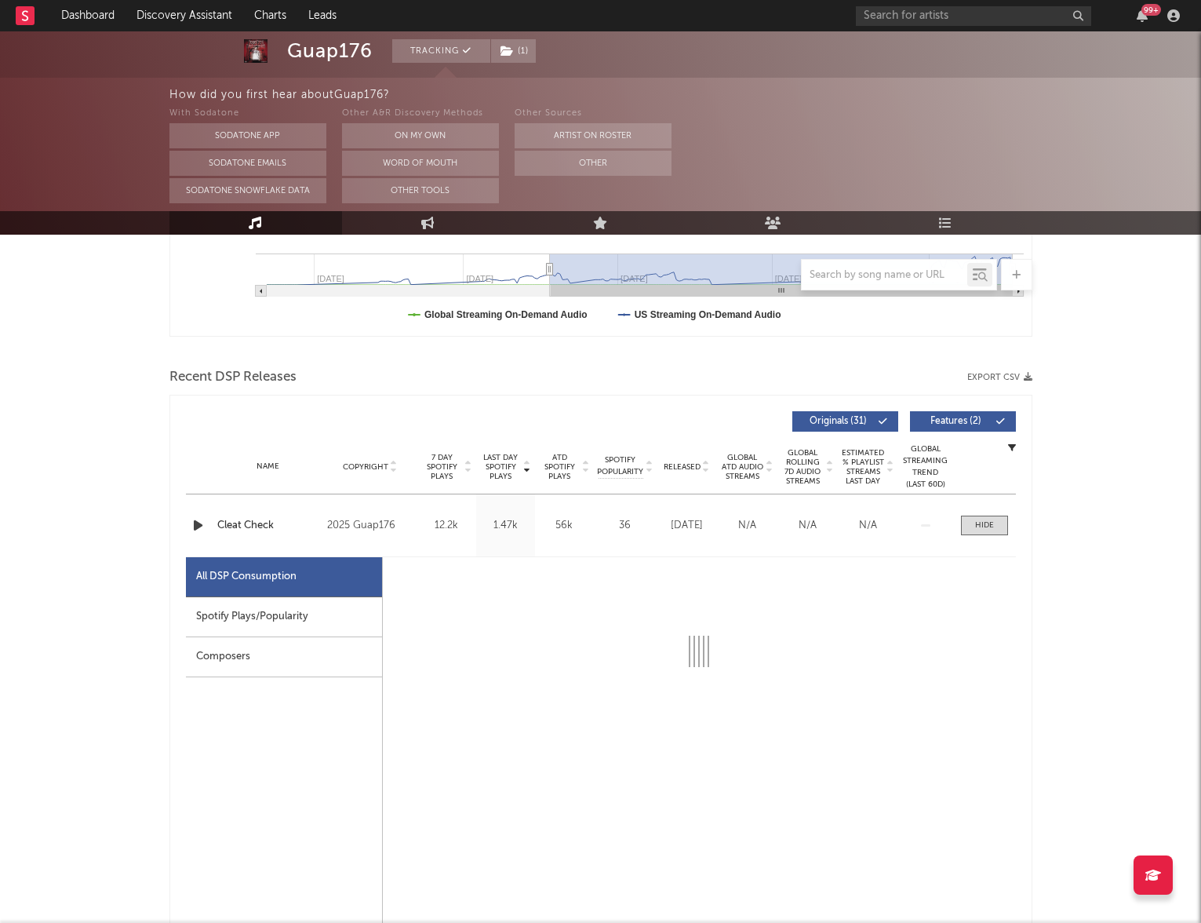
select select "1w"
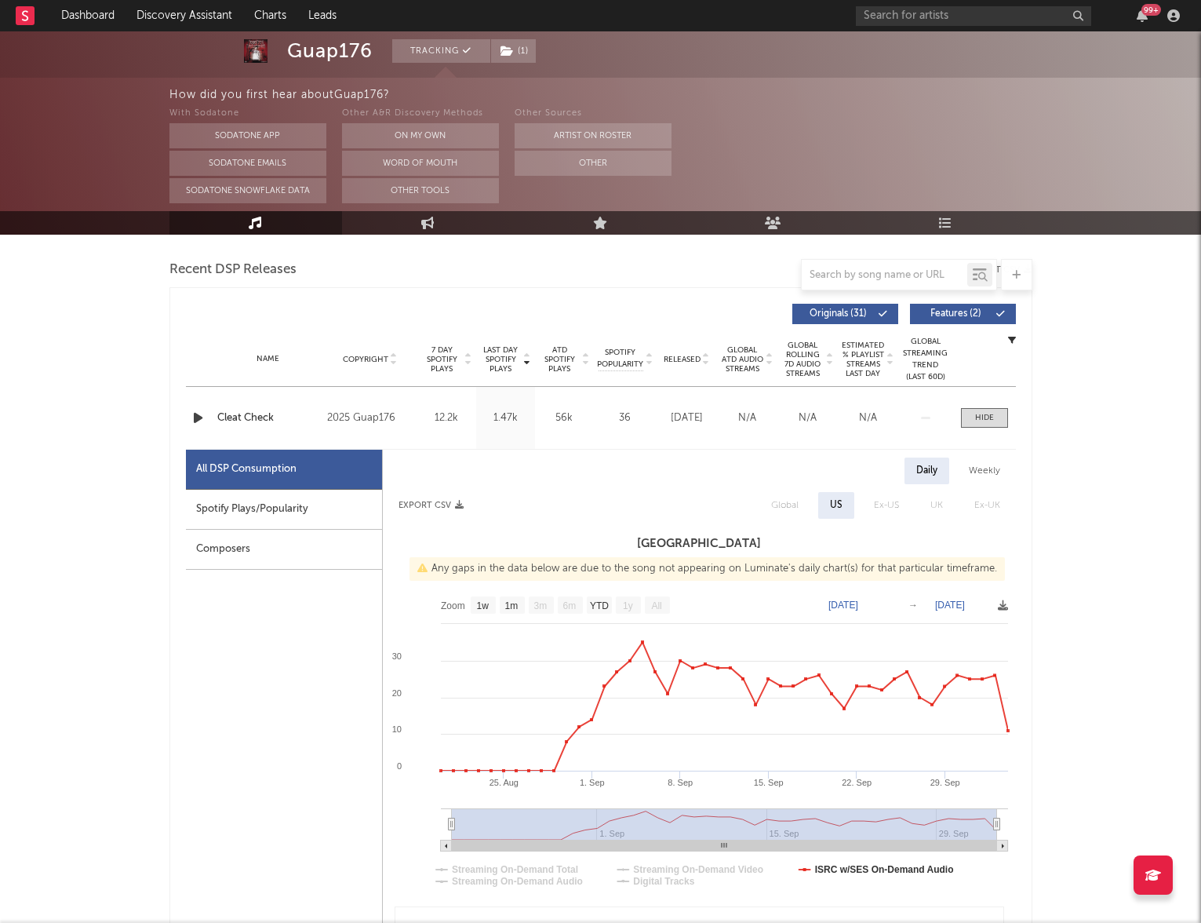
scroll to position [0, 0]
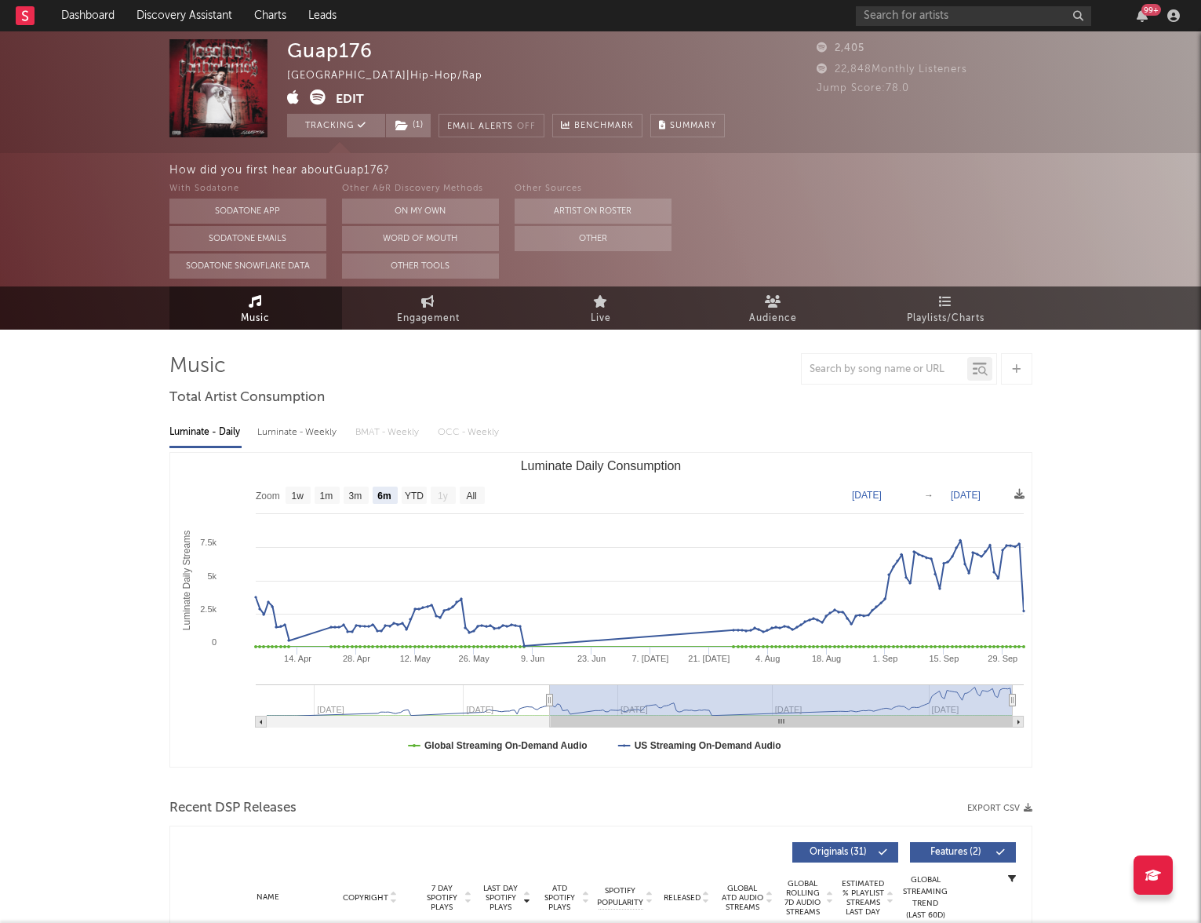
click at [920, 173] on div "How did you first hear about Guap176 ?" at bounding box center [686, 170] width 1033 height 19
click at [93, 9] on link "Dashboard" at bounding box center [87, 15] width 75 height 31
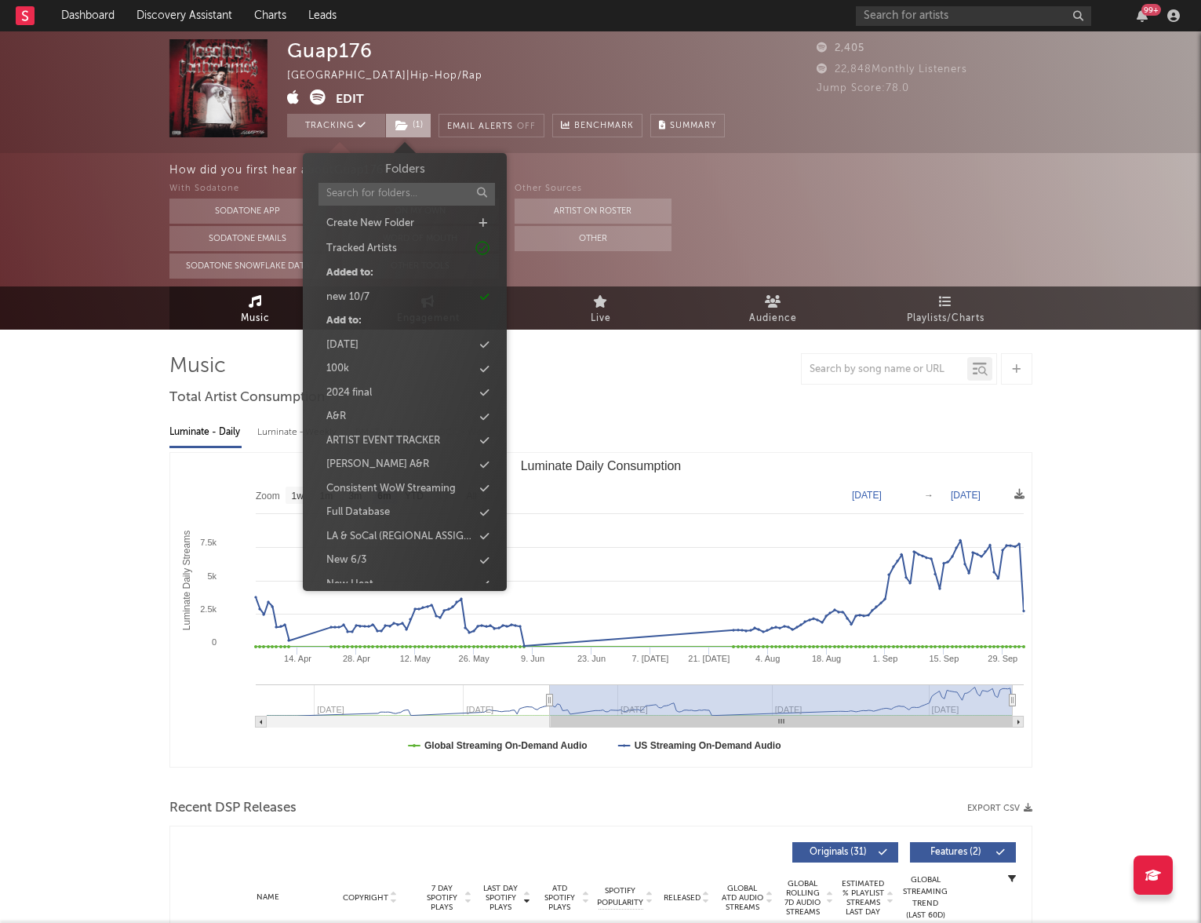
click at [399, 126] on icon at bounding box center [402, 125] width 13 height 11
click at [351, 292] on div "new 10/7" at bounding box center [347, 298] width 43 height 16
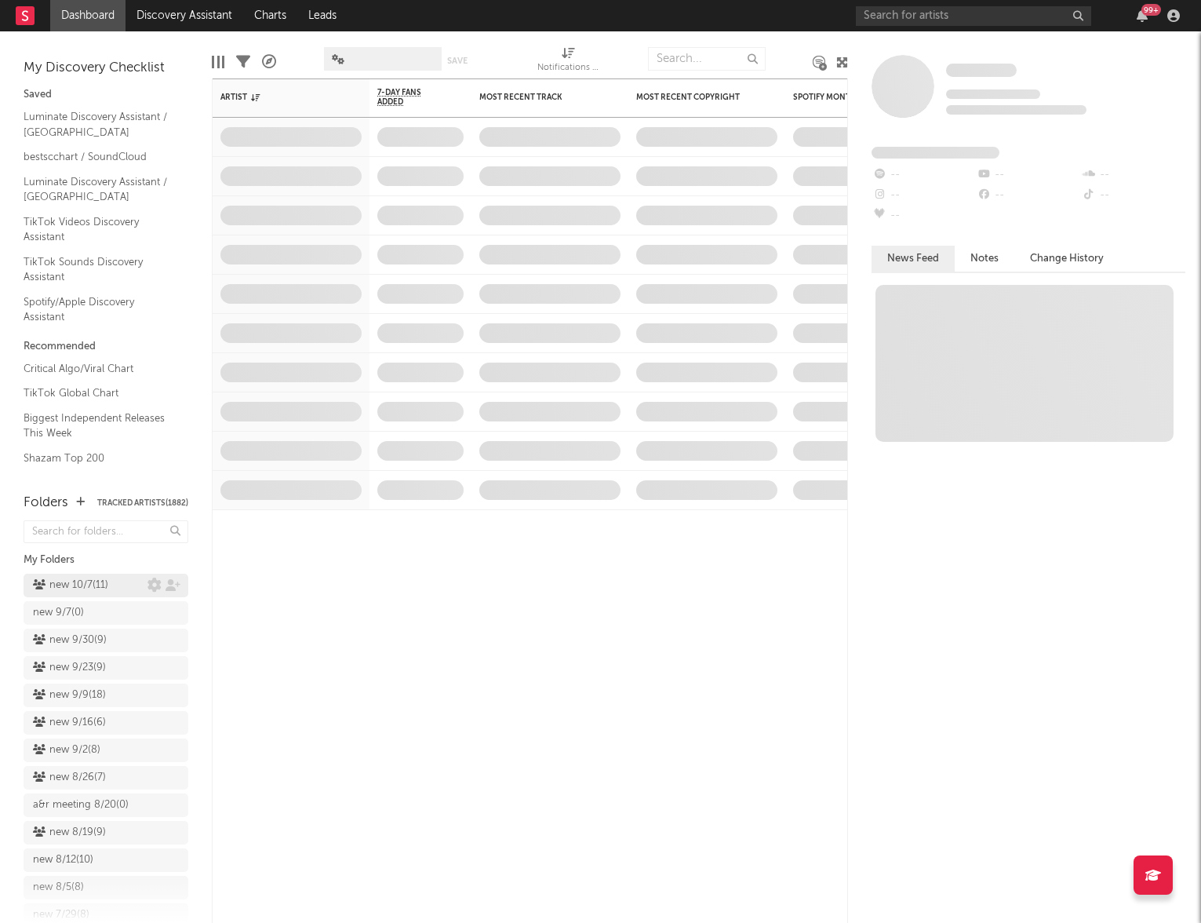
click at [83, 592] on div "new 10/7 ( 11 )" at bounding box center [70, 585] width 75 height 19
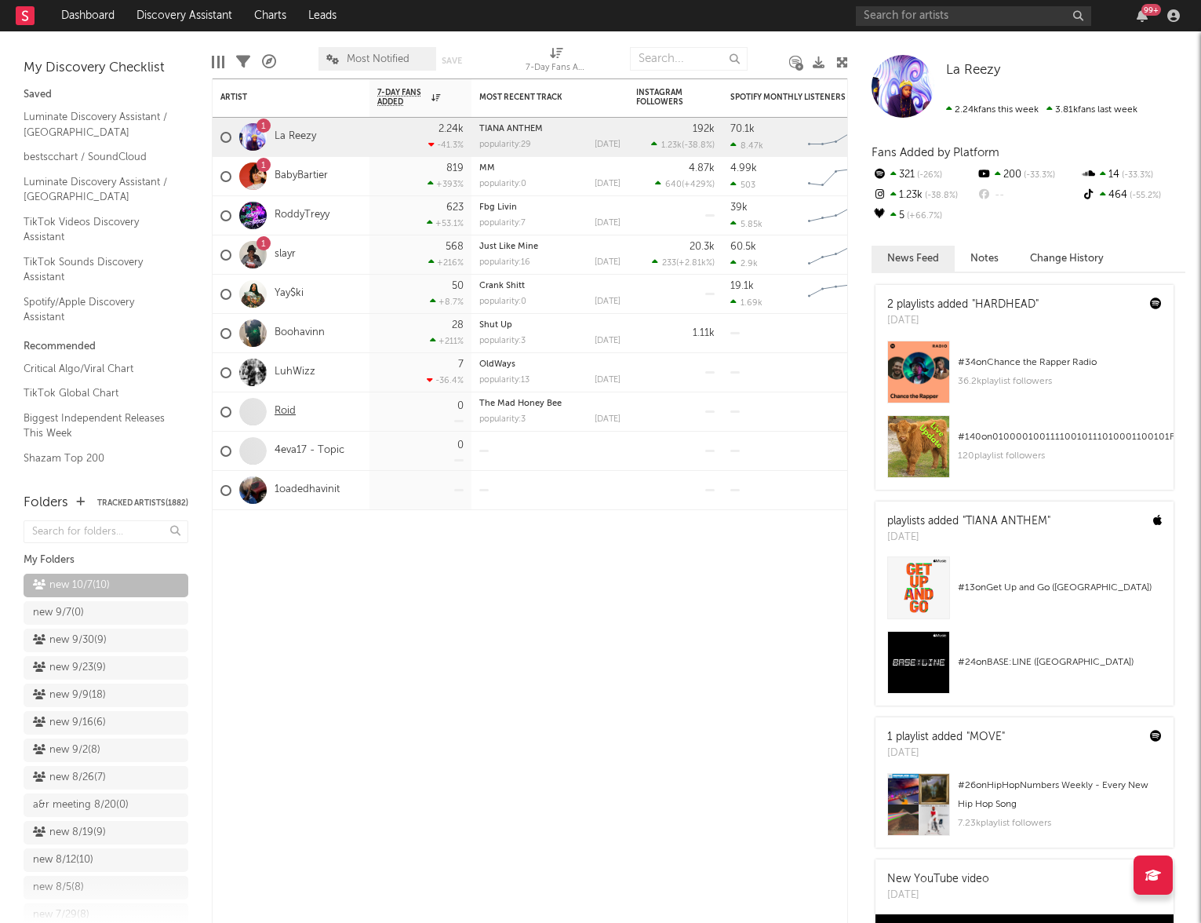
click at [286, 410] on link "Roid" at bounding box center [285, 411] width 21 height 13
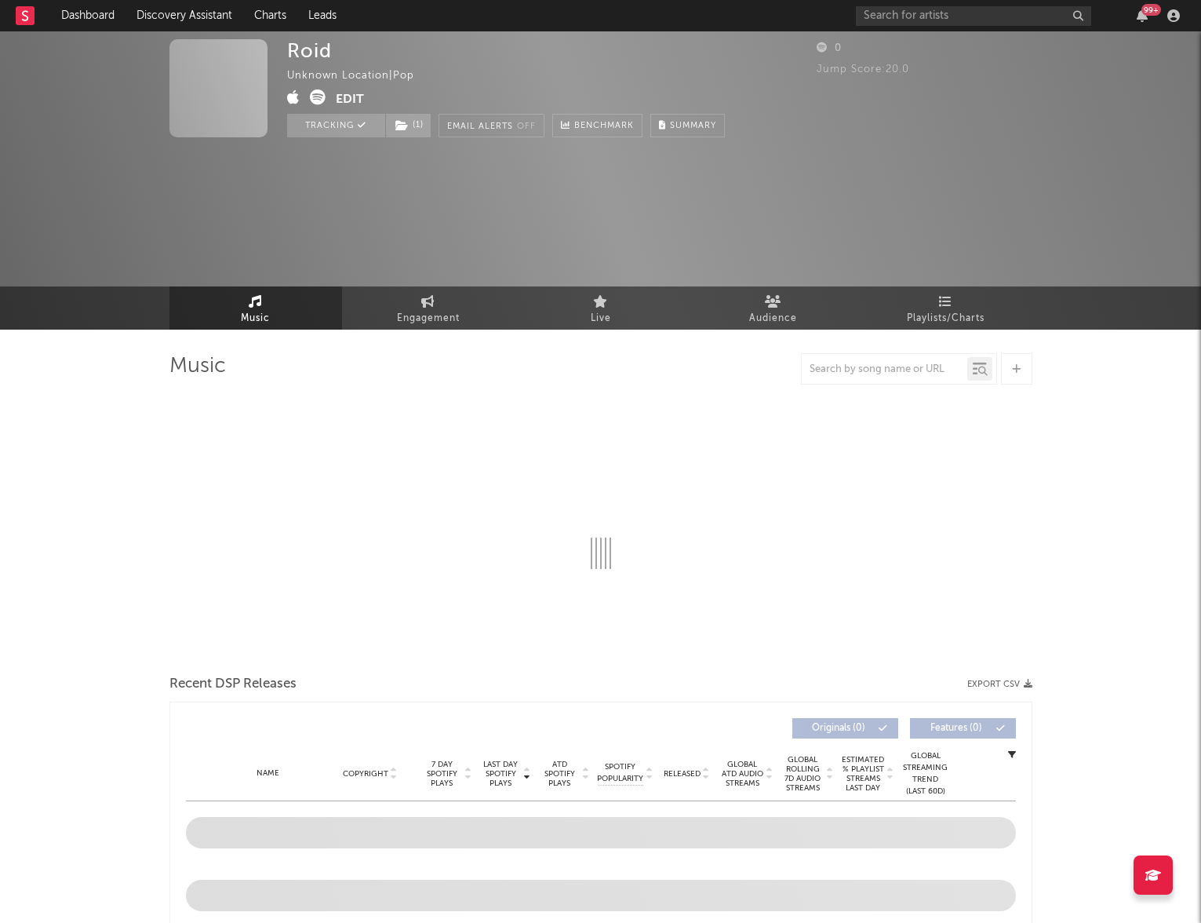
select select "1w"
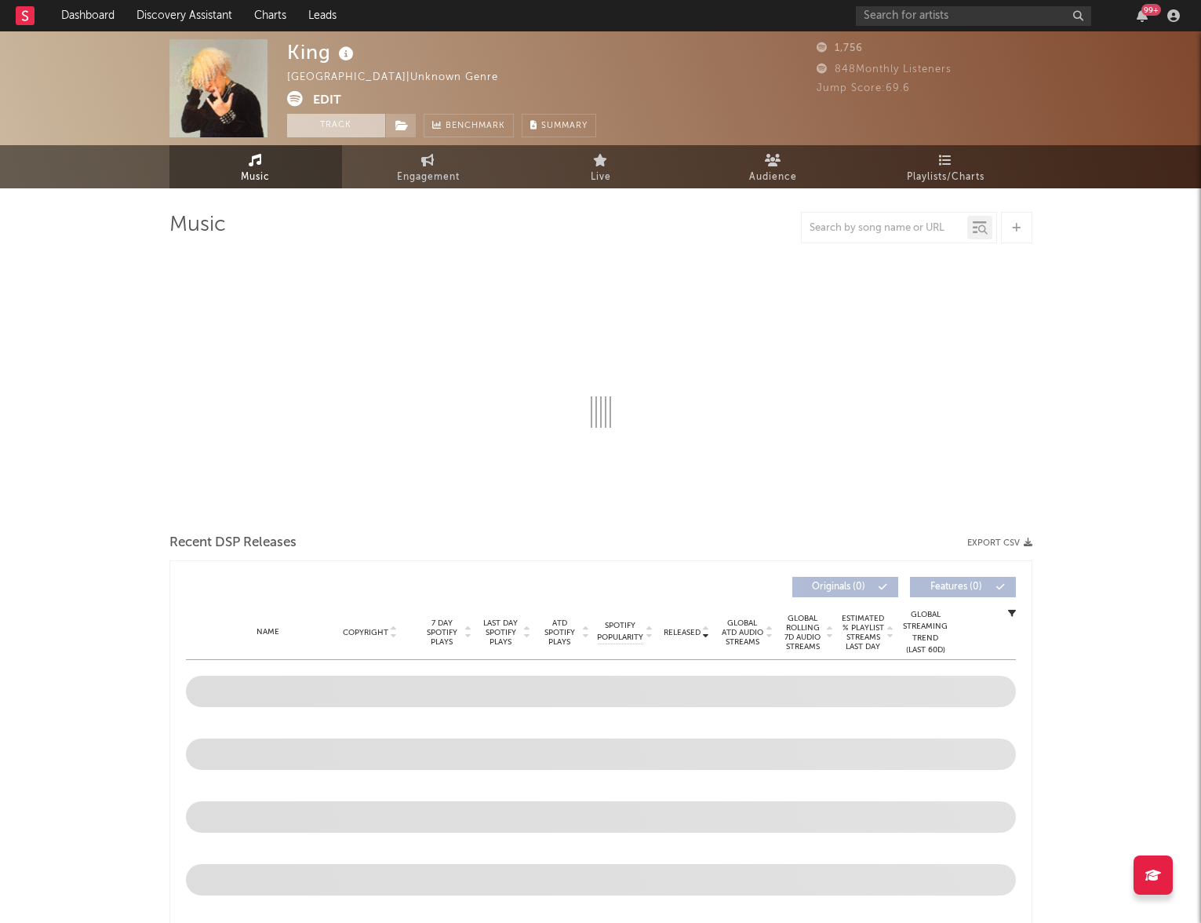
click at [360, 124] on button "Track" at bounding box center [336, 126] width 98 height 24
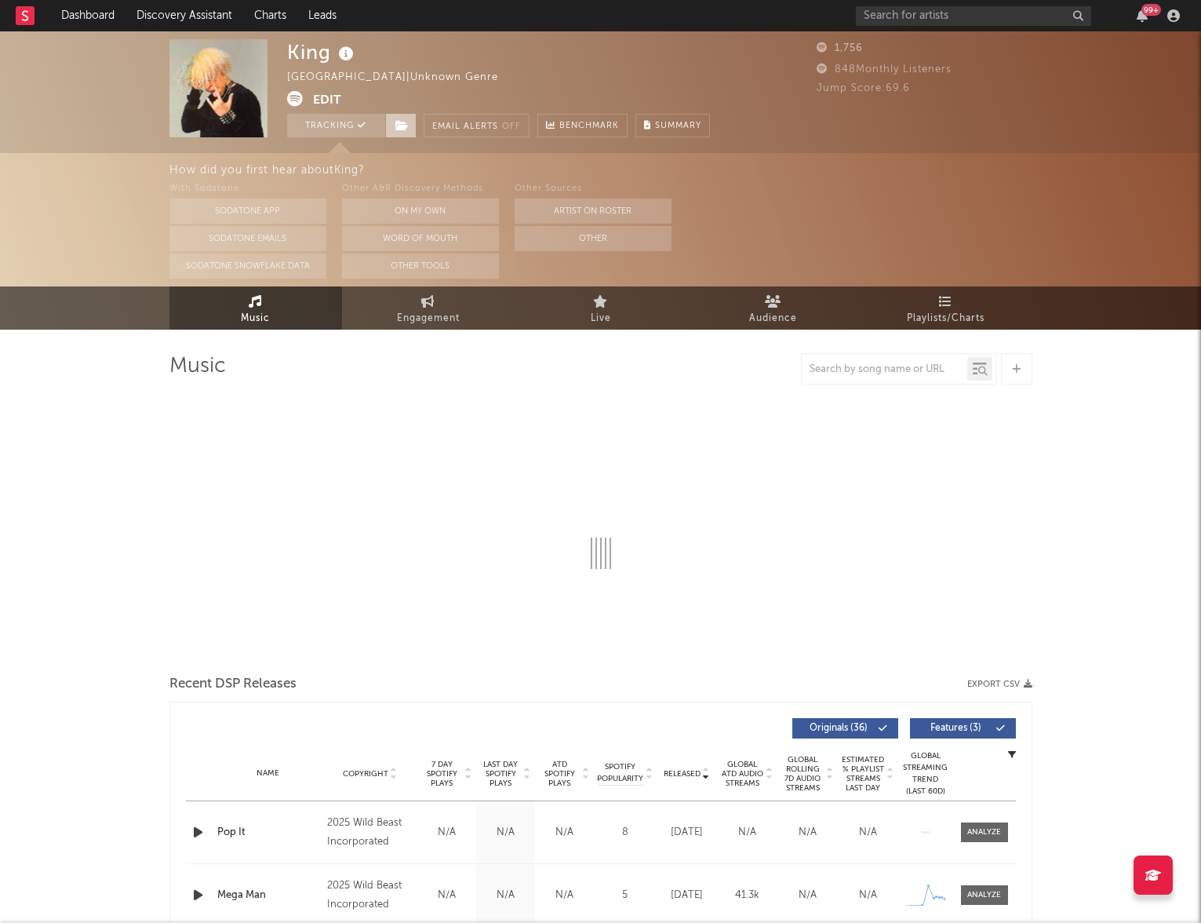
select select "6m"
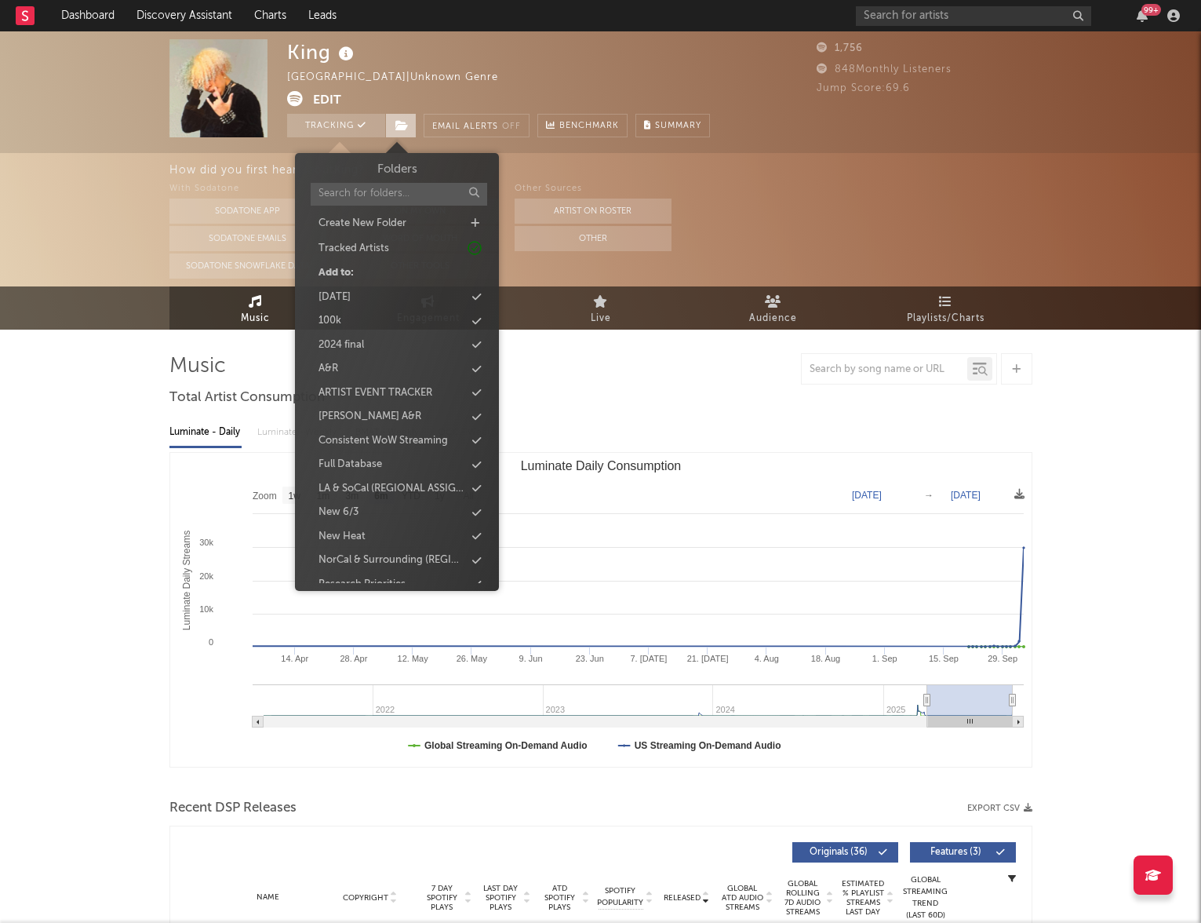
click at [396, 126] on icon at bounding box center [402, 125] width 13 height 11
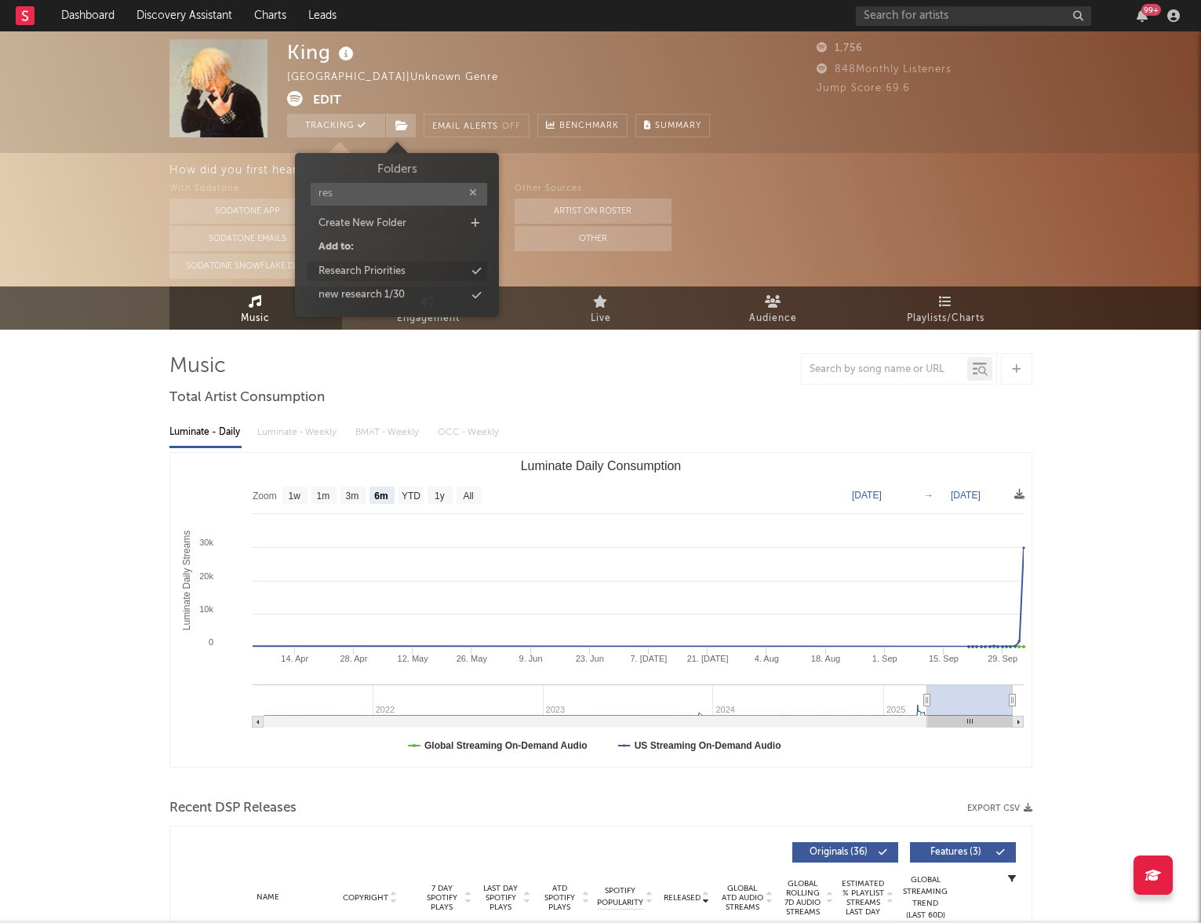
type input "res"
click at [350, 274] on div "Research Priorities" at bounding box center [362, 272] width 87 height 16
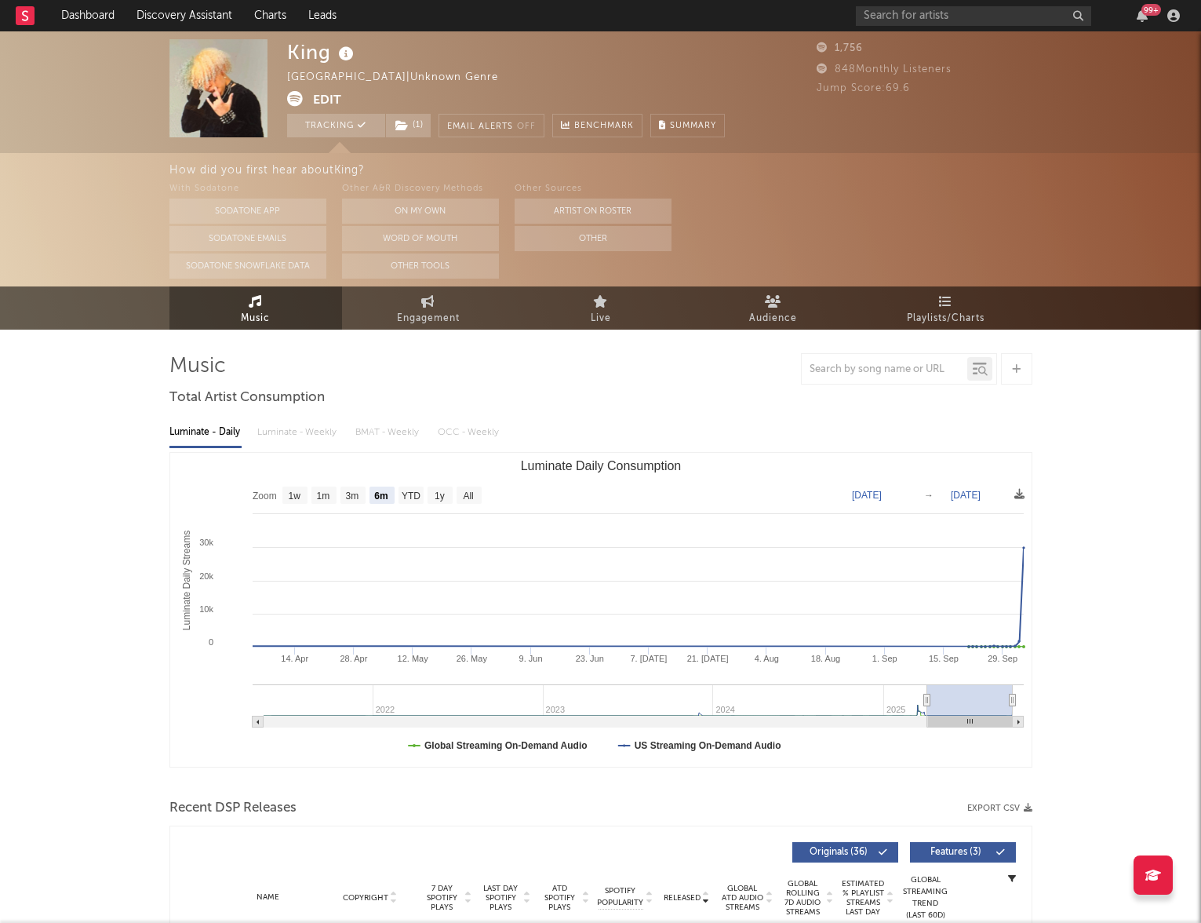
click at [1106, 567] on div "King Nigeria | Unknown Genre Edit Tracking ( 1 ) Email Alerts Off Benchmark Sum…" at bounding box center [600, 851] width 1201 height 1641
